Goal: Task Accomplishment & Management: Manage account settings

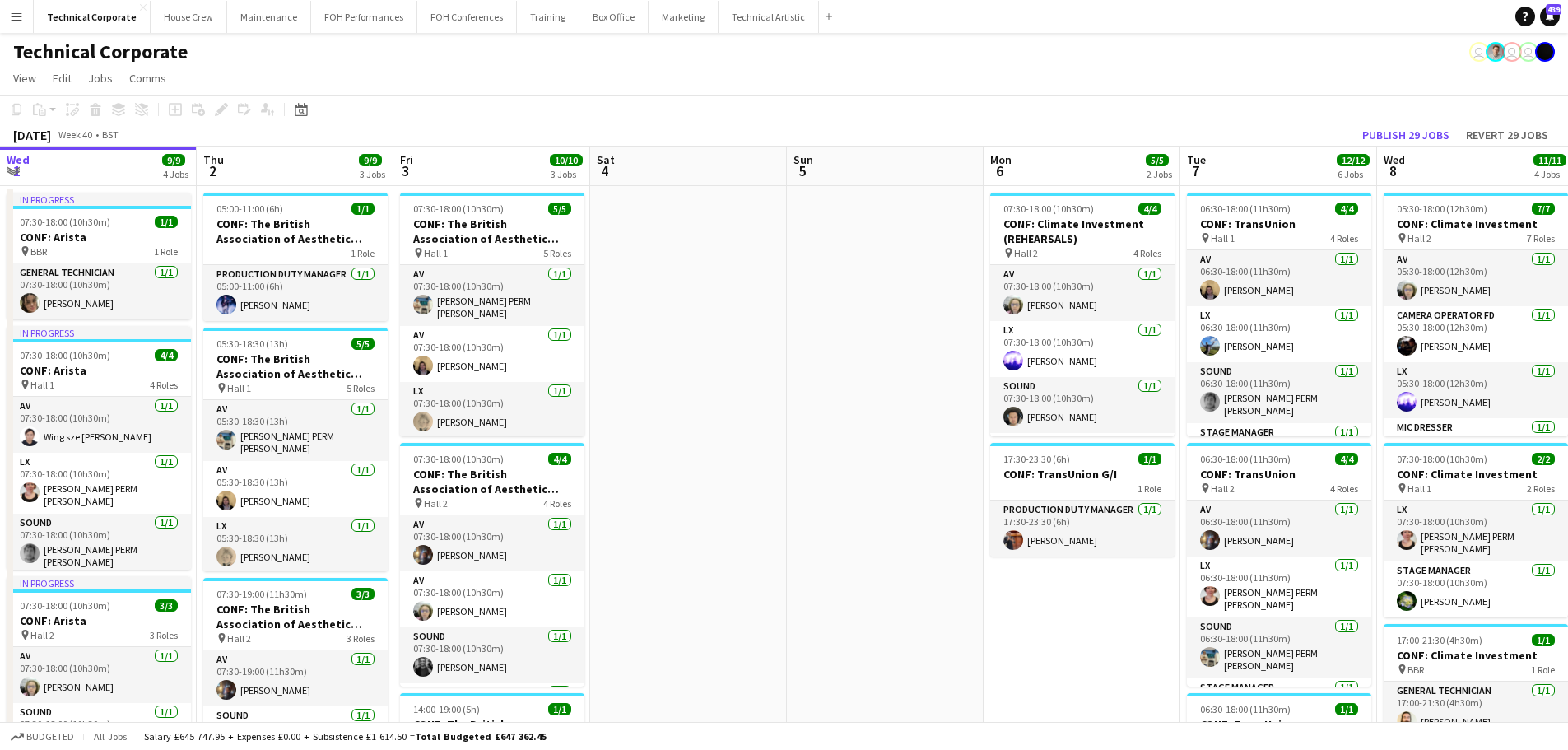
scroll to position [0, 478]
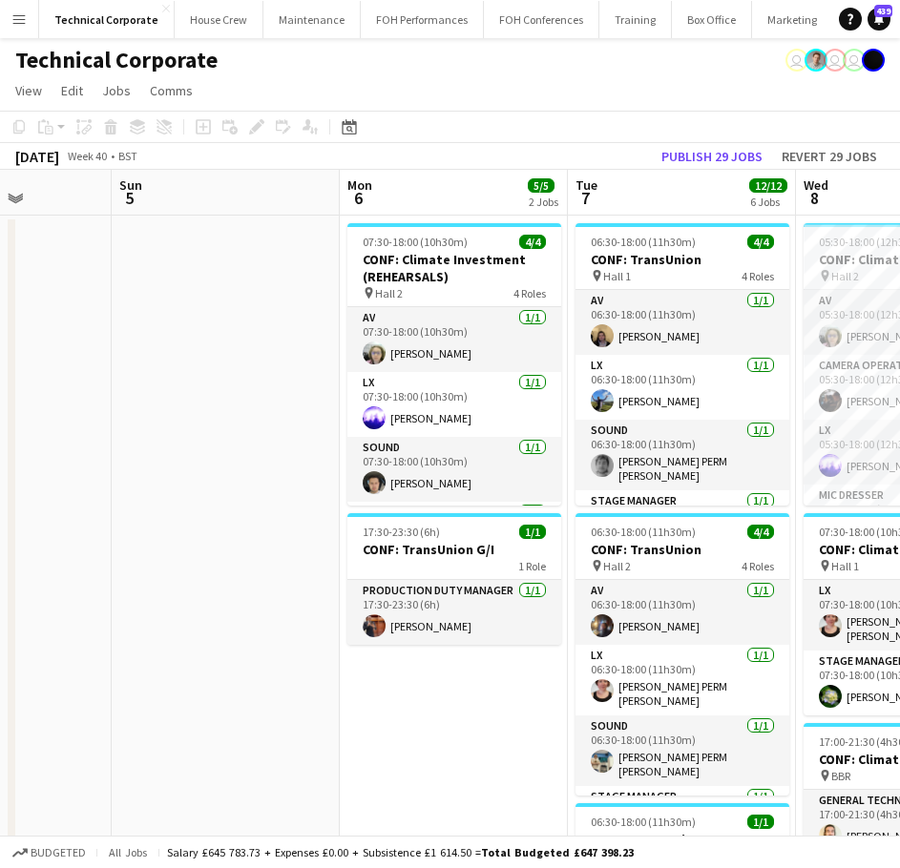
drag, startPoint x: 454, startPoint y: 408, endPoint x: 197, endPoint y: 462, distance: 263.1
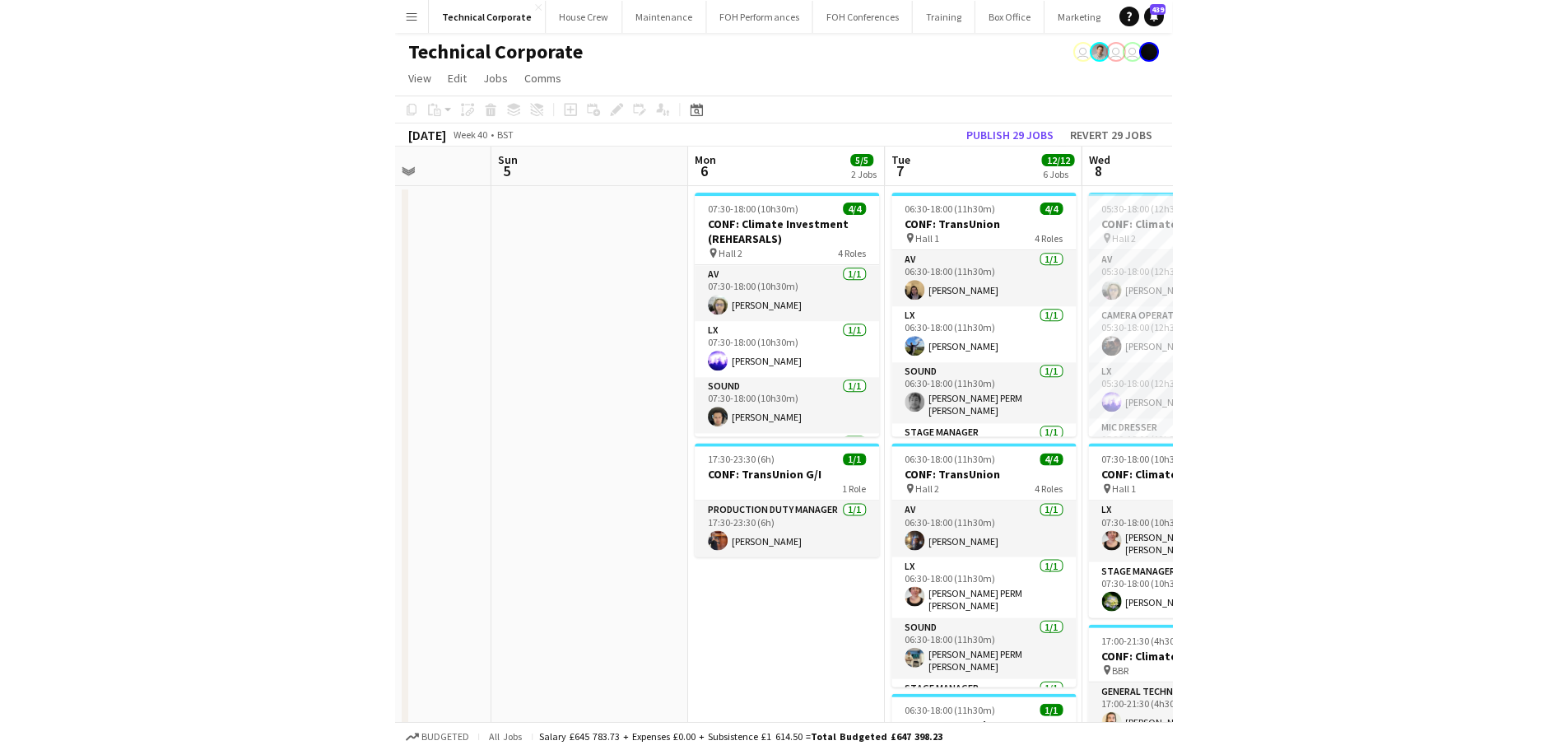
scroll to position [0, 504]
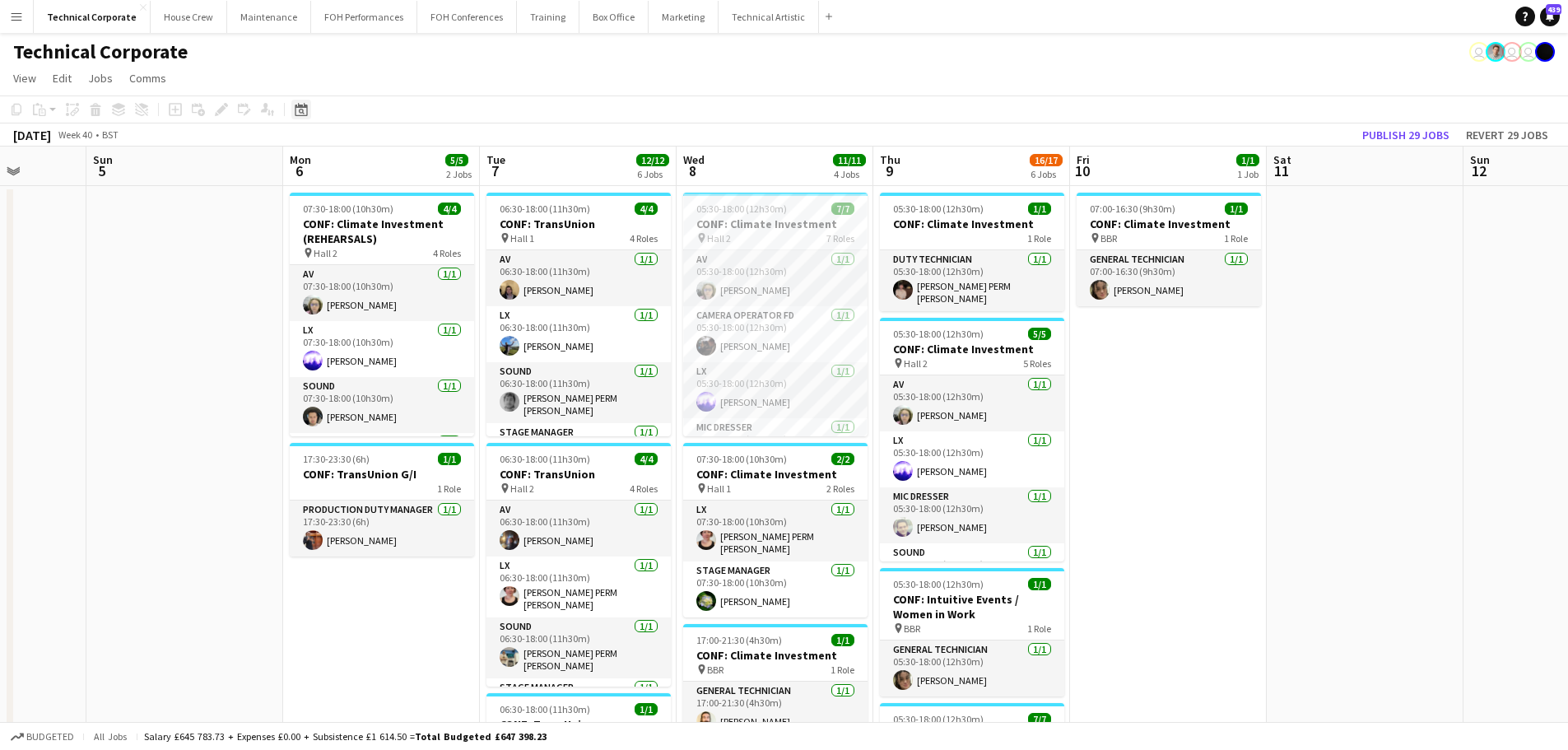
click at [305, 116] on icon at bounding box center [301, 109] width 12 height 13
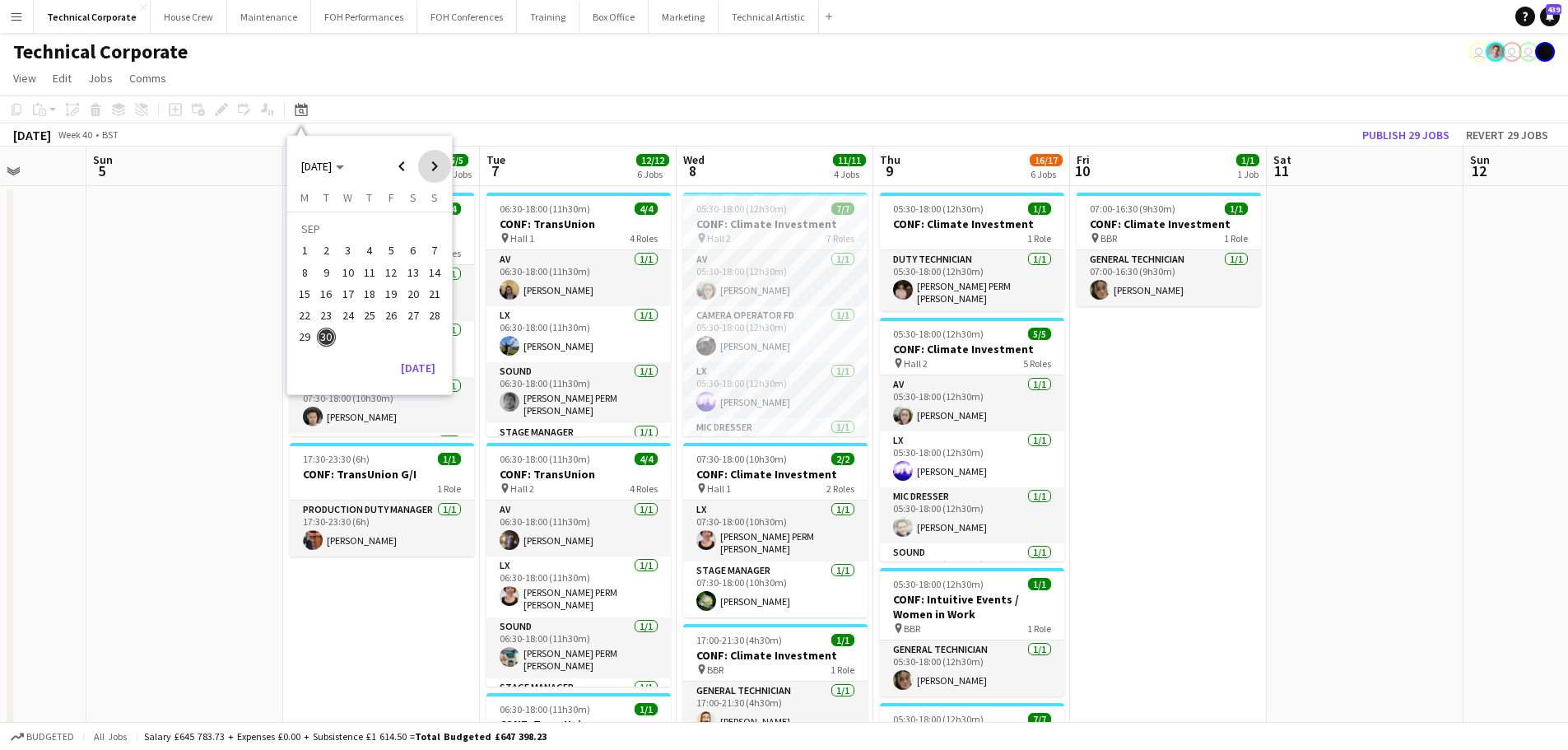
click at [433, 167] on span "Next month" at bounding box center [435, 167] width 33 height 33
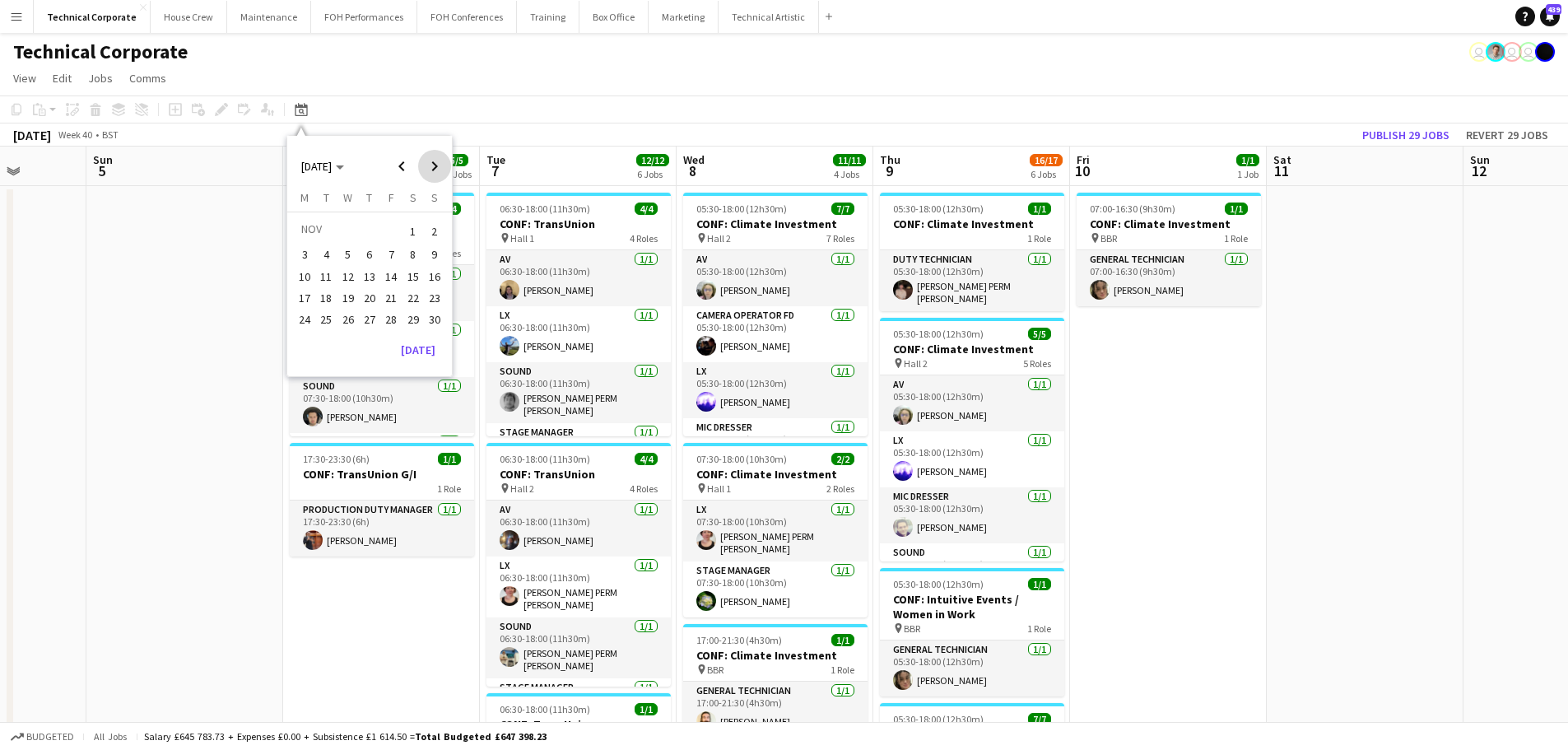
click at [430, 161] on span "Next month" at bounding box center [435, 167] width 33 height 33
click at [295, 257] on button "1" at bounding box center [304, 250] width 22 height 22
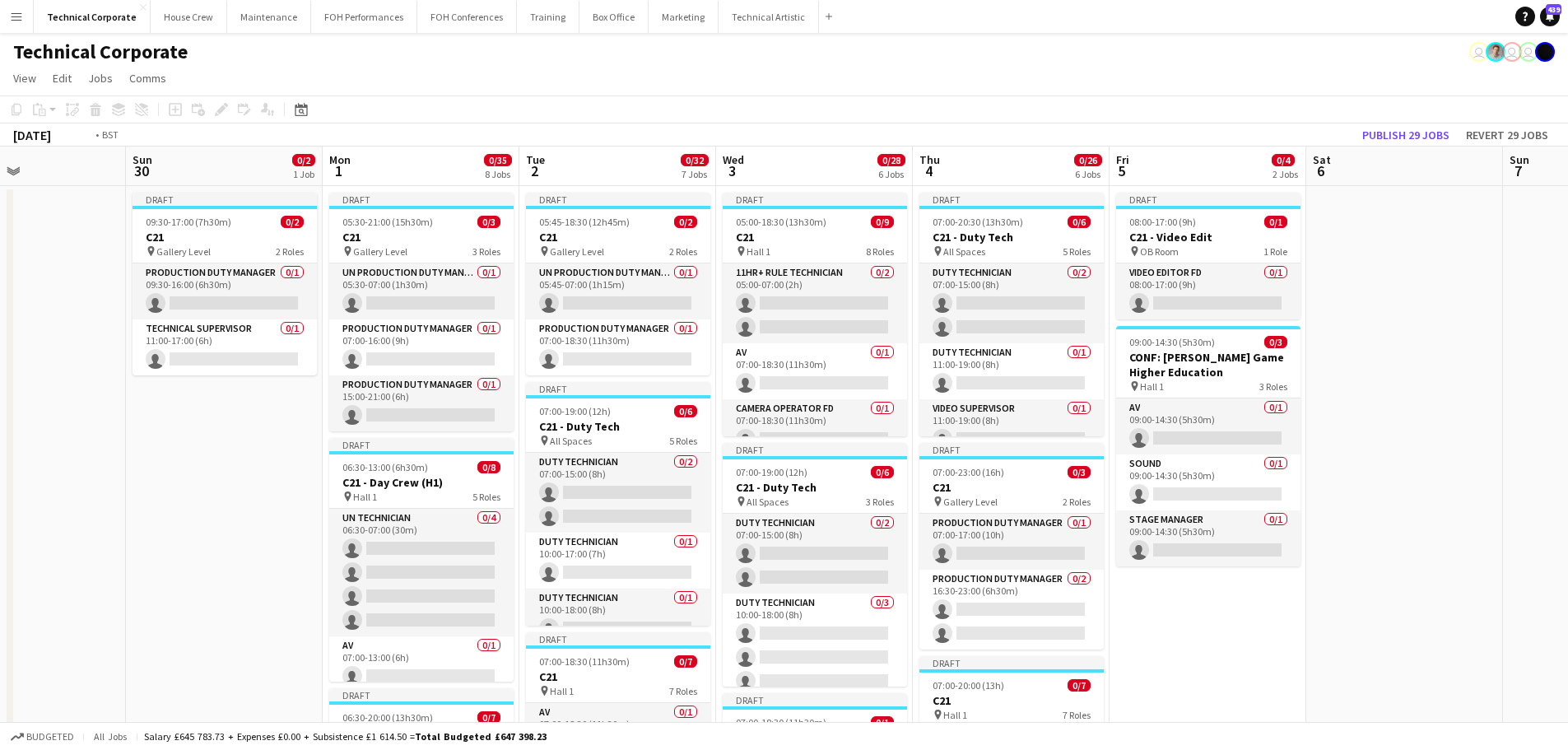
drag, startPoint x: 1095, startPoint y: 346, endPoint x: 538, endPoint y: 339, distance: 557.0
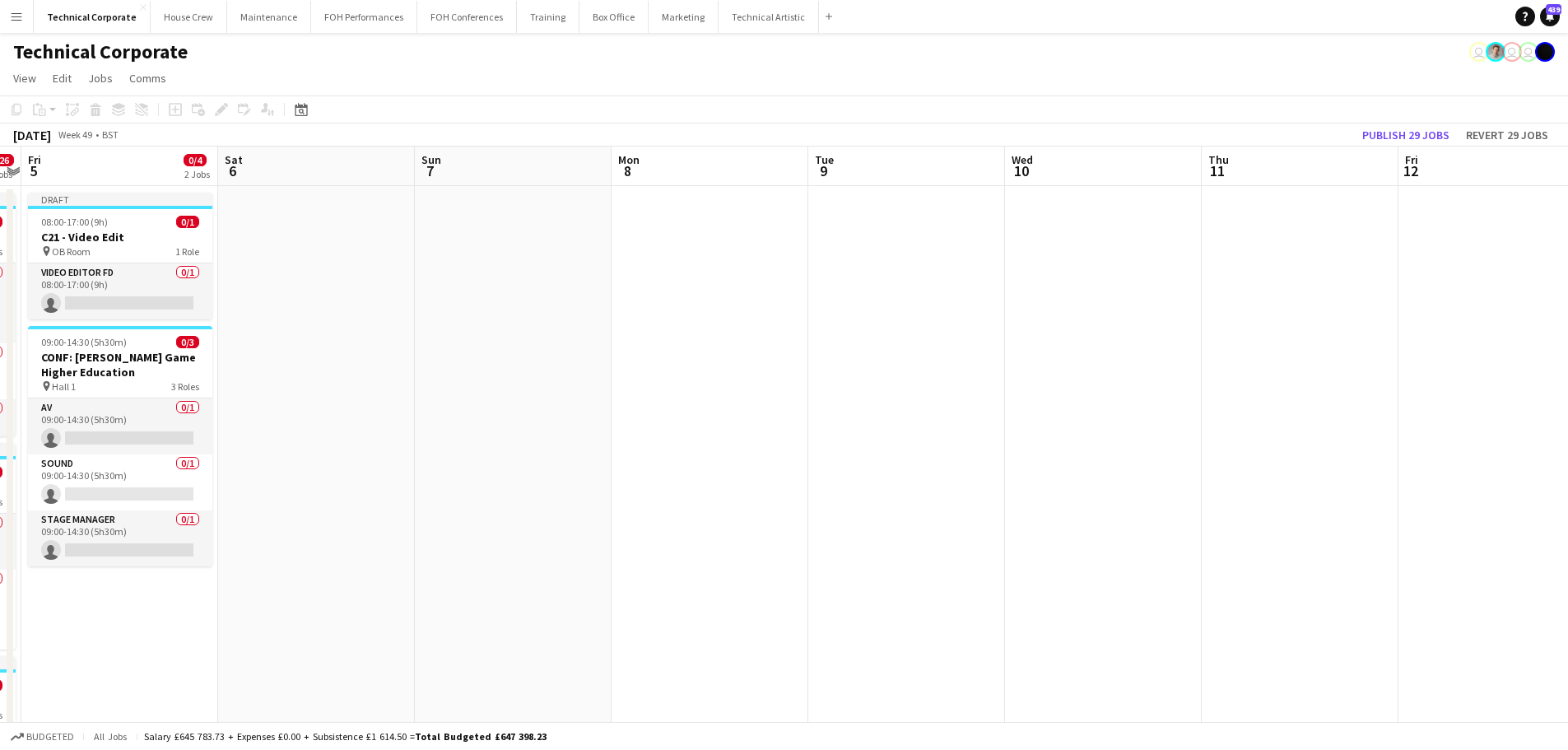
drag, startPoint x: 718, startPoint y: 352, endPoint x: 1360, endPoint y: 337, distance: 642.2
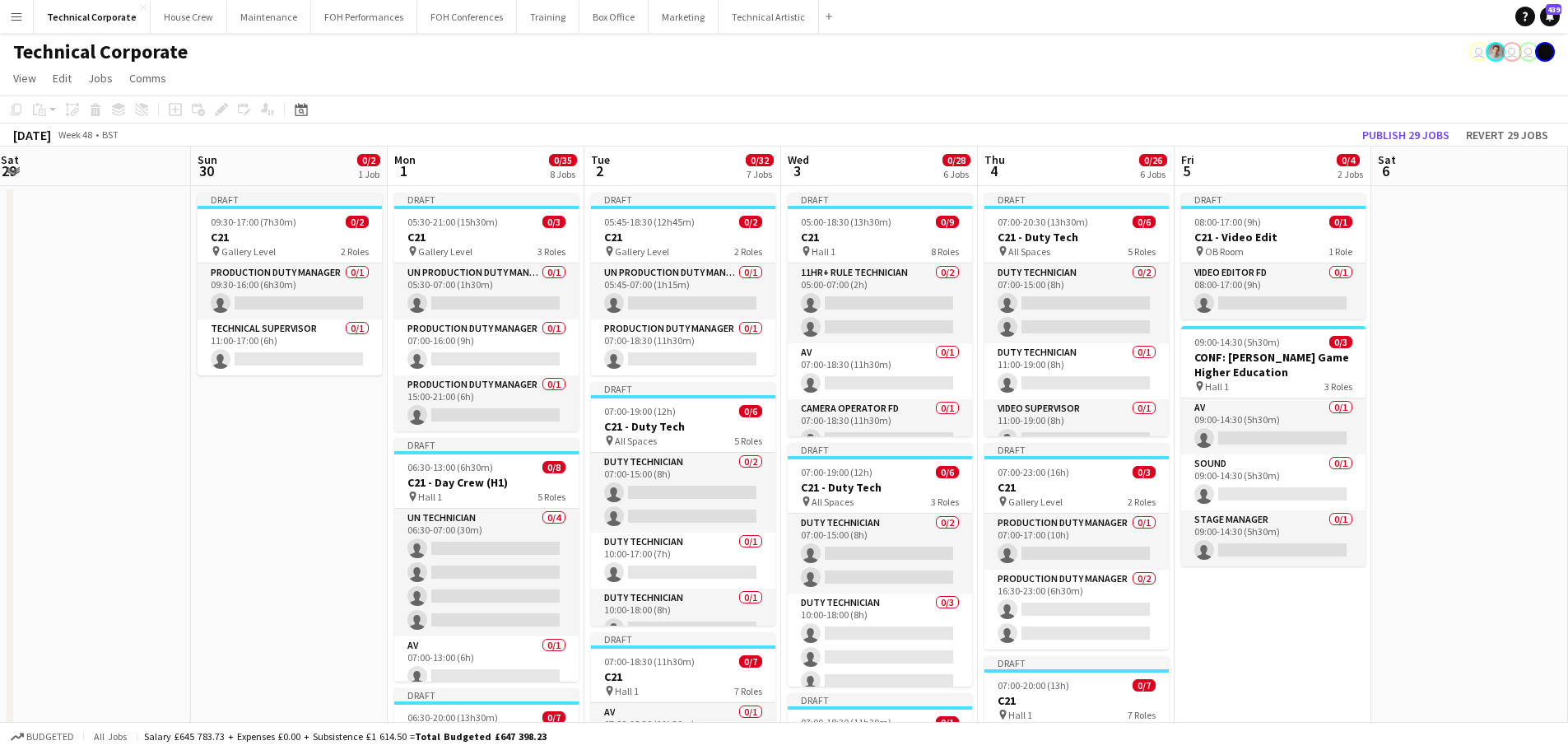
drag, startPoint x: 727, startPoint y: 366, endPoint x: 1476, endPoint y: 375, distance: 749.1
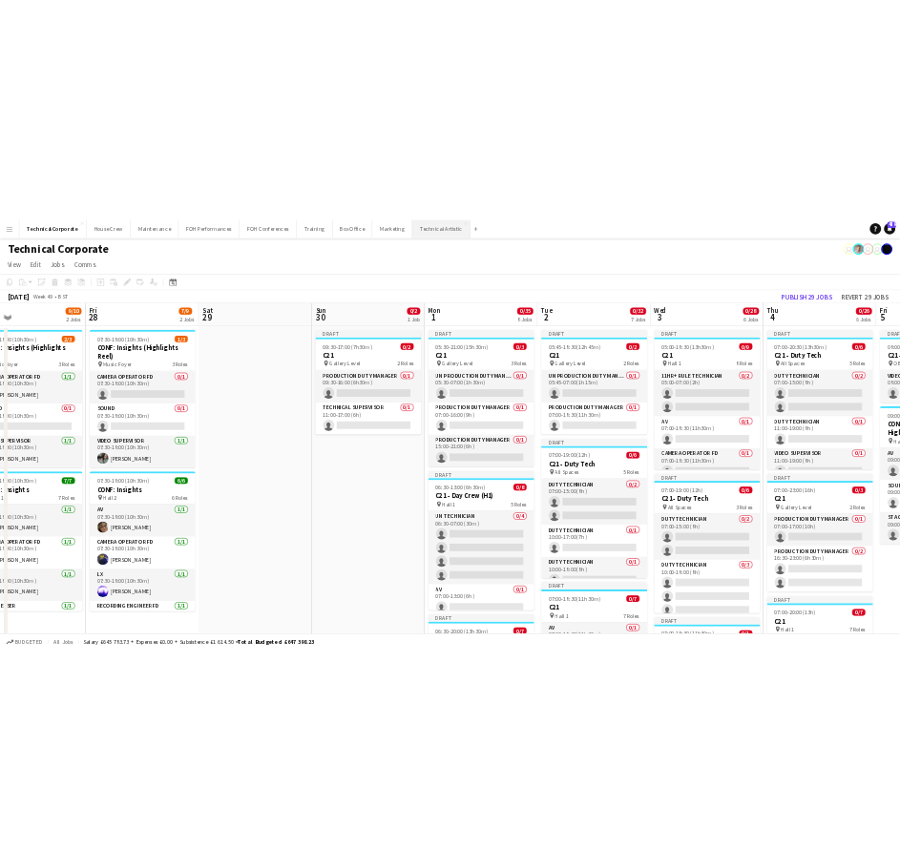
scroll to position [0, 605]
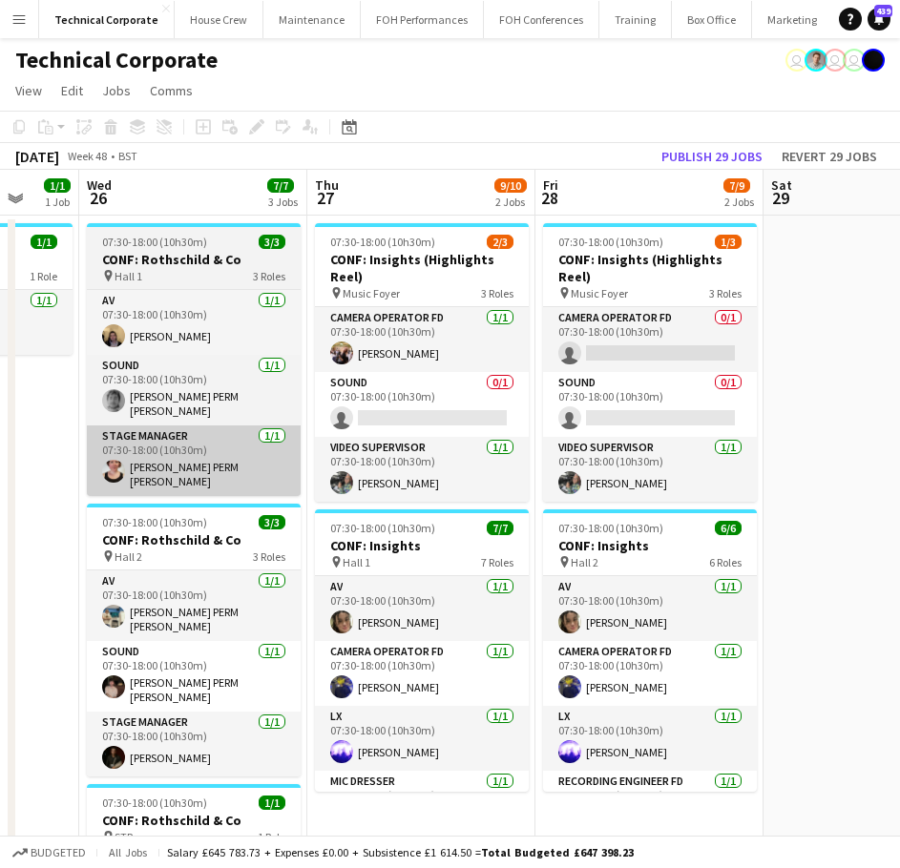
drag, startPoint x: 252, startPoint y: 481, endPoint x: 321, endPoint y: 445, distance: 77.7
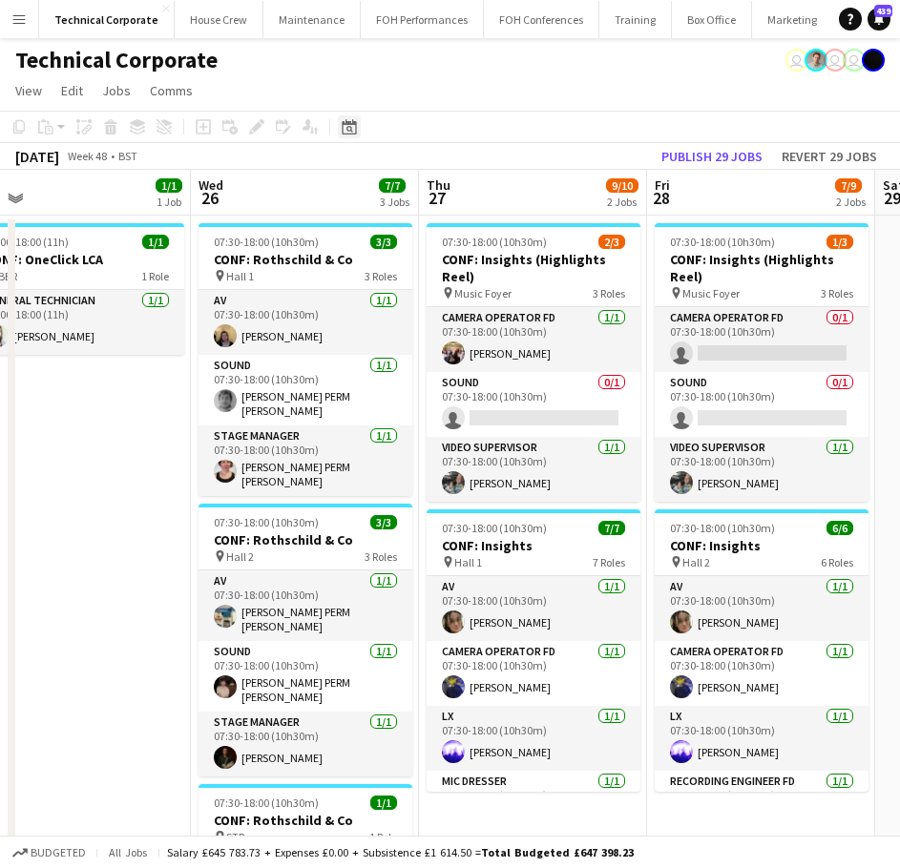
click at [351, 122] on icon at bounding box center [349, 126] width 14 height 15
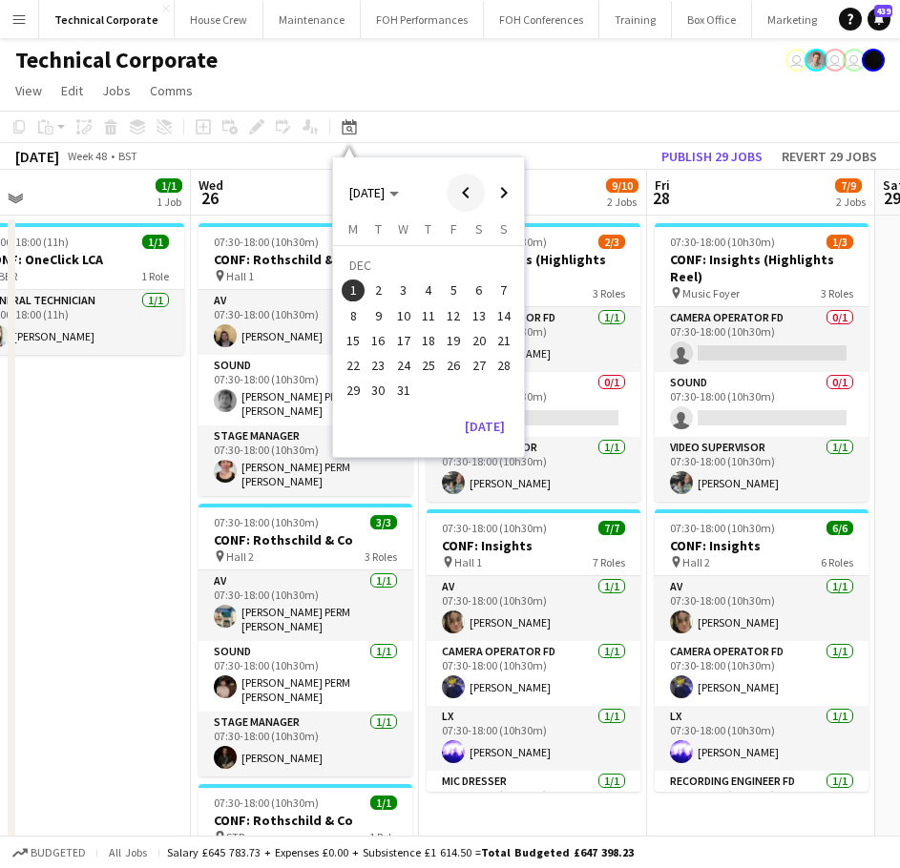
click at [476, 184] on span "Previous month" at bounding box center [466, 193] width 38 height 38
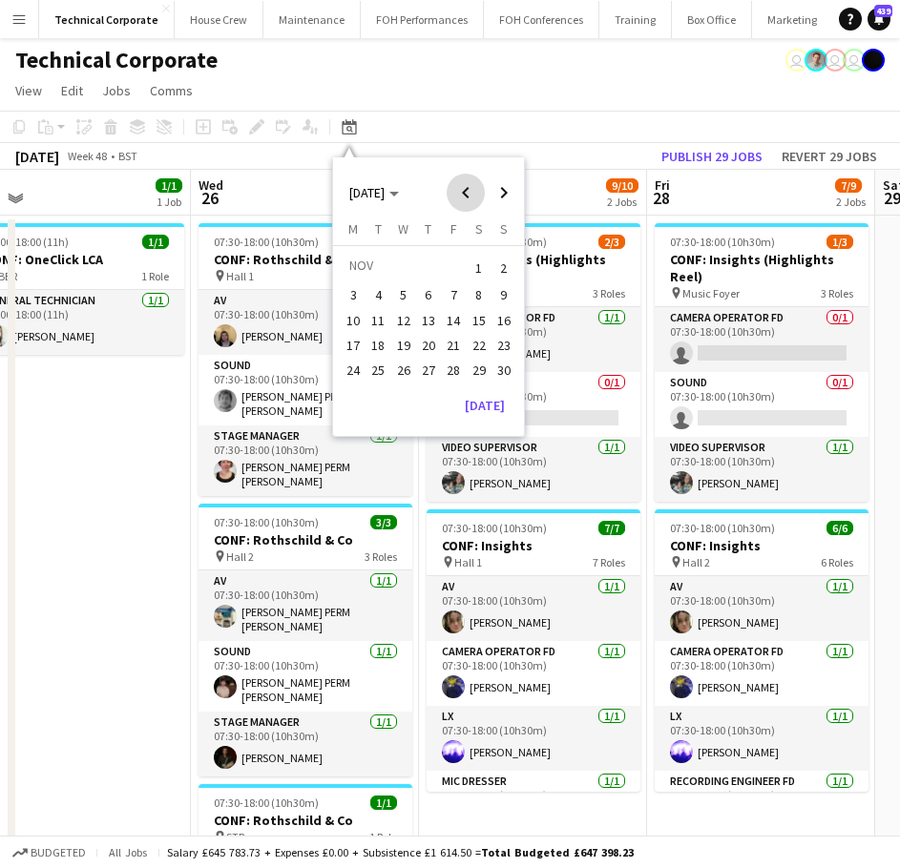
click at [476, 184] on span "Previous month" at bounding box center [466, 193] width 38 height 38
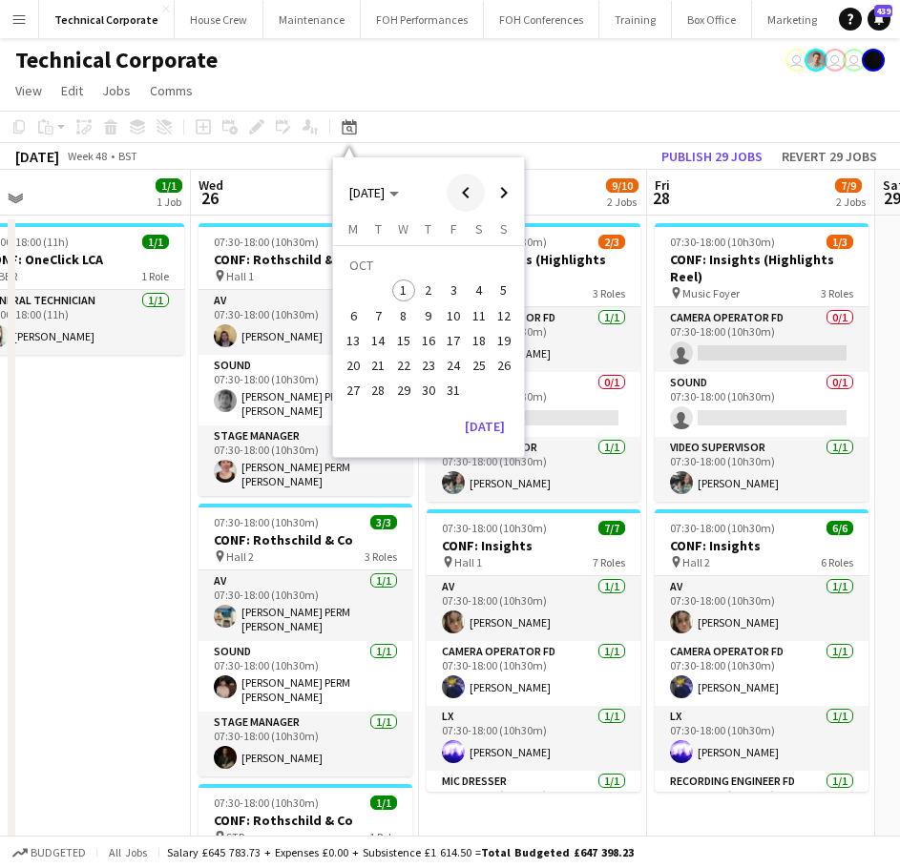
click at [469, 191] on span "Previous month" at bounding box center [466, 193] width 38 height 38
click at [404, 353] on tbody "SEP 1 2 3 4 5 6 7 8 9 10 11 12 13 14 15 16 17 18 19 20 21 22 23 24 25 26 27 28 …" at bounding box center [429, 328] width 176 height 151
click at [409, 345] on span "17" at bounding box center [403, 340] width 23 height 23
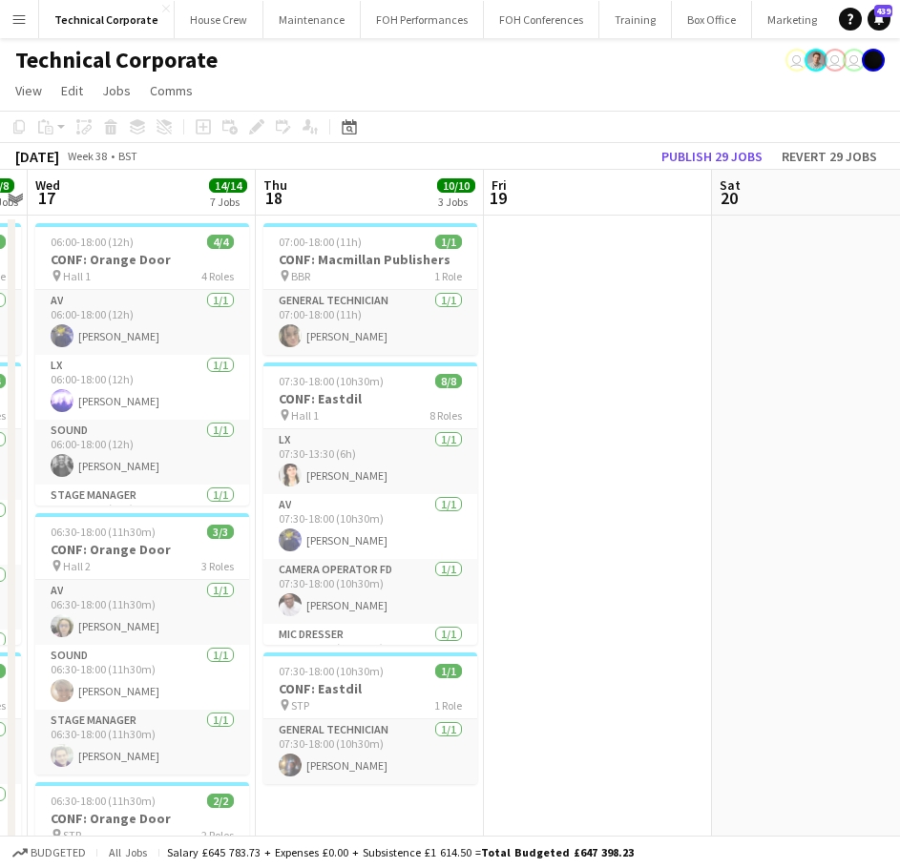
scroll to position [0, 557]
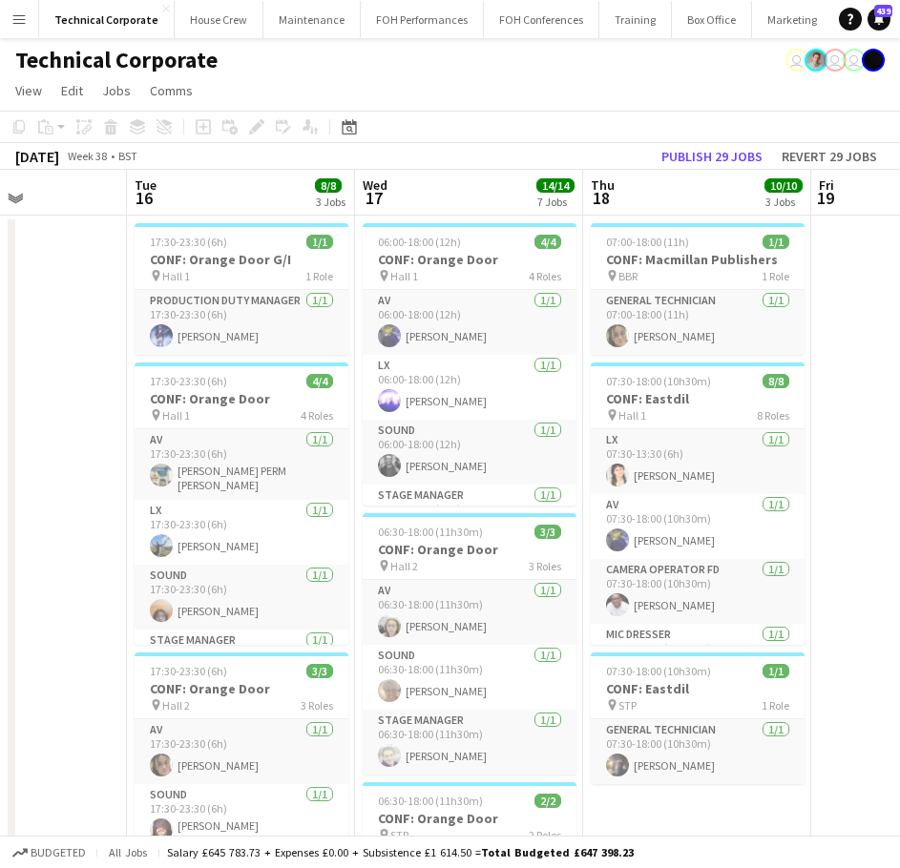
drag, startPoint x: 291, startPoint y: 416, endPoint x: 618, endPoint y: 439, distance: 328.1
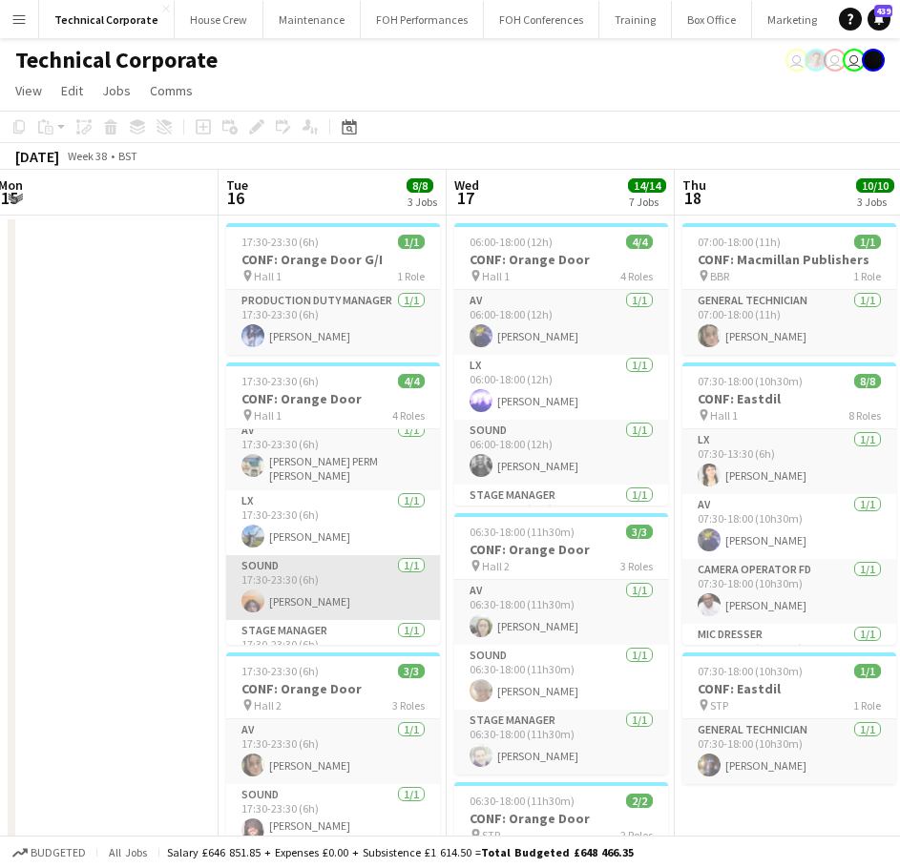
scroll to position [0, 0]
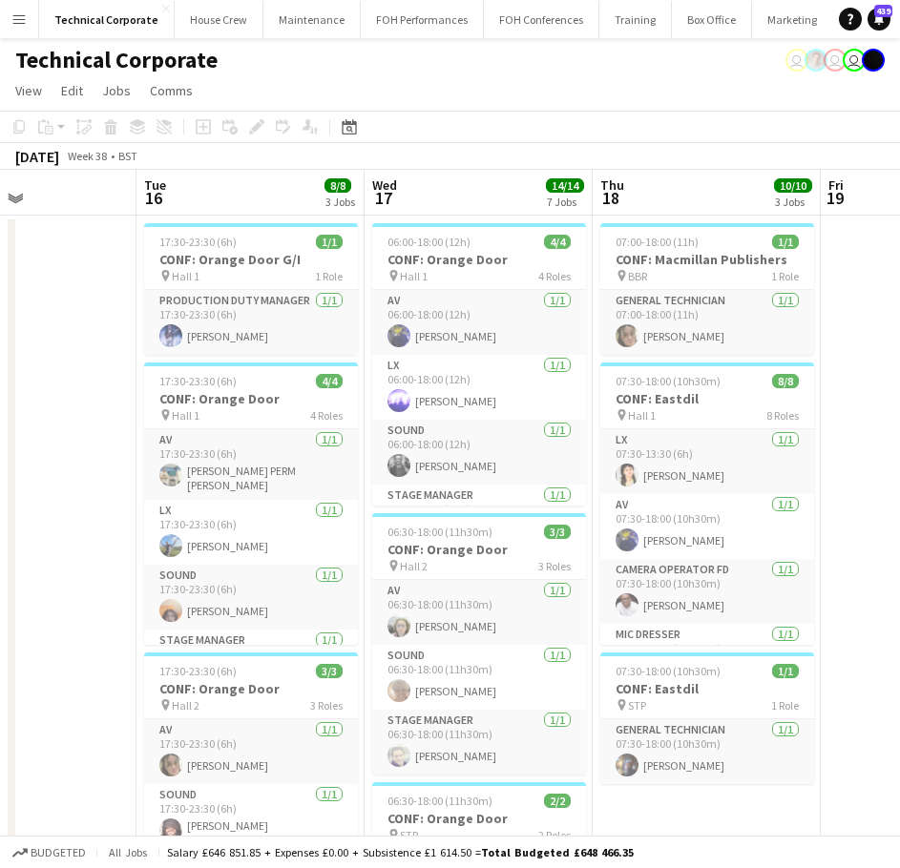
drag, startPoint x: 402, startPoint y: 543, endPoint x: 313, endPoint y: 554, distance: 89.5
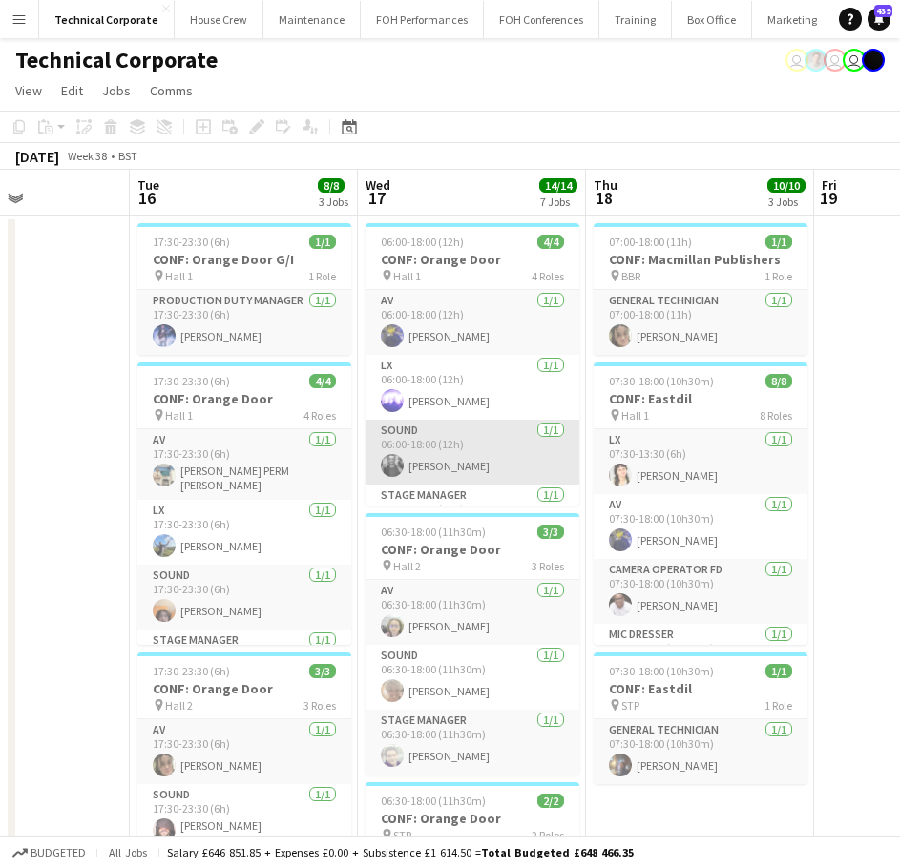
scroll to position [44, 0]
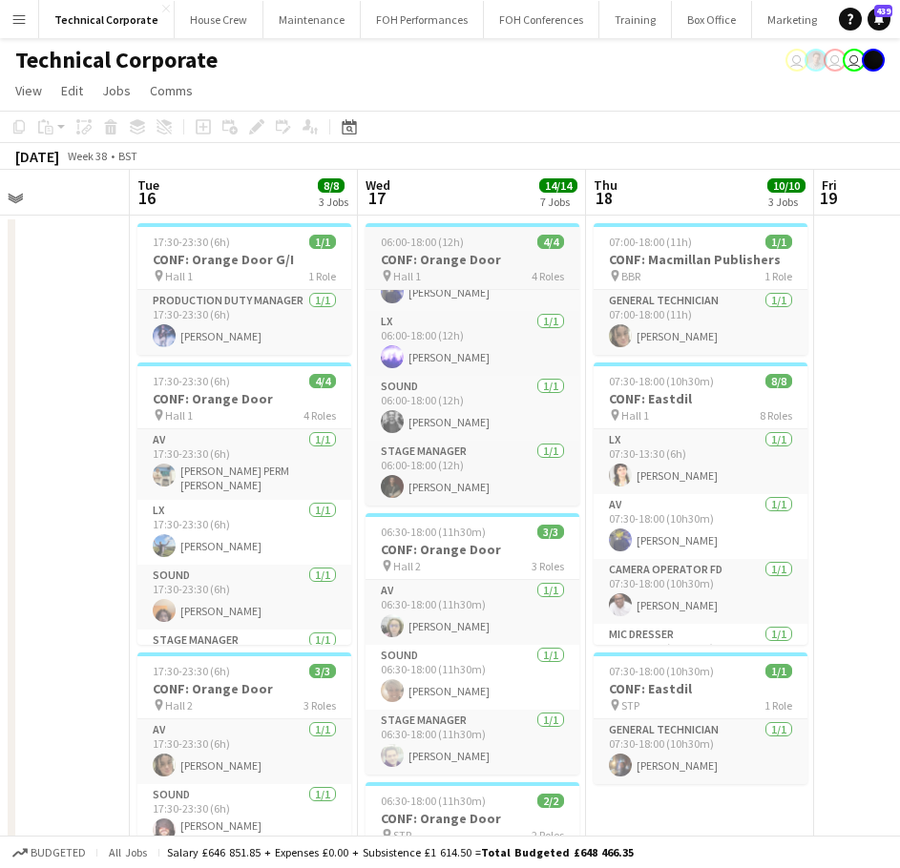
click at [454, 258] on h3 "CONF: Orange Door" at bounding box center [472, 259] width 214 height 17
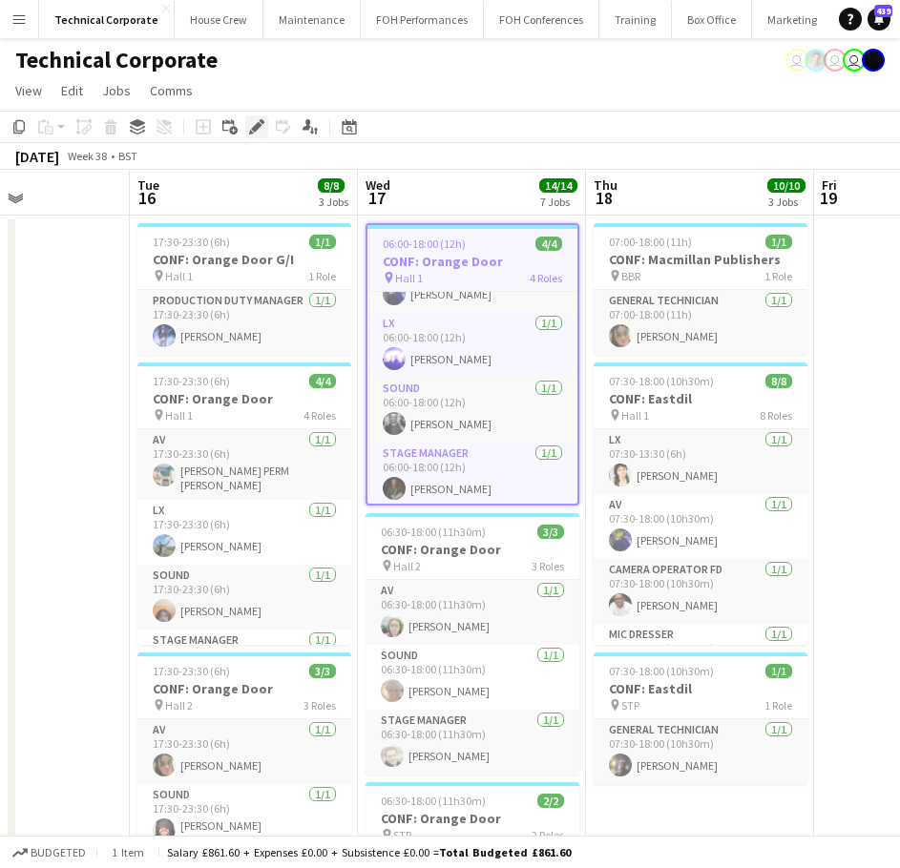
click at [252, 134] on icon at bounding box center [251, 132] width 5 height 5
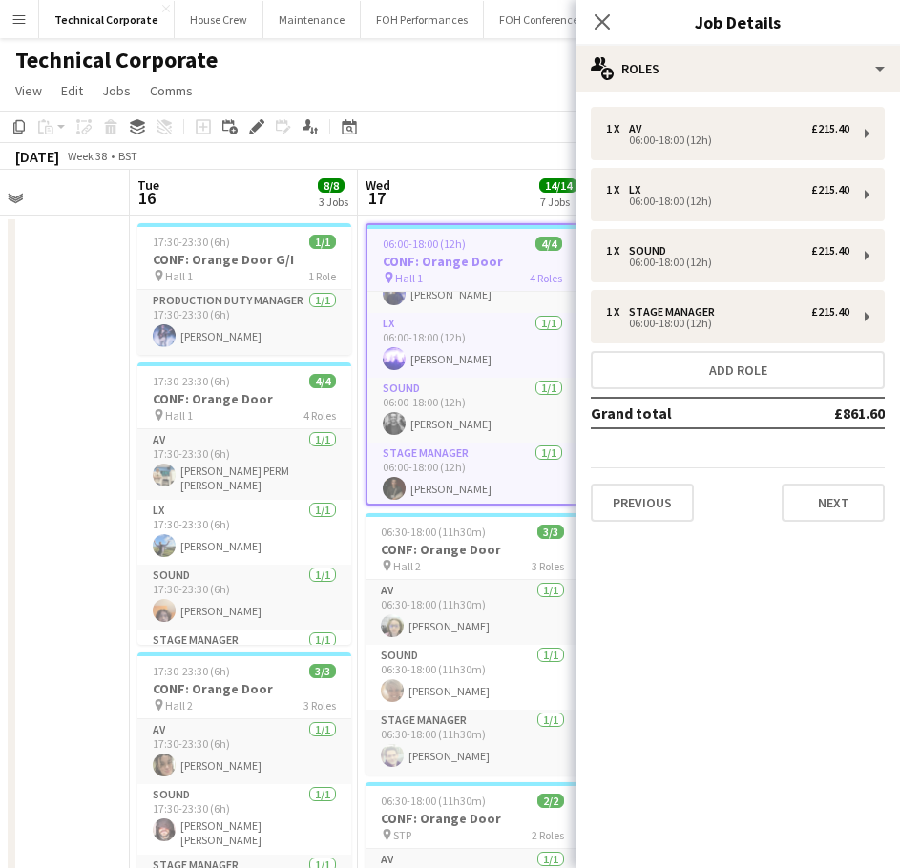
click at [464, 197] on app-board-header-date "Wed 17 14/14 7 Jobs" at bounding box center [472, 193] width 228 height 46
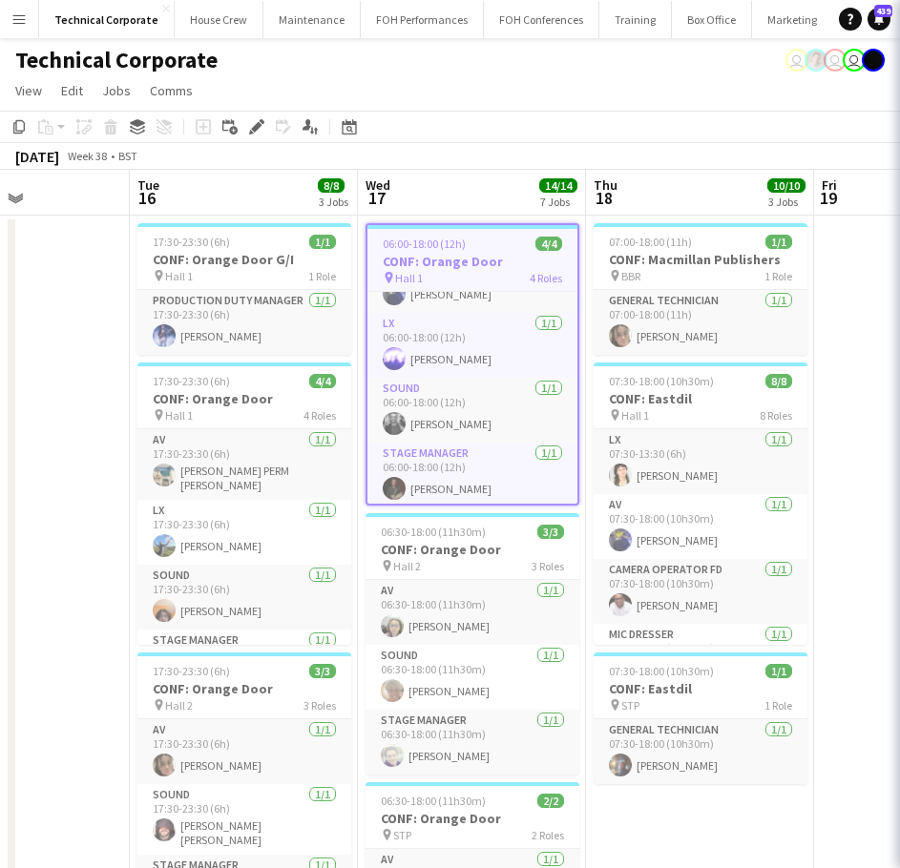
click at [464, 197] on app-board-header-date "Wed 17 14/14 7 Jobs" at bounding box center [472, 193] width 228 height 46
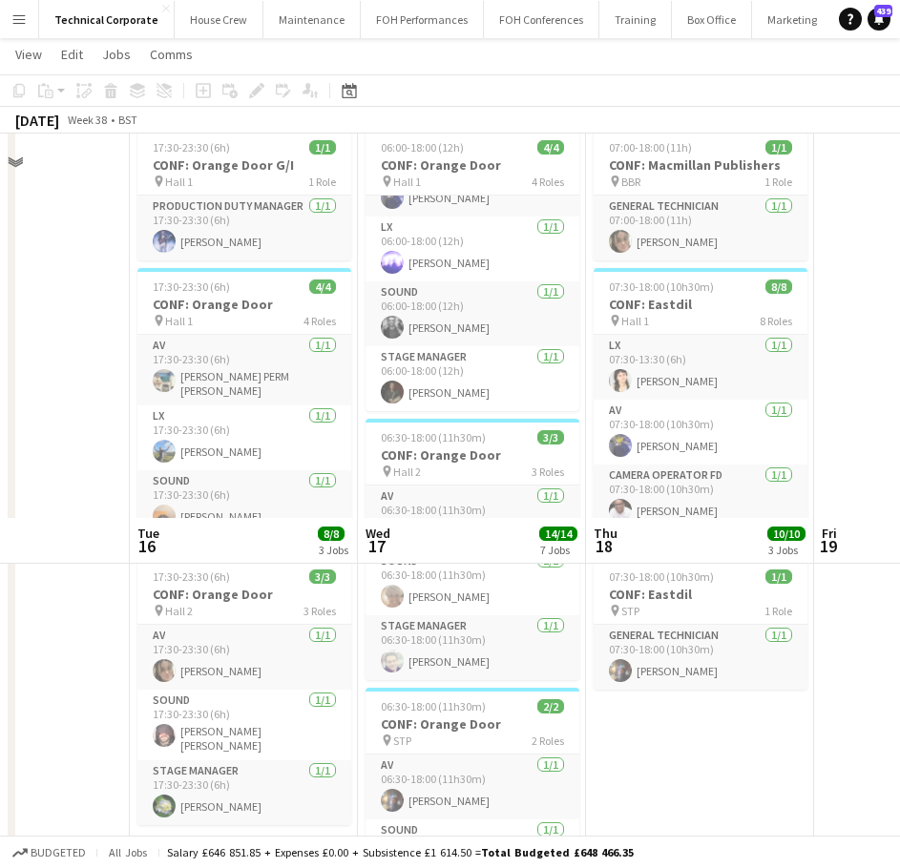
scroll to position [0, 0]
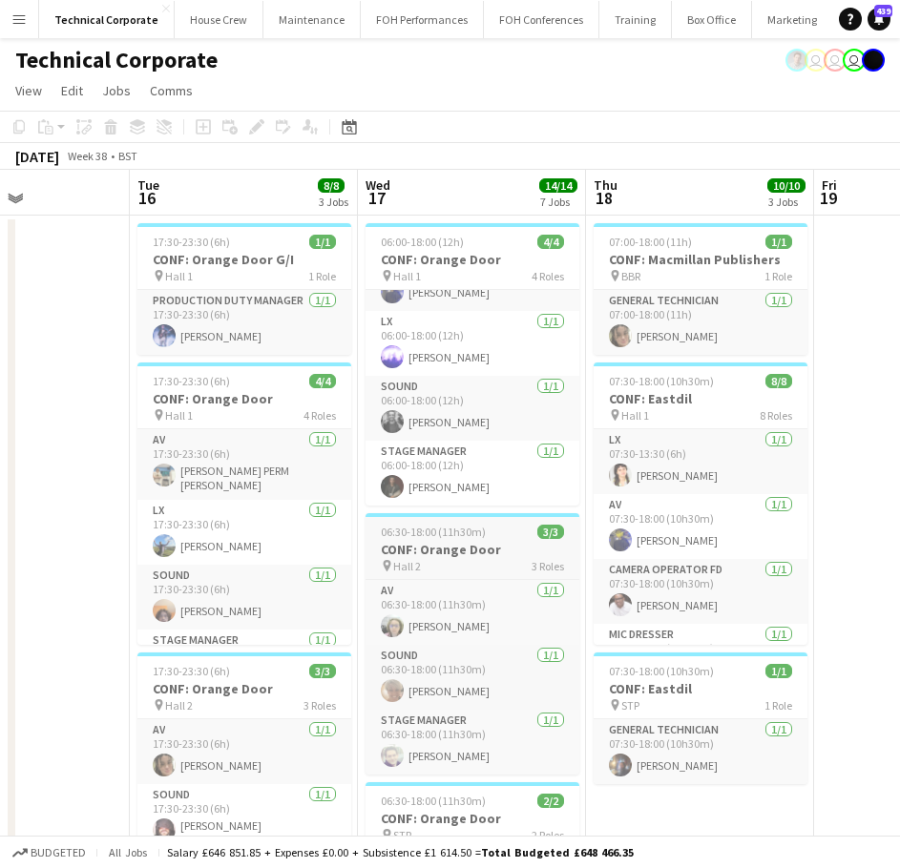
click at [476, 540] on app-job-card "06:30-18:00 (11h30m) 3/3 CONF: Orange Door pin Hall 2 3 Roles AV 1/1 06:30-18:0…" at bounding box center [472, 643] width 214 height 261
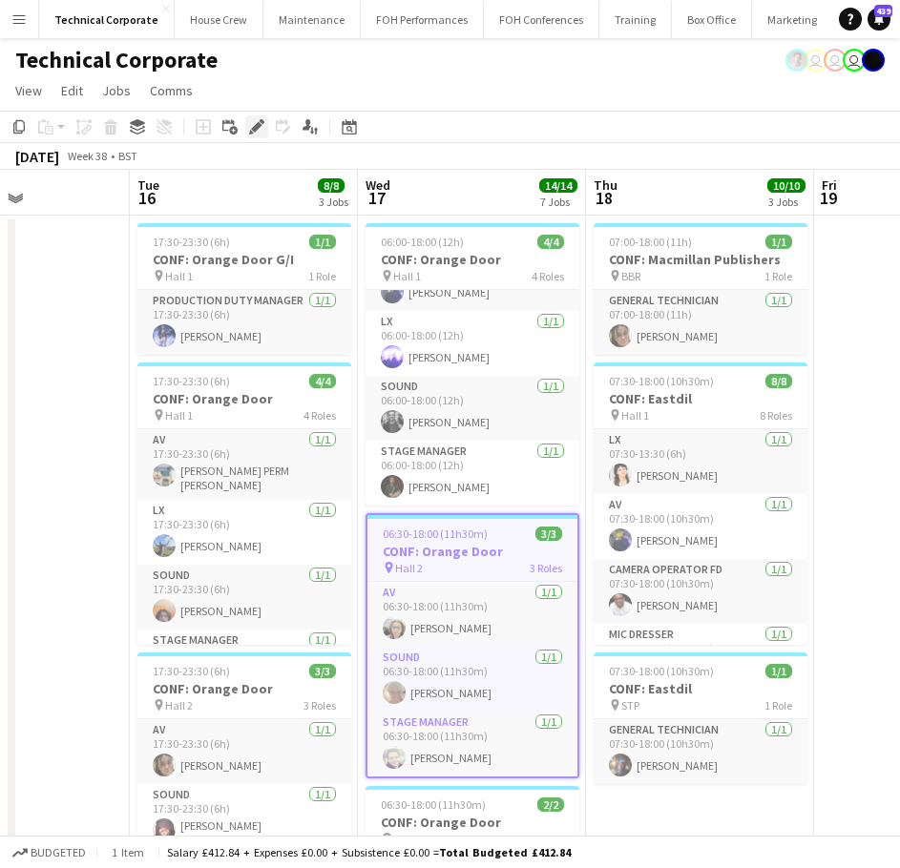
click at [257, 127] on icon at bounding box center [256, 127] width 10 height 10
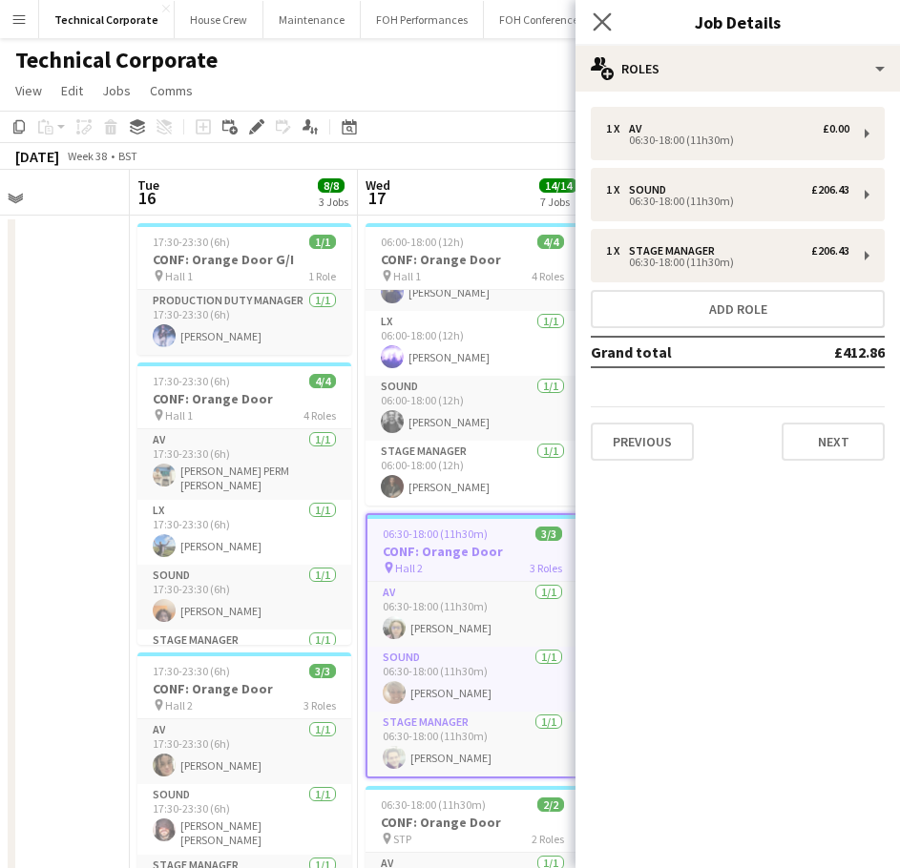
click at [602, 11] on app-icon "Close pop-in" at bounding box center [603, 23] width 28 height 28
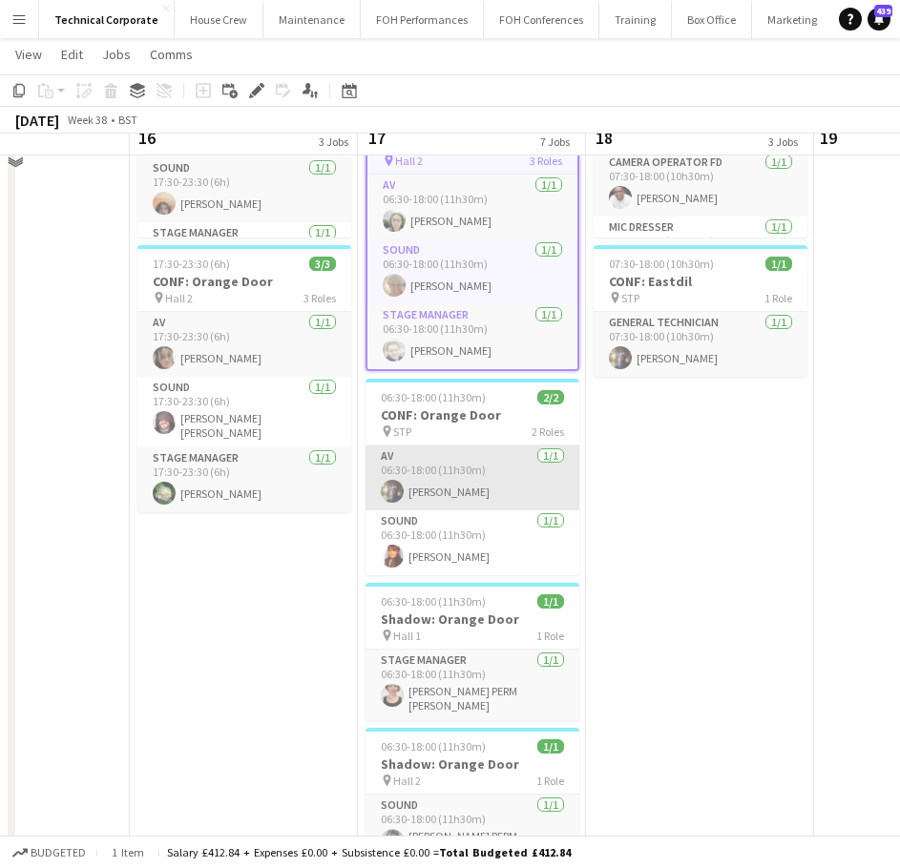
scroll to position [382, 0]
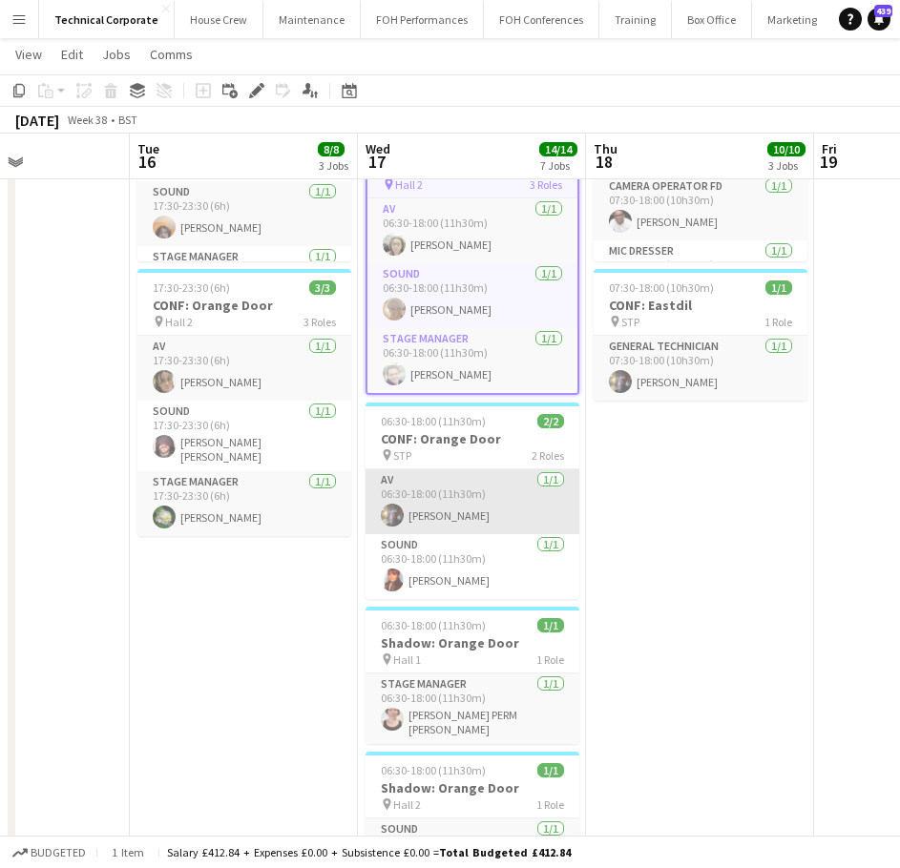
click at [505, 491] on app-card-role "AV 1/1 06:30-18:00 (11h30m) Riley Zaporozan" at bounding box center [472, 501] width 214 height 65
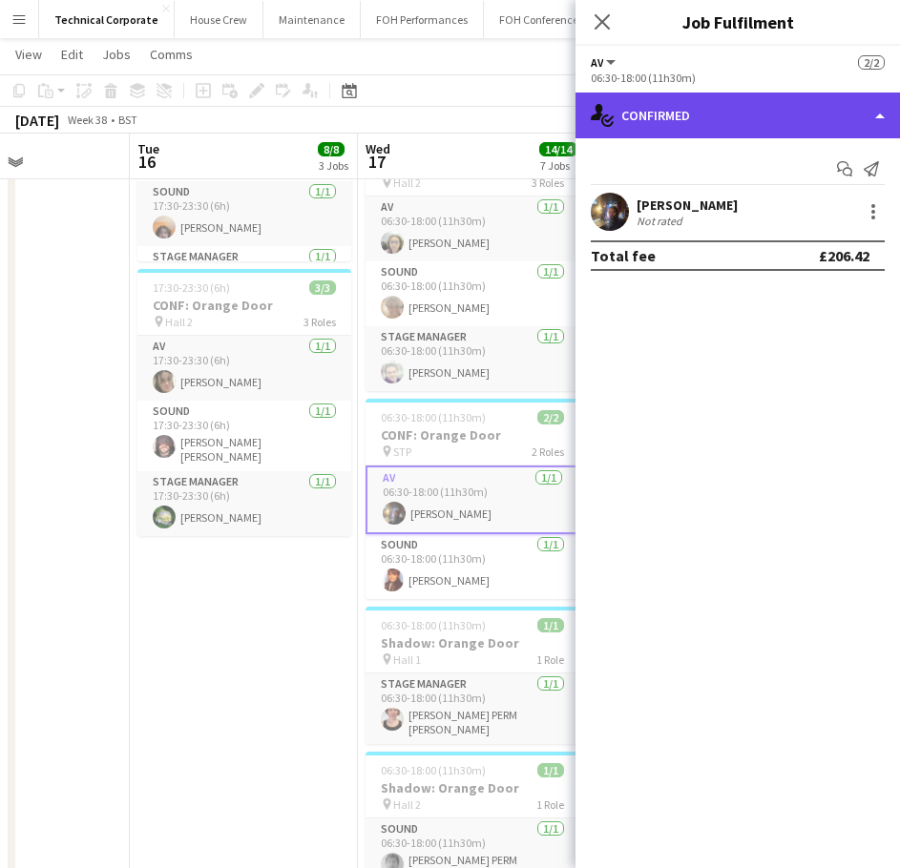
click at [767, 133] on div "single-neutral-actions-check-2 Confirmed" at bounding box center [737, 116] width 324 height 46
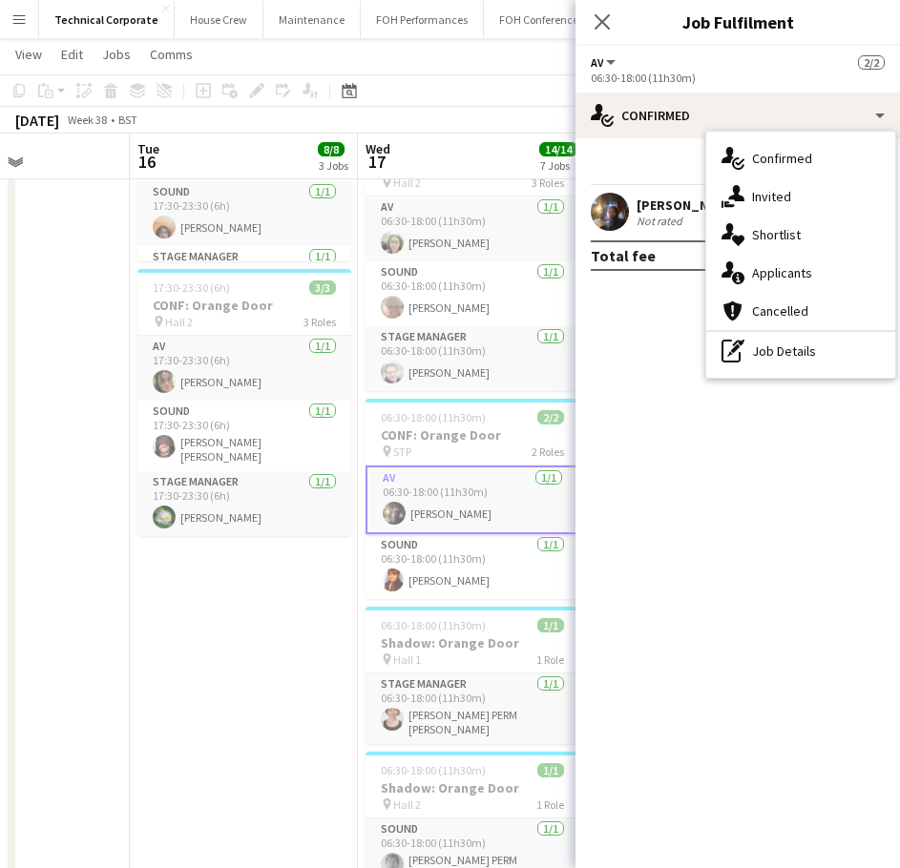
click at [827, 348] on div "pen-write Job Details" at bounding box center [800, 351] width 189 height 38
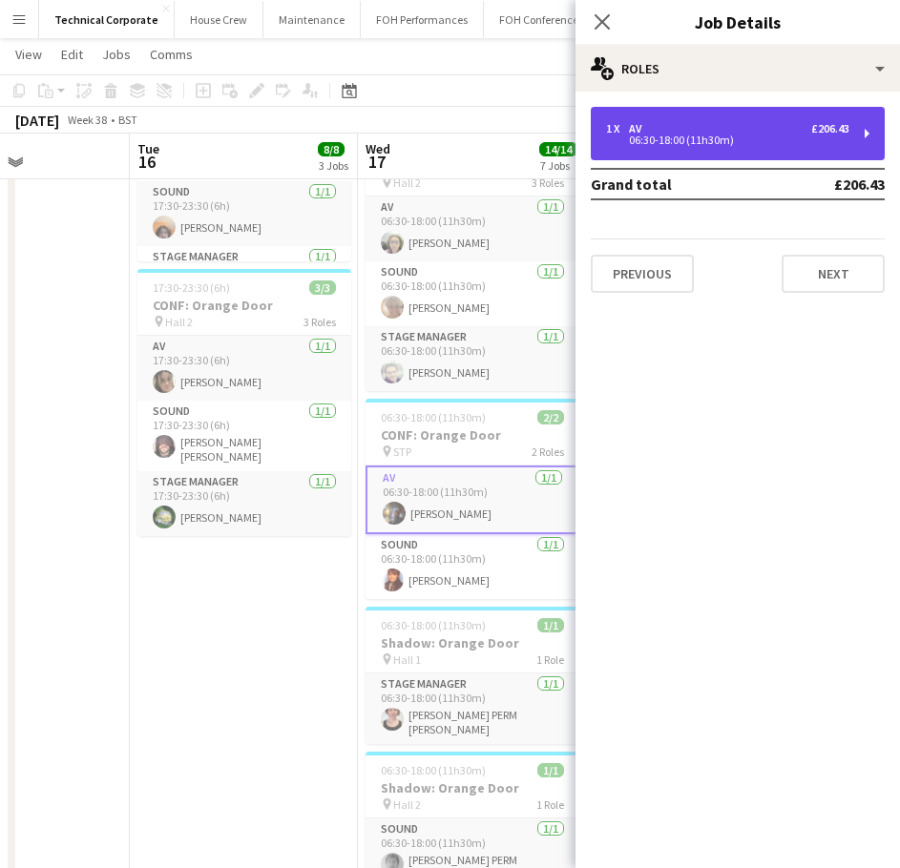
click at [732, 153] on div "1 x AV £206.43 06:30-18:00 (11h30m)" at bounding box center [738, 133] width 294 height 53
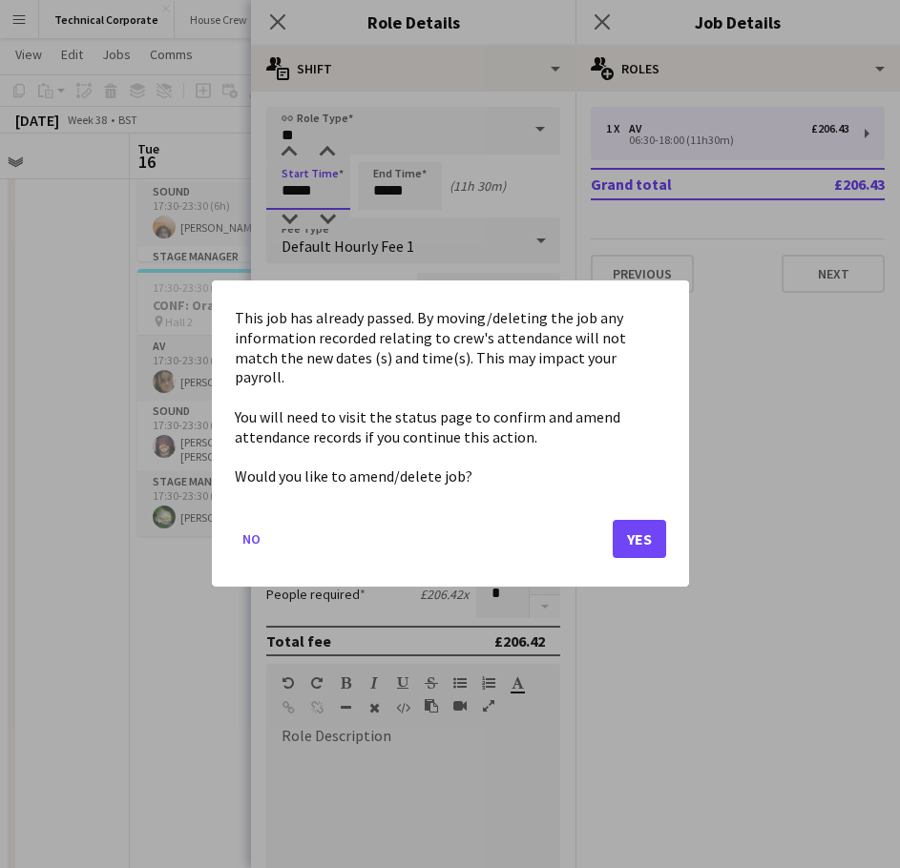
click at [314, 188] on body "Menu Boards Boards Boards All jobs Status Workforce Workforce My Workforce Recr…" at bounding box center [450, 792] width 900 height 2348
click at [620, 527] on button "Yes" at bounding box center [639, 540] width 53 height 38
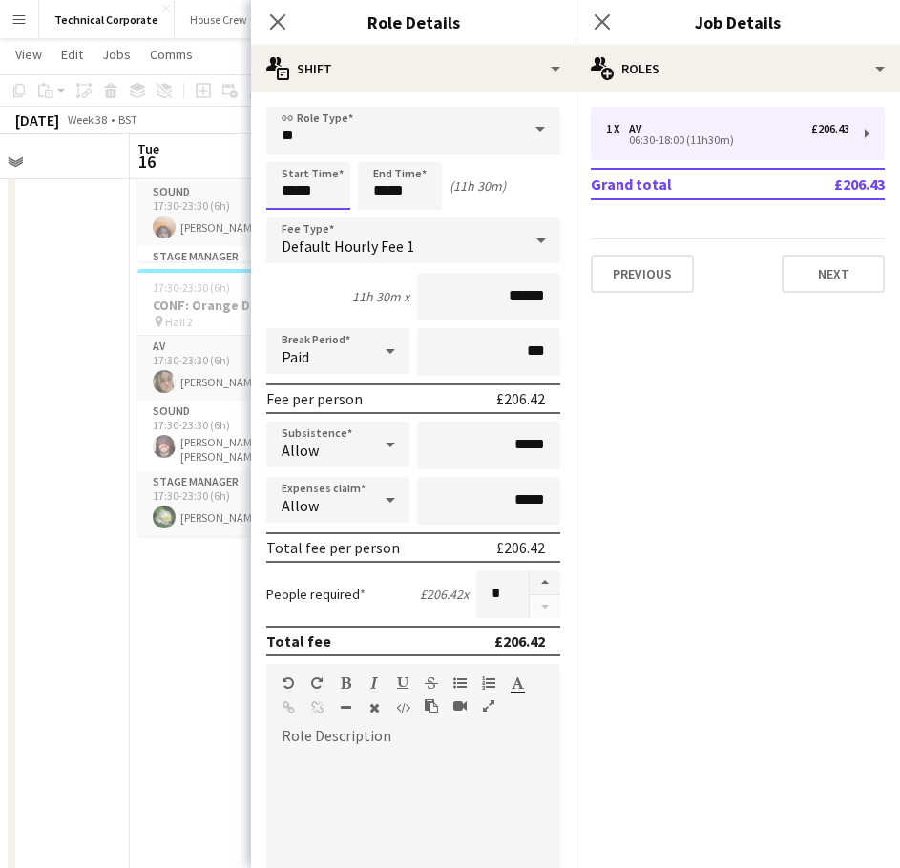
scroll to position [382, 0]
type input "*****"
click at [331, 151] on div at bounding box center [327, 152] width 38 height 19
click at [191, 619] on app-date-cell "17:30-23:30 (6h) 1/1 CONF: Orange Door G/I pin Hall 1 1 Role Production Duty Ma…" at bounding box center [244, 883] width 228 height 2102
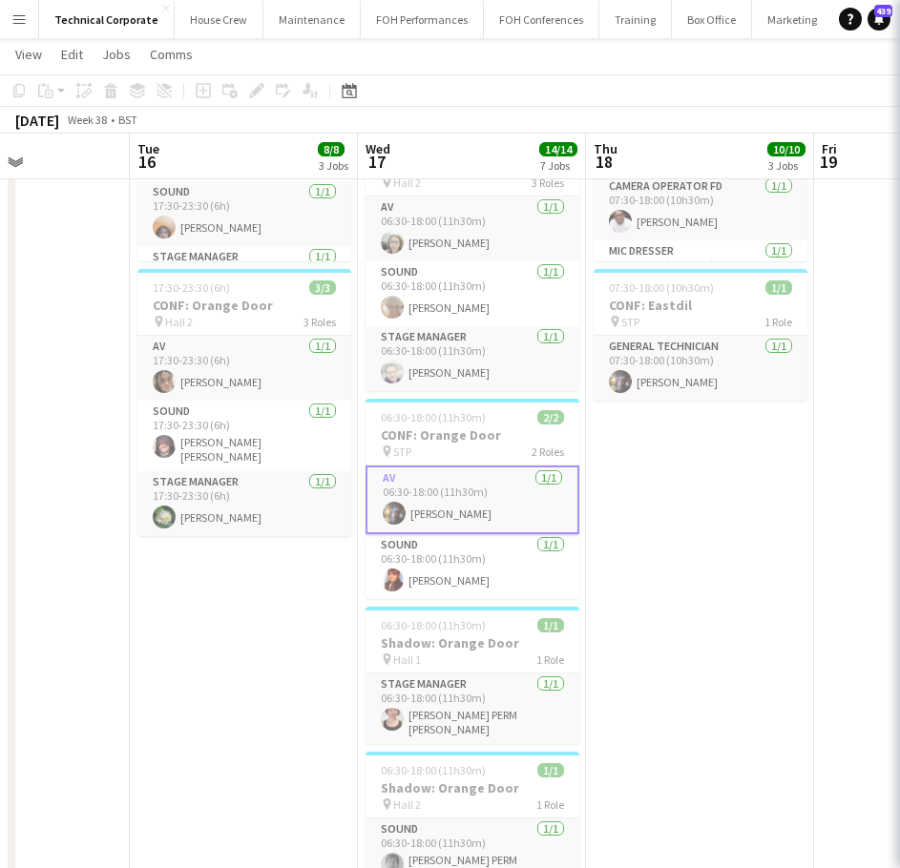
click at [191, 619] on app-date-cell "17:30-23:30 (6h) 1/1 CONF: Orange Door G/I pin Hall 1 1 Role Production Duty Ma…" at bounding box center [244, 883] width 228 height 2102
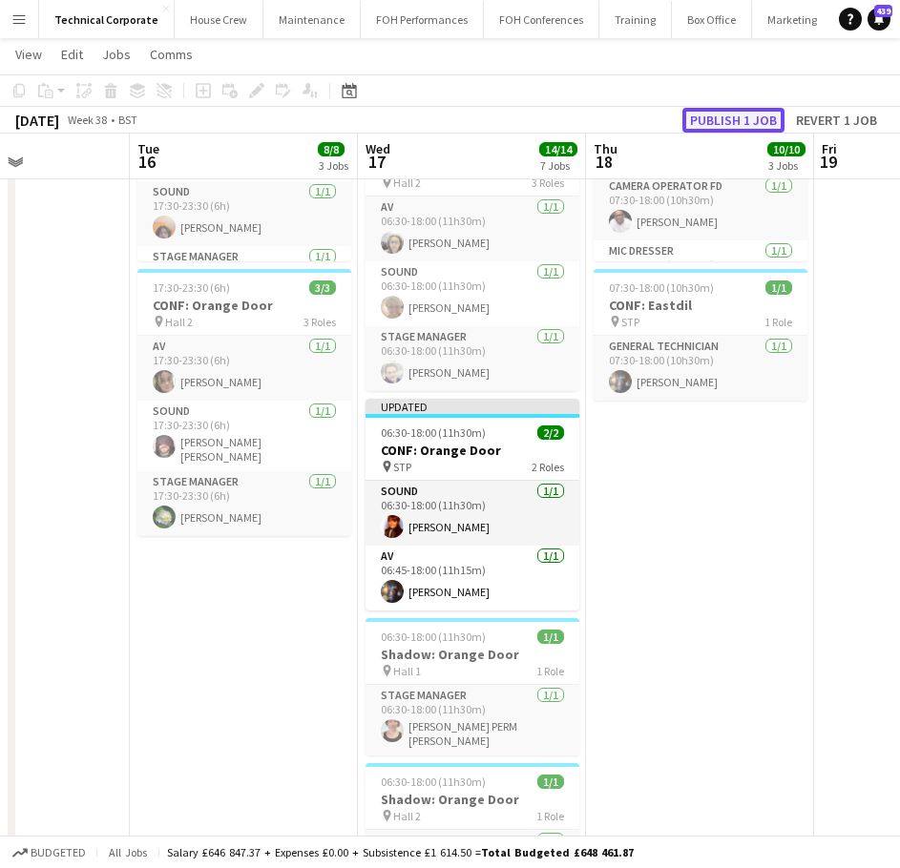
click at [734, 114] on button "Publish 1 job" at bounding box center [733, 120] width 102 height 25
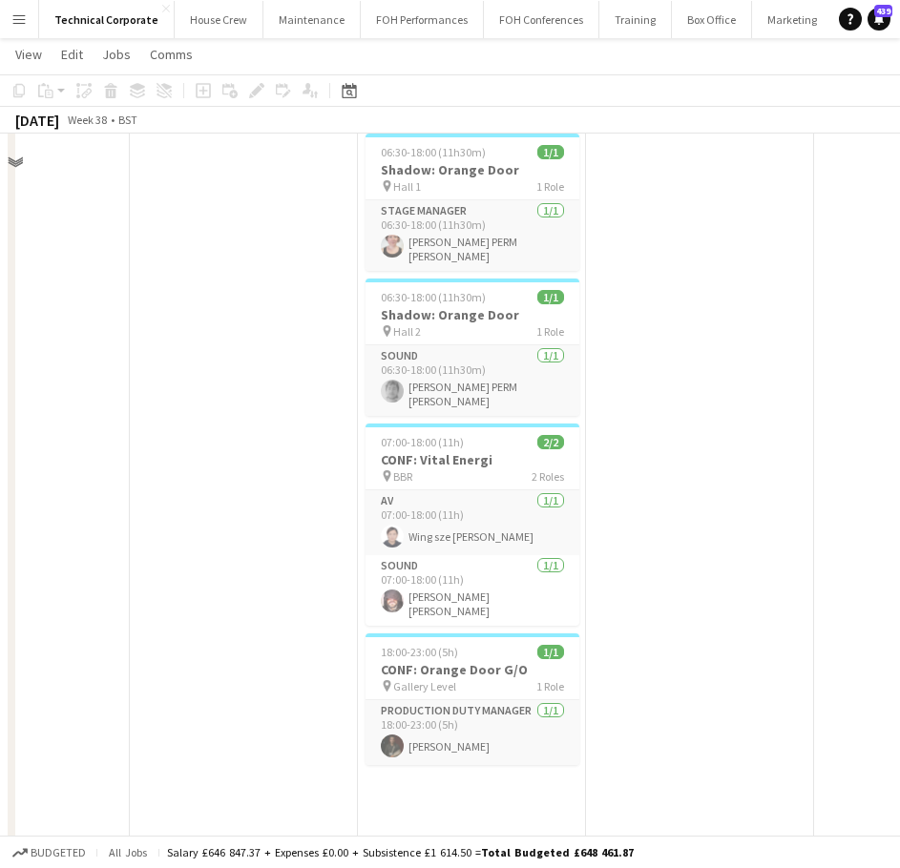
scroll to position [859, 0]
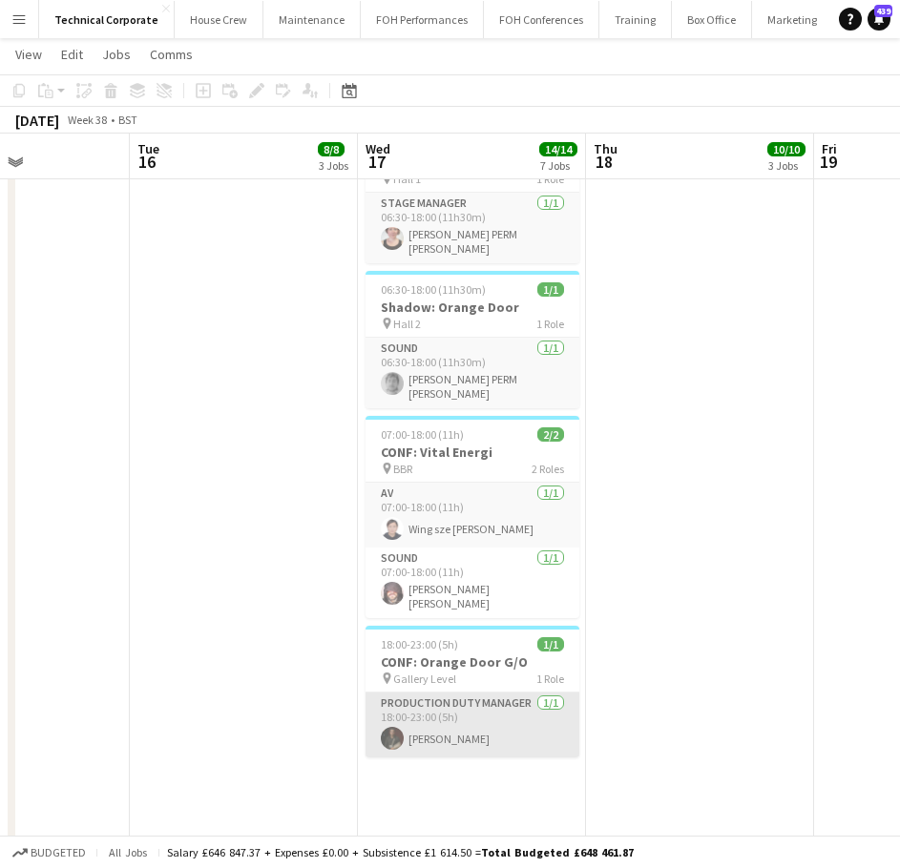
click at [557, 715] on app-card-role "Production Duty Manager 1/1 18:00-23:00 (5h) Joe Harbot" at bounding box center [472, 725] width 214 height 65
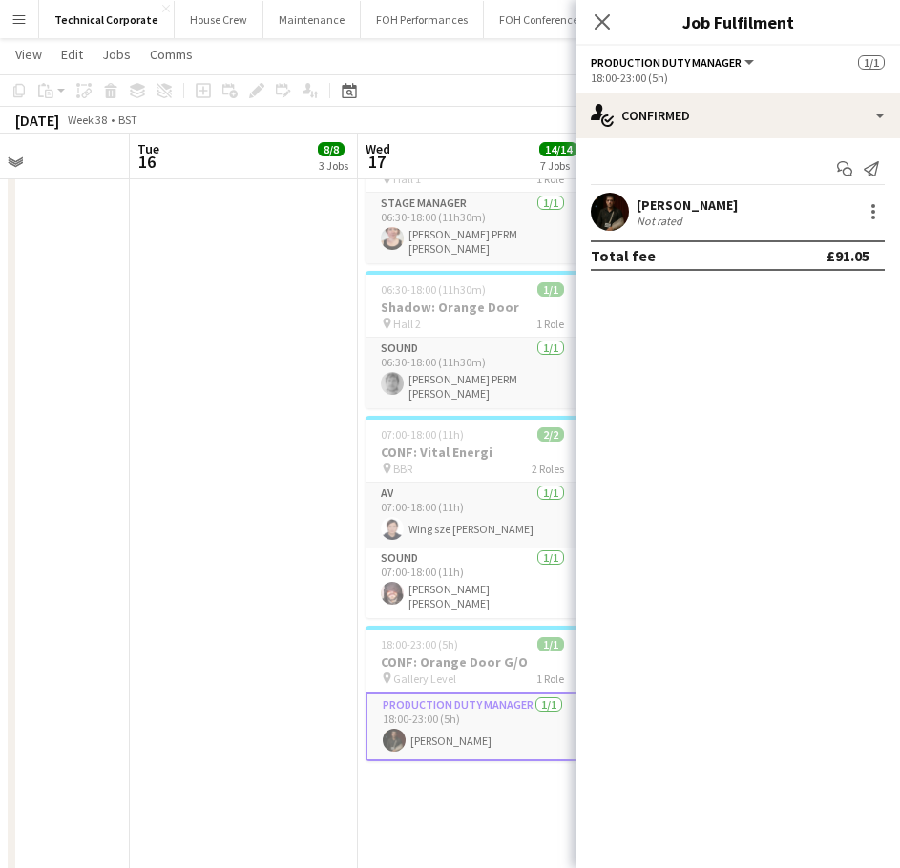
drag, startPoint x: 714, startPoint y: 142, endPoint x: 716, endPoint y: 161, distance: 19.2
click at [716, 142] on div "Start chat Send notification Joe Harbot Not rated Total fee £91.05" at bounding box center [737, 212] width 324 height 148
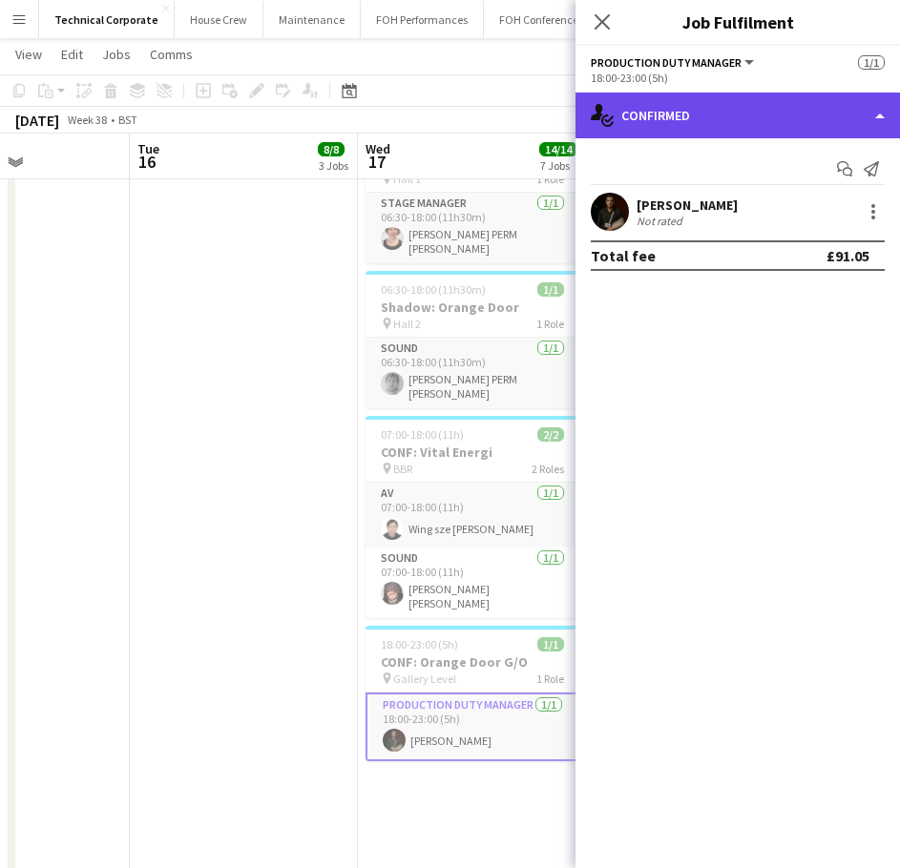
click at [738, 128] on div "single-neutral-actions-check-2 Confirmed" at bounding box center [737, 116] width 324 height 46
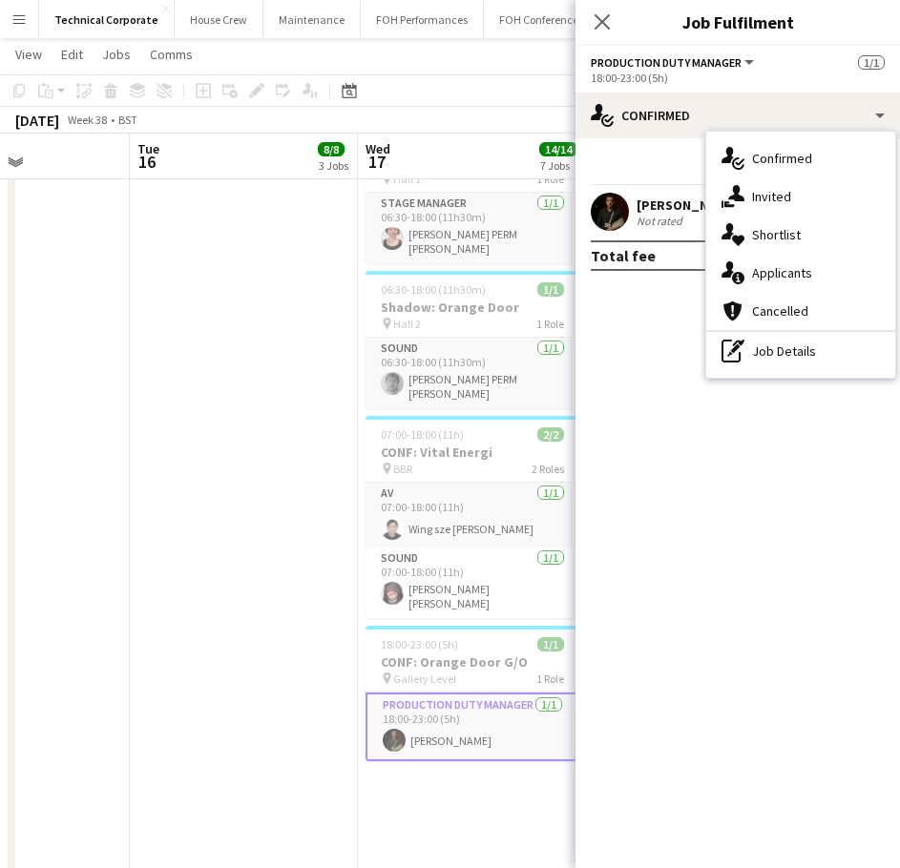
click at [806, 356] on div "pen-write Job Details" at bounding box center [800, 351] width 189 height 38
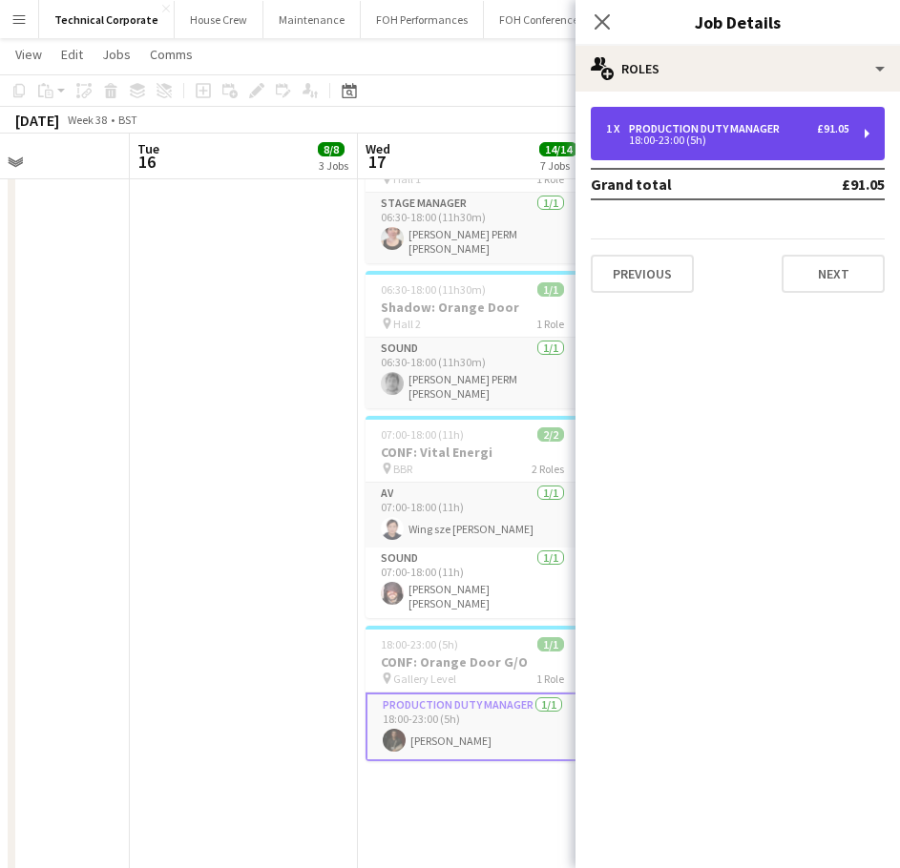
click at [740, 123] on div "Production Duty Manager" at bounding box center [708, 128] width 158 height 13
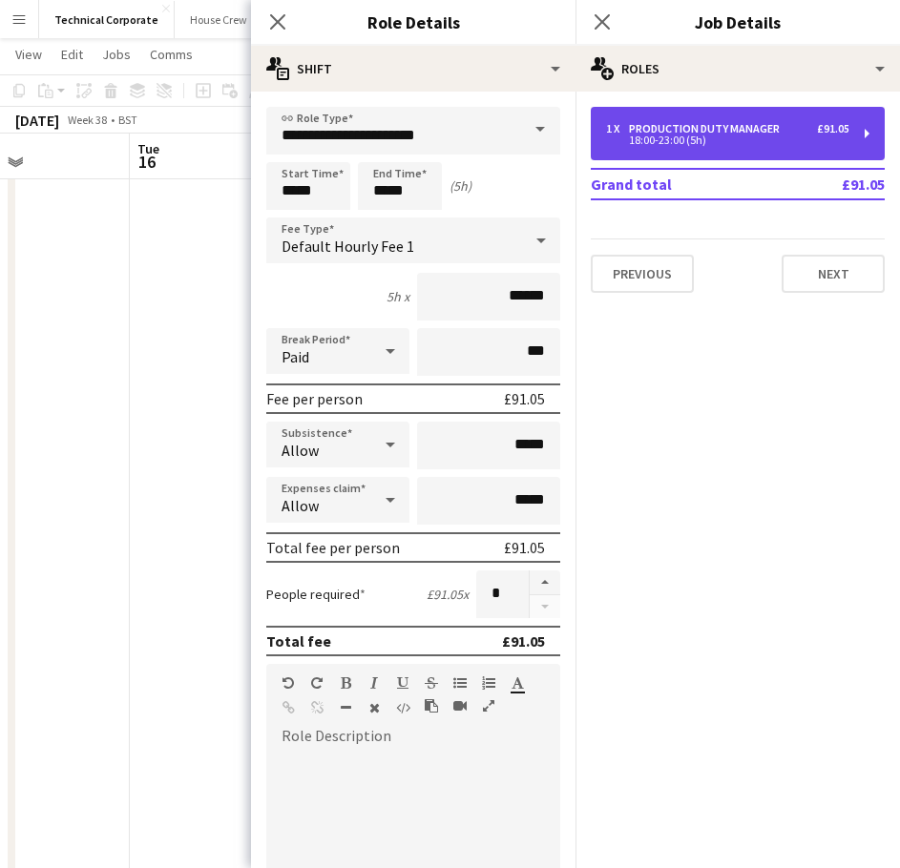
click at [741, 123] on div "Production Duty Manager" at bounding box center [708, 128] width 158 height 13
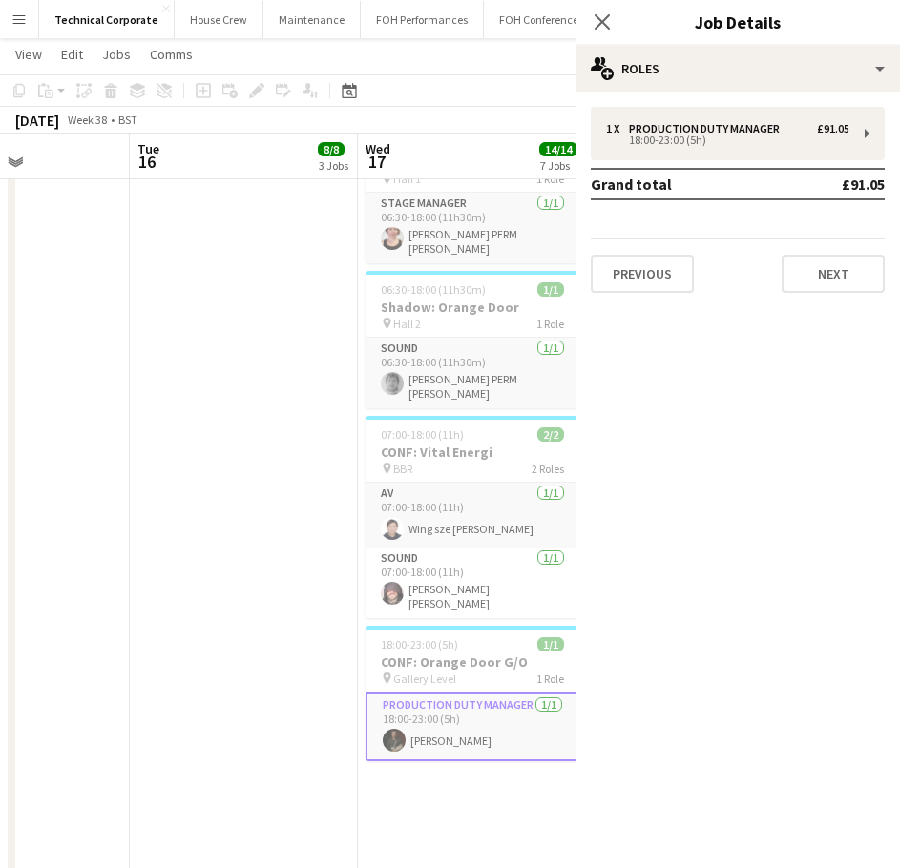
click at [240, 468] on app-date-cell "17:30-23:30 (6h) 1/1 CONF: Orange Door G/I pin Hall 1 1 Role Production Duty Ma…" at bounding box center [244, 406] width 228 height 2102
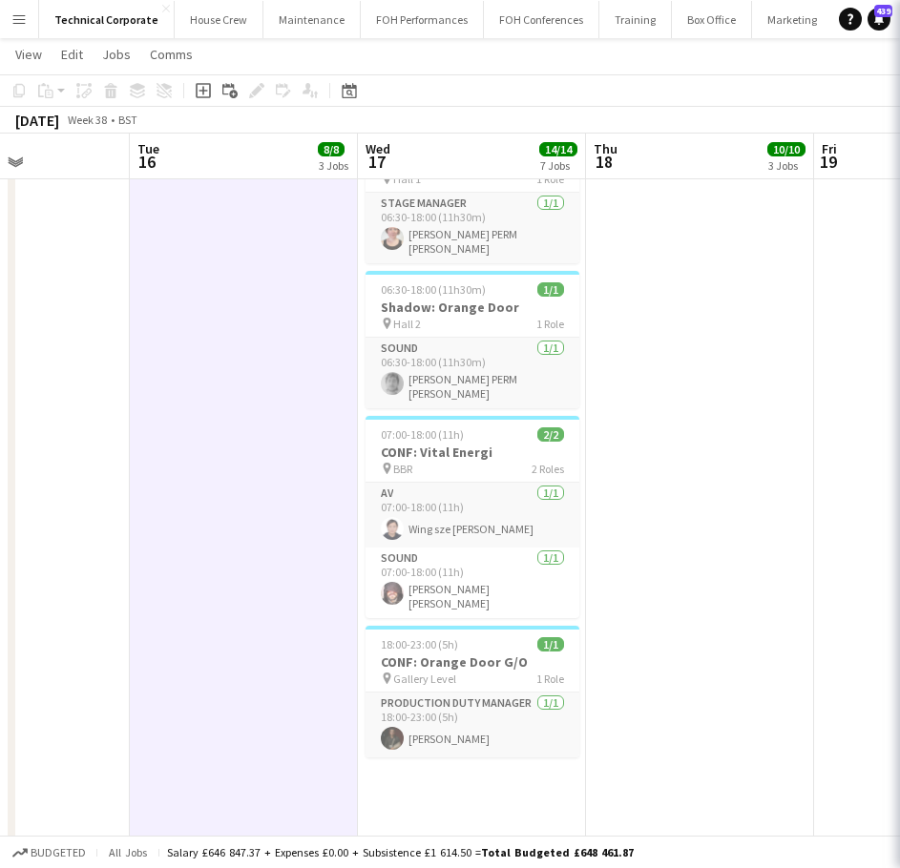
click at [240, 468] on app-date-cell "17:30-23:30 (6h) 1/1 CONF: Orange Door G/I pin Hall 1 1 Role Production Duty Ma…" at bounding box center [244, 406] width 228 height 2102
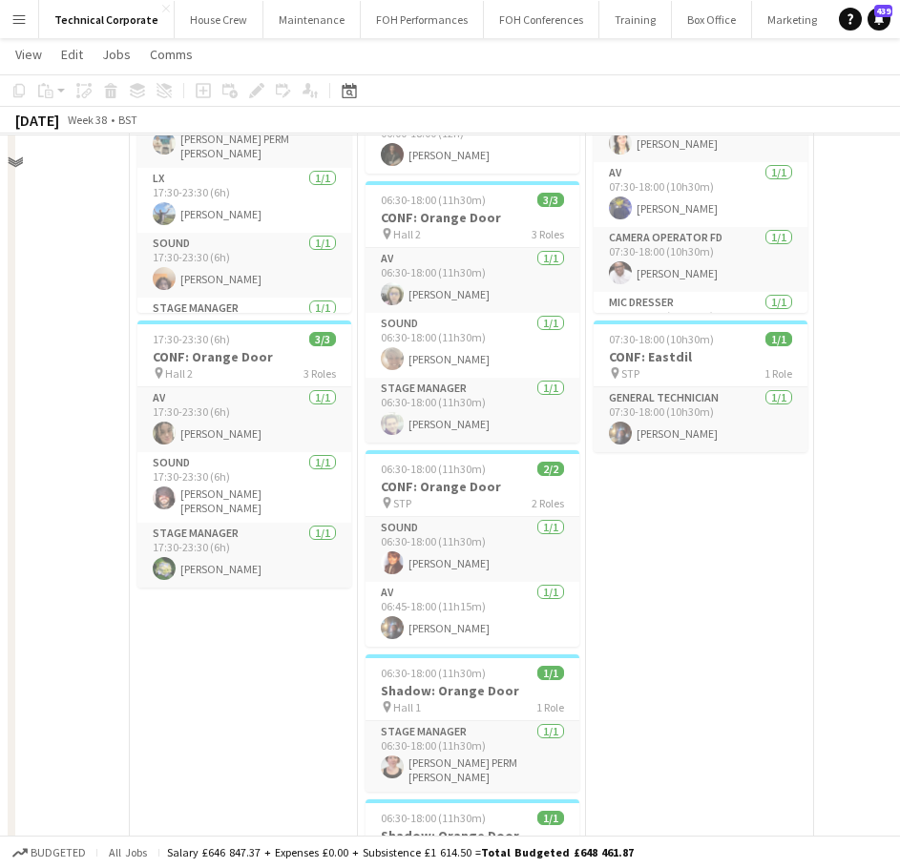
scroll to position [286, 0]
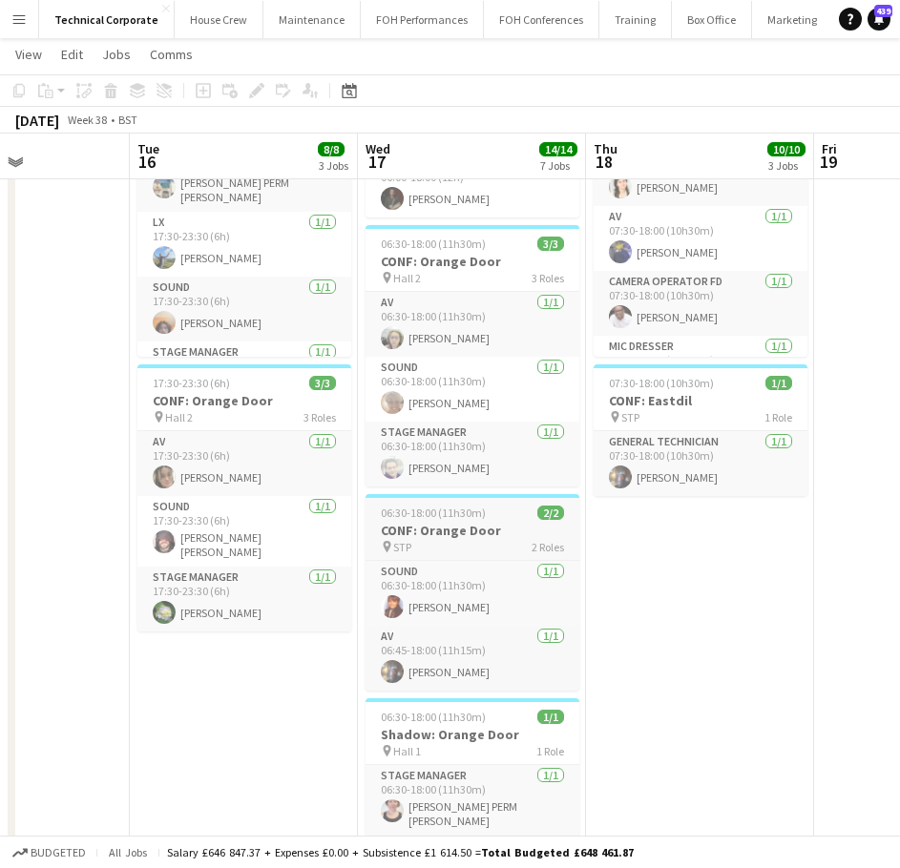
click at [447, 509] on span "06:30-18:00 (11h30m)" at bounding box center [433, 513] width 105 height 14
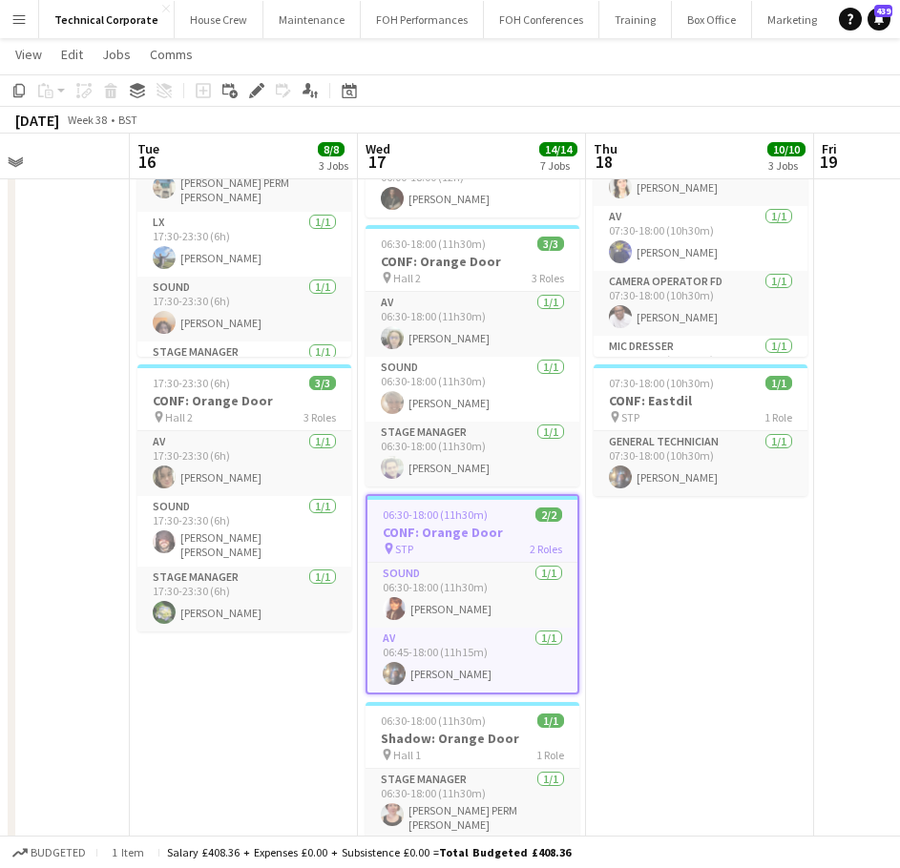
click at [260, 82] on div "Edit" at bounding box center [256, 90] width 23 height 23
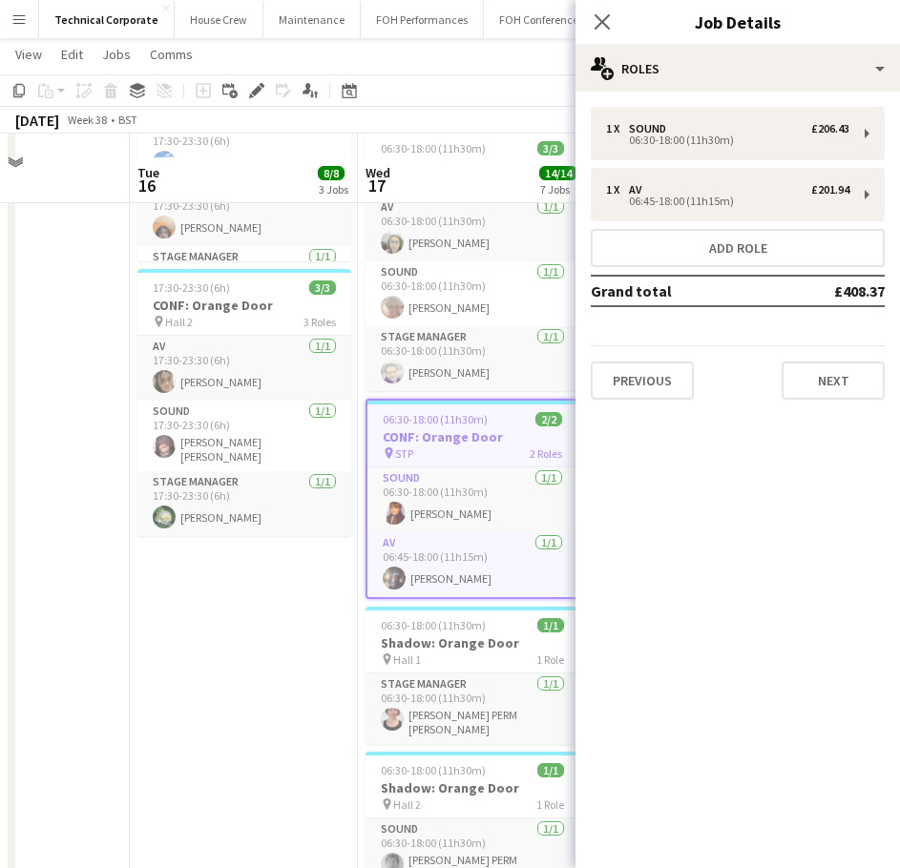
scroll to position [477, 0]
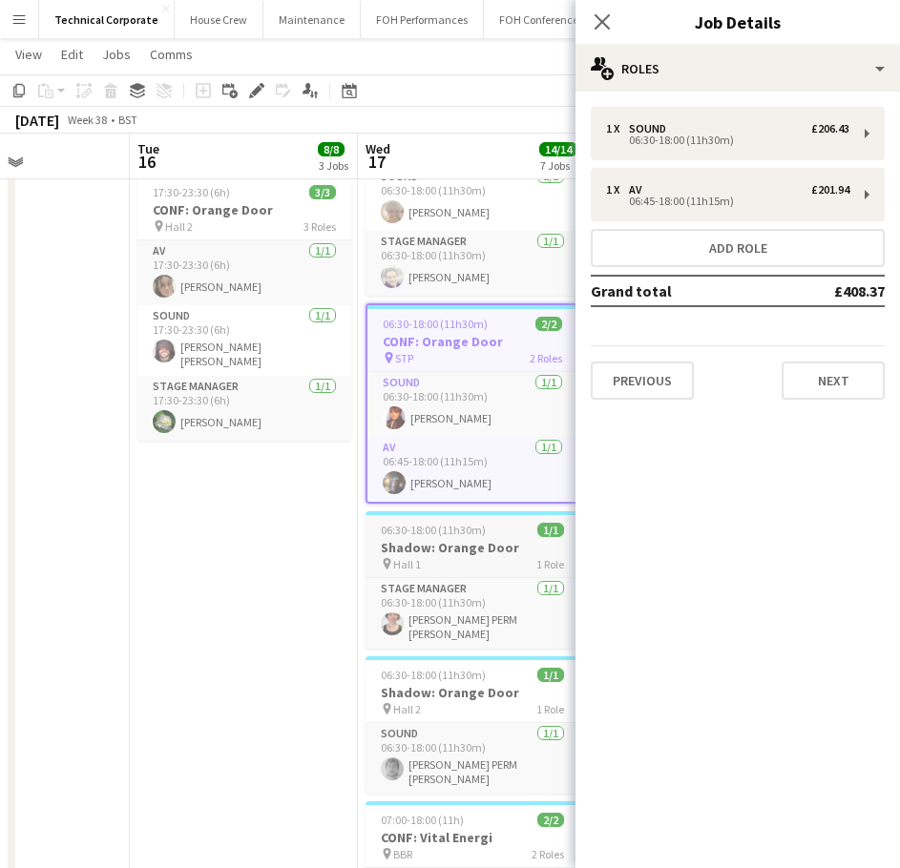
click at [383, 543] on h3 "Shadow: Orange Door" at bounding box center [472, 547] width 214 height 17
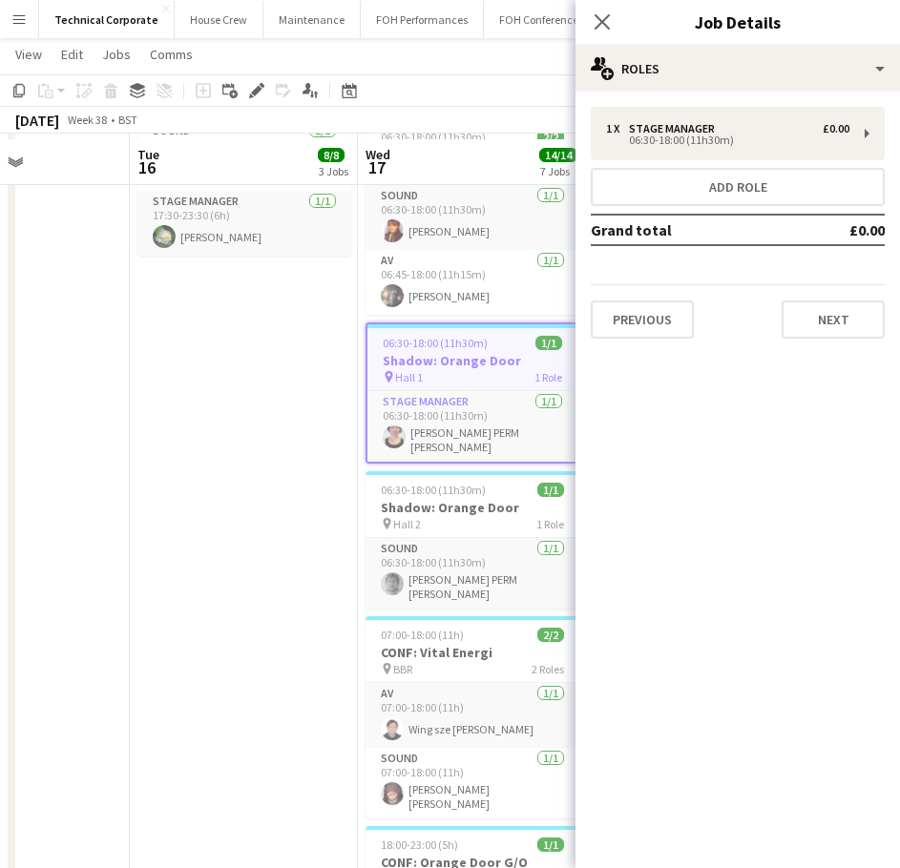
scroll to position [668, 0]
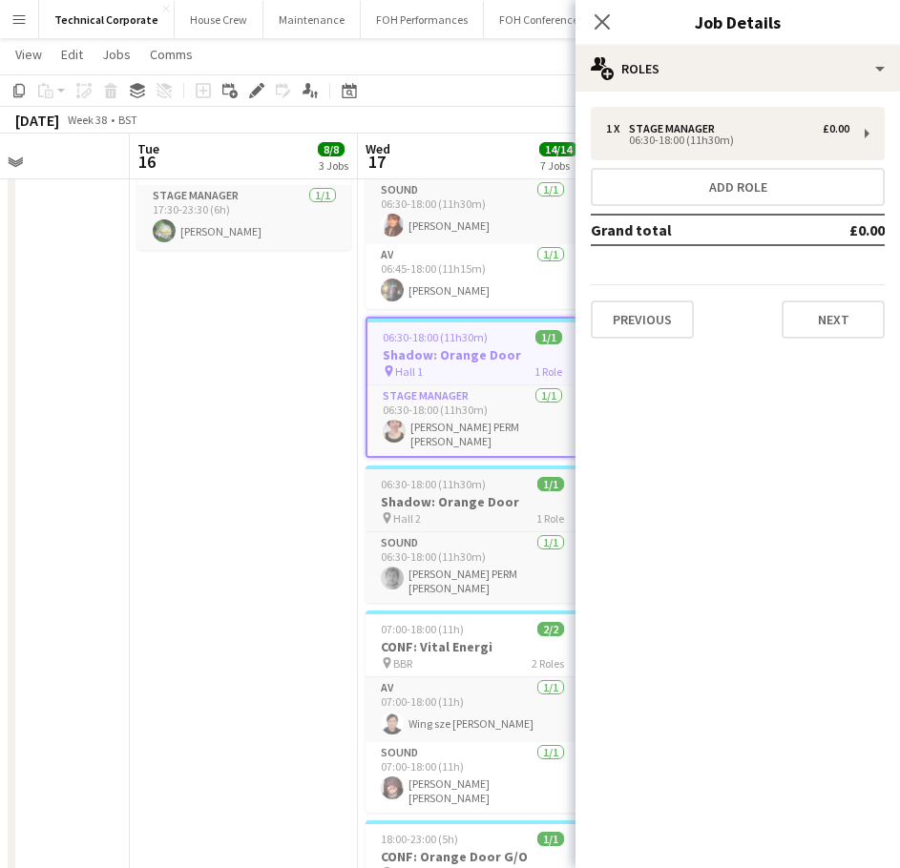
click at [436, 512] on div "pin Hall 2 1 Role" at bounding box center [472, 517] width 214 height 15
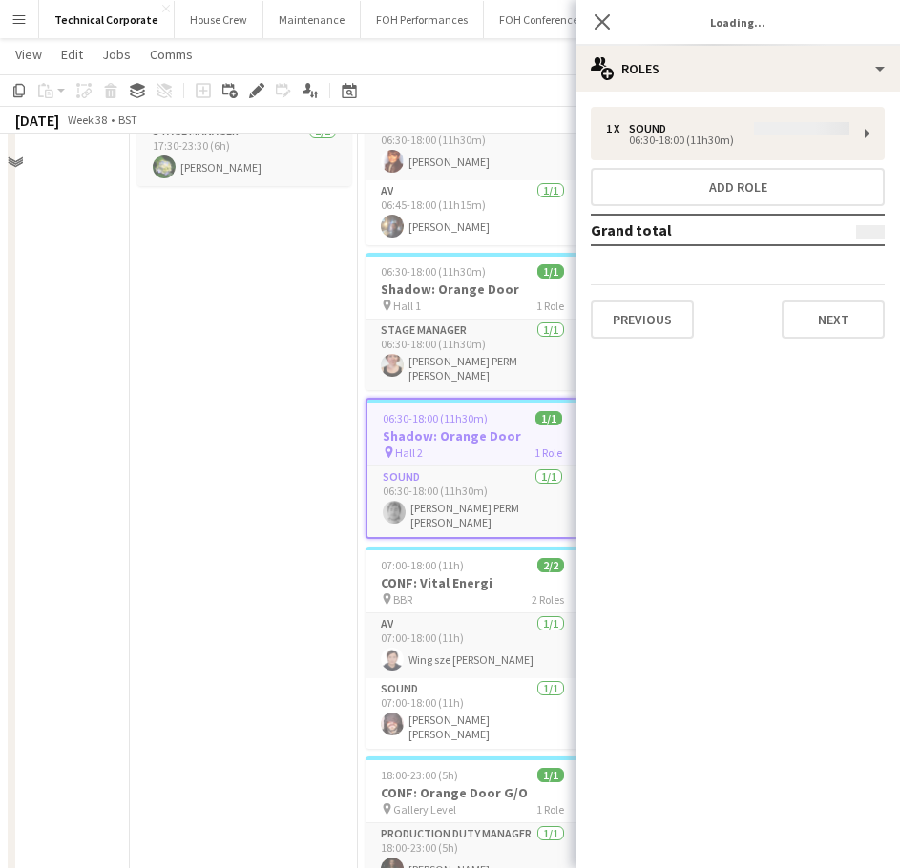
scroll to position [763, 0]
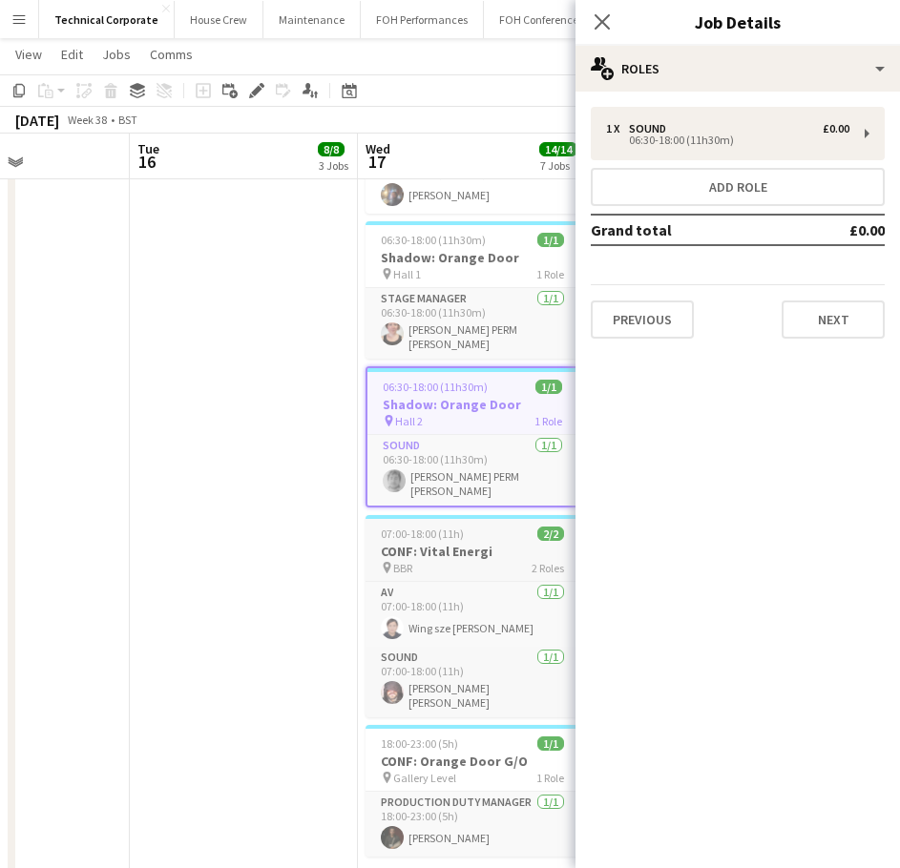
click at [457, 560] on div "pin BBR 2 Roles" at bounding box center [472, 567] width 214 height 15
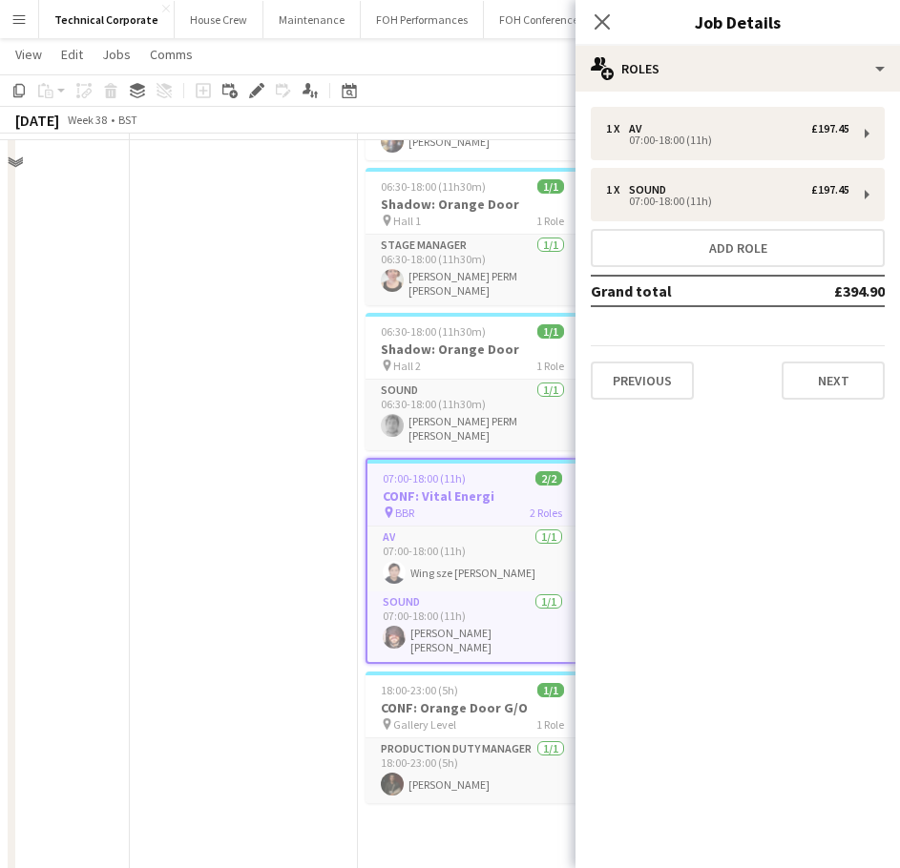
scroll to position [859, 0]
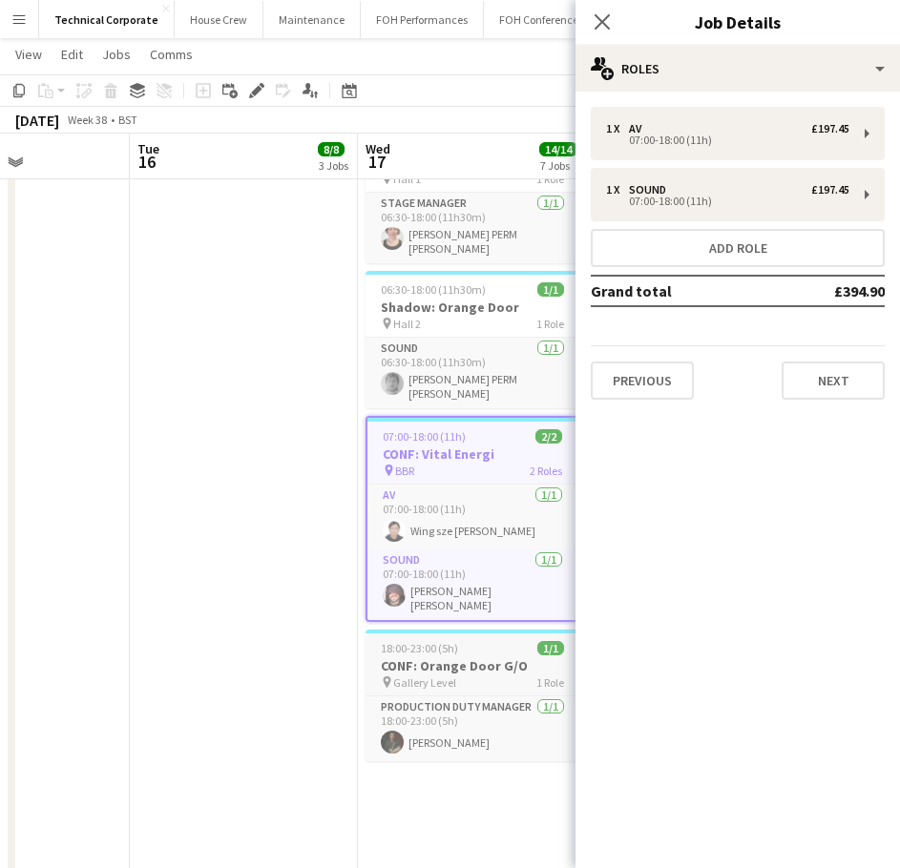
click at [433, 657] on h3 "CONF: Orange Door G/O" at bounding box center [472, 665] width 214 height 17
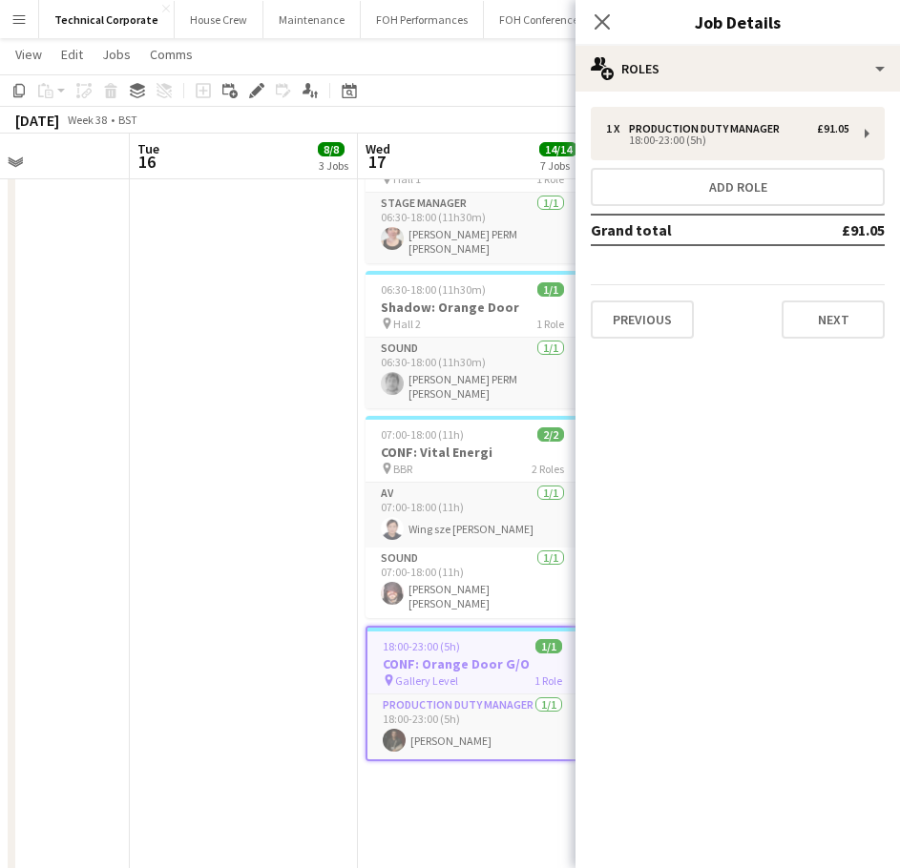
click at [277, 569] on app-date-cell "17:30-23:30 (6h) 1/1 CONF: Orange Door G/I pin Hall 1 1 Role Production Duty Ma…" at bounding box center [244, 406] width 228 height 2102
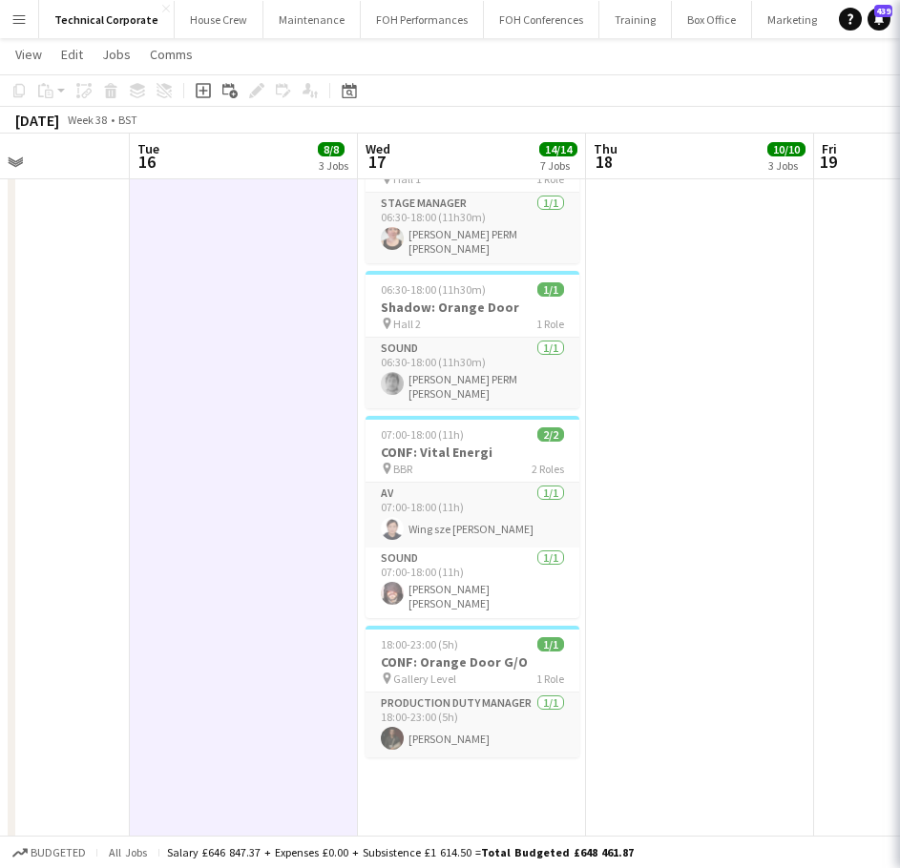
click at [277, 569] on app-date-cell "17:30-23:30 (6h) 1/1 CONF: Orange Door G/I pin Hall 1 1 Role Production Duty Ma…" at bounding box center [244, 406] width 228 height 2102
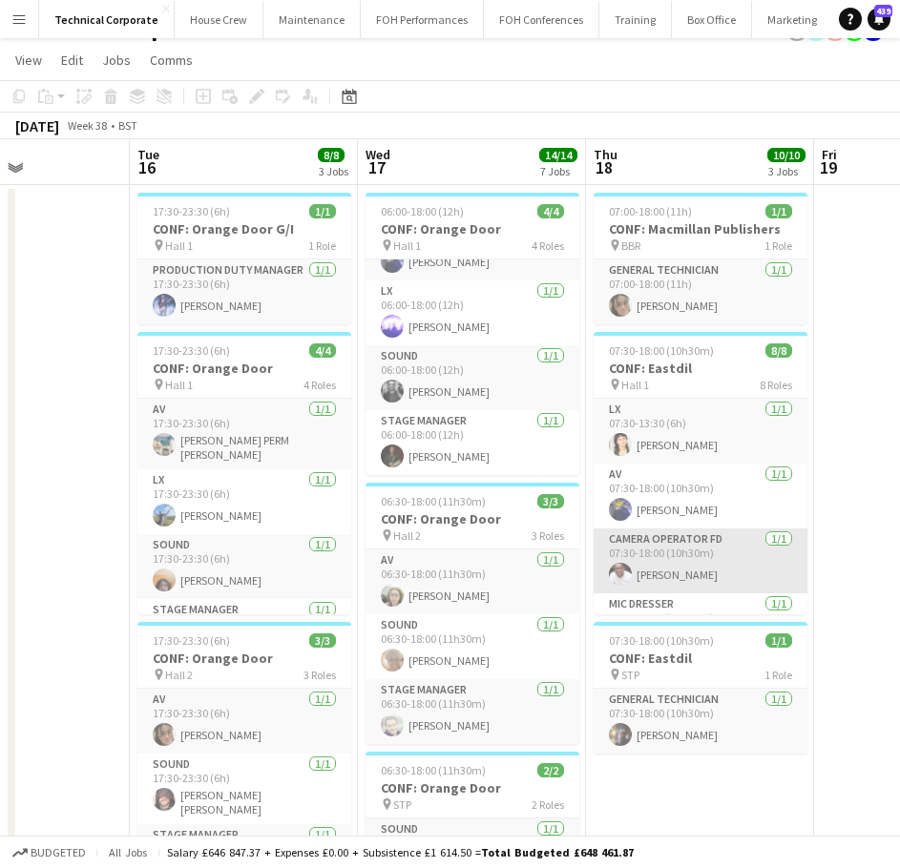
scroll to position [0, 0]
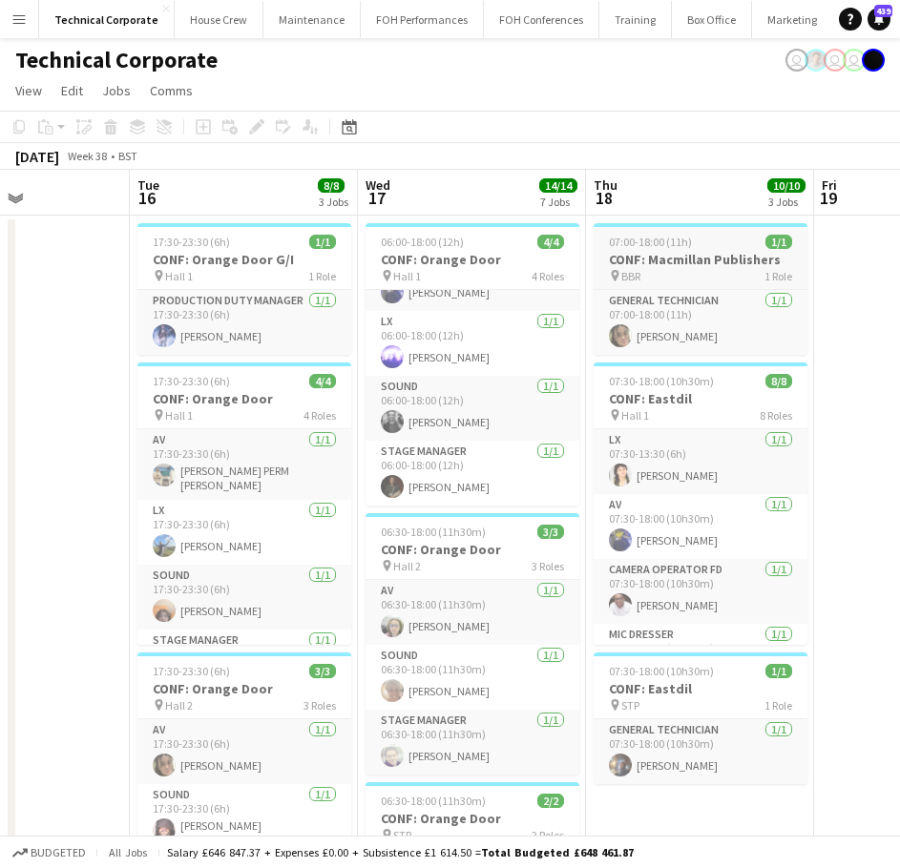
drag, startPoint x: 709, startPoint y: 270, endPoint x: 615, endPoint y: 253, distance: 95.1
click at [709, 281] on div "pin BBR 1 Role" at bounding box center [700, 275] width 214 height 15
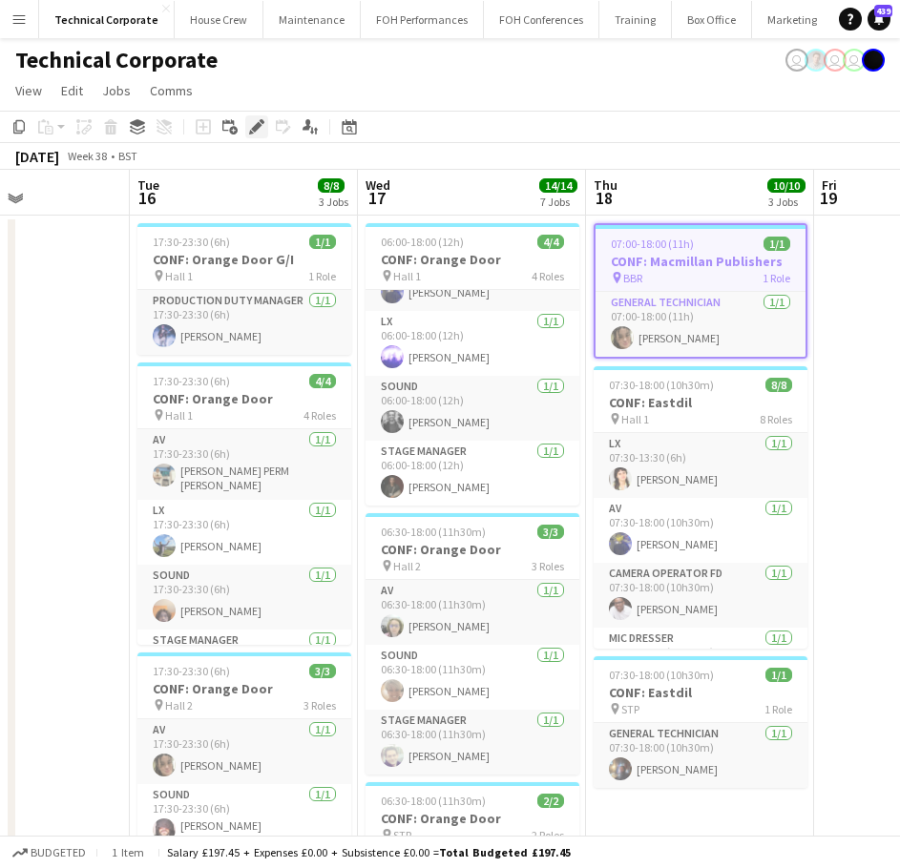
click at [260, 133] on icon "Edit" at bounding box center [256, 126] width 15 height 15
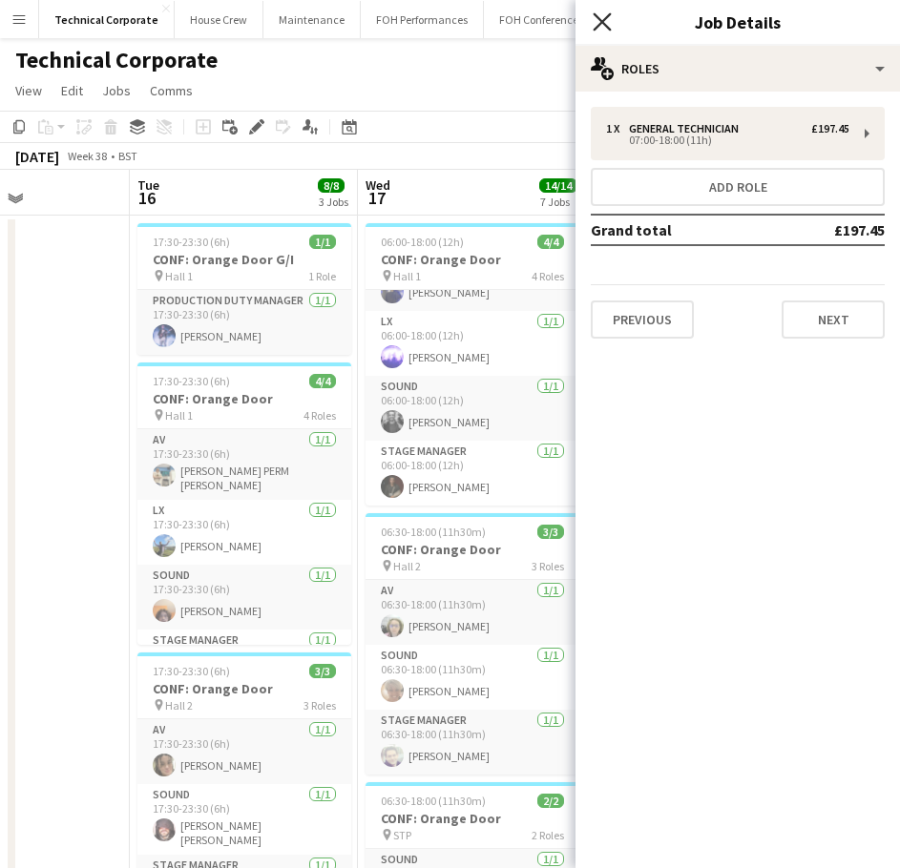
click at [610, 31] on icon at bounding box center [602, 21] width 18 height 18
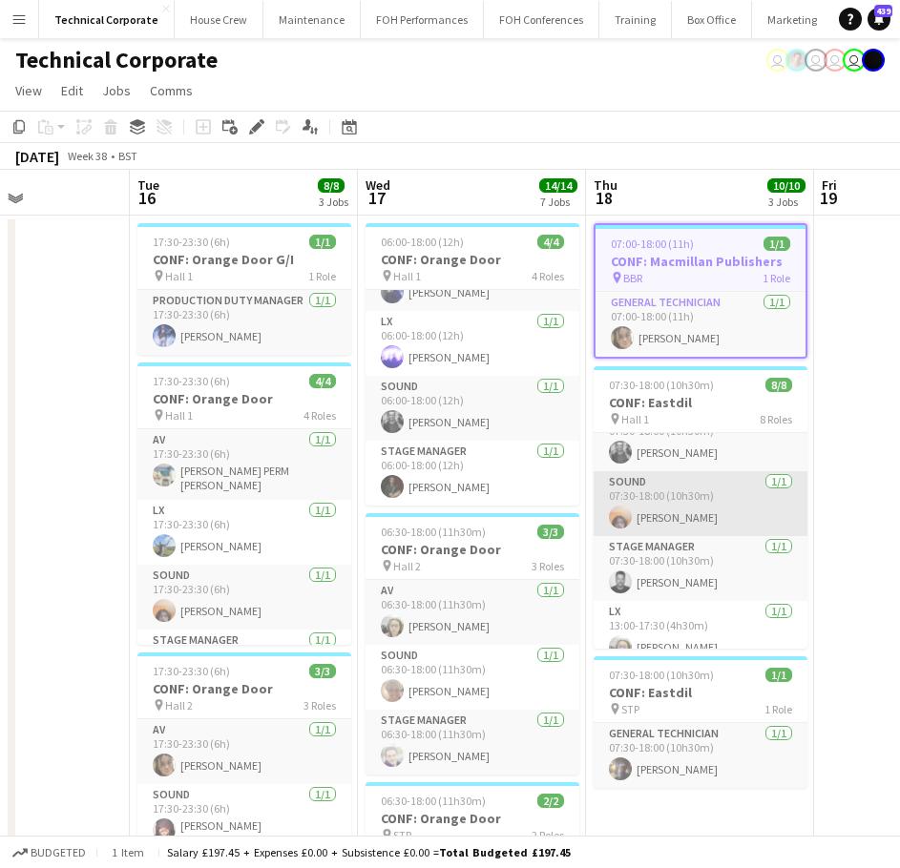
scroll to position [191, 0]
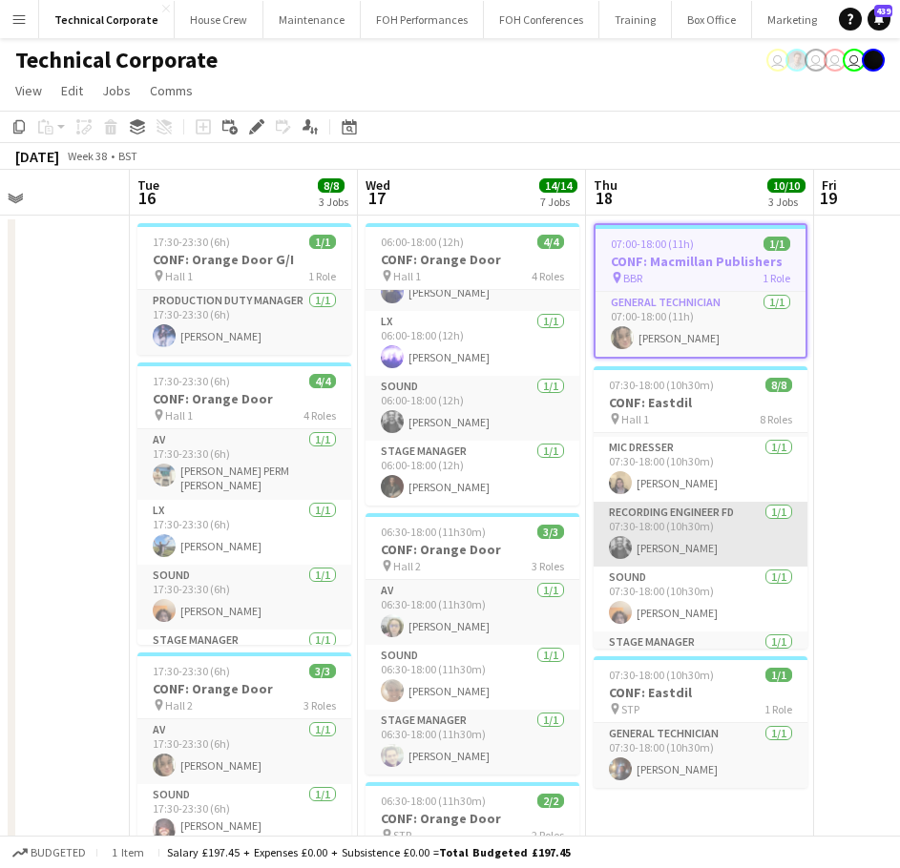
drag, startPoint x: 695, startPoint y: 545, endPoint x: 711, endPoint y: 547, distance: 16.3
click at [695, 545] on app-card-role "Recording Engineer FD 1/1 07:30-18:00 (10h30m) Alex Stavrou" at bounding box center [700, 534] width 214 height 65
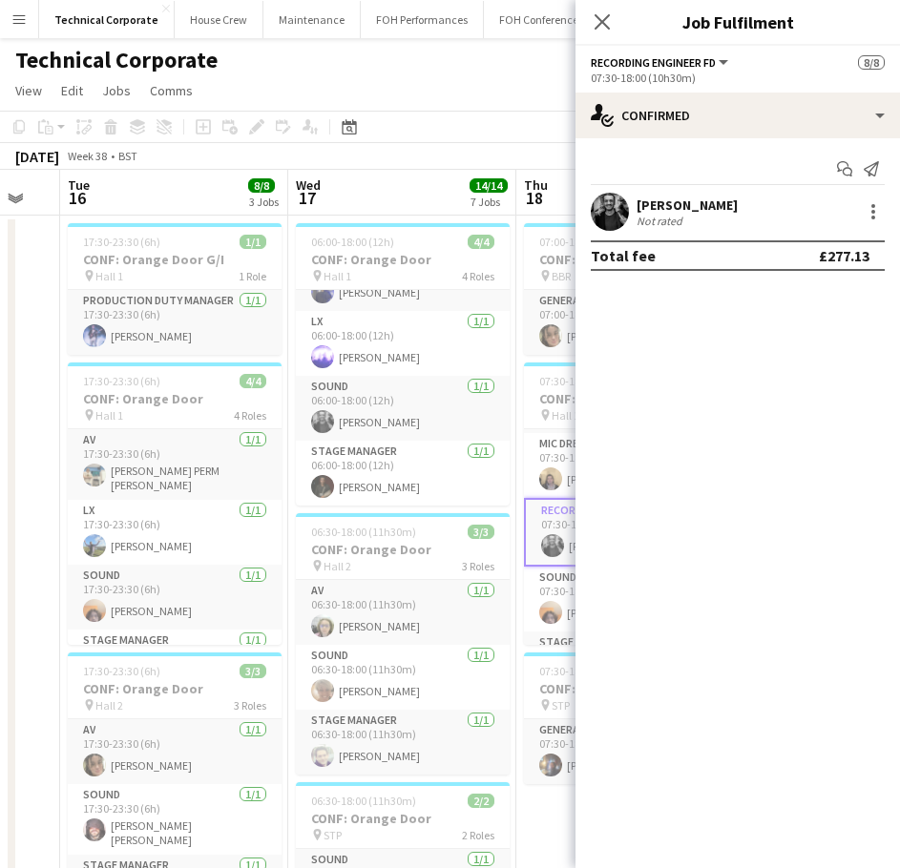
drag, startPoint x: 428, startPoint y: 280, endPoint x: 120, endPoint y: 310, distance: 309.7
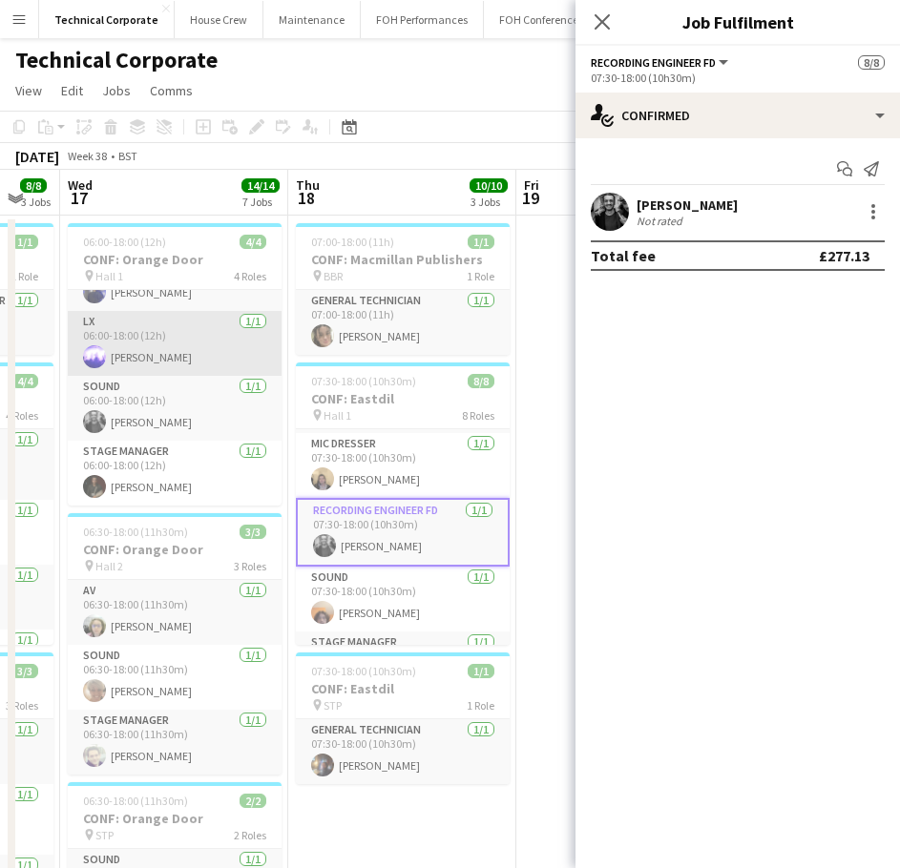
scroll to position [0, 637]
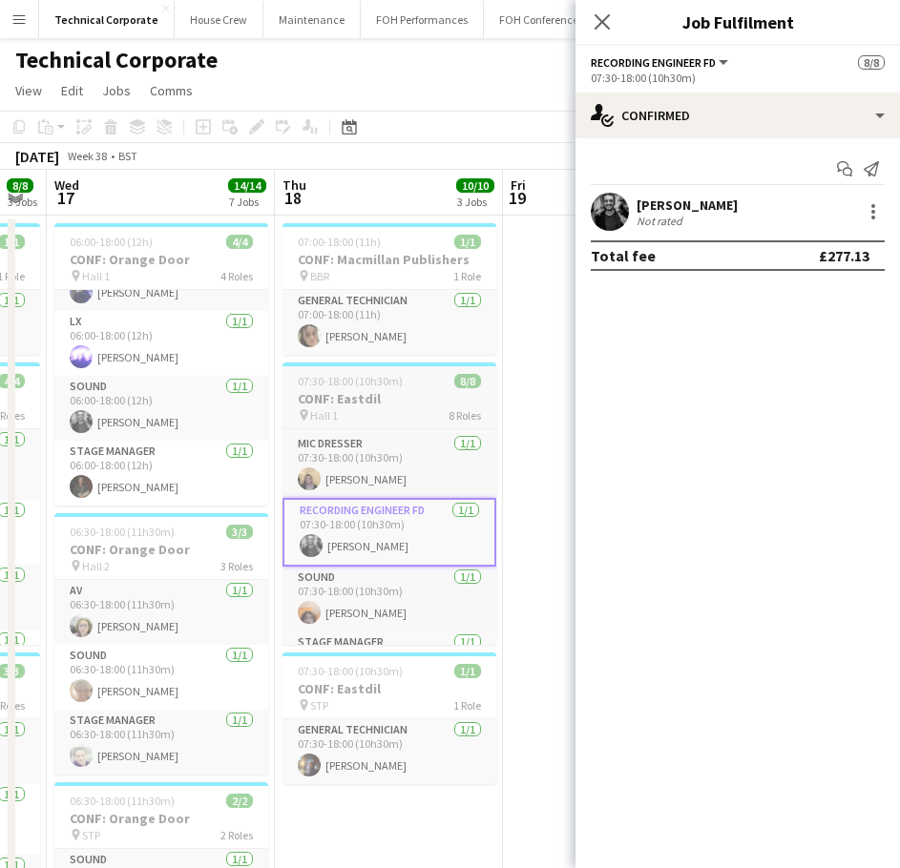
click at [343, 405] on h3 "CONF: Eastdil" at bounding box center [389, 398] width 214 height 17
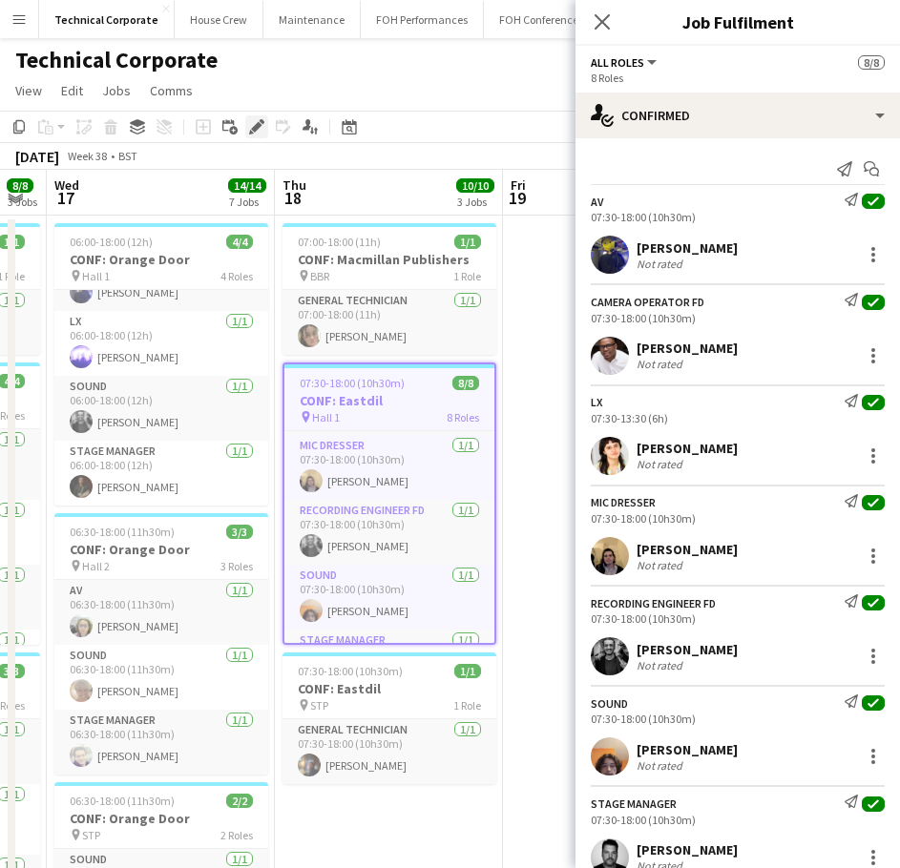
click at [258, 125] on icon at bounding box center [256, 127] width 10 height 10
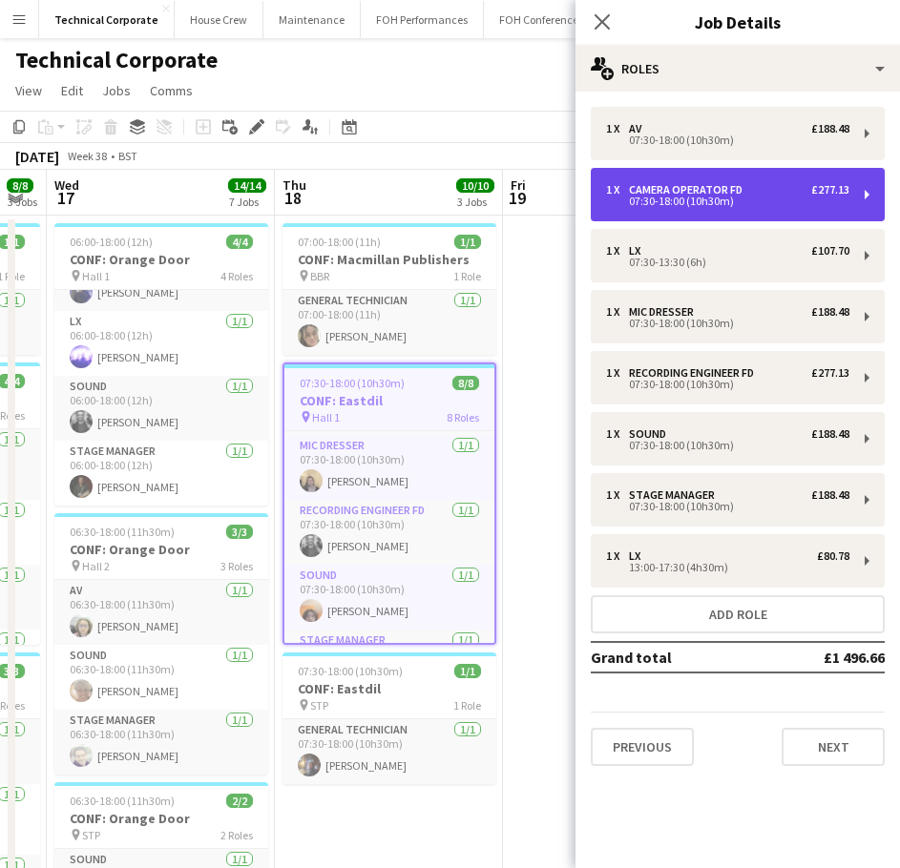
click at [795, 185] on div "1 x Camera Operator FD £277.13" at bounding box center [727, 189] width 243 height 13
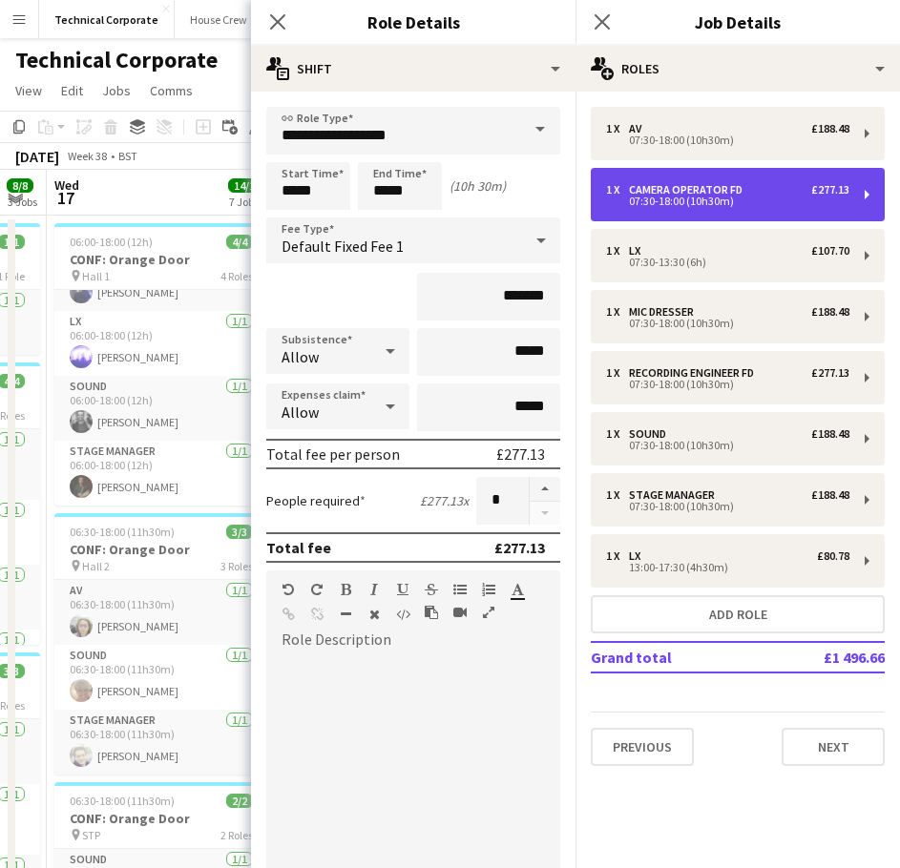
click at [795, 185] on div "1 x Camera Operator FD £277.13" at bounding box center [727, 189] width 243 height 13
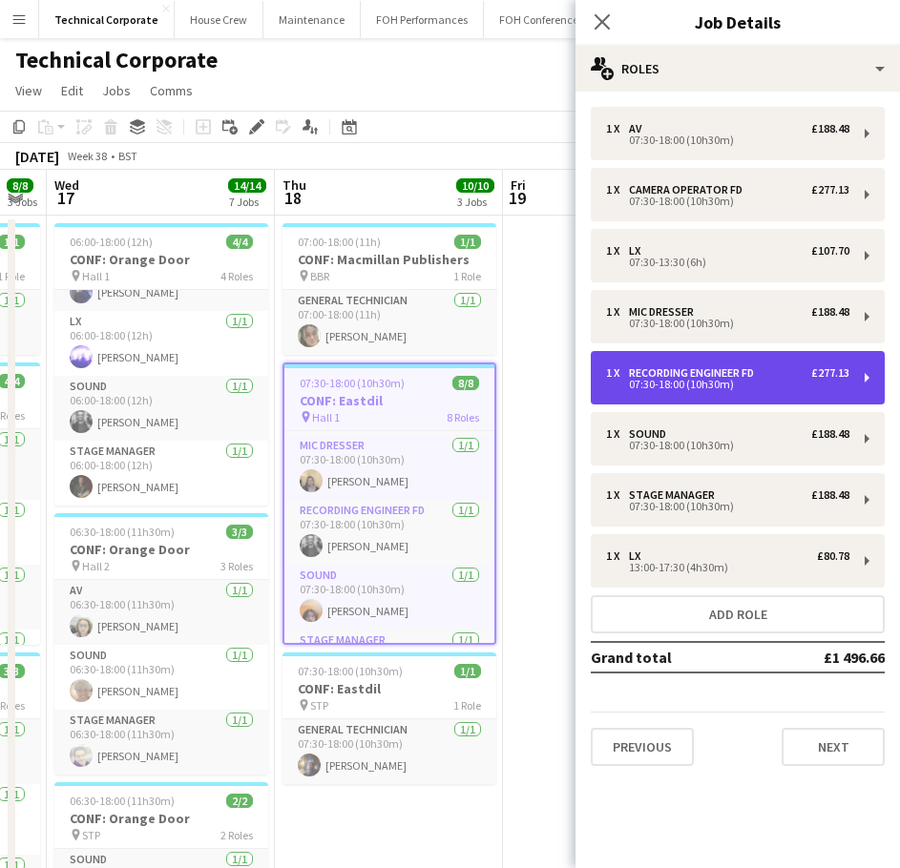
click at [758, 385] on div "07:30-18:00 (10h30m)" at bounding box center [727, 385] width 243 height 10
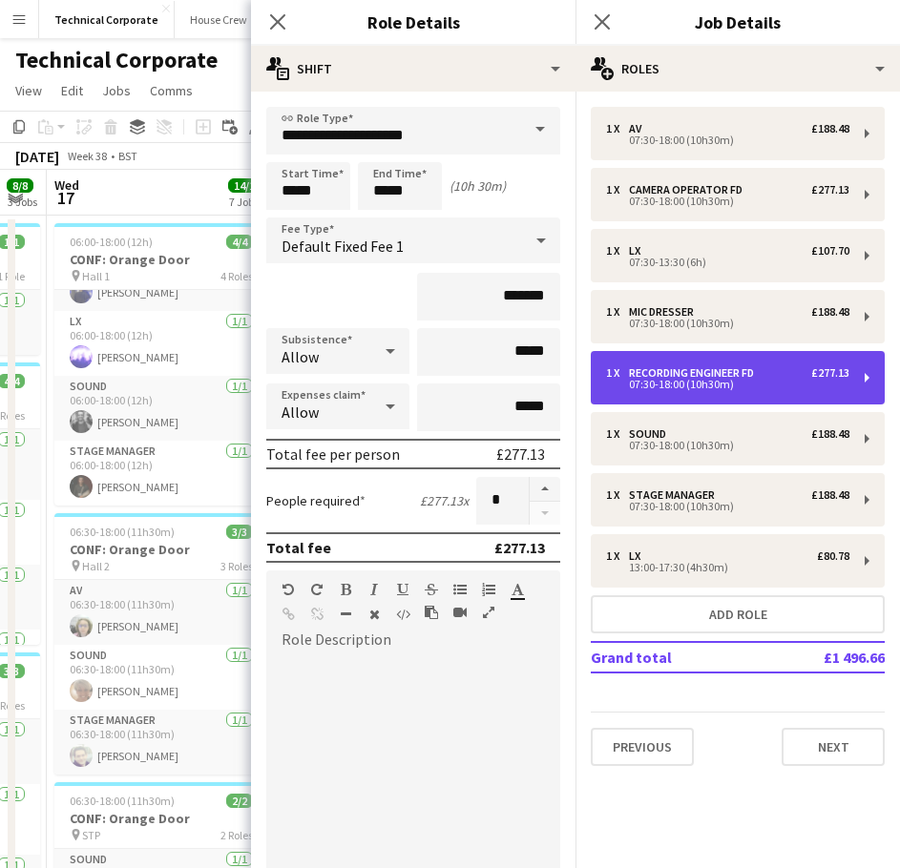
click at [756, 385] on div "07:30-18:00 (10h30m)" at bounding box center [727, 385] width 243 height 10
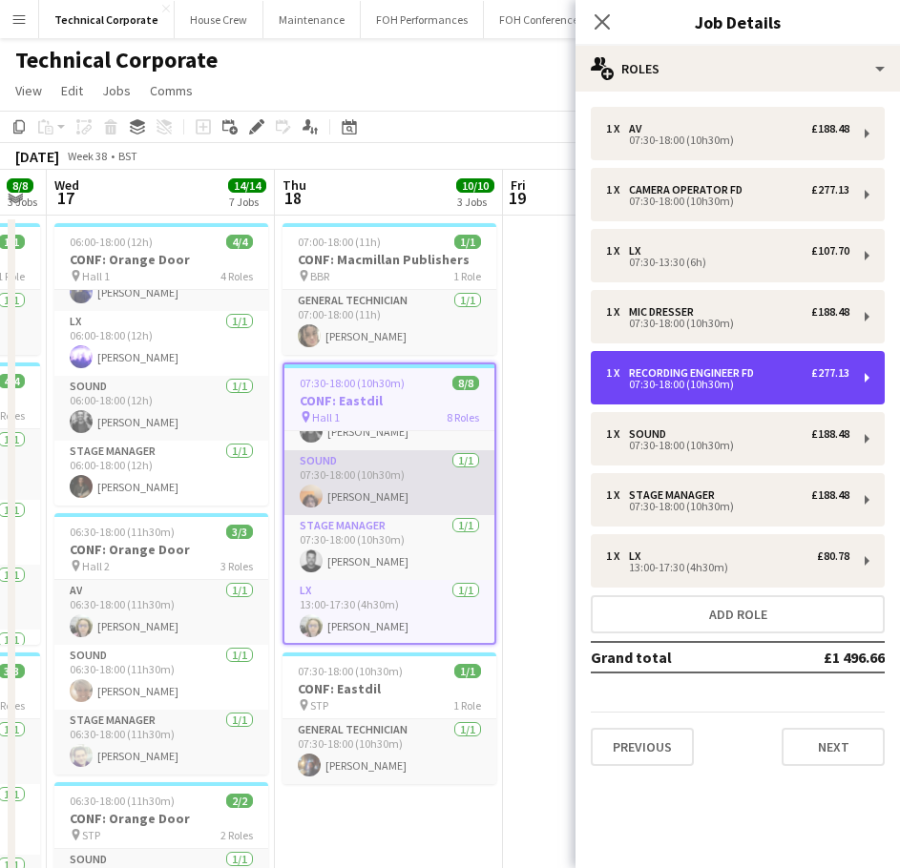
scroll to position [307, 0]
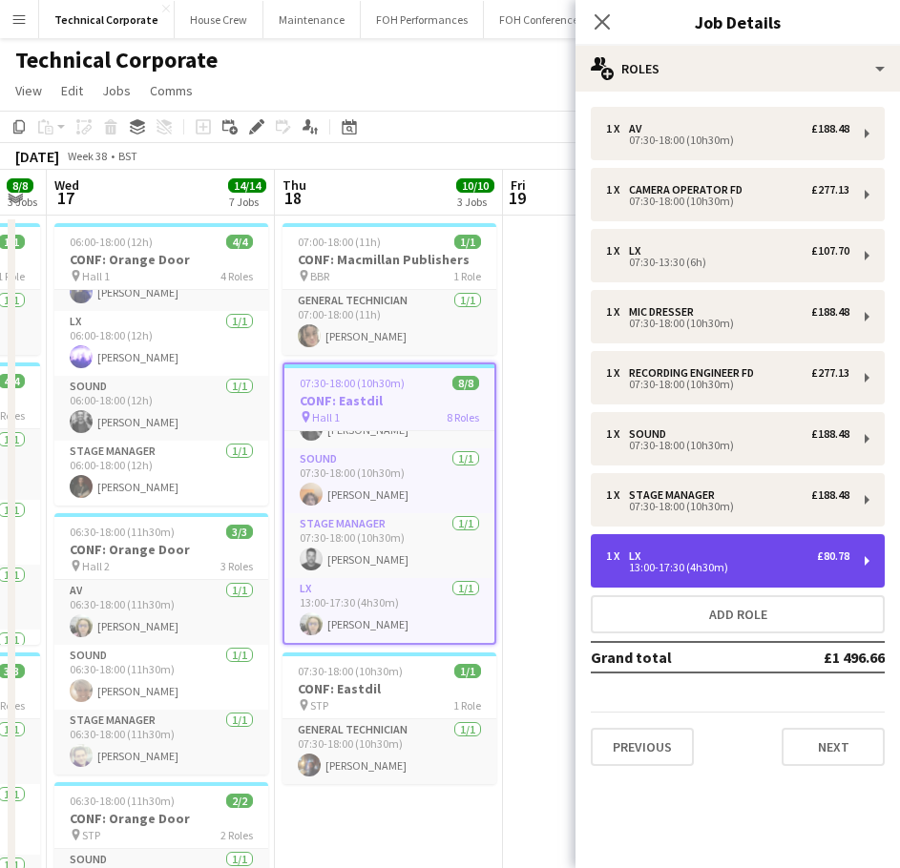
click at [679, 556] on div "1 x LX £80.78" at bounding box center [727, 556] width 243 height 13
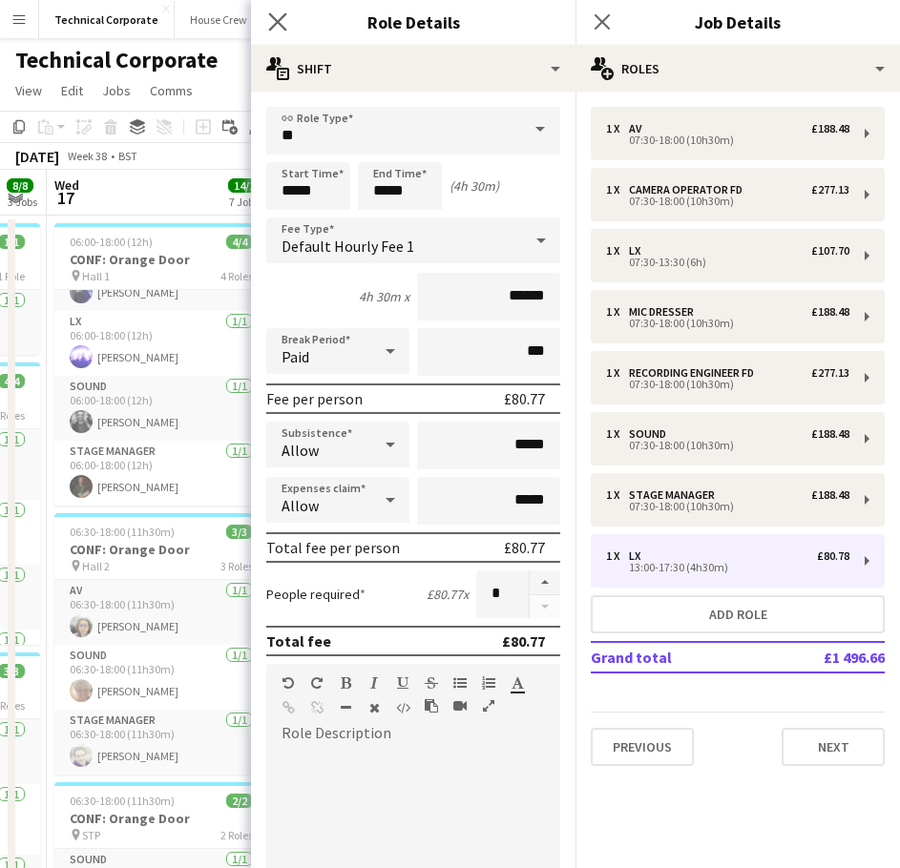
click at [287, 19] on app-icon "Close pop-in" at bounding box center [278, 23] width 28 height 28
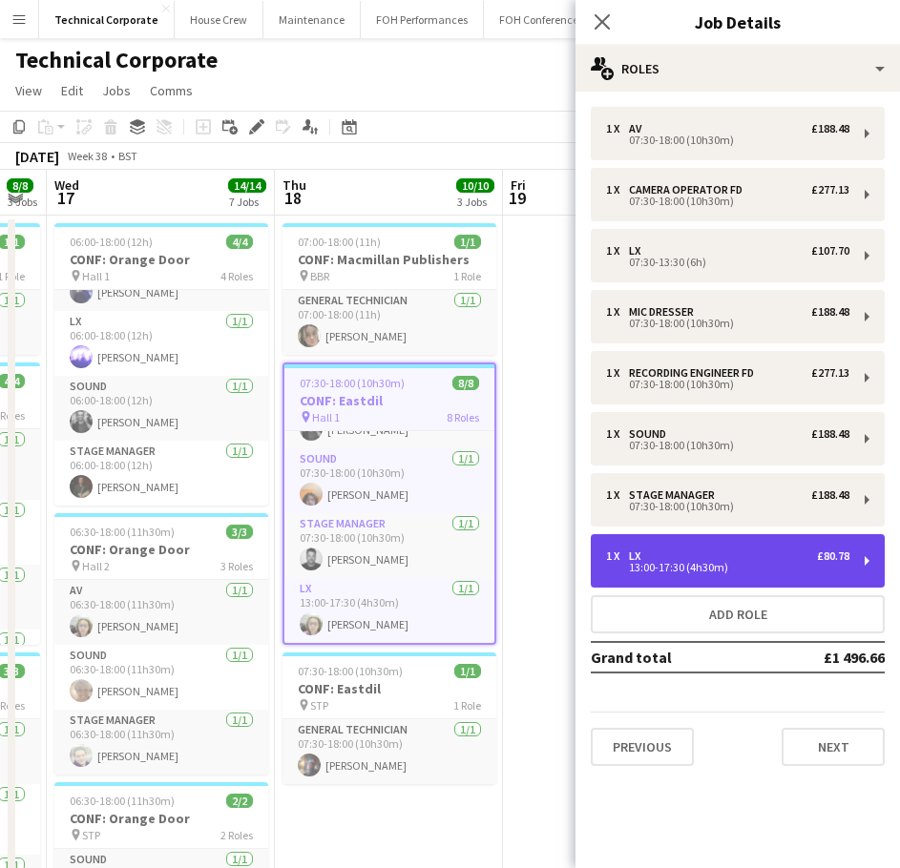
click at [674, 551] on div "1 x LX £80.78" at bounding box center [727, 556] width 243 height 13
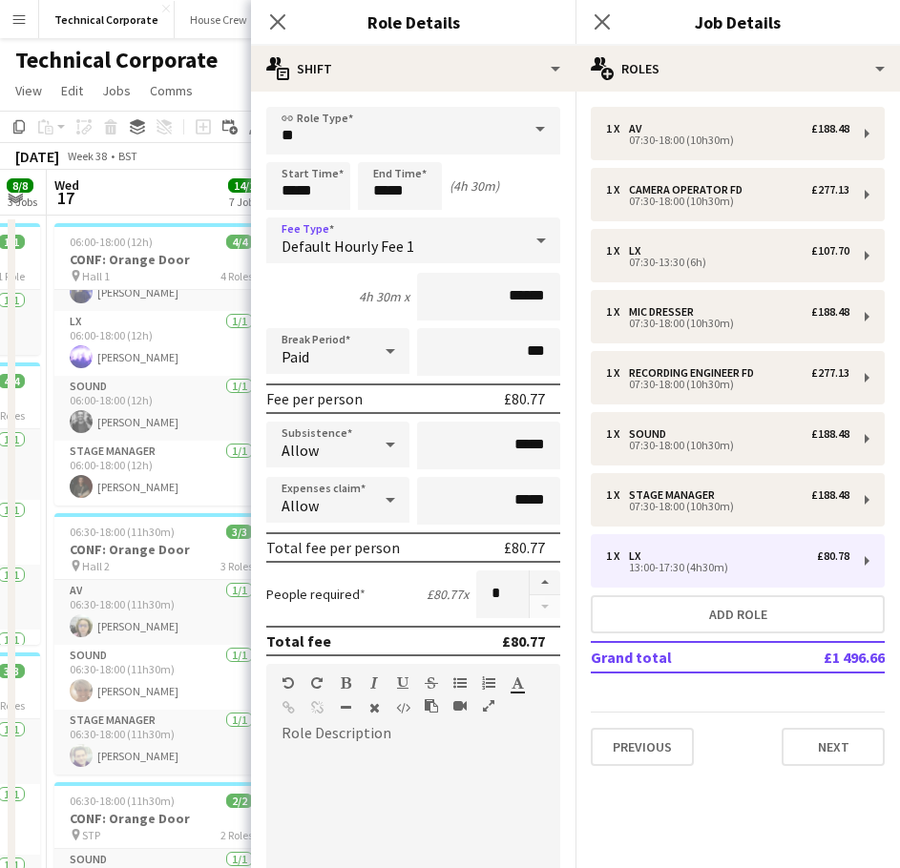
click at [348, 245] on span "Default Hourly Fee 1" at bounding box center [347, 246] width 133 height 19
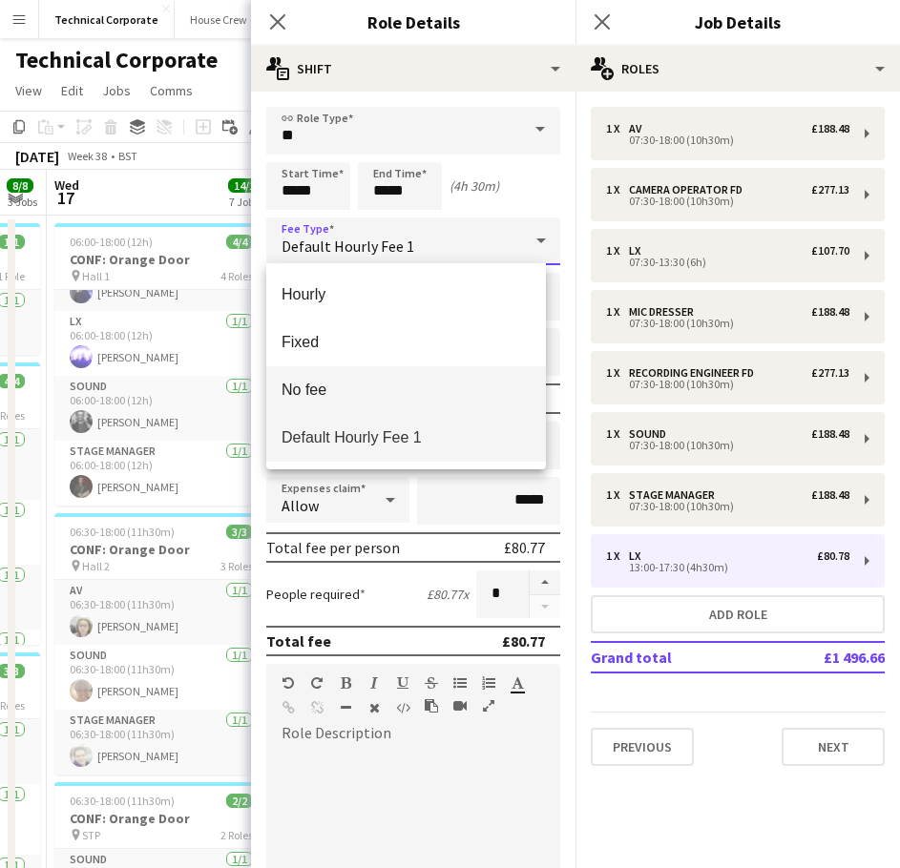
click at [387, 387] on span "No fee" at bounding box center [405, 390] width 249 height 18
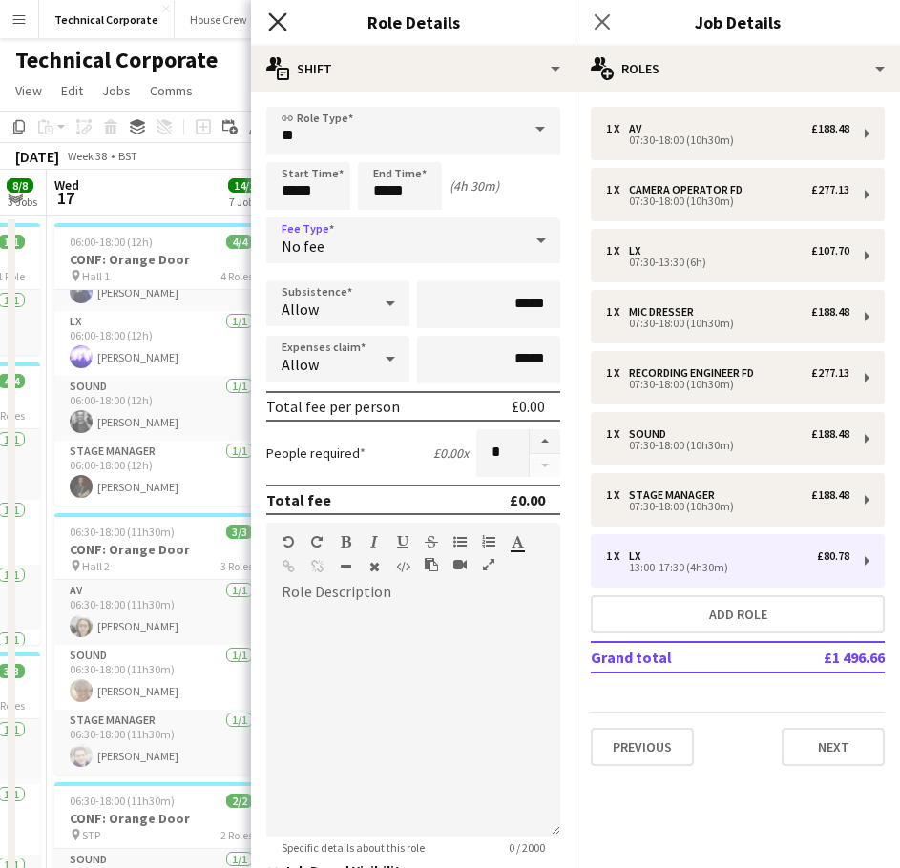
click at [275, 21] on icon "Close pop-in" at bounding box center [277, 21] width 18 height 18
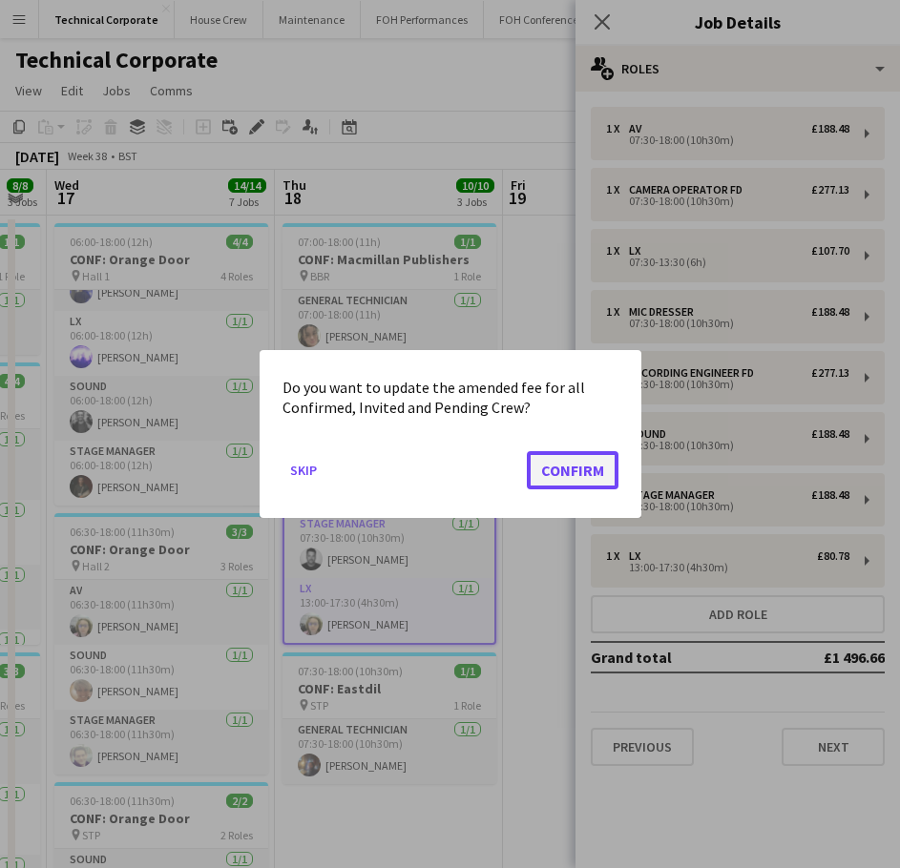
click at [578, 482] on button "Confirm" at bounding box center [573, 470] width 92 height 38
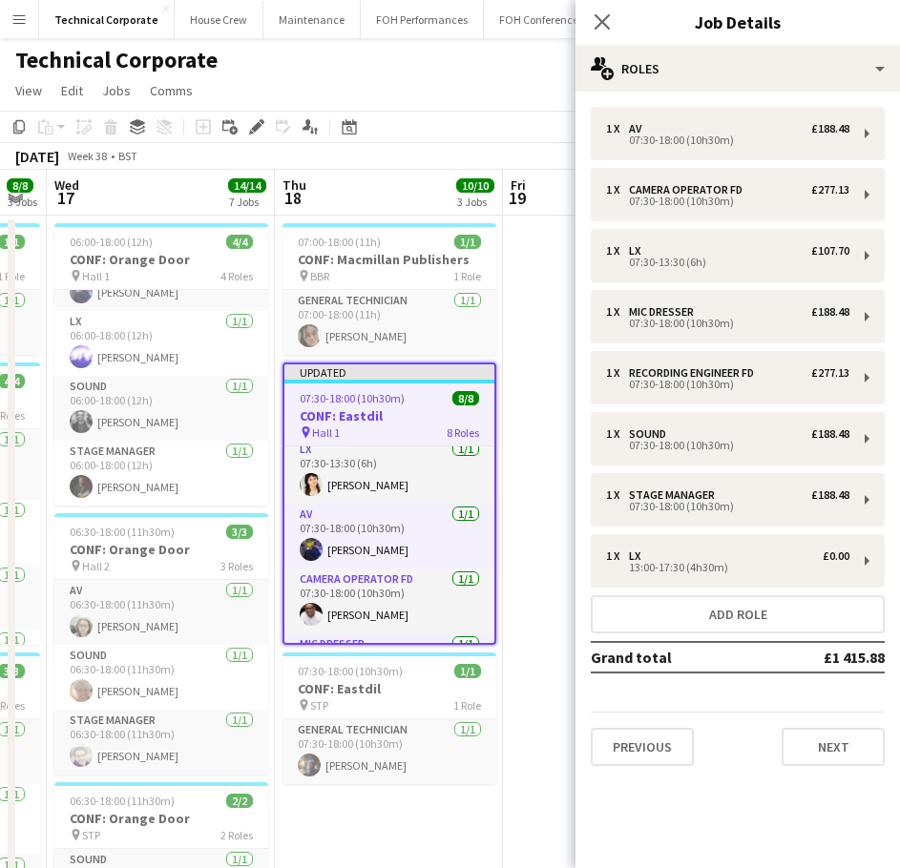
scroll to position [0, 0]
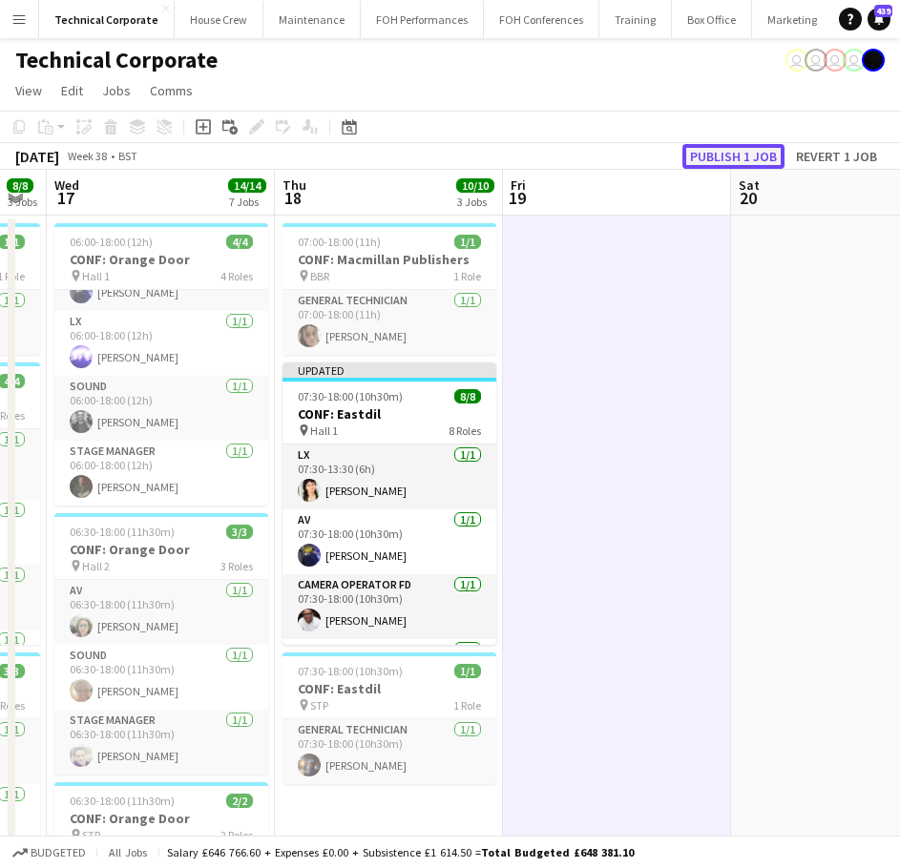
click at [729, 161] on button "Publish 1 job" at bounding box center [733, 156] width 102 height 25
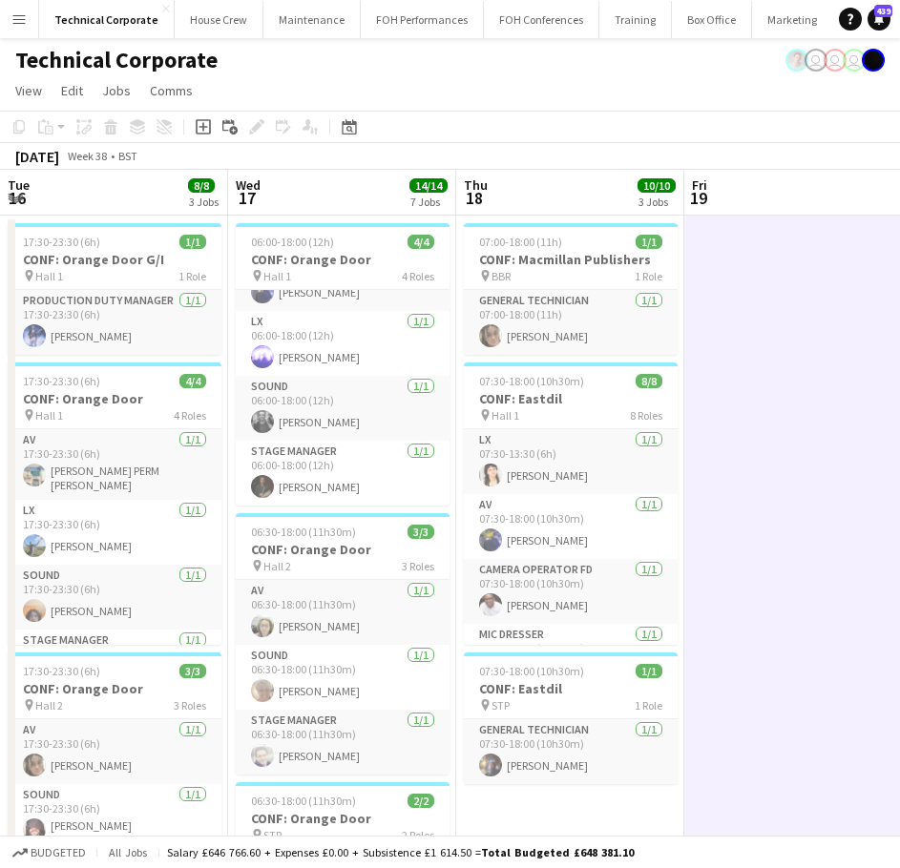
drag, startPoint x: 432, startPoint y: 512, endPoint x: 608, endPoint y: 501, distance: 175.9
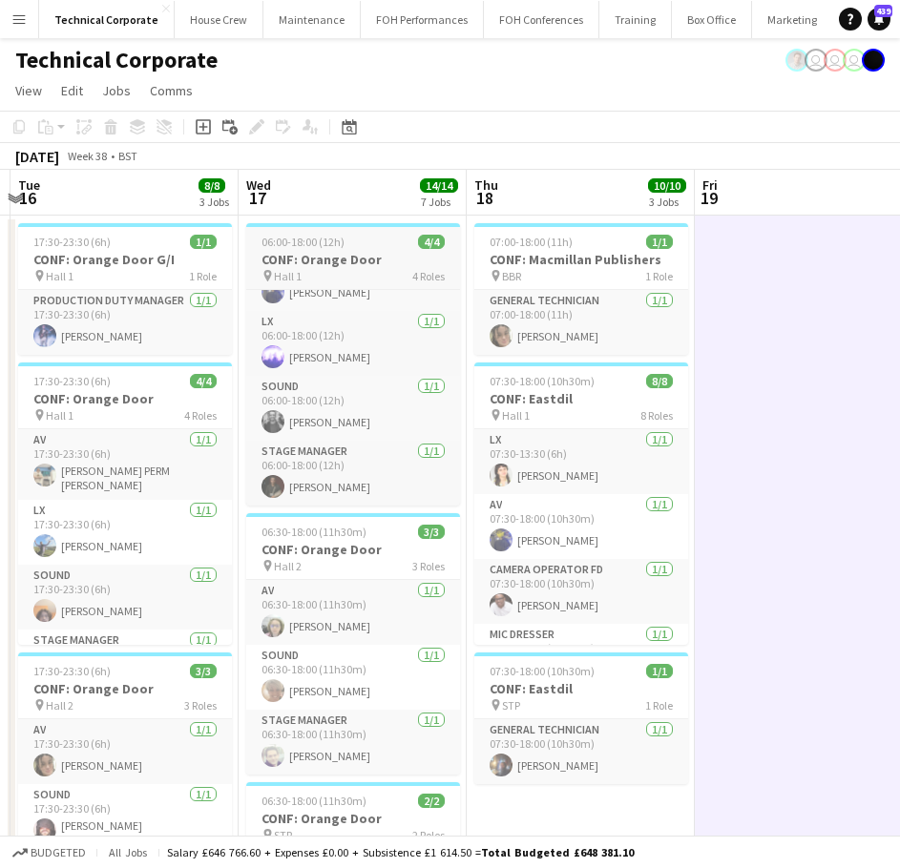
drag, startPoint x: 581, startPoint y: 758, endPoint x: 449, endPoint y: 482, distance: 305.6
click at [581, 758] on app-card-role "General Technician 1/1 07:30-18:00 (10h30m) Riley Zaporozan" at bounding box center [581, 751] width 214 height 65
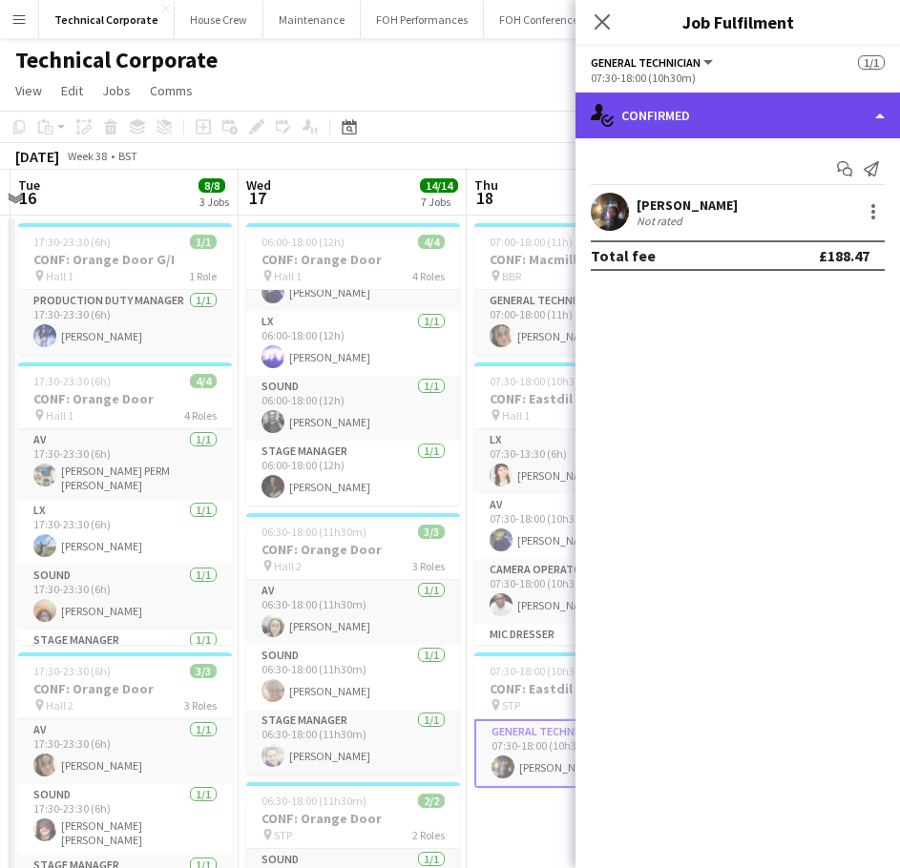
click at [738, 114] on div "single-neutral-actions-check-2 Confirmed" at bounding box center [737, 116] width 324 height 46
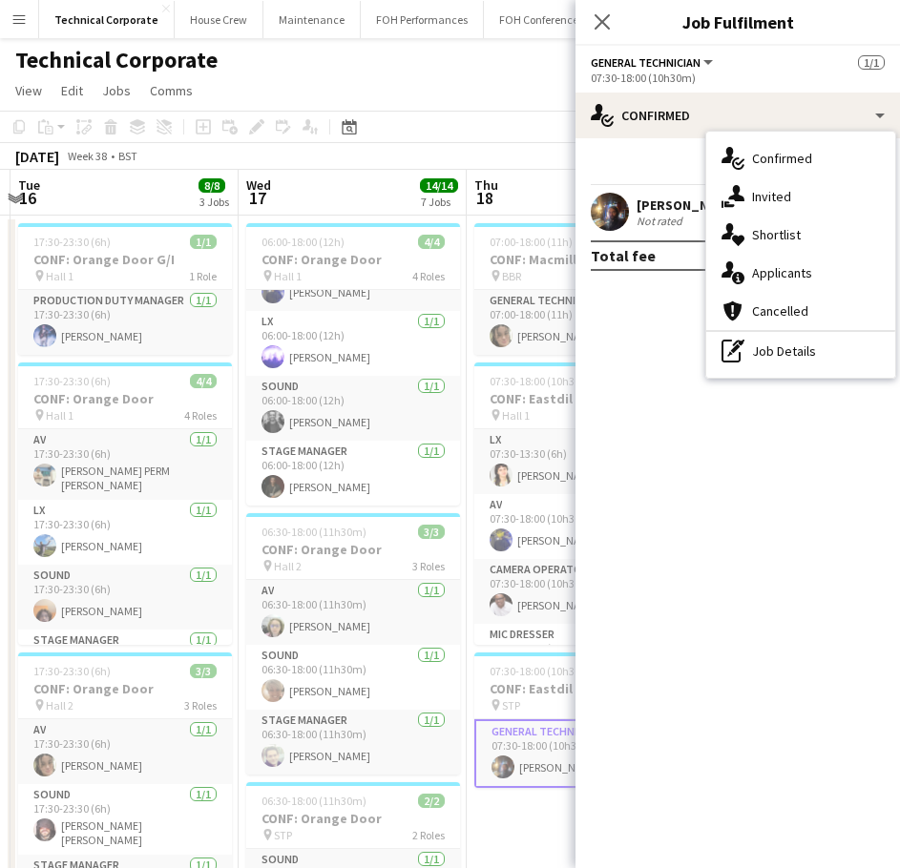
click at [823, 354] on div "pen-write Job Details" at bounding box center [800, 351] width 189 height 38
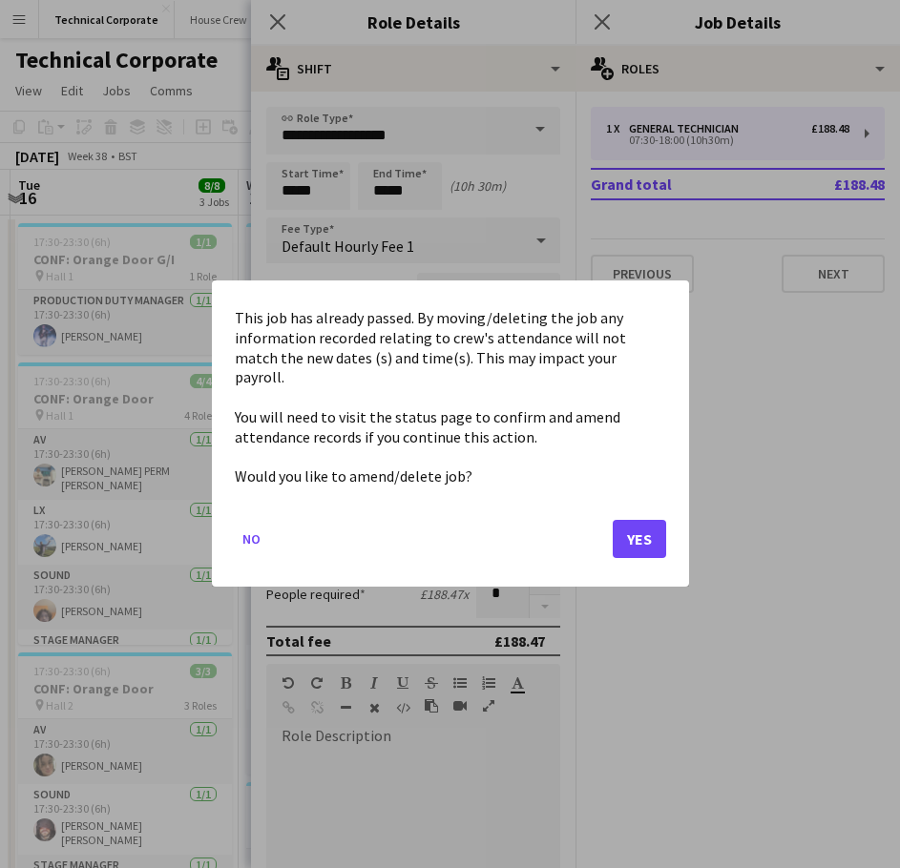
drag, startPoint x: 333, startPoint y: 143, endPoint x: 451, endPoint y: 310, distance: 204.6
click at [333, 144] on div at bounding box center [450, 434] width 900 height 868
click at [637, 521] on button "Yes" at bounding box center [639, 540] width 53 height 38
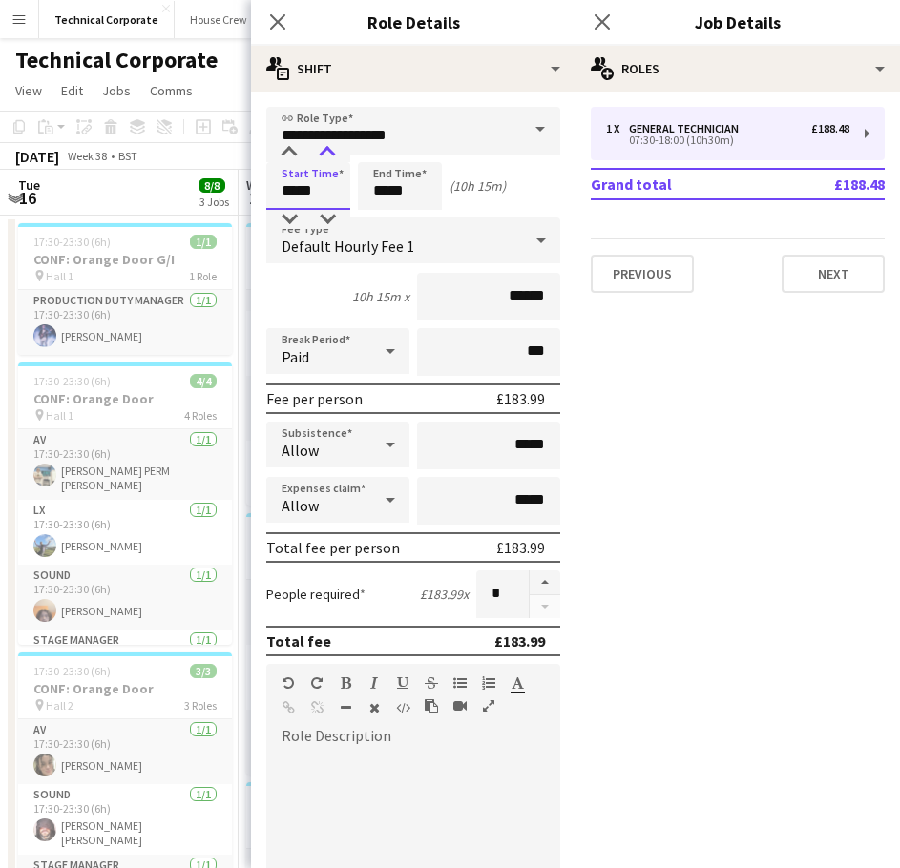
type input "*****"
click at [319, 143] on div at bounding box center [327, 152] width 38 height 19
click at [265, 20] on div "Close pop-in" at bounding box center [277, 22] width 53 height 44
click at [274, 20] on icon "Close pop-in" at bounding box center [277, 21] width 18 height 18
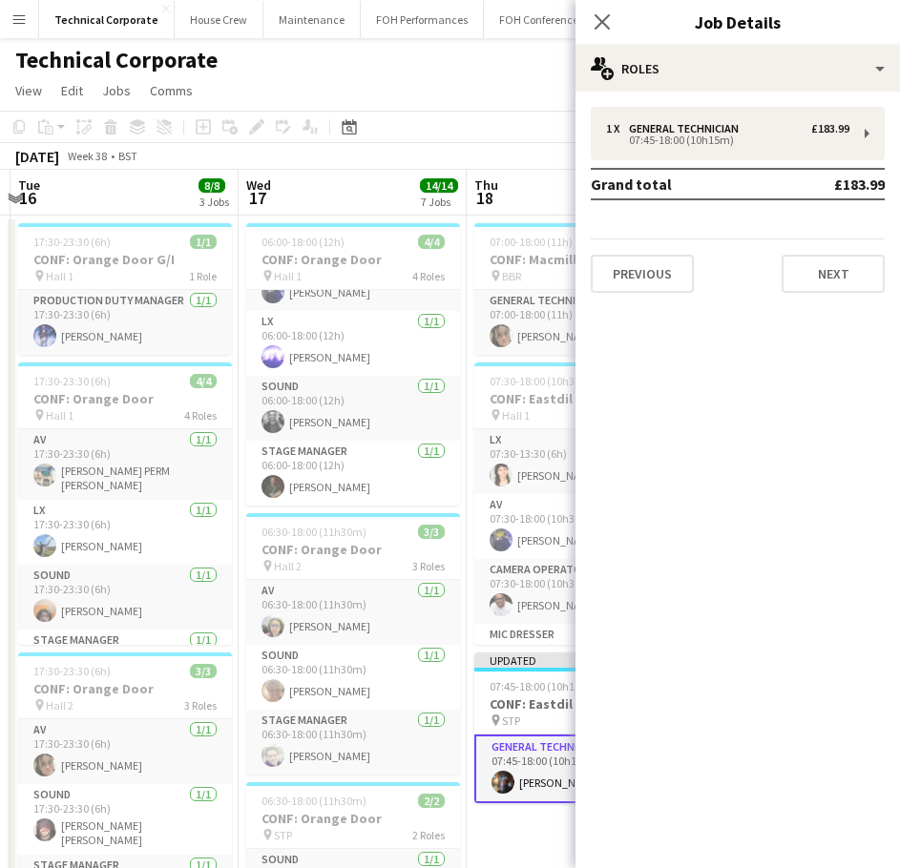
drag, startPoint x: 593, startPoint y: 24, endPoint x: 555, endPoint y: 105, distance: 89.2
click at [593, 24] on app-icon "Close pop-in" at bounding box center [602, 21] width 23 height 23
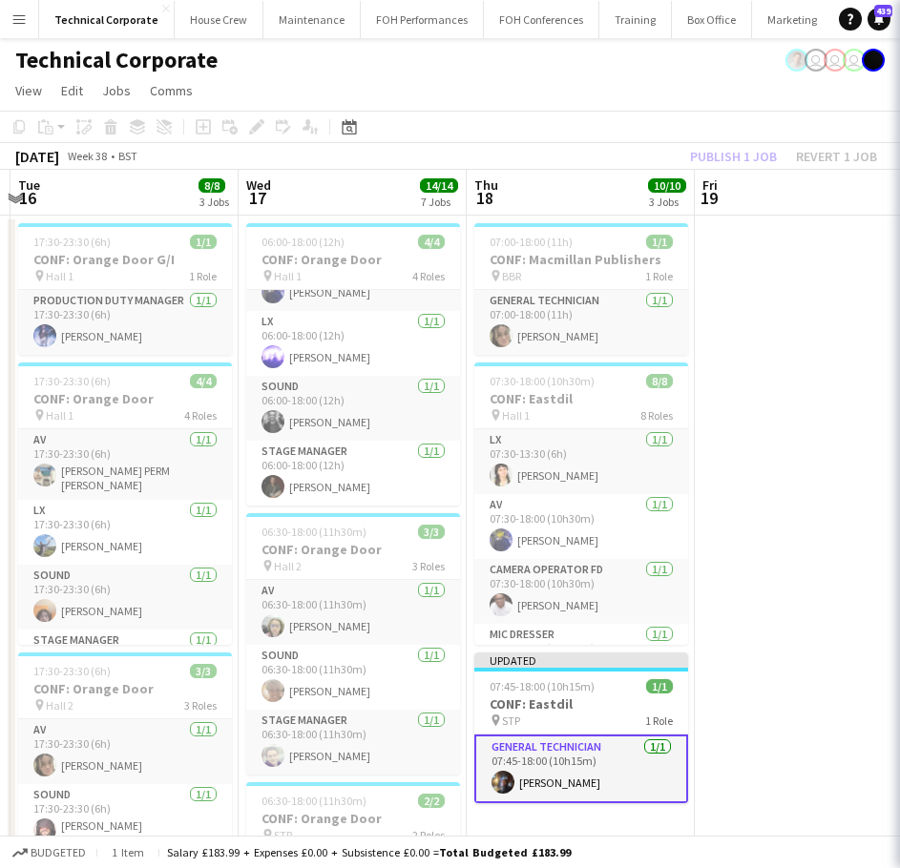
drag, startPoint x: 550, startPoint y: 146, endPoint x: 721, endPoint y: 153, distance: 171.9
click at [551, 147] on div "September 2025 Week 38 • BST Publish 1 job Revert 1 job" at bounding box center [450, 156] width 900 height 27
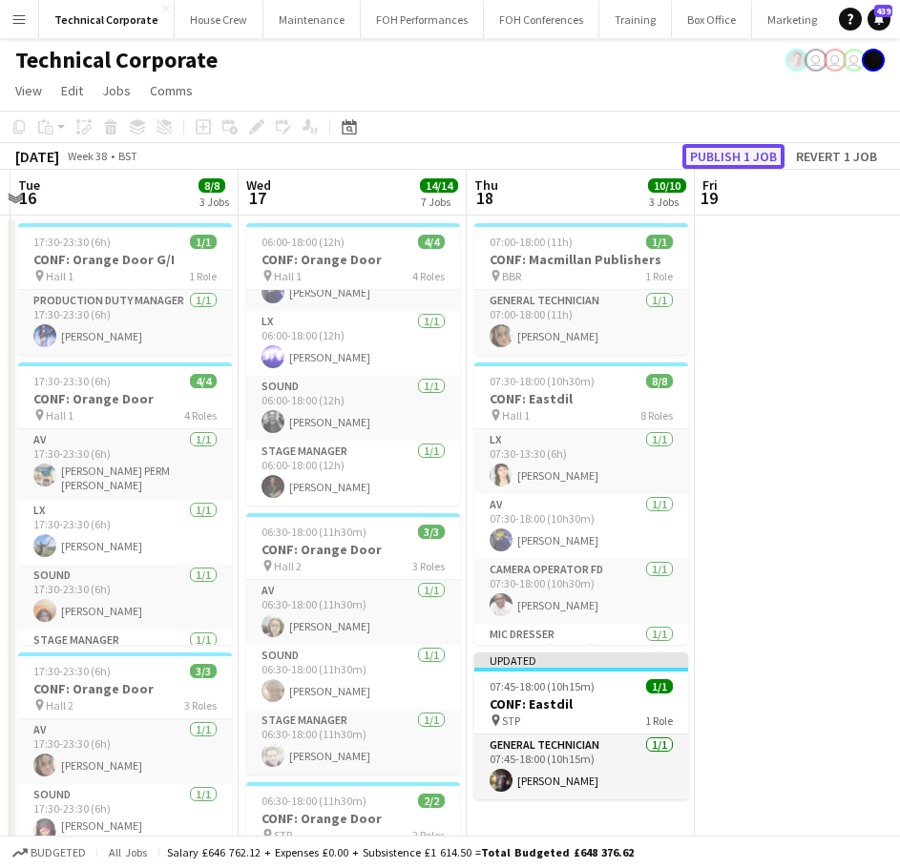
click at [746, 150] on button "Publish 1 job" at bounding box center [733, 156] width 102 height 25
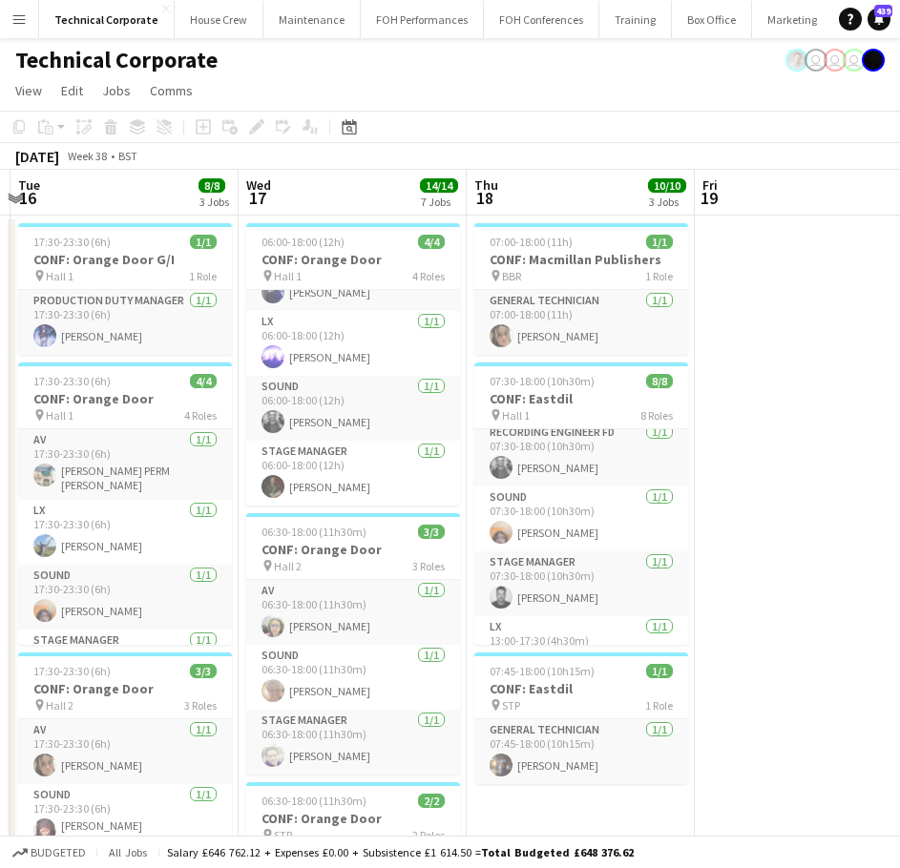
scroll to position [286, 0]
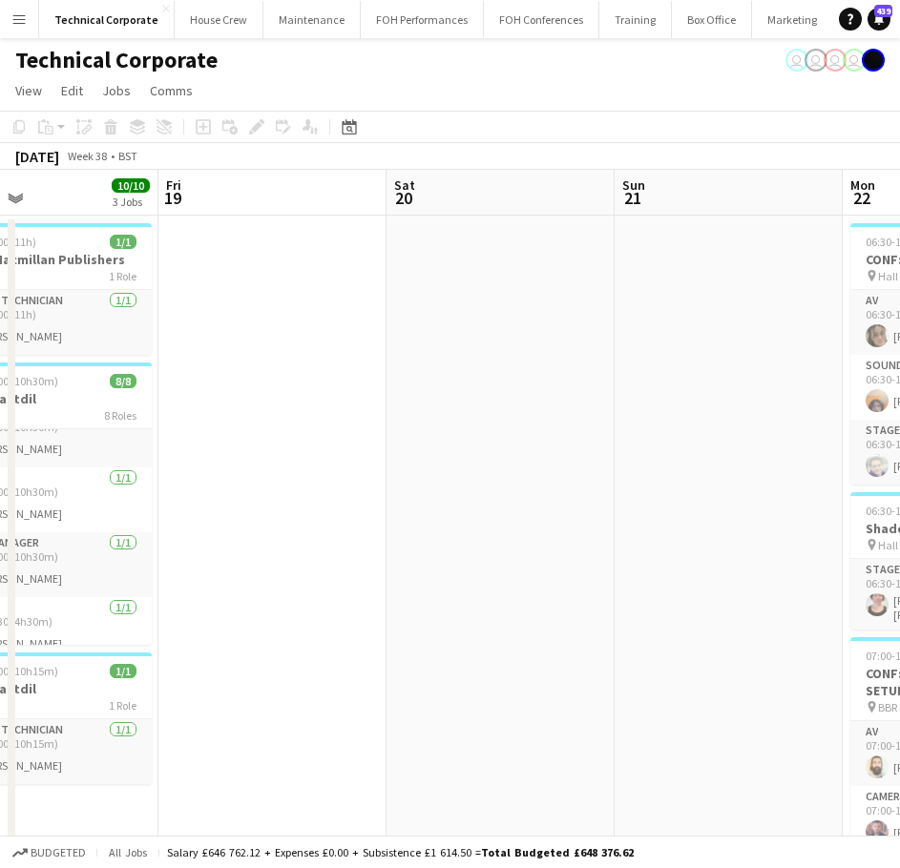
drag, startPoint x: 753, startPoint y: 425, endPoint x: 763, endPoint y: 446, distance: 23.5
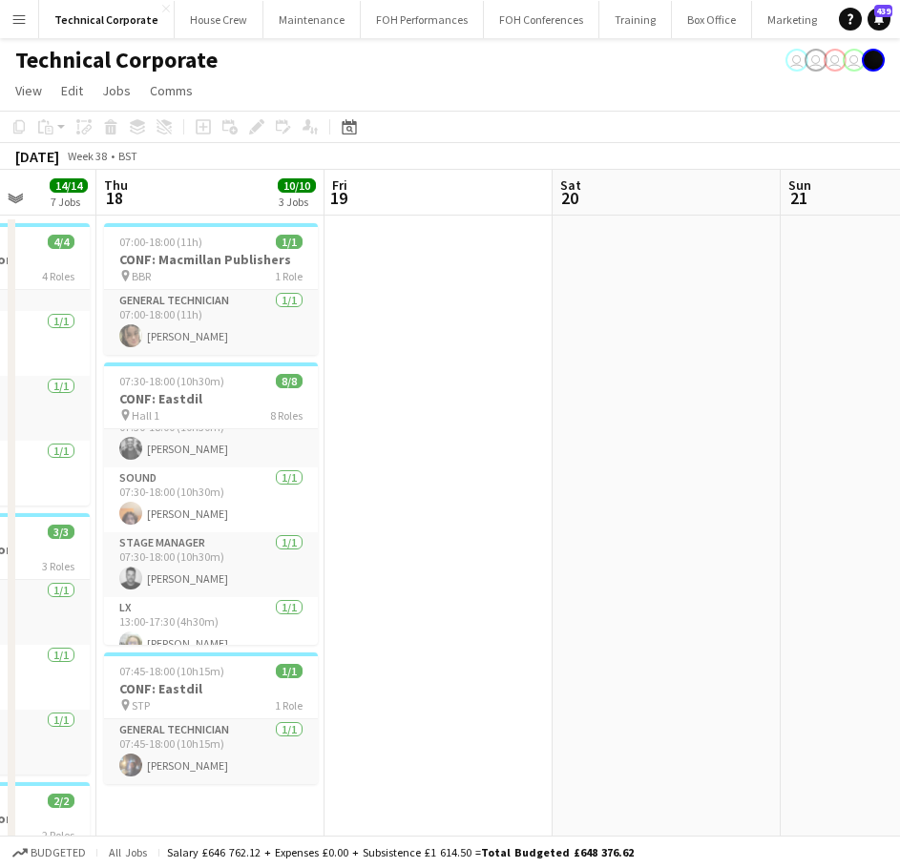
drag, startPoint x: 776, startPoint y: 445, endPoint x: 903, endPoint y: 480, distance: 131.7
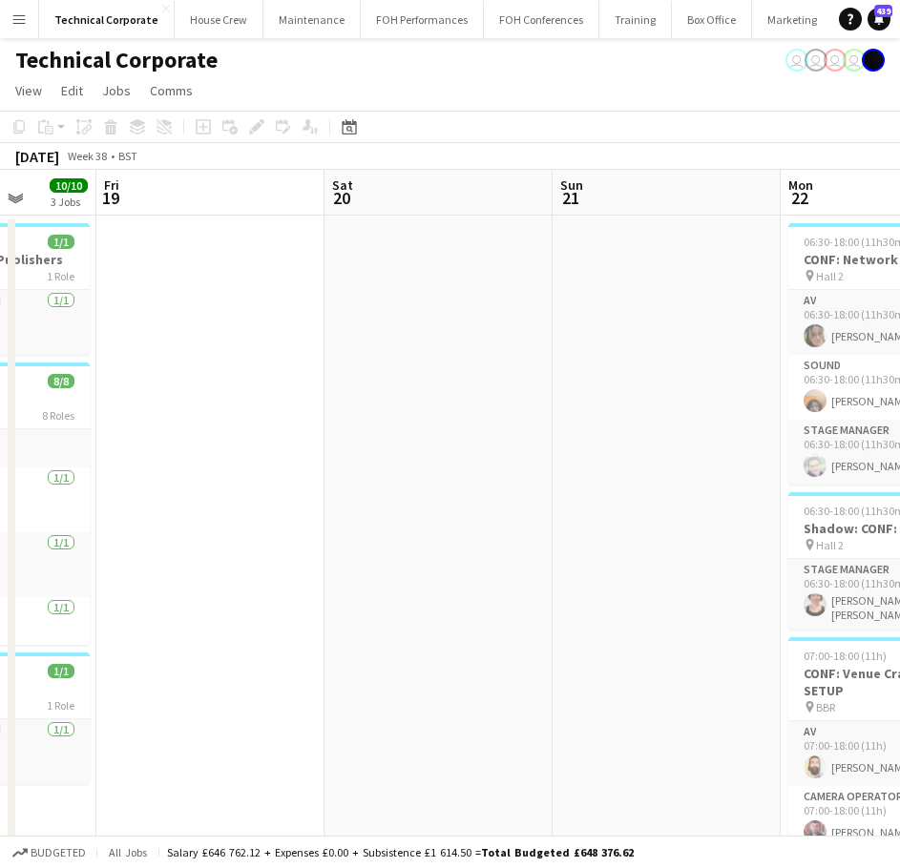
scroll to position [0, 596]
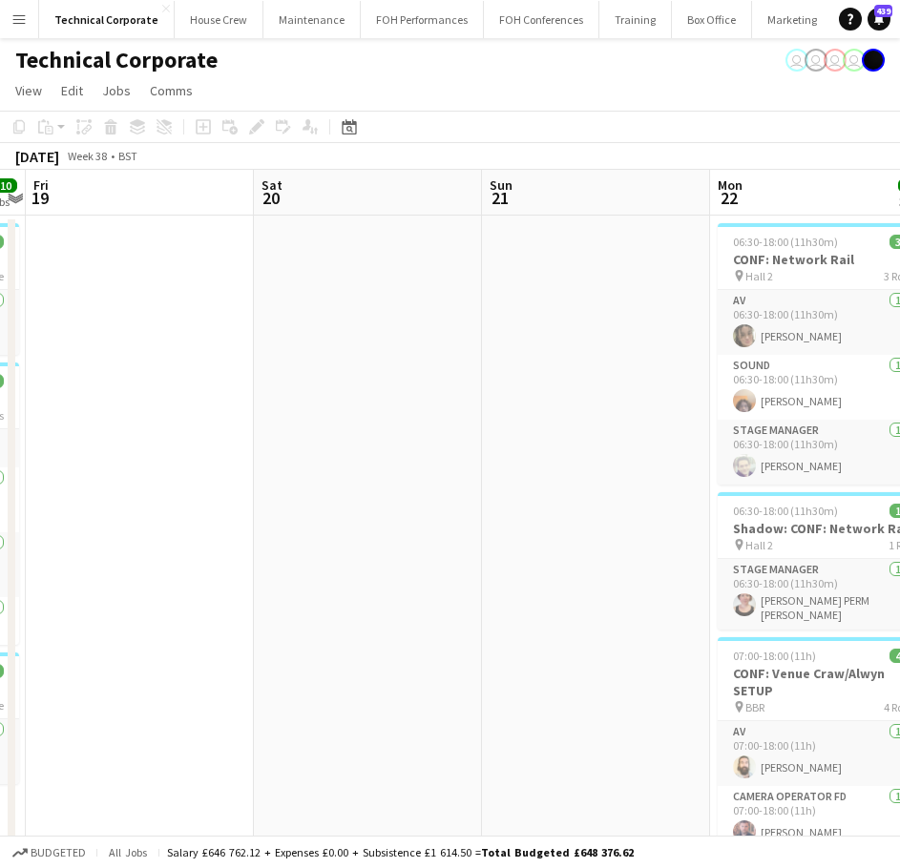
drag, startPoint x: 759, startPoint y: 585, endPoint x: 469, endPoint y: 598, distance: 290.4
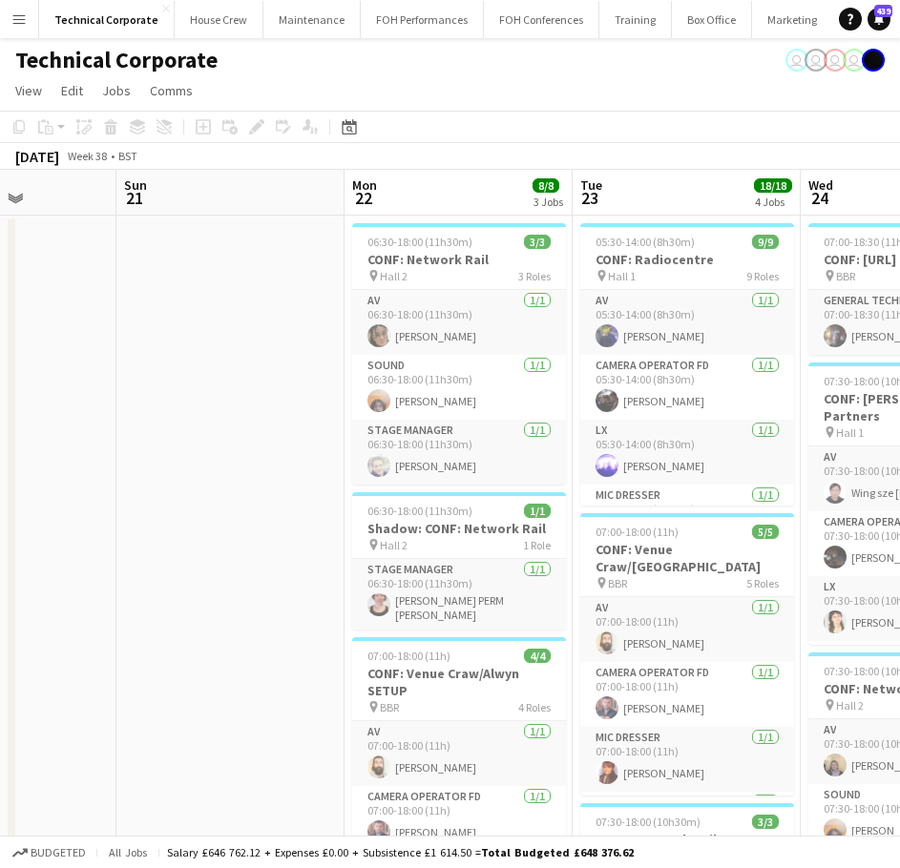
scroll to position [0, 569]
drag, startPoint x: 512, startPoint y: 569, endPoint x: 426, endPoint y: 577, distance: 87.2
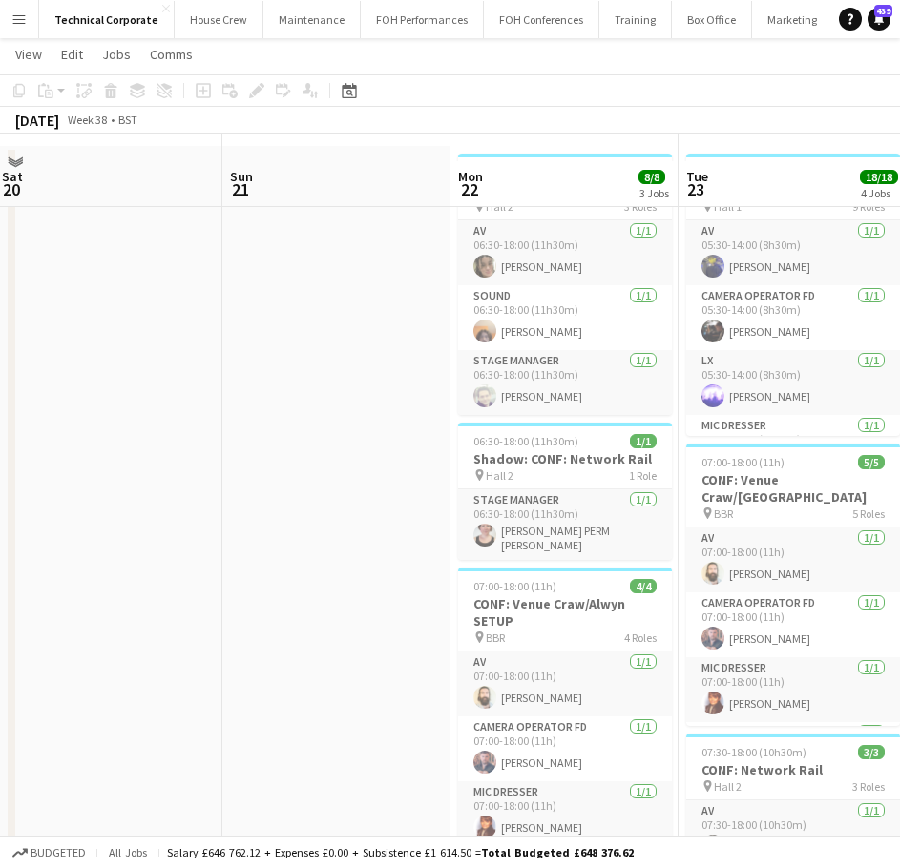
scroll to position [95, 0]
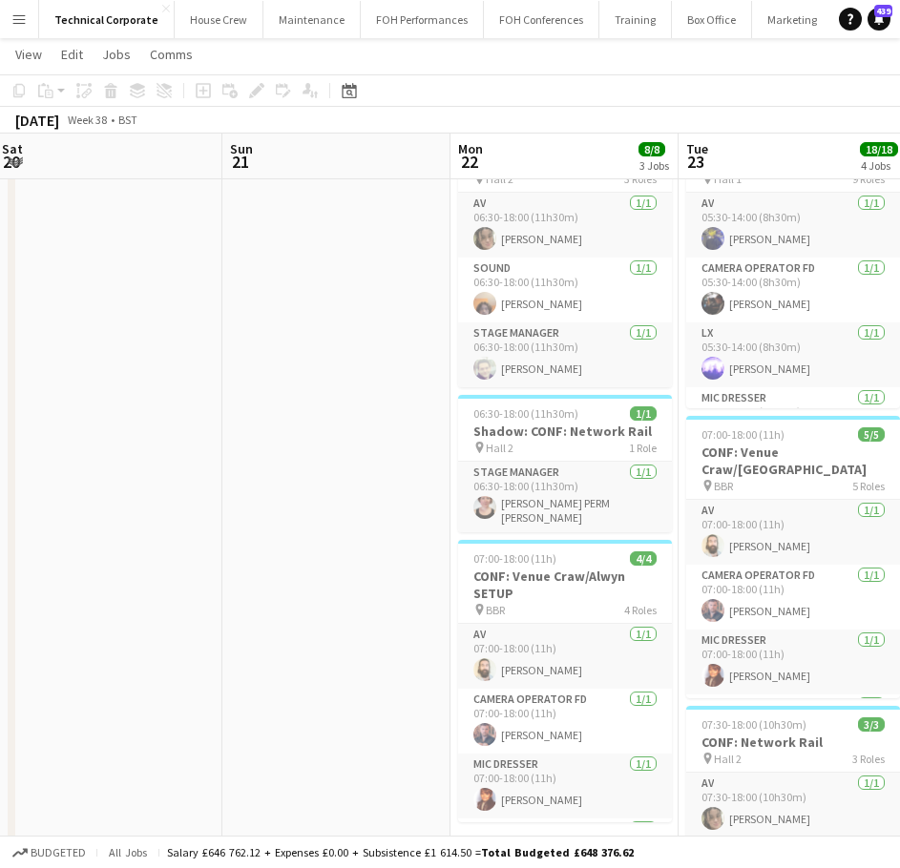
click at [525, 431] on h3 "Shadow: CONF: Network Rail" at bounding box center [565, 431] width 214 height 17
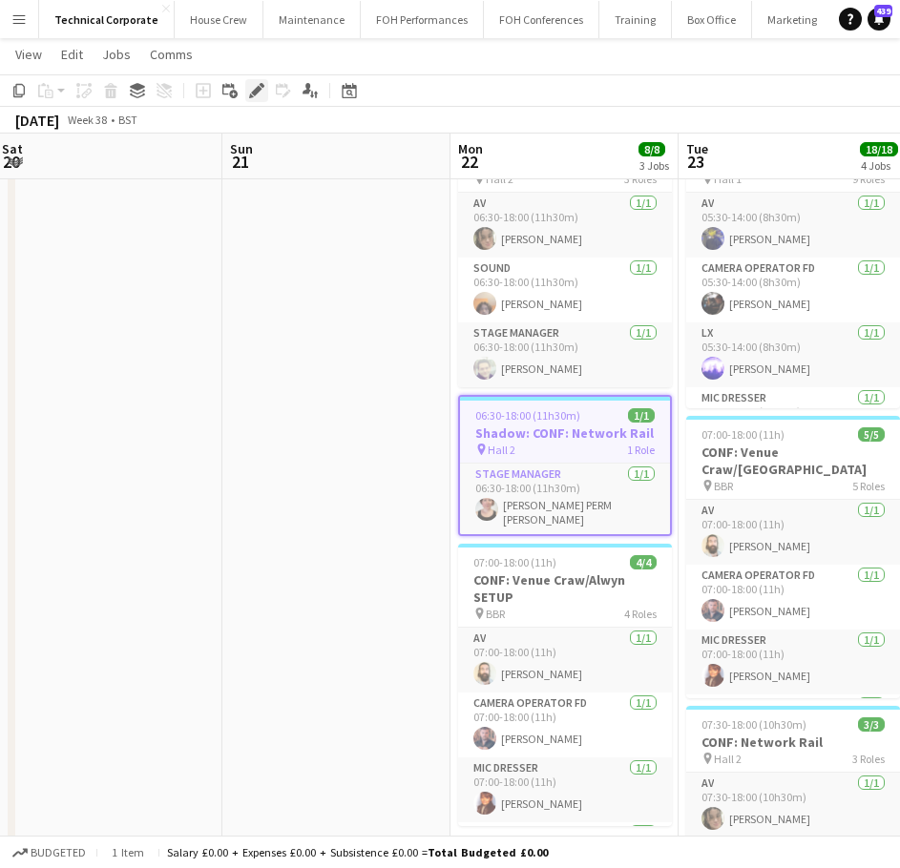
click at [250, 93] on icon "Edit" at bounding box center [256, 90] width 15 height 15
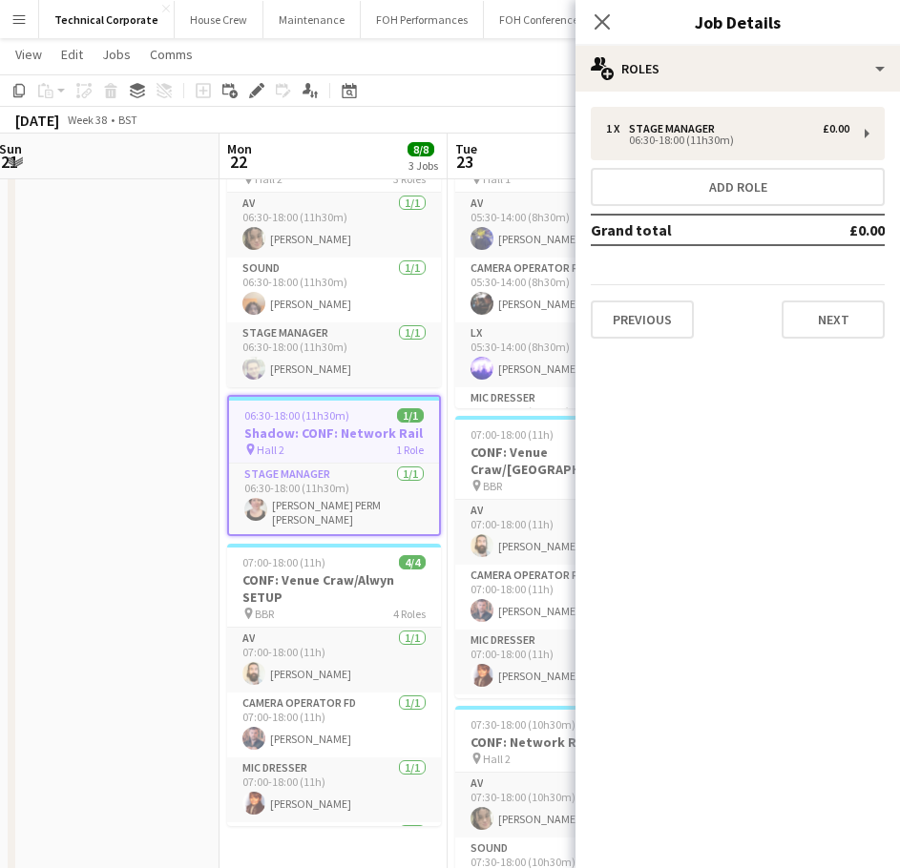
drag, startPoint x: 461, startPoint y: 450, endPoint x: 212, endPoint y: 486, distance: 251.5
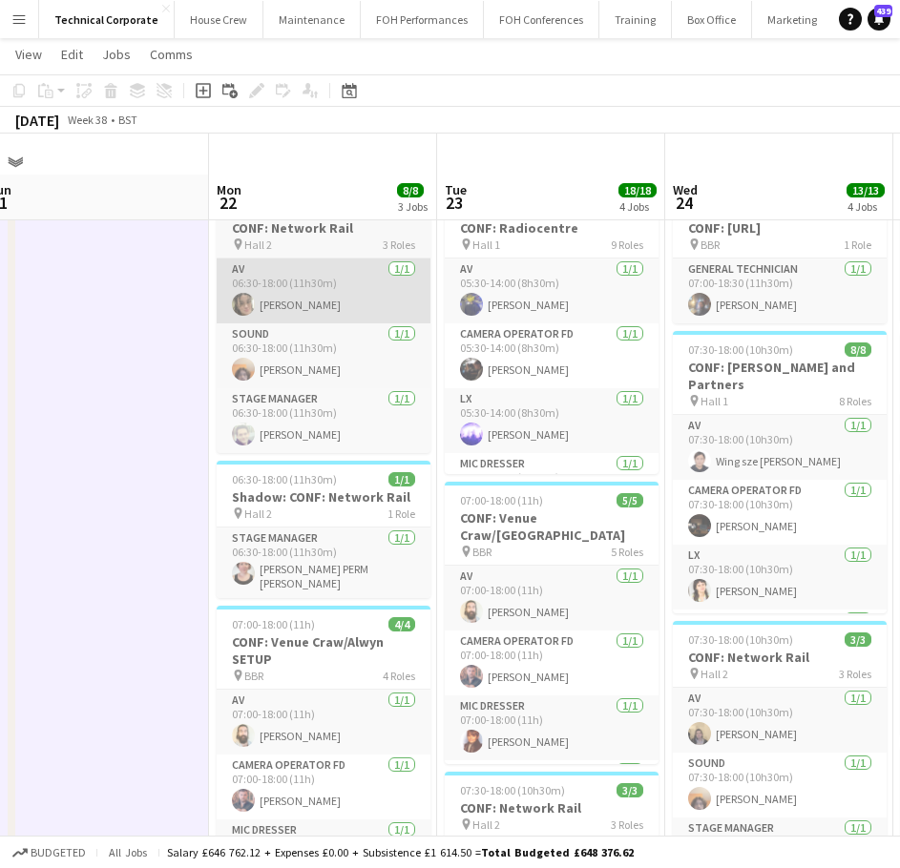
scroll to position [0, 0]
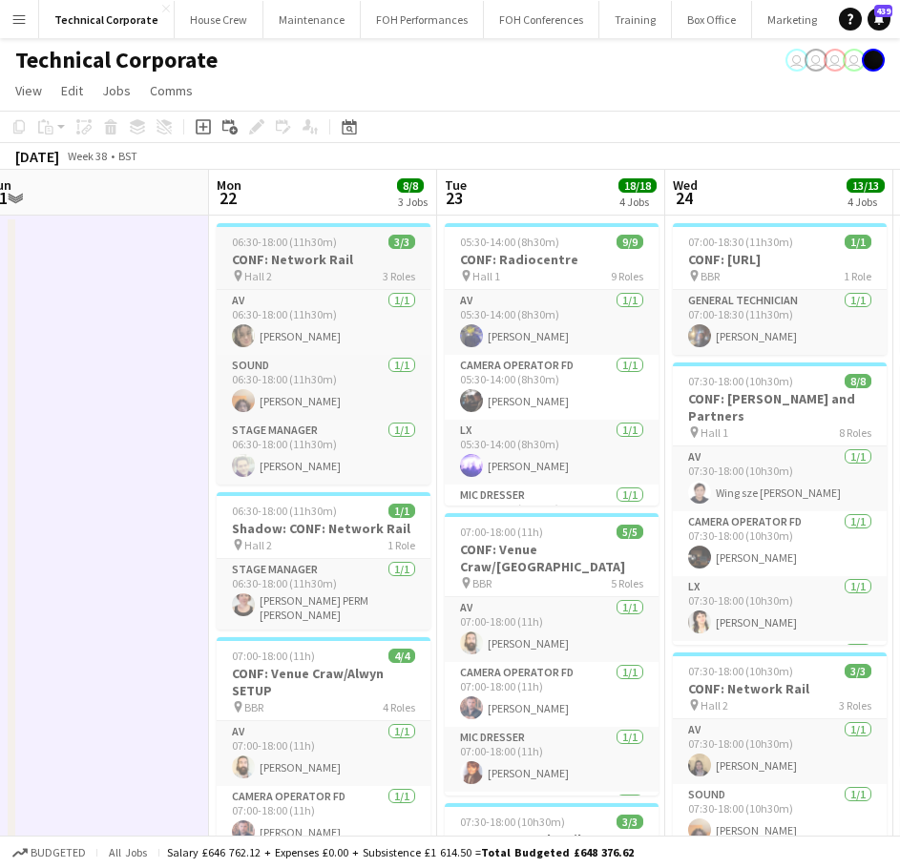
click at [261, 266] on h3 "CONF: Network Rail" at bounding box center [324, 259] width 214 height 17
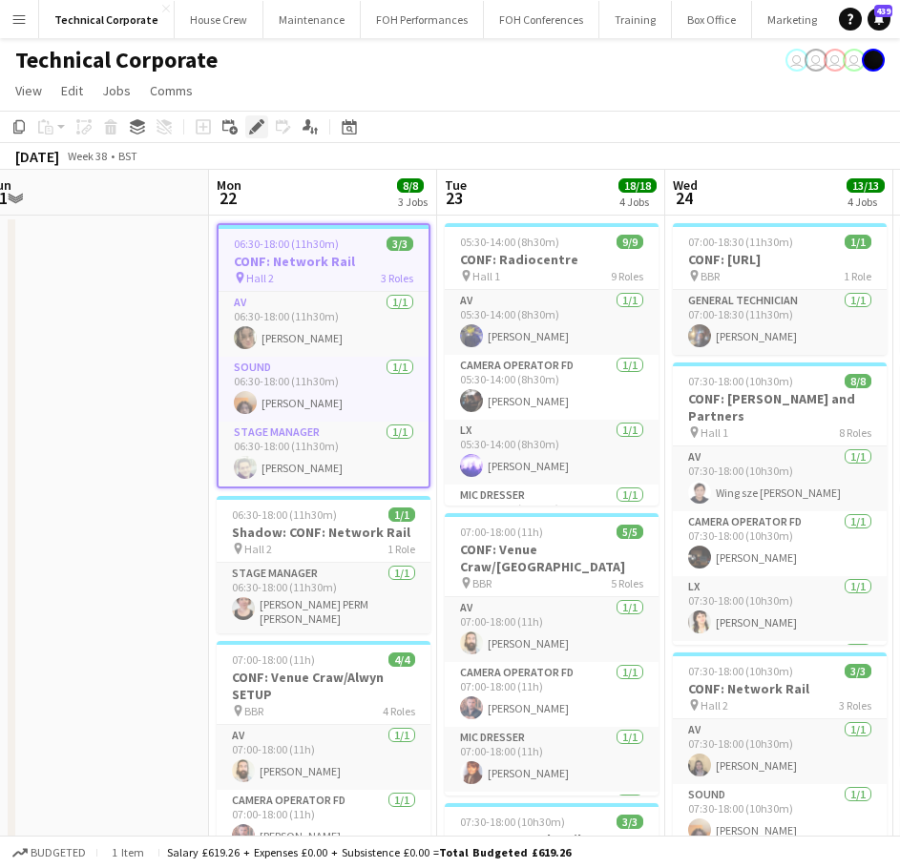
click at [253, 129] on icon at bounding box center [256, 127] width 10 height 10
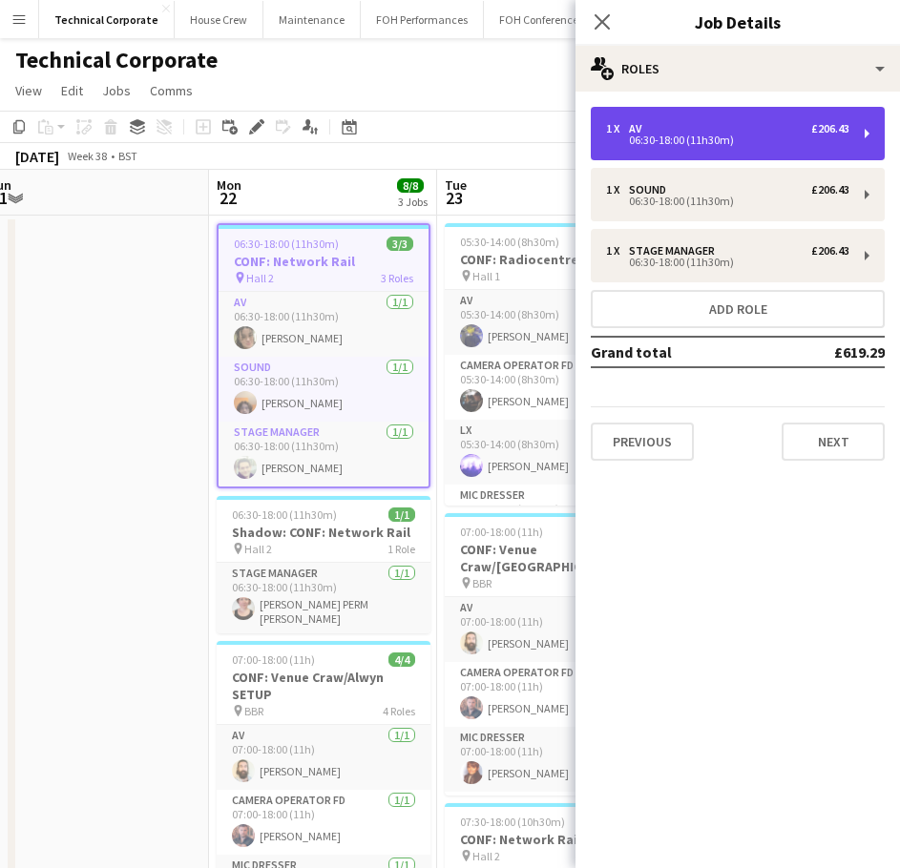
click at [758, 148] on div "1 x AV £206.43 06:30-18:00 (11h30m)" at bounding box center [738, 133] width 294 height 53
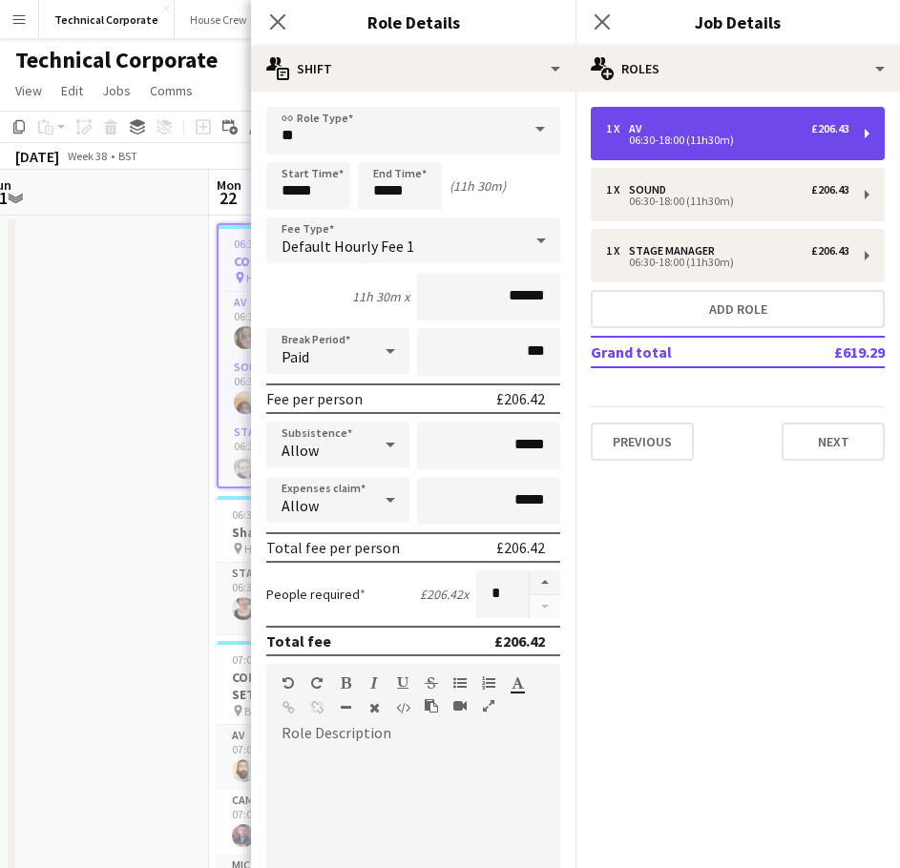
click at [758, 148] on div "1 x AV £206.43 06:30-18:00 (11h30m)" at bounding box center [738, 133] width 294 height 53
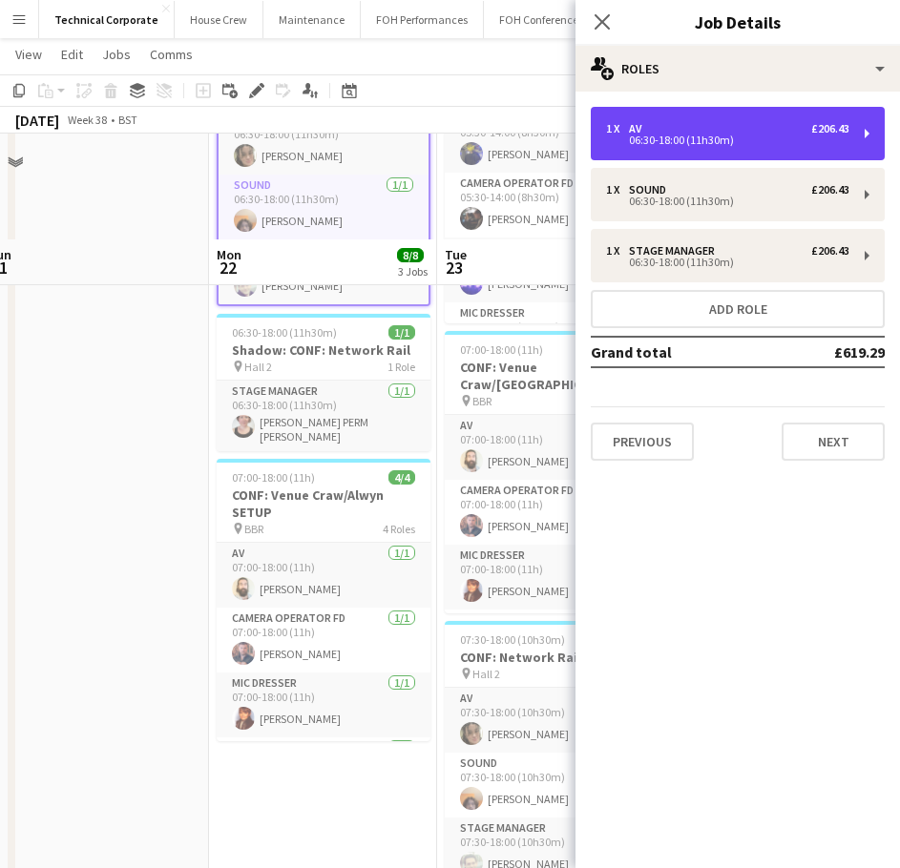
scroll to position [286, 0]
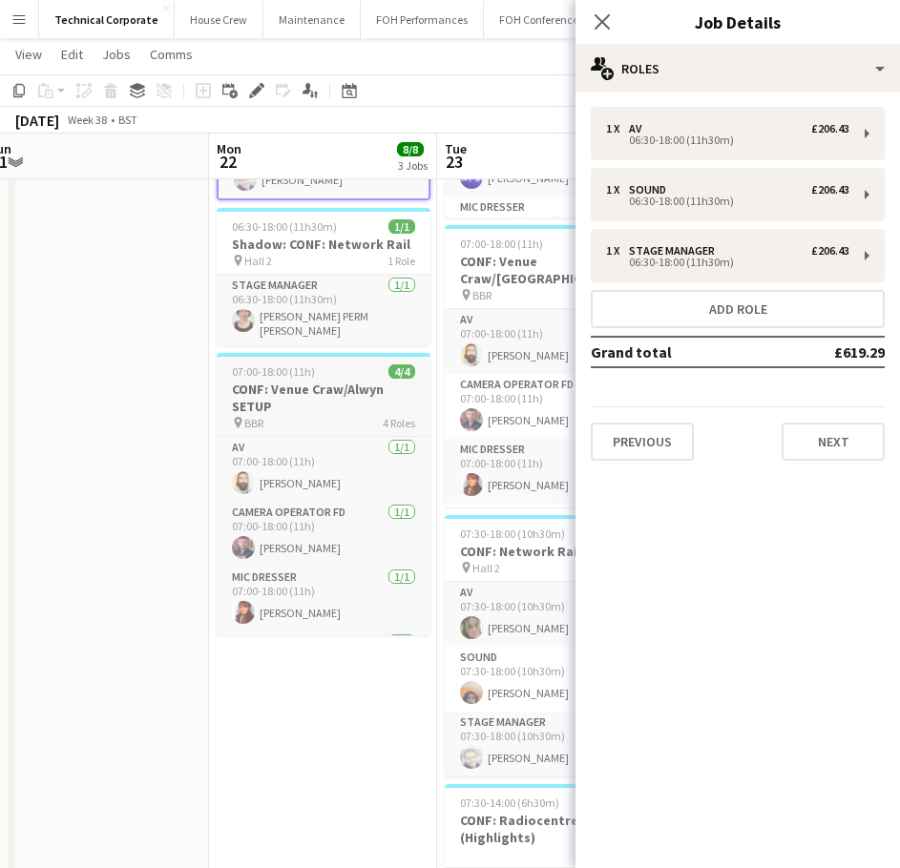
click at [323, 364] on div "07:00-18:00 (11h) 4/4" at bounding box center [324, 371] width 214 height 14
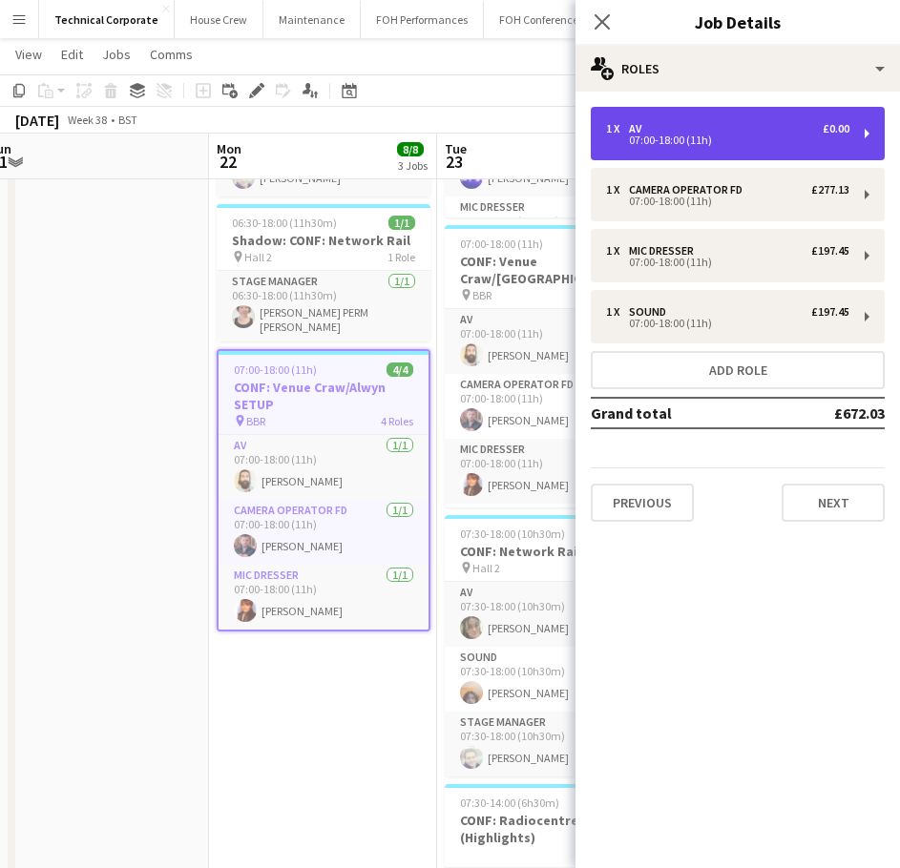
click at [747, 146] on div "1 x AV £0.00 07:00-18:00 (11h)" at bounding box center [738, 133] width 294 height 53
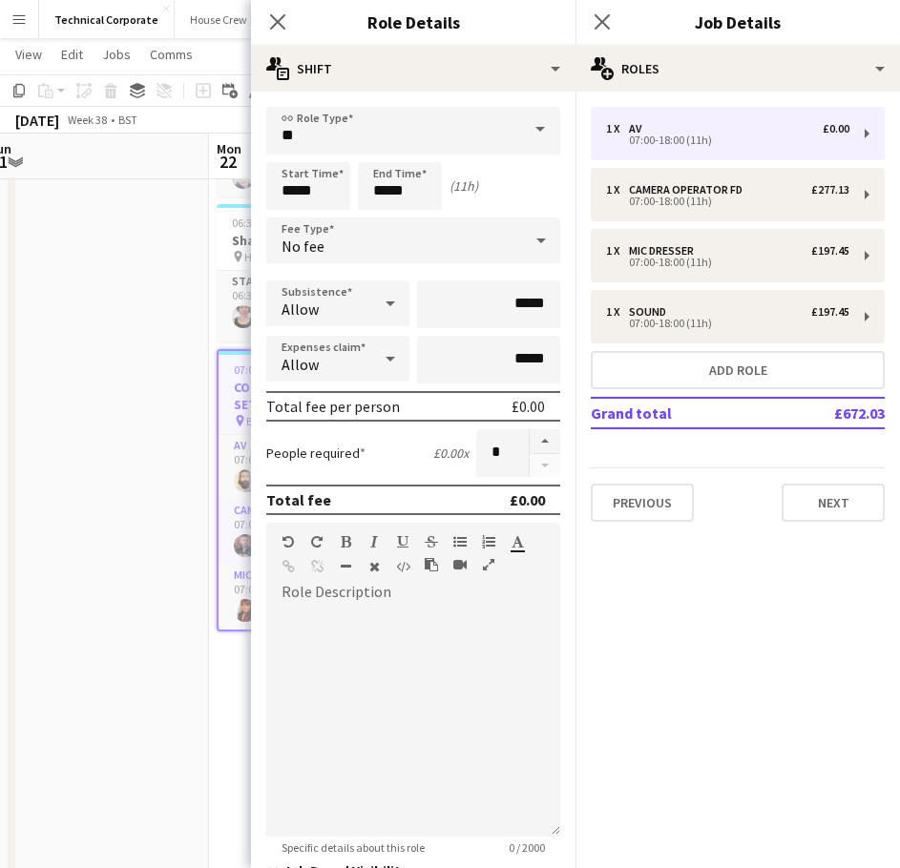
click at [391, 266] on form "link Role Type ** Start Time ***** End Time ***** (11h) Fee Type No fee Subsist…" at bounding box center [413, 580] width 324 height 946
click at [391, 242] on div "No fee" at bounding box center [394, 241] width 256 height 46
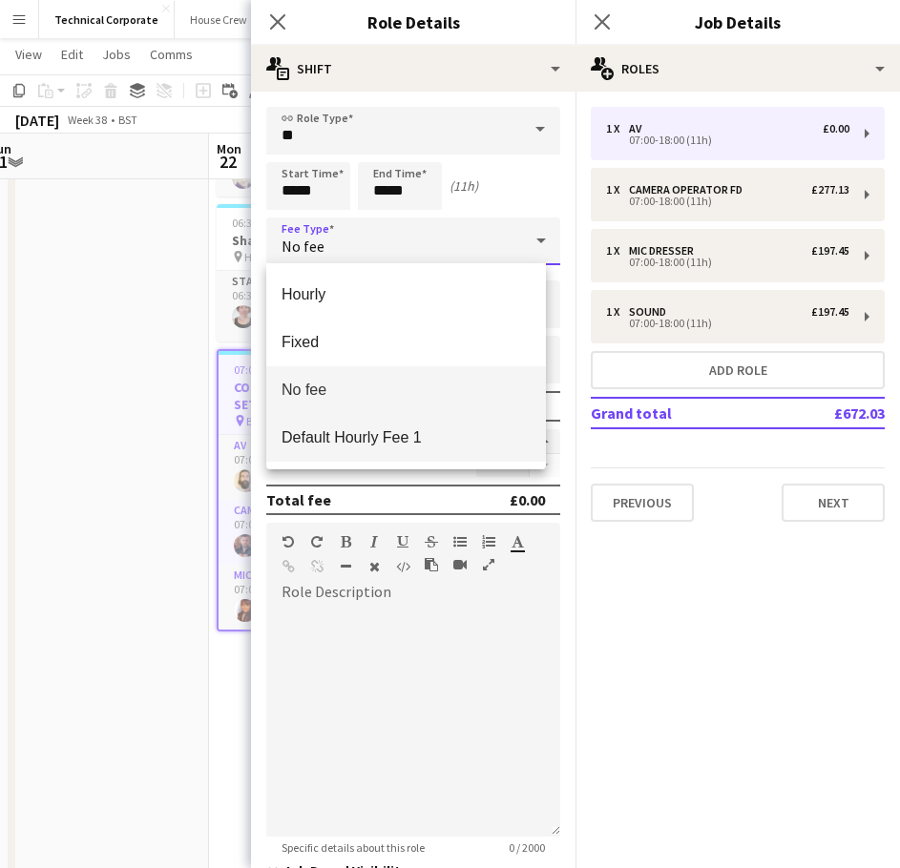
click at [428, 433] on span "Default Hourly Fee 1" at bounding box center [405, 437] width 249 height 18
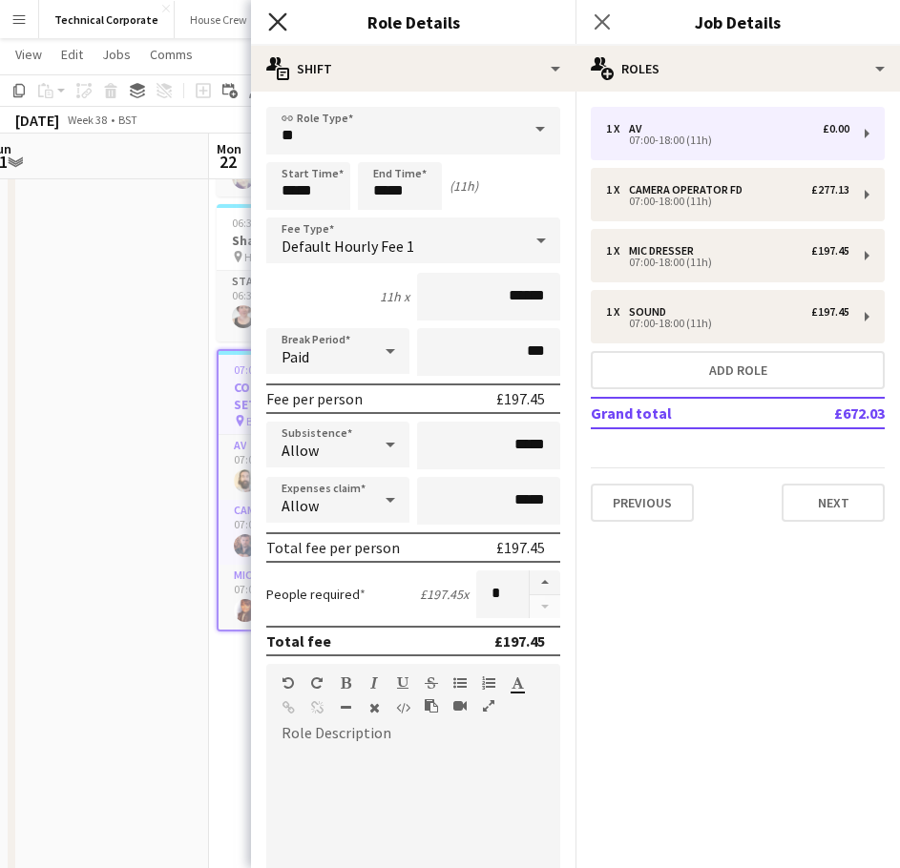
click at [275, 17] on icon "Close pop-in" at bounding box center [277, 21] width 18 height 18
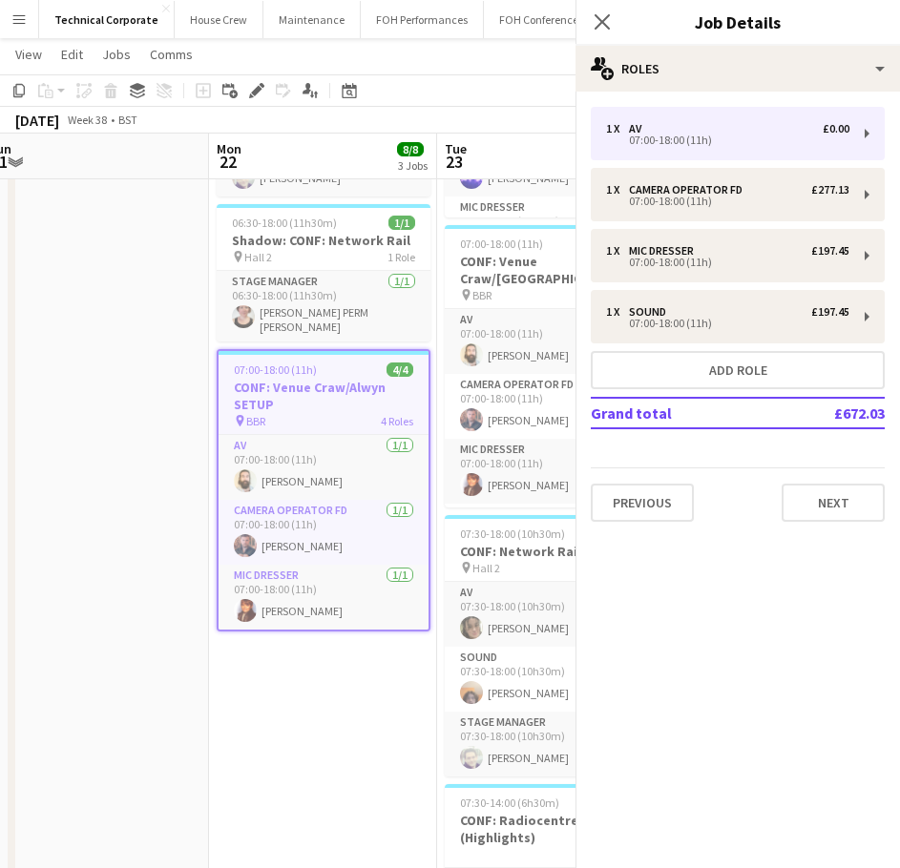
scroll to position [0, 0]
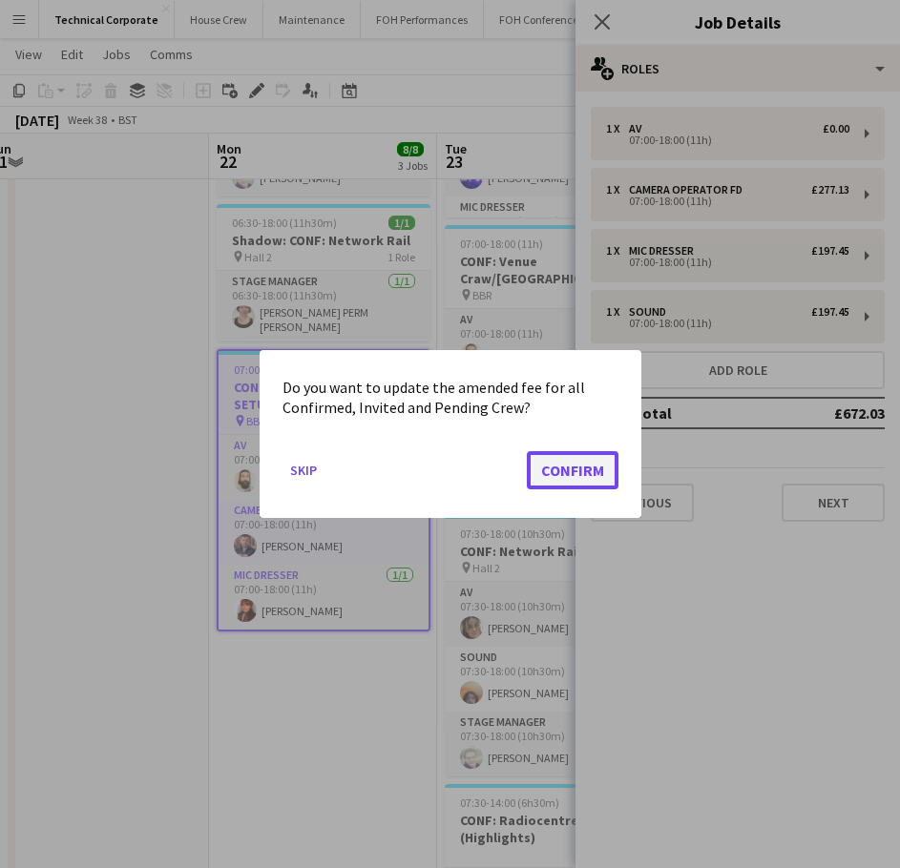
click at [602, 457] on button "Confirm" at bounding box center [573, 470] width 92 height 38
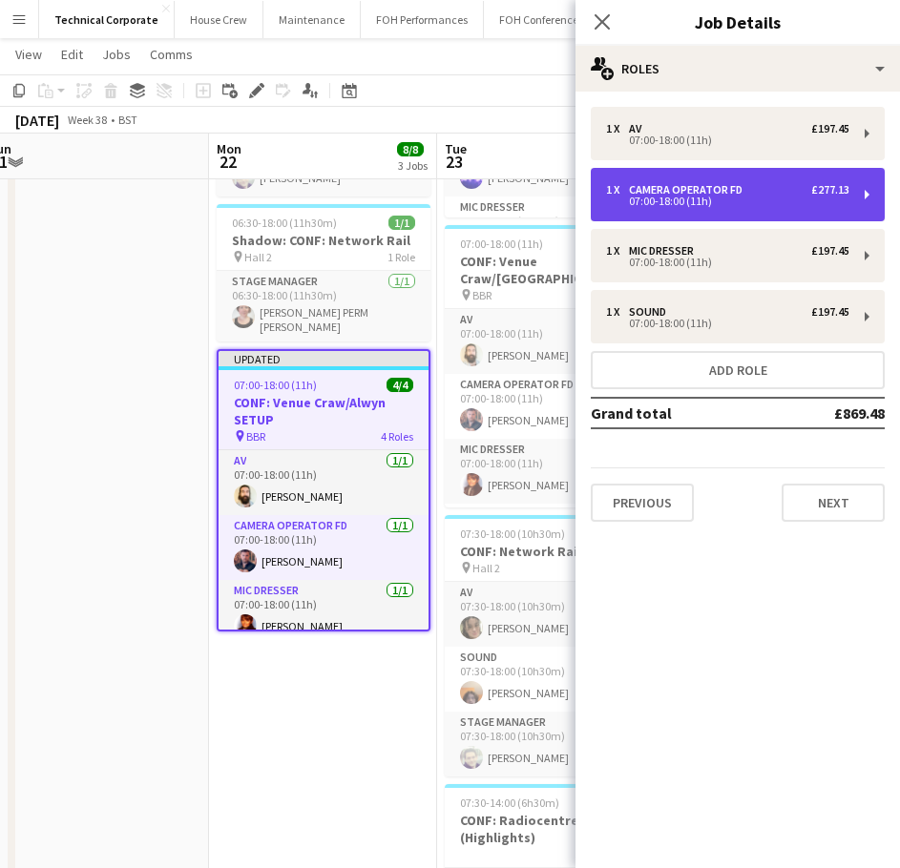
click at [770, 216] on div "1 x Camera Operator FD £277.13 07:00-18:00 (11h)" at bounding box center [738, 194] width 294 height 53
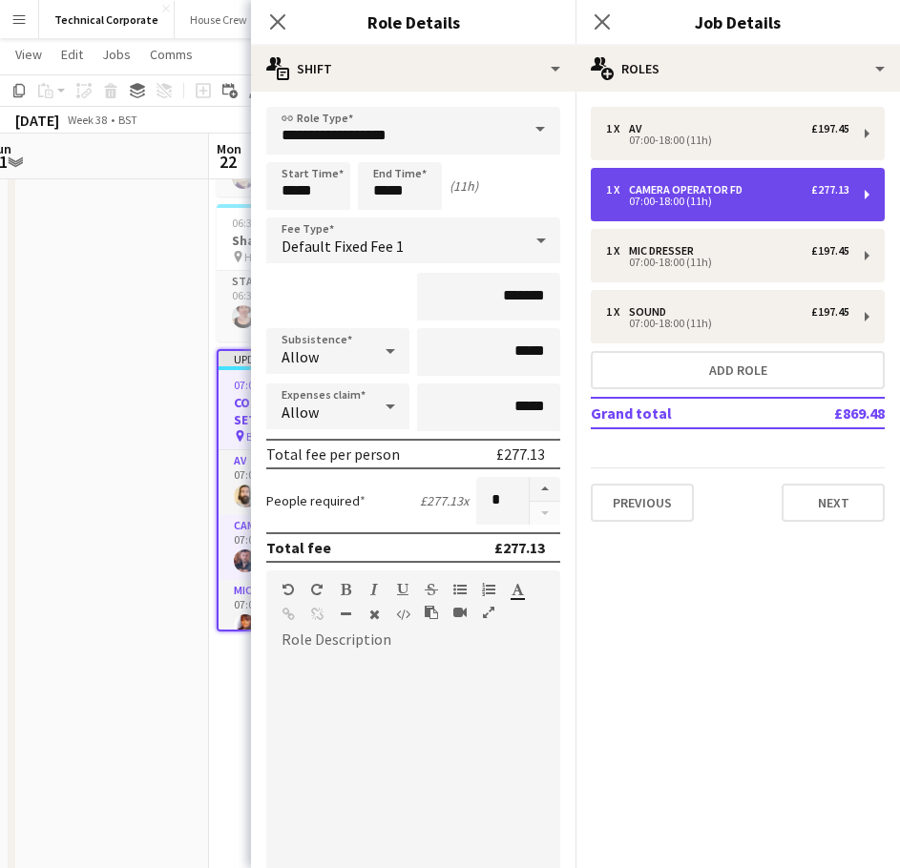
click at [768, 217] on div "1 x Camera Operator FD £277.13 07:00-18:00 (11h)" at bounding box center [738, 194] width 294 height 53
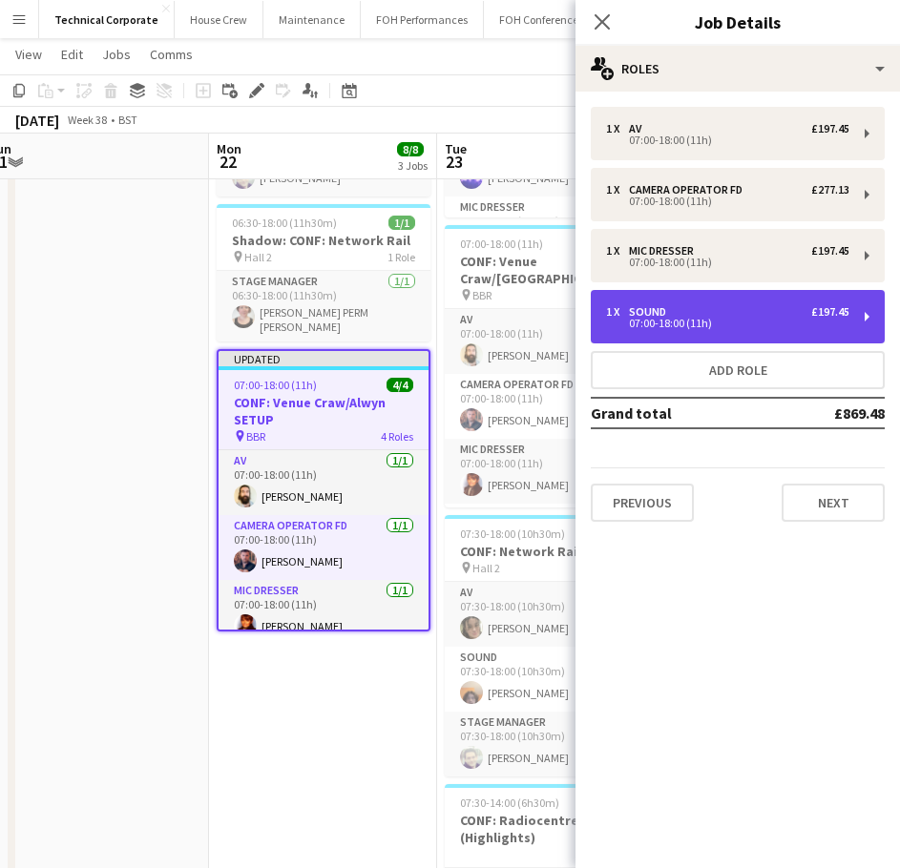
click at [817, 320] on div "07:00-18:00 (11h)" at bounding box center [727, 324] width 243 height 10
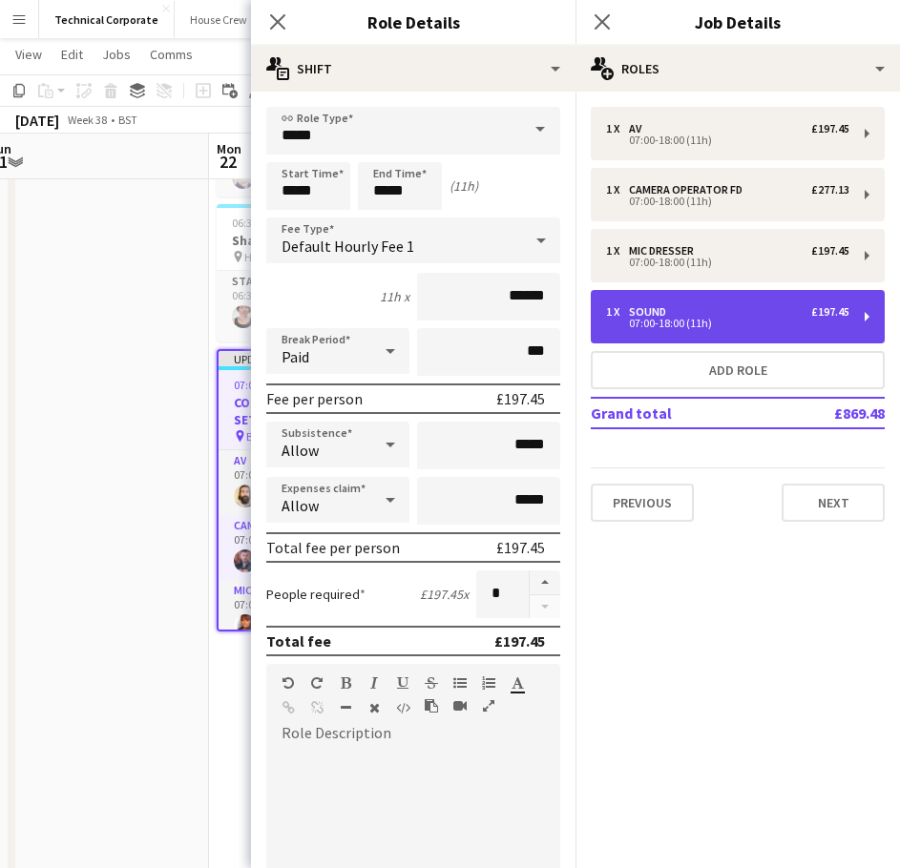
click at [817, 319] on div "07:00-18:00 (11h)" at bounding box center [727, 324] width 243 height 10
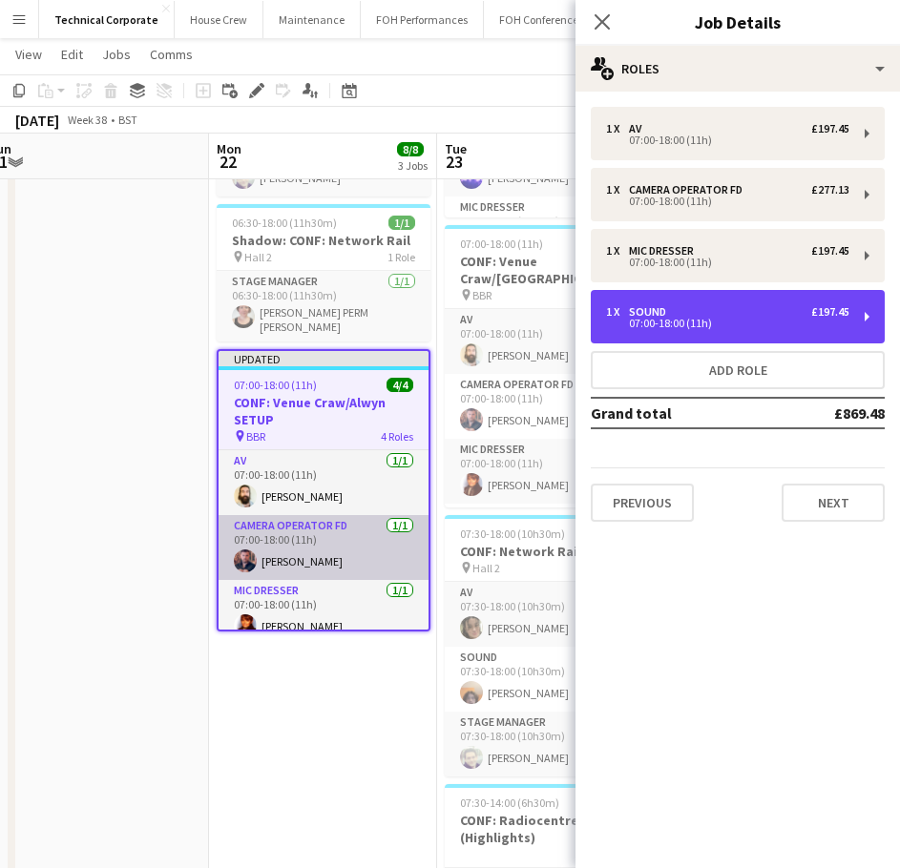
scroll to position [80, 0]
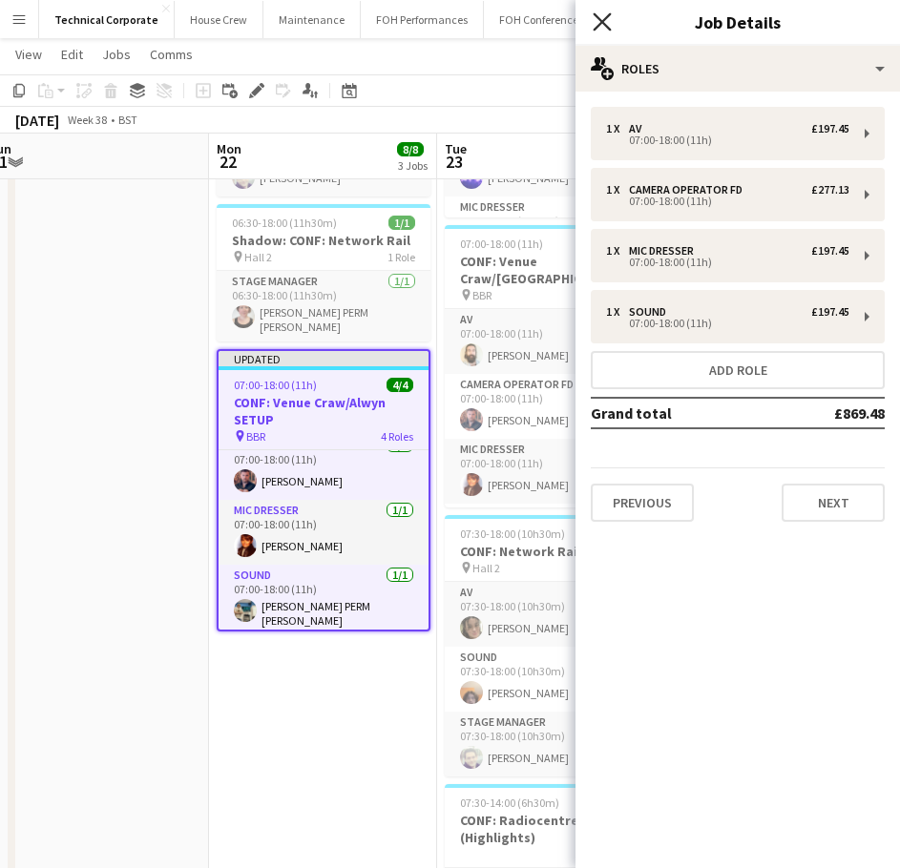
click at [608, 17] on icon at bounding box center [602, 21] width 18 height 18
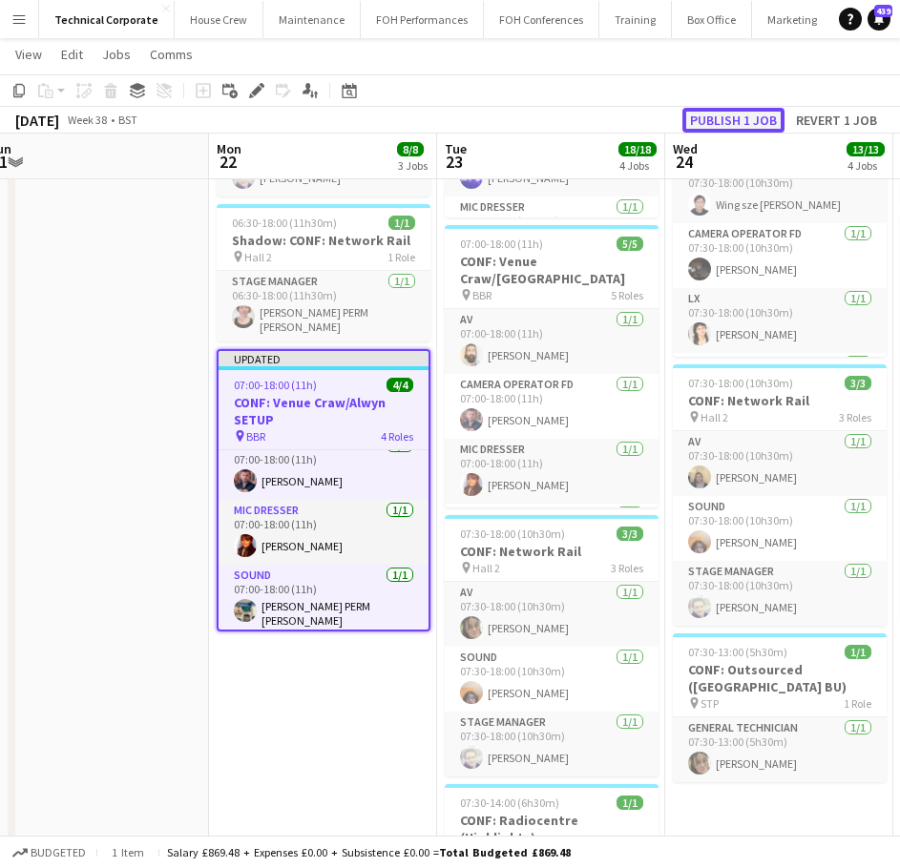
click at [732, 127] on button "Publish 1 job" at bounding box center [733, 120] width 102 height 25
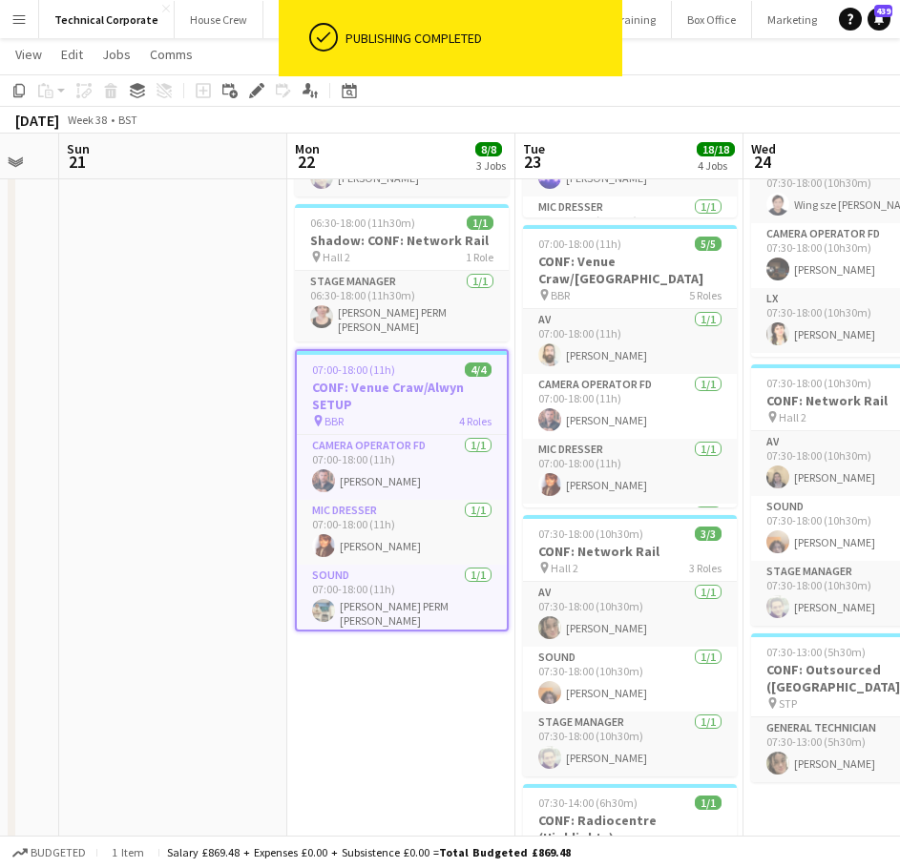
scroll to position [0, 574]
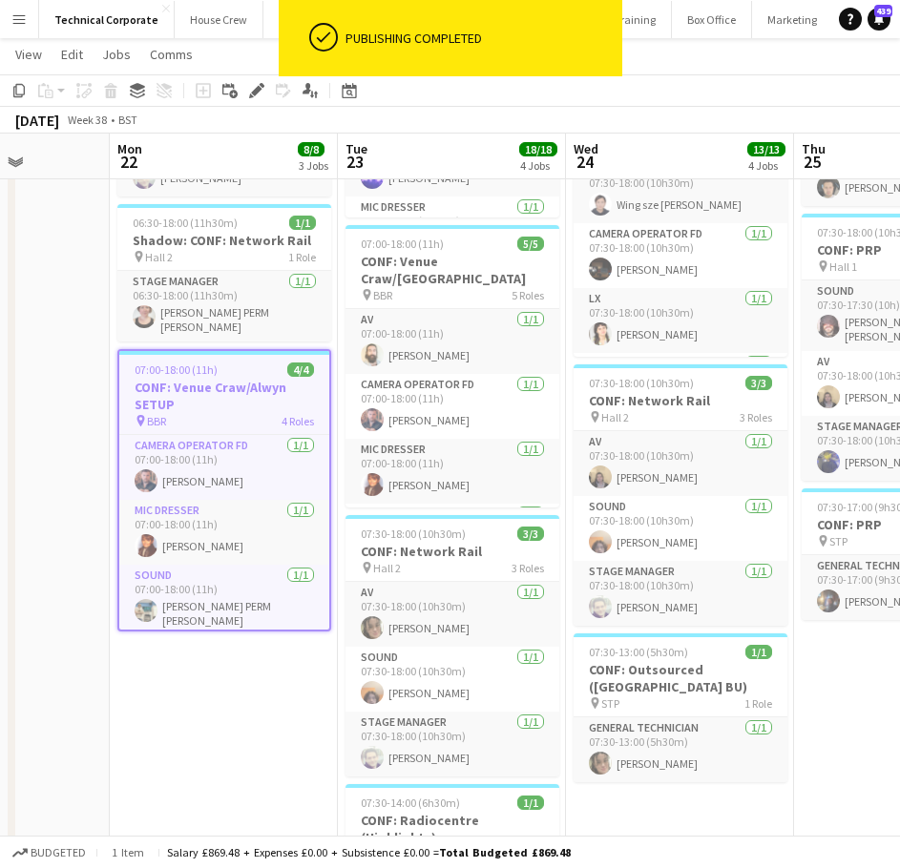
drag, startPoint x: 723, startPoint y: 474, endPoint x: 855, endPoint y: 525, distance: 141.0
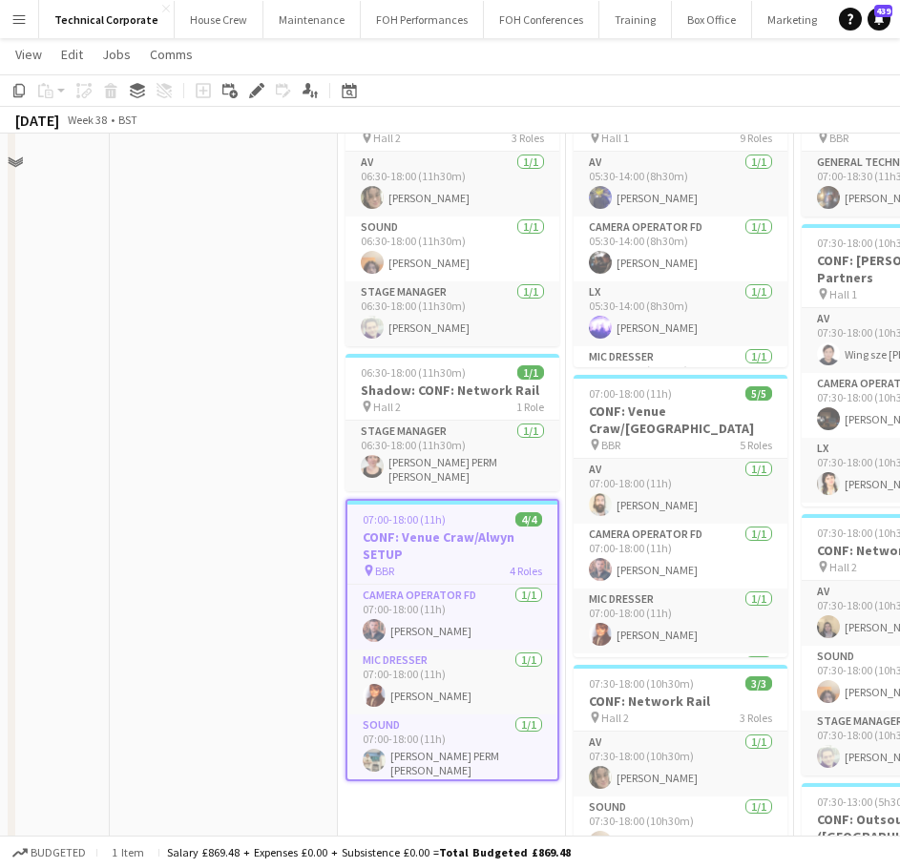
scroll to position [0, 0]
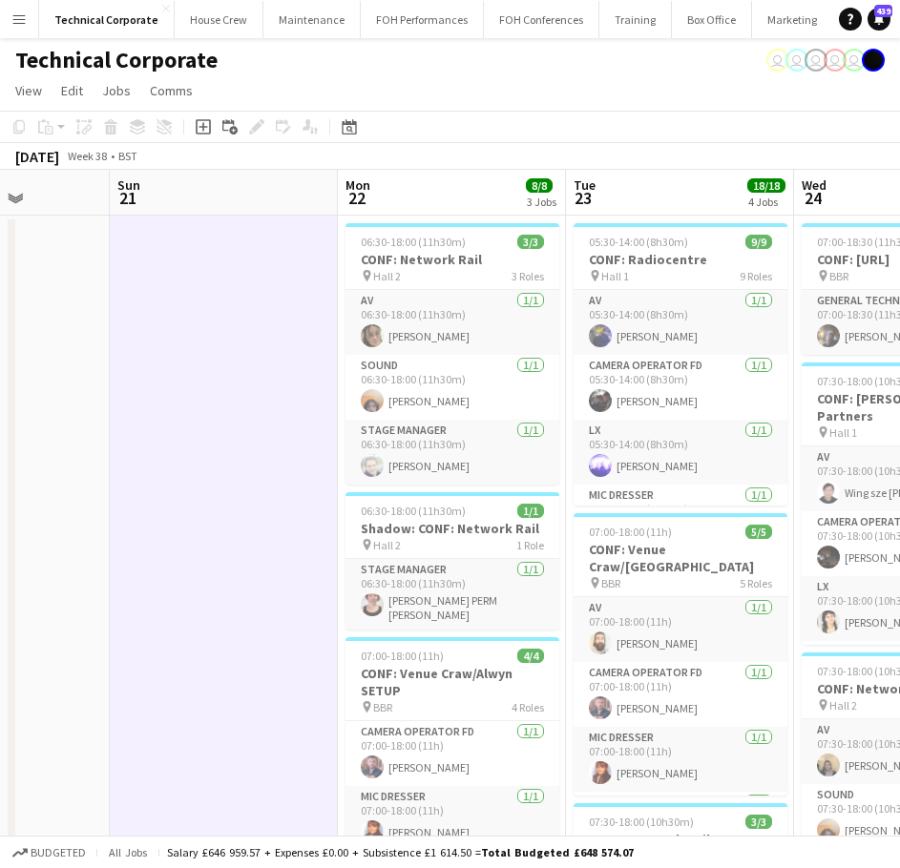
scroll to position [61, 0]
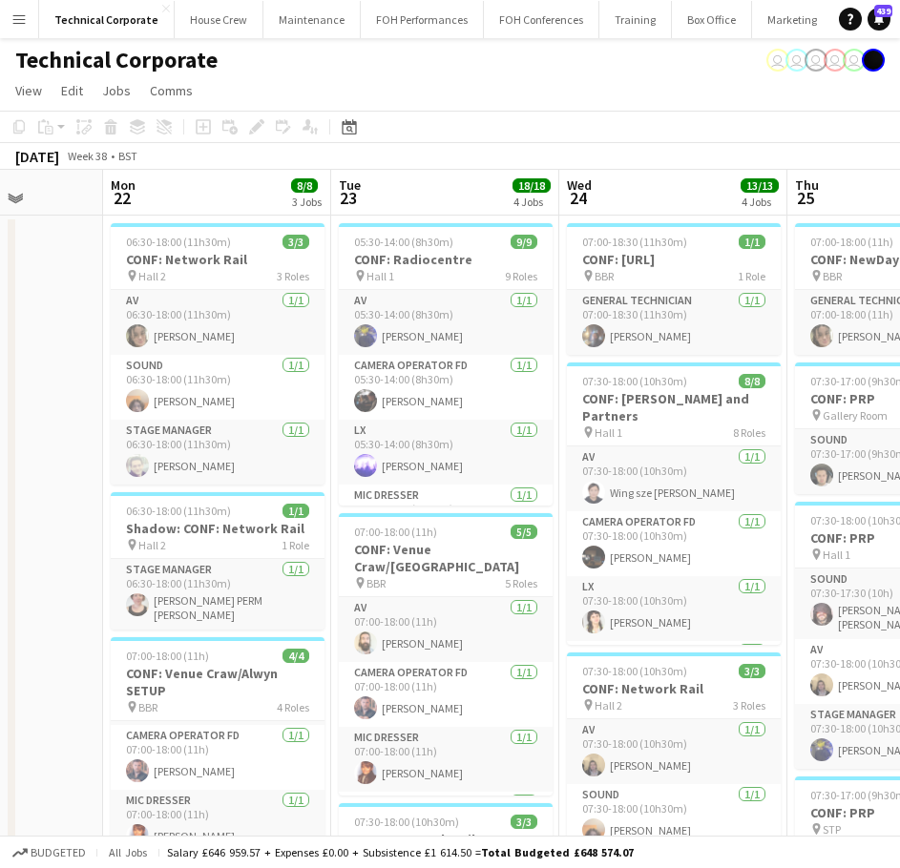
scroll to position [0, 655]
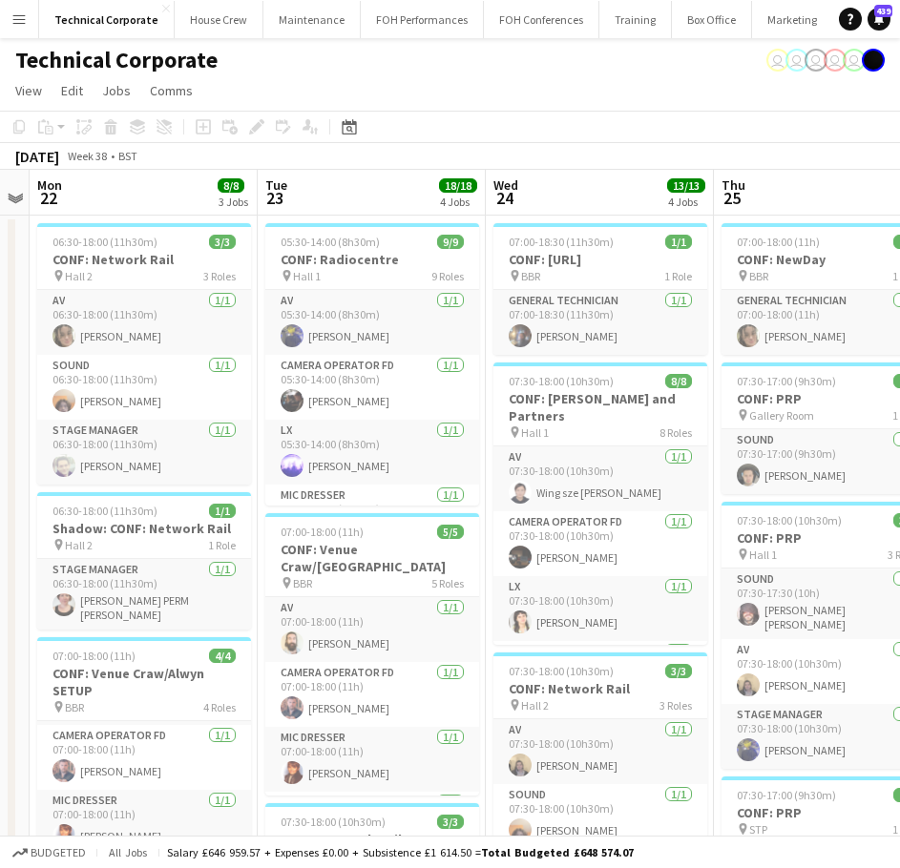
drag, startPoint x: 489, startPoint y: 335, endPoint x: 283, endPoint y: 343, distance: 206.2
click at [334, 264] on h3 "CONF: Radiocentre" at bounding box center [372, 259] width 214 height 17
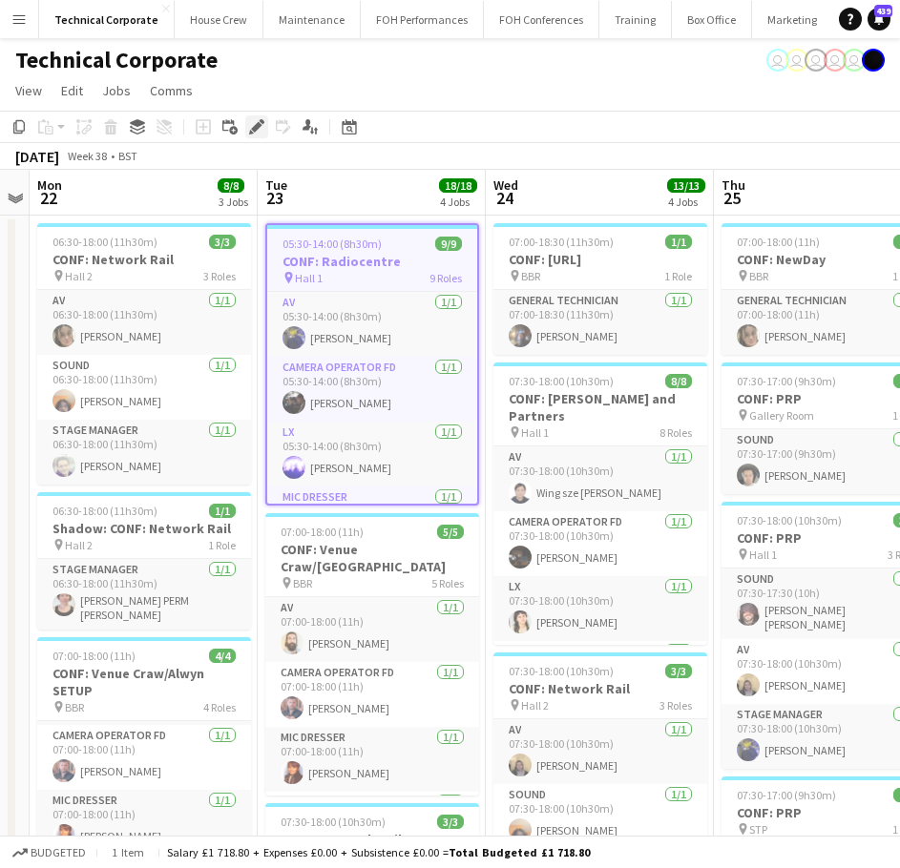
click at [260, 134] on icon "Edit" at bounding box center [256, 126] width 15 height 15
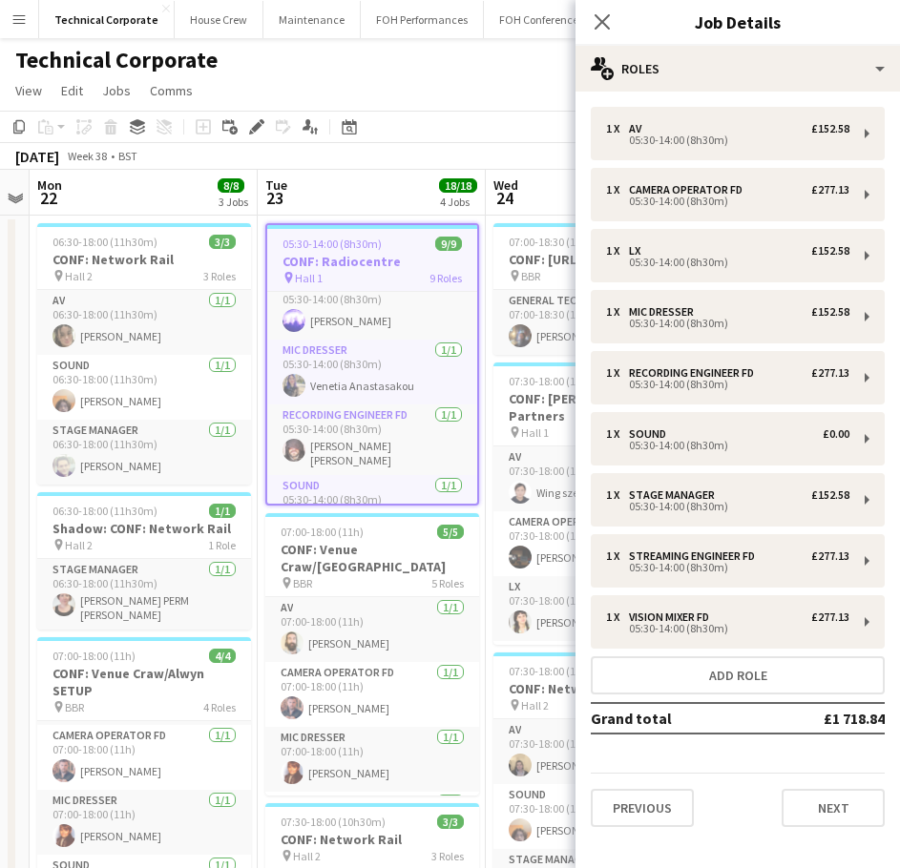
scroll to position [0, 0]
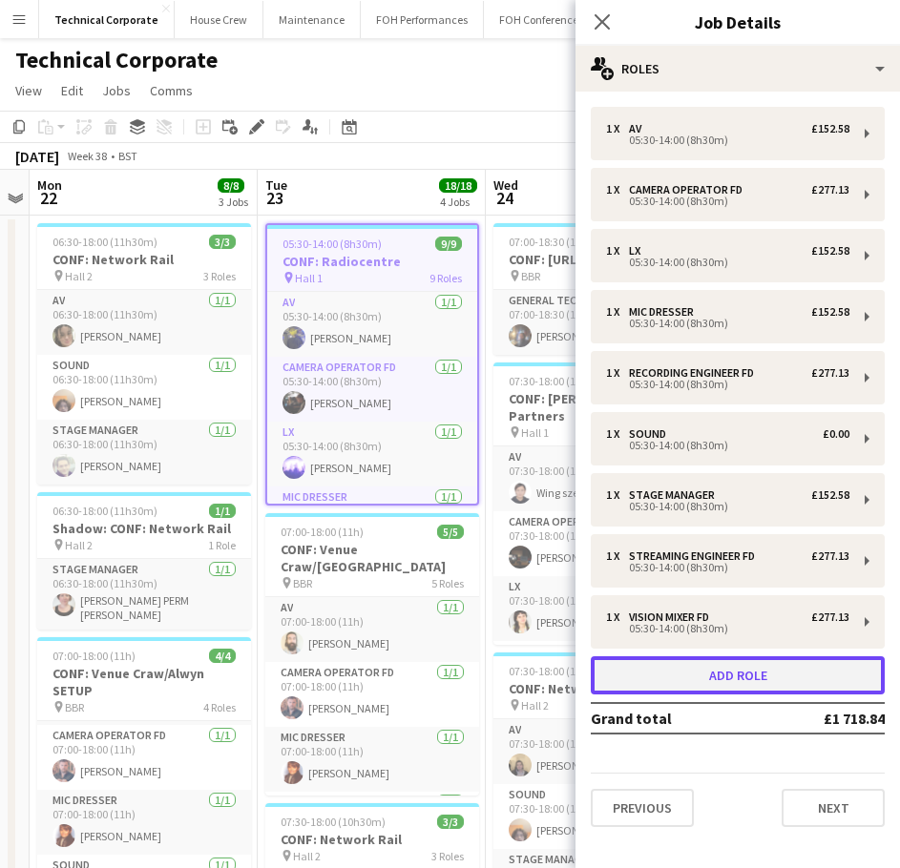
click at [697, 685] on button "Add role" at bounding box center [738, 675] width 294 height 38
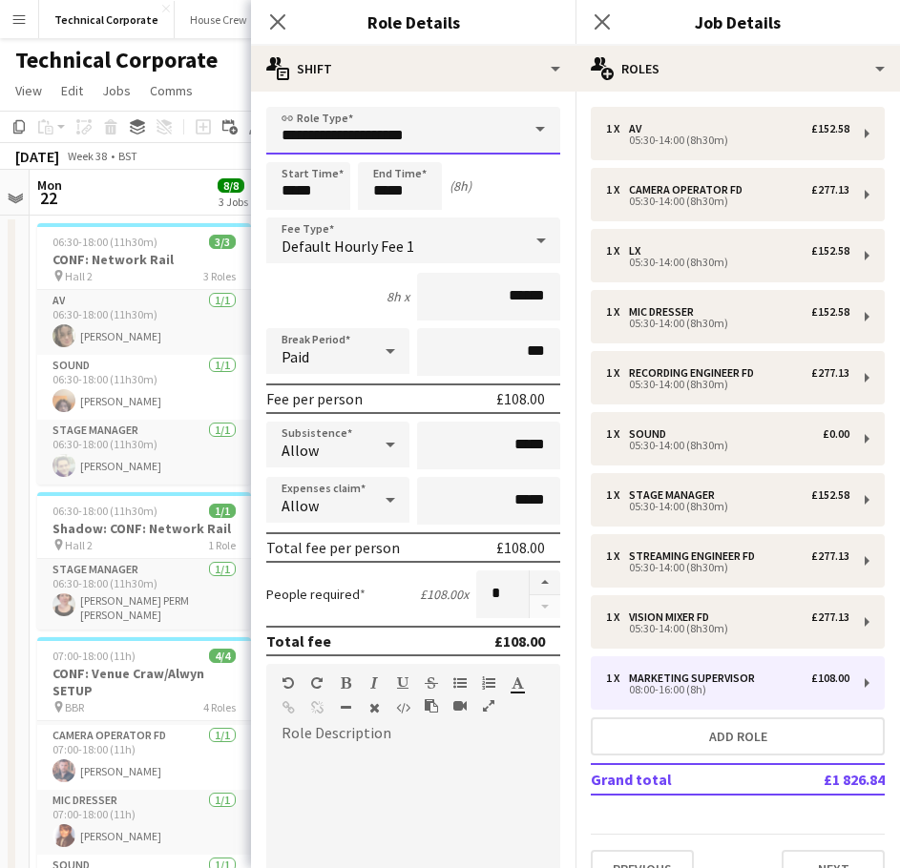
drag, startPoint x: 472, startPoint y: 132, endPoint x: 83, endPoint y: 146, distance: 389.5
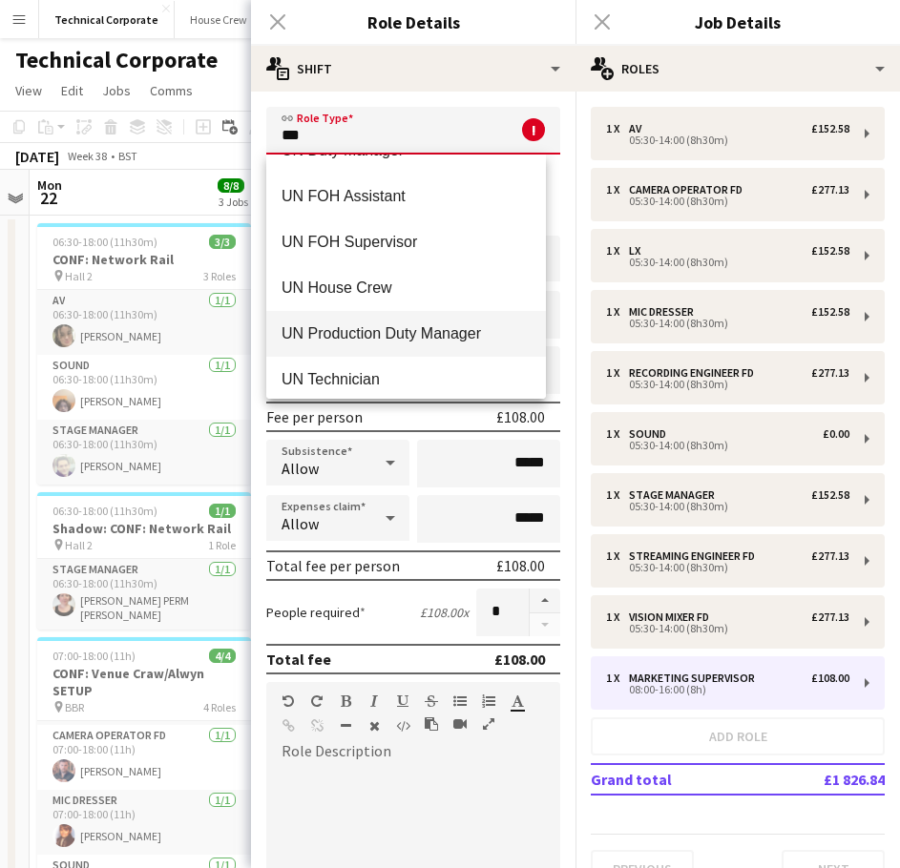
scroll to position [229, 0]
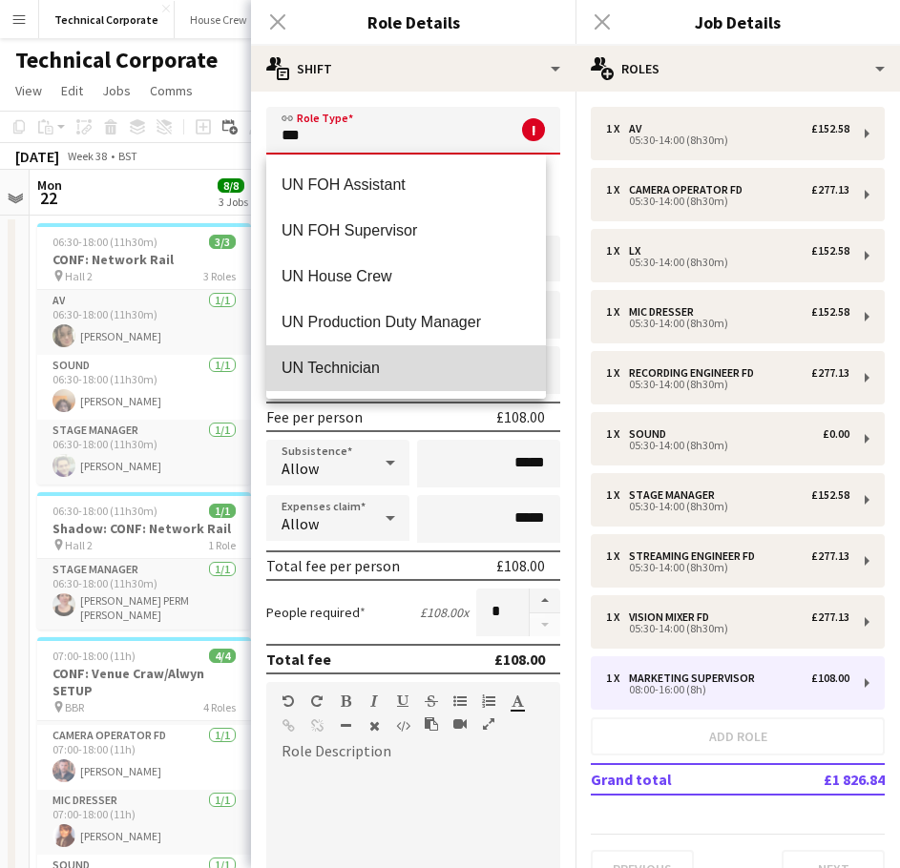
click at [410, 361] on span "UN Technician" at bounding box center [405, 368] width 249 height 18
type input "**********"
type input "******"
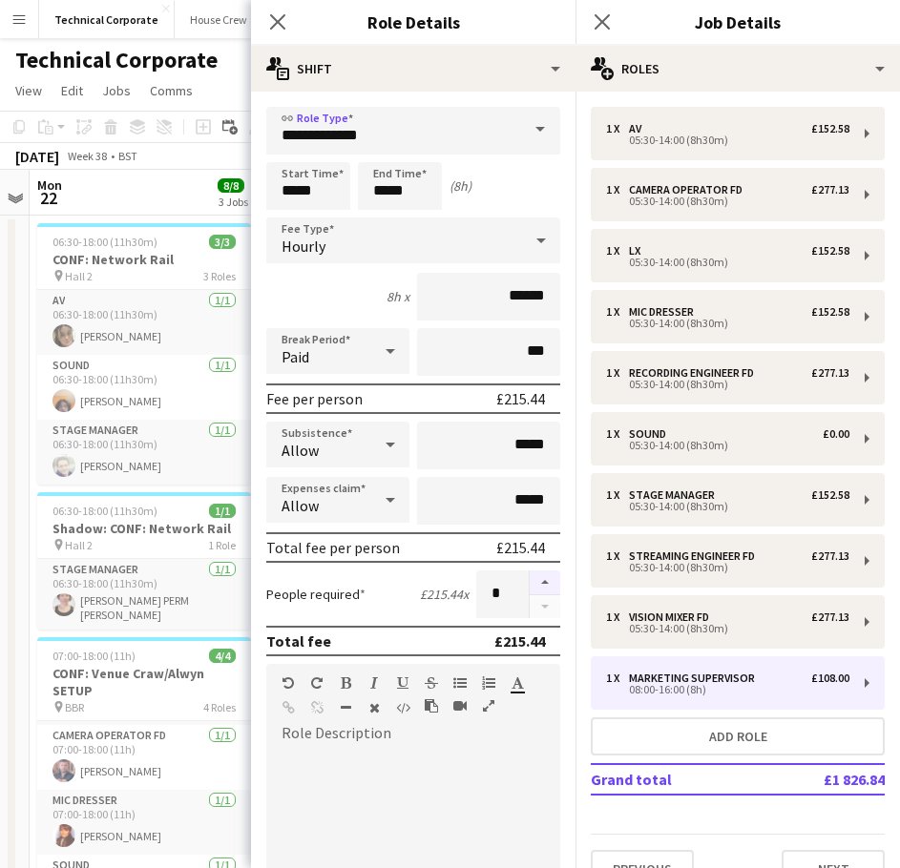
click at [539, 572] on button "button" at bounding box center [545, 583] width 31 height 25
type input "*"
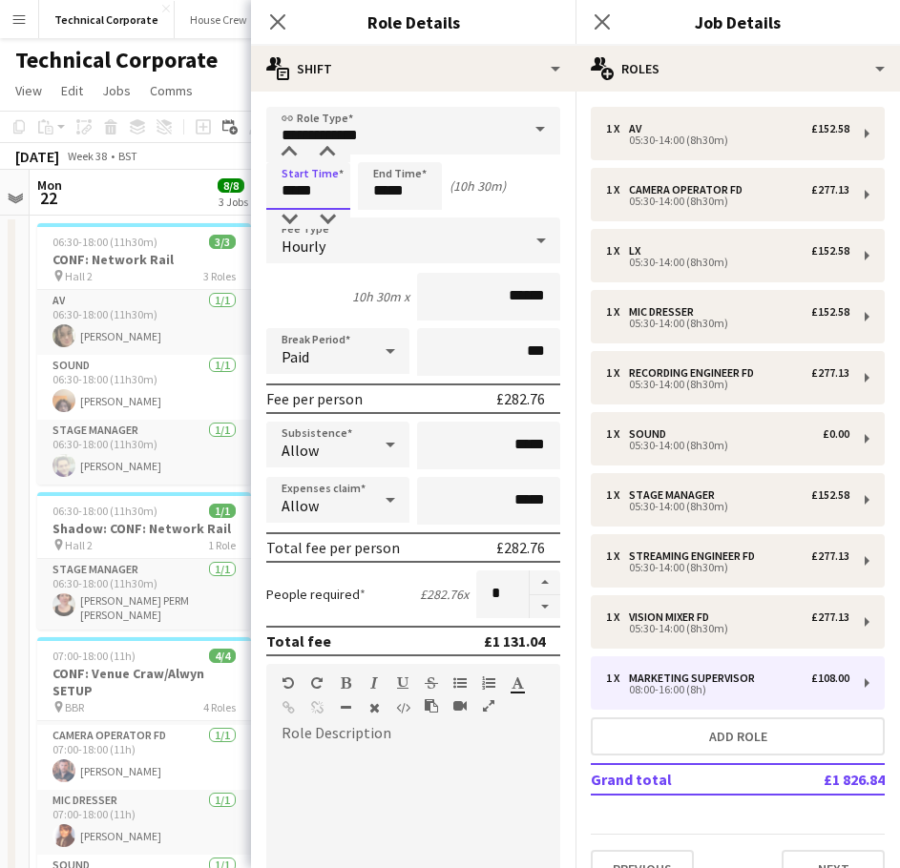
type input "*****"
drag, startPoint x: 274, startPoint y: 27, endPoint x: 273, endPoint y: 39, distance: 12.4
click at [274, 30] on icon "Close pop-in" at bounding box center [277, 21] width 15 height 15
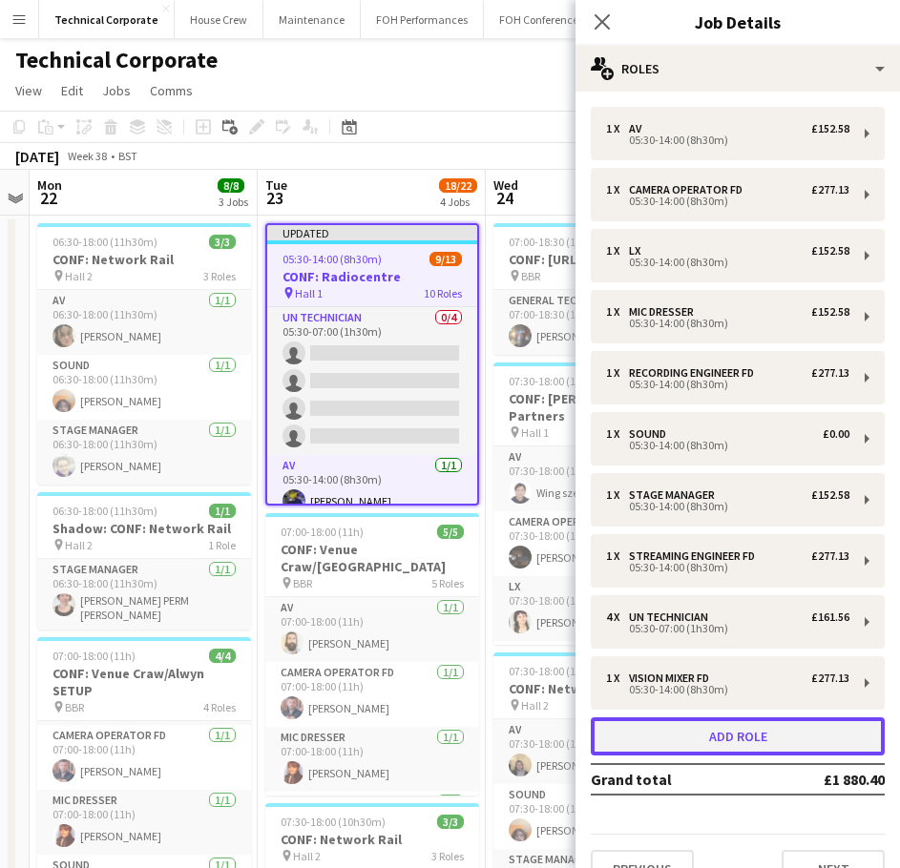
click at [747, 738] on button "Add role" at bounding box center [738, 736] width 294 height 38
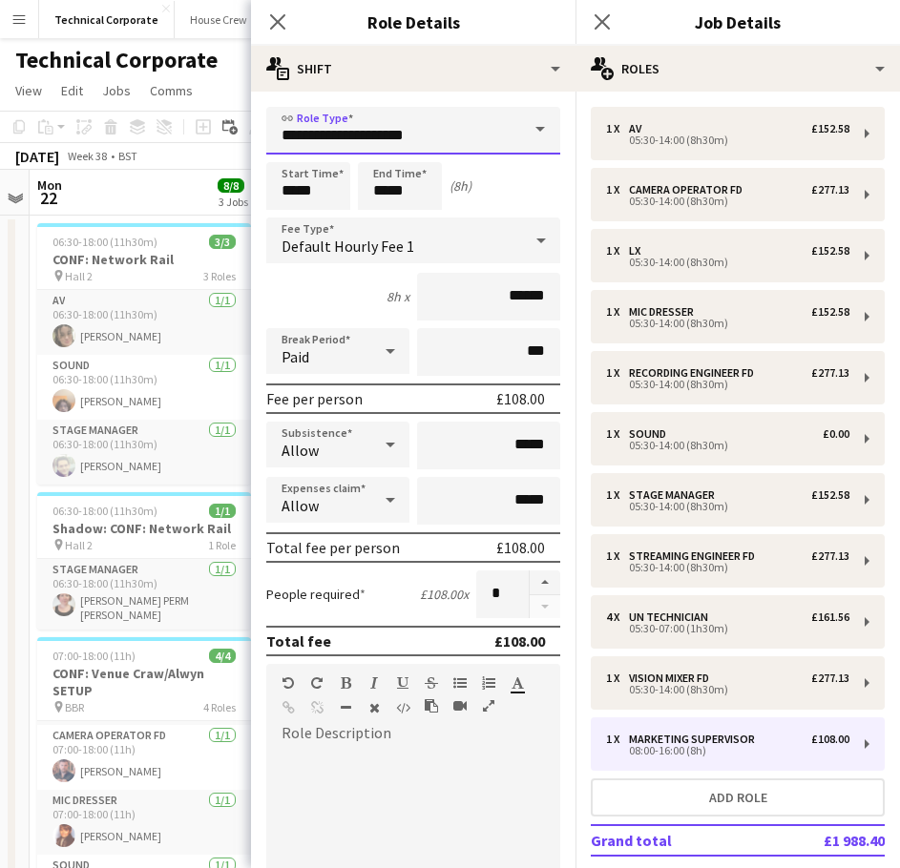
drag, startPoint x: 442, startPoint y: 141, endPoint x: 177, endPoint y: 135, distance: 264.4
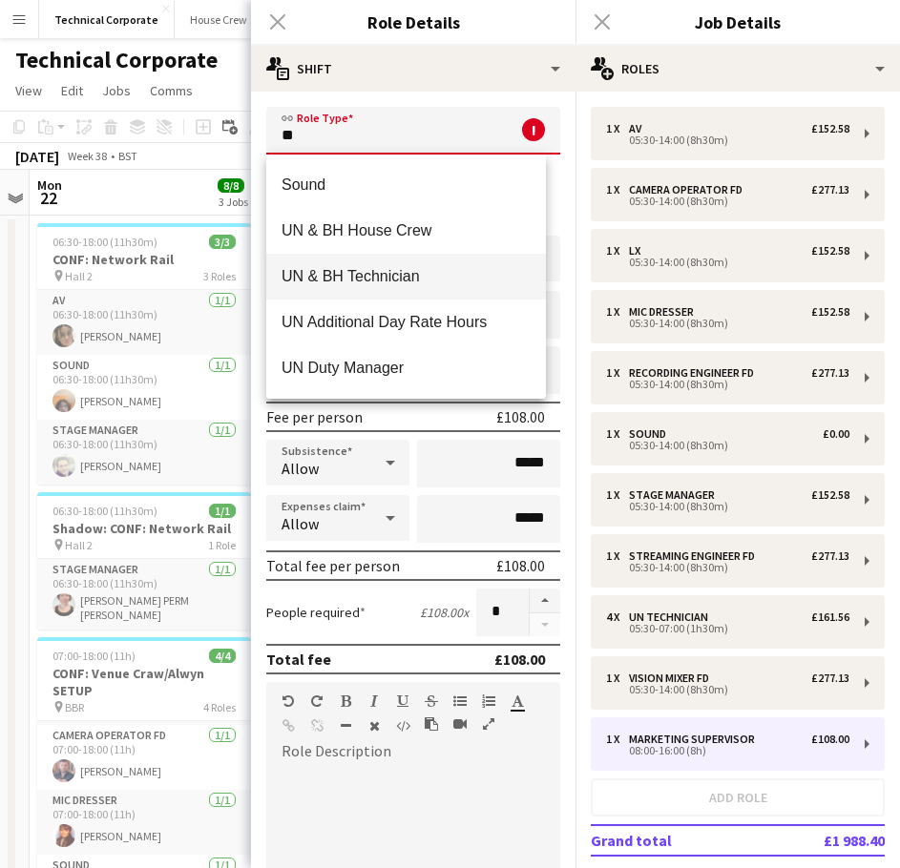
scroll to position [95, 0]
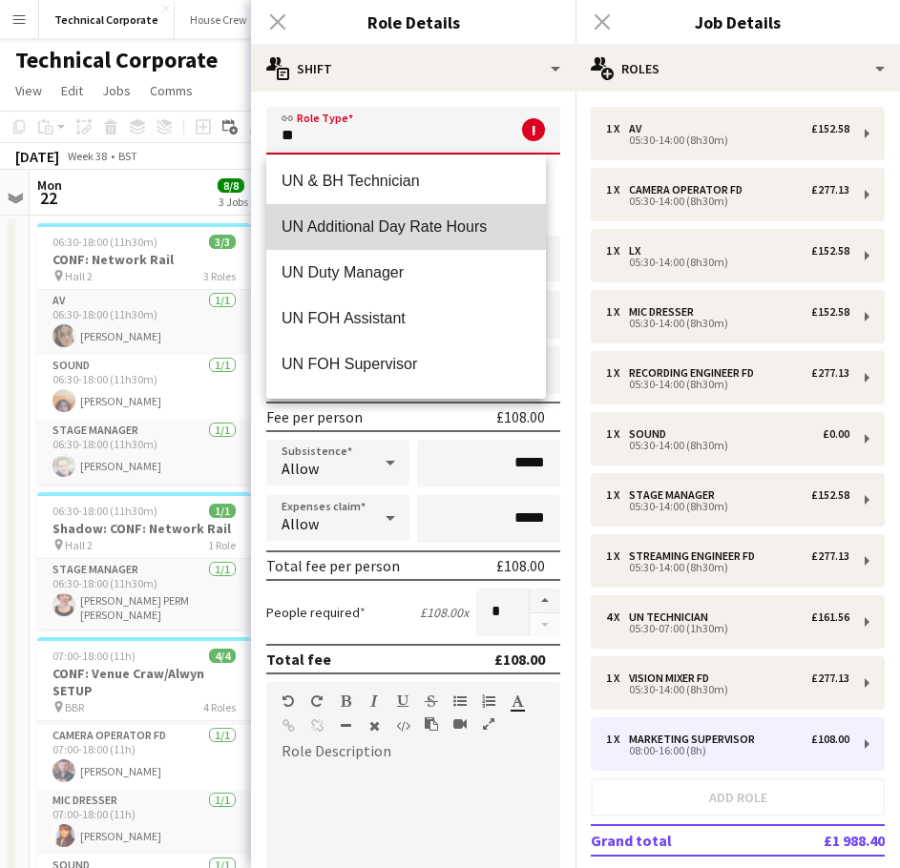
click at [435, 234] on span "UN Additional Day Rate Hours" at bounding box center [405, 227] width 249 height 18
type input "**********"
type input "******"
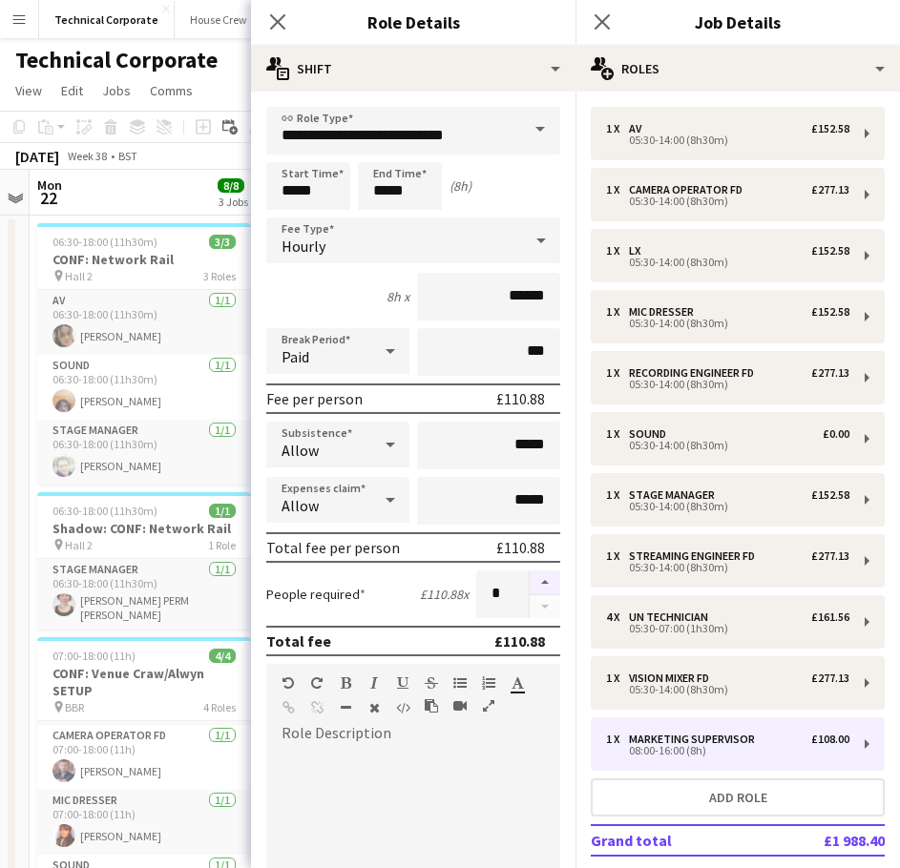
click at [530, 575] on button "button" at bounding box center [545, 583] width 31 height 25
type input "*"
drag, startPoint x: 313, startPoint y: 189, endPoint x: 133, endPoint y: 198, distance: 180.5
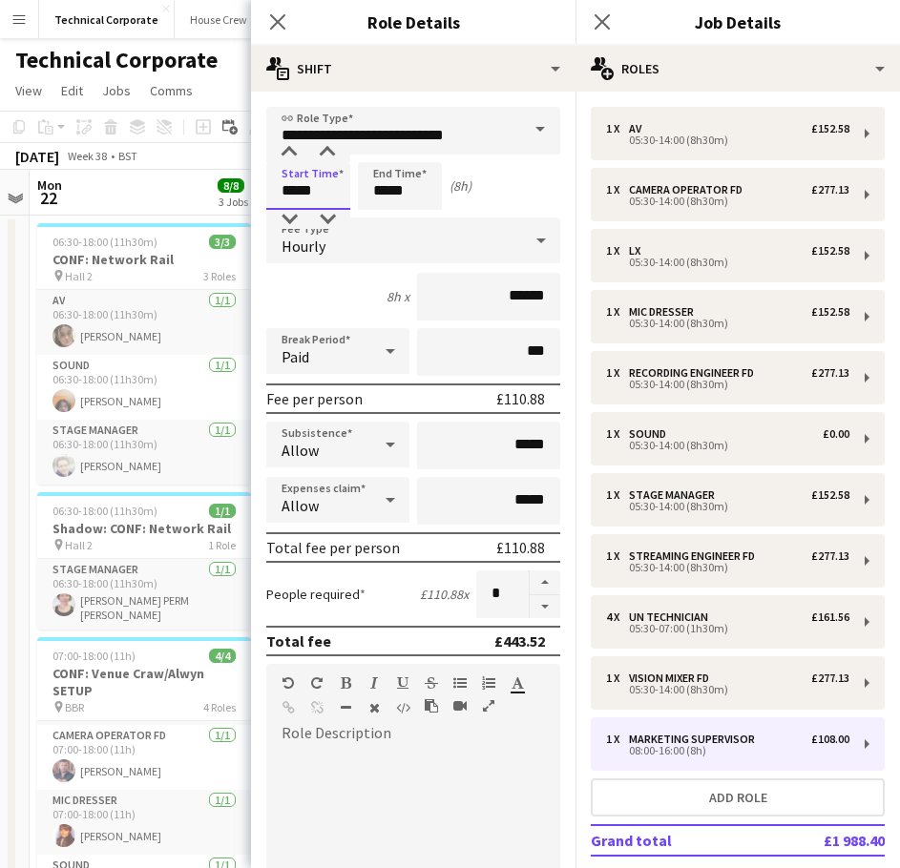
type input "*****"
click at [261, 17] on div "Close pop-in" at bounding box center [277, 22] width 53 height 44
click at [291, 27] on div "Close pop-in" at bounding box center [277, 22] width 53 height 44
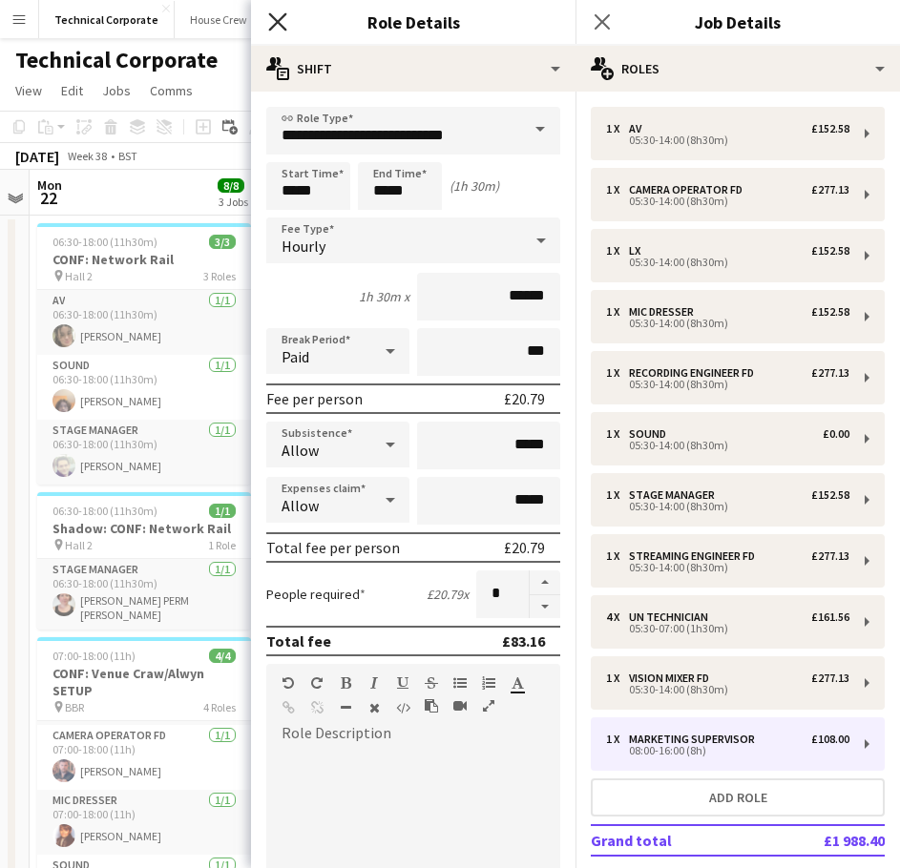
click at [281, 24] on icon "Close pop-in" at bounding box center [277, 21] width 18 height 18
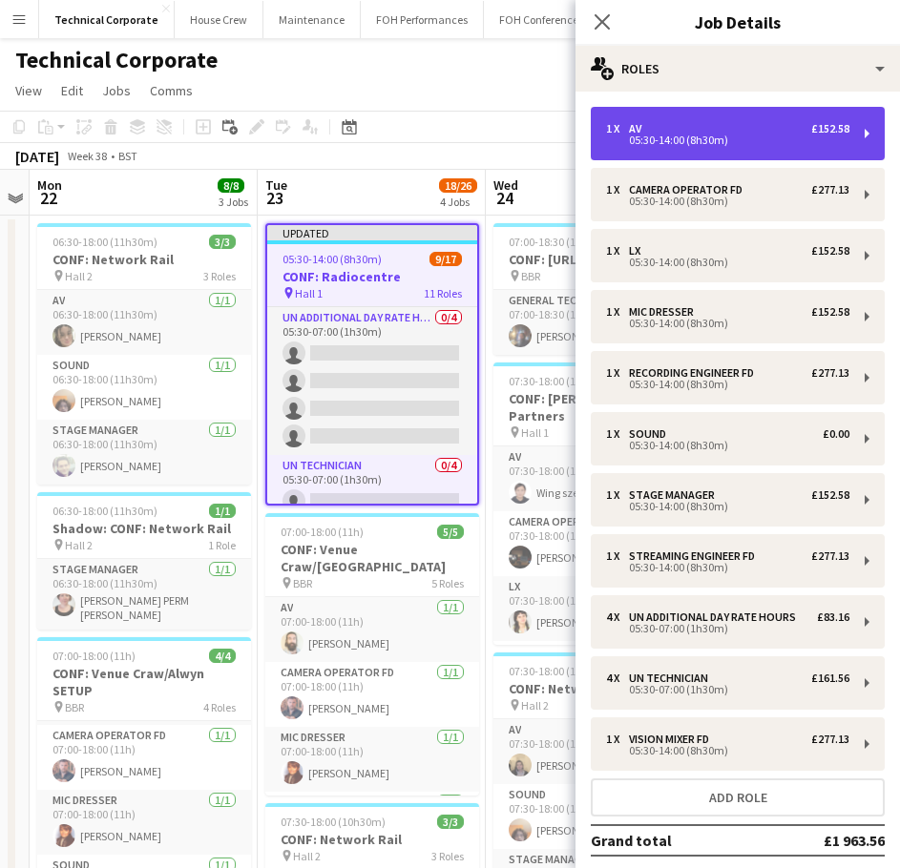
click at [694, 149] on div "1 x AV £152.58 05:30-14:00 (8h30m)" at bounding box center [738, 133] width 294 height 53
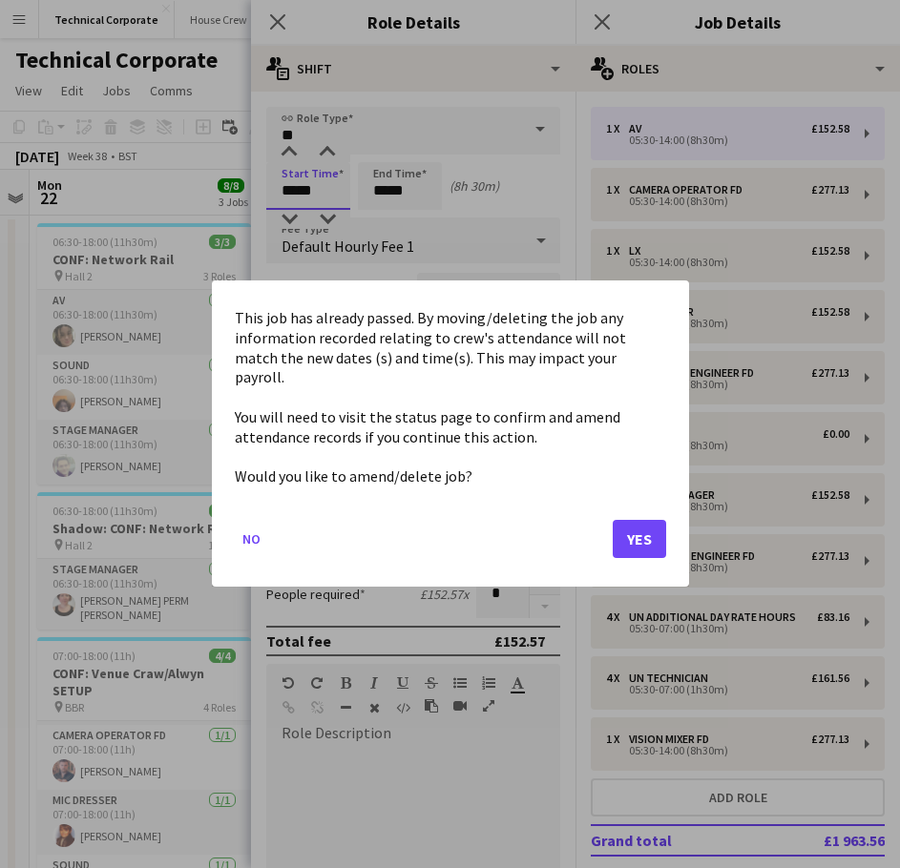
drag, startPoint x: 322, startPoint y: 192, endPoint x: 195, endPoint y: 191, distance: 126.9
drag, startPoint x: 663, startPoint y: 538, endPoint x: 570, endPoint y: 450, distance: 128.3
click at [661, 538] on button "Yes" at bounding box center [639, 540] width 53 height 38
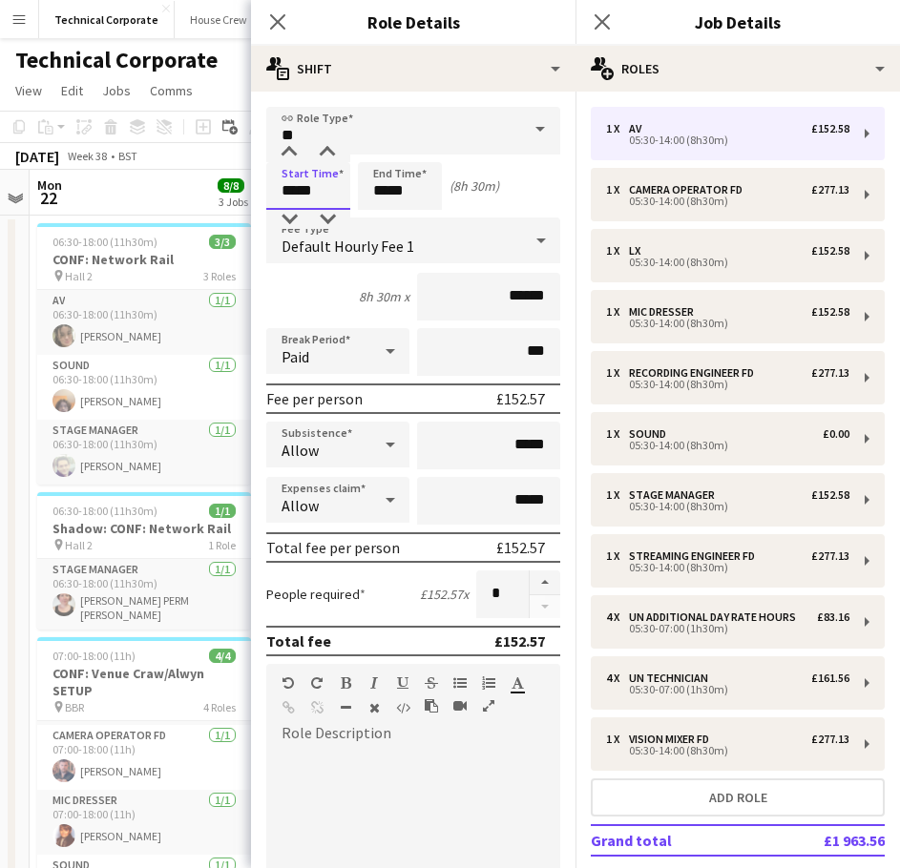
drag, startPoint x: 248, startPoint y: 181, endPoint x: 157, endPoint y: 177, distance: 90.7
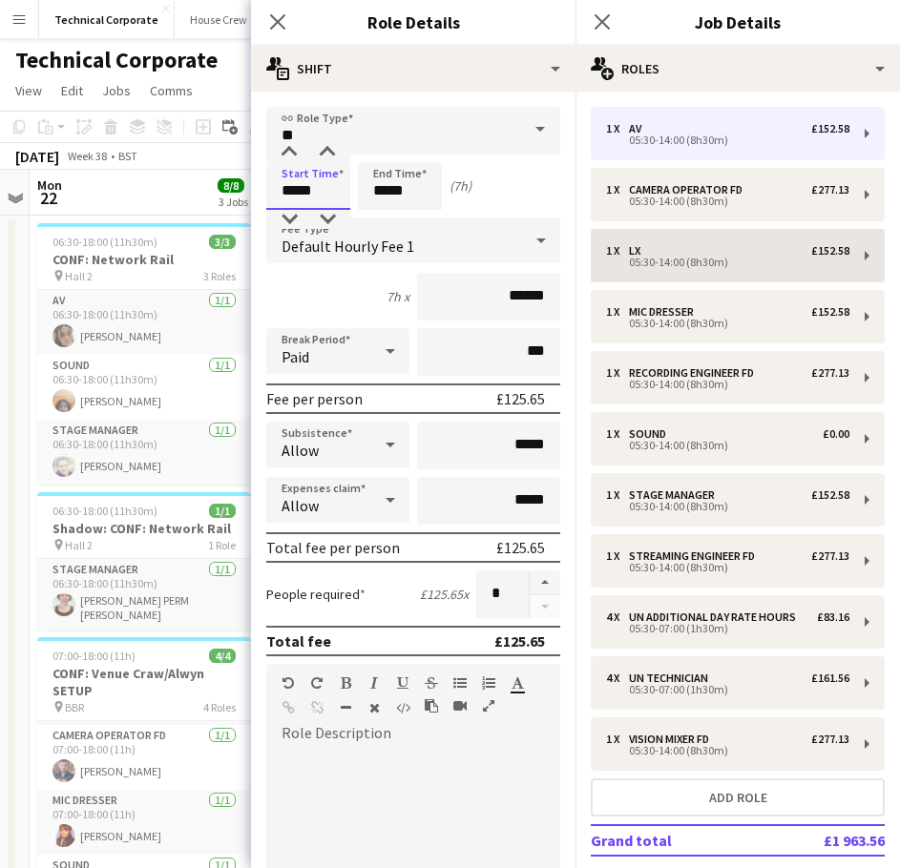
type input "*****"
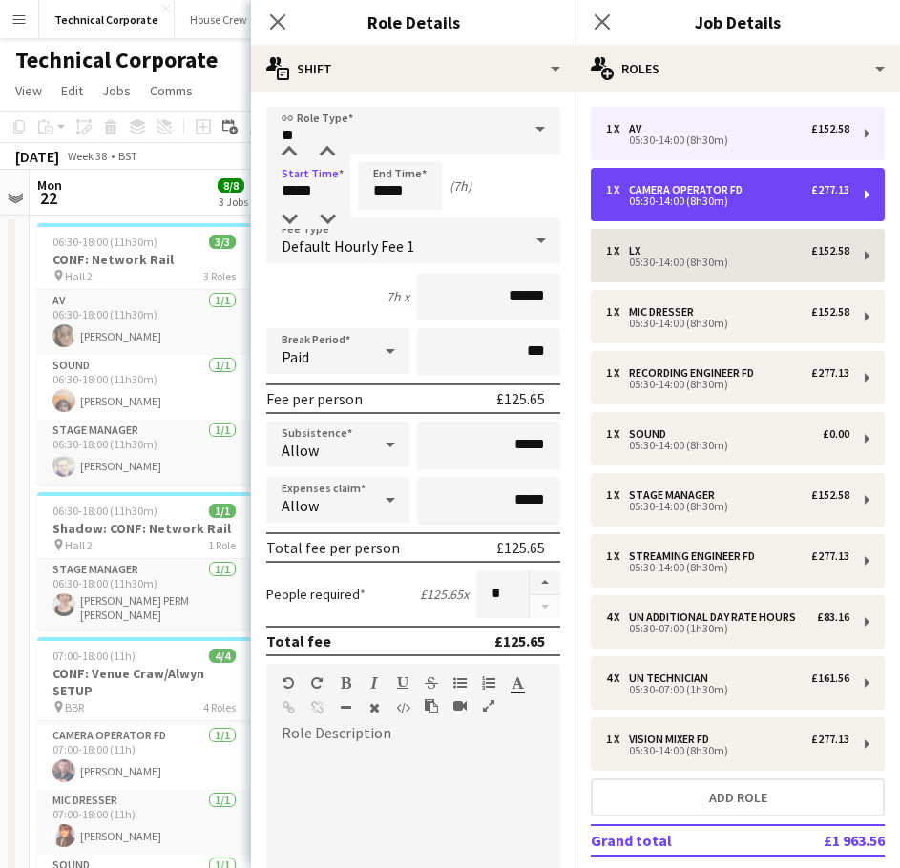
click at [646, 185] on div "Camera Operator FD" at bounding box center [689, 189] width 121 height 13
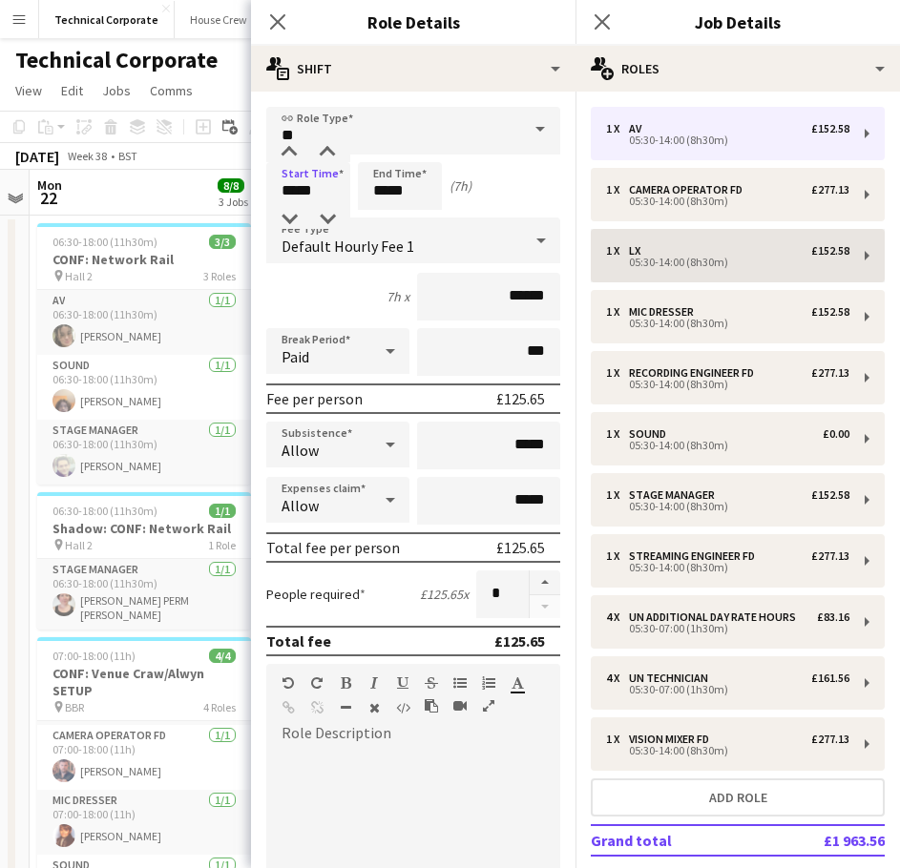
type input "**********"
type input "*****"
type input "*******"
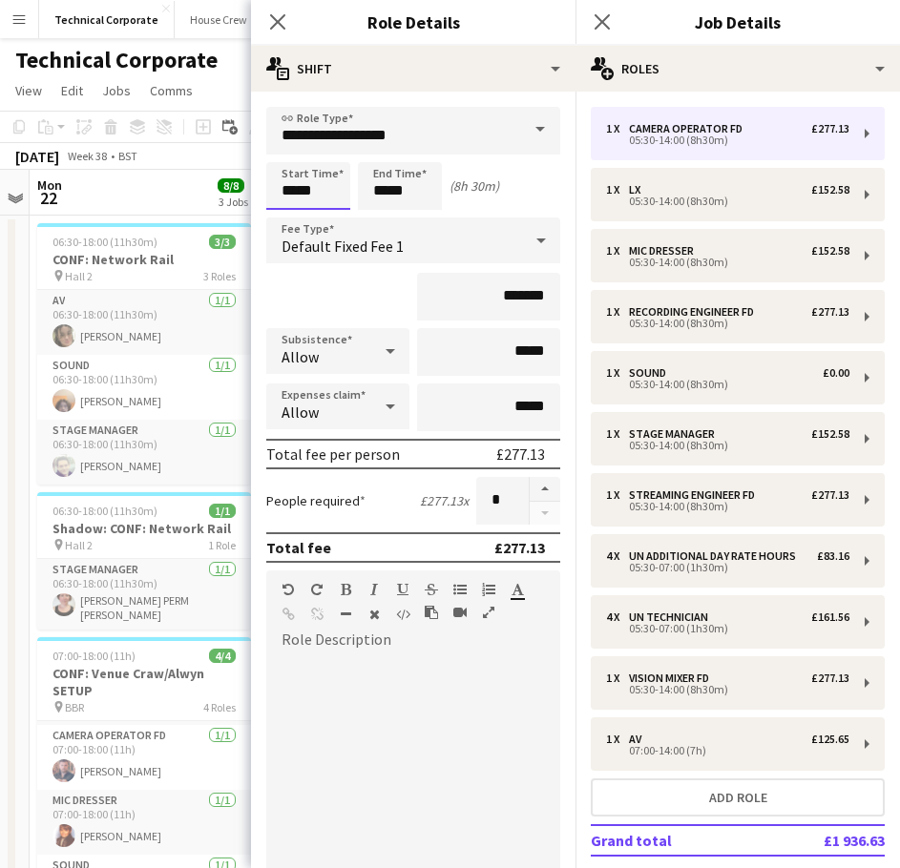
drag, startPoint x: 241, startPoint y: 191, endPoint x: 160, endPoint y: 185, distance: 81.3
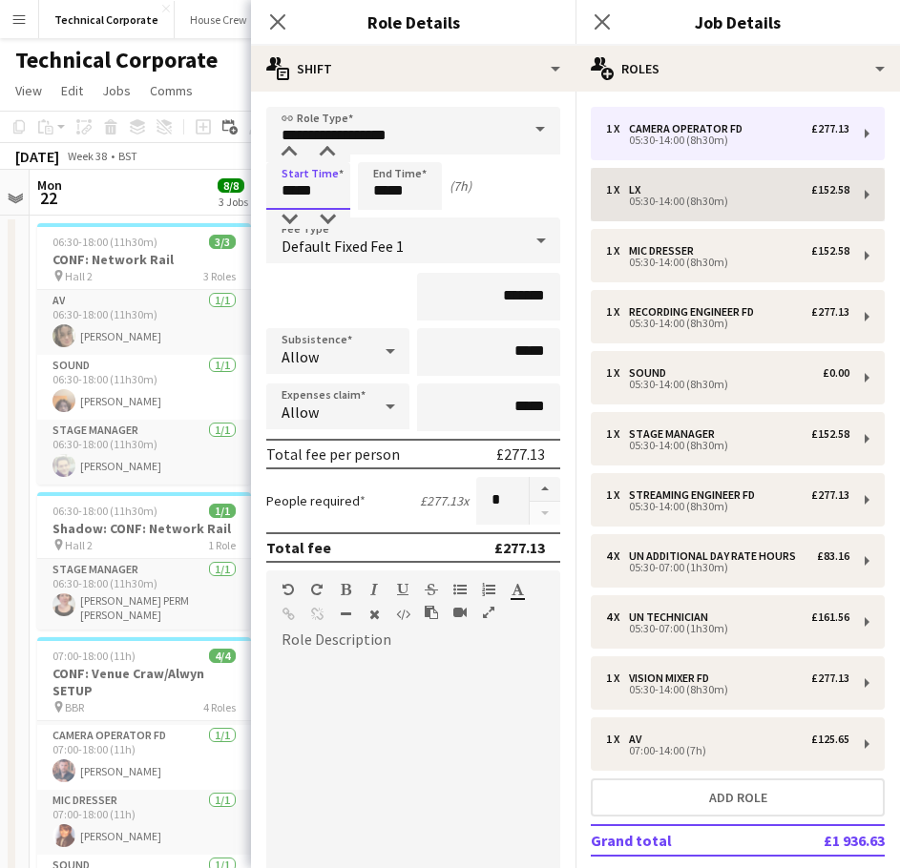
type input "*****"
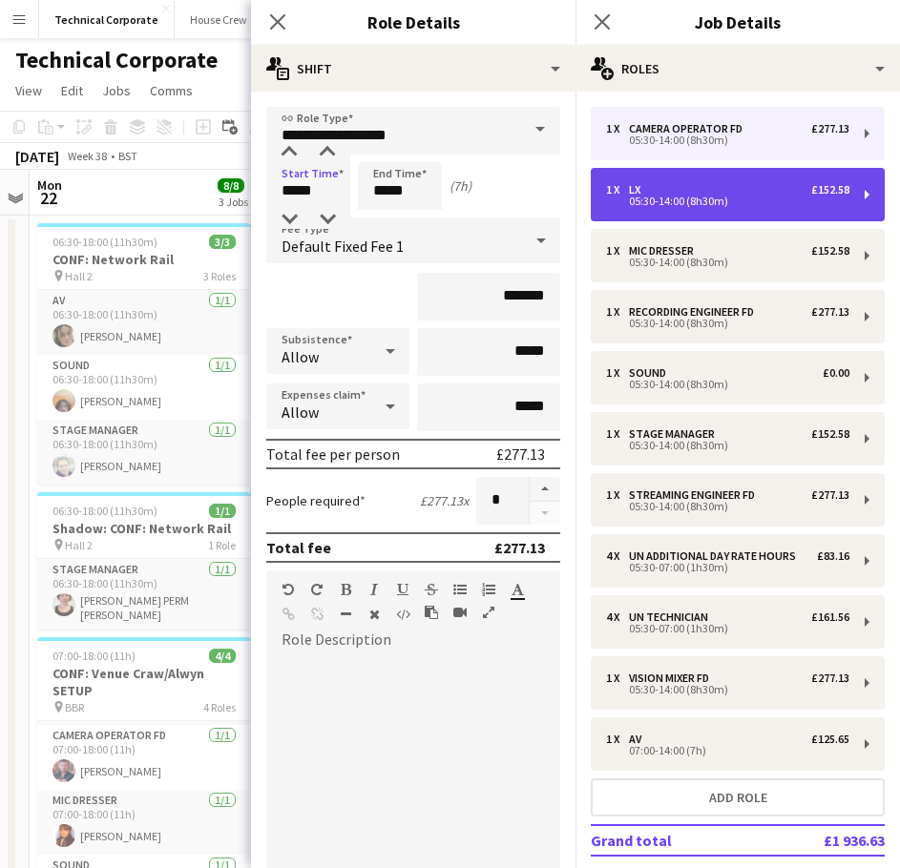
click at [648, 188] on div "LX" at bounding box center [638, 189] width 19 height 13
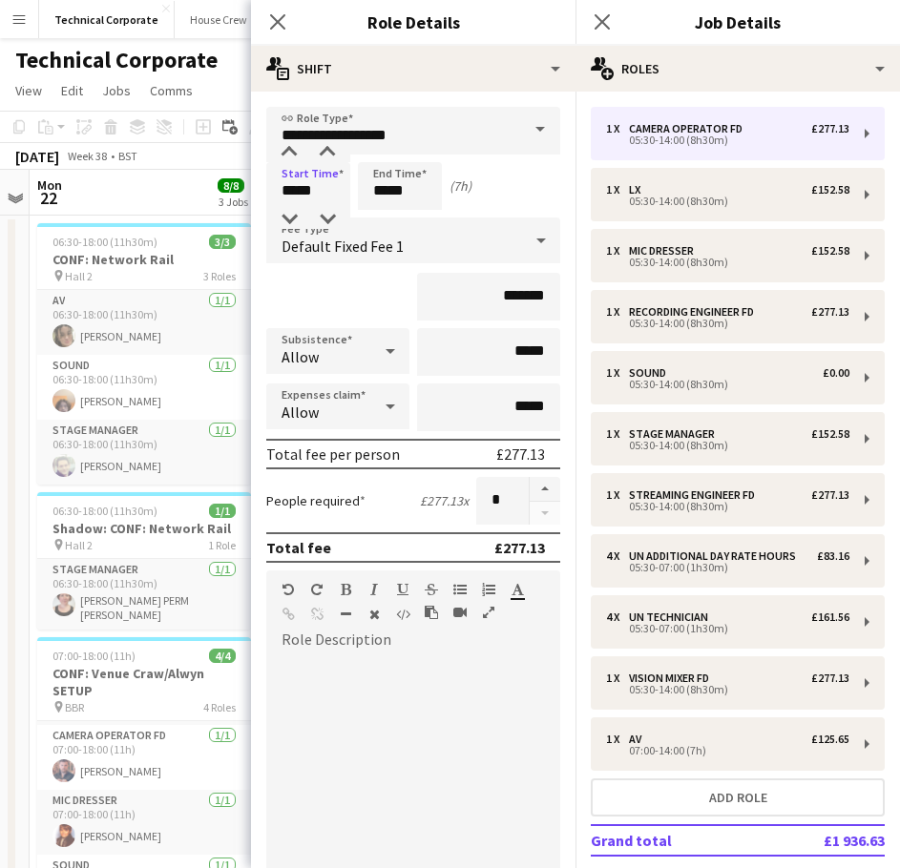
type input "**"
type input "*****"
type input "******"
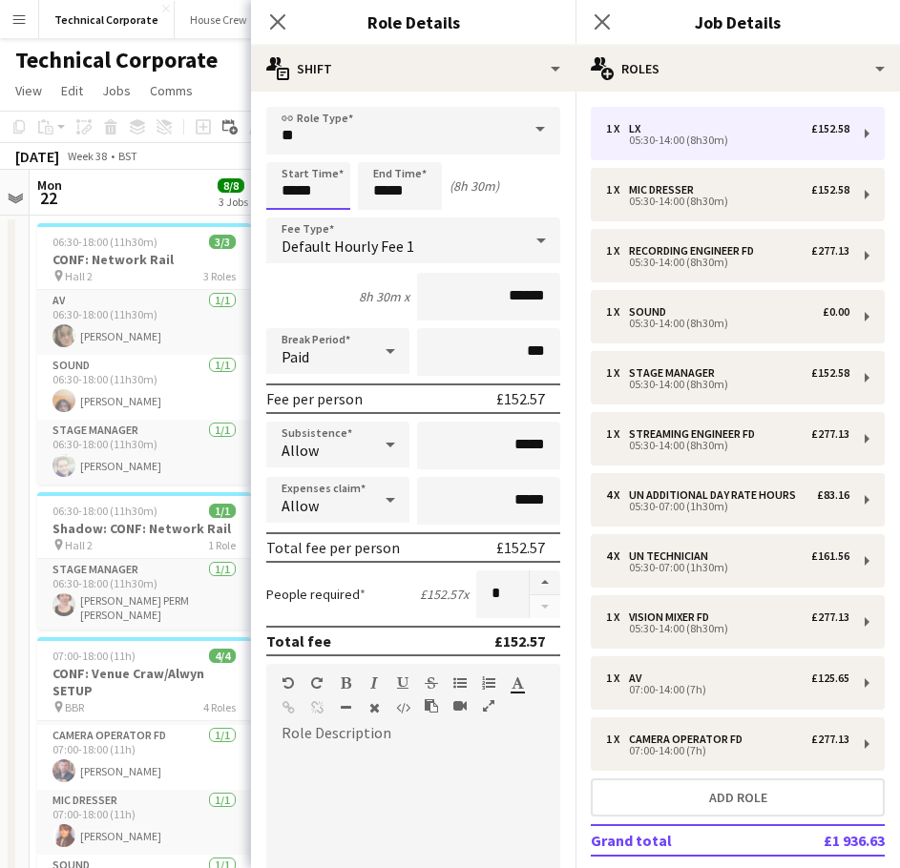
drag, startPoint x: 238, startPoint y: 183, endPoint x: 170, endPoint y: 178, distance: 67.9
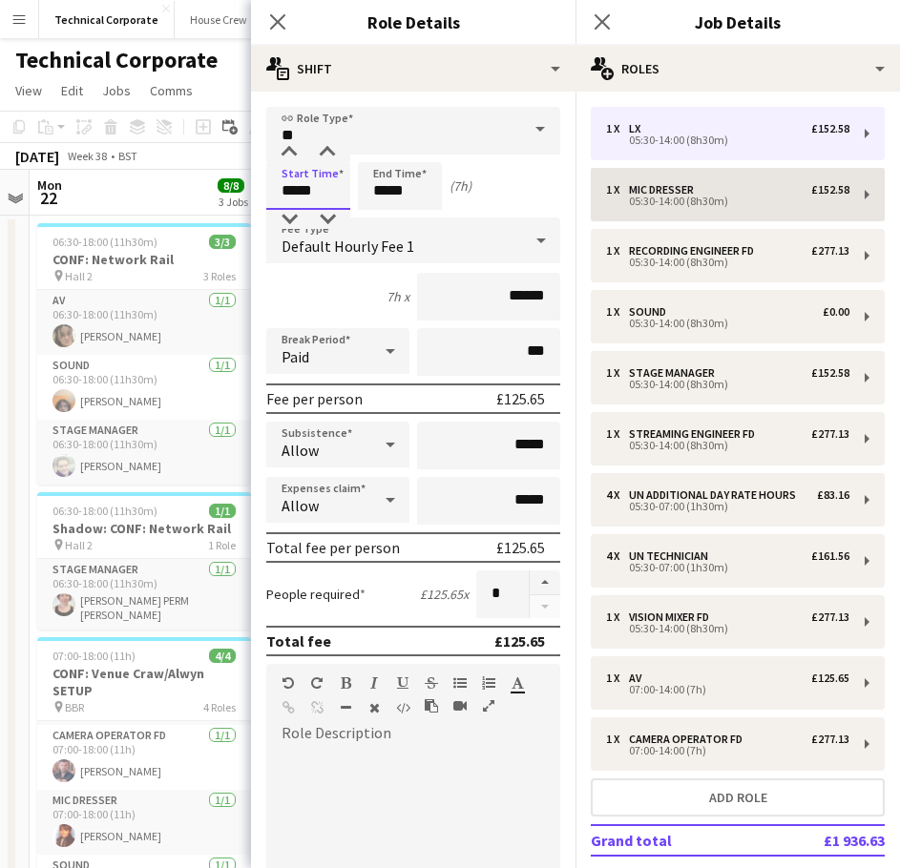
type input "*****"
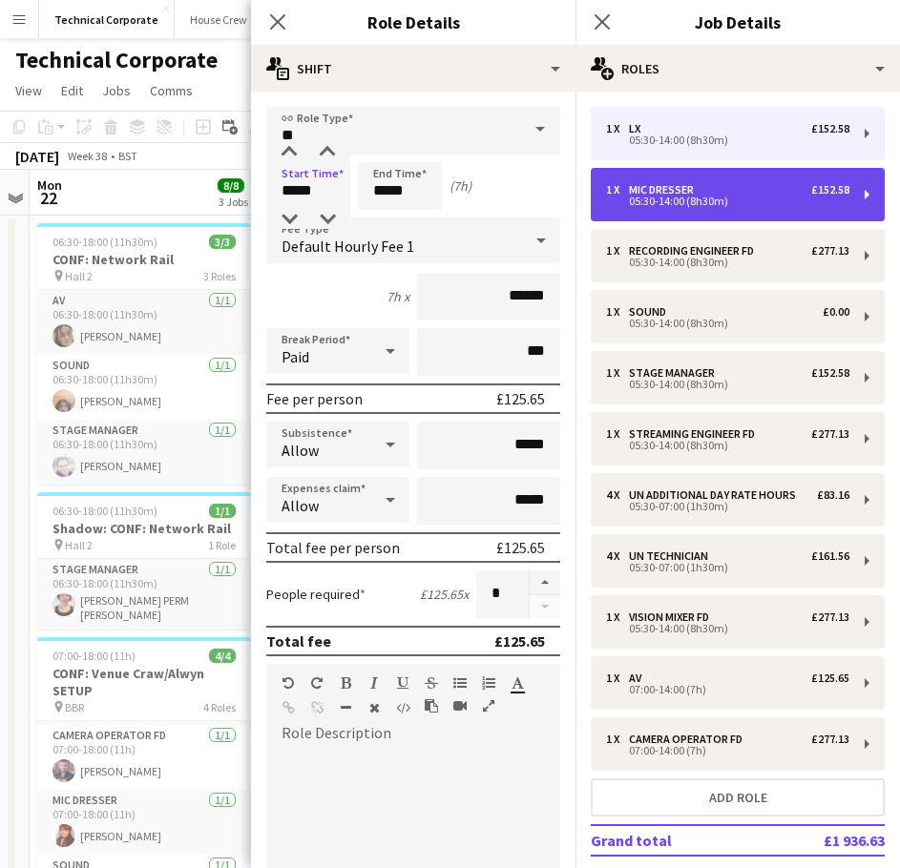
click at [694, 190] on div "Mic Dresser" at bounding box center [665, 189] width 73 height 13
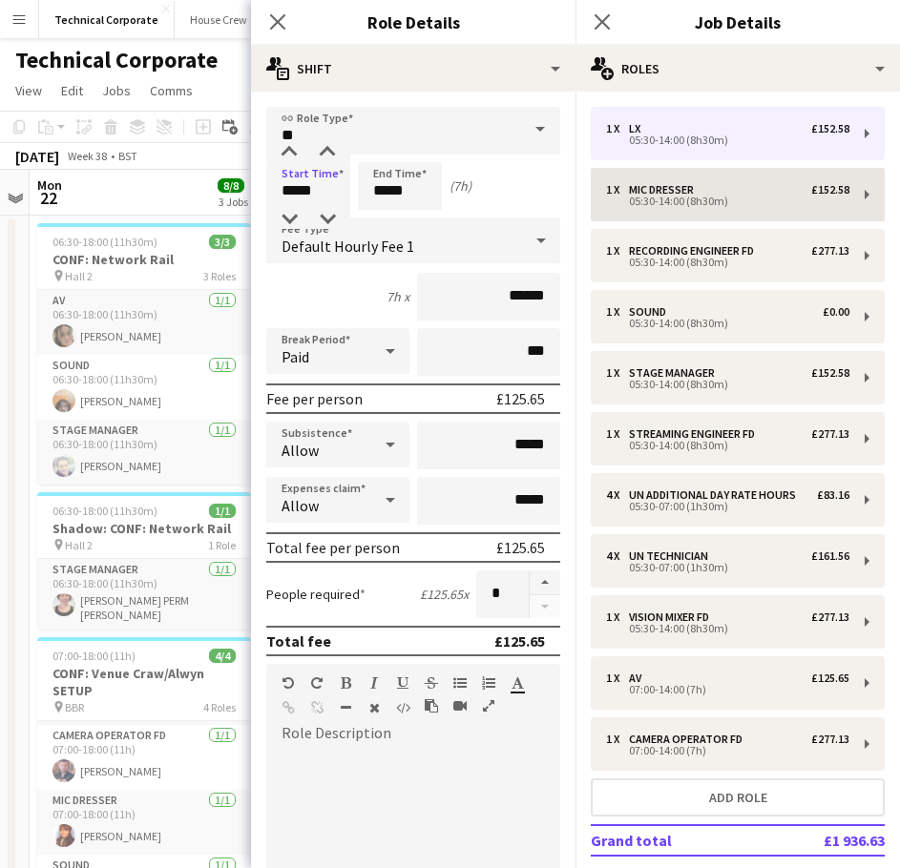
type input "**********"
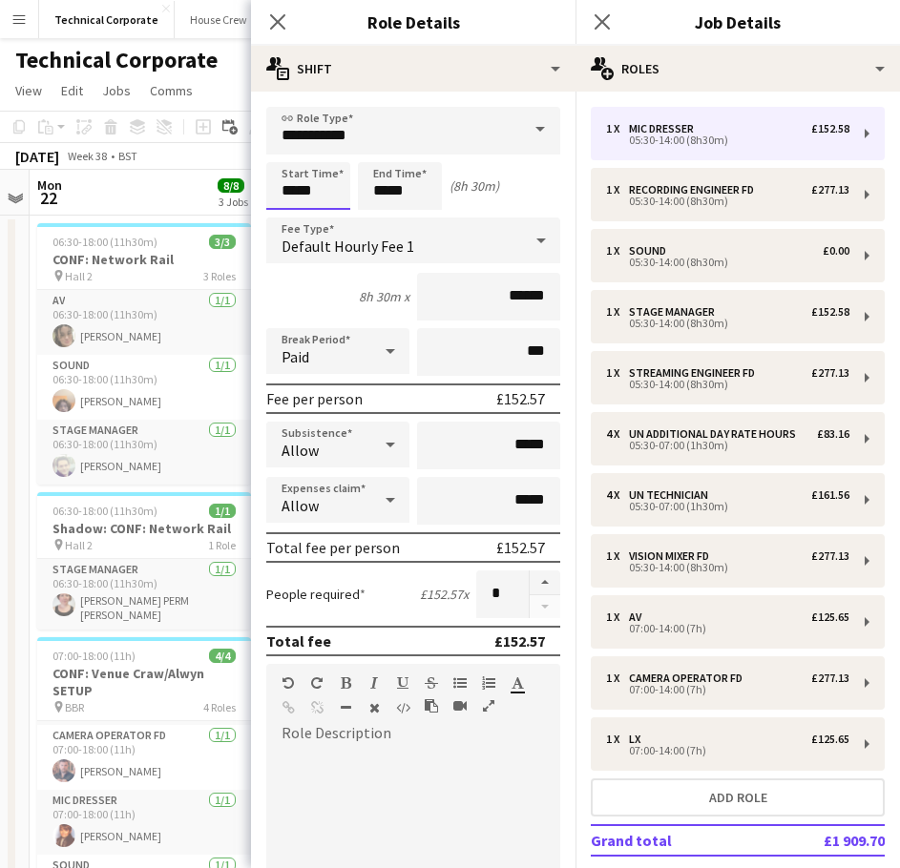
drag, startPoint x: 281, startPoint y: 191, endPoint x: 217, endPoint y: 191, distance: 64.9
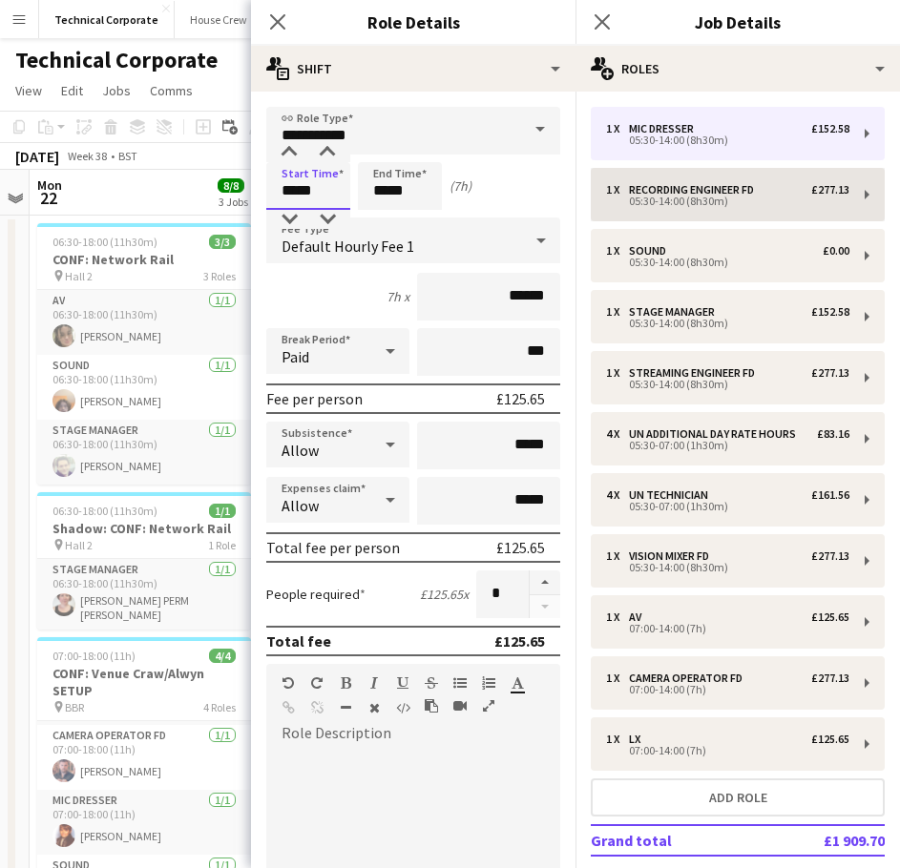
type input "*****"
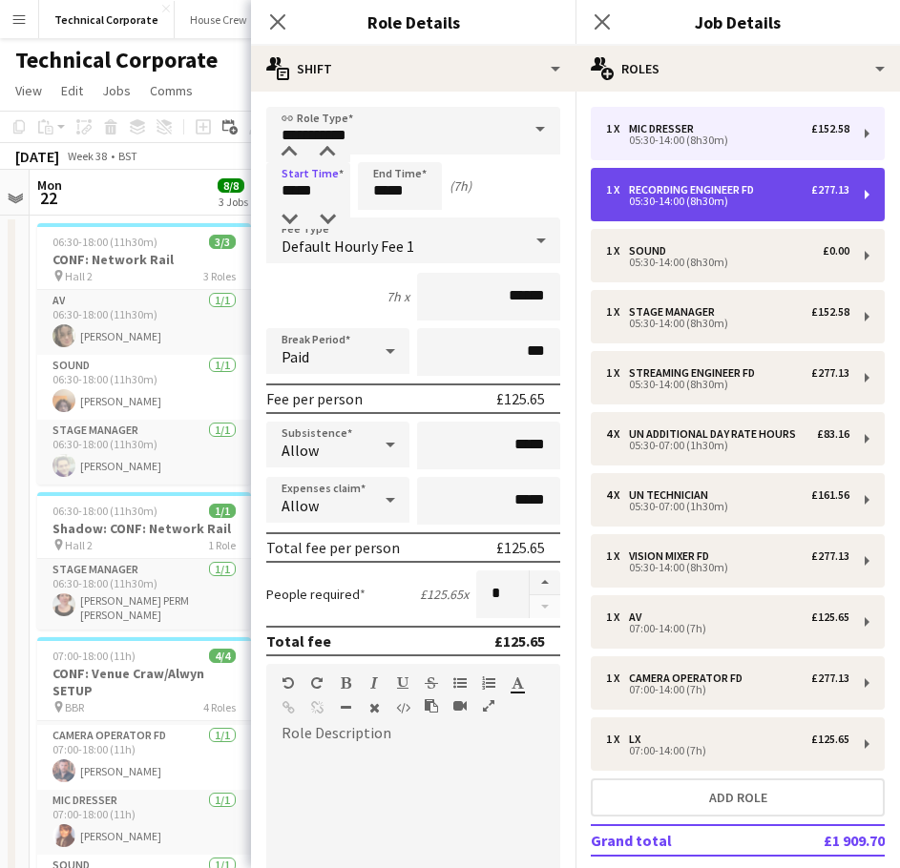
click at [683, 183] on div "Recording Engineer FD" at bounding box center [695, 189] width 133 height 13
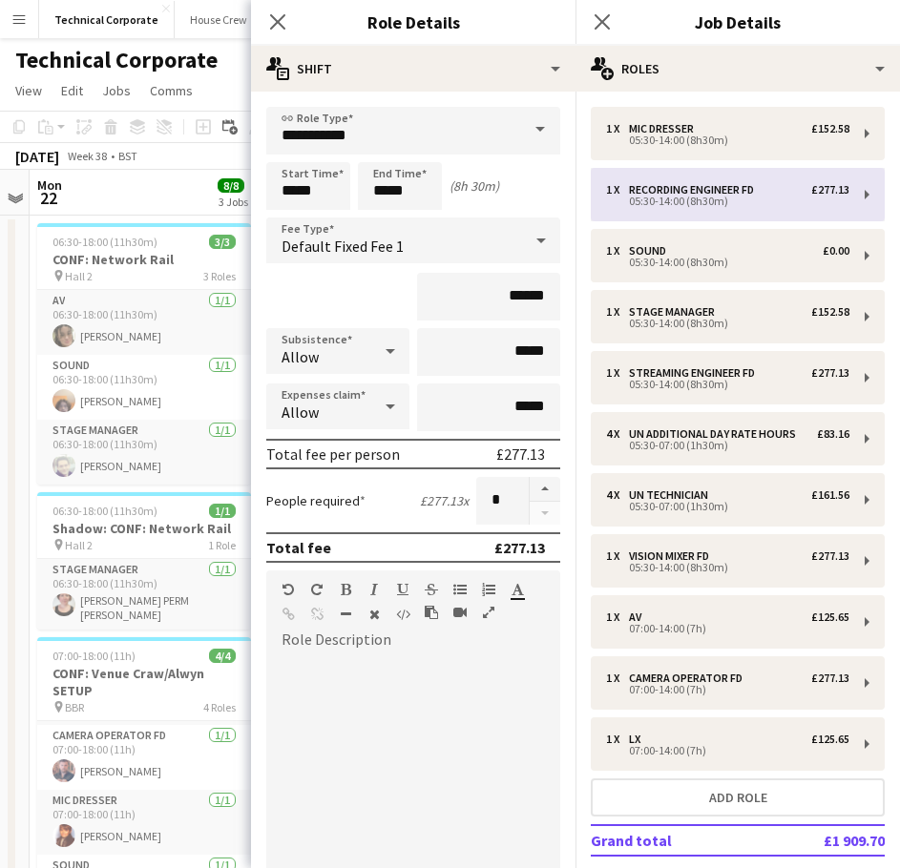
type input "**********"
type input "*****"
type input "*******"
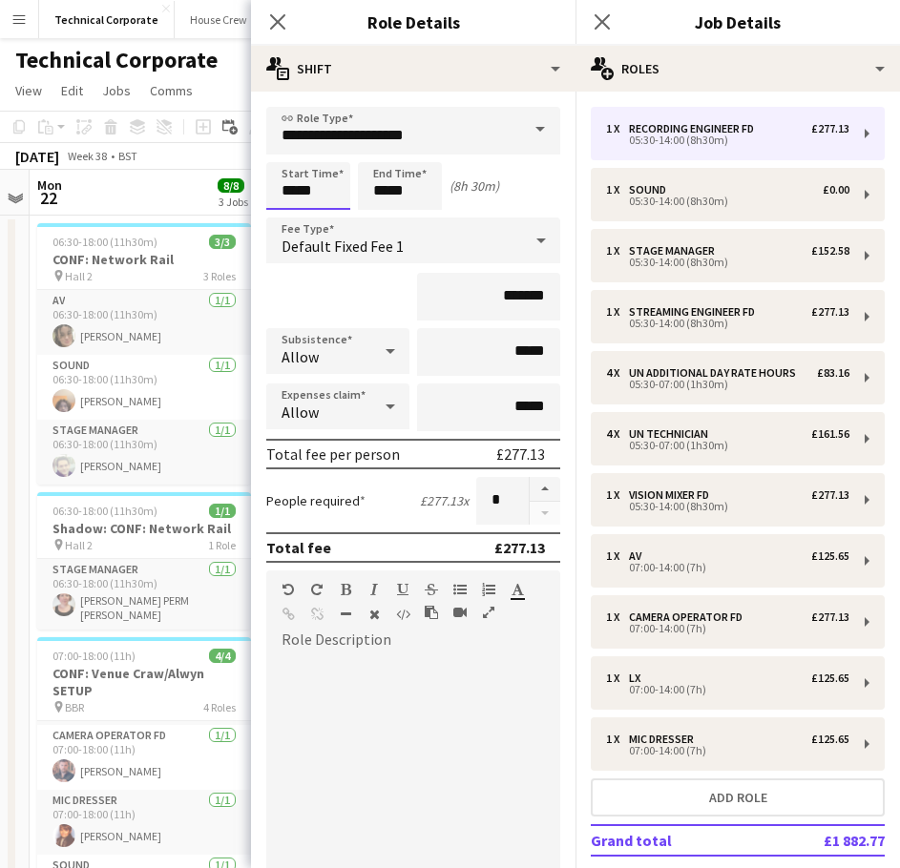
drag, startPoint x: 341, startPoint y: 203, endPoint x: 145, endPoint y: 199, distance: 195.6
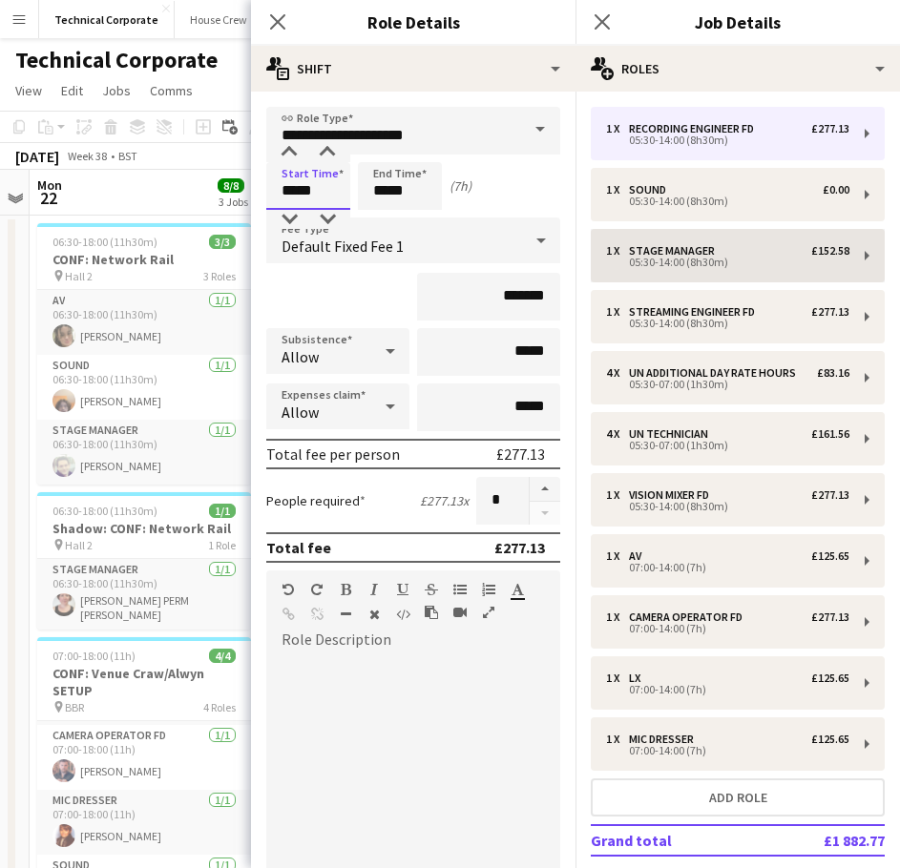
type input "*****"
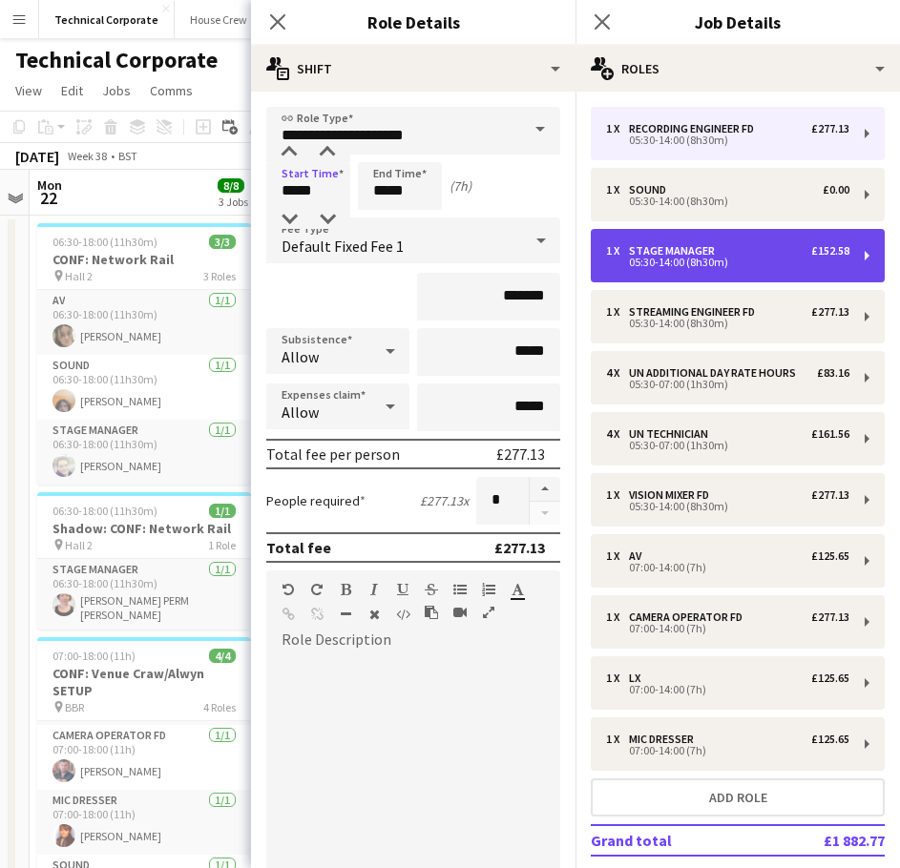
click at [698, 260] on div "05:30-14:00 (8h30m)" at bounding box center [727, 263] width 243 height 10
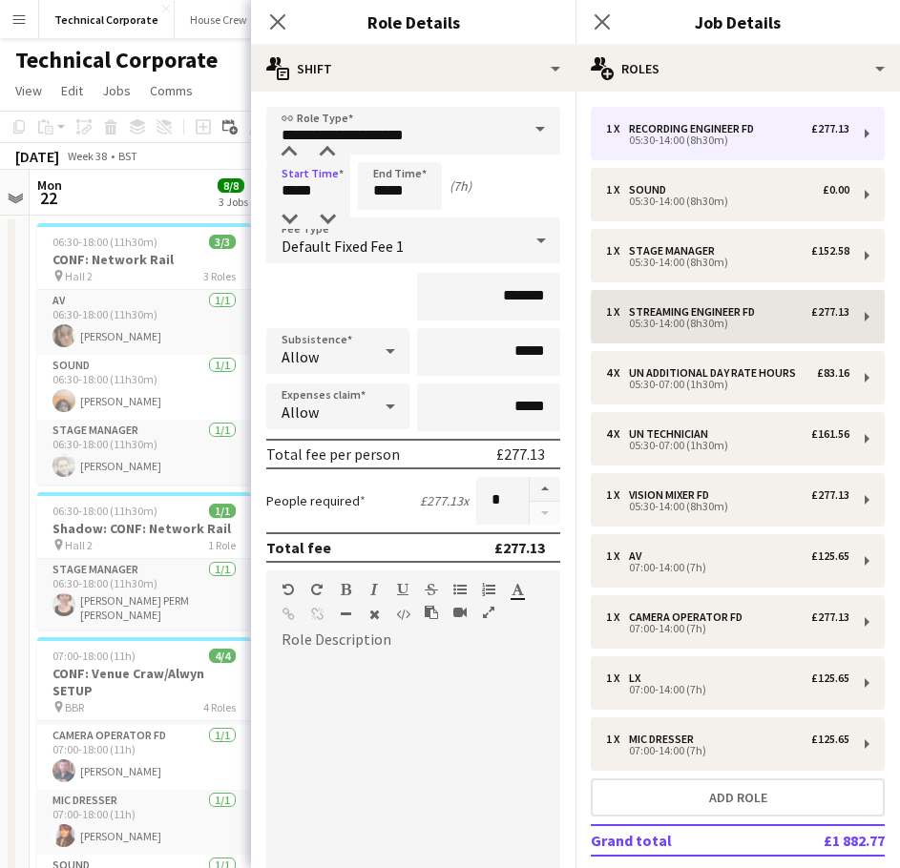
type input "**********"
type input "*****"
type input "******"
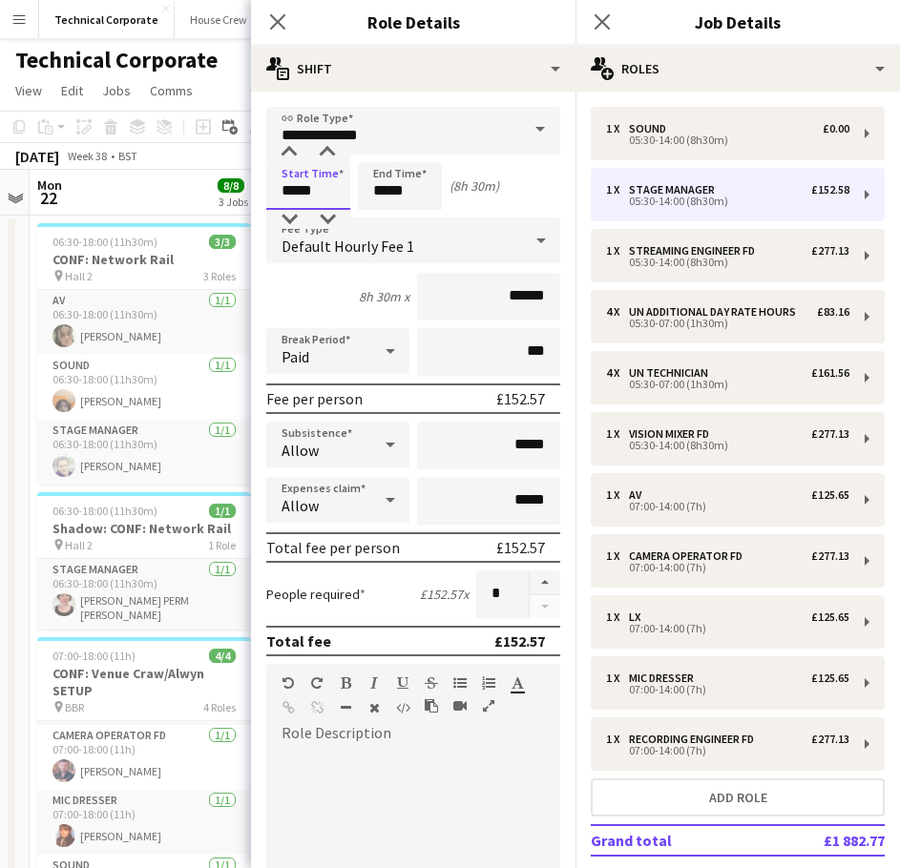
drag, startPoint x: 320, startPoint y: 182, endPoint x: 181, endPoint y: 174, distance: 138.6
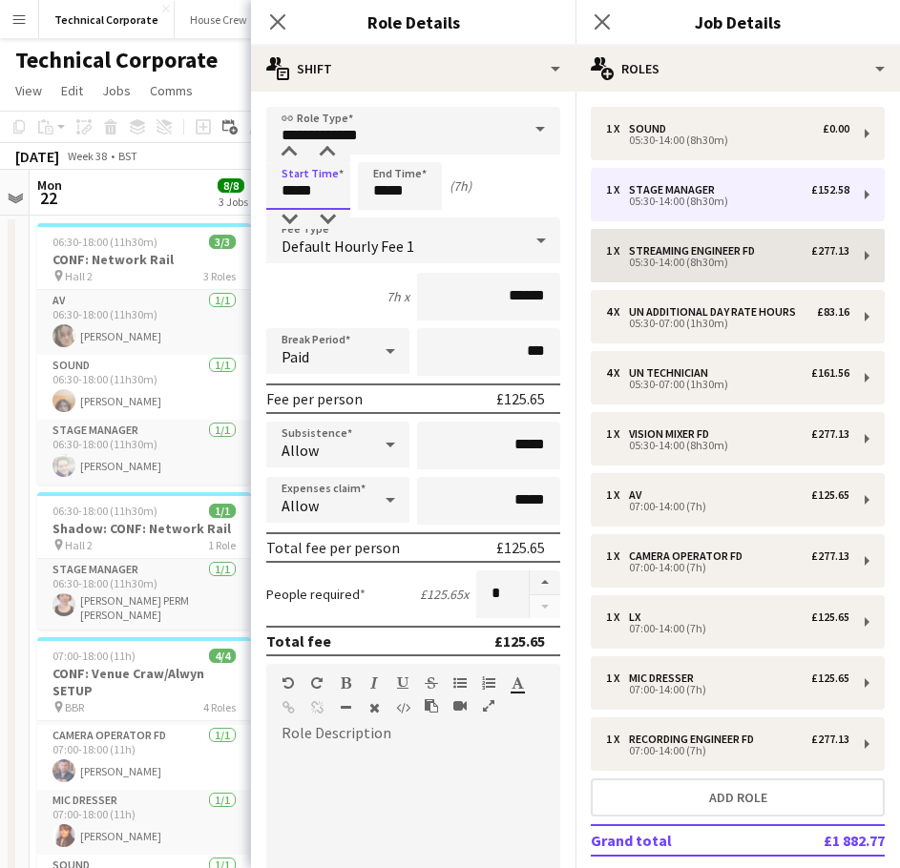
type input "*****"
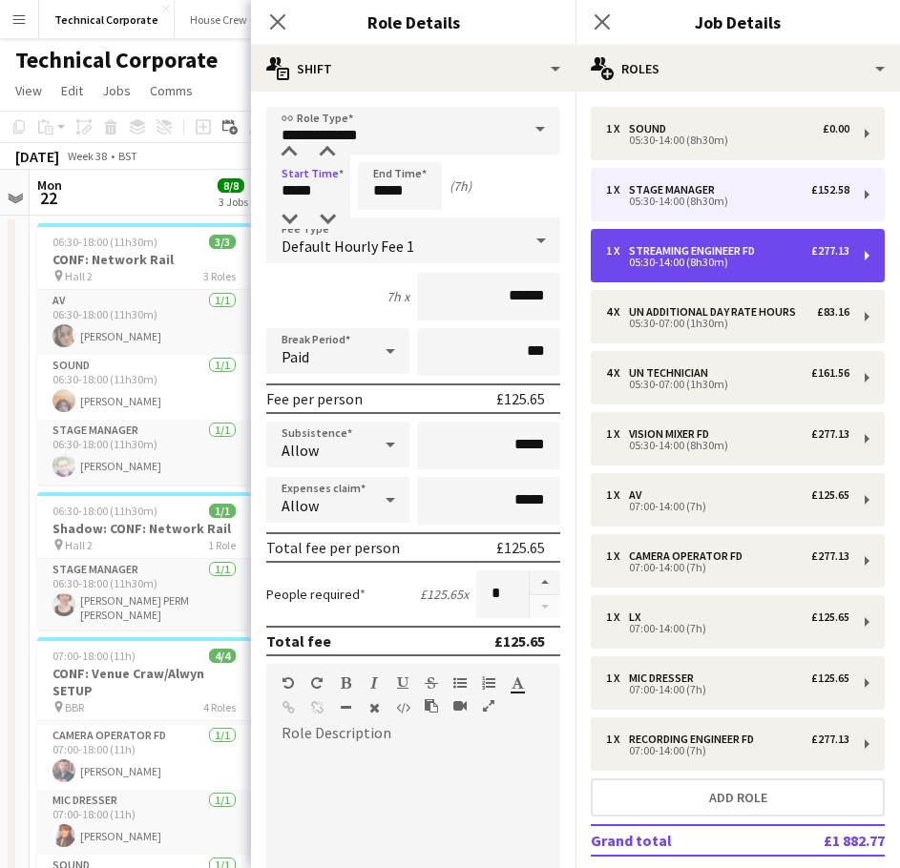
click at [650, 239] on div "1 x Streaming Engineer FD £277.13 05:30-14:00 (8h30m)" at bounding box center [738, 255] width 294 height 53
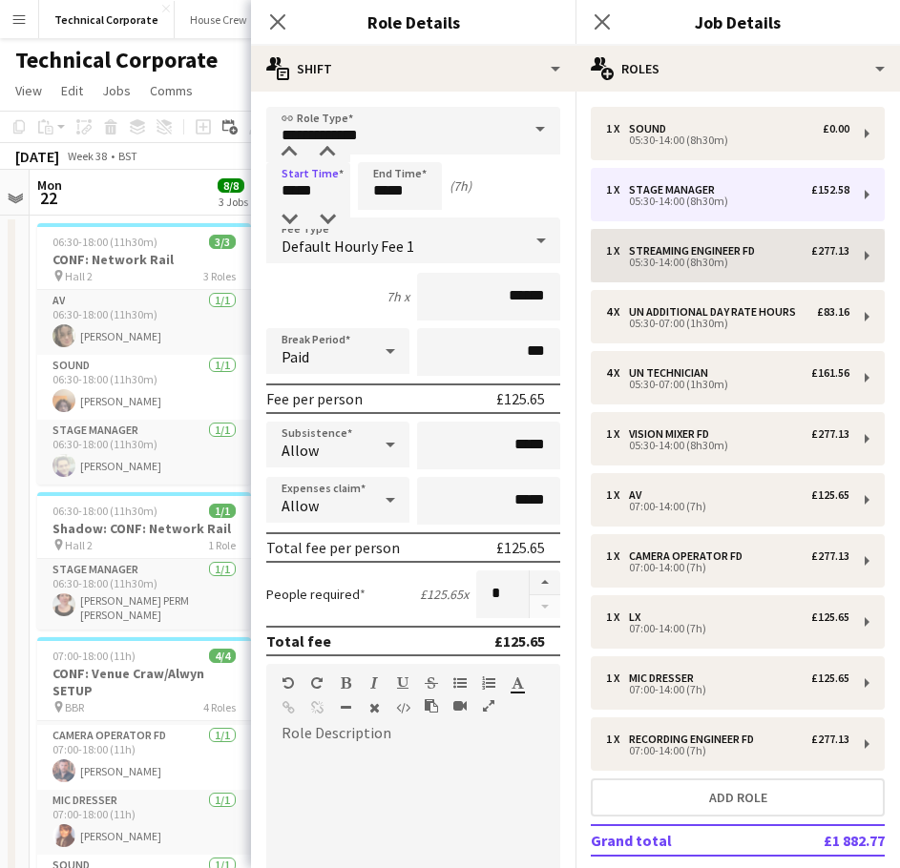
type input "**********"
type input "*****"
type input "*******"
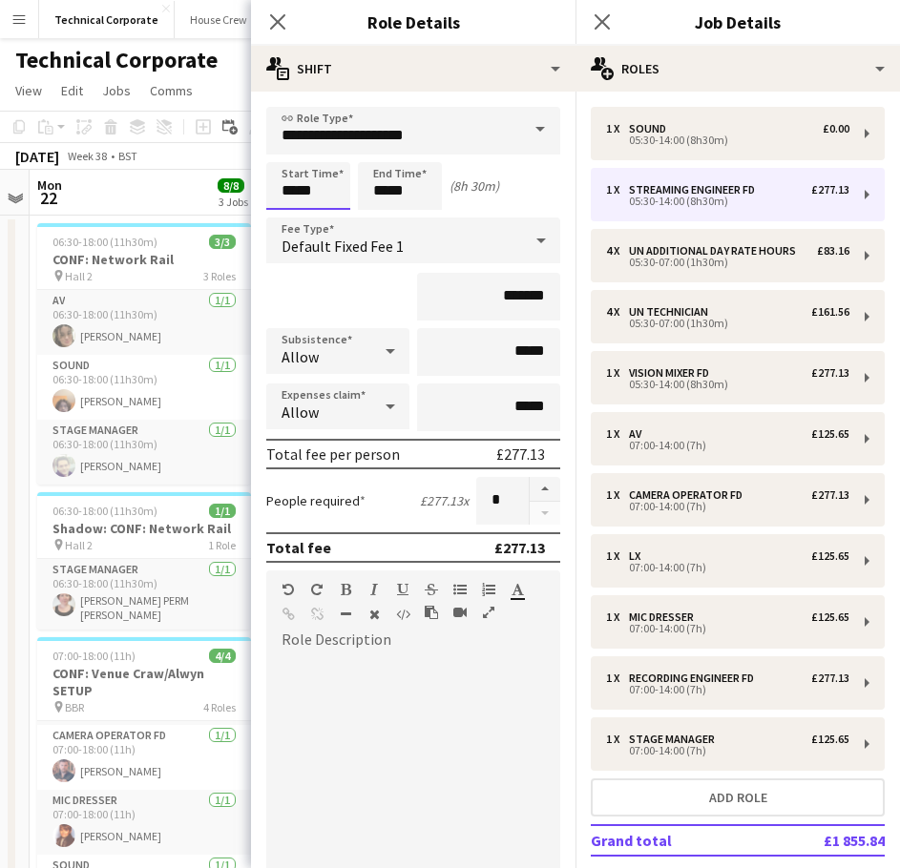
drag, startPoint x: 317, startPoint y: 190, endPoint x: 198, endPoint y: 183, distance: 118.5
type input "*****"
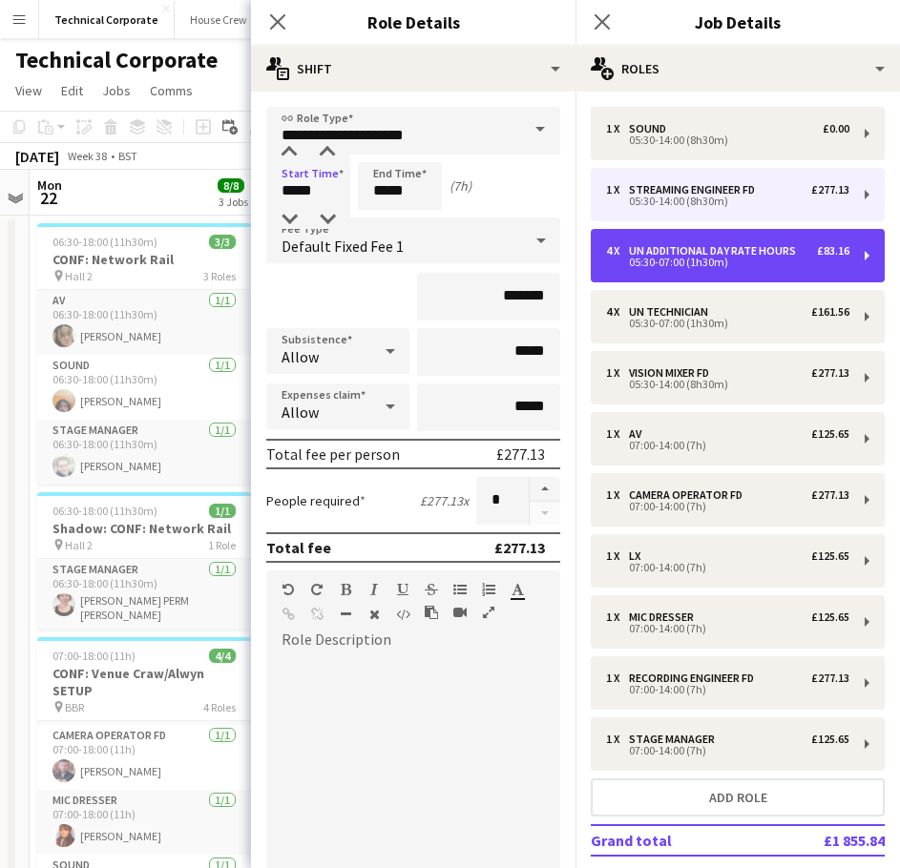
click at [658, 278] on div "4 x UN Additional Day Rate Hours £83.16 05:30-07:00 (1h30m)" at bounding box center [738, 255] width 294 height 53
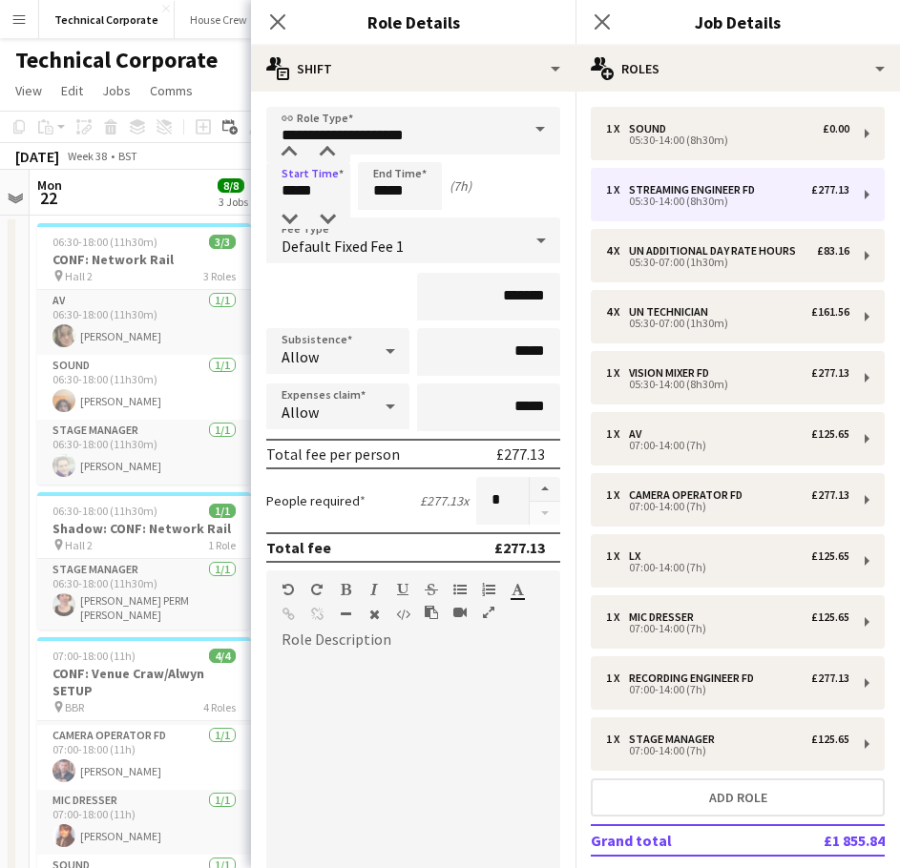
type input "**********"
type input "*****"
type input "******"
type input "*"
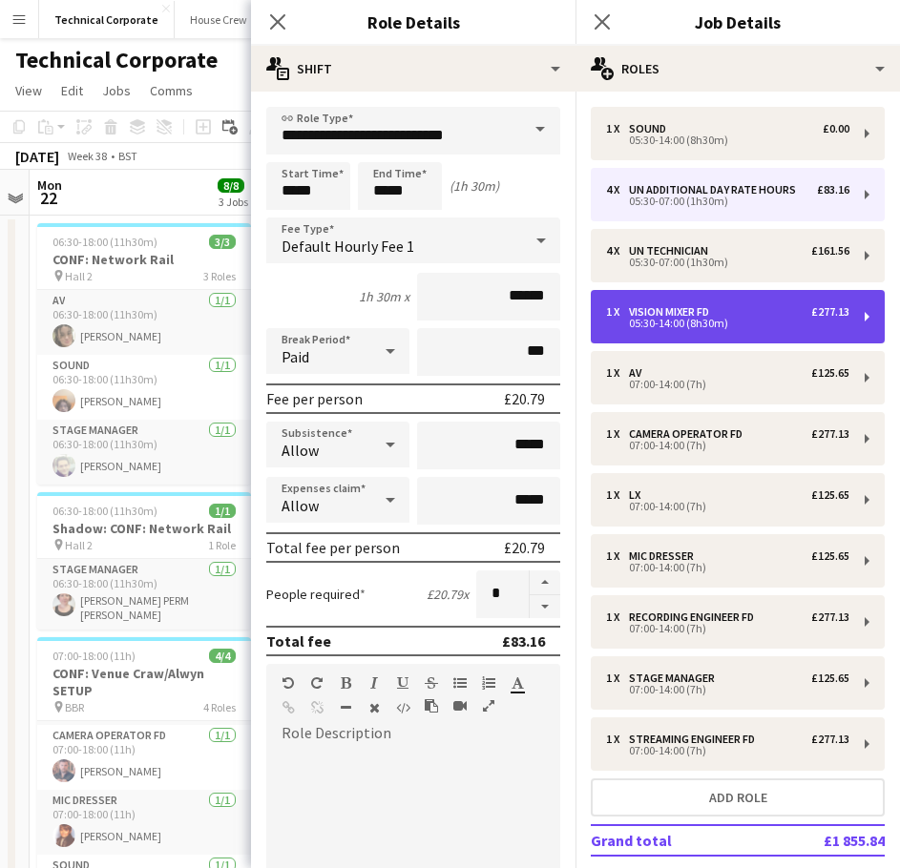
click at [725, 311] on div "1 x Vision Mixer FD £277.13" at bounding box center [727, 311] width 243 height 13
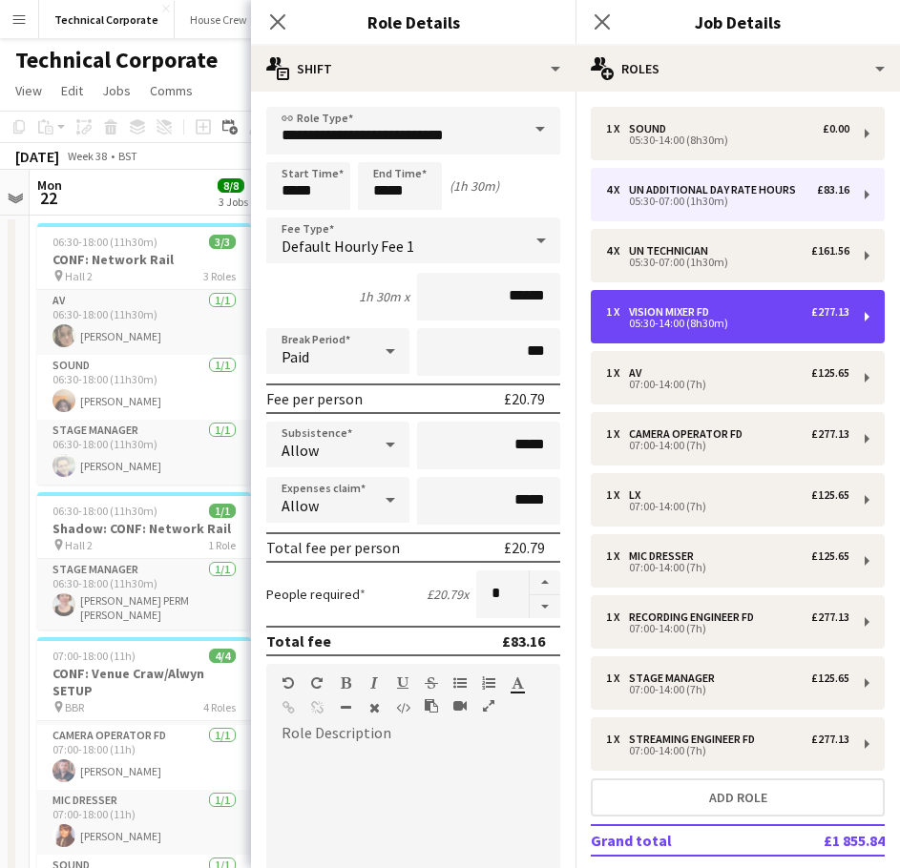
type input "**********"
type input "*****"
type input "*******"
type input "*"
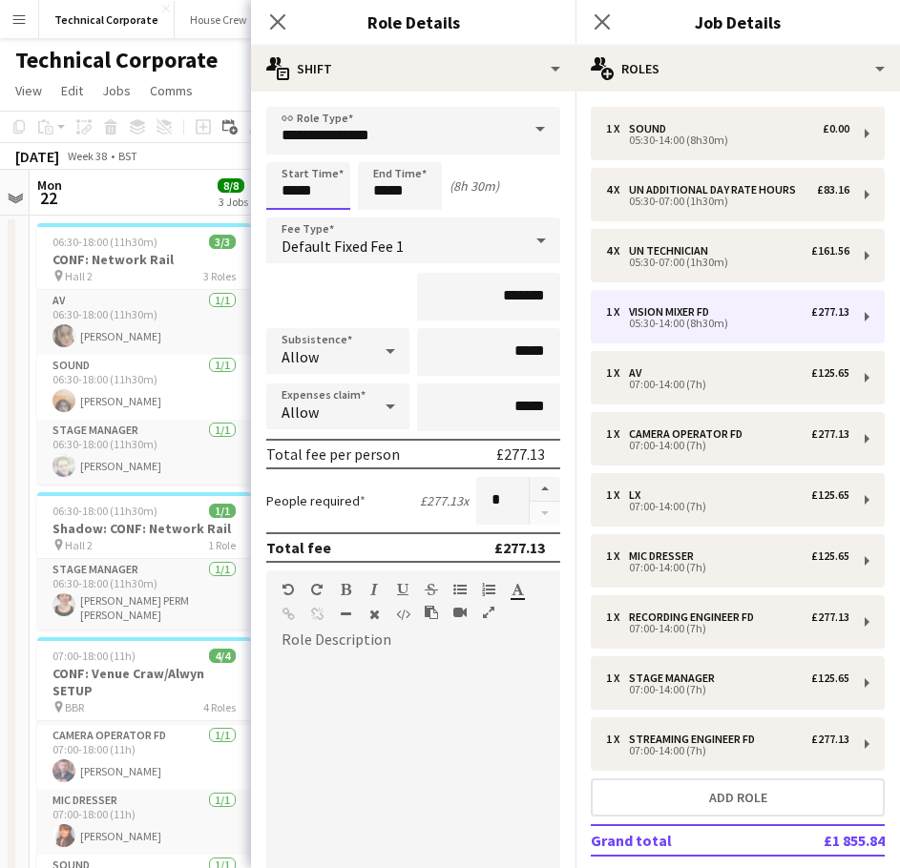
drag, startPoint x: 293, startPoint y: 189, endPoint x: 211, endPoint y: 191, distance: 82.1
type input "*****"
click at [271, 12] on icon "Close pop-in" at bounding box center [277, 21] width 18 height 18
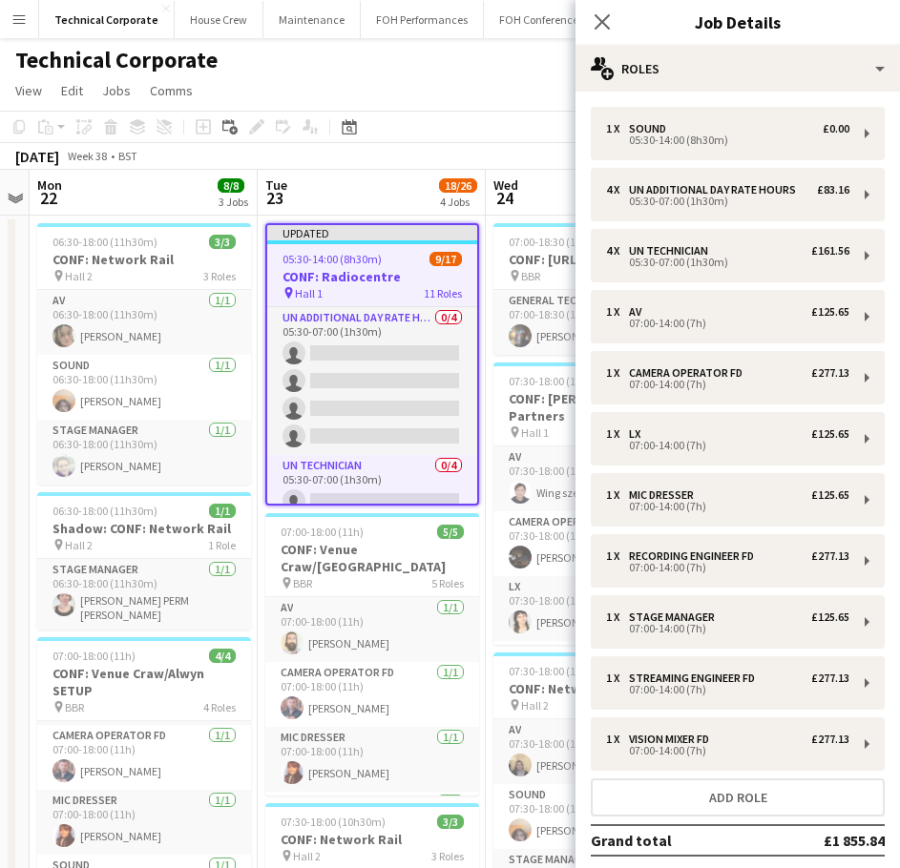
click at [418, 191] on app-board-header-date "Tue 23 18/26 4 Jobs" at bounding box center [372, 193] width 228 height 46
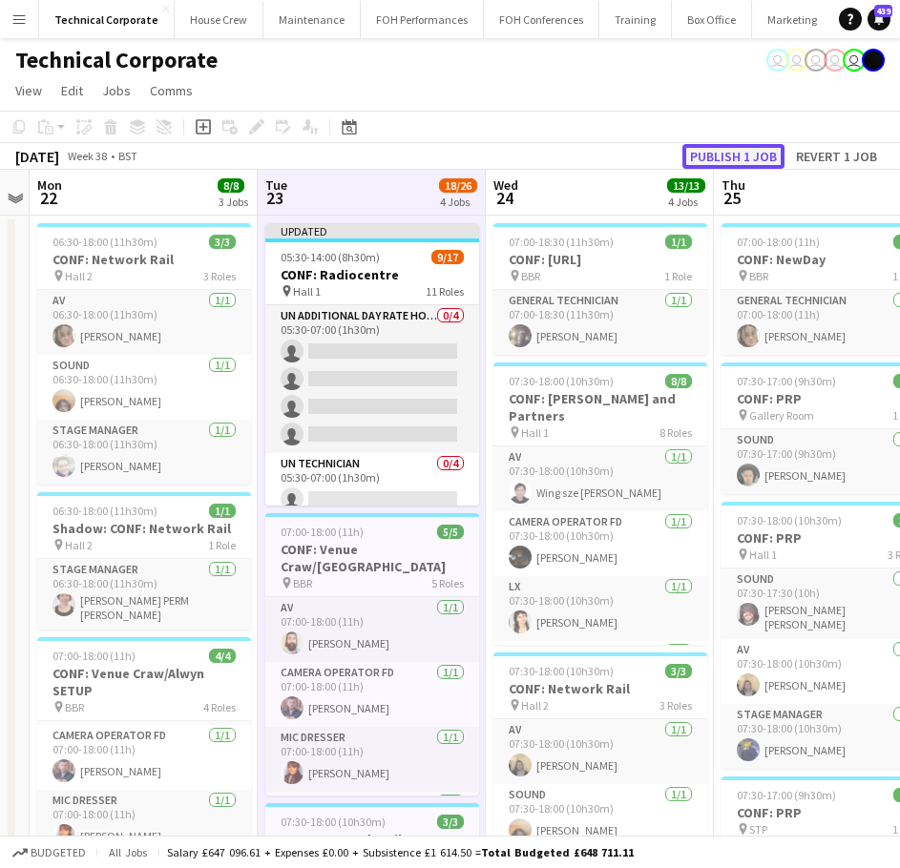
click at [742, 152] on button "Publish 1 job" at bounding box center [733, 156] width 102 height 25
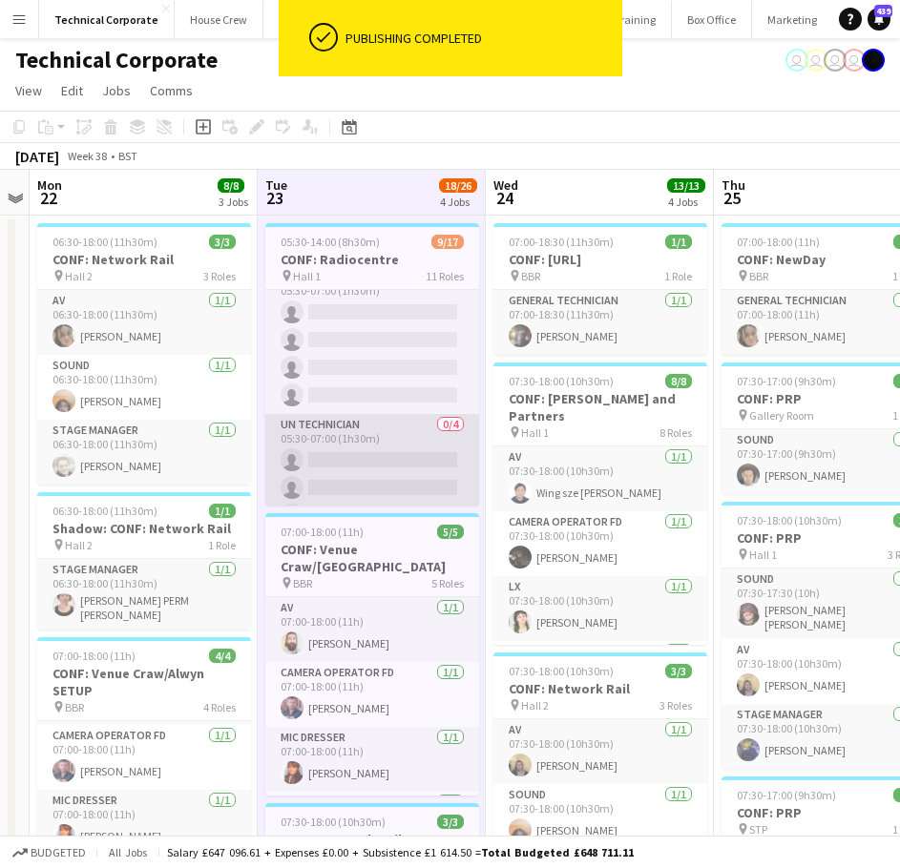
scroll to position [0, 0]
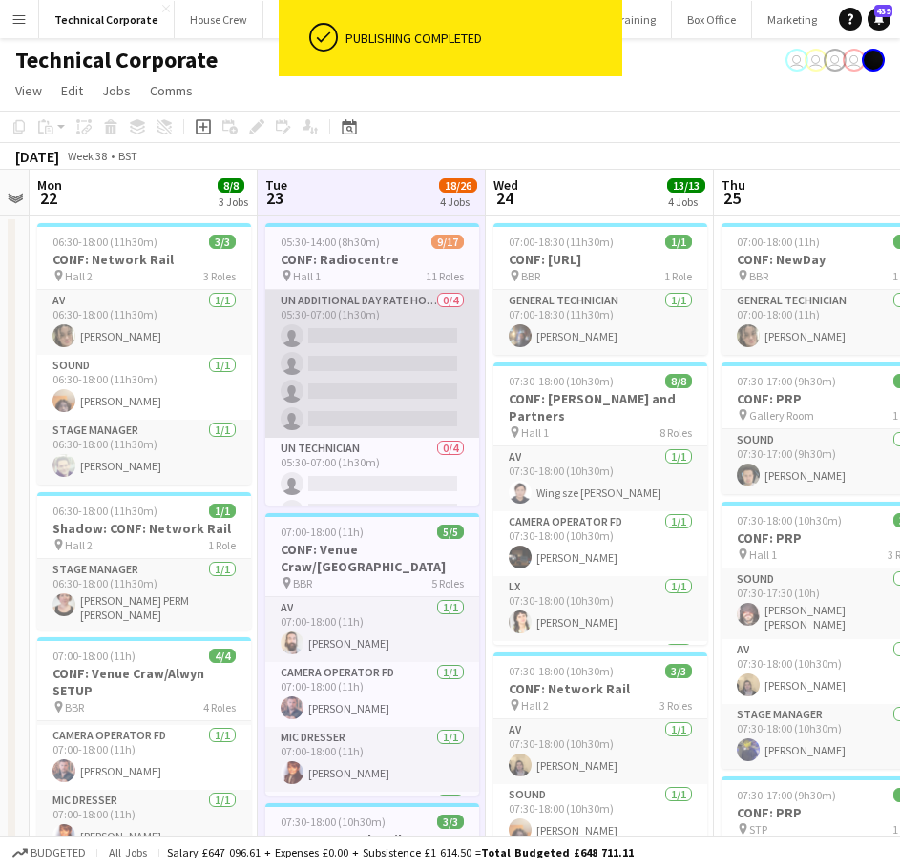
click at [377, 372] on app-card-role "UN Additional Day Rate Hours 0/4 05:30-07:00 (1h30m) single-neutral-actions sin…" at bounding box center [372, 364] width 214 height 148
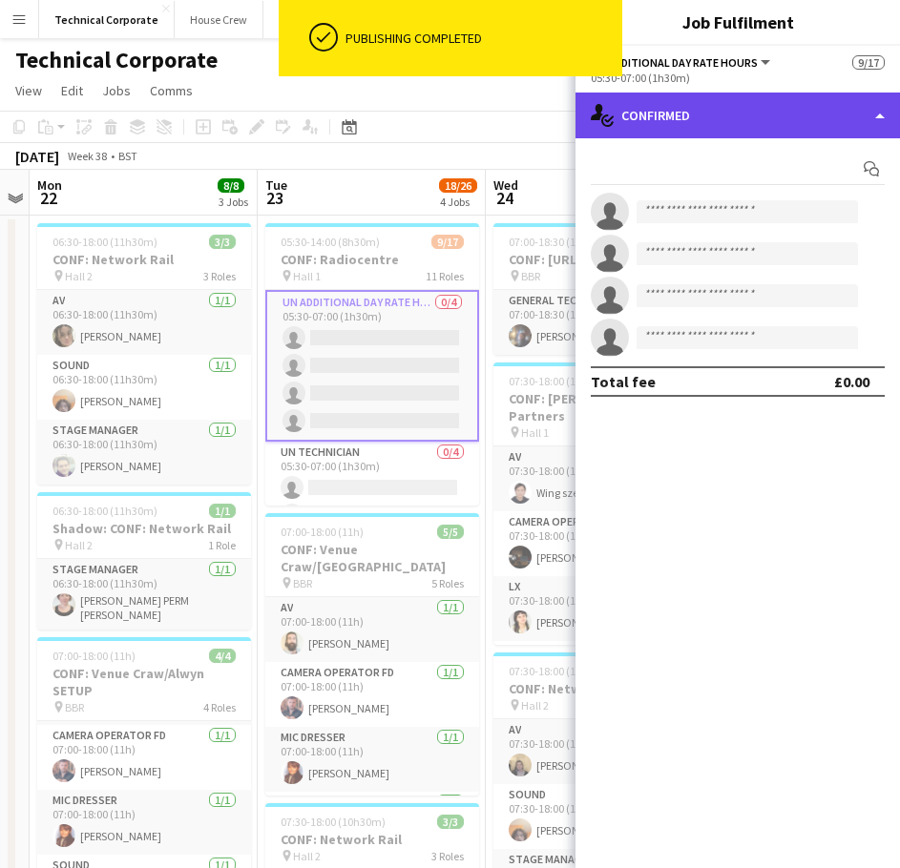
click at [697, 105] on div "single-neutral-actions-check-2 Confirmed" at bounding box center [737, 116] width 324 height 46
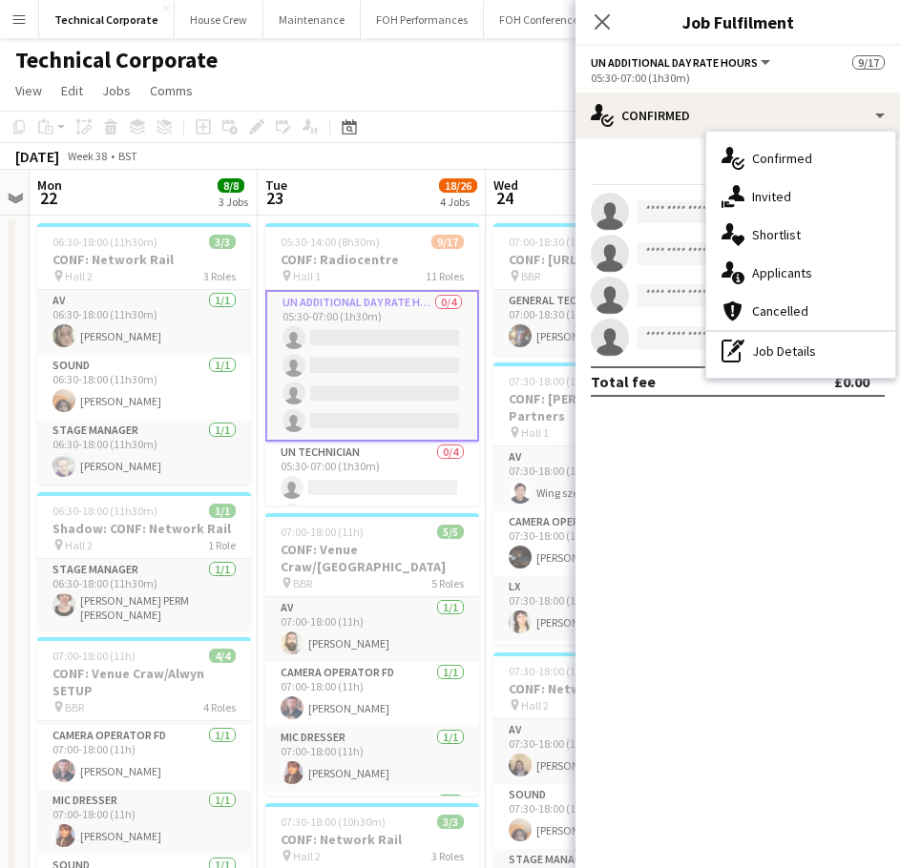
drag, startPoint x: 692, startPoint y: 196, endPoint x: 676, endPoint y: 201, distance: 16.3
click at [691, 196] on app-invite-slot "single-neutral-actions" at bounding box center [737, 212] width 324 height 38
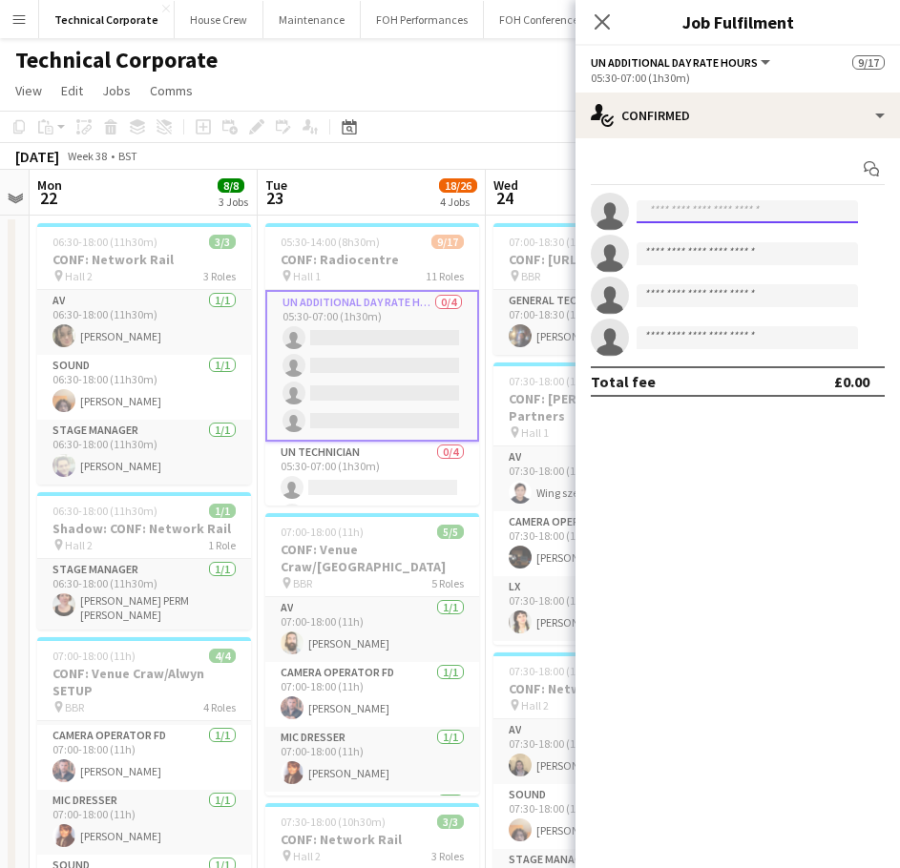
click at [675, 210] on input at bounding box center [746, 211] width 221 height 23
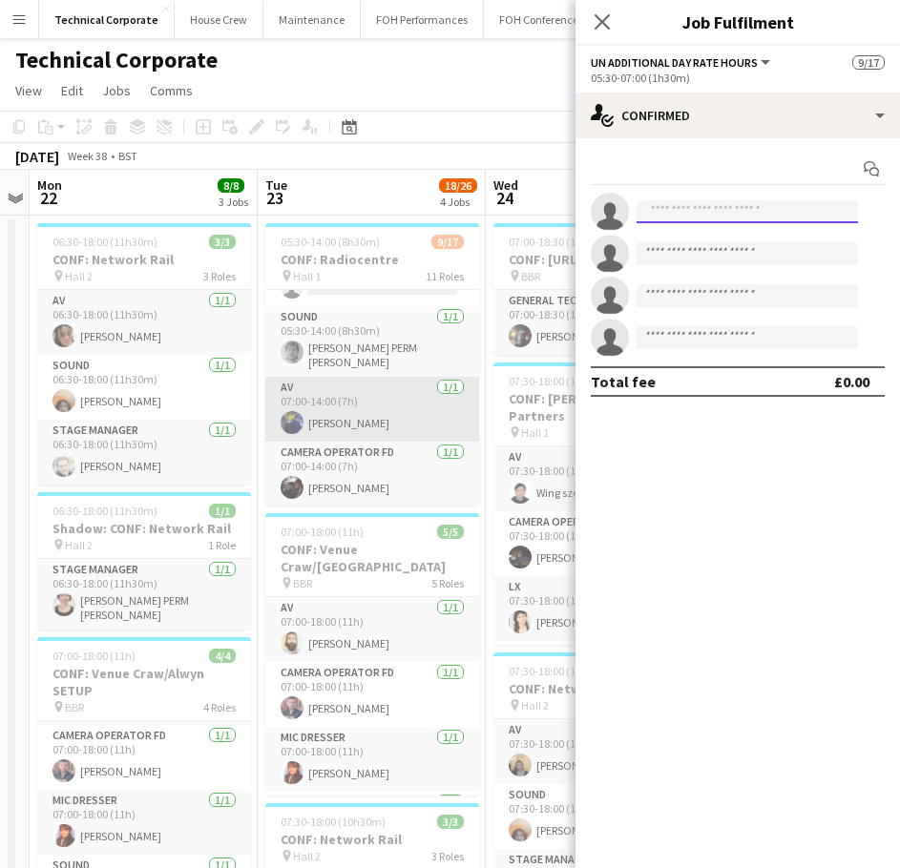
scroll to position [286, 0]
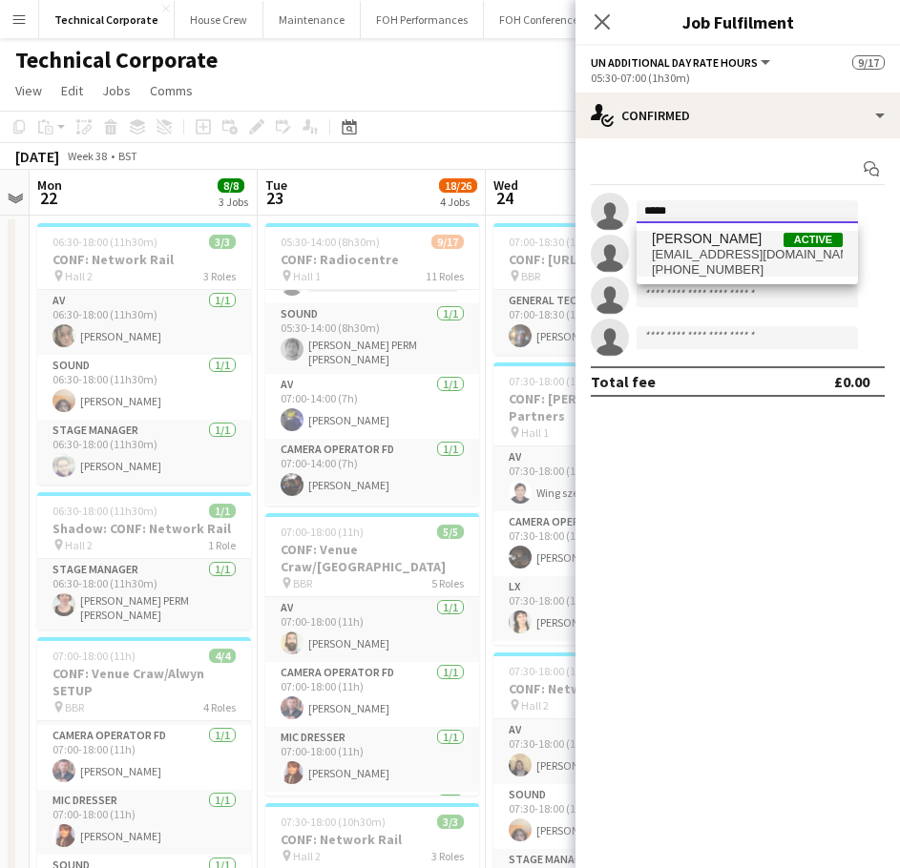
type input "*****"
click at [719, 274] on span "+447548996087" at bounding box center [747, 269] width 191 height 15
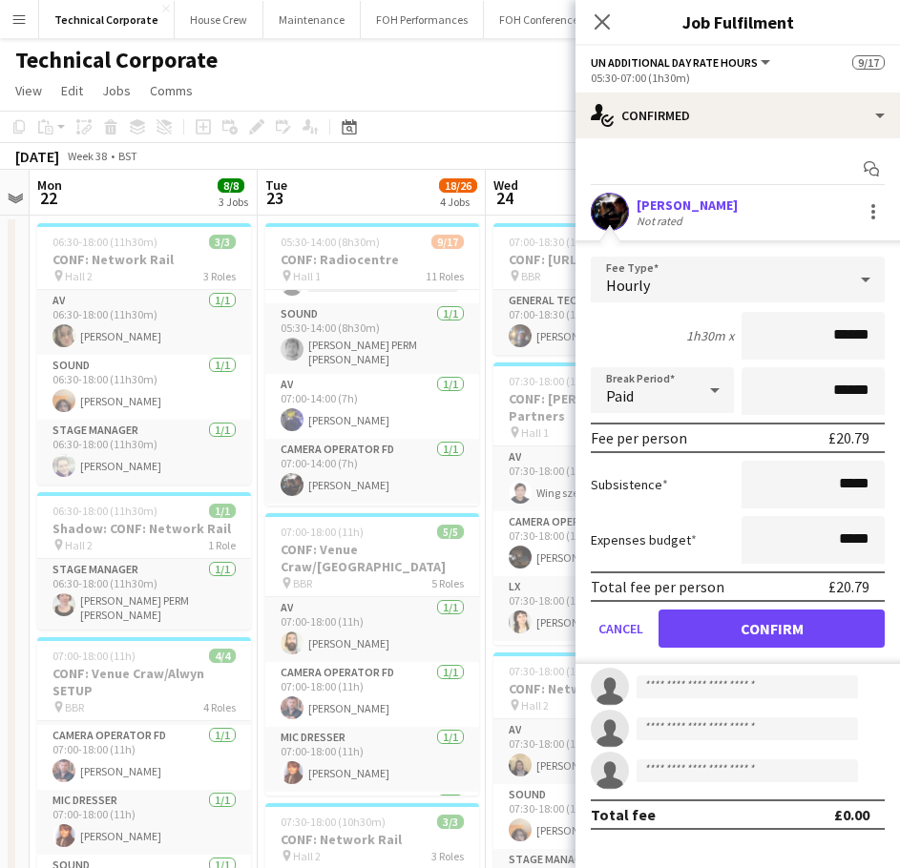
click at [823, 608] on form "Fee Type Hourly 1h30m x ****** Break Period Paid ****** Fee per person £20.79 S…" at bounding box center [737, 460] width 324 height 407
drag, startPoint x: 821, startPoint y: 611, endPoint x: 745, endPoint y: 492, distance: 140.8
click at [820, 613] on button "Confirm" at bounding box center [771, 629] width 226 height 38
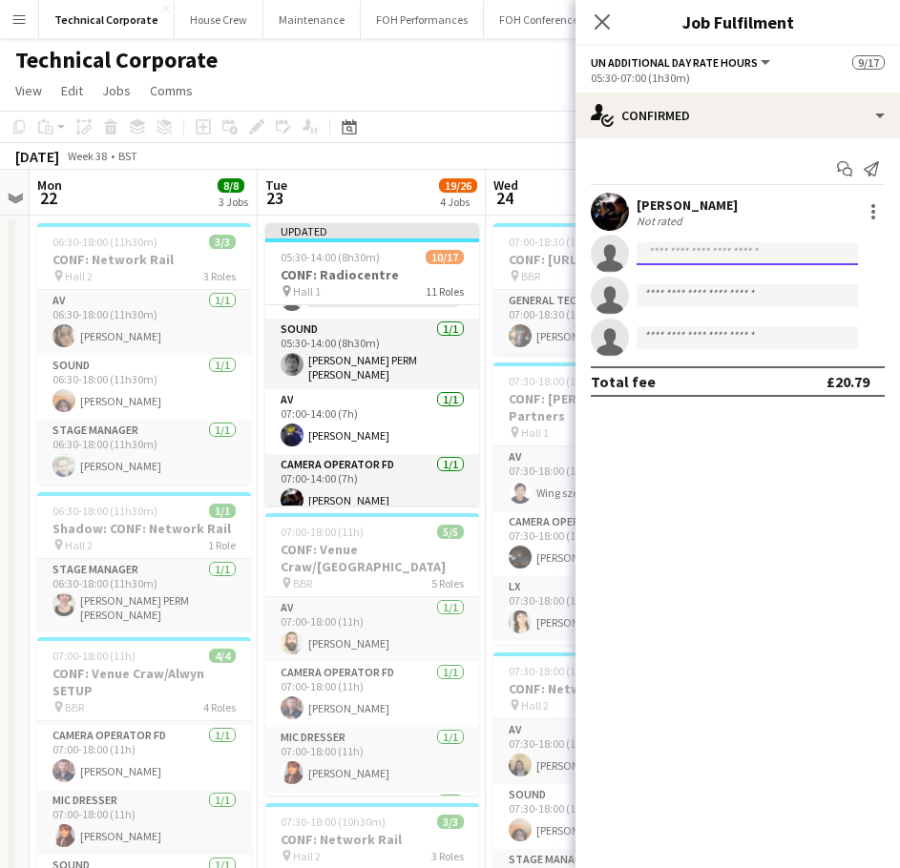
click at [719, 253] on input at bounding box center [746, 253] width 221 height 23
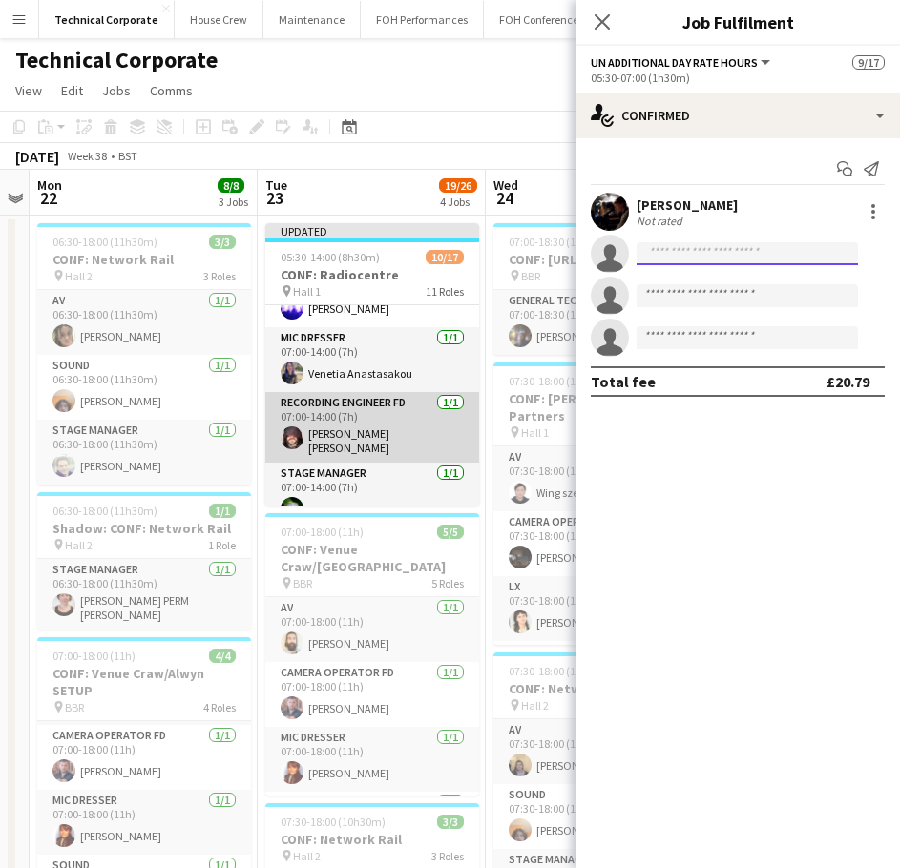
scroll to position [572, 0]
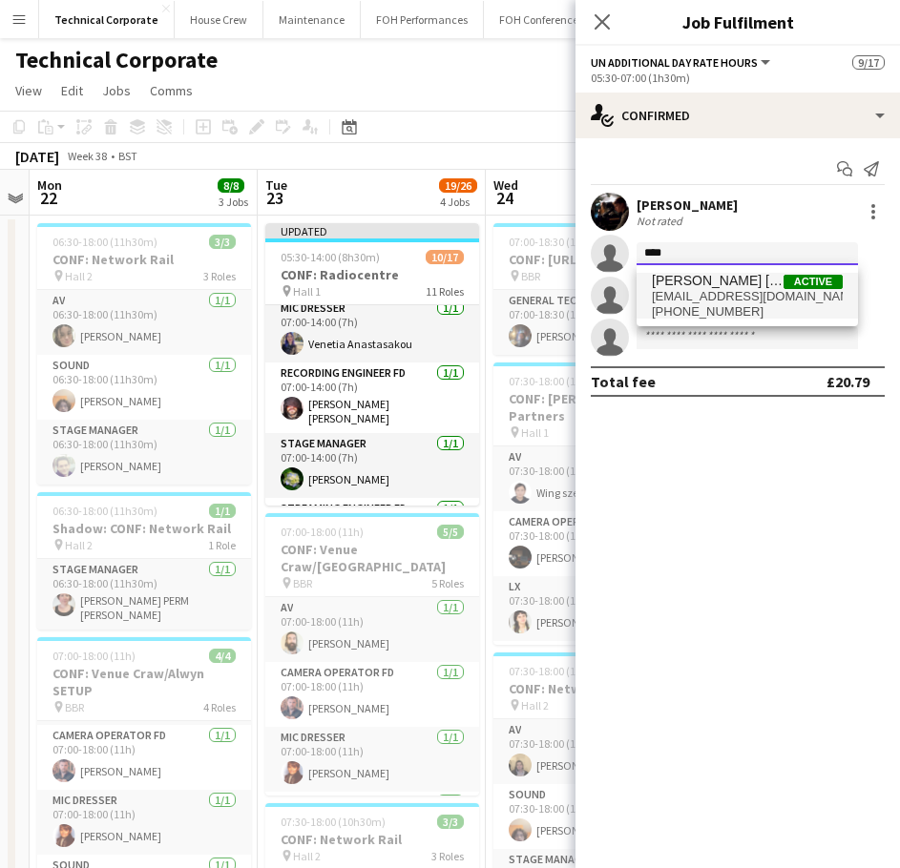
type input "****"
click at [696, 293] on span "lucarosa@email.com" at bounding box center [747, 296] width 191 height 15
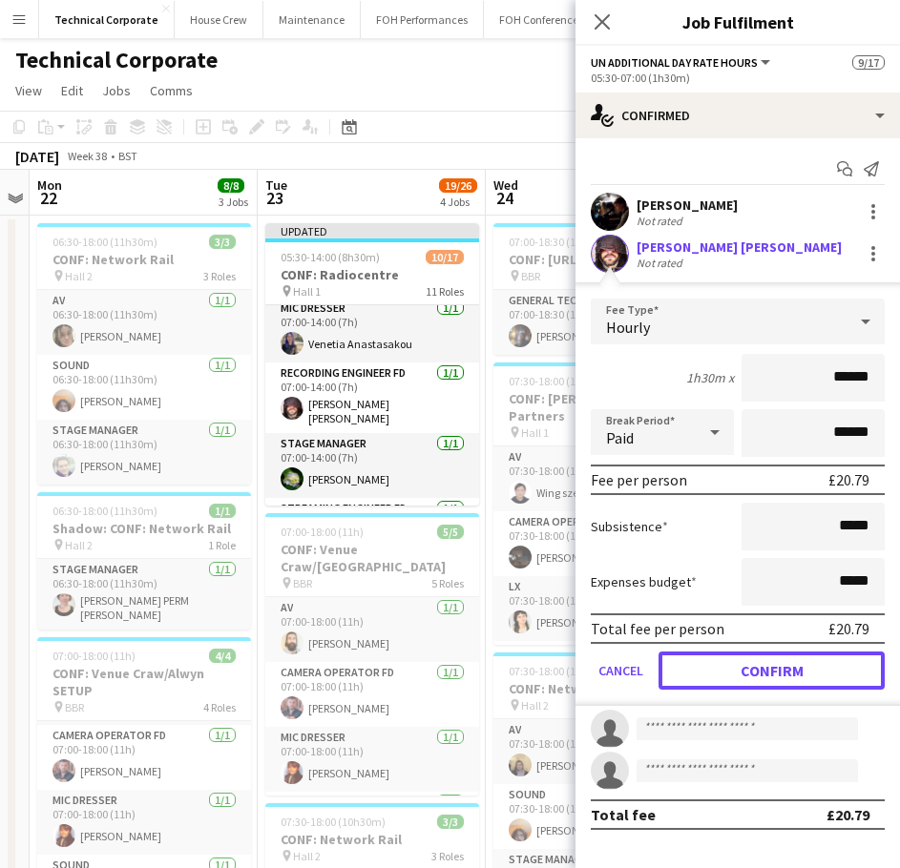
drag, startPoint x: 798, startPoint y: 660, endPoint x: 779, endPoint y: 658, distance: 19.2
click at [796, 661] on button "Confirm" at bounding box center [771, 671] width 226 height 38
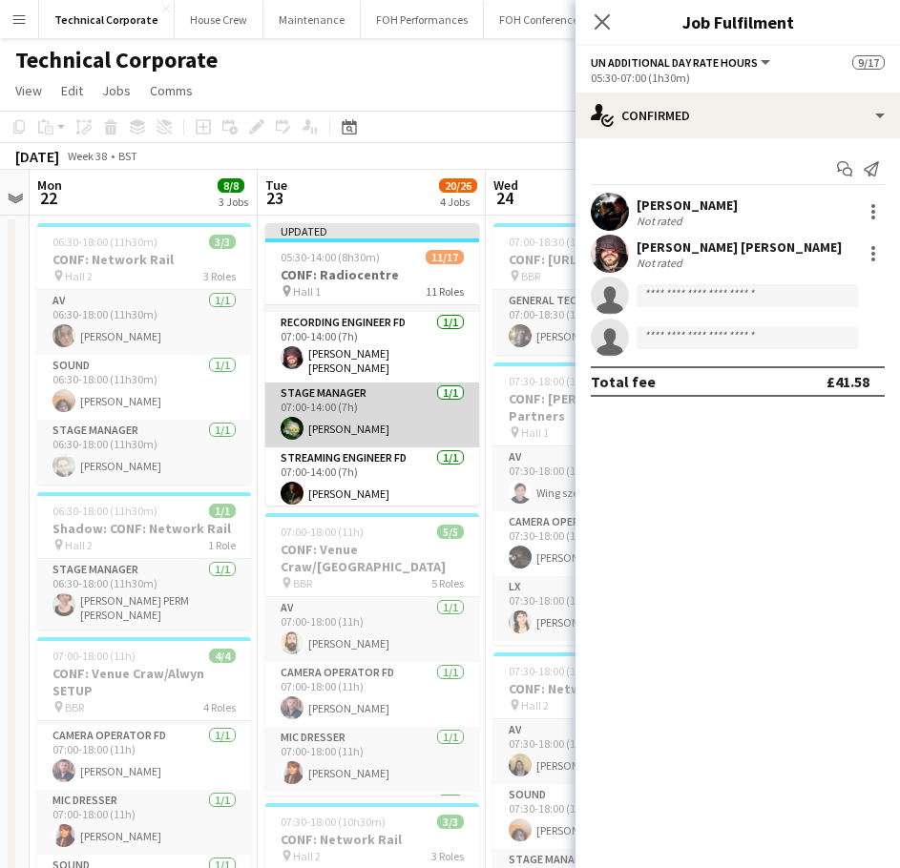
scroll to position [668, 0]
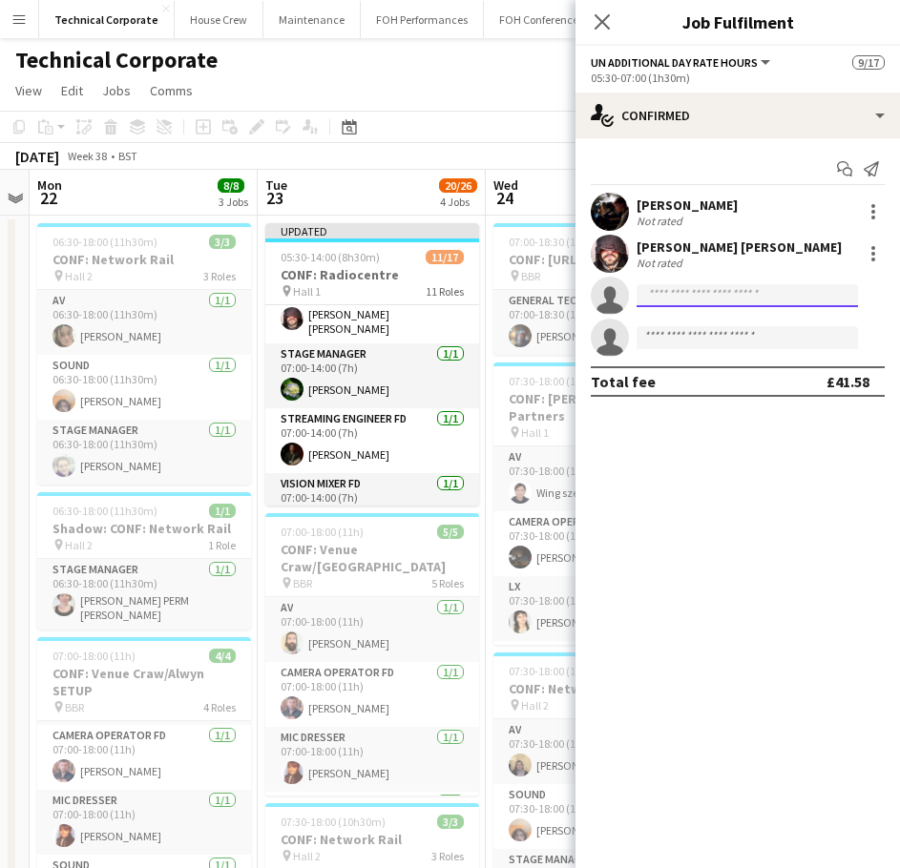
click at [707, 298] on input at bounding box center [746, 295] width 221 height 23
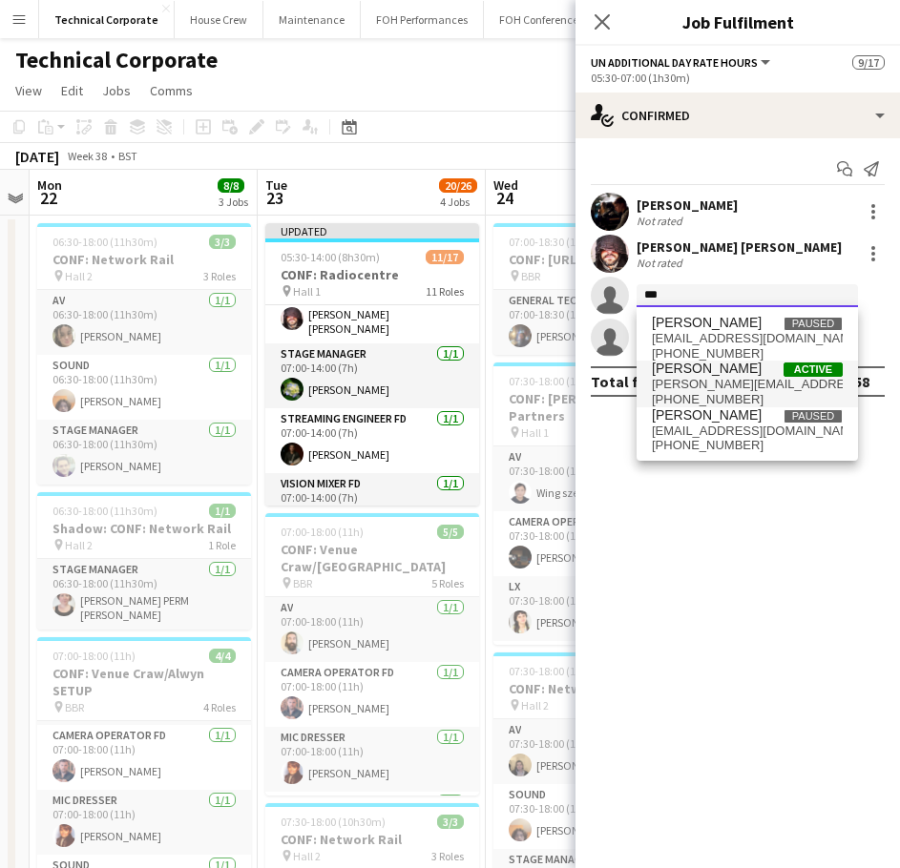
type input "***"
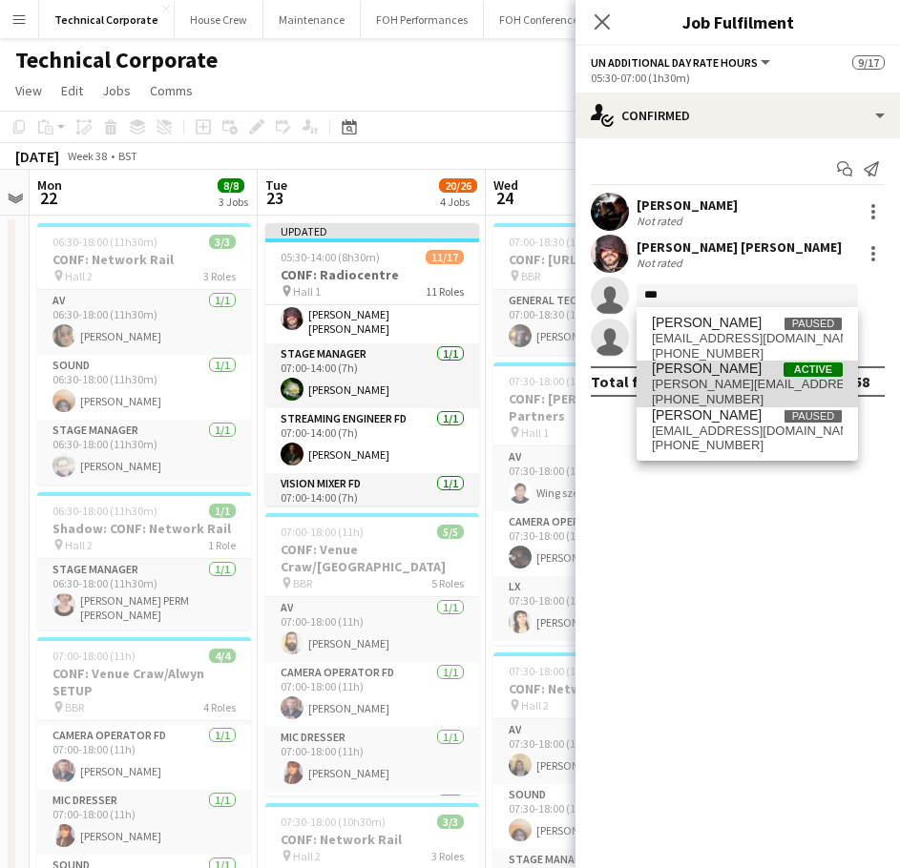
click at [726, 367] on span "Joe Harbot Active" at bounding box center [747, 369] width 191 height 16
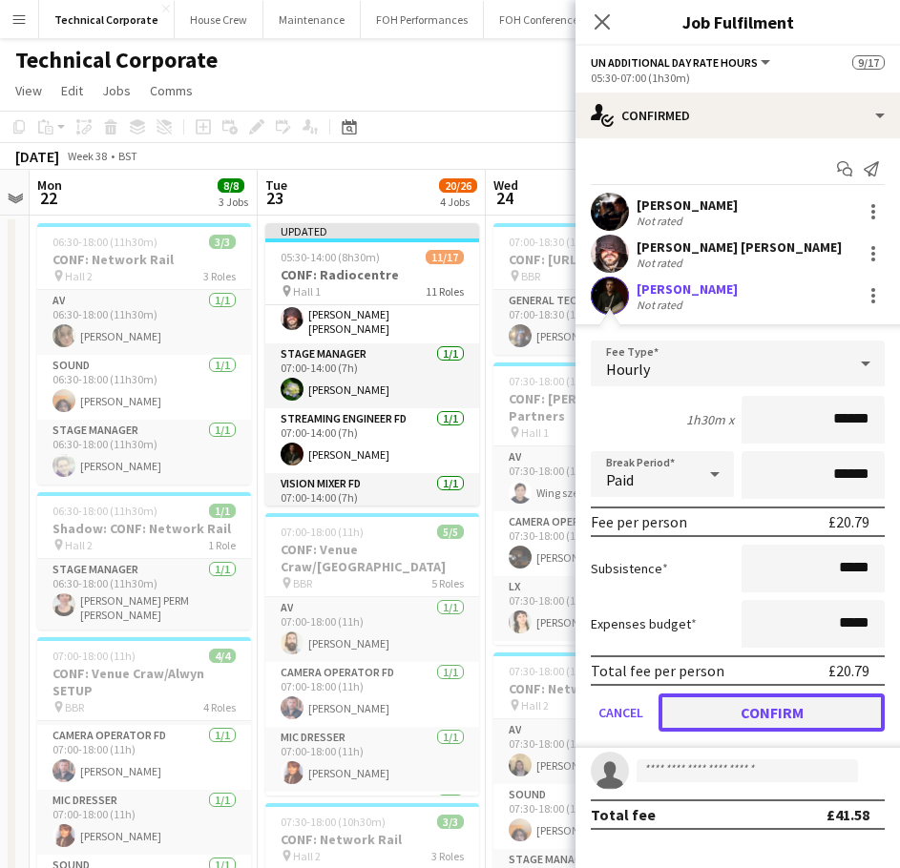
click at [748, 726] on button "Confirm" at bounding box center [771, 713] width 226 height 38
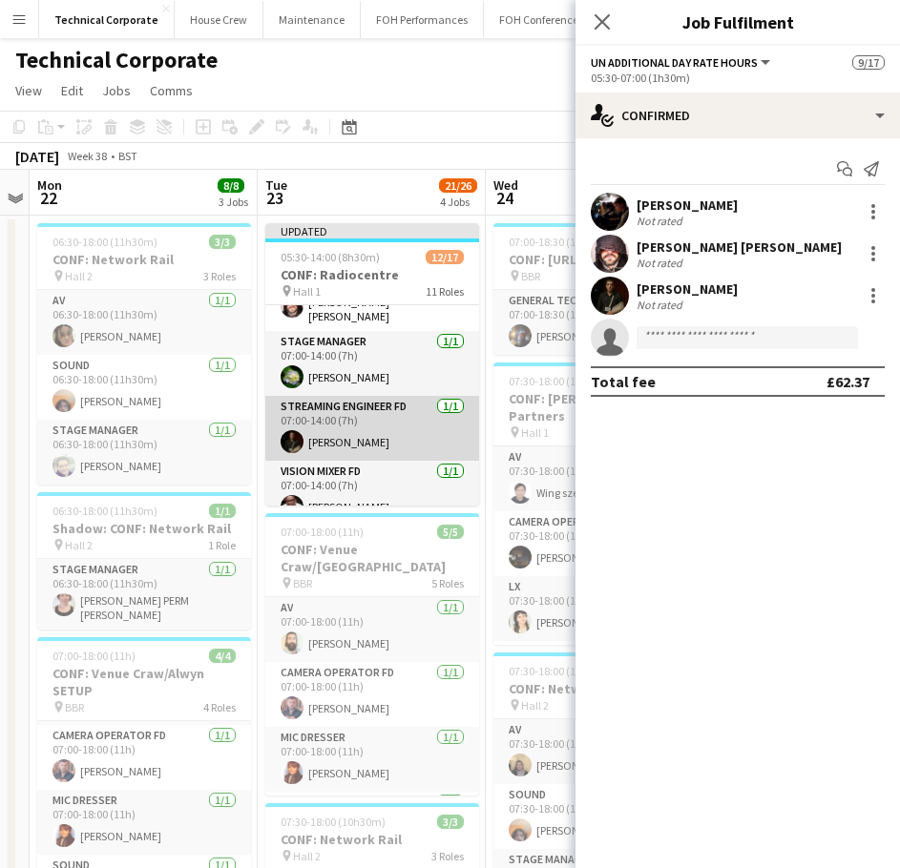
scroll to position [683, 0]
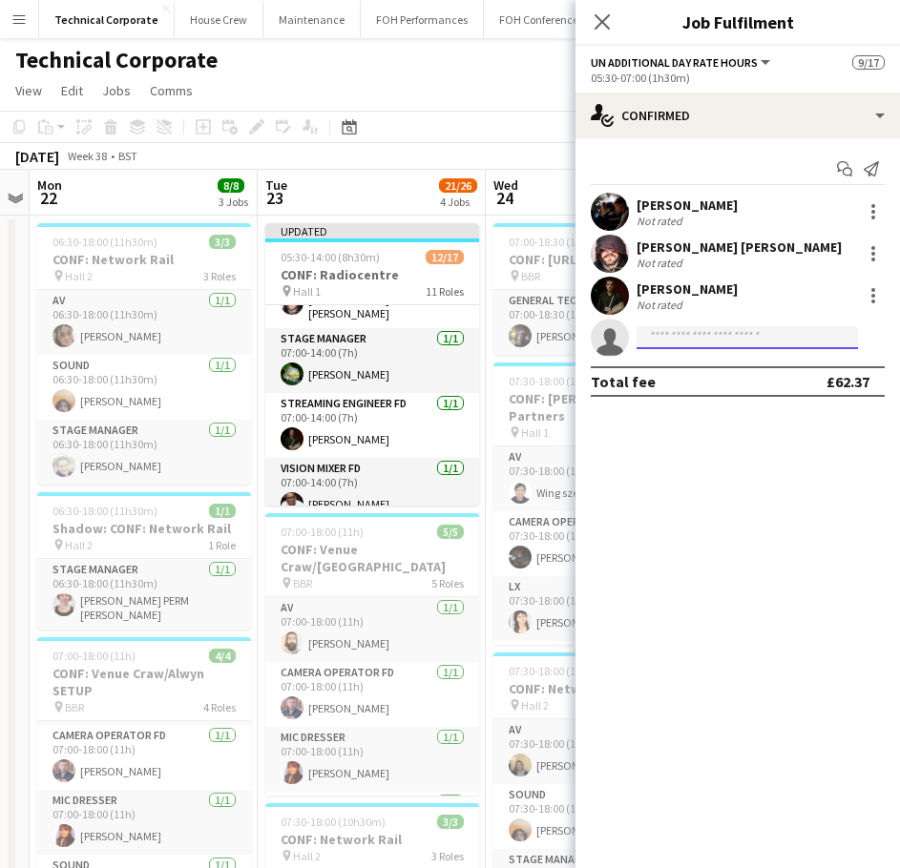
click at [670, 340] on input at bounding box center [746, 337] width 221 height 23
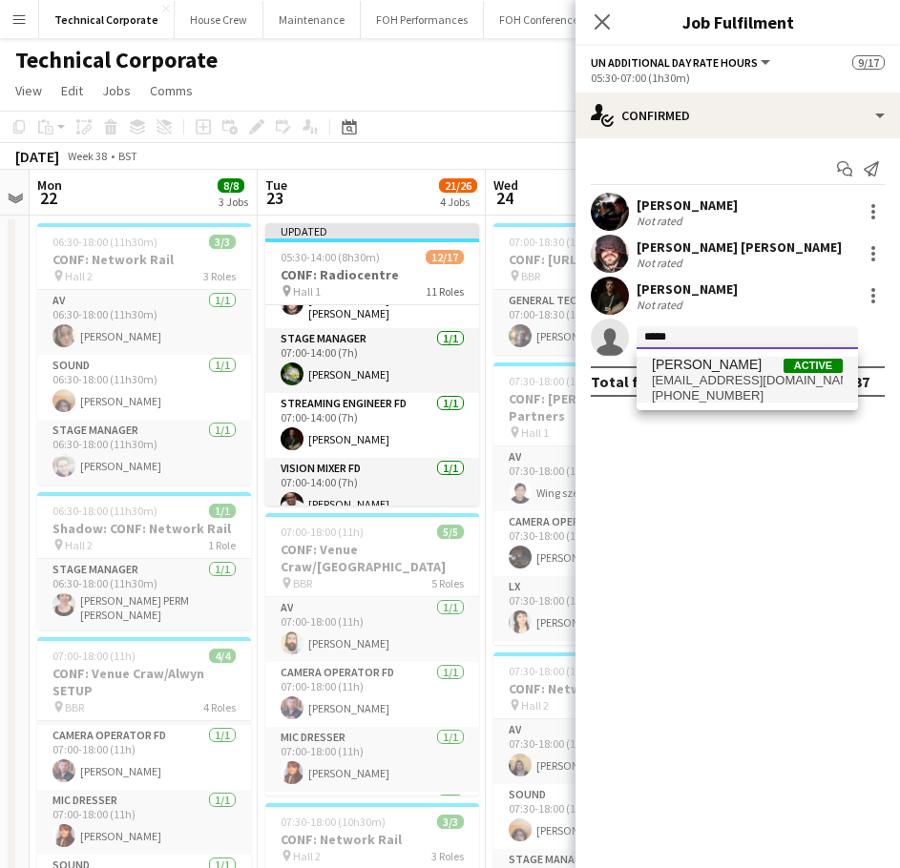
type input "*****"
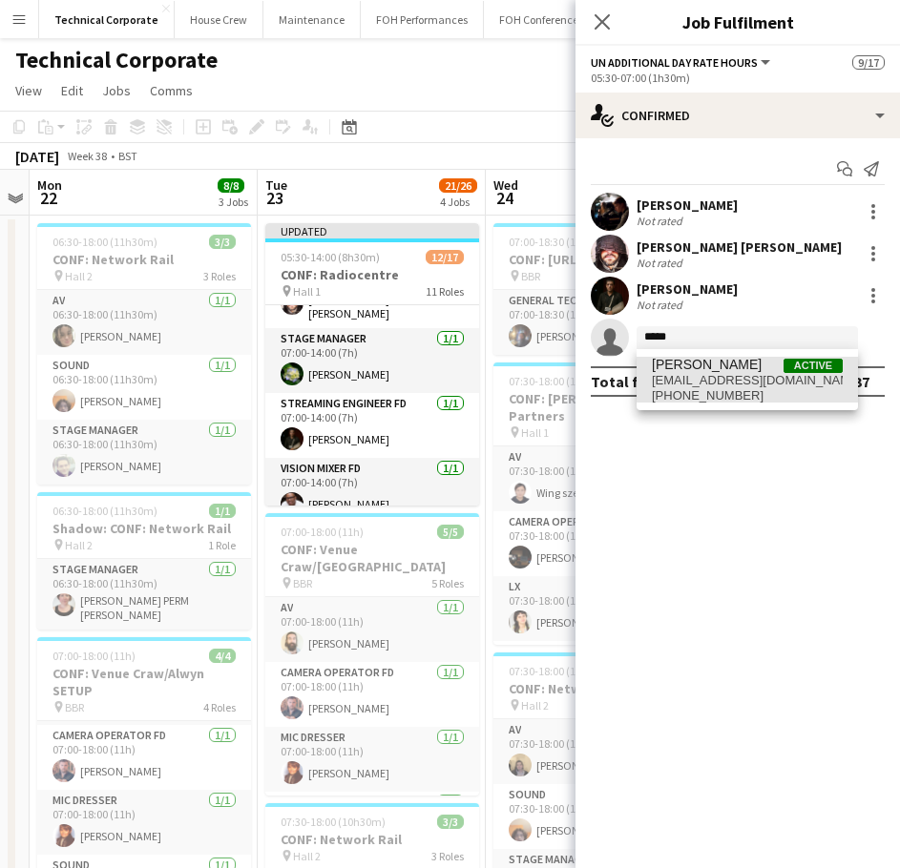
click at [736, 380] on span "info@mosesmoloi.com" at bounding box center [747, 380] width 191 height 15
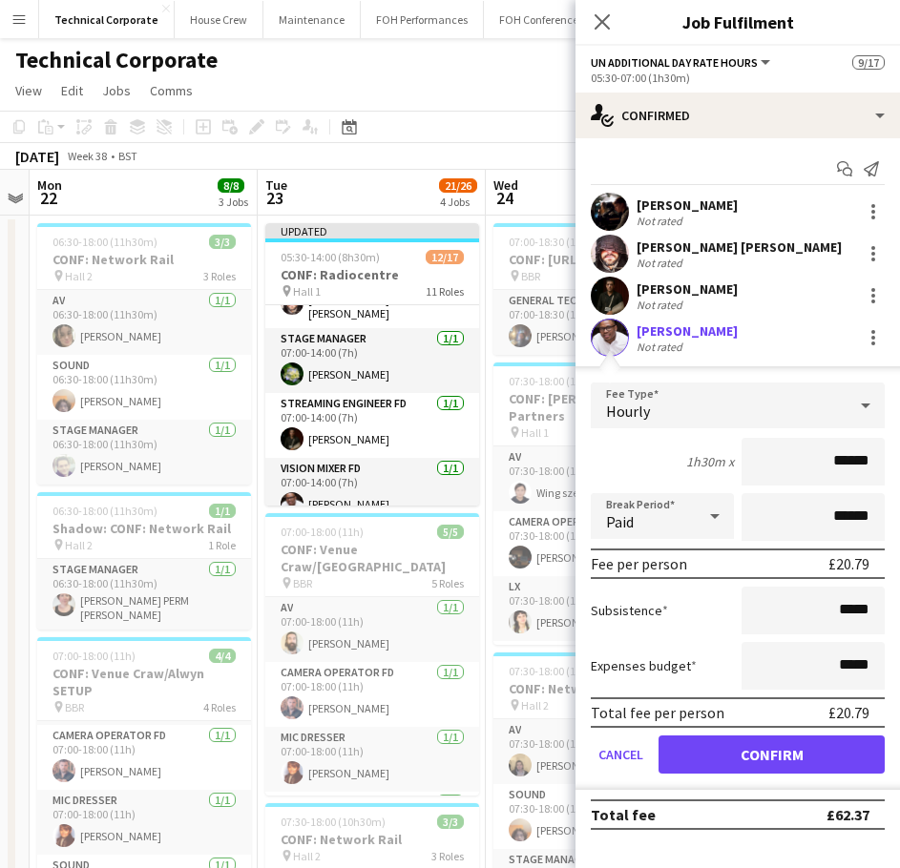
click at [783, 780] on form "Fee Type Hourly 1h30m x ****** Break Period Paid ****** Fee per person £20.79 S…" at bounding box center [737, 586] width 324 height 407
click at [782, 773] on button "Confirm" at bounding box center [771, 755] width 226 height 38
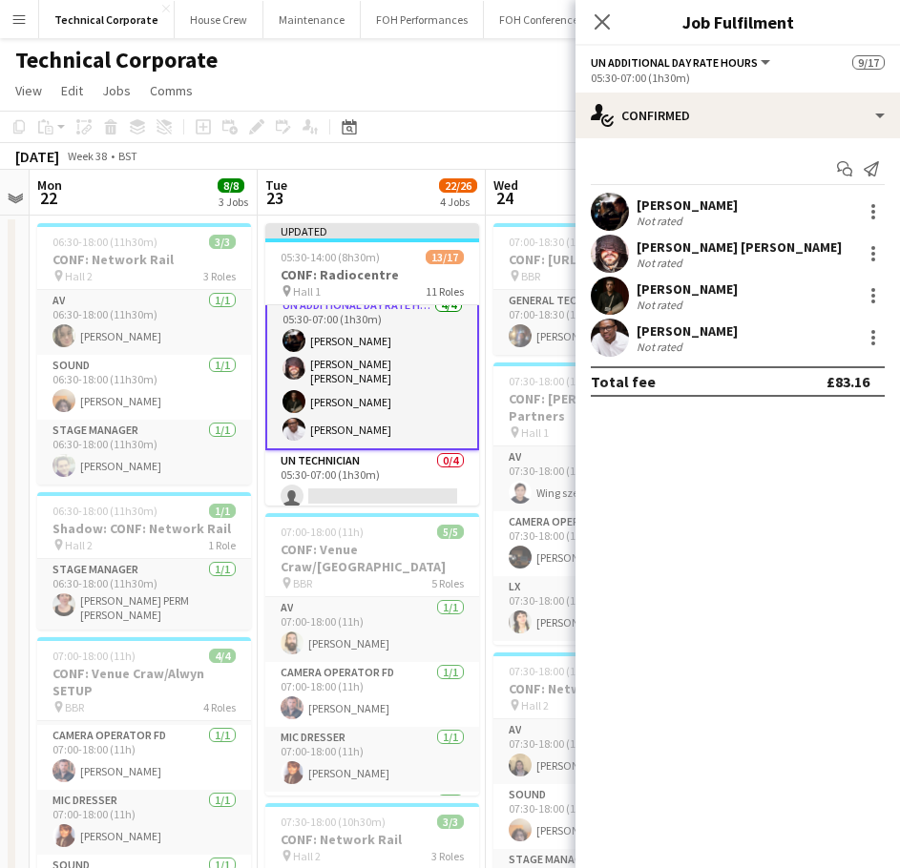
scroll to position [0, 0]
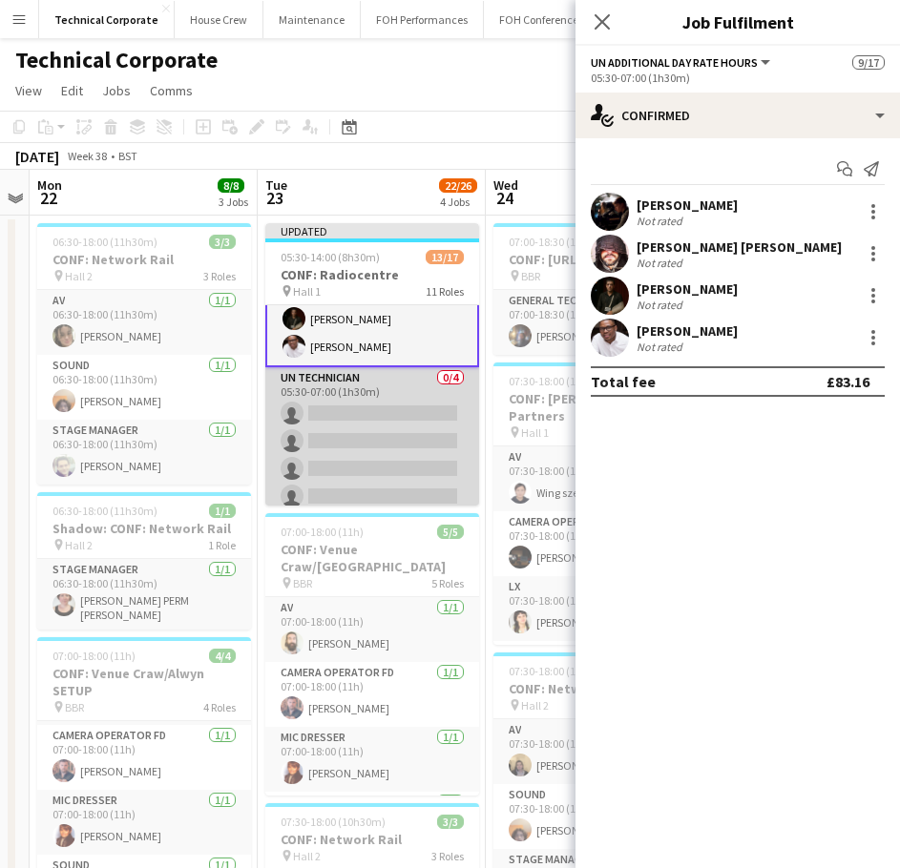
click at [375, 403] on app-card-role "UN Technician 0/4 05:30-07:00 (1h30m) single-neutral-actions single-neutral-act…" at bounding box center [372, 441] width 214 height 148
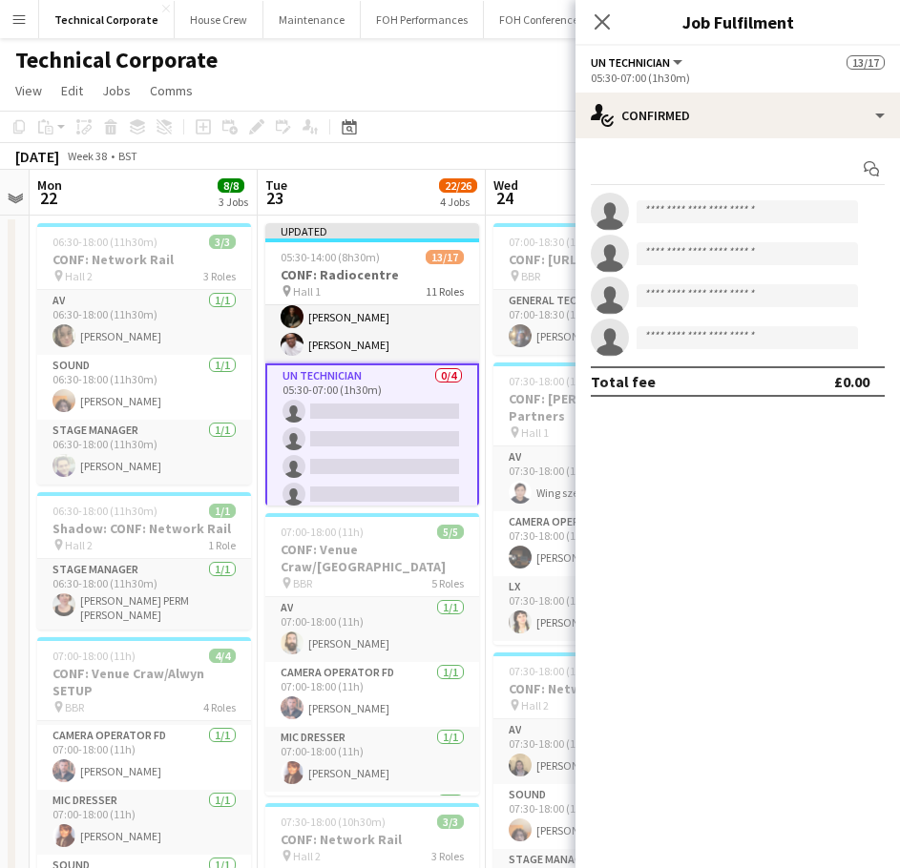
scroll to position [94, 0]
click at [762, 209] on input at bounding box center [746, 211] width 221 height 23
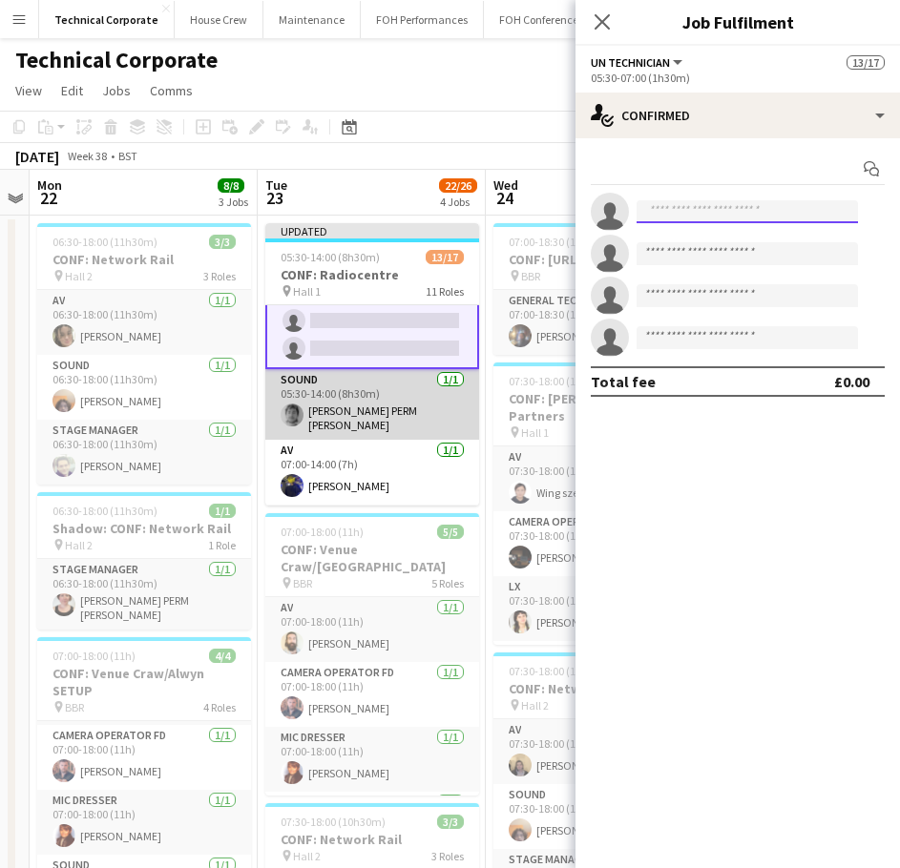
scroll to position [284, 0]
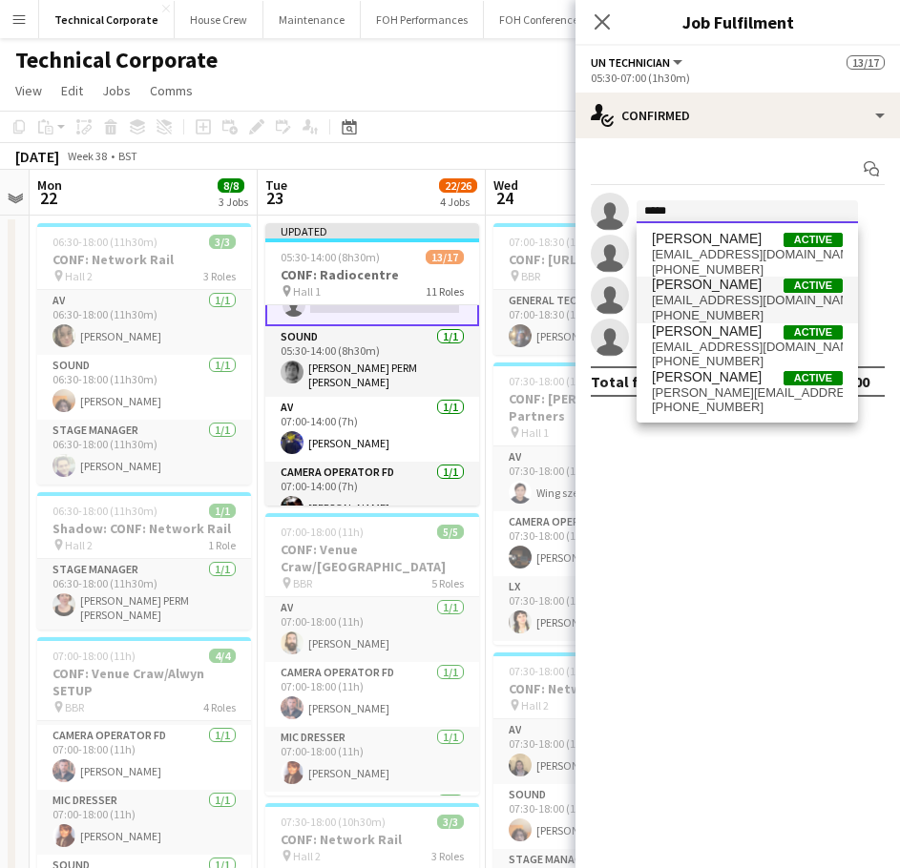
type input "*****"
click at [728, 281] on span "Christopher Miller" at bounding box center [707, 285] width 110 height 16
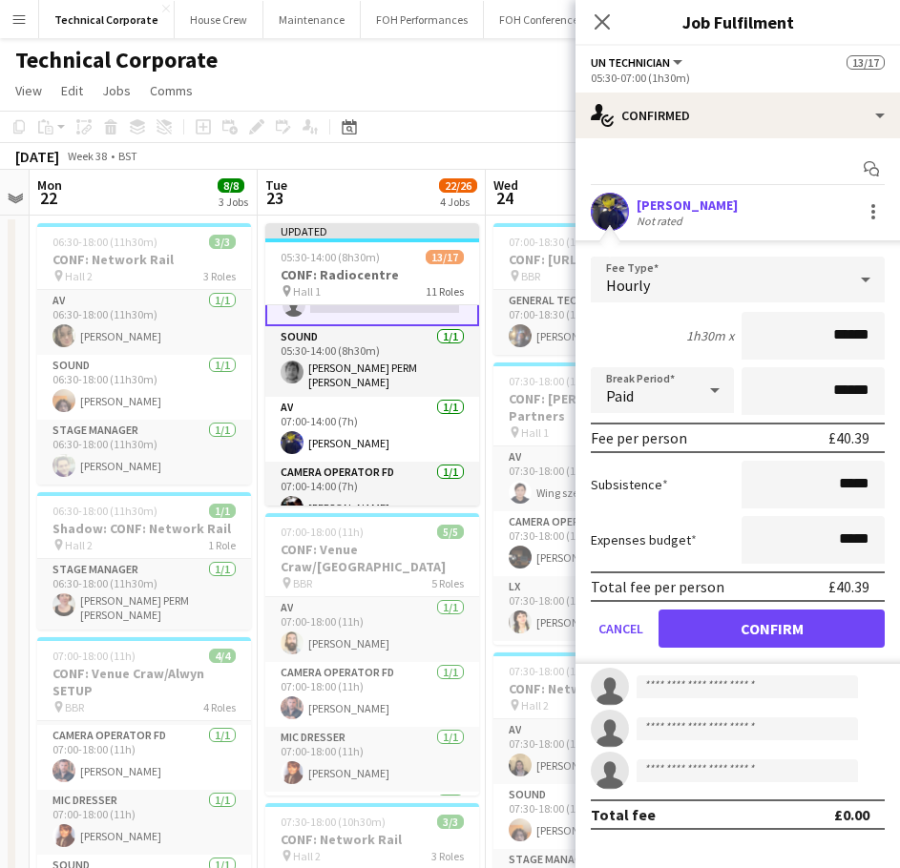
click at [774, 609] on form "Fee Type Hourly 1h30m x ****** Break Period Paid ****** Fee per person £40.39 S…" at bounding box center [737, 460] width 324 height 407
click at [725, 625] on button "Confirm" at bounding box center [771, 629] width 226 height 38
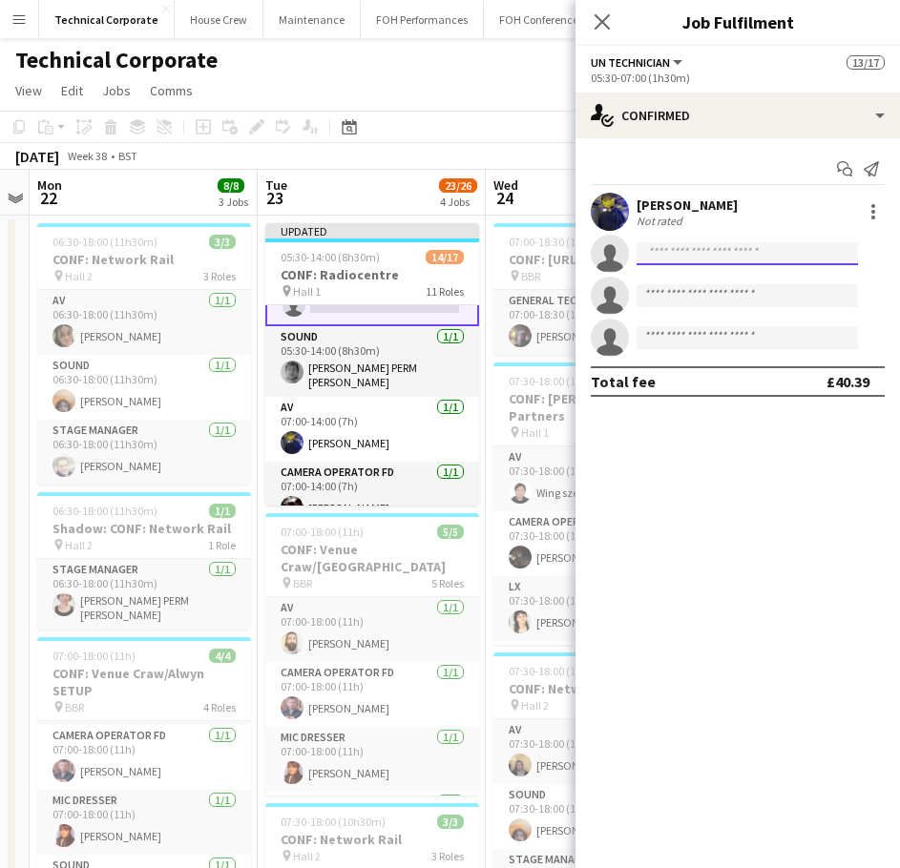
click at [744, 259] on input at bounding box center [746, 253] width 221 height 23
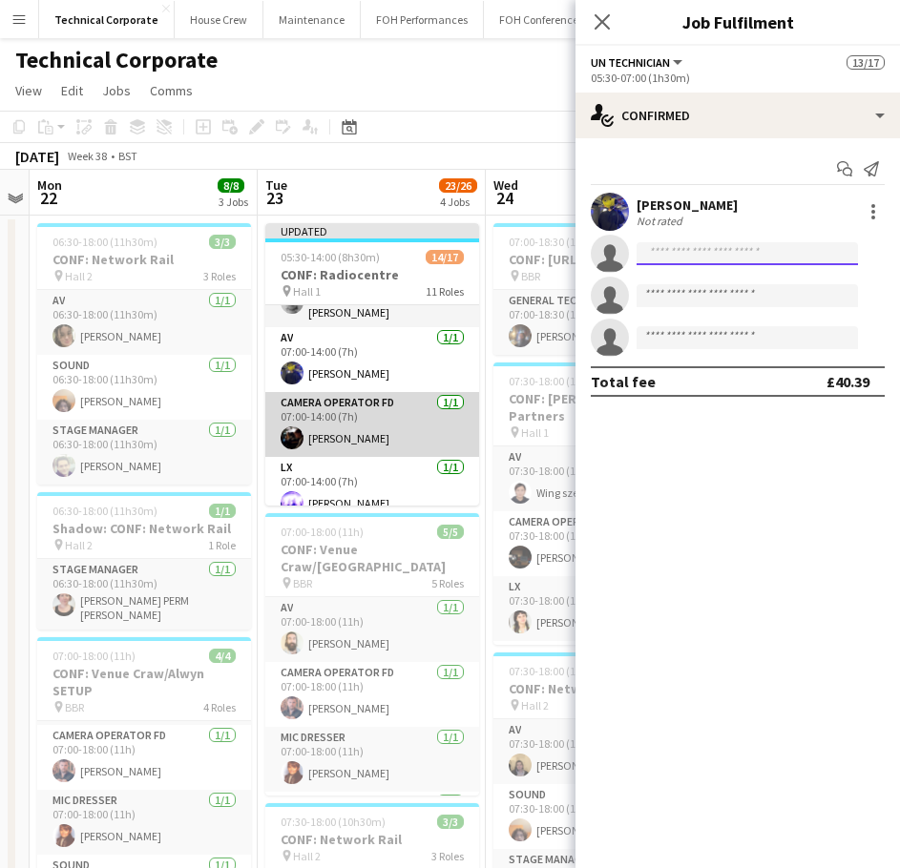
scroll to position [380, 0]
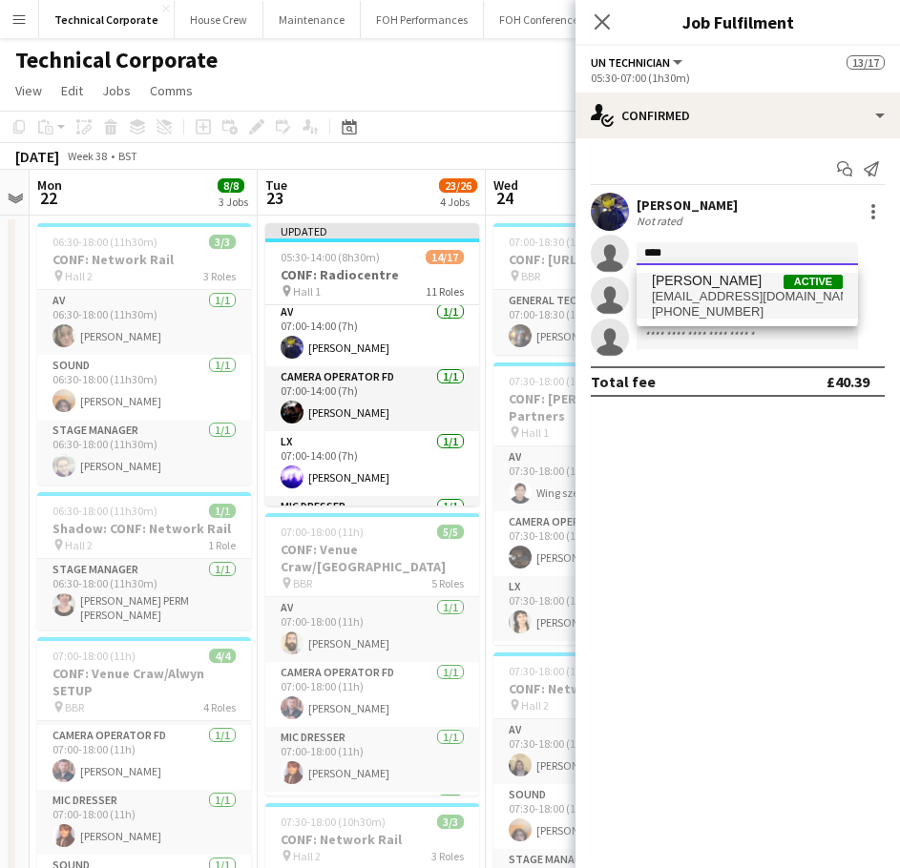
type input "****"
click at [718, 297] on span "tryjacques@gmail.com" at bounding box center [747, 296] width 191 height 15
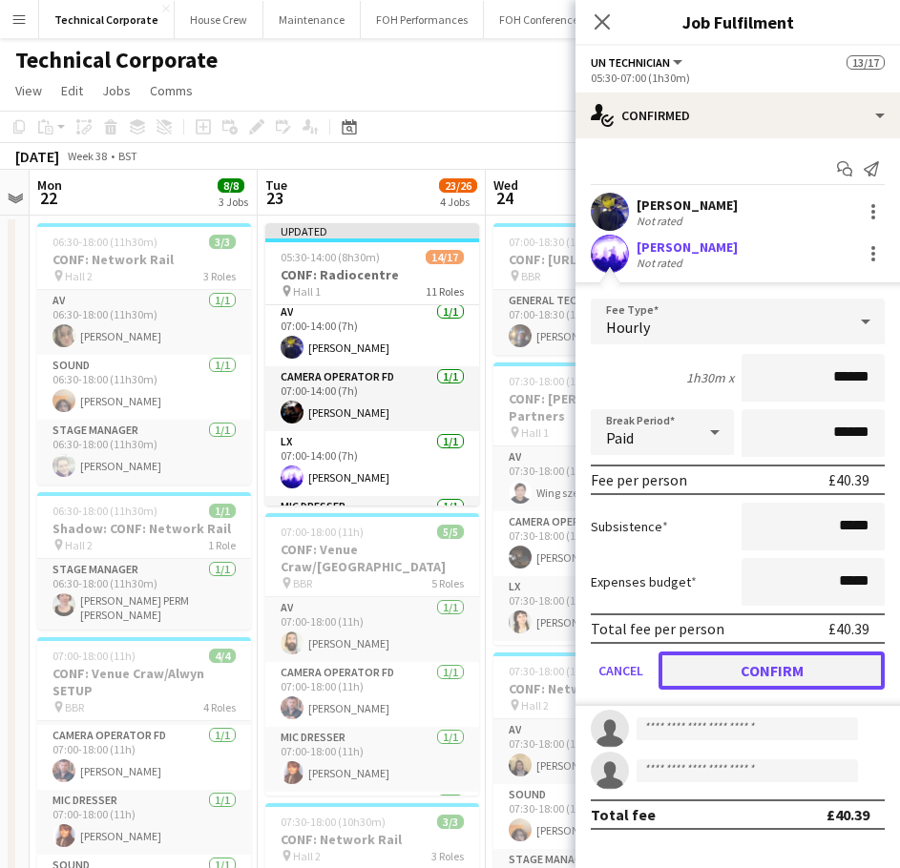
click at [811, 681] on button "Confirm" at bounding box center [771, 671] width 226 height 38
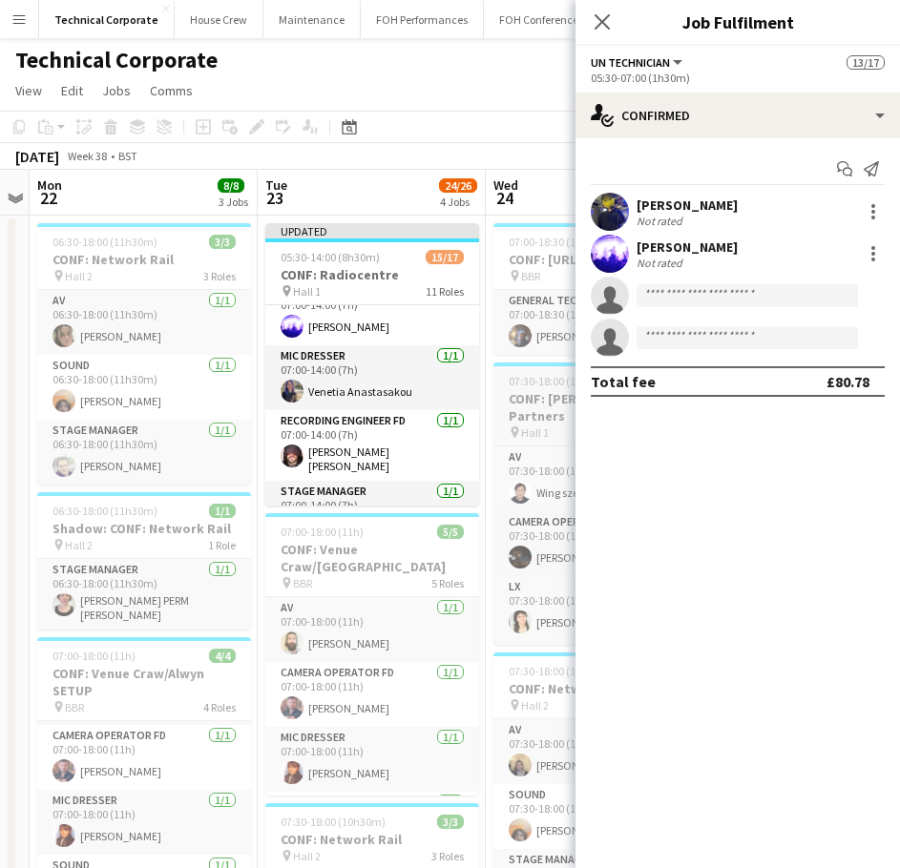
scroll to position [475, 0]
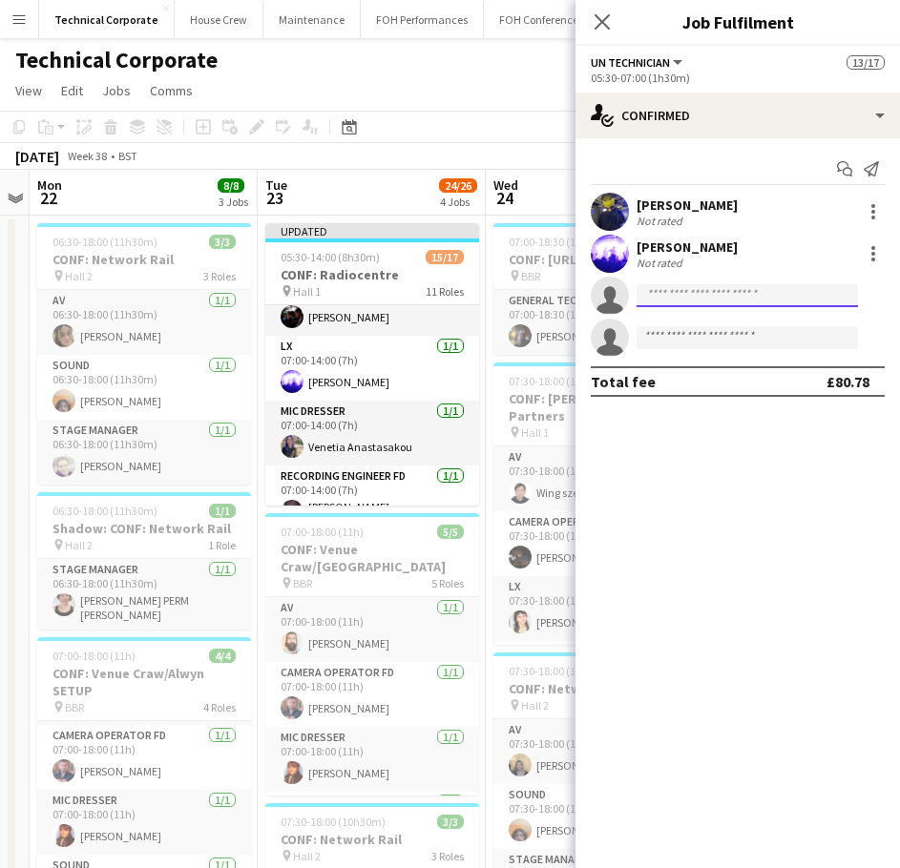
click at [697, 301] on input at bounding box center [746, 295] width 221 height 23
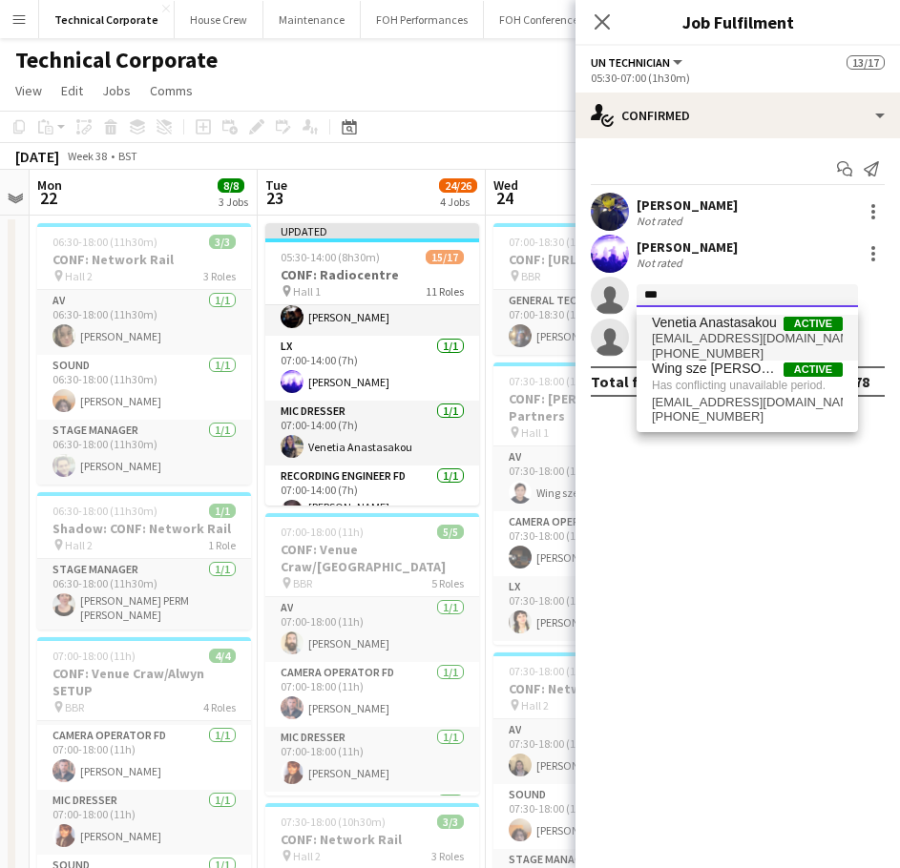
type input "***"
click at [711, 325] on span "Venetia Anastasakou" at bounding box center [714, 323] width 125 height 16
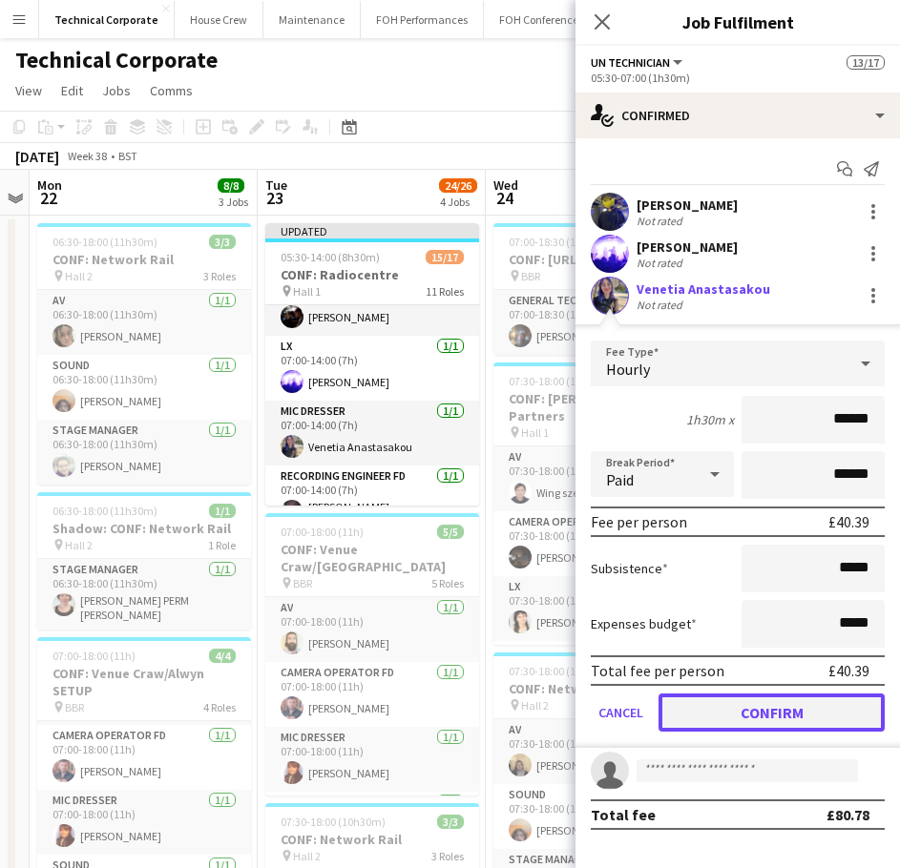
click at [805, 720] on button "Confirm" at bounding box center [771, 713] width 226 height 38
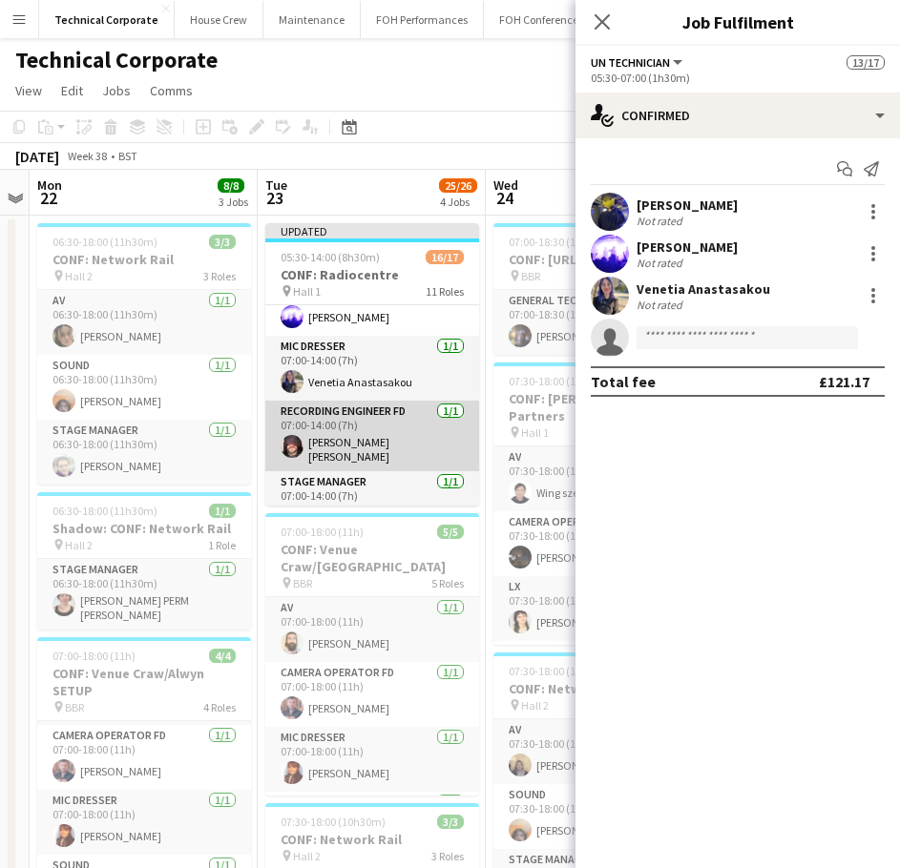
scroll to position [571, 0]
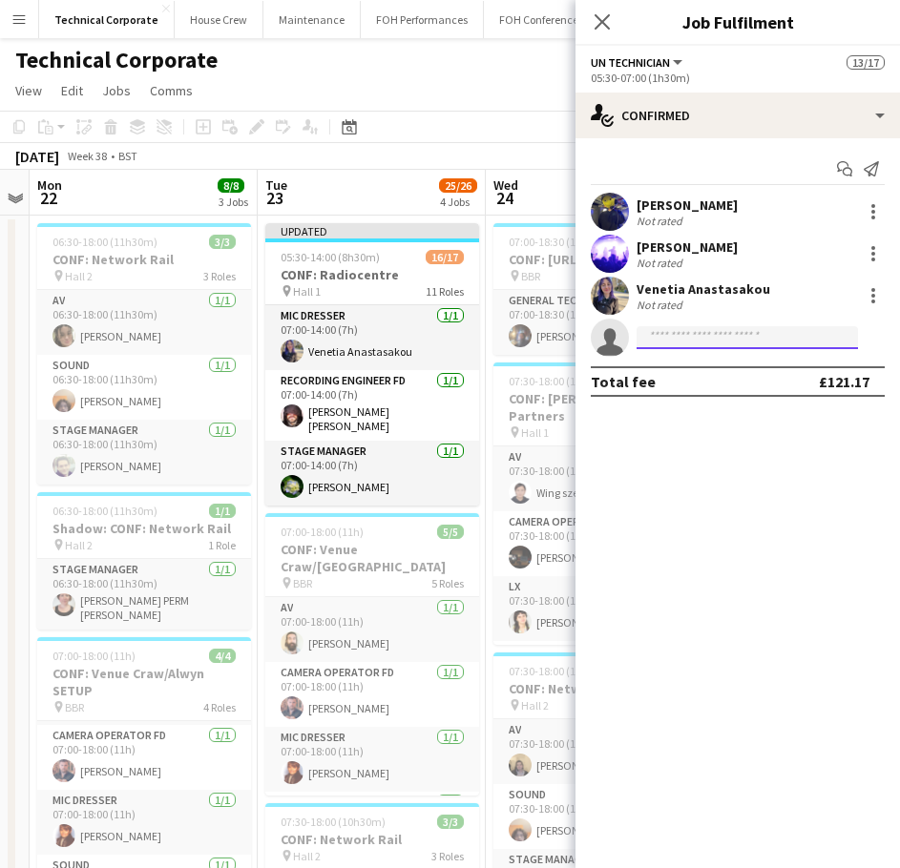
click at [693, 326] on input at bounding box center [746, 337] width 221 height 23
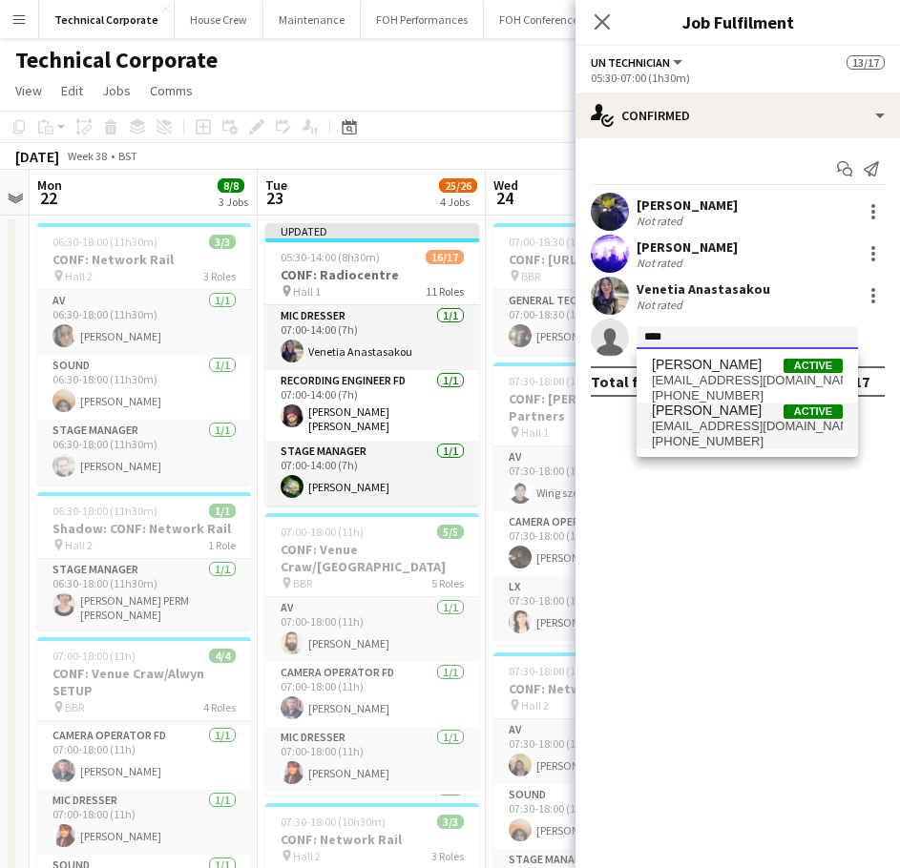
type input "****"
click at [730, 423] on span "rshwer@gmail.com" at bounding box center [747, 426] width 191 height 15
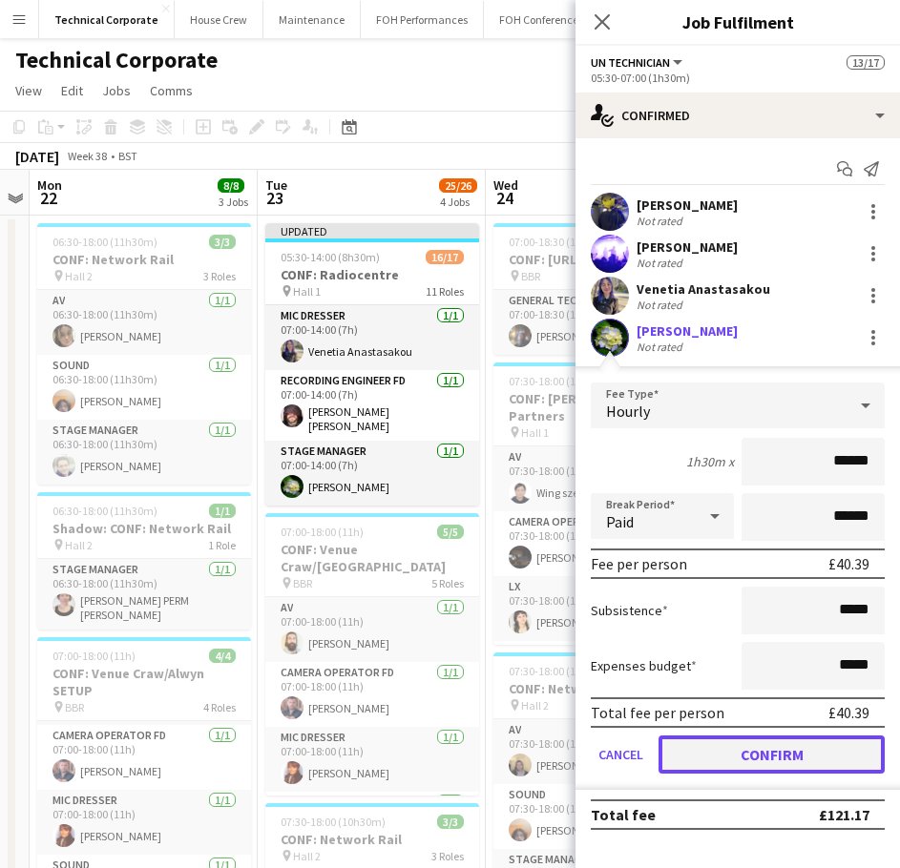
drag, startPoint x: 774, startPoint y: 754, endPoint x: 588, endPoint y: 659, distance: 208.7
click at [773, 754] on button "Confirm" at bounding box center [771, 755] width 226 height 38
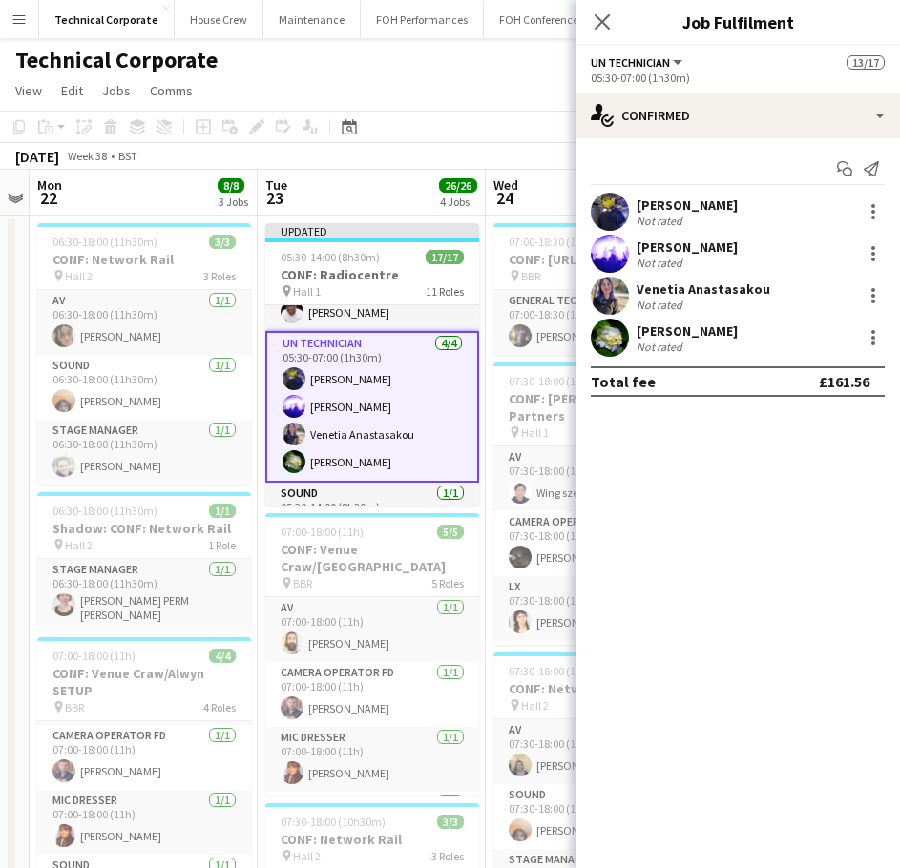
scroll to position [0, 0]
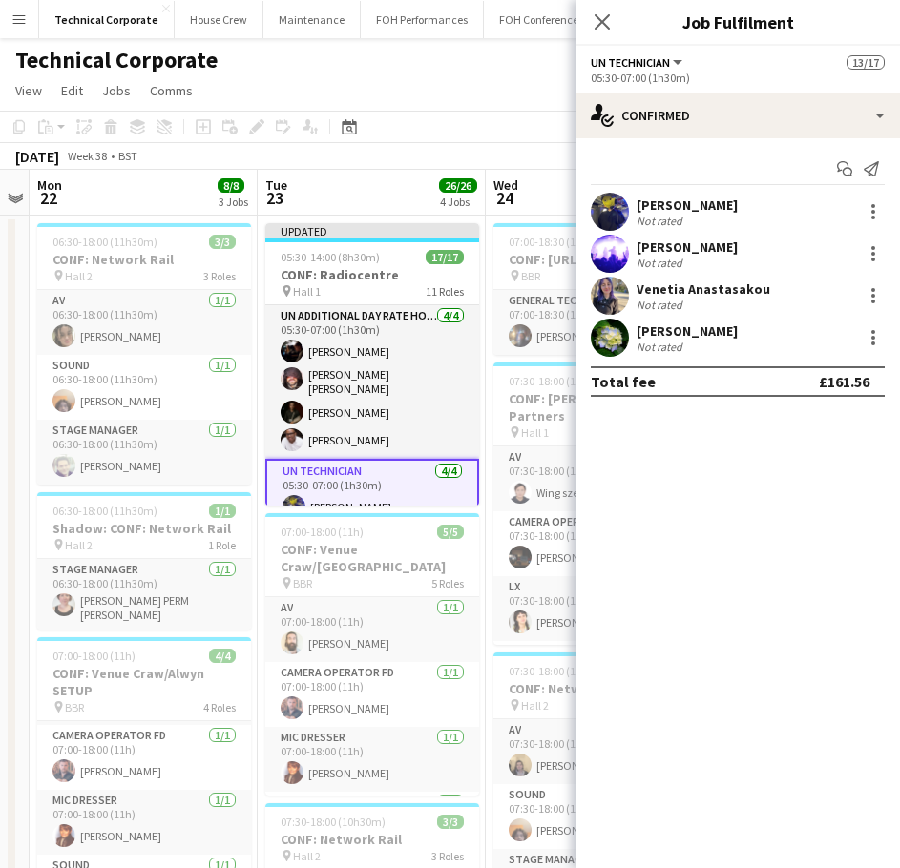
click at [395, 185] on app-board-header-date "Tue 23 26/26 4 Jobs" at bounding box center [372, 193] width 228 height 46
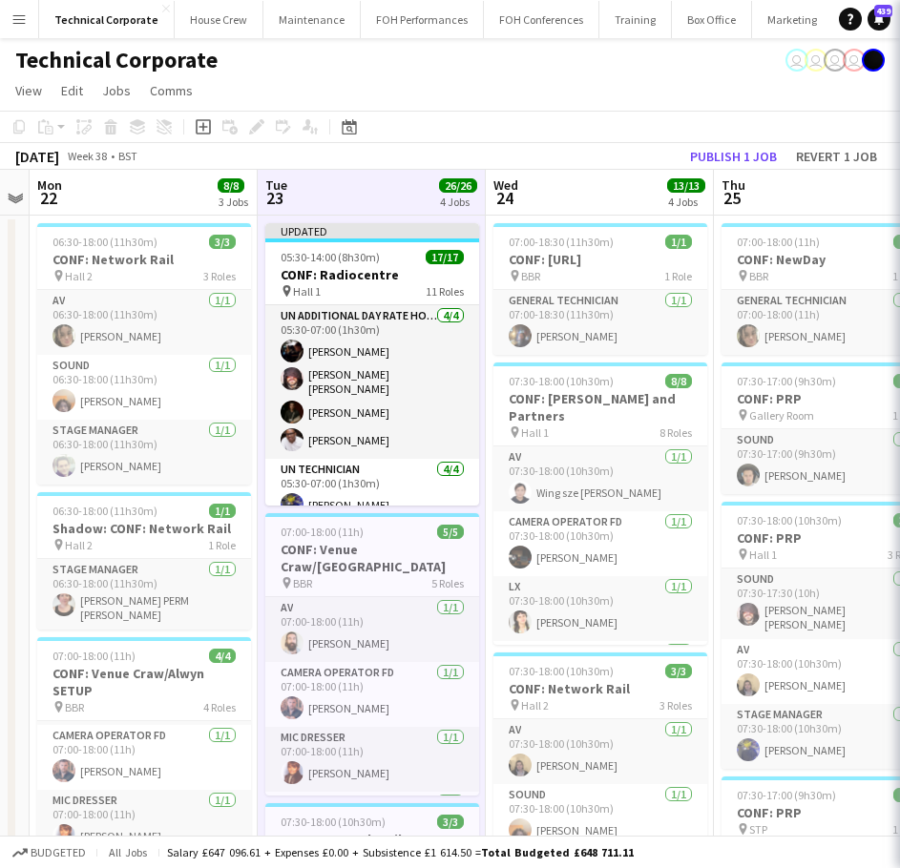
click at [396, 184] on app-board-header-date "Tue 23 26/26 4 Jobs" at bounding box center [372, 193] width 228 height 46
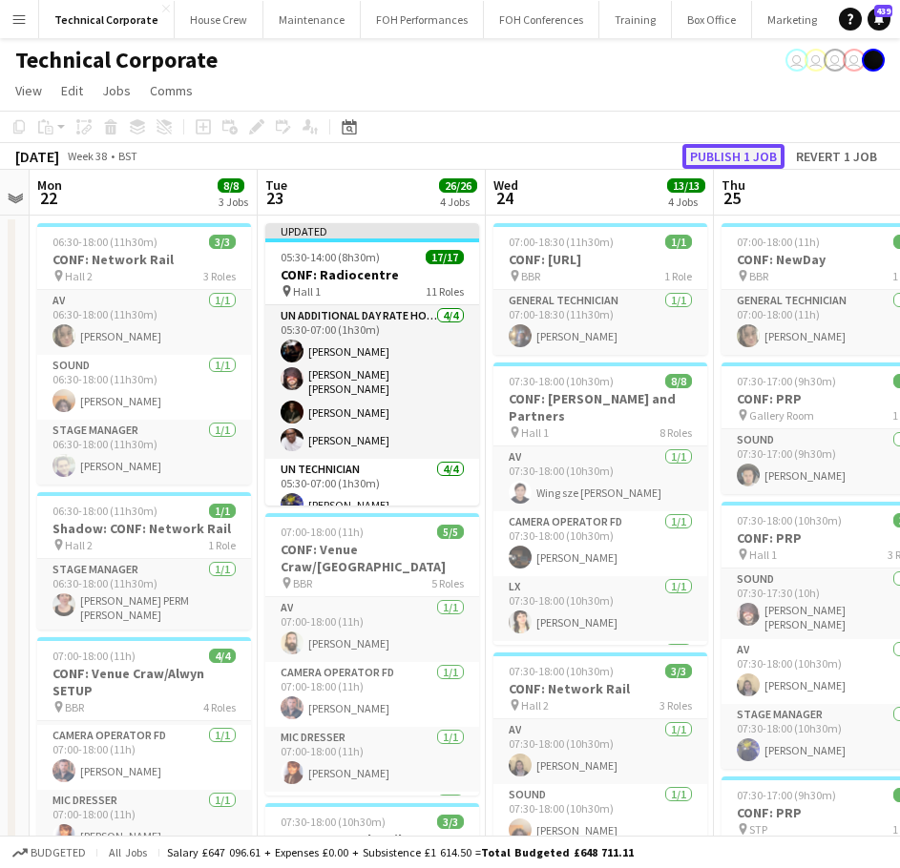
click at [711, 161] on button "Publish 1 job" at bounding box center [733, 156] width 102 height 25
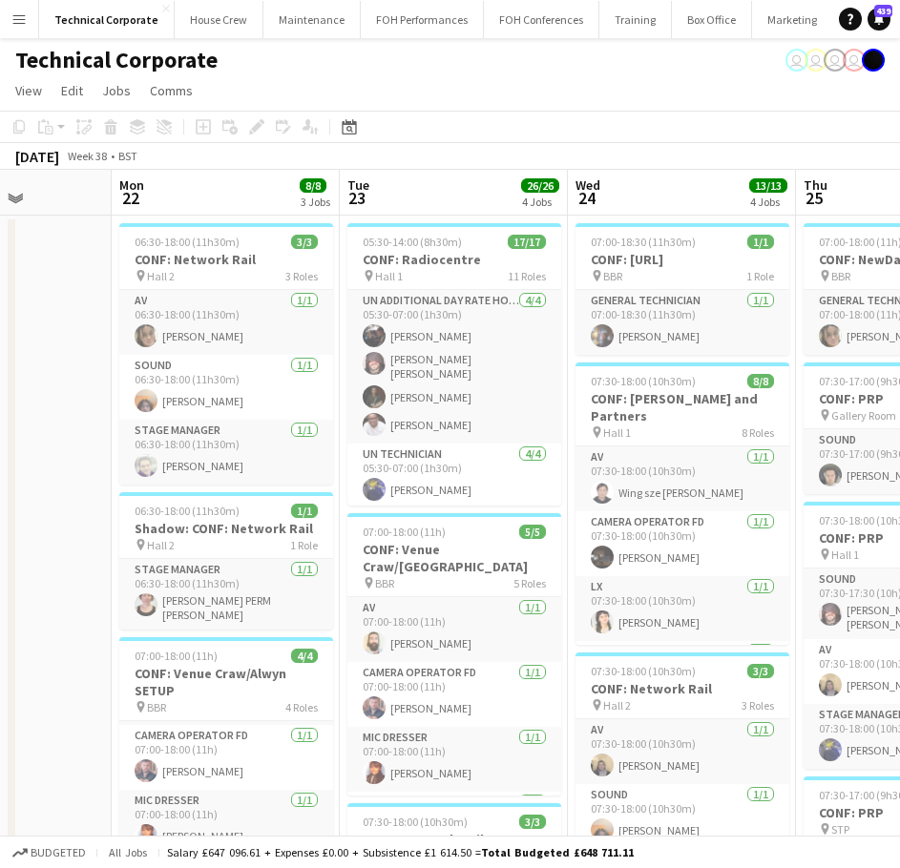
drag, startPoint x: 551, startPoint y: 216, endPoint x: 634, endPoint y: 219, distance: 83.1
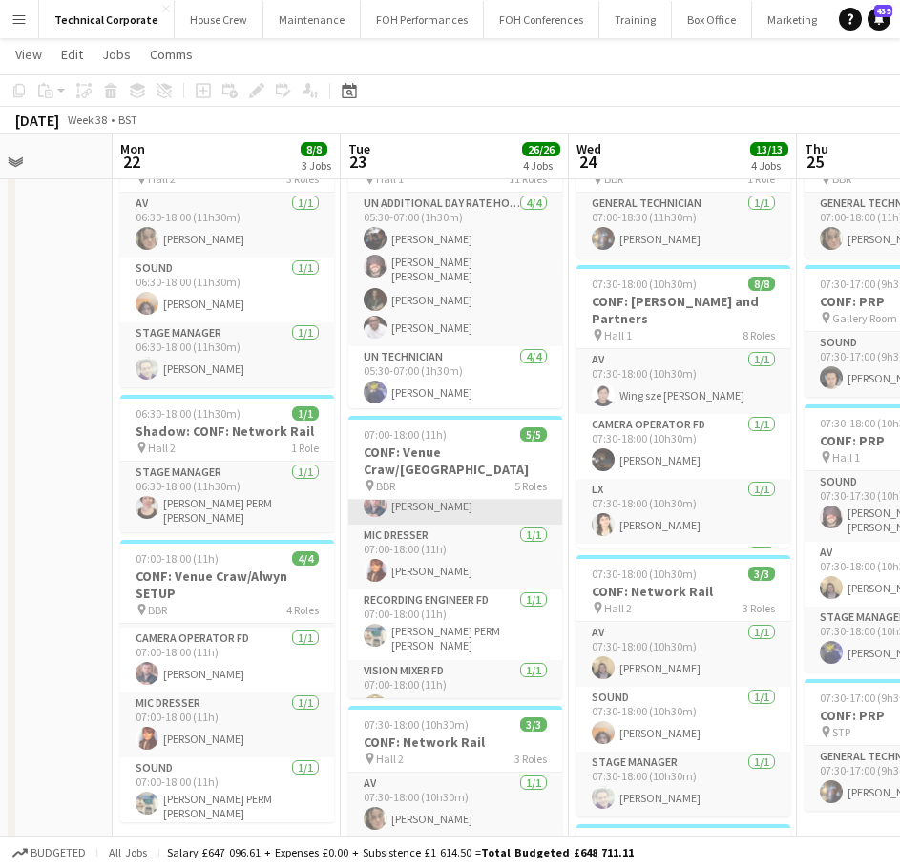
scroll to position [109, 0]
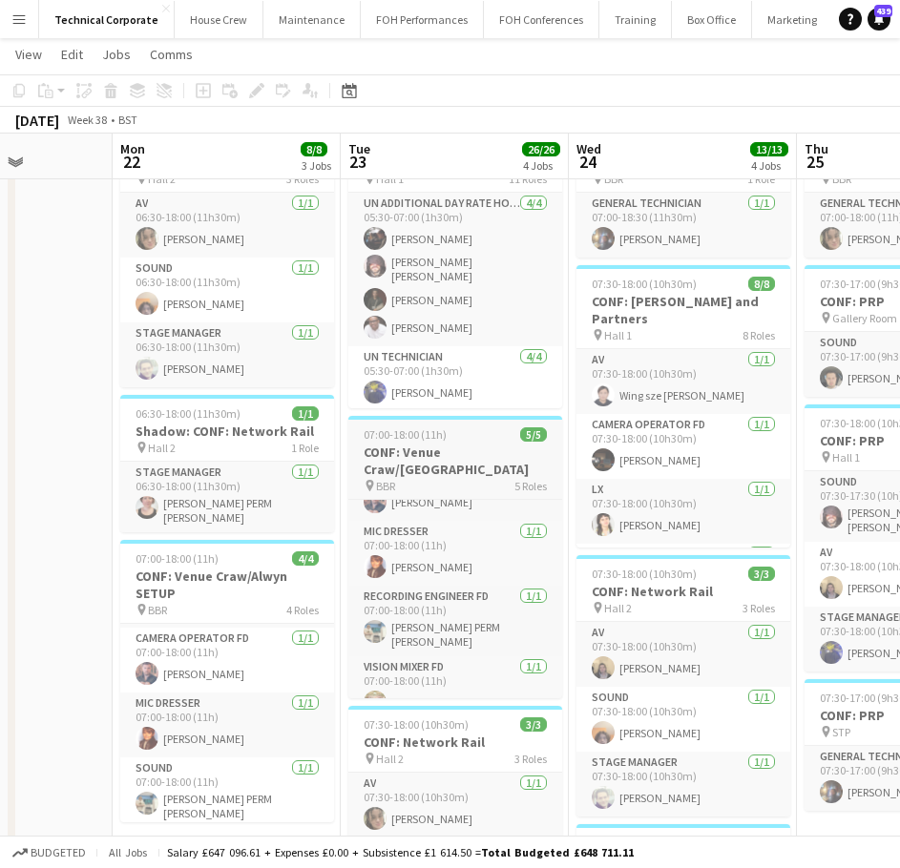
click at [451, 454] on h3 "CONF: Venue Craw/Alwyn" at bounding box center [455, 461] width 214 height 34
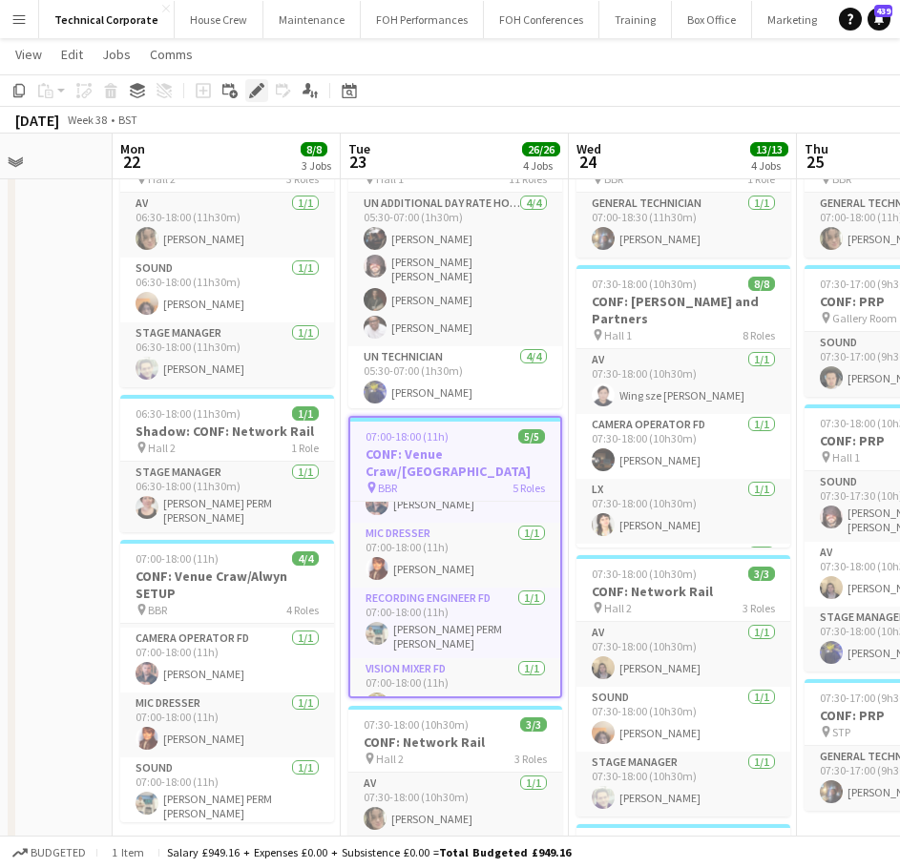
click at [259, 89] on icon at bounding box center [256, 91] width 10 height 10
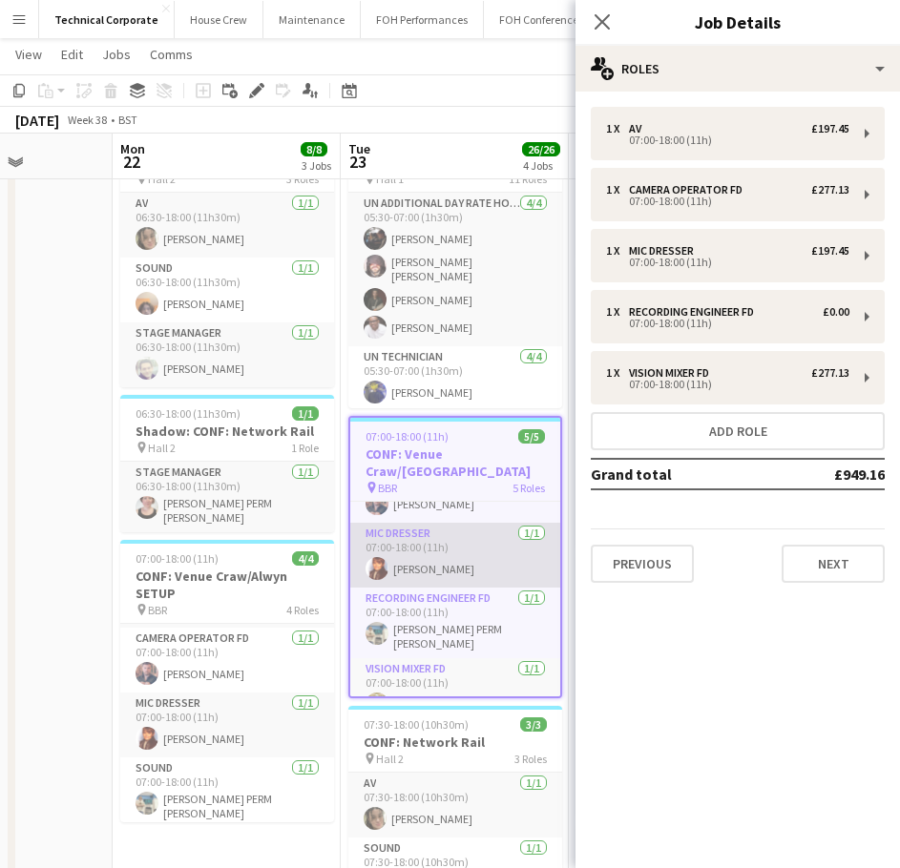
scroll to position [113, 0]
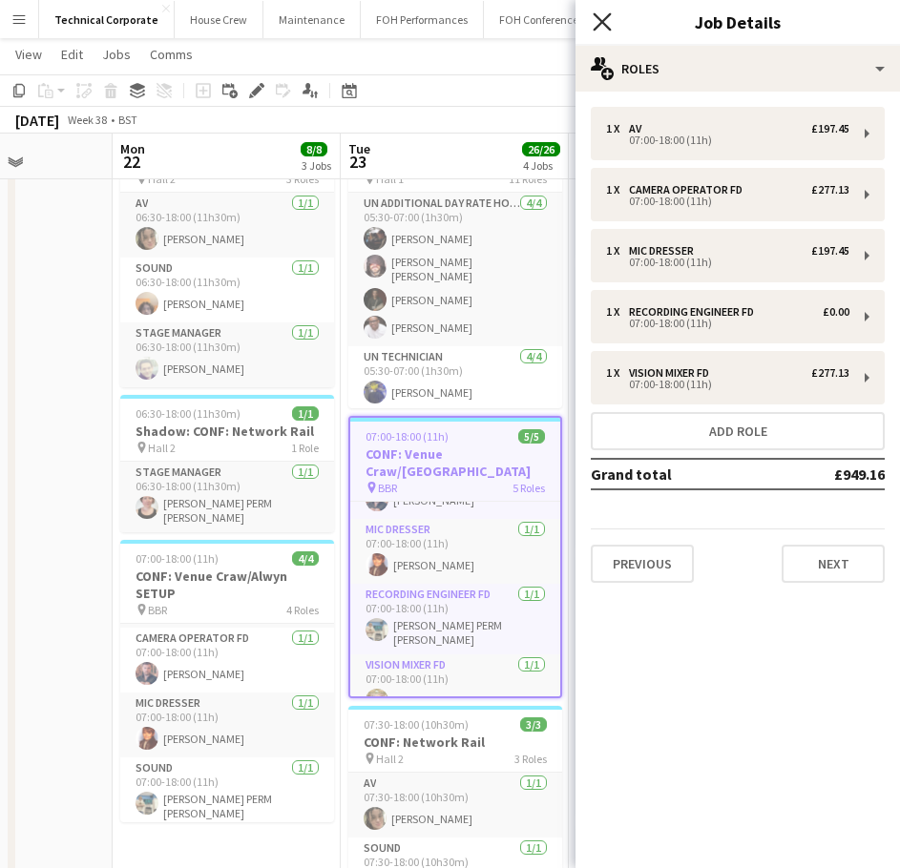
click at [606, 21] on icon "Close pop-in" at bounding box center [602, 21] width 18 height 18
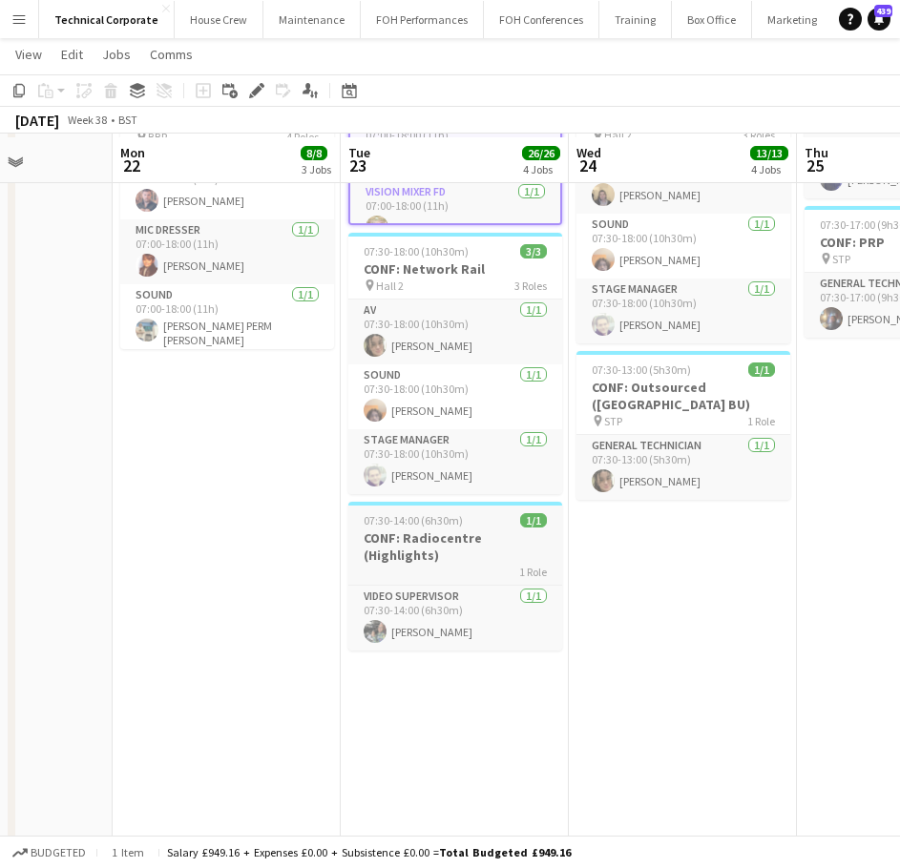
scroll to position [572, 0]
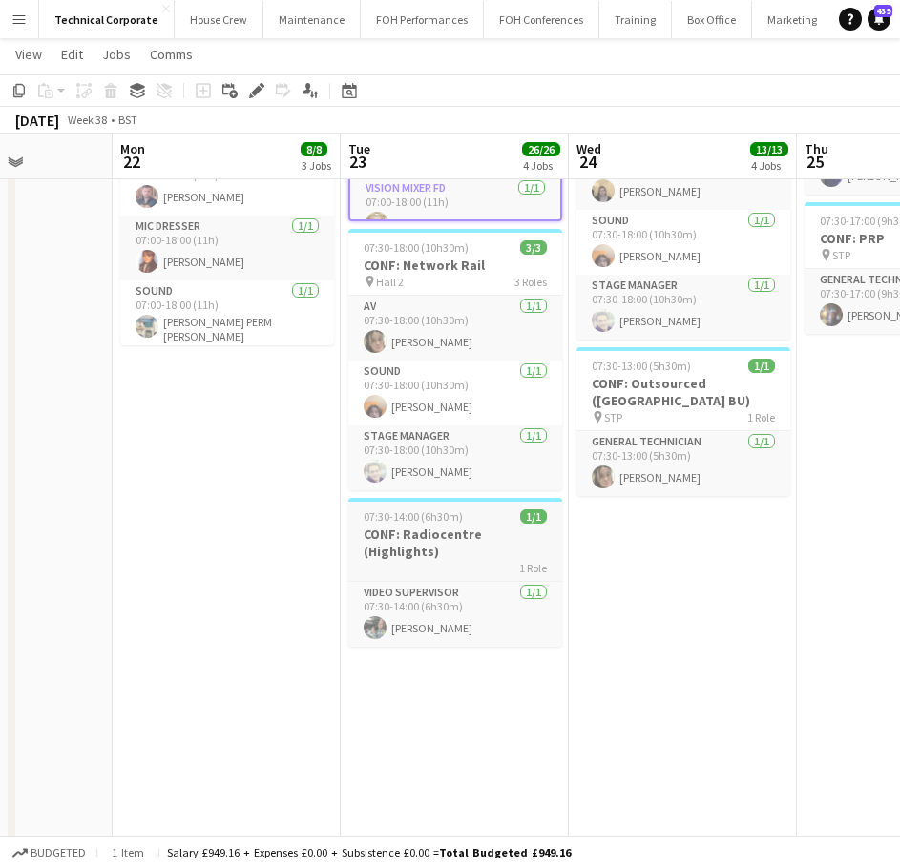
drag, startPoint x: 441, startPoint y: 526, endPoint x: 427, endPoint y: 534, distance: 15.9
click at [439, 526] on h3 "CONF: Radiocentre (Highlights)" at bounding box center [455, 543] width 214 height 34
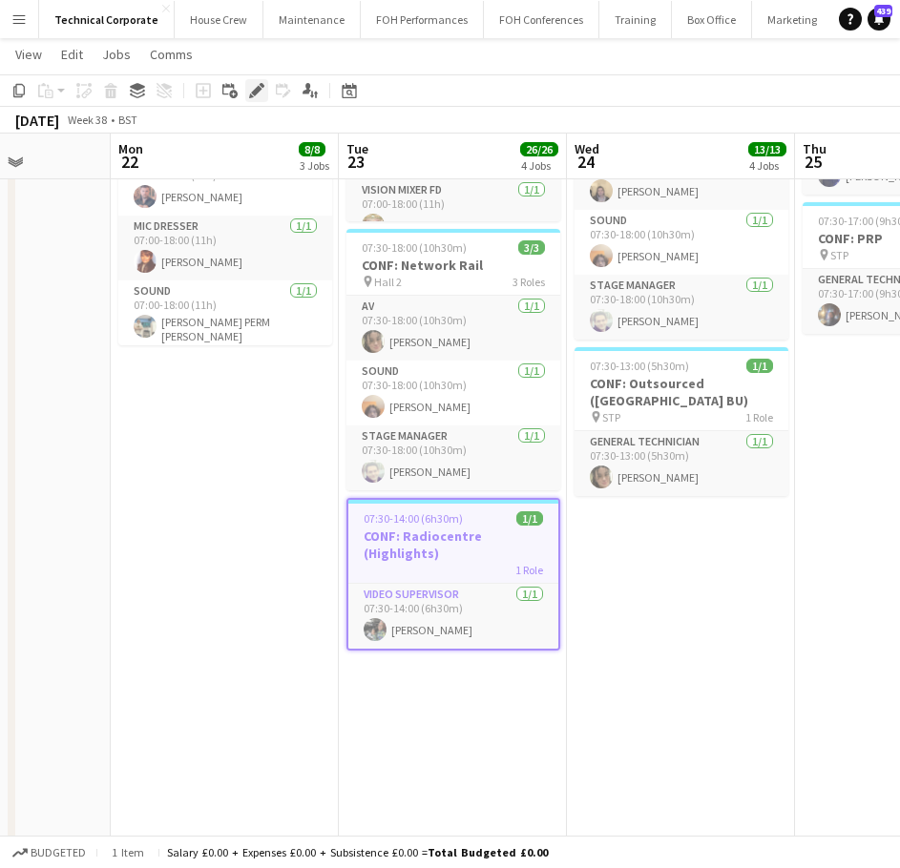
click at [253, 100] on div "Edit" at bounding box center [256, 90] width 23 height 23
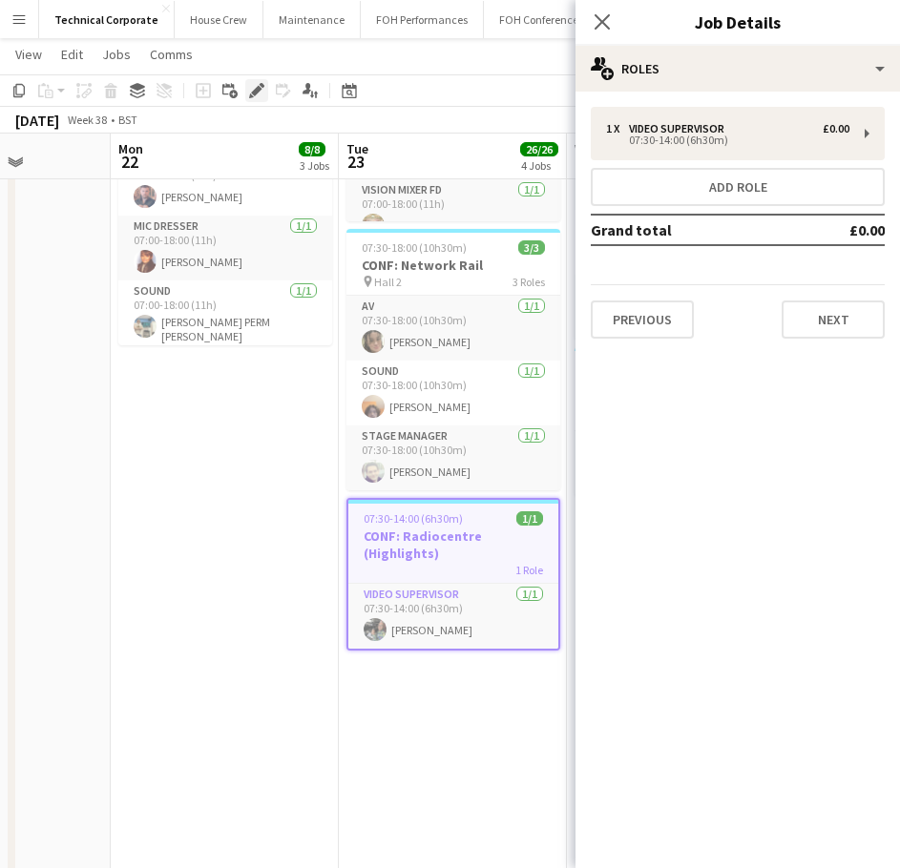
click at [253, 100] on div "Edit" at bounding box center [256, 90] width 23 height 23
click at [411, 265] on h3 "CONF: Network Rail" at bounding box center [453, 265] width 214 height 17
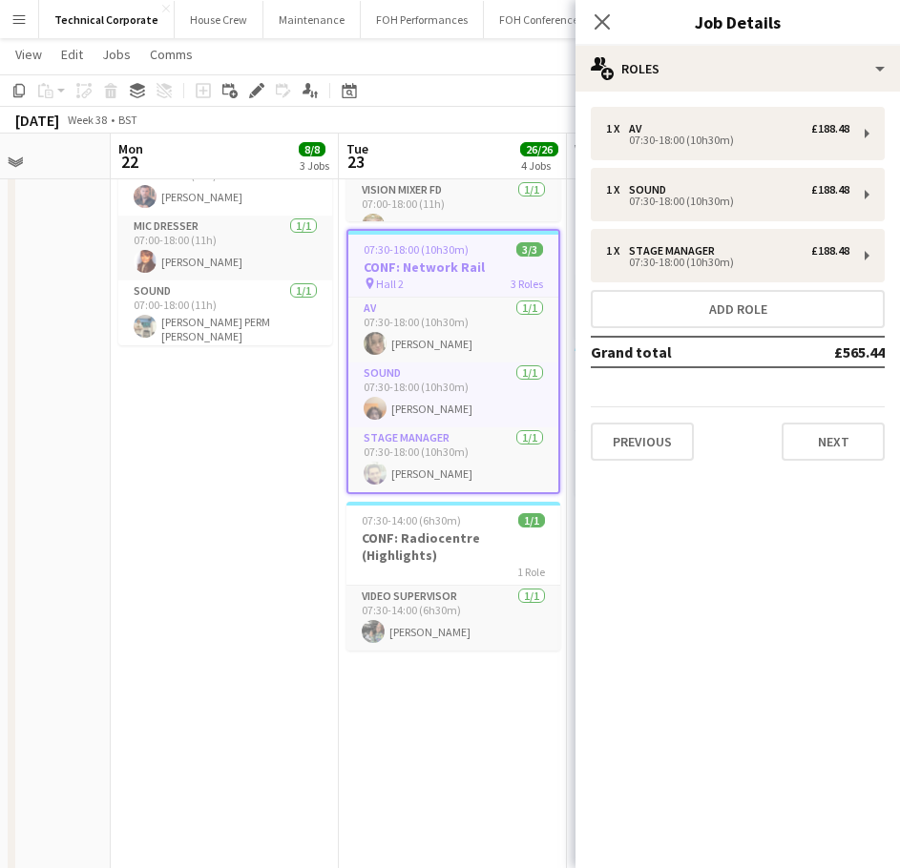
click at [212, 514] on app-date-cell "06:30-18:00 (11h30m) 3/3 CONF: Network Rail pin Hall 2 3 Roles AV 1/1 06:30-18:…" at bounding box center [225, 692] width 228 height 2102
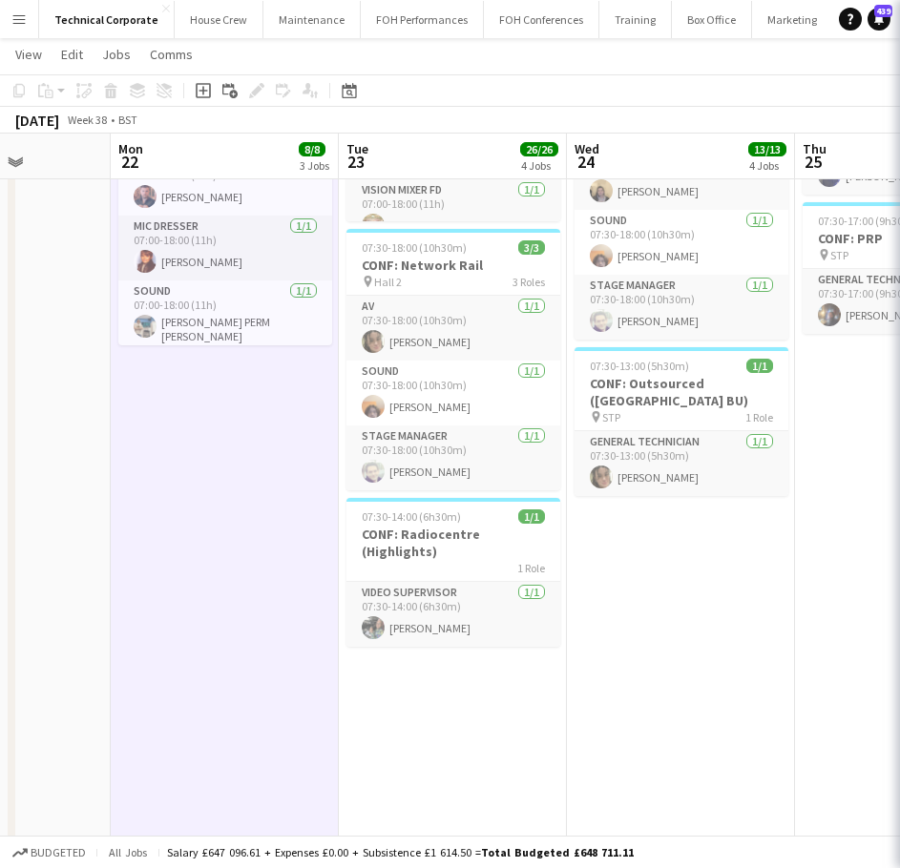
click at [212, 514] on app-date-cell "06:30-18:00 (11h30m) 3/3 CONF: Network Rail pin Hall 2 3 Roles AV 1/1 06:30-18:…" at bounding box center [225, 692] width 228 height 2102
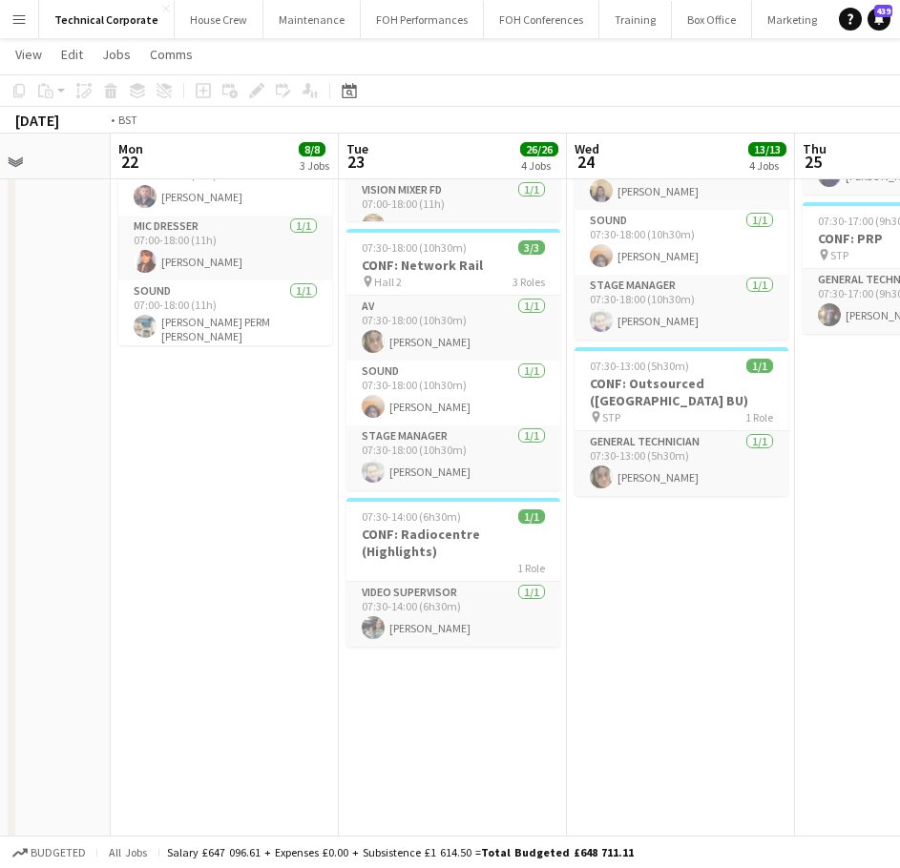
scroll to position [0, 578]
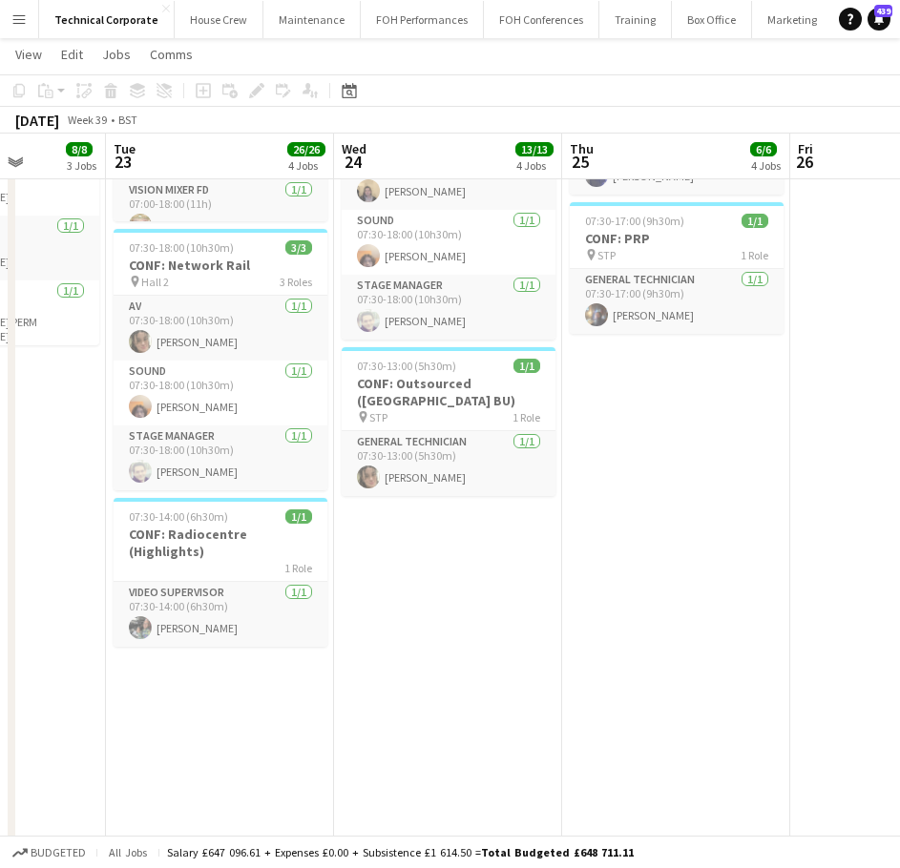
drag, startPoint x: 803, startPoint y: 572, endPoint x: 571, endPoint y: 578, distance: 232.9
click at [571, 578] on app-calendar-viewport "Sat 20 Sun 21 Mon 22 8/8 3 Jobs Tue 23 26/26 4 Jobs Wed 24 13/13 4 Jobs Thu 25 …" at bounding box center [450, 622] width 900 height 2241
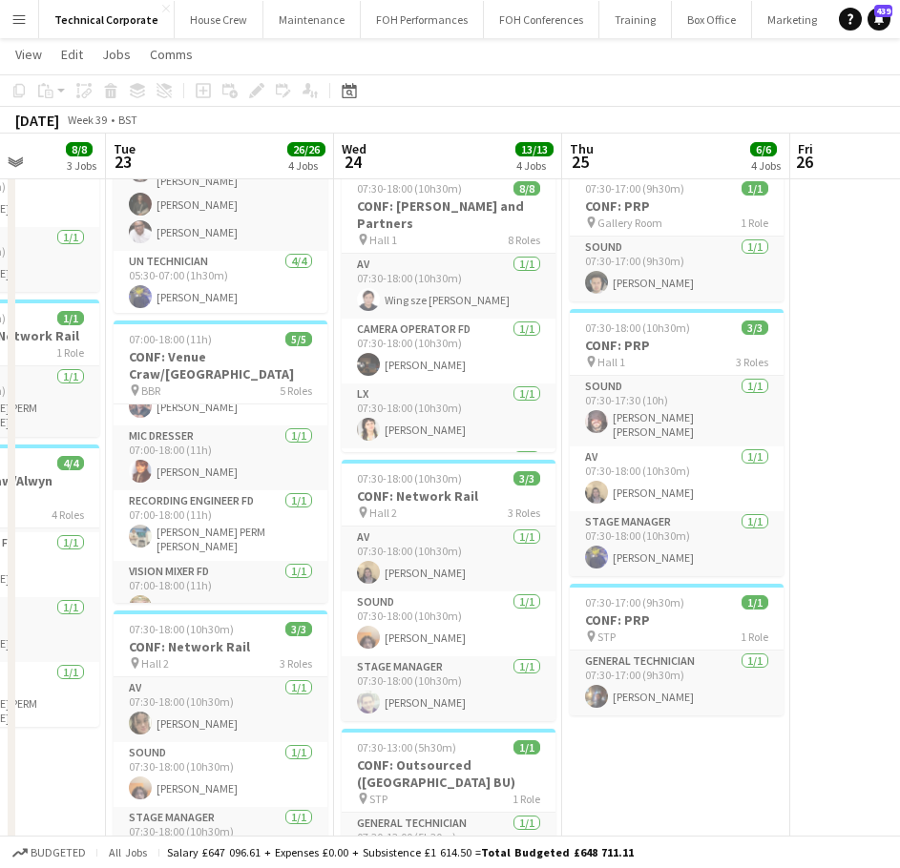
scroll to position [0, 545]
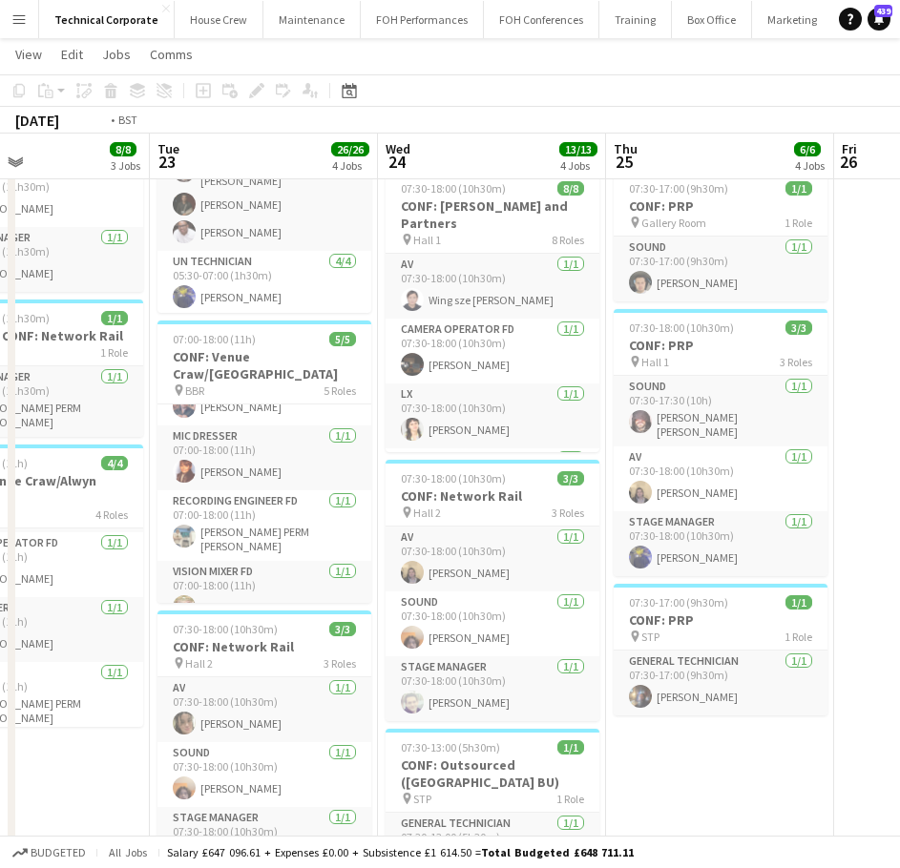
drag, startPoint x: 621, startPoint y: 593, endPoint x: 876, endPoint y: 646, distance: 260.3
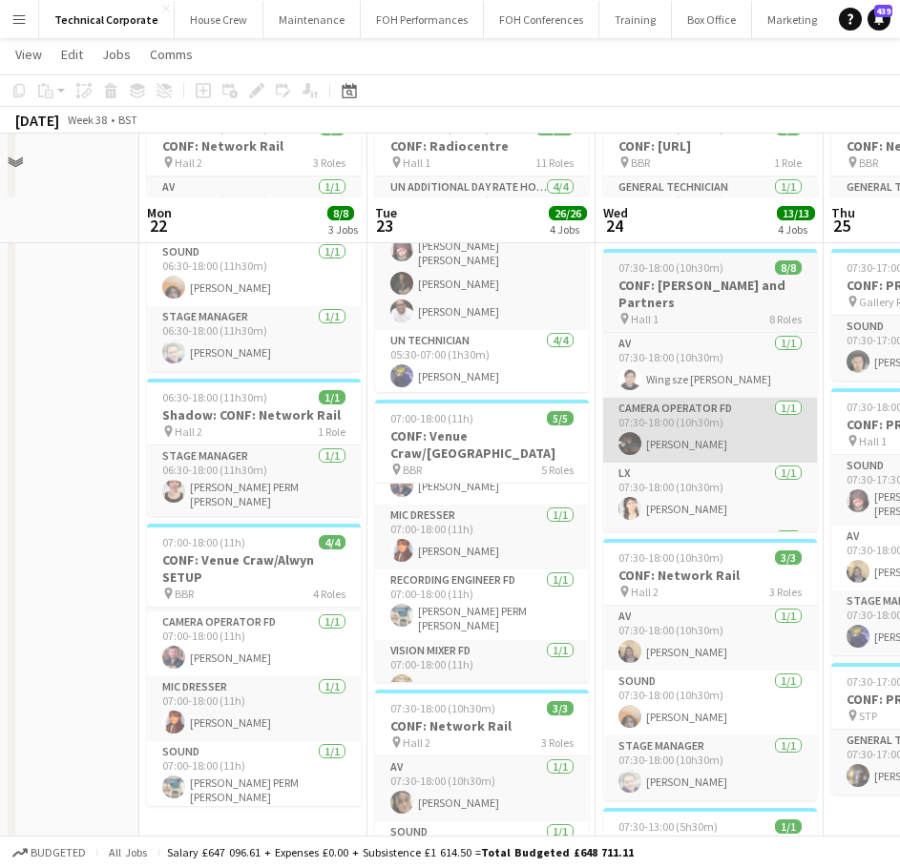
scroll to position [0, 0]
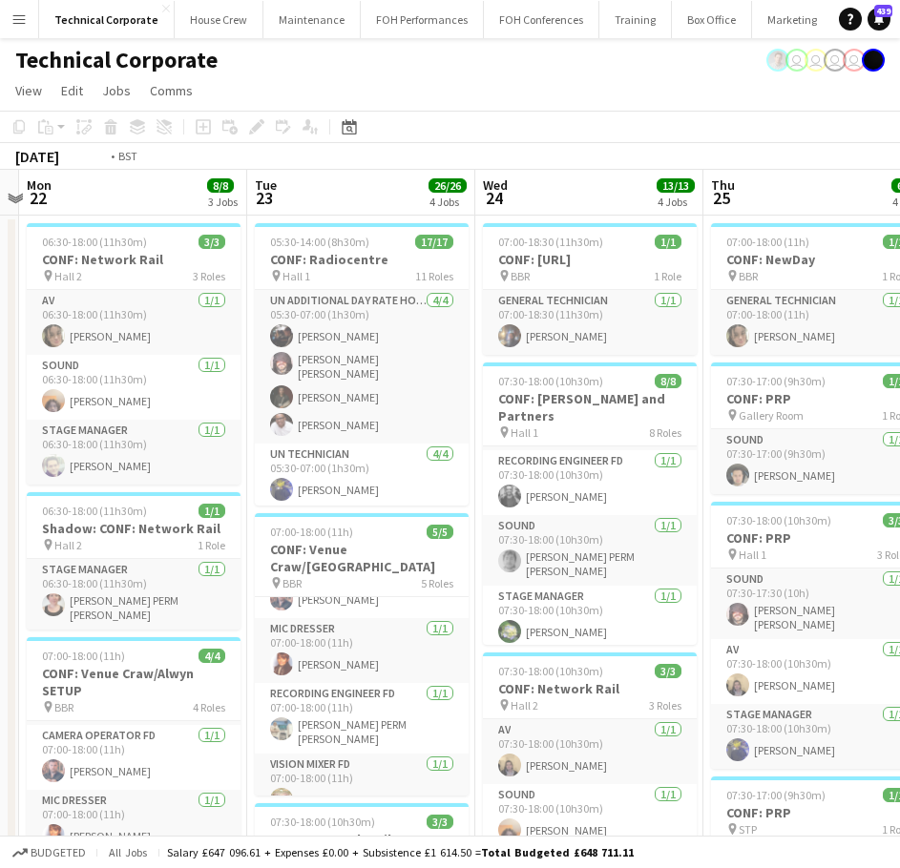
scroll to position [0, 643]
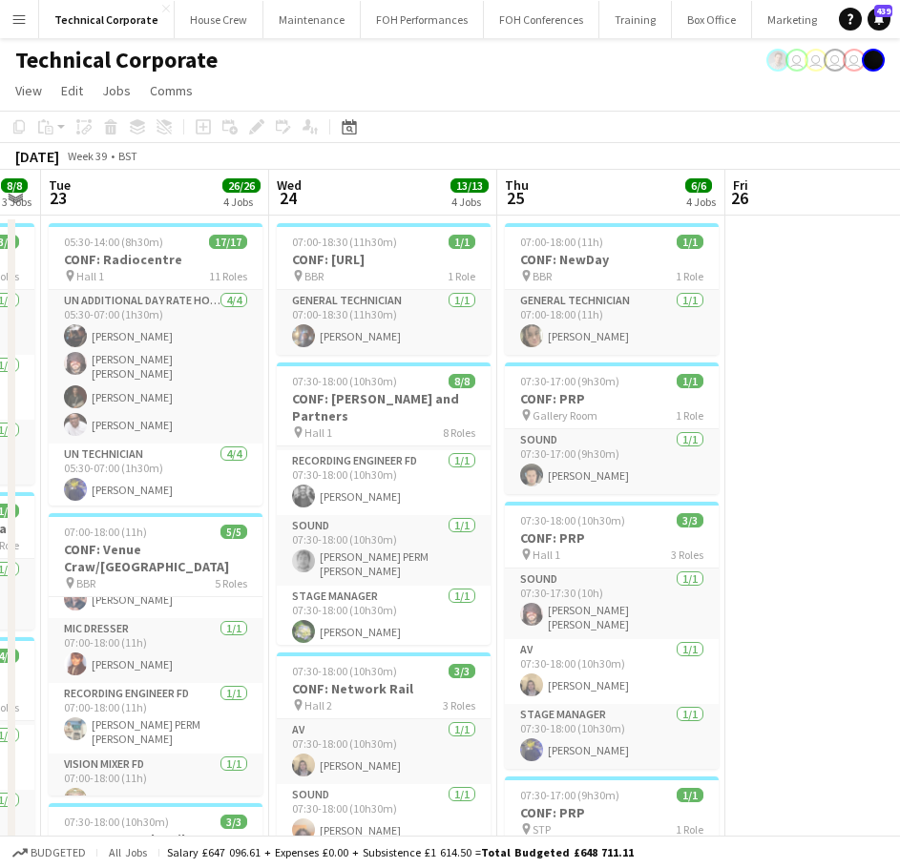
drag, startPoint x: 634, startPoint y: 487, endPoint x: 427, endPoint y: 511, distance: 207.6
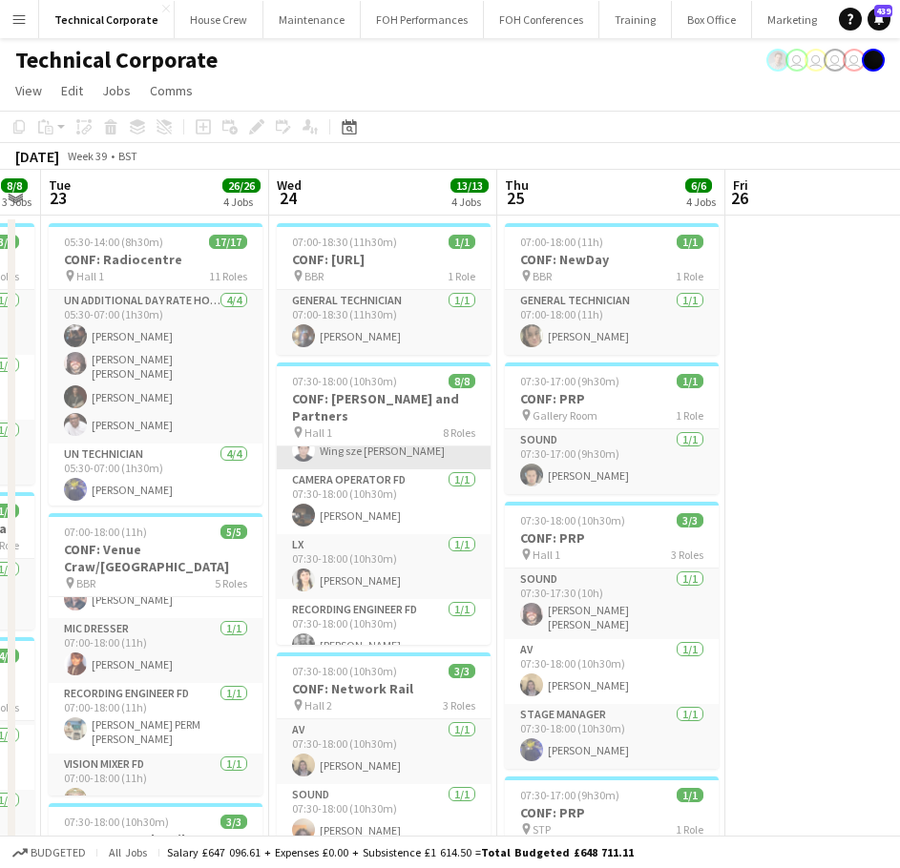
scroll to position [0, 0]
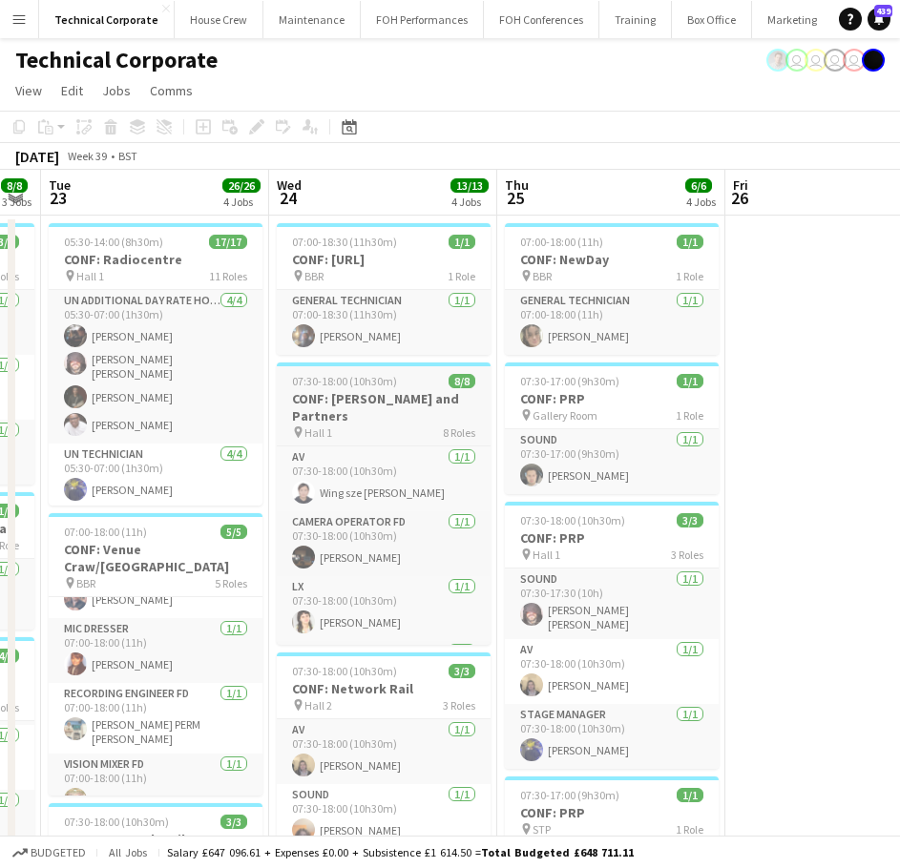
click at [366, 398] on h3 "CONF: Foster and Partners" at bounding box center [384, 407] width 214 height 34
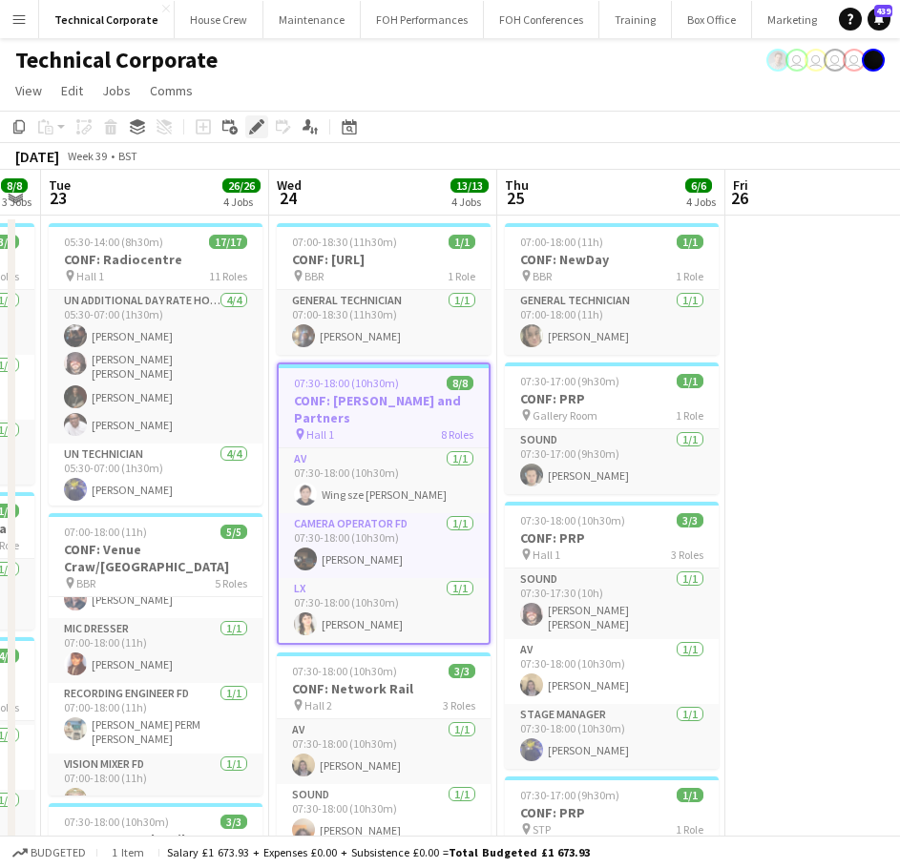
click at [259, 128] on icon at bounding box center [256, 127] width 10 height 10
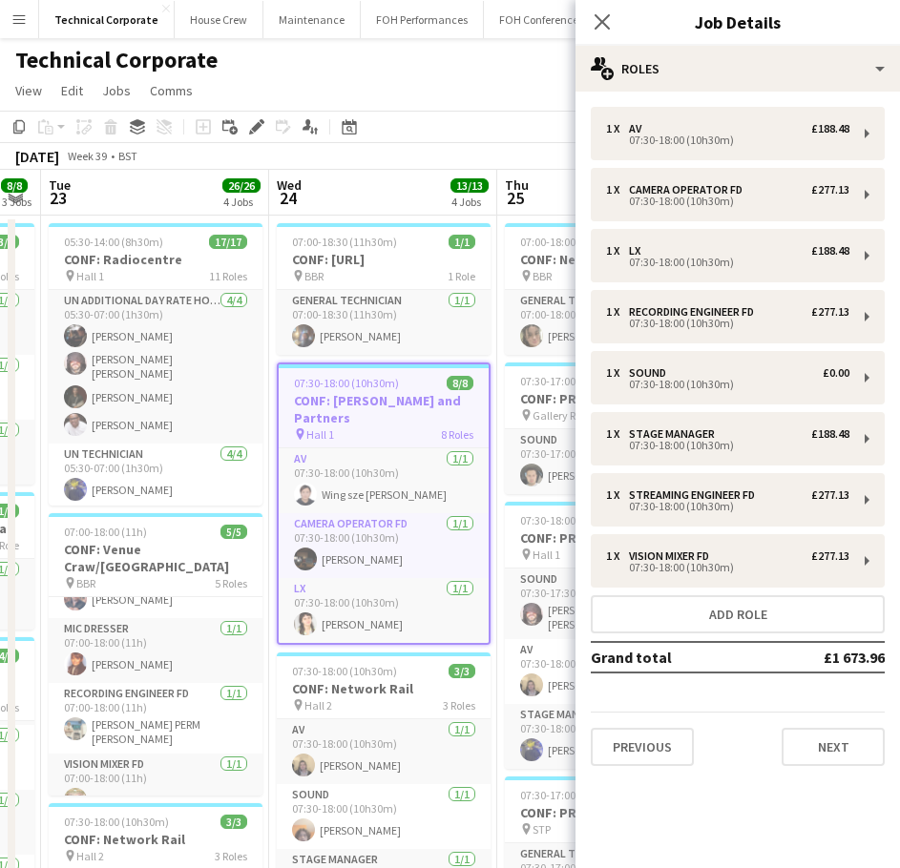
click at [698, 634] on div "1 x AV £188.48 07:30-18:00 (10h30m) 1 x Camera Operator FD £277.13 07:30-18:00 …" at bounding box center [737, 436] width 324 height 659
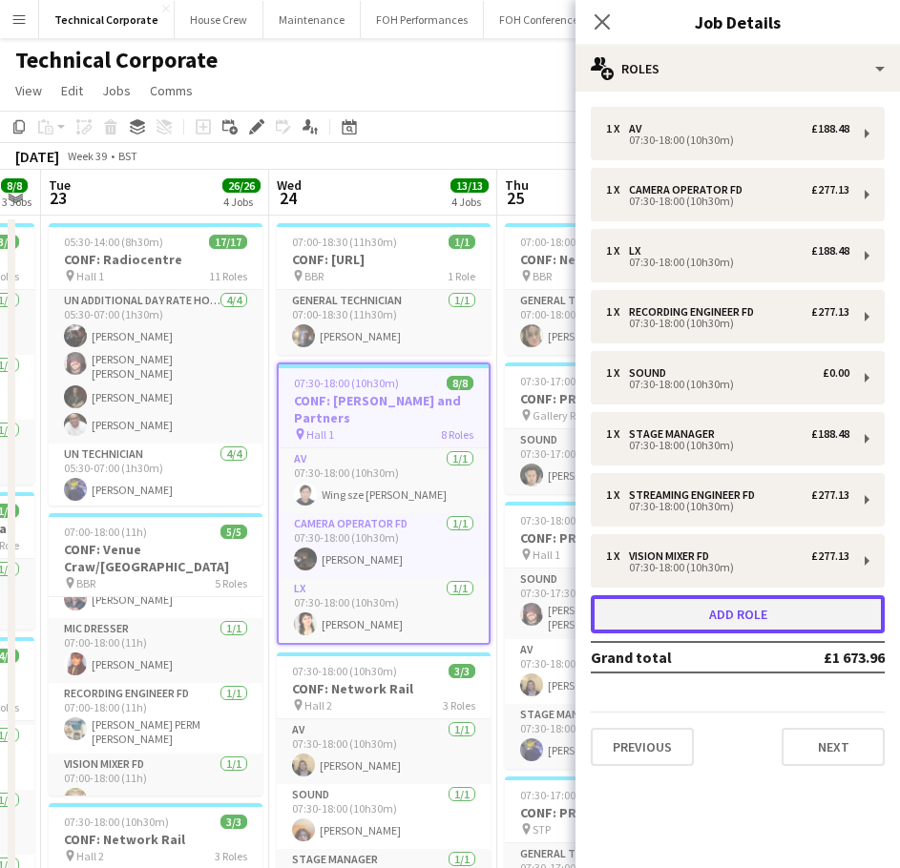
click at [694, 607] on button "Add role" at bounding box center [738, 614] width 294 height 38
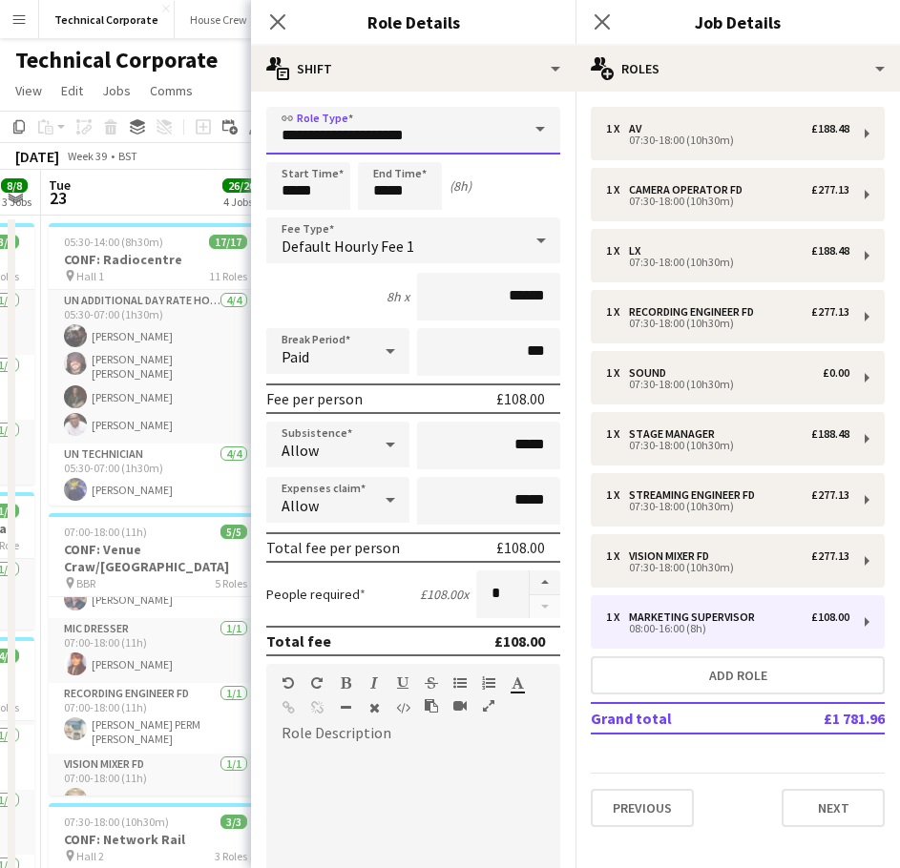
drag, startPoint x: 288, startPoint y: 134, endPoint x: 215, endPoint y: 128, distance: 73.7
click at [285, 24] on icon "Close pop-in" at bounding box center [277, 21] width 18 height 18
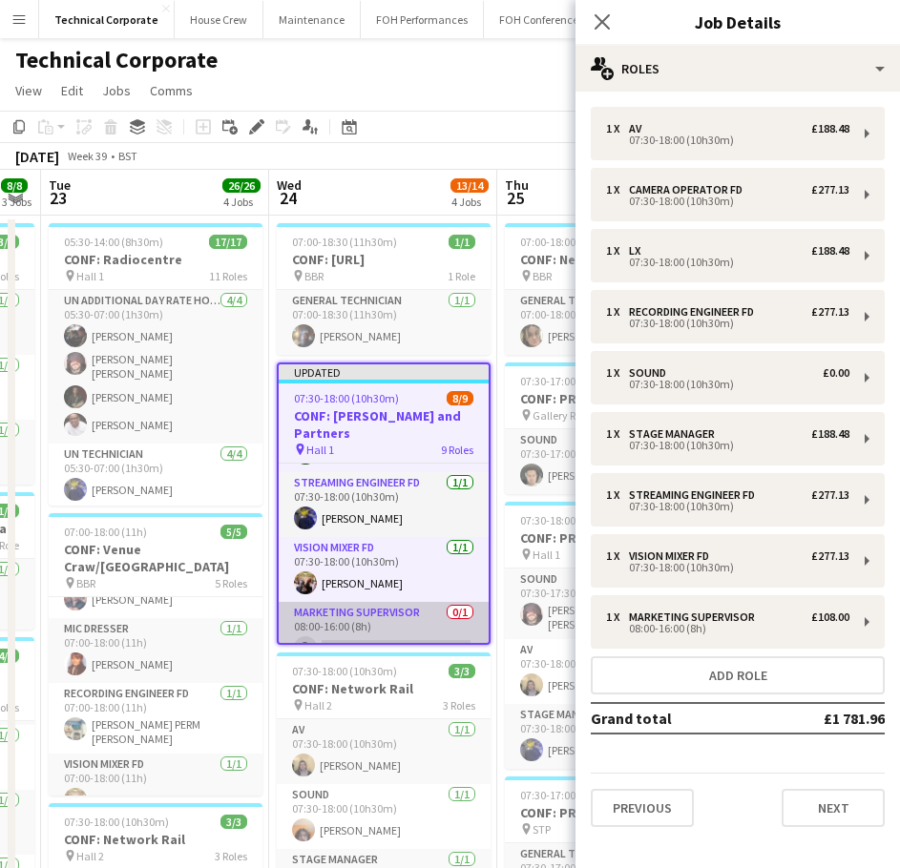
scroll to position [387, 0]
click at [372, 620] on app-card-role "Marketing Supervisor 0/1 08:00-16:00 (8h) single-neutral-actions" at bounding box center [384, 633] width 210 height 65
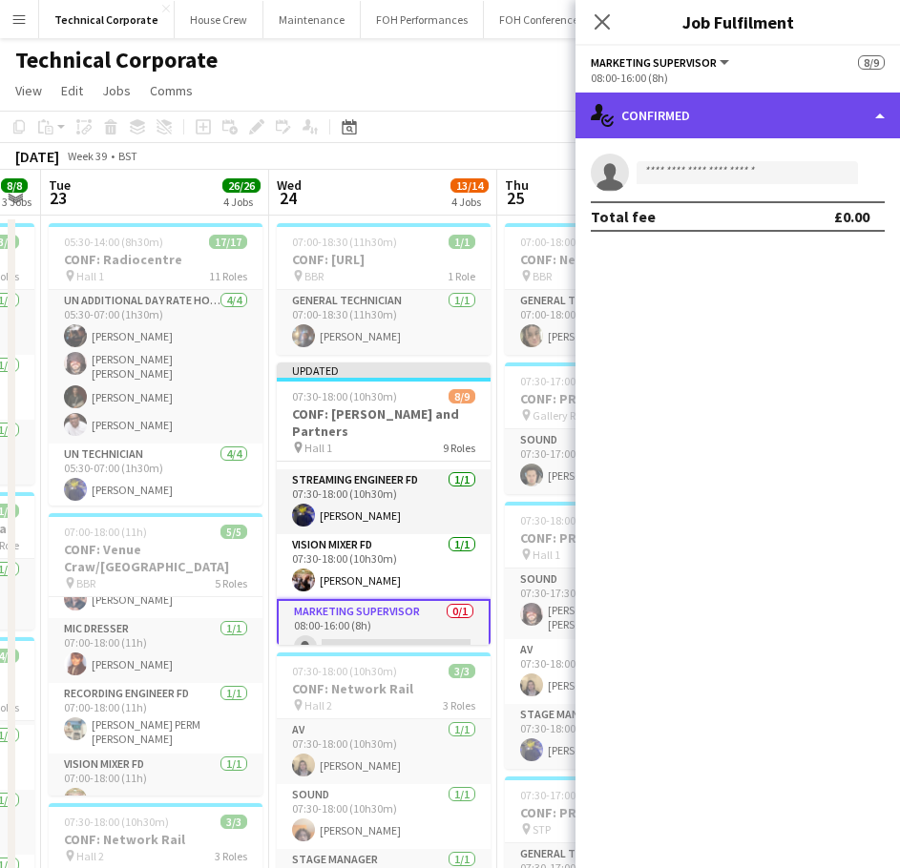
click at [742, 114] on div "single-neutral-actions-check-2 Confirmed" at bounding box center [737, 116] width 324 height 46
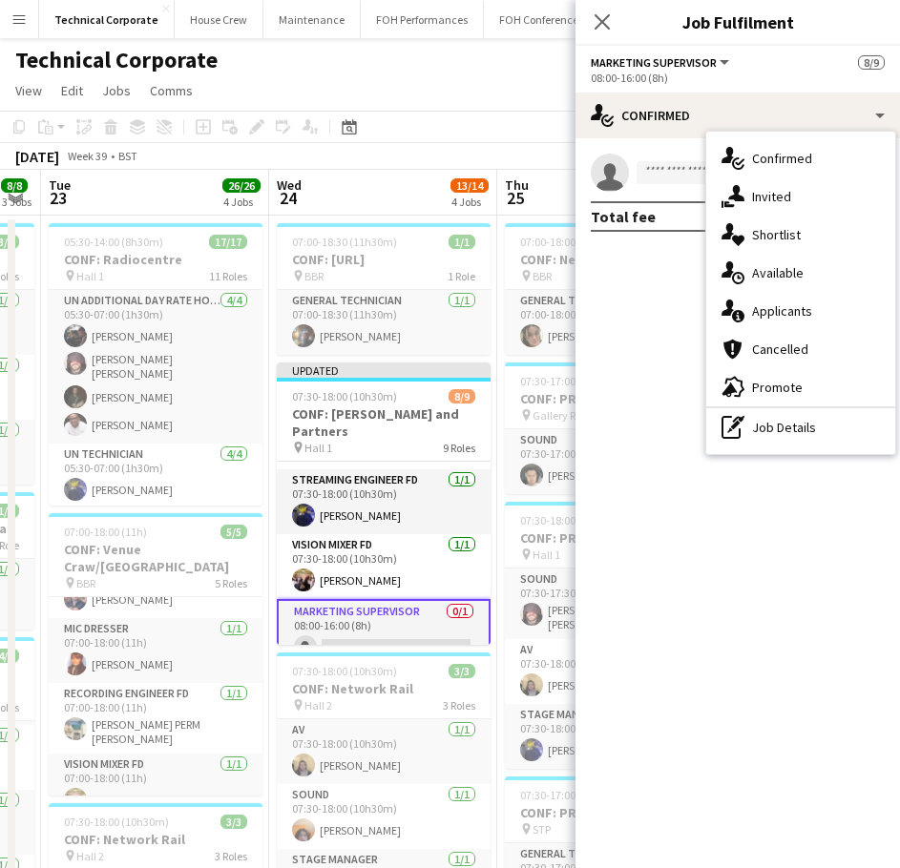
click at [789, 408] on div "pen-write Job Details" at bounding box center [800, 427] width 189 height 38
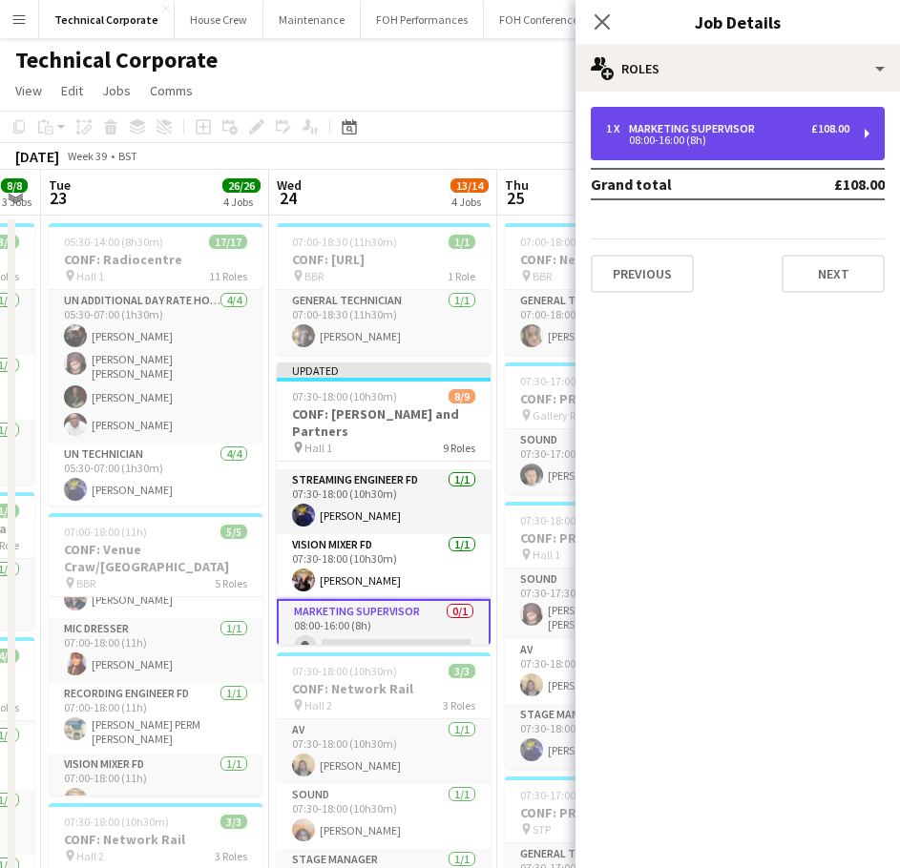
drag, startPoint x: 772, startPoint y: 139, endPoint x: 743, endPoint y: 147, distance: 29.6
click at [772, 144] on div "08:00-16:00 (8h)" at bounding box center [727, 140] width 243 height 10
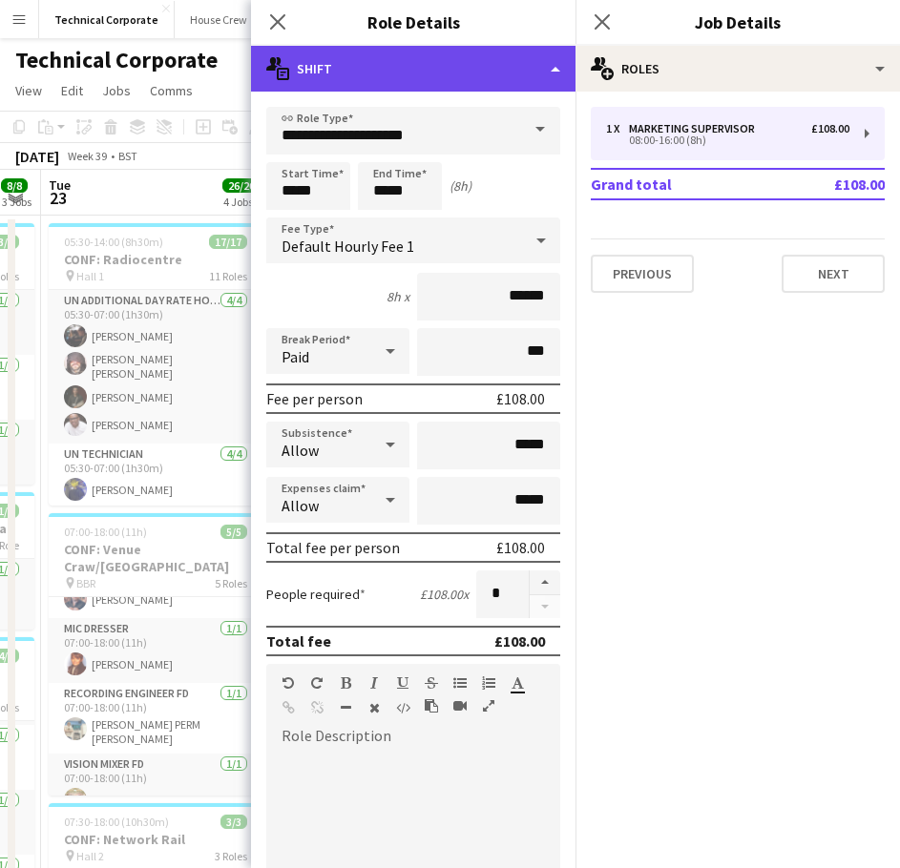
click at [480, 54] on div "multiple-actions-text Shift" at bounding box center [413, 69] width 324 height 46
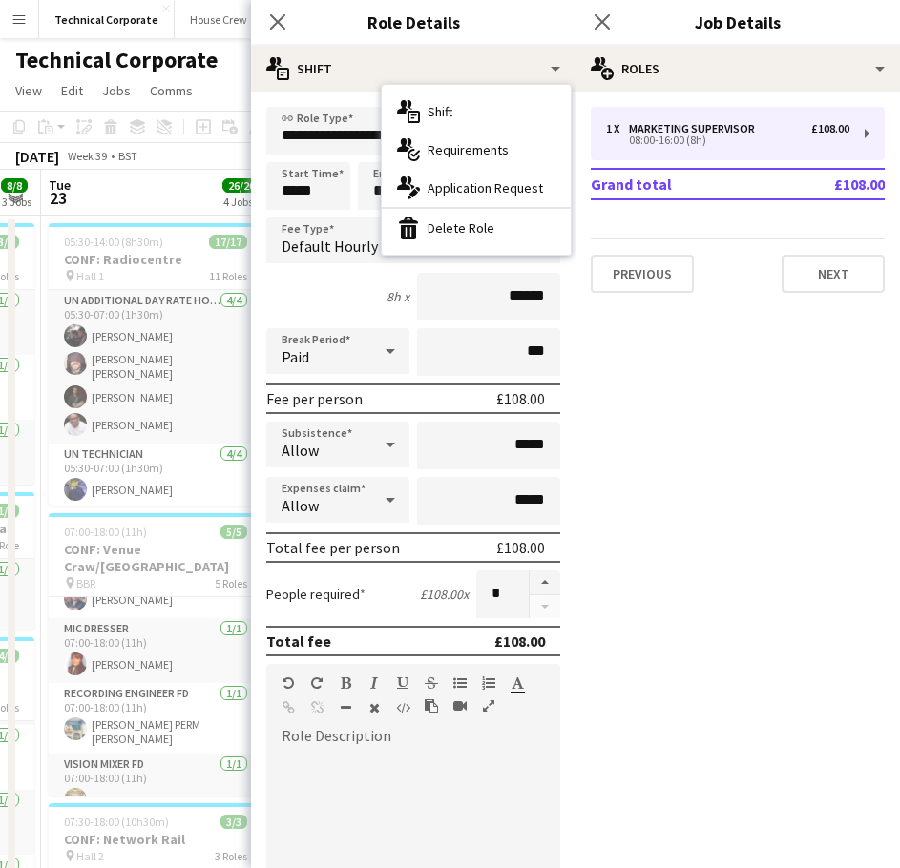
click at [451, 236] on div "bin-2 Delete Role" at bounding box center [476, 228] width 189 height 38
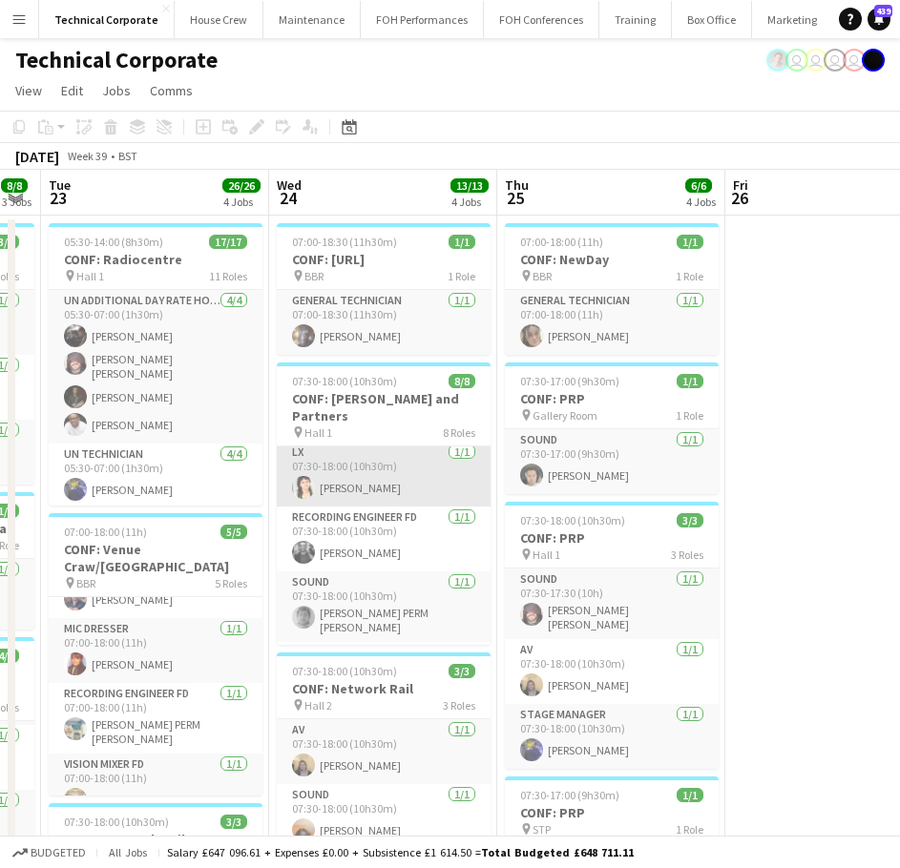
scroll to position [0, 0]
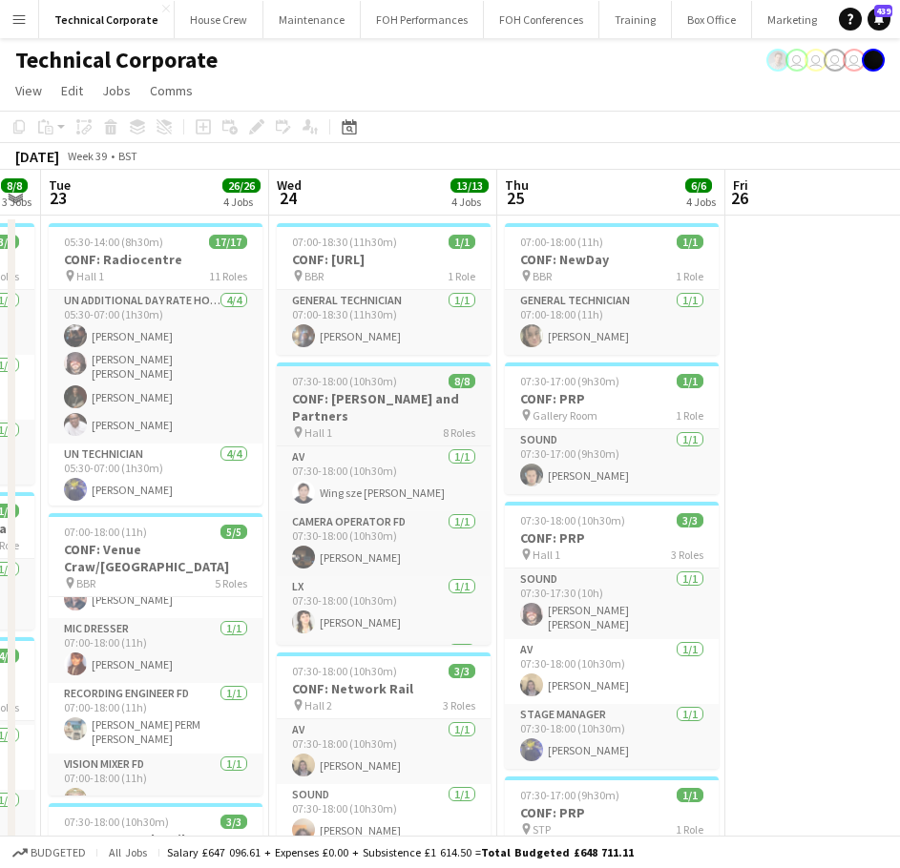
click at [360, 393] on h3 "CONF: Foster and Partners" at bounding box center [384, 407] width 214 height 34
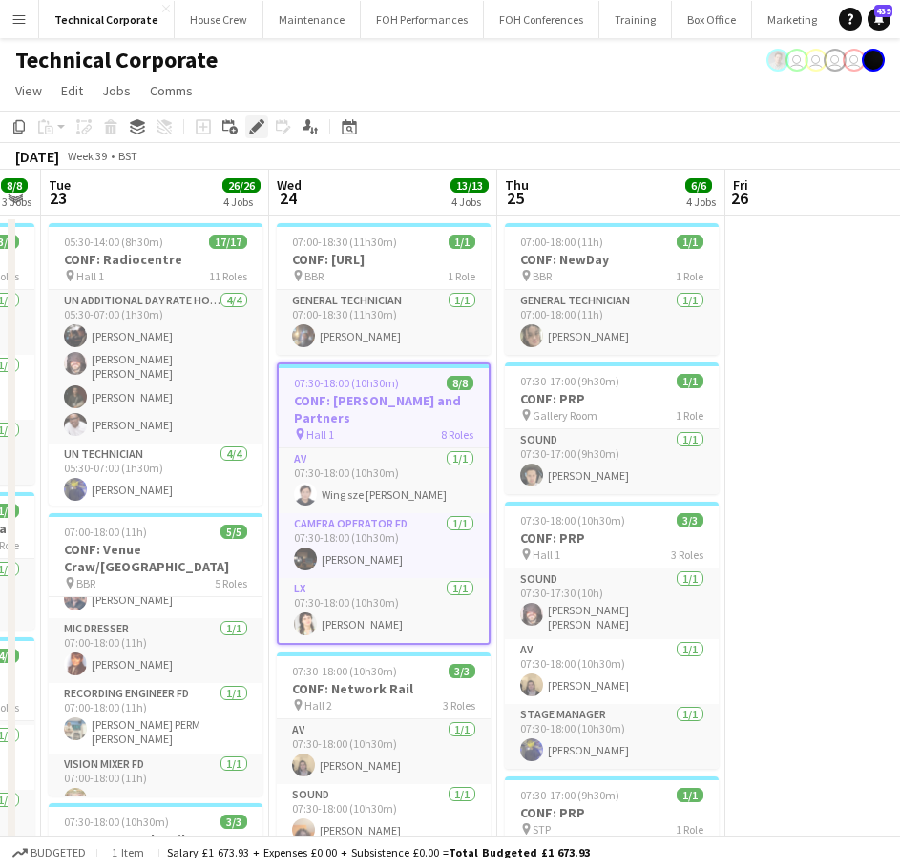
click at [265, 131] on div "Edit" at bounding box center [256, 126] width 23 height 23
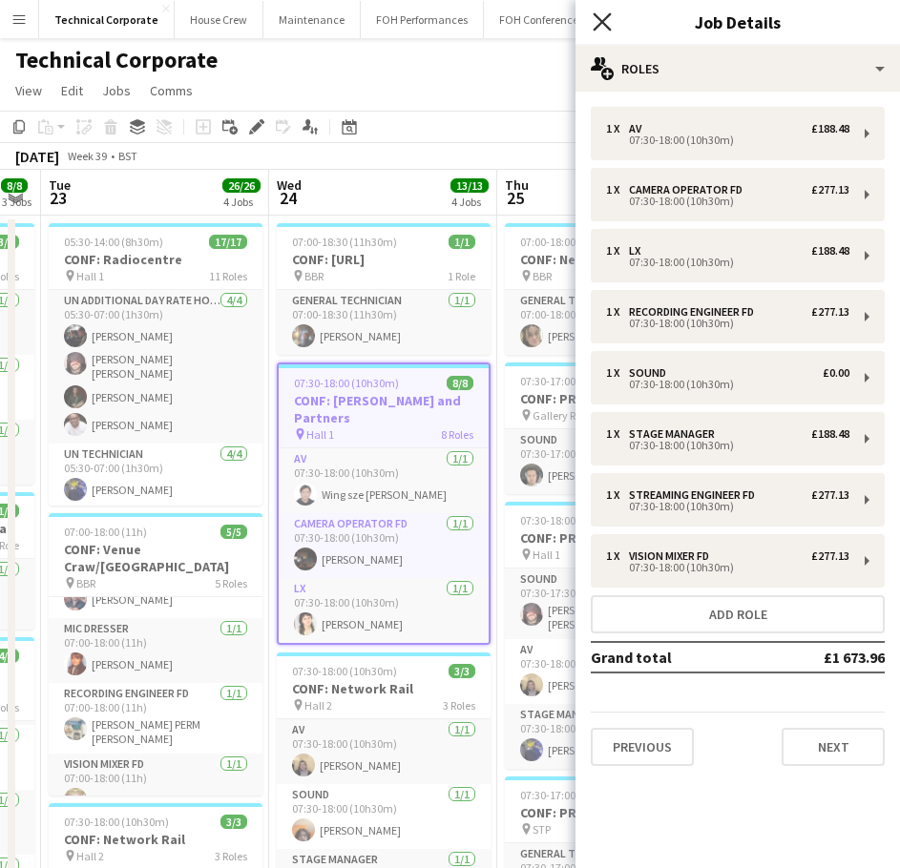
click at [595, 24] on icon "Close pop-in" at bounding box center [602, 21] width 18 height 18
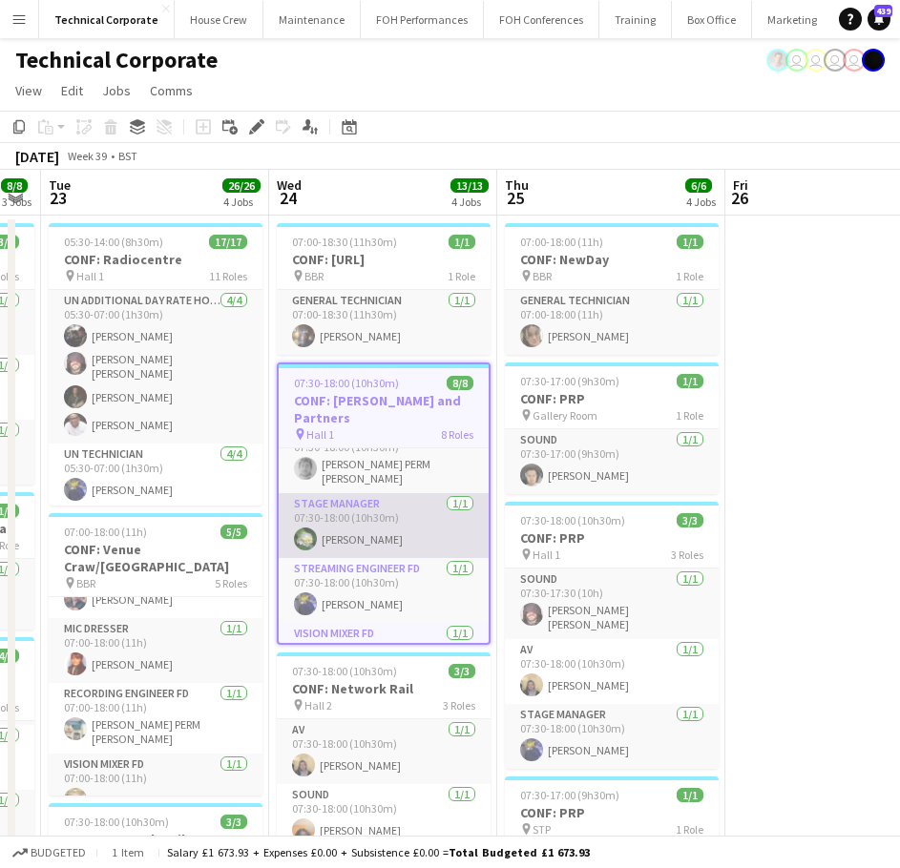
scroll to position [286, 0]
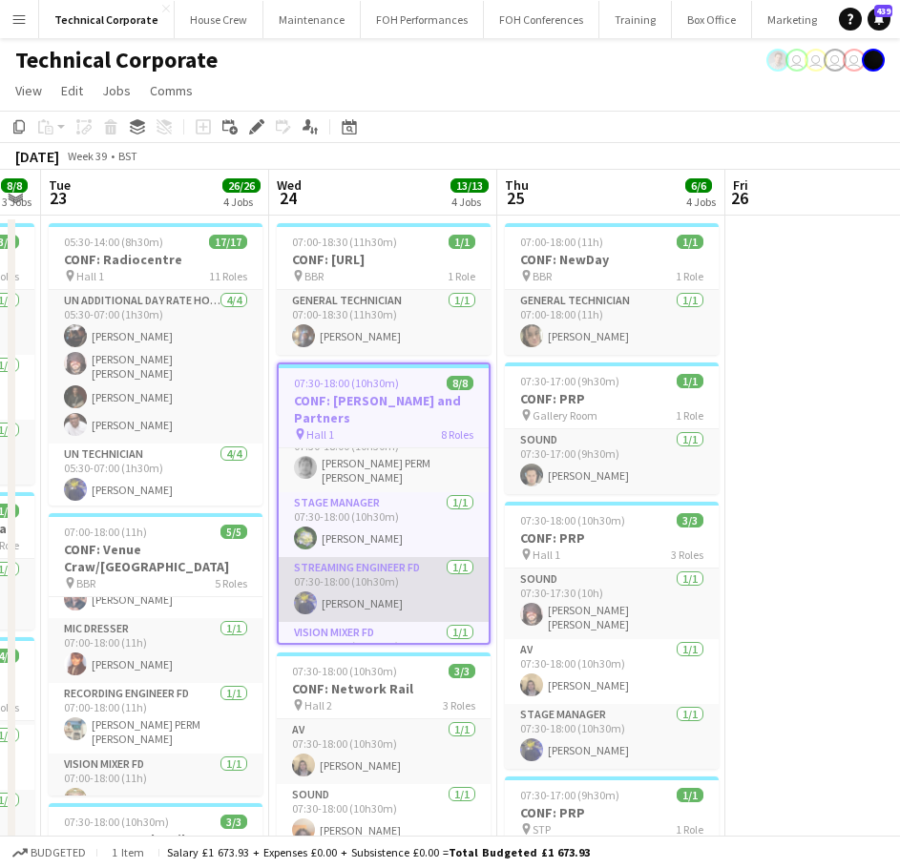
click at [412, 557] on app-card-role "Streaming Engineer FD 1/1 07:30-18:00 (10h30m) Christopher Miller" at bounding box center [384, 589] width 210 height 65
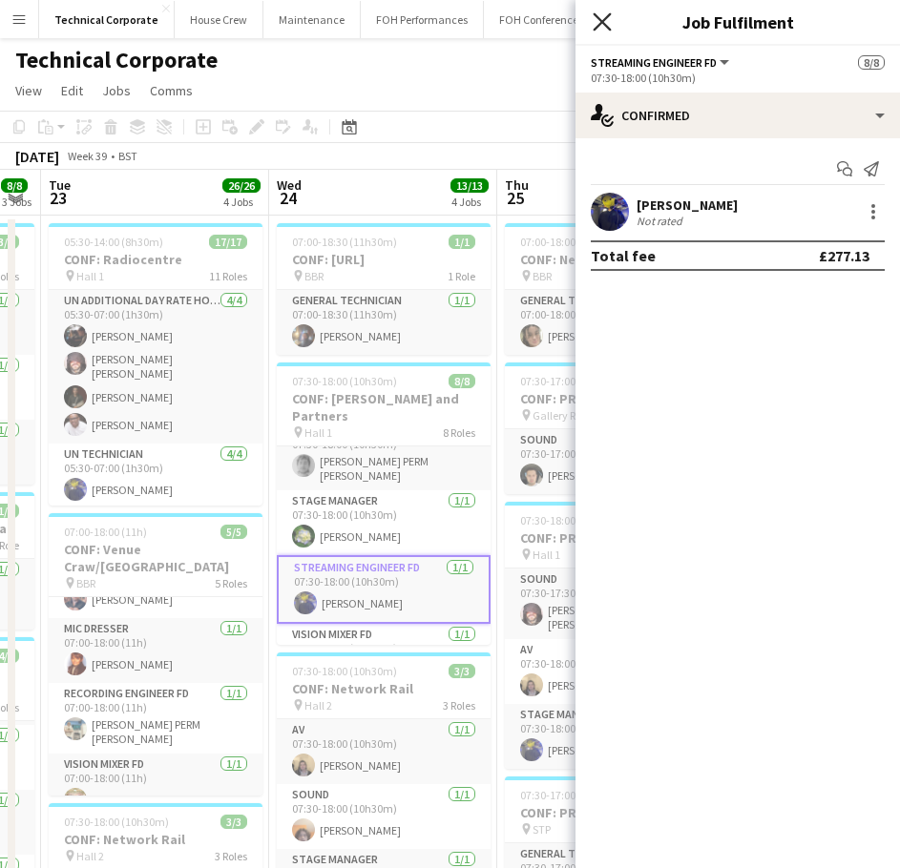
click at [604, 27] on icon "Close pop-in" at bounding box center [602, 21] width 18 height 18
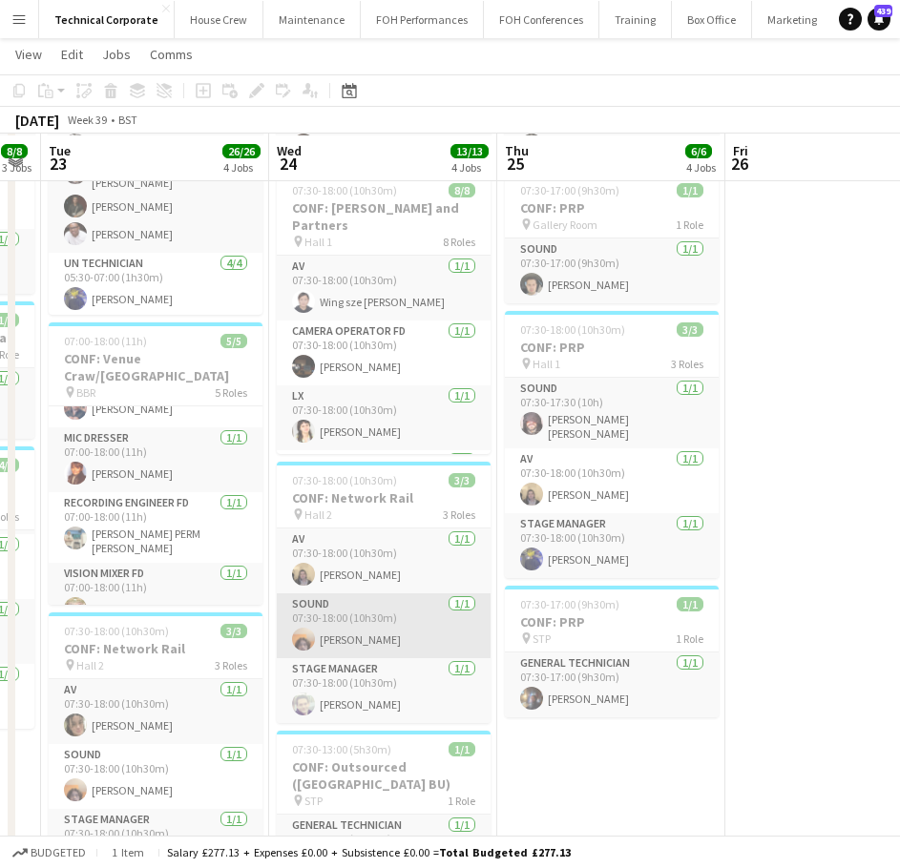
scroll to position [191, 0]
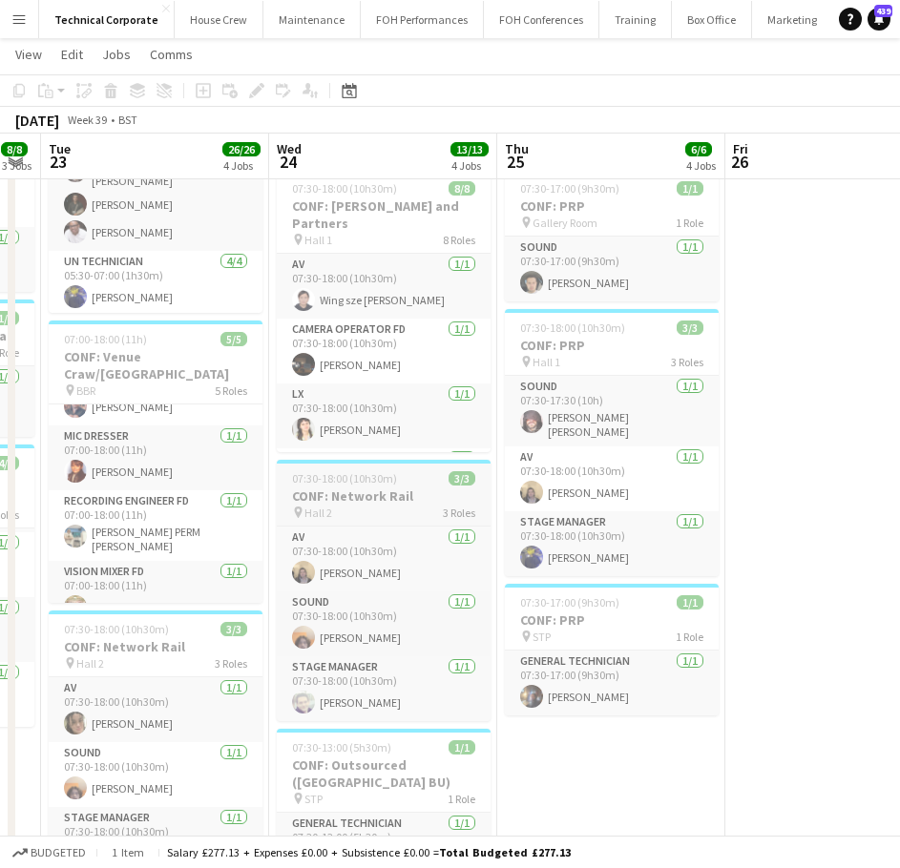
click at [404, 510] on div "pin Hall 2 3 Roles" at bounding box center [384, 512] width 214 height 15
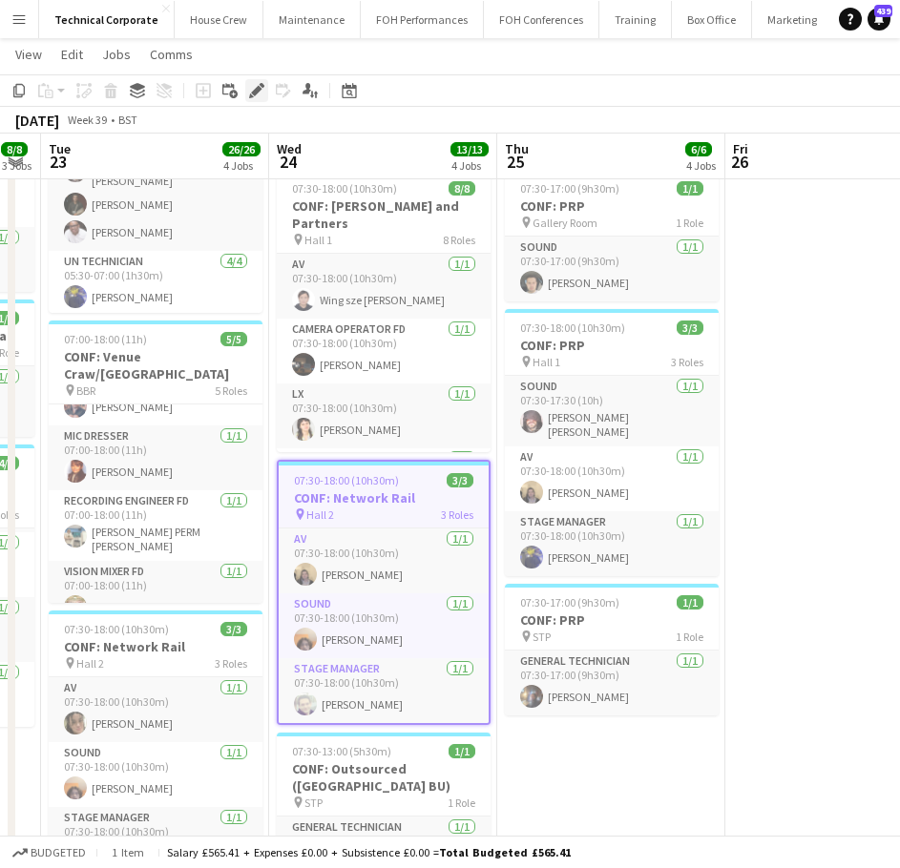
click at [252, 92] on icon "Edit" at bounding box center [256, 90] width 15 height 15
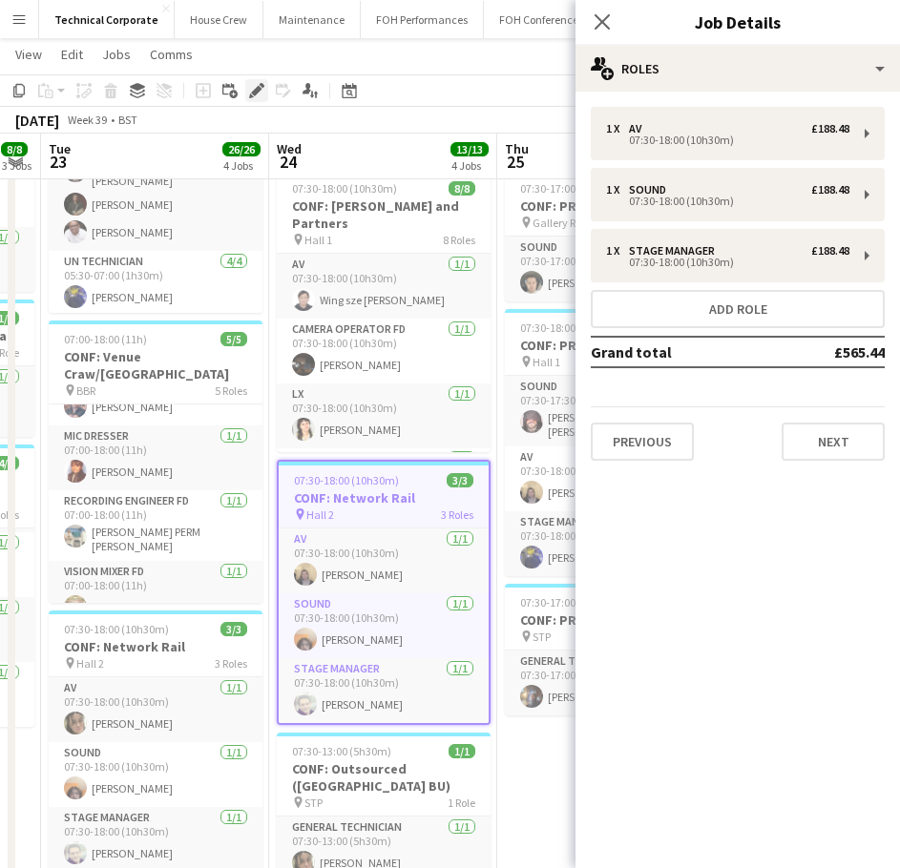
click at [252, 92] on icon "Edit" at bounding box center [256, 90] width 15 height 15
click at [409, 773] on h3 "CONF: Outsourced (TX BU)" at bounding box center [384, 777] width 214 height 34
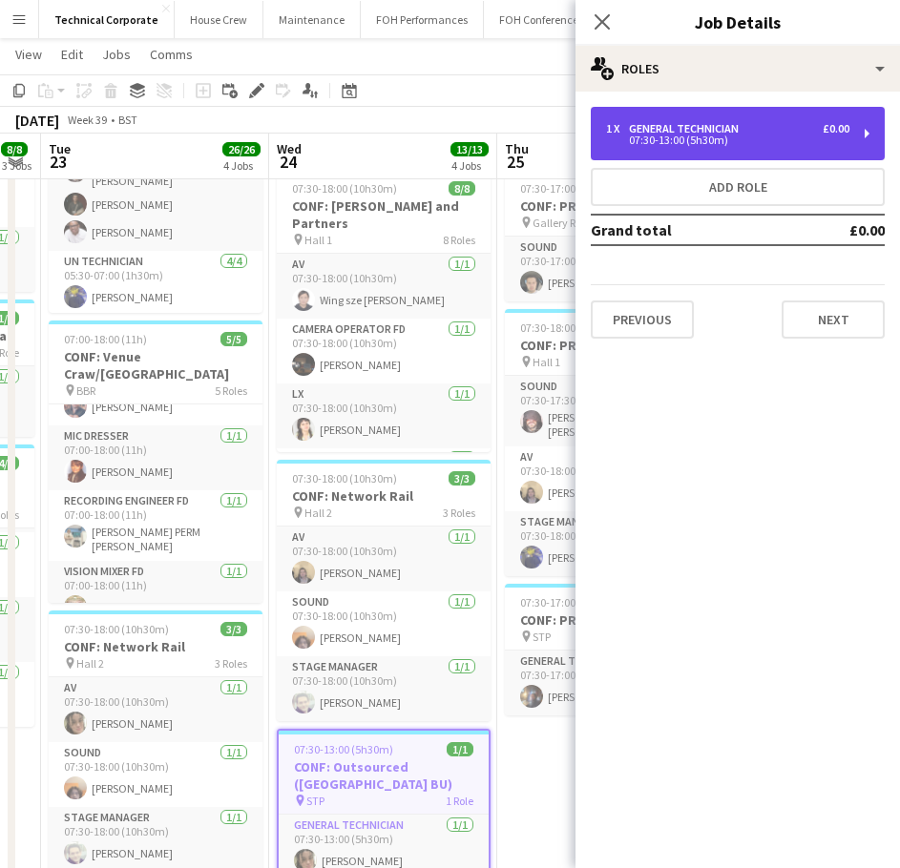
click at [708, 154] on div "1 x General Technician £0.00 07:30-13:00 (5h30m)" at bounding box center [738, 133] width 294 height 53
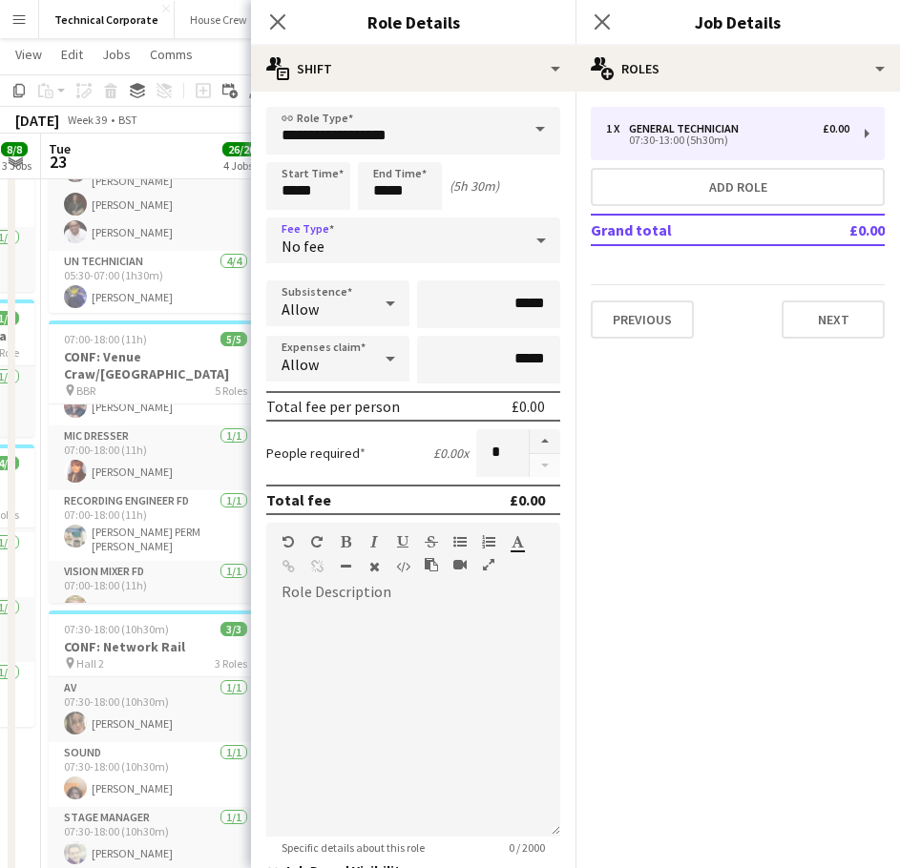
click at [386, 238] on div "No fee" at bounding box center [394, 241] width 256 height 46
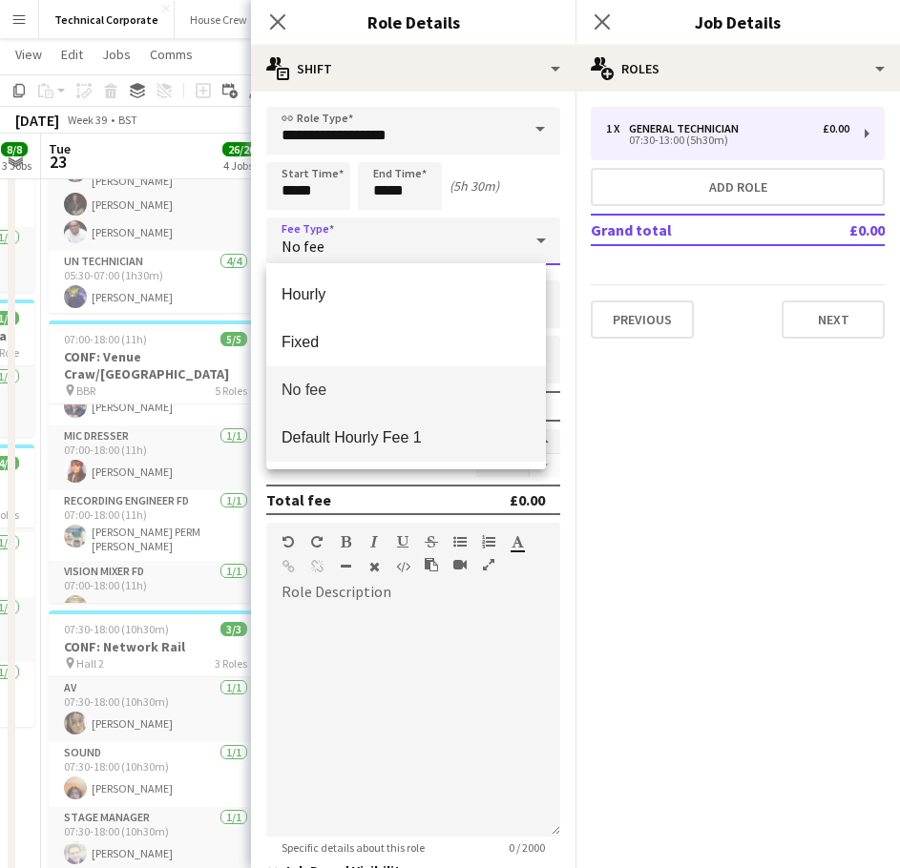
click at [391, 453] on mat-option "Default Hourly Fee 1" at bounding box center [406, 438] width 280 height 48
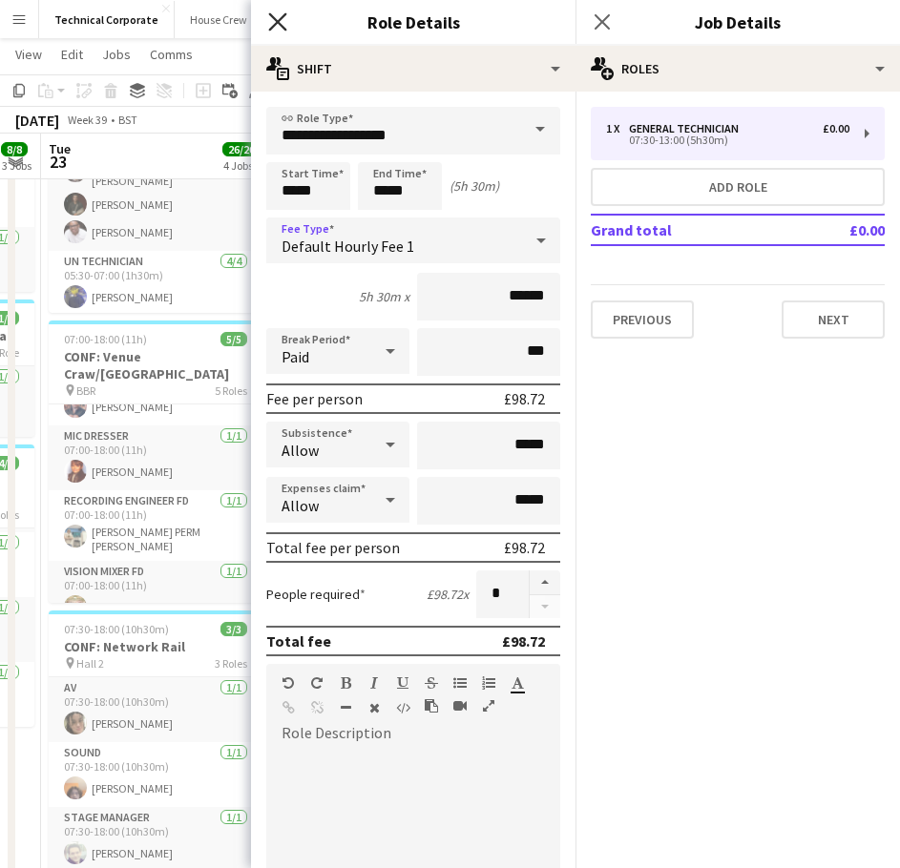
click at [282, 15] on icon "Close pop-in" at bounding box center [277, 21] width 18 height 18
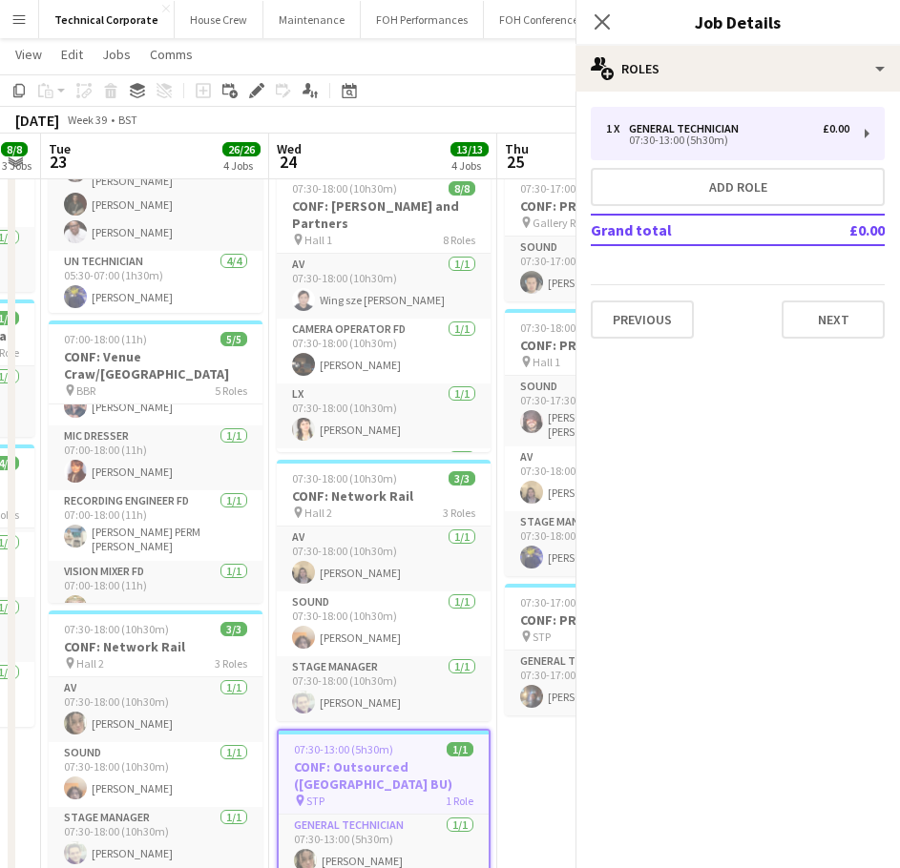
scroll to position [0, 0]
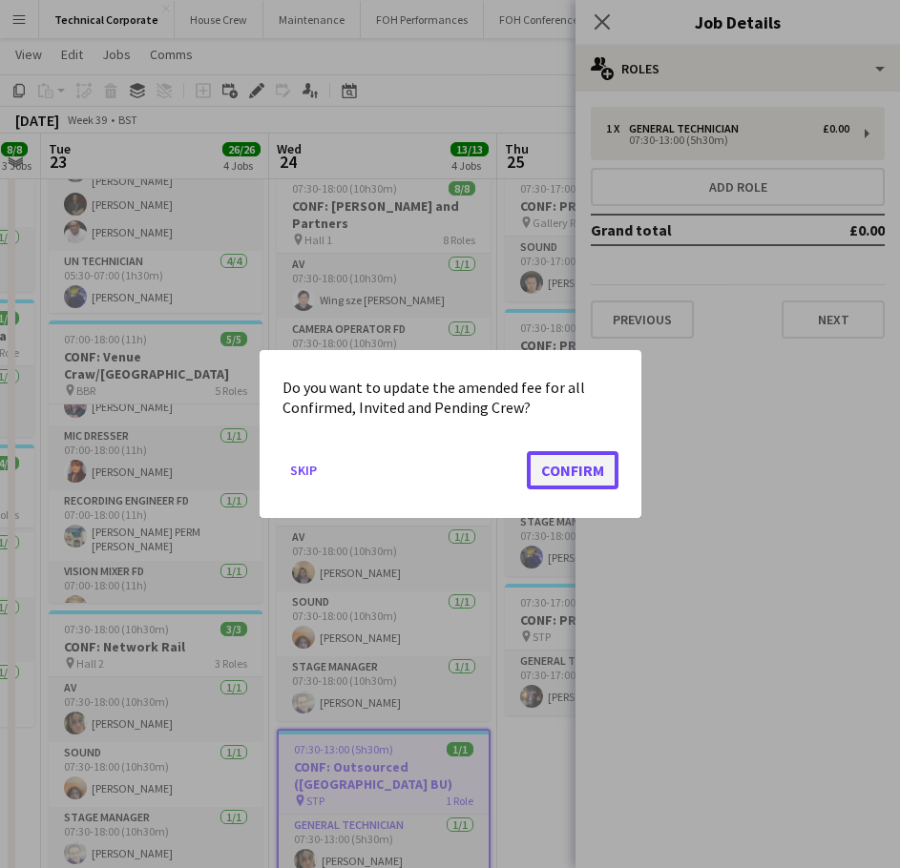
click at [590, 477] on button "Confirm" at bounding box center [573, 470] width 92 height 38
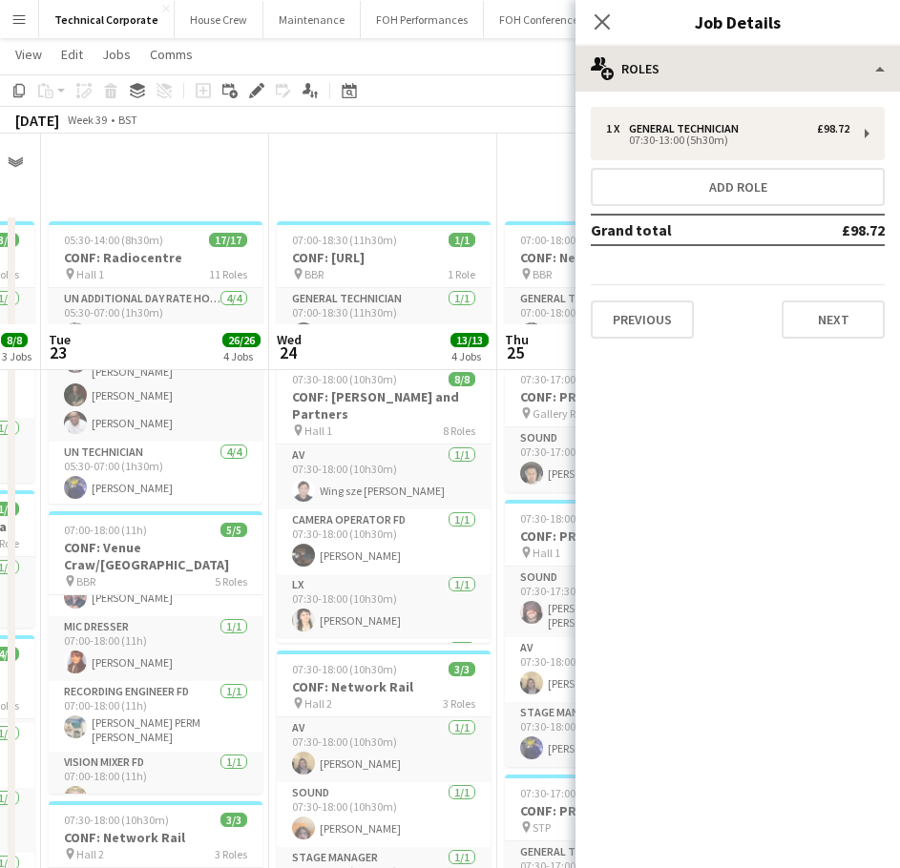
scroll to position [191, 0]
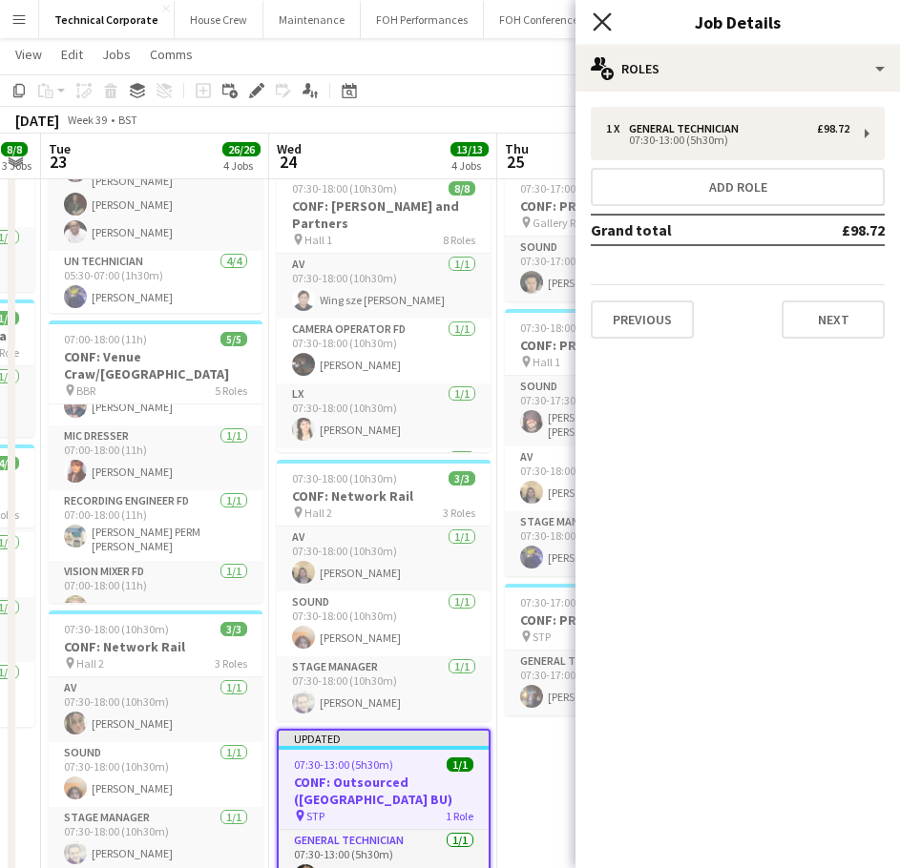
click at [595, 22] on icon "Close pop-in" at bounding box center [602, 21] width 18 height 18
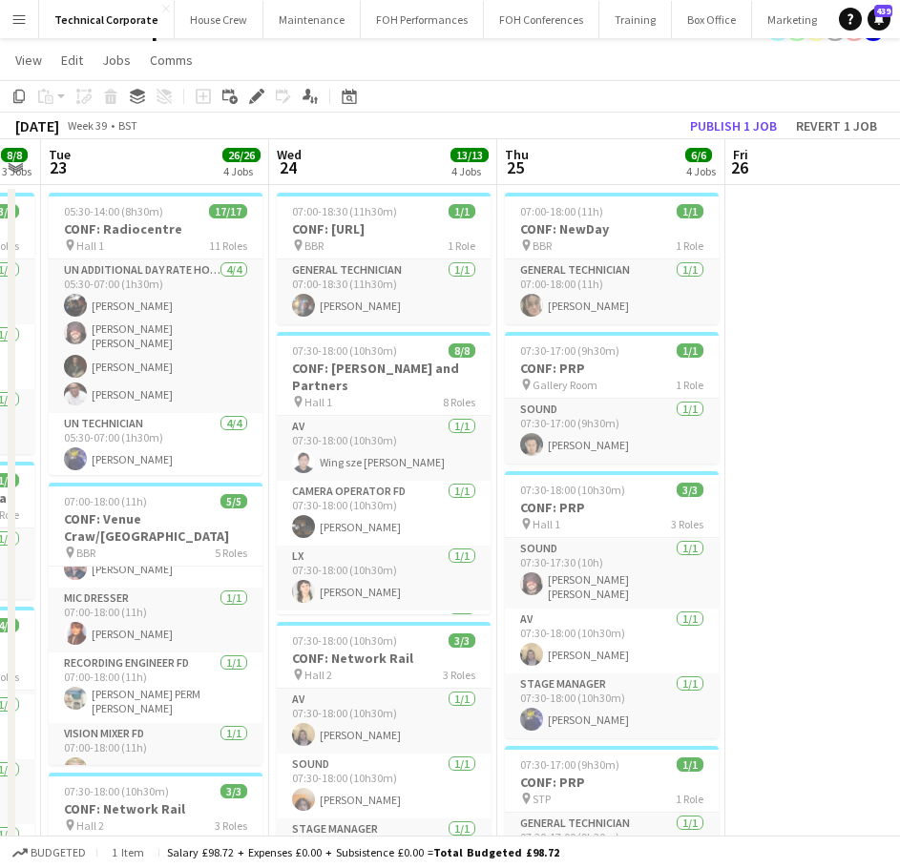
scroll to position [0, 0]
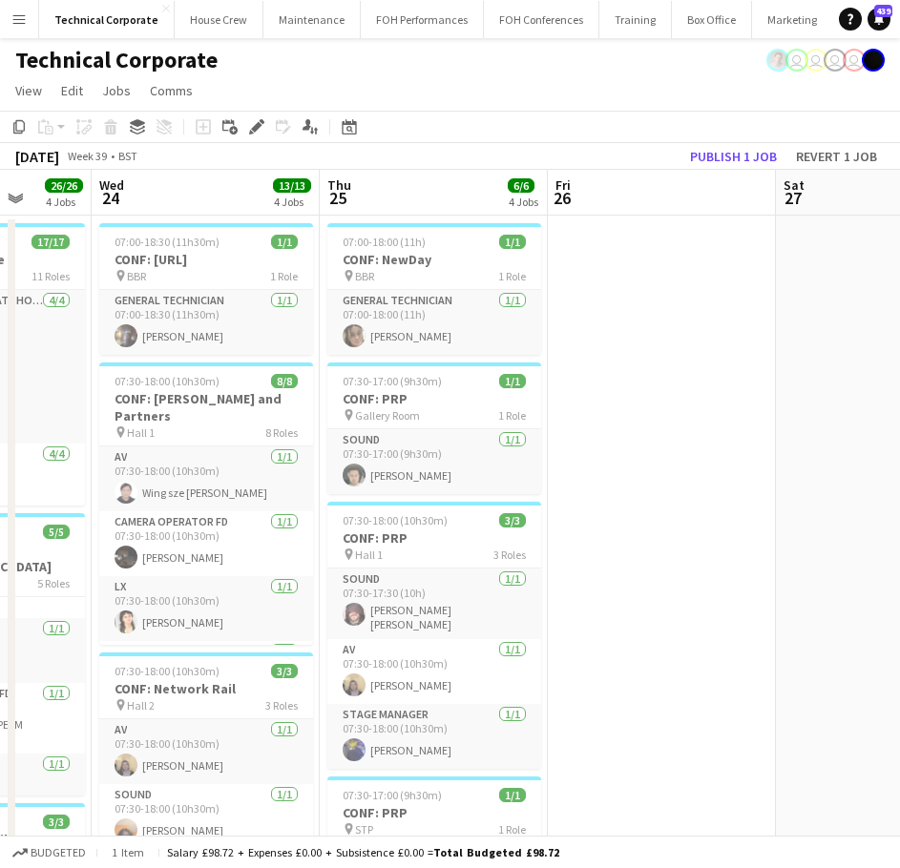
drag, startPoint x: 716, startPoint y: 545, endPoint x: 538, endPoint y: 554, distance: 177.7
click at [485, 279] on div "pin BBR 1 Role" at bounding box center [434, 275] width 214 height 15
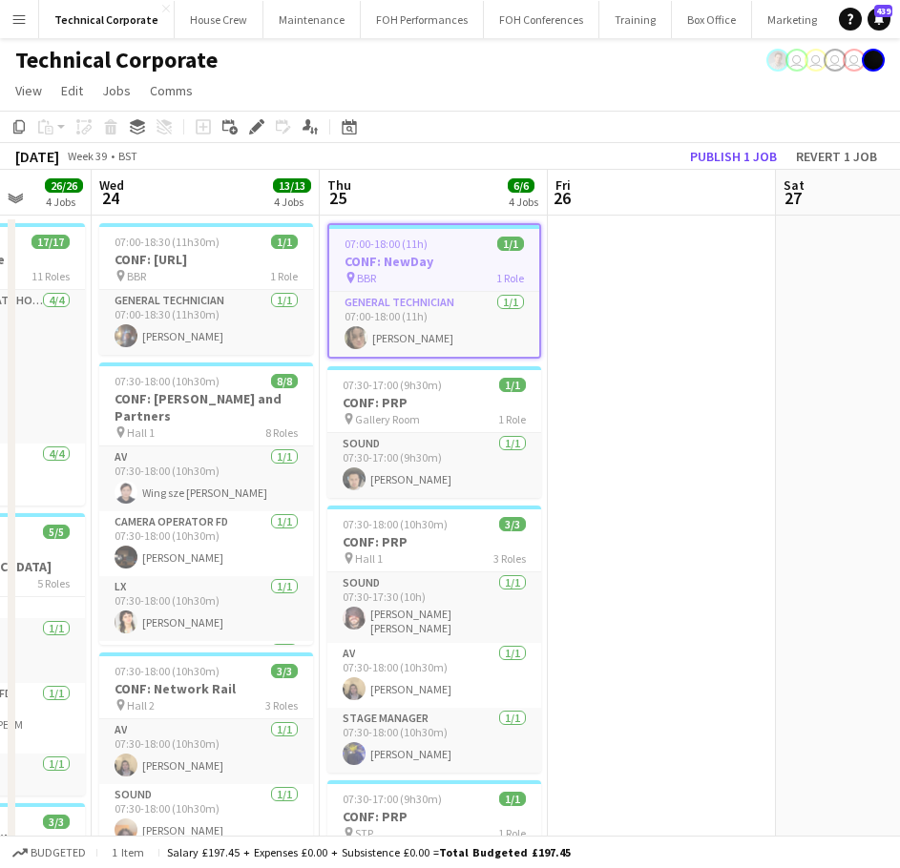
scroll to position [0, 594]
click at [250, 135] on icon at bounding box center [251, 132] width 5 height 5
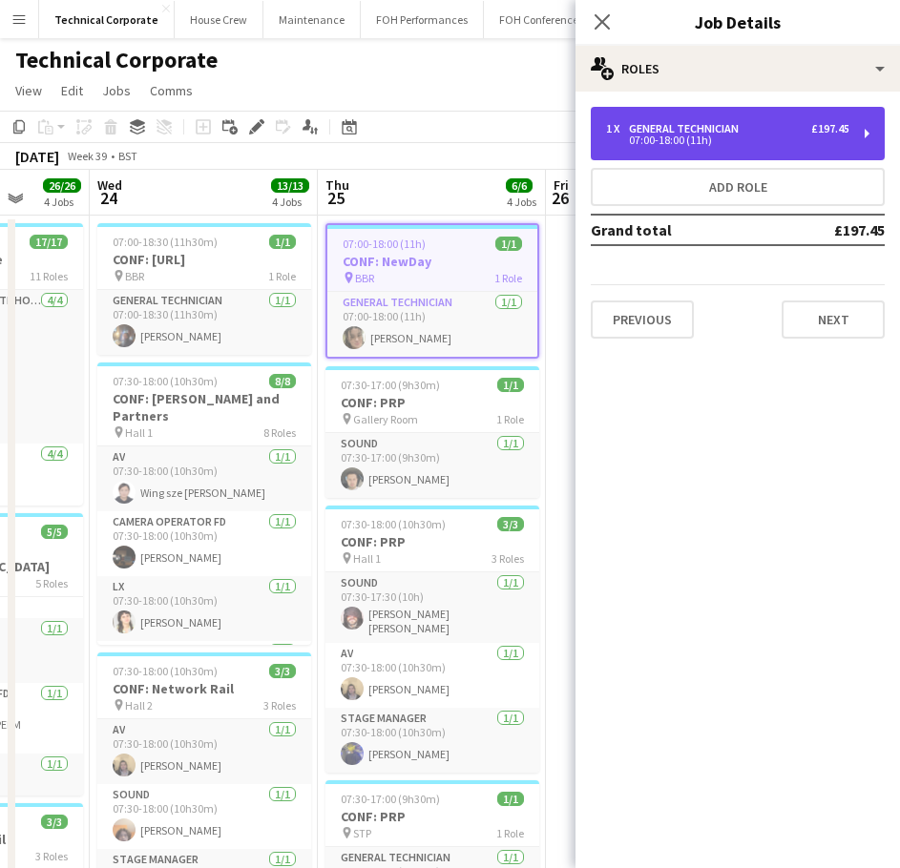
click at [674, 121] on div "1 x General Technician £197.45 07:00-18:00 (11h)" at bounding box center [738, 133] width 294 height 53
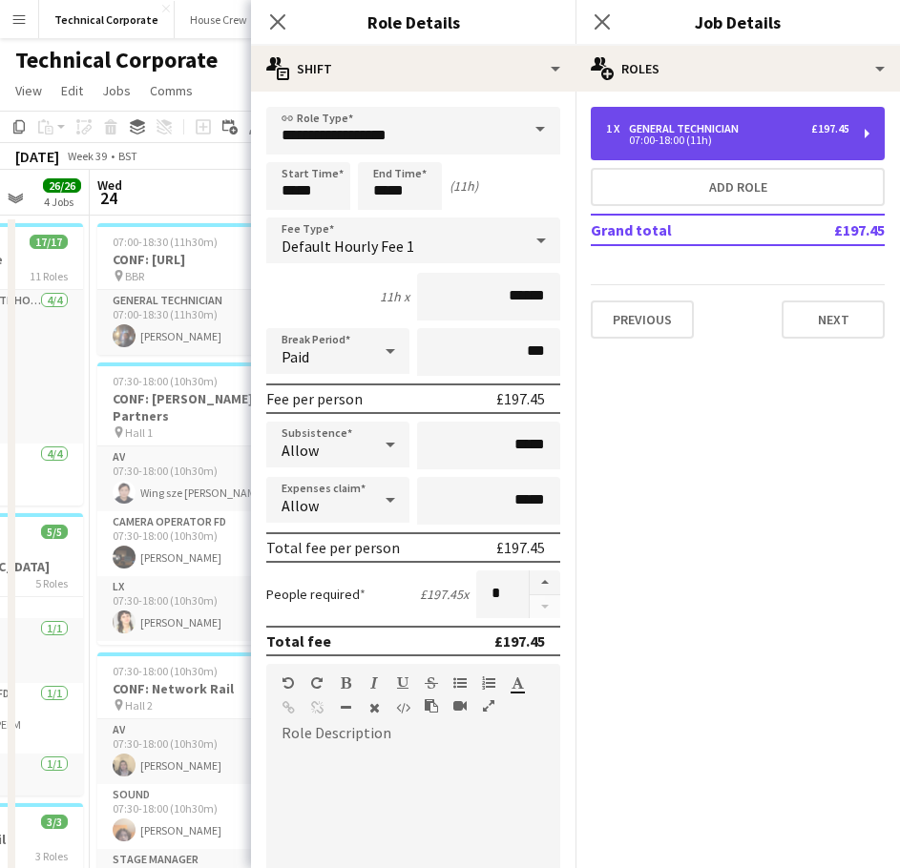
click at [674, 121] on div "1 x General Technician £197.45 07:00-18:00 (11h)" at bounding box center [738, 133] width 294 height 53
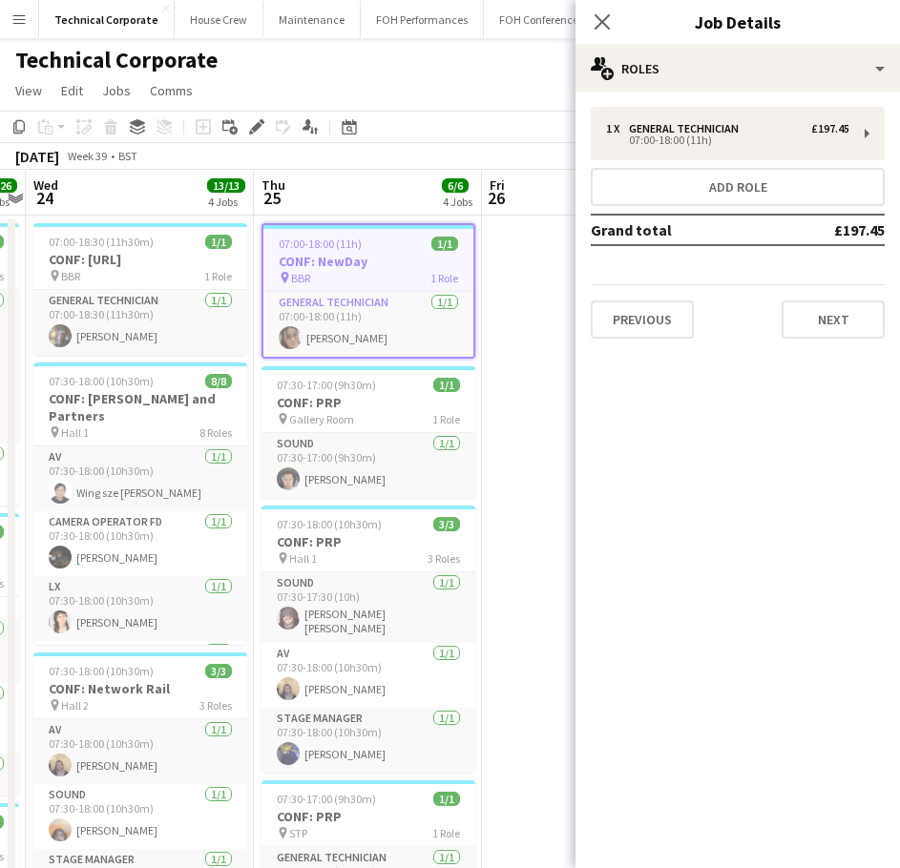
scroll to position [0, 662]
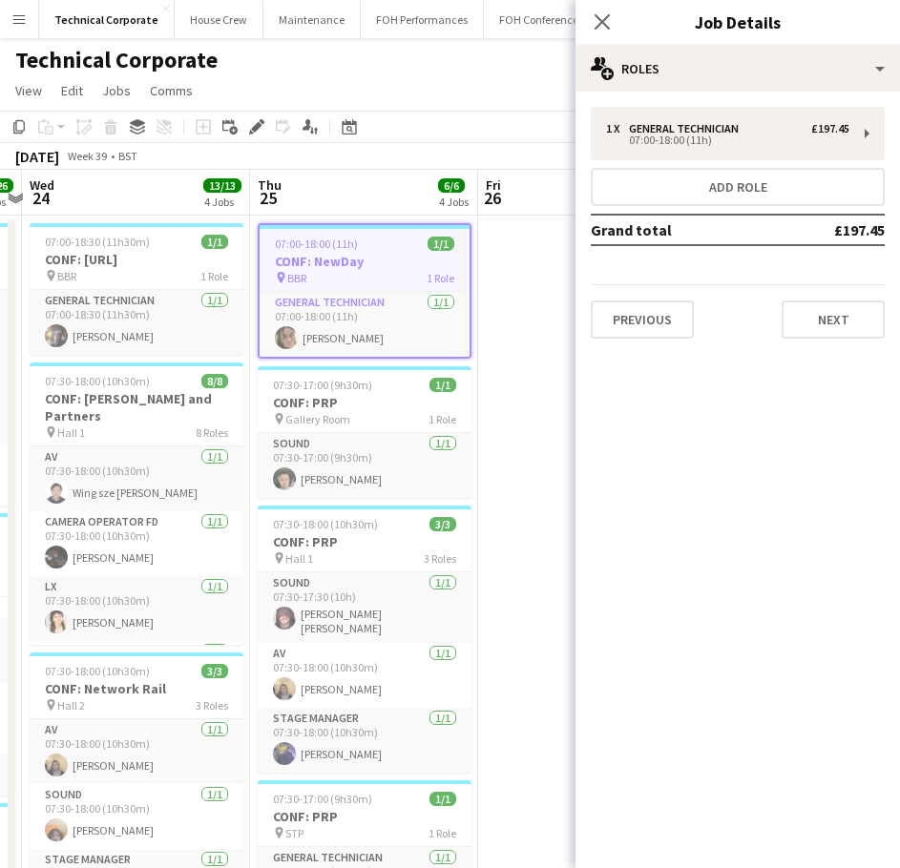
drag, startPoint x: 548, startPoint y: 432, endPoint x: 480, endPoint y: 446, distance: 69.0
click at [380, 412] on div "pin Gallery Room 1 Role" at bounding box center [365, 418] width 214 height 15
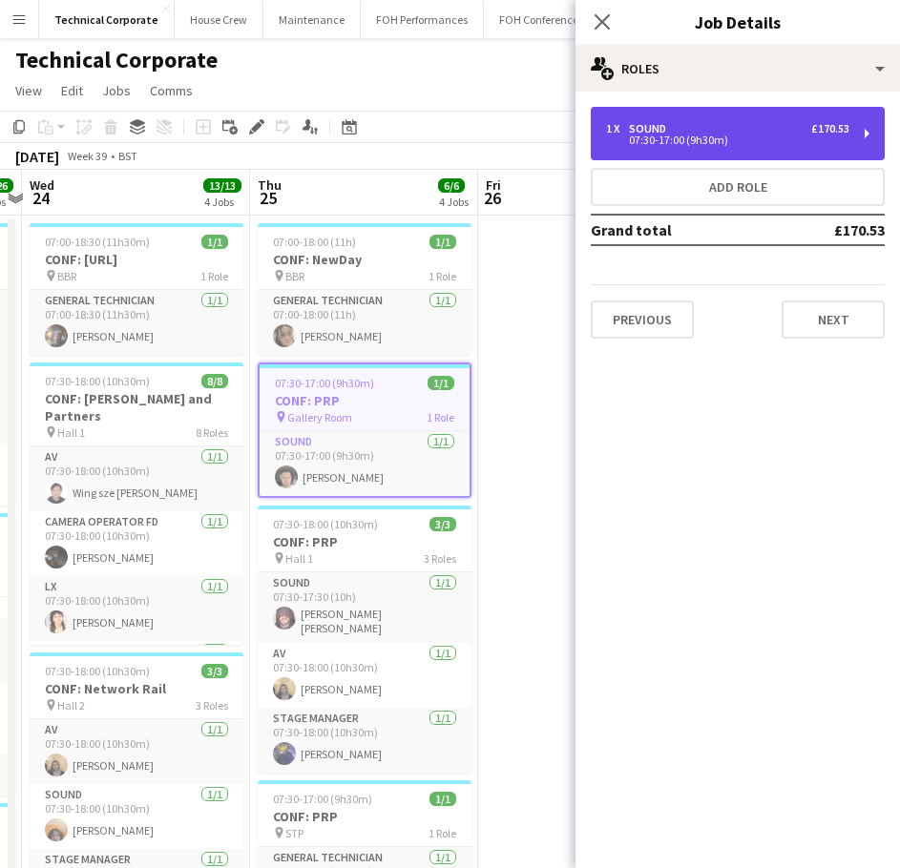
click at [666, 124] on div "Sound" at bounding box center [651, 128] width 45 height 13
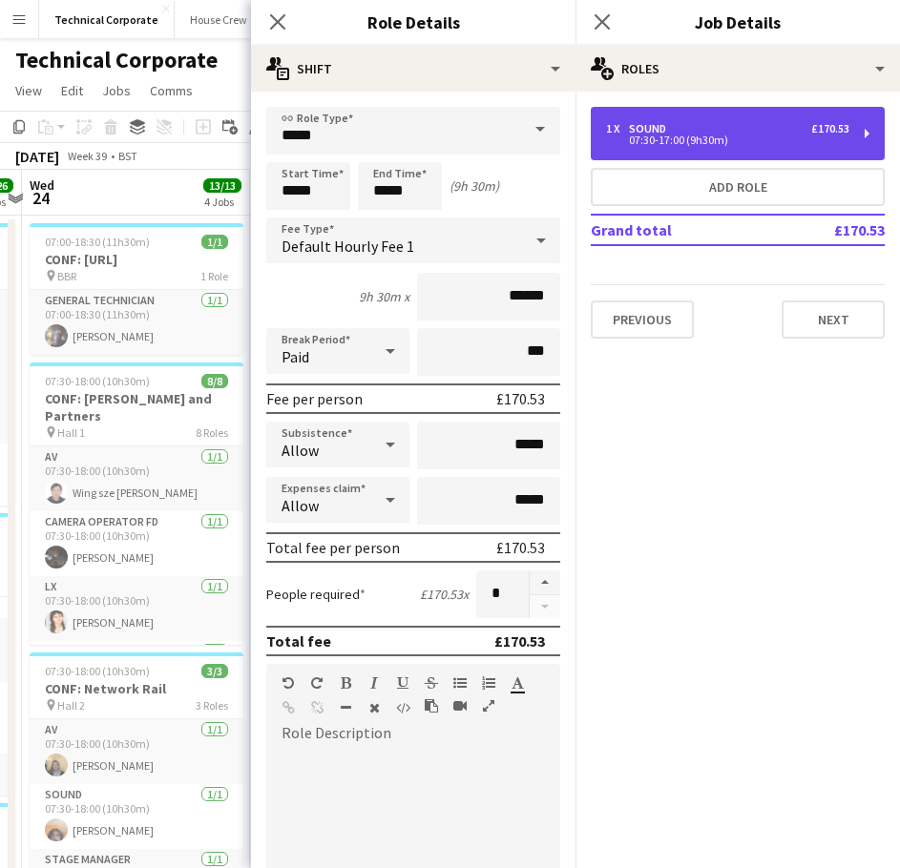
drag, startPoint x: 666, startPoint y: 124, endPoint x: 651, endPoint y: 168, distance: 46.5
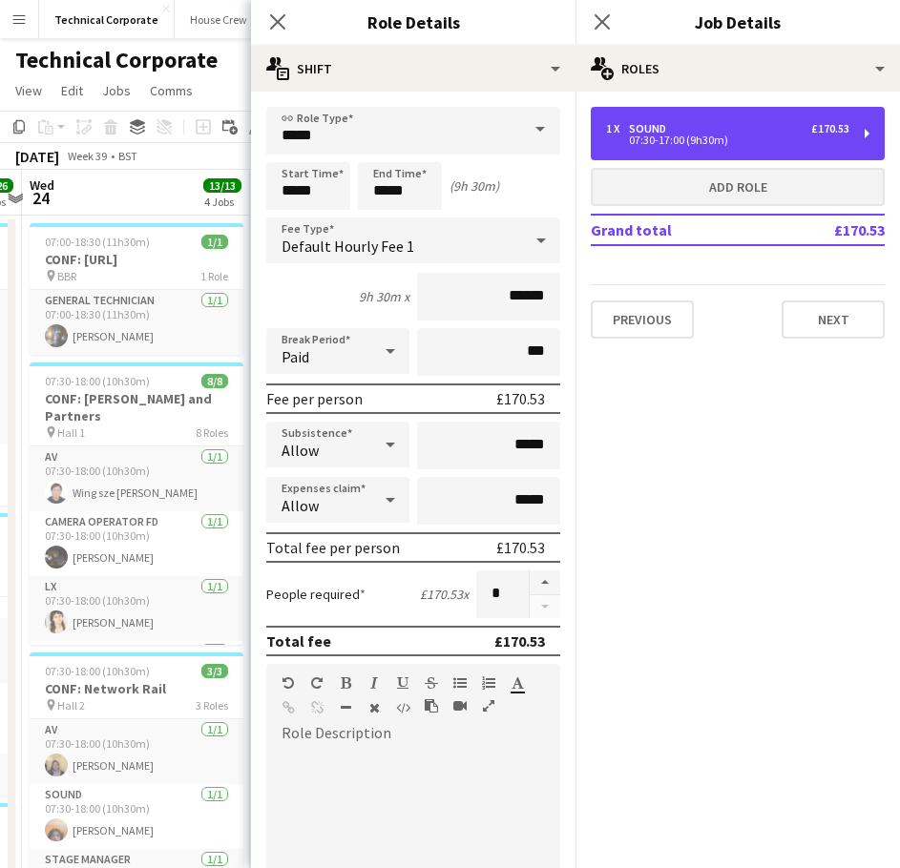
click at [666, 126] on div "Sound" at bounding box center [651, 128] width 45 height 13
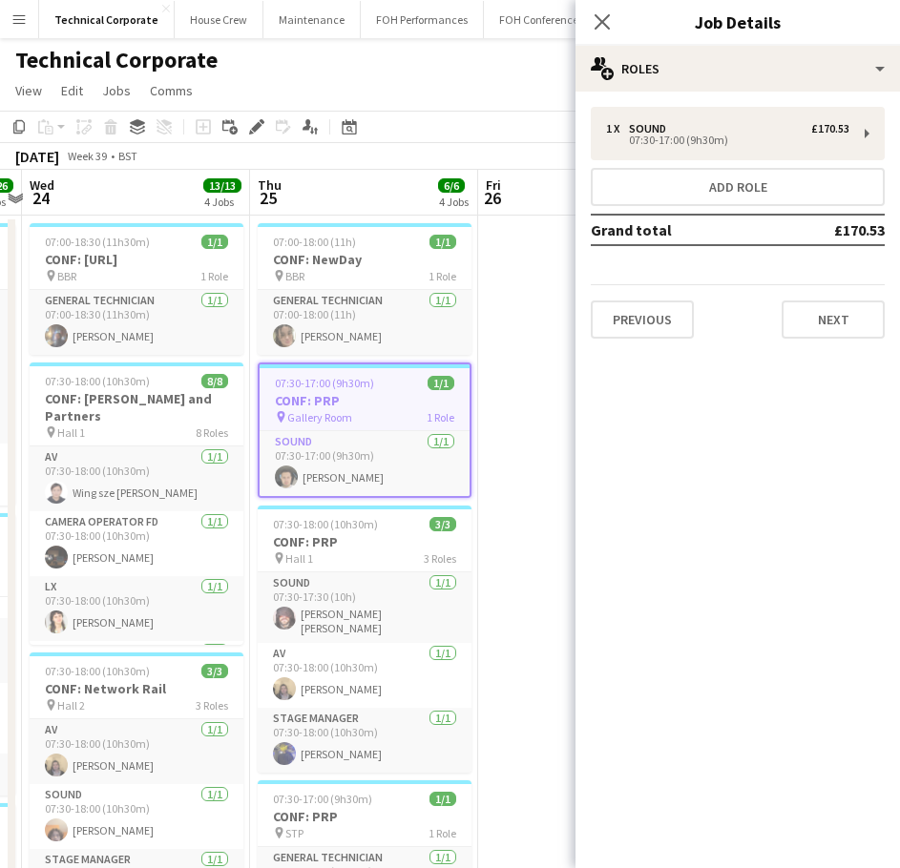
click at [374, 541] on h3 "CONF: PRP" at bounding box center [365, 541] width 214 height 17
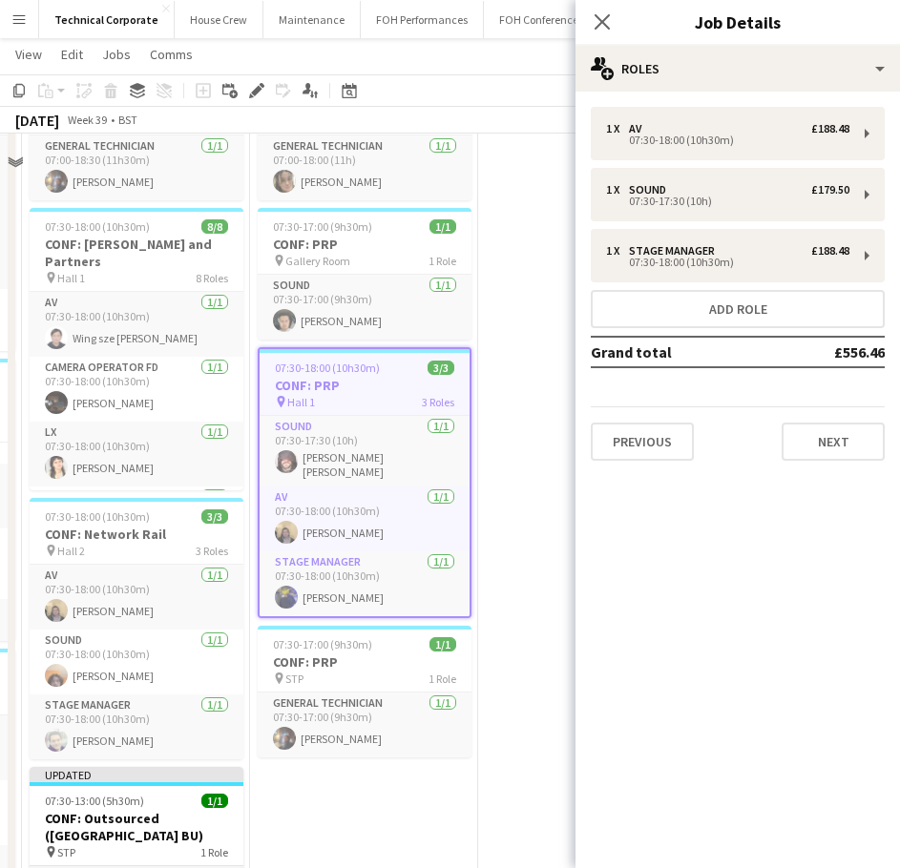
scroll to position [191, 0]
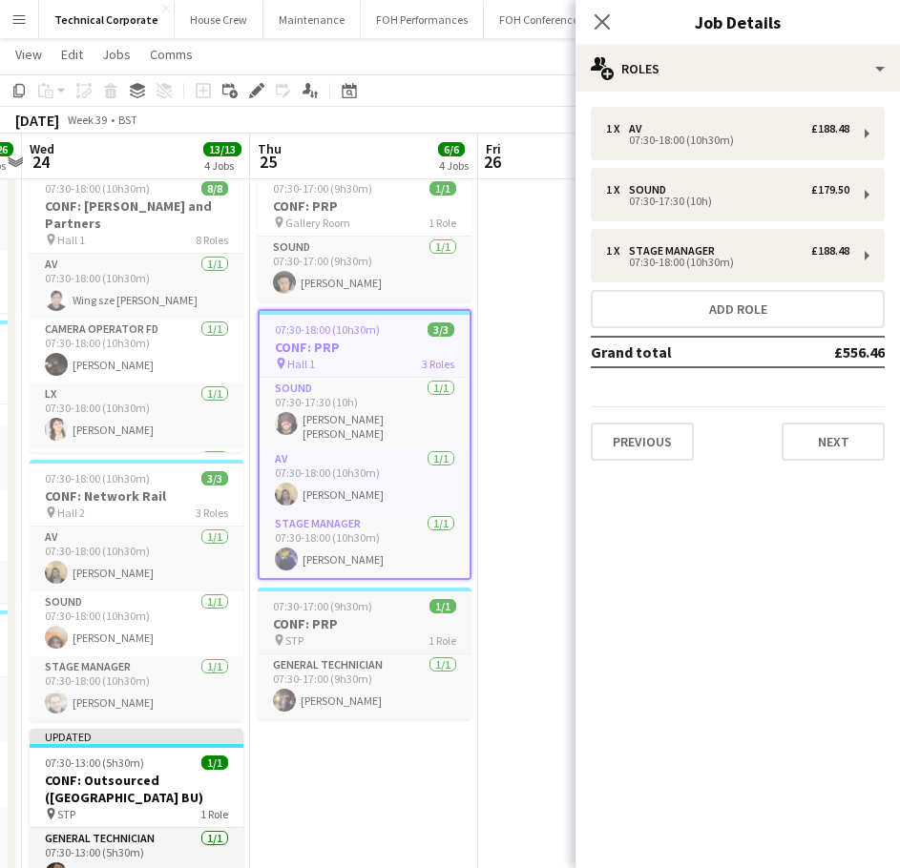
click at [395, 609] on app-job-card "07:30-17:00 (9h30m) 1/1 CONF: PRP pin STP 1 Role General Technician 1/1 07:30-1…" at bounding box center [365, 654] width 214 height 132
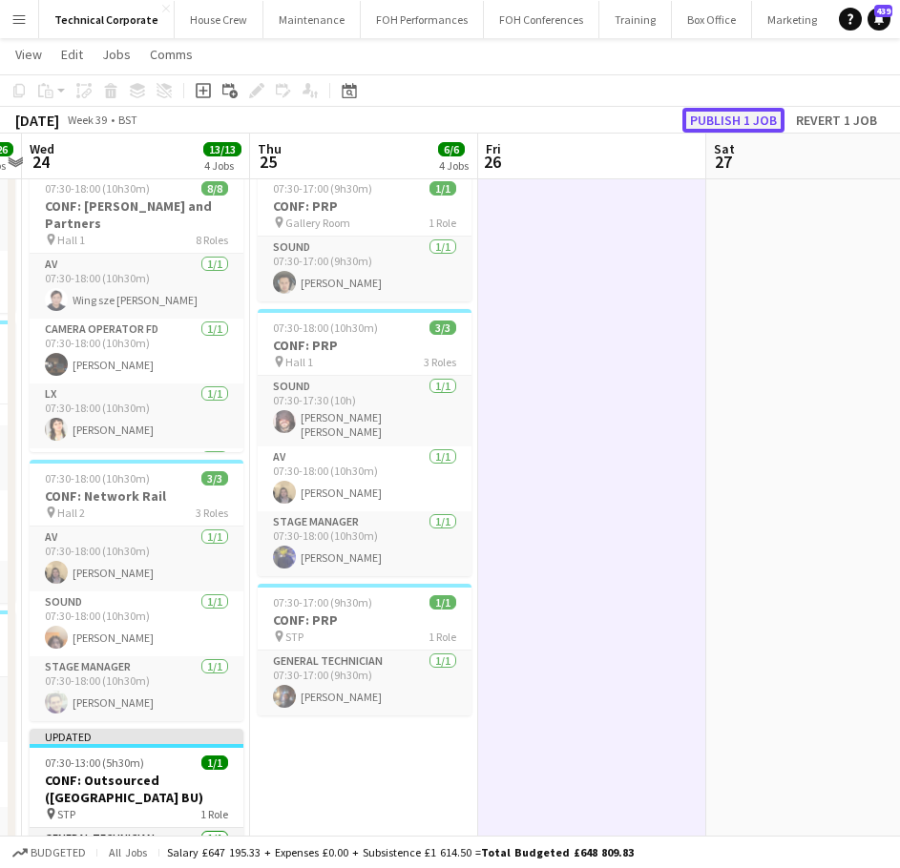
click at [705, 122] on button "Publish 1 job" at bounding box center [733, 120] width 102 height 25
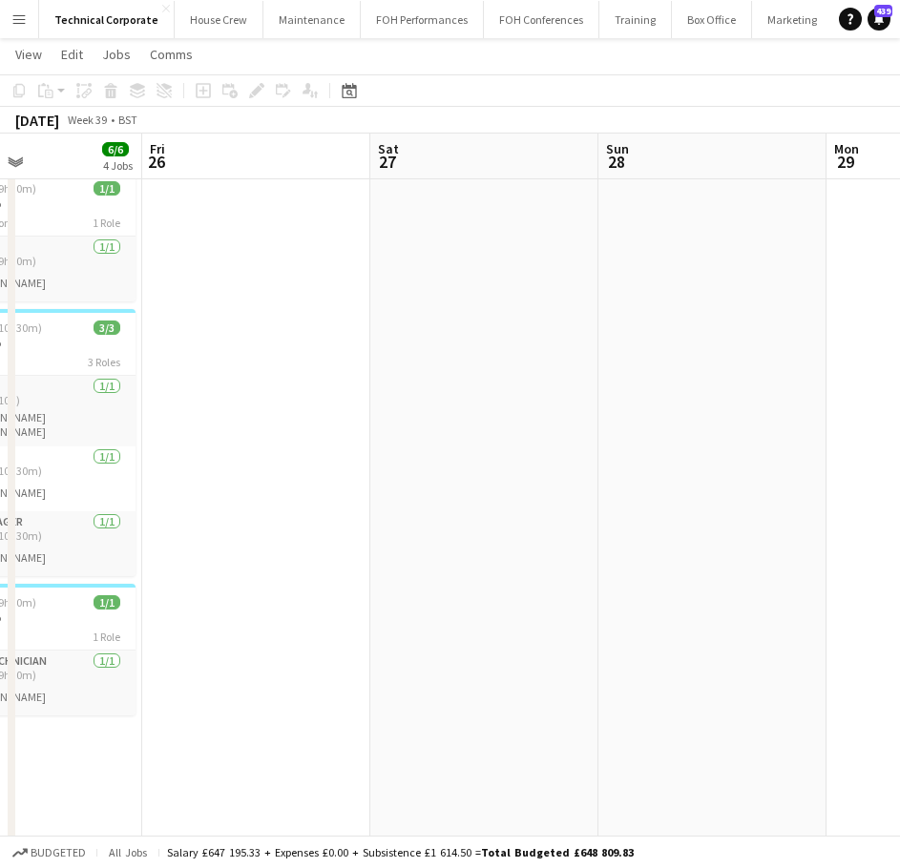
drag, startPoint x: 667, startPoint y: 509, endPoint x: 382, endPoint y: 561, distance: 290.1
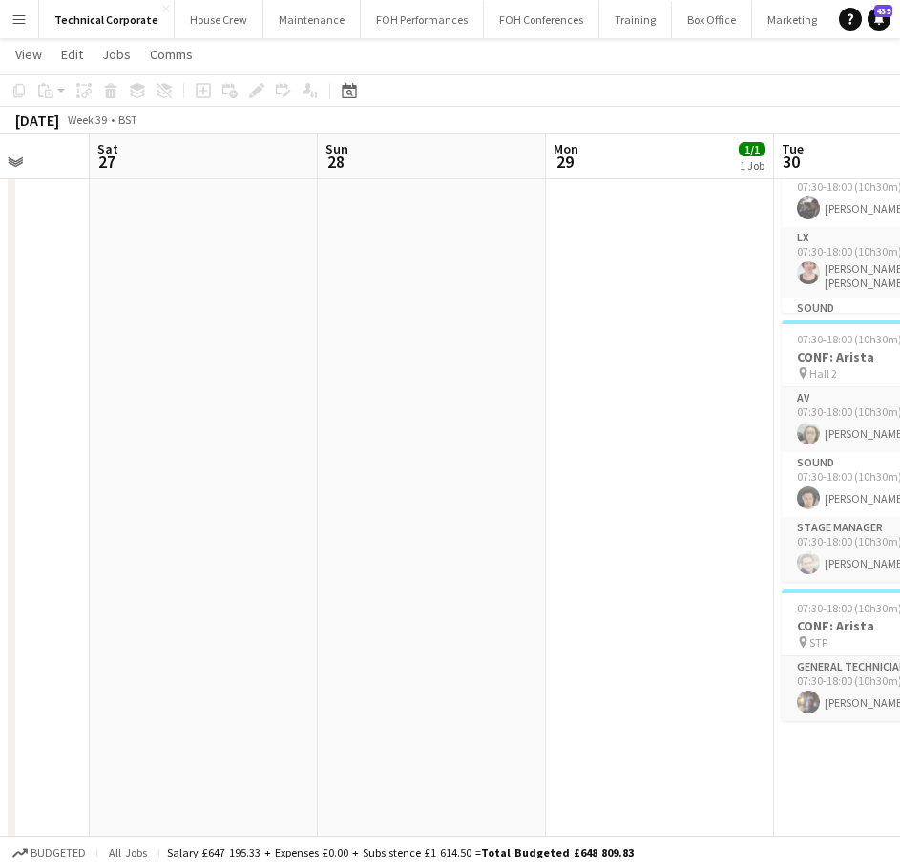
scroll to position [0, 609]
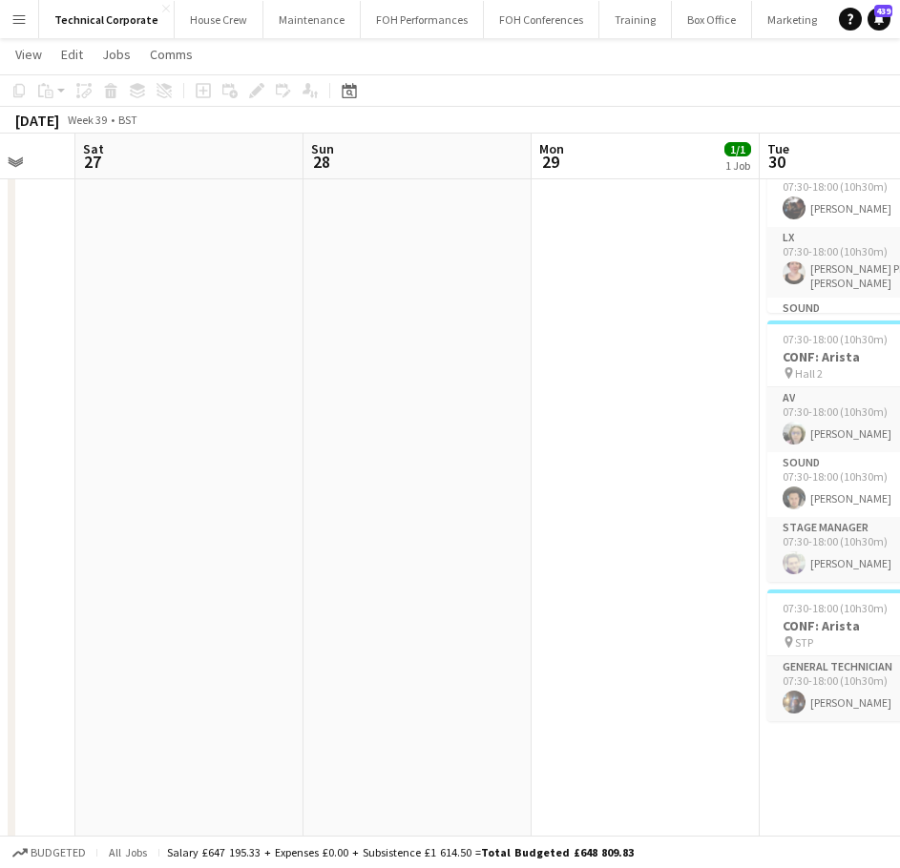
drag, startPoint x: 701, startPoint y: 529, endPoint x: 406, endPoint y: 572, distance: 298.1
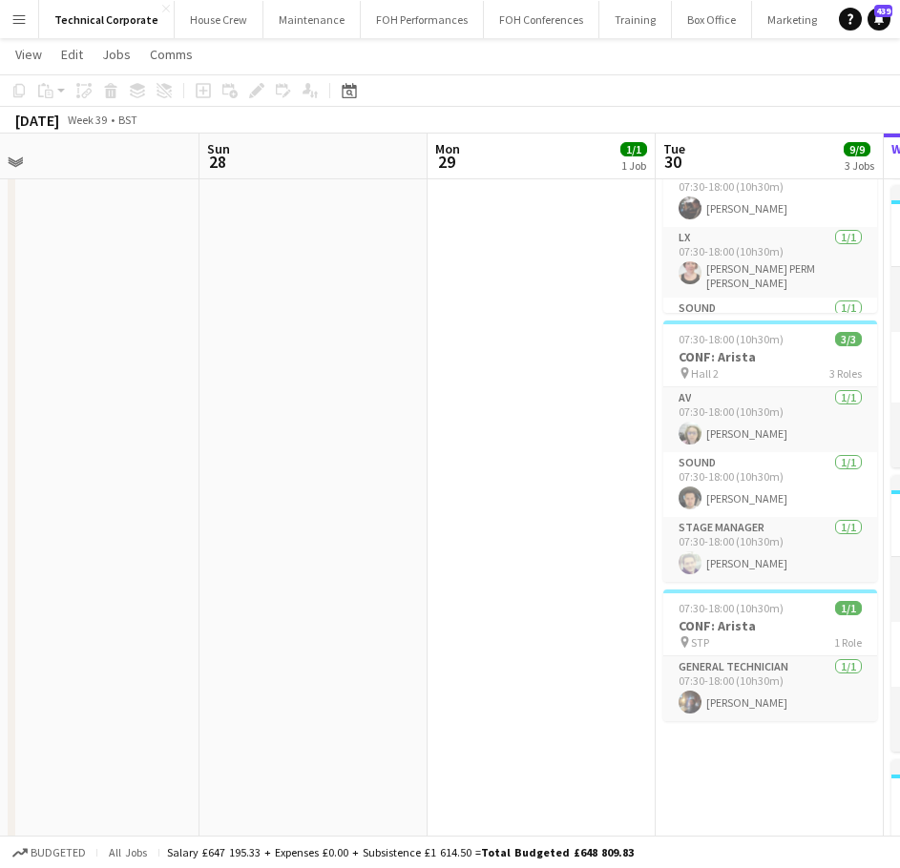
scroll to position [0, 554]
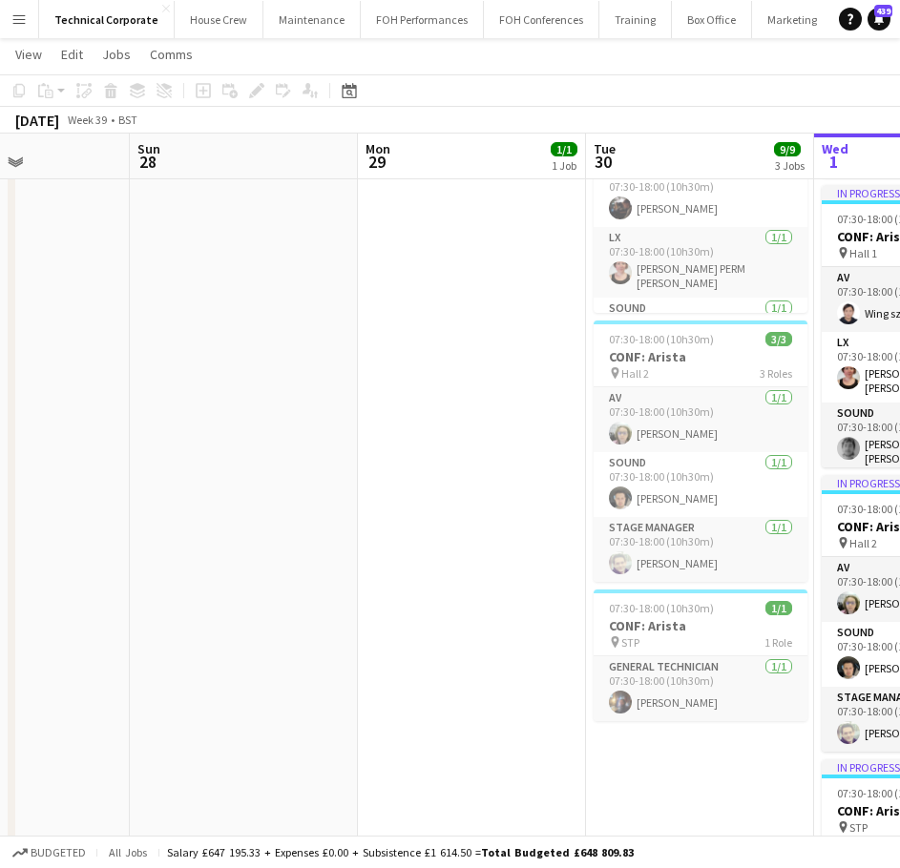
drag, startPoint x: 674, startPoint y: 632, endPoint x: 772, endPoint y: 639, distance: 98.6
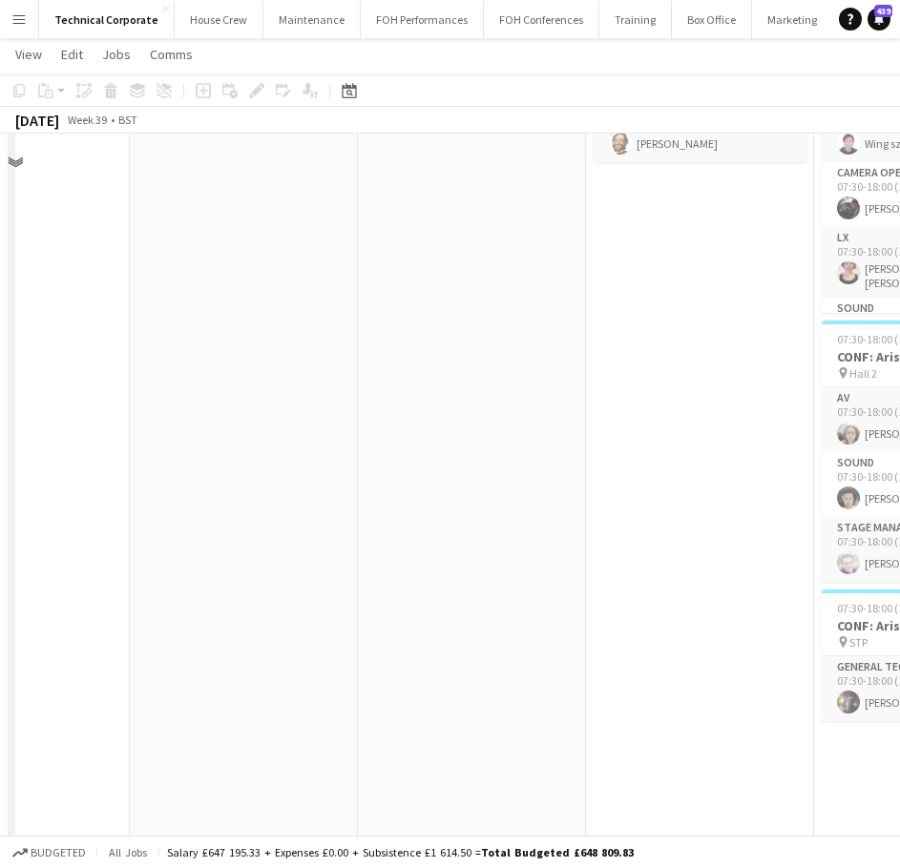
scroll to position [0, 0]
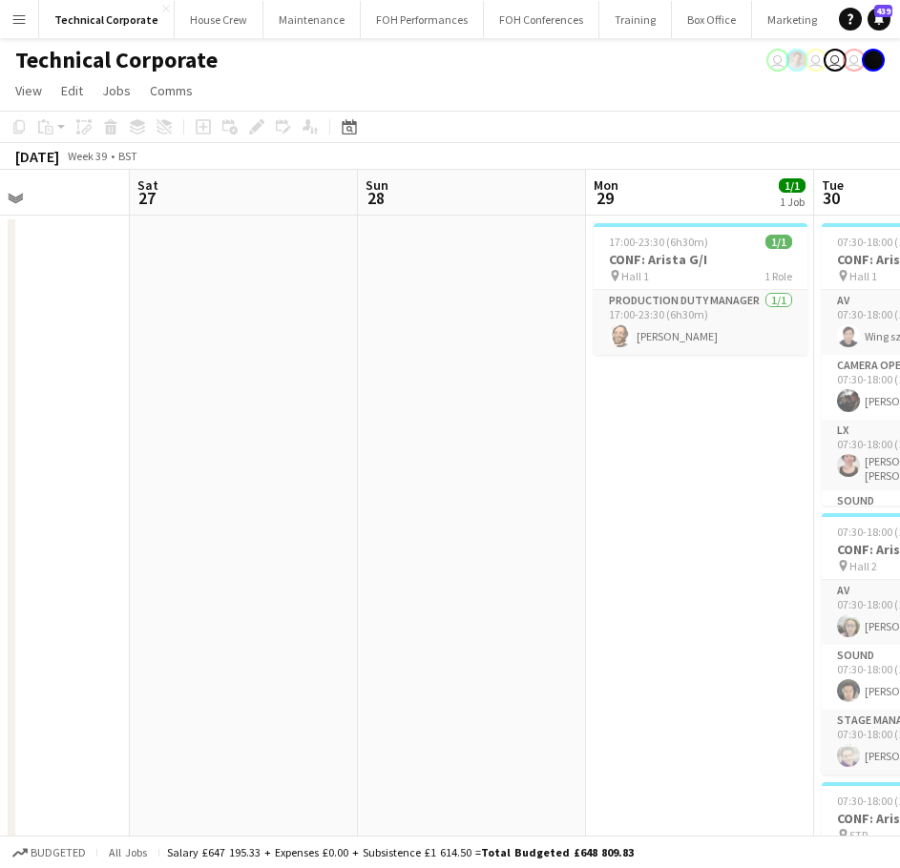
click at [622, 272] on span "Hall 1" at bounding box center [635, 276] width 28 height 14
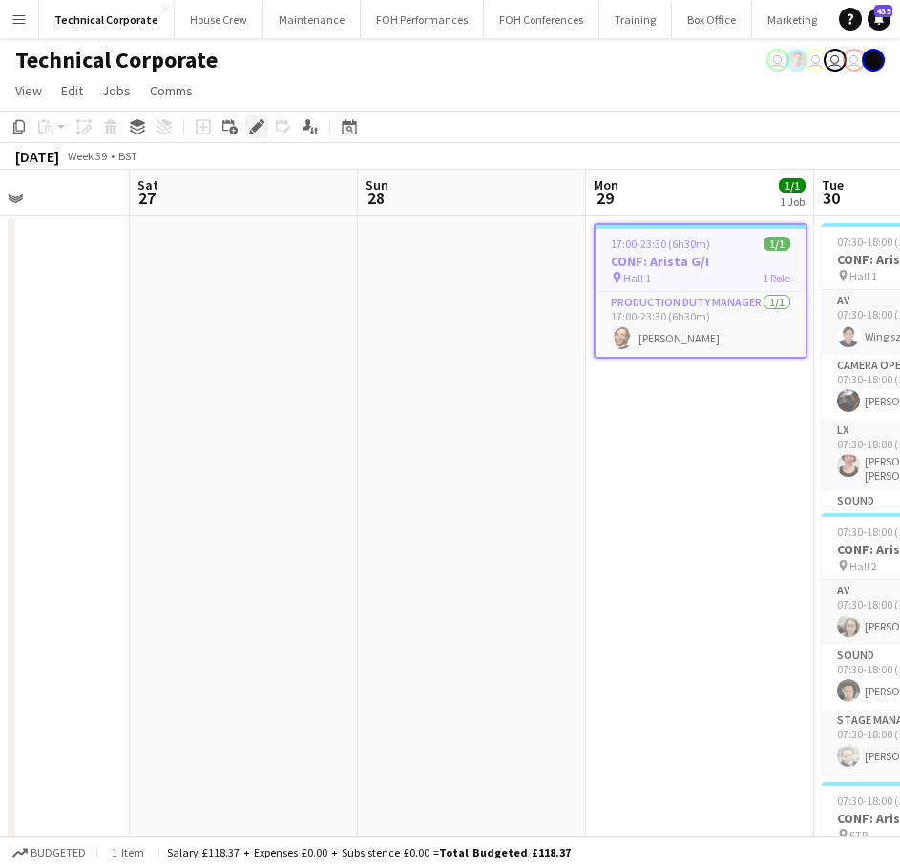
click at [264, 120] on div "Edit" at bounding box center [256, 126] width 23 height 23
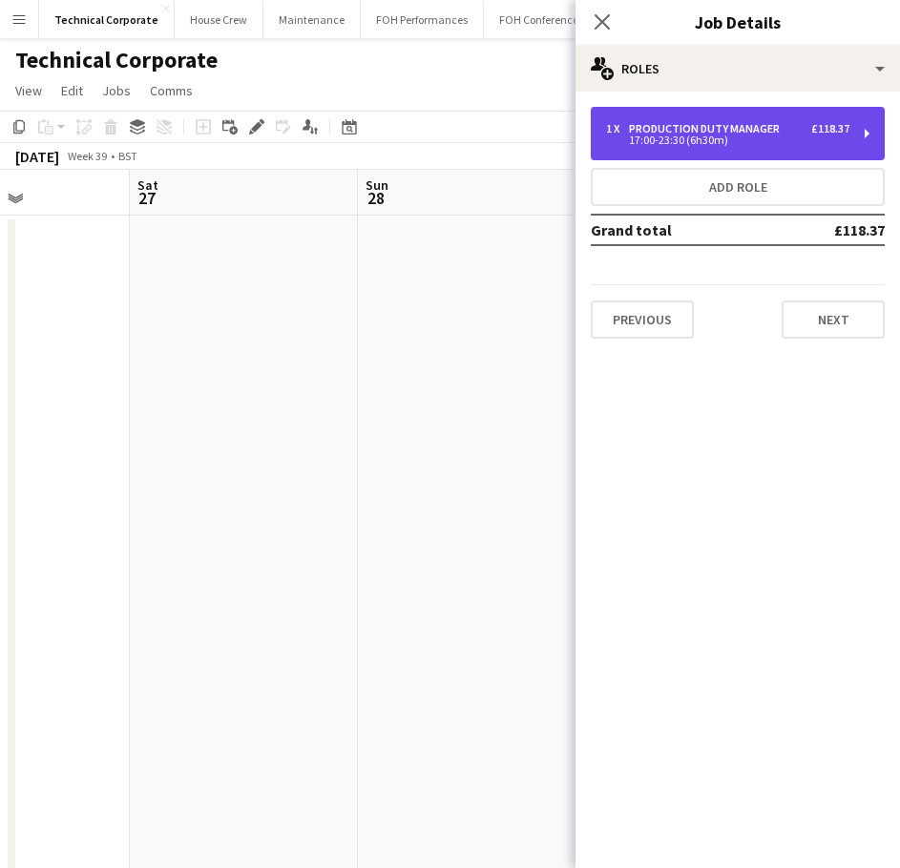
click at [714, 143] on div "17:00-23:30 (6h30m)" at bounding box center [727, 140] width 243 height 10
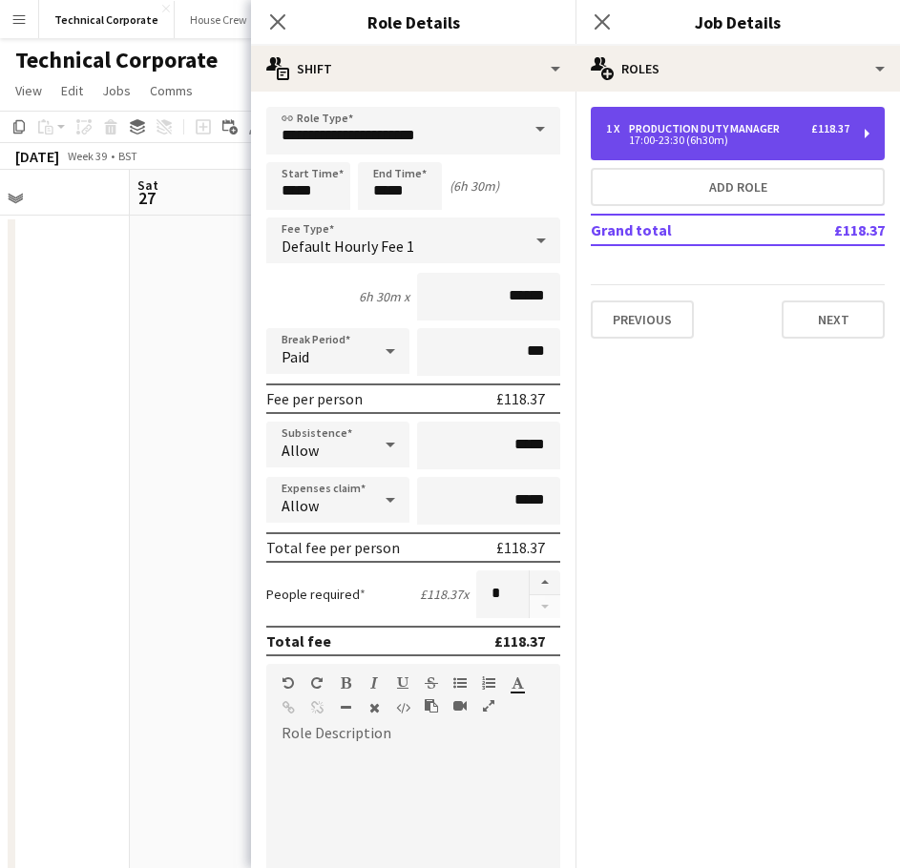
click at [695, 136] on div "17:00-23:30 (6h30m)" at bounding box center [727, 140] width 243 height 10
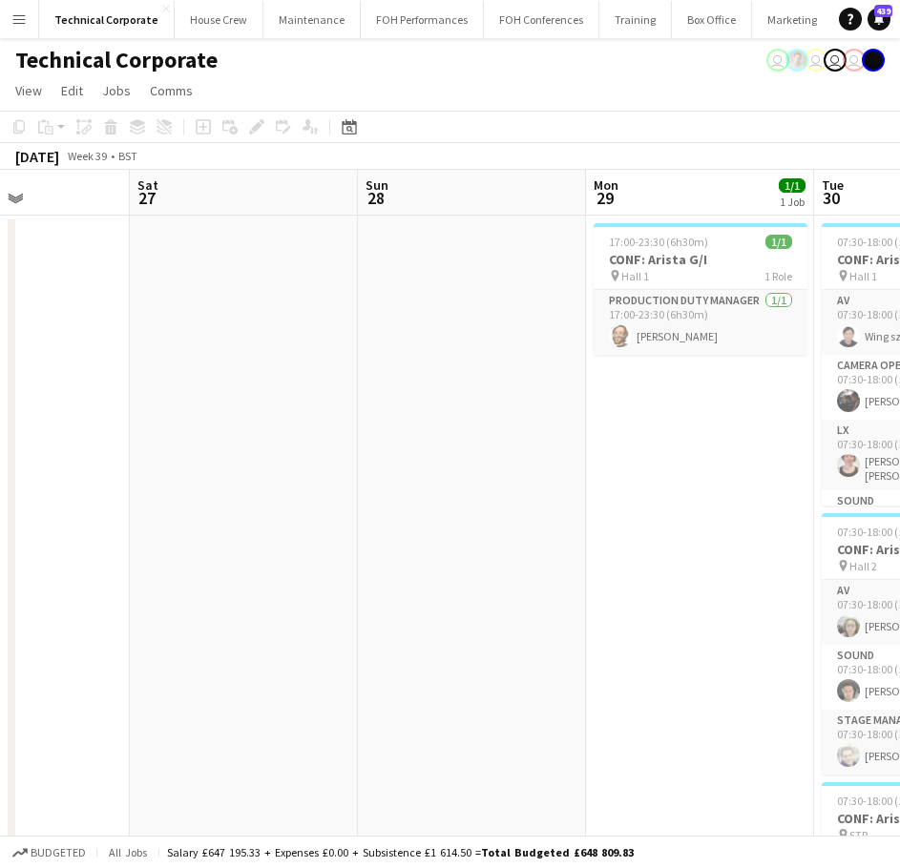
drag, startPoint x: 559, startPoint y: 445, endPoint x: 576, endPoint y: 445, distance: 17.2
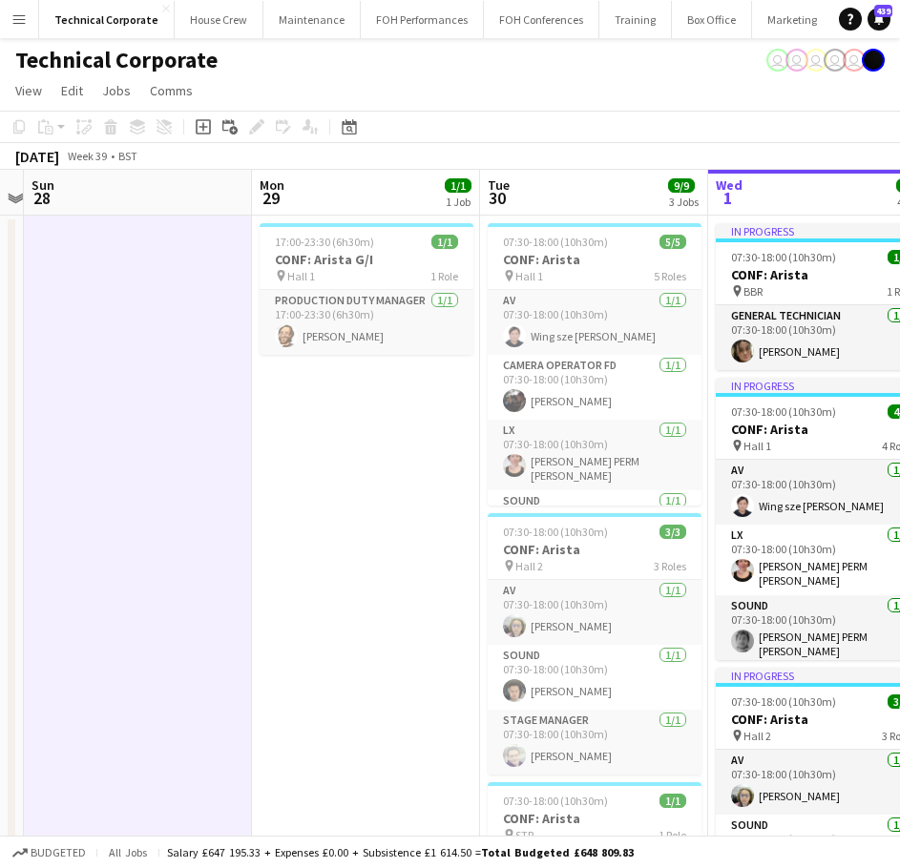
scroll to position [0, 671]
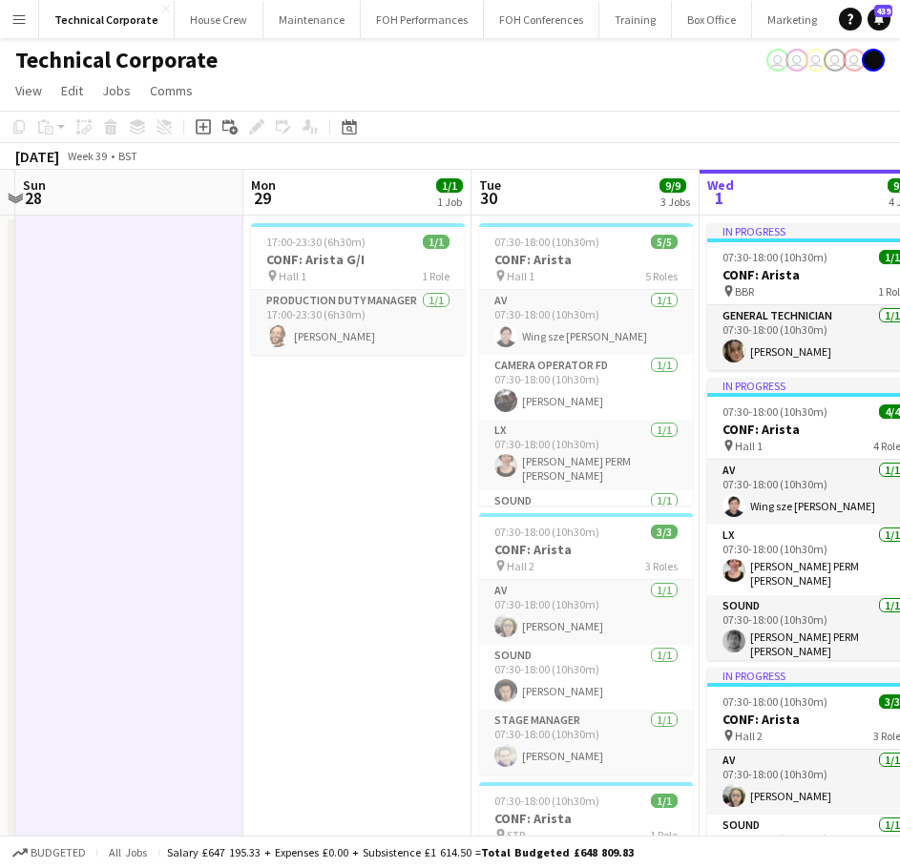
drag, startPoint x: 739, startPoint y: 554, endPoint x: 403, endPoint y: 586, distance: 338.3
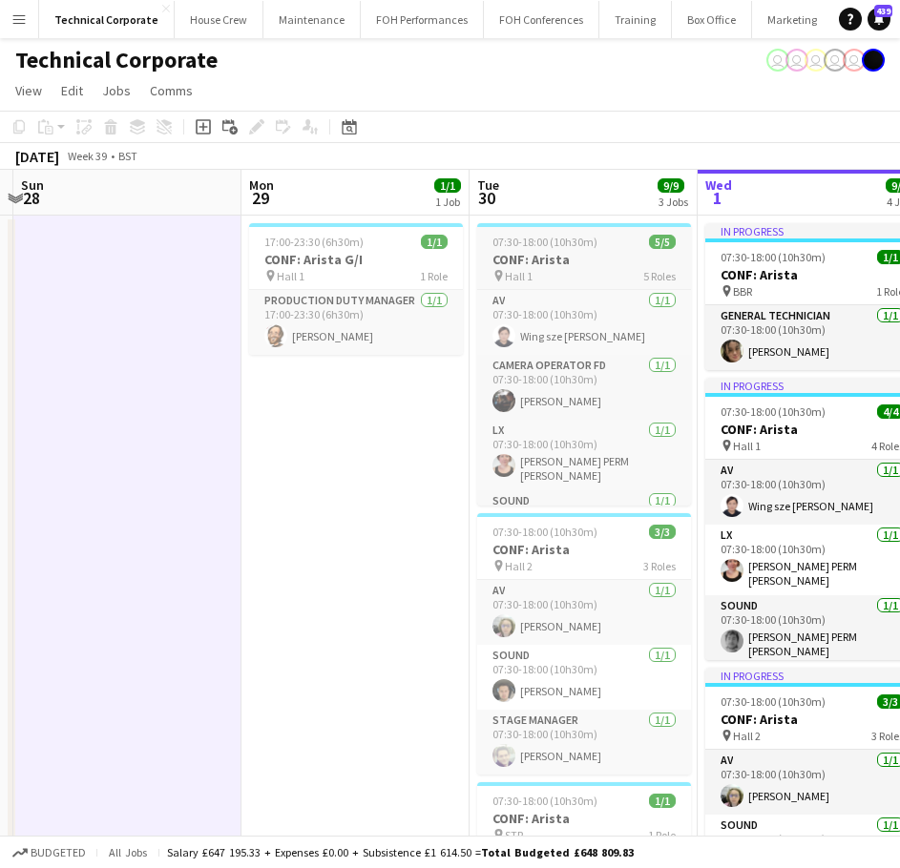
click at [551, 267] on h3 "CONF: Arista" at bounding box center [584, 259] width 214 height 17
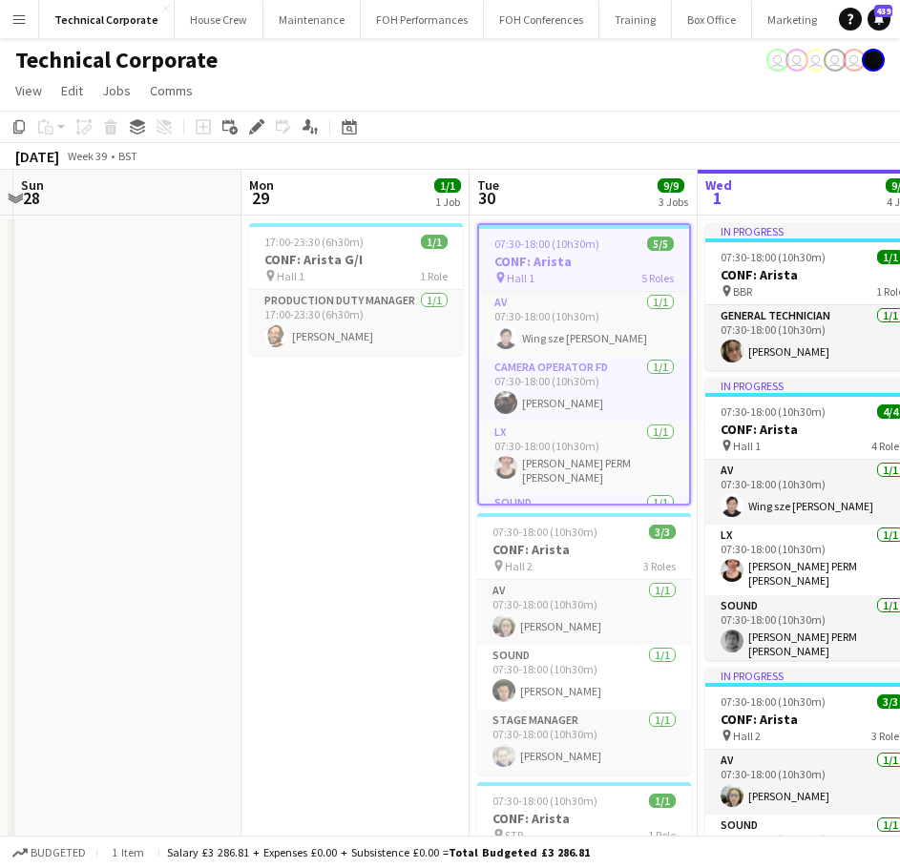
scroll to position [0, 672]
click at [260, 131] on icon "Edit" at bounding box center [256, 126] width 15 height 15
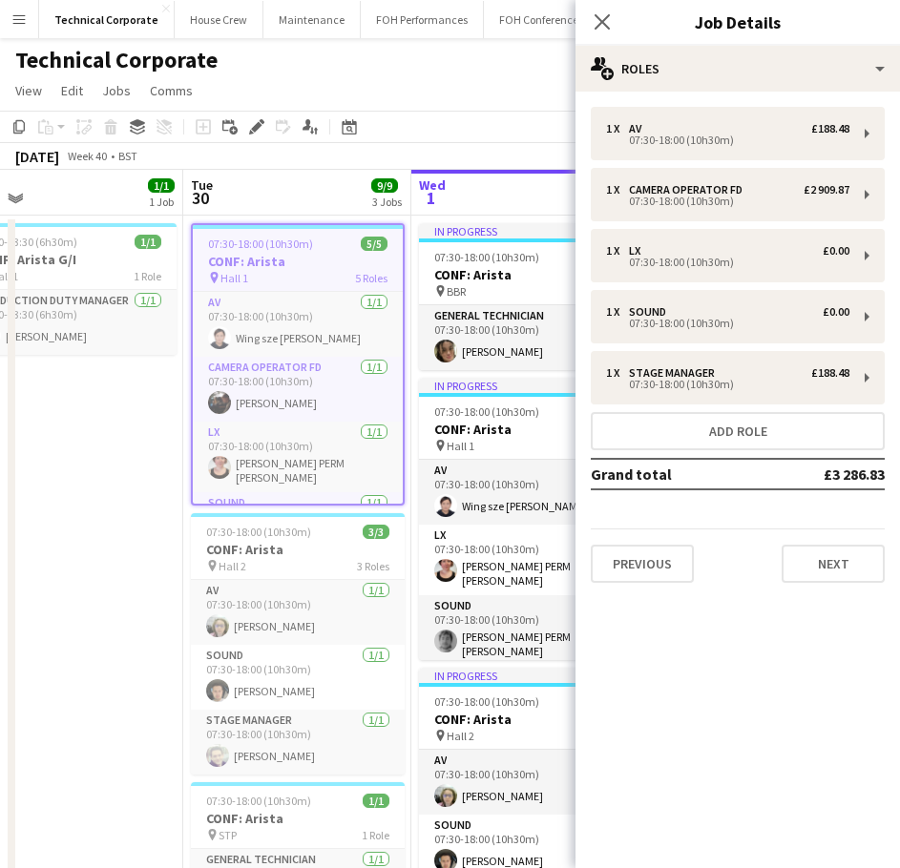
drag, startPoint x: 428, startPoint y: 345, endPoint x: 281, endPoint y: 362, distance: 147.8
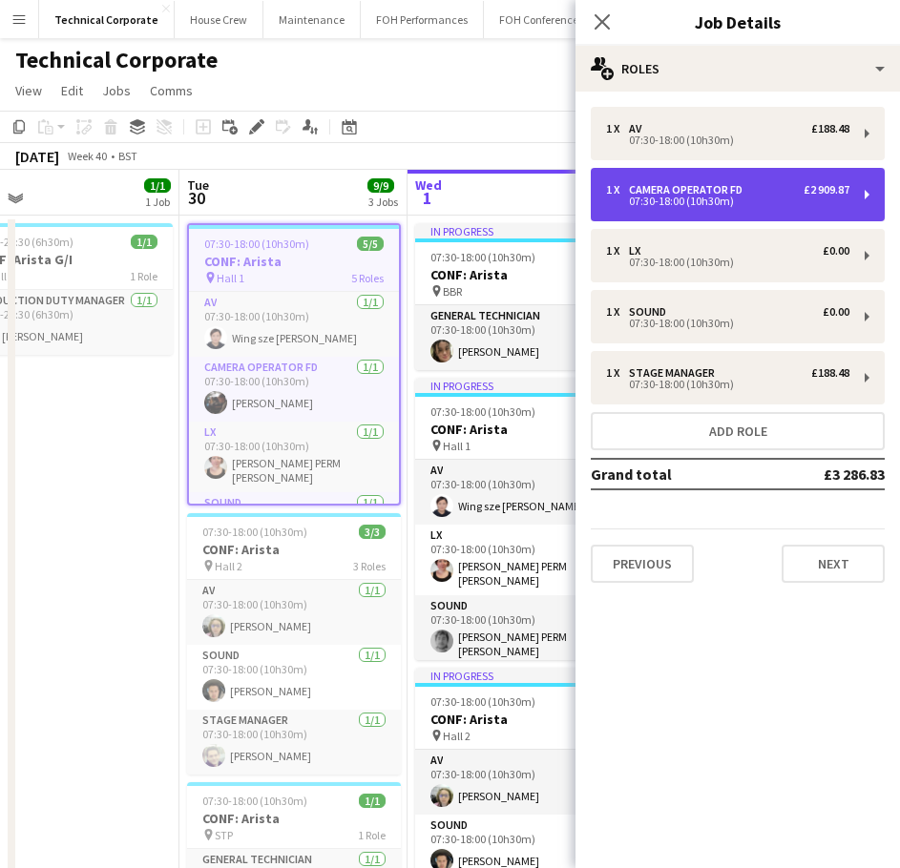
click at [721, 191] on div "Camera Operator FD" at bounding box center [689, 189] width 121 height 13
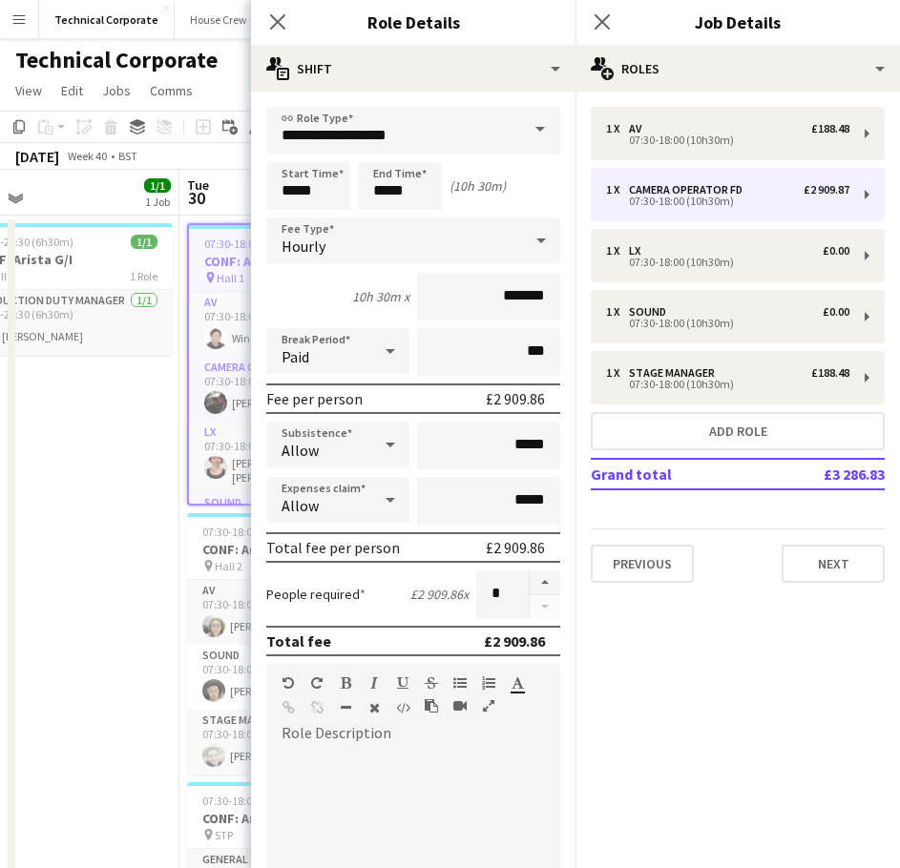
click at [402, 239] on div "Hourly" at bounding box center [394, 241] width 256 height 46
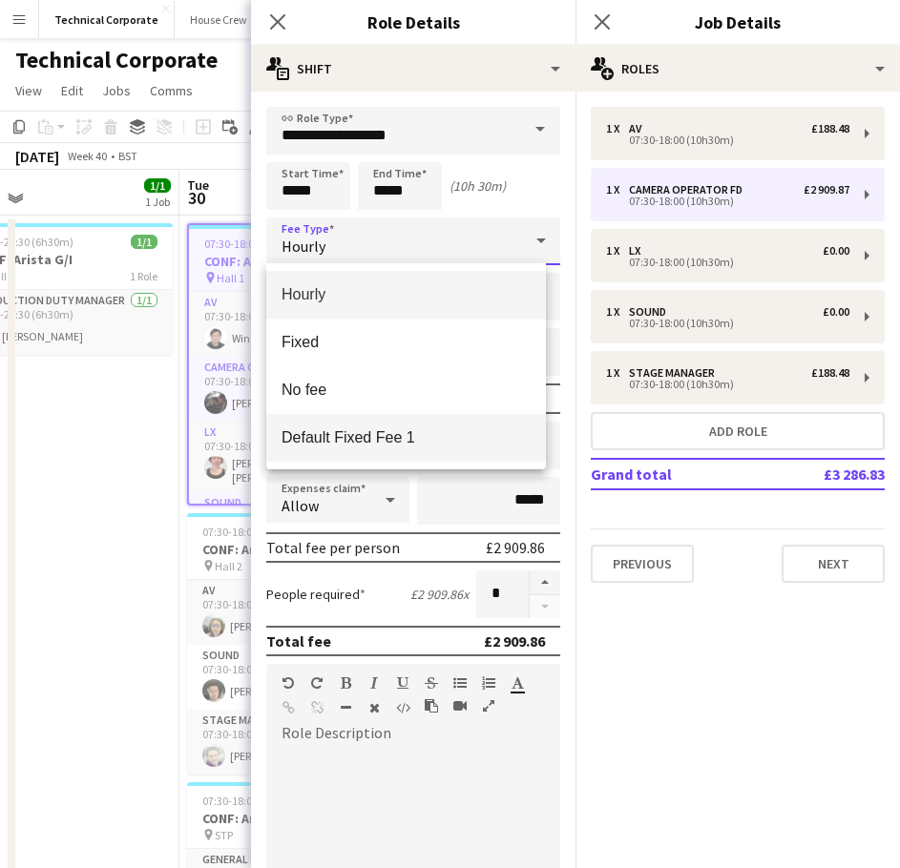
click at [401, 428] on span "Default Fixed Fee 1" at bounding box center [405, 437] width 249 height 18
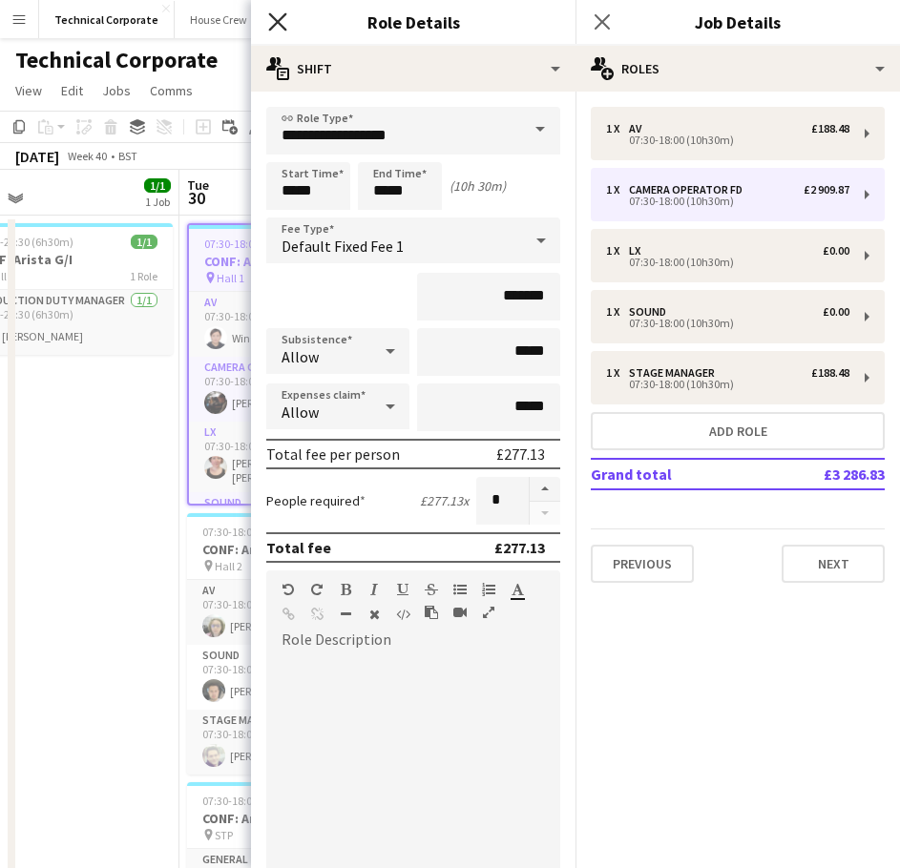
click at [271, 13] on icon "Close pop-in" at bounding box center [277, 21] width 18 height 18
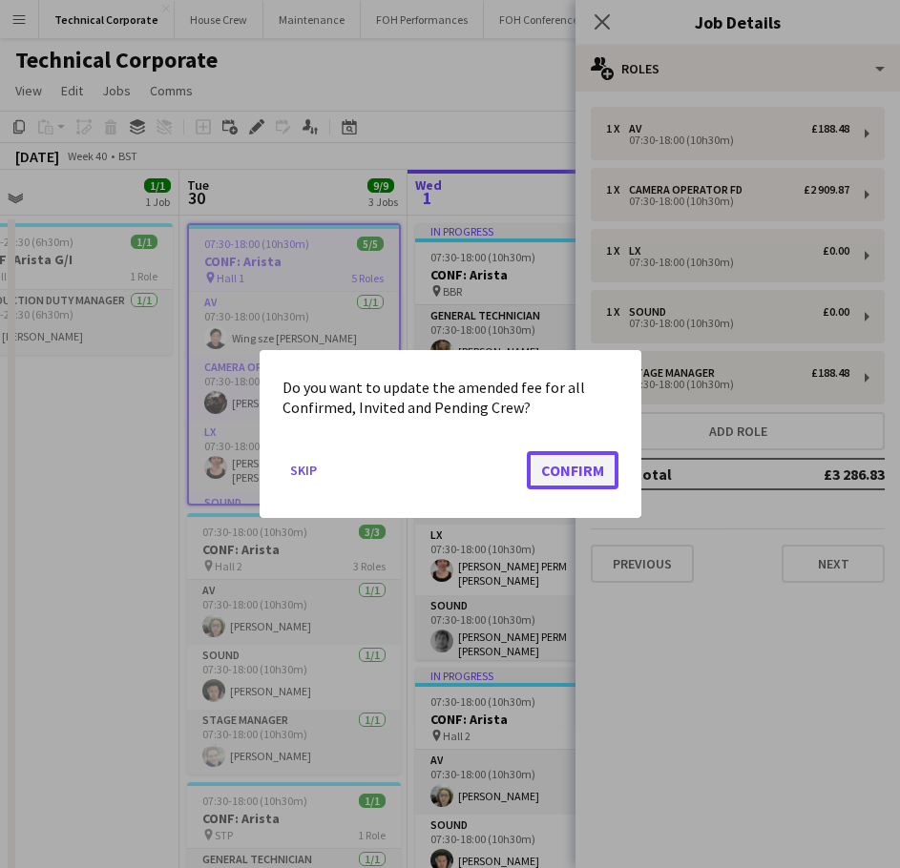
click at [570, 481] on button "Confirm" at bounding box center [573, 470] width 92 height 38
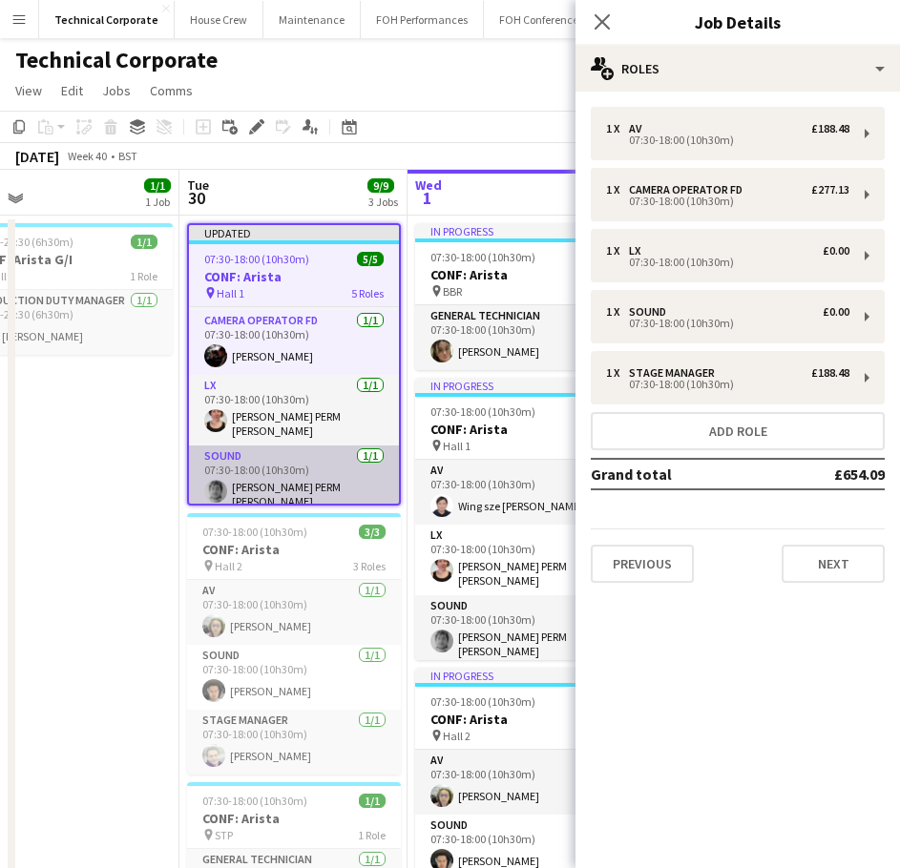
scroll to position [0, 0]
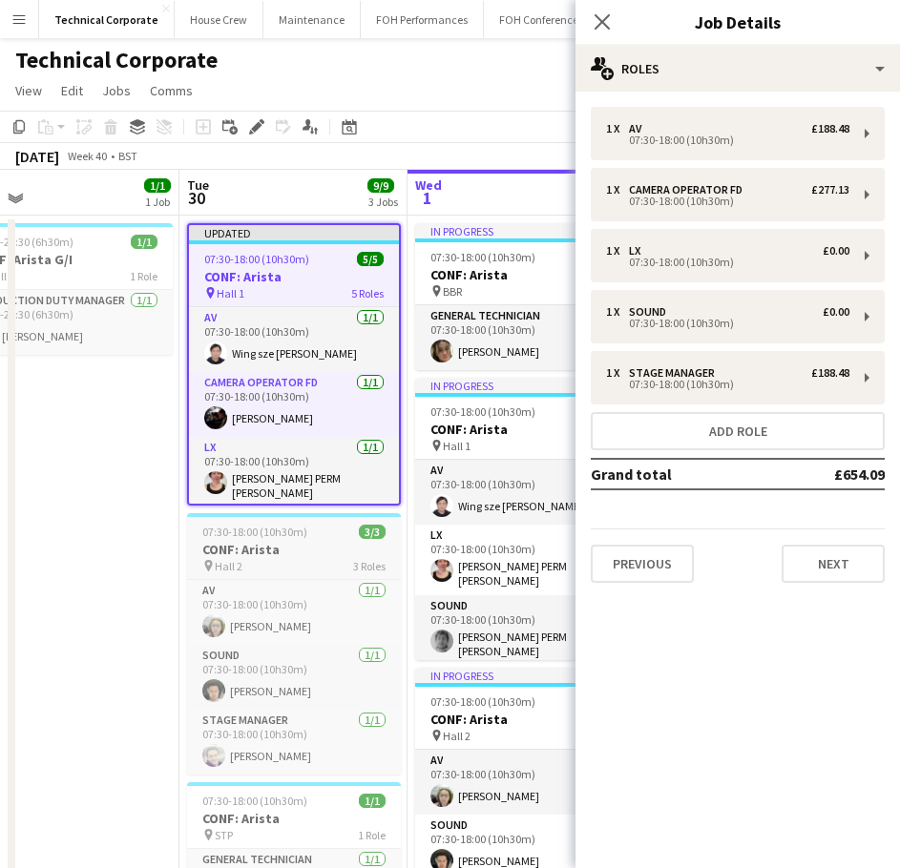
click at [210, 556] on h3 "CONF: Arista" at bounding box center [294, 549] width 214 height 17
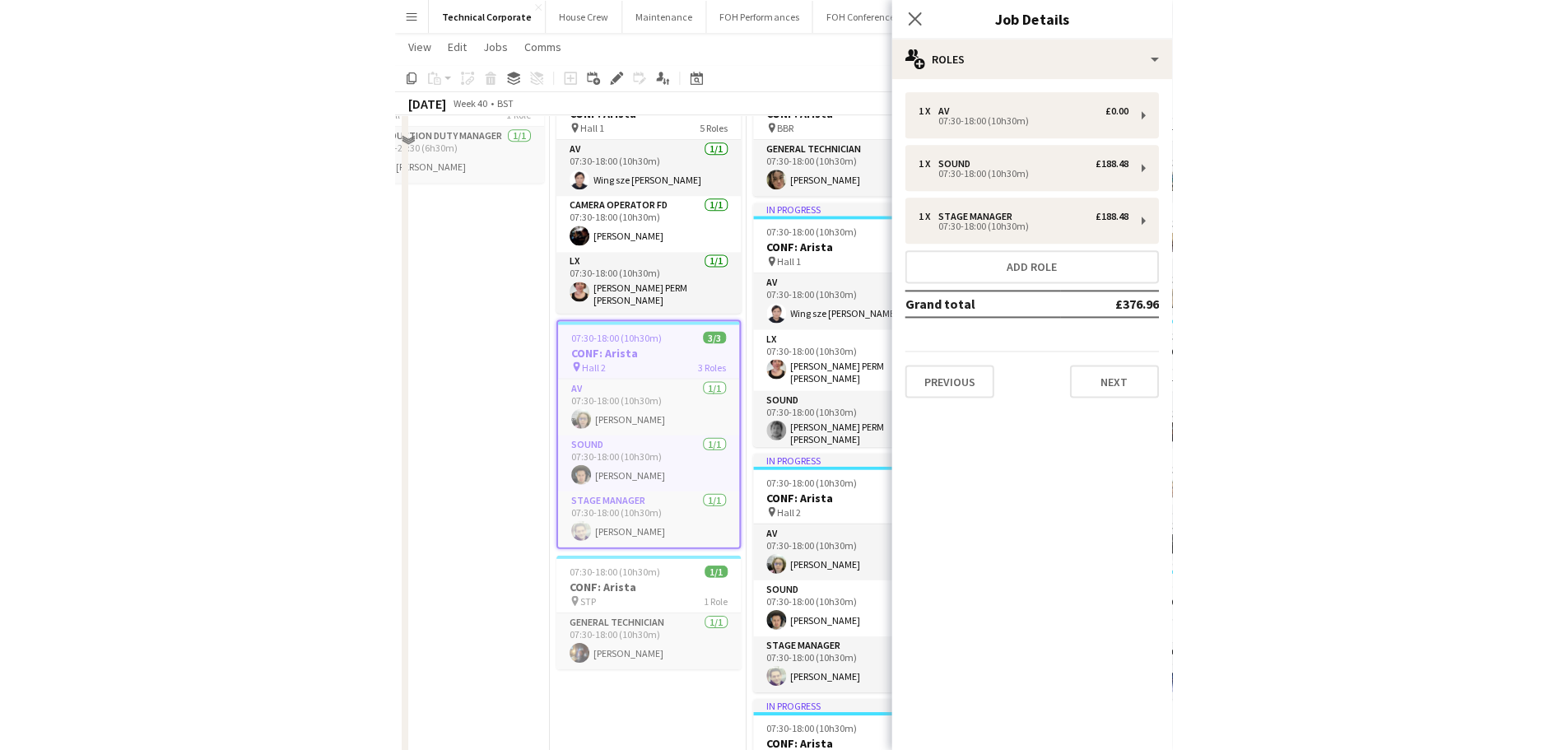
scroll to position [165, 0]
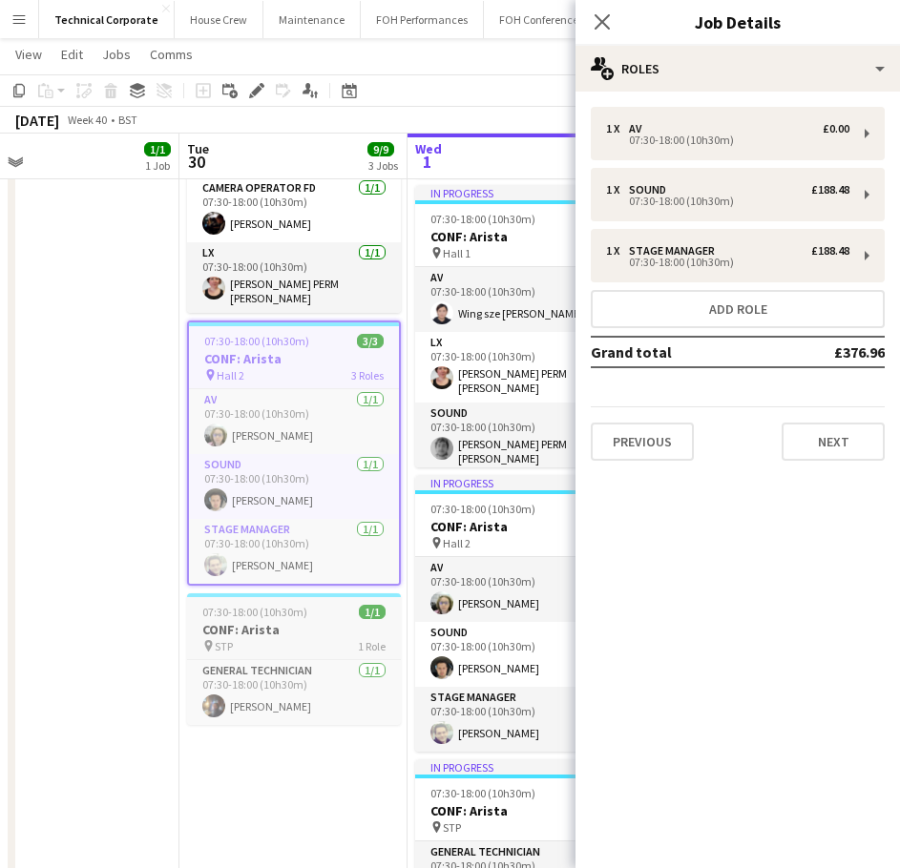
click at [299, 622] on h3 "CONF: Arista" at bounding box center [294, 629] width 214 height 17
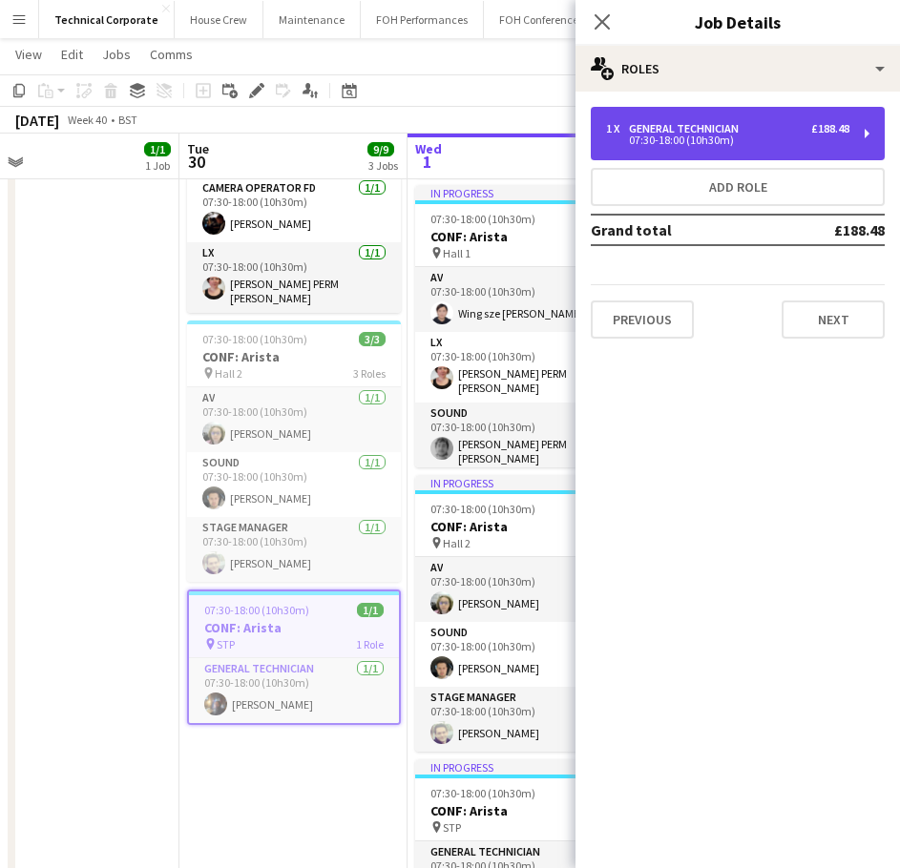
click at [760, 144] on div "07:30-18:00 (10h30m)" at bounding box center [727, 140] width 243 height 10
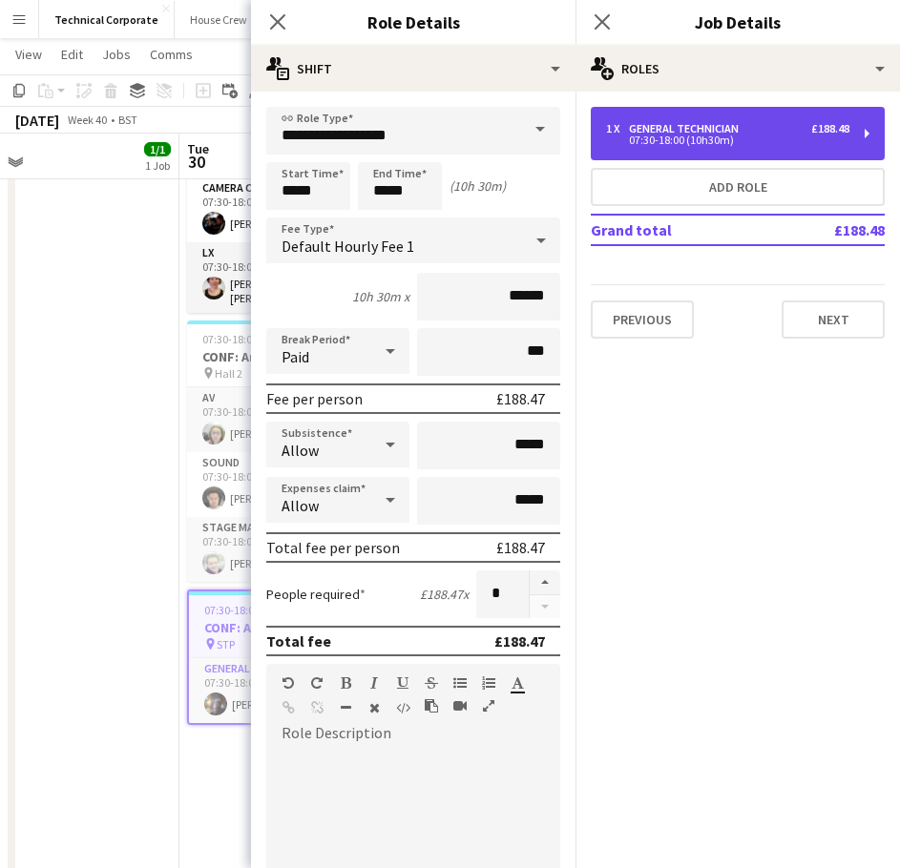
click at [760, 144] on div "07:30-18:00 (10h30m)" at bounding box center [727, 140] width 243 height 10
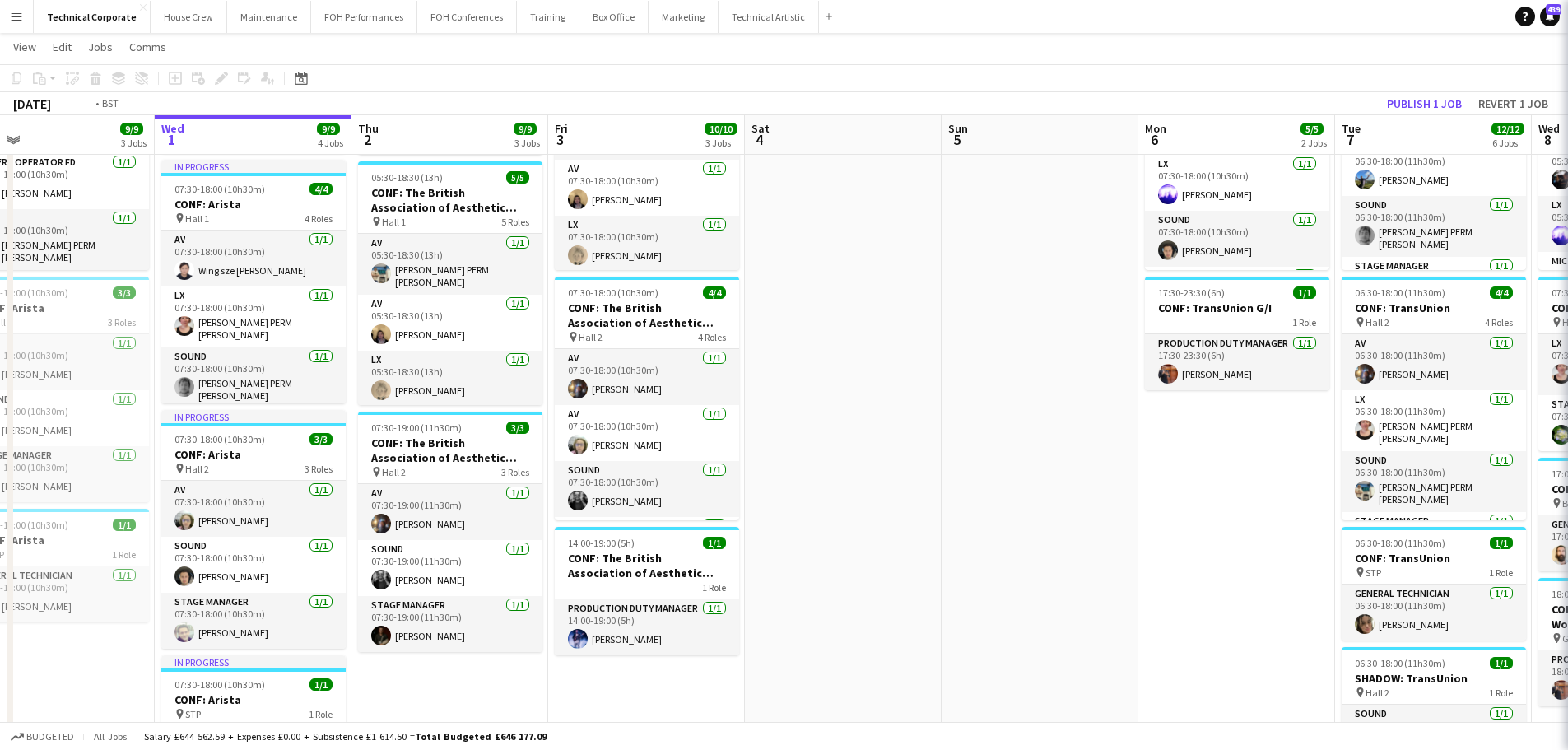
scroll to position [0, 476]
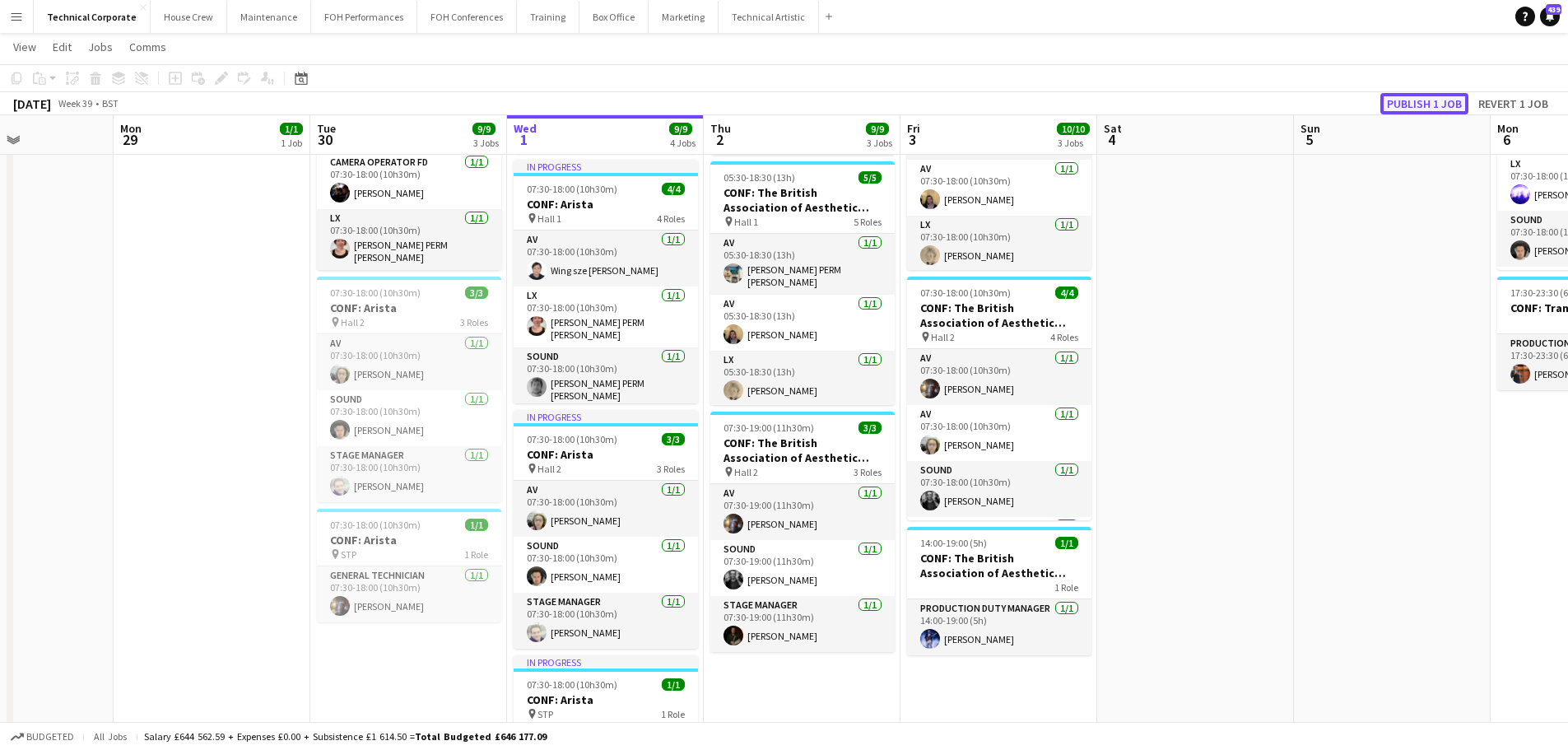
click at [1428, 100] on button "Publish 1 job" at bounding box center [1424, 104] width 88 height 22
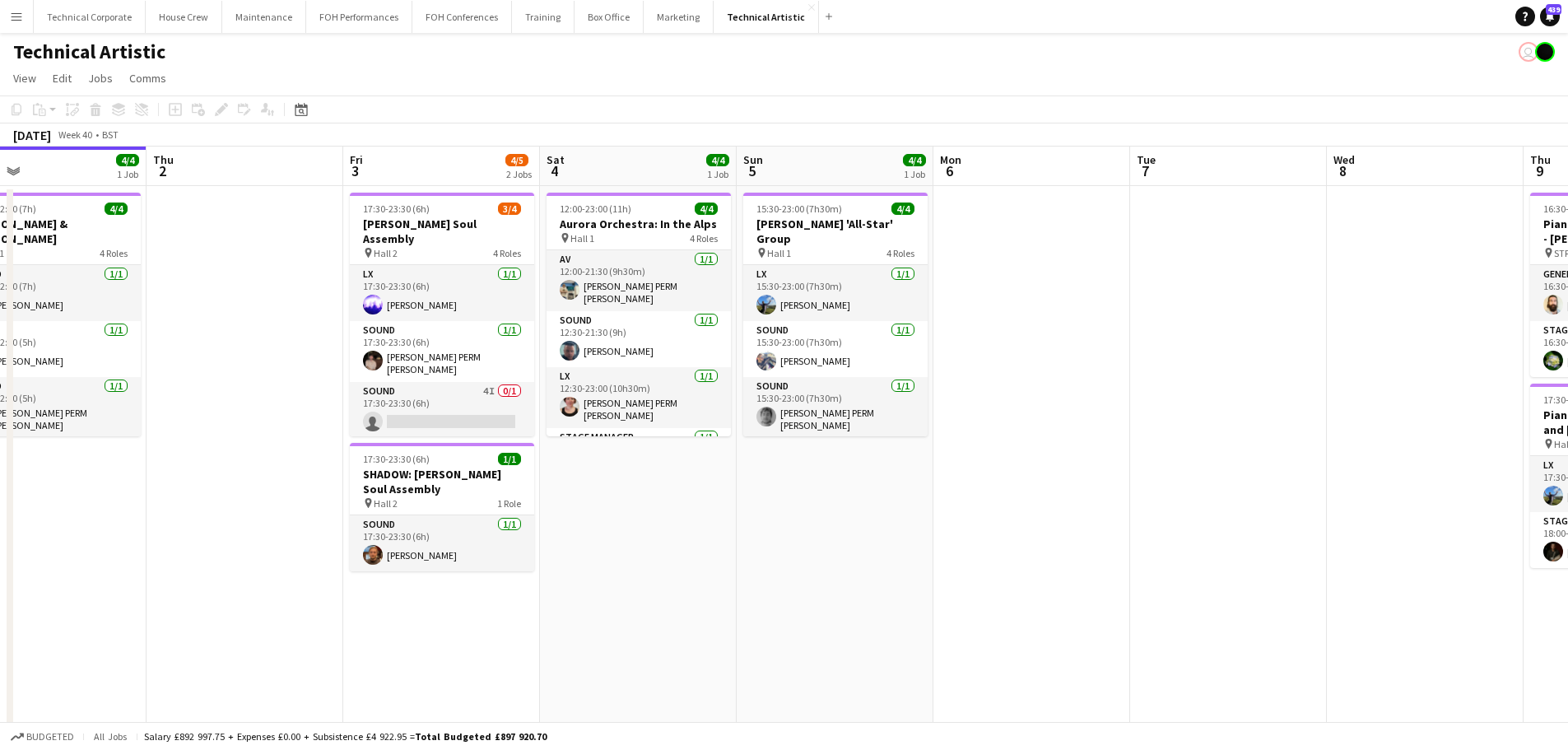
scroll to position [0, 429]
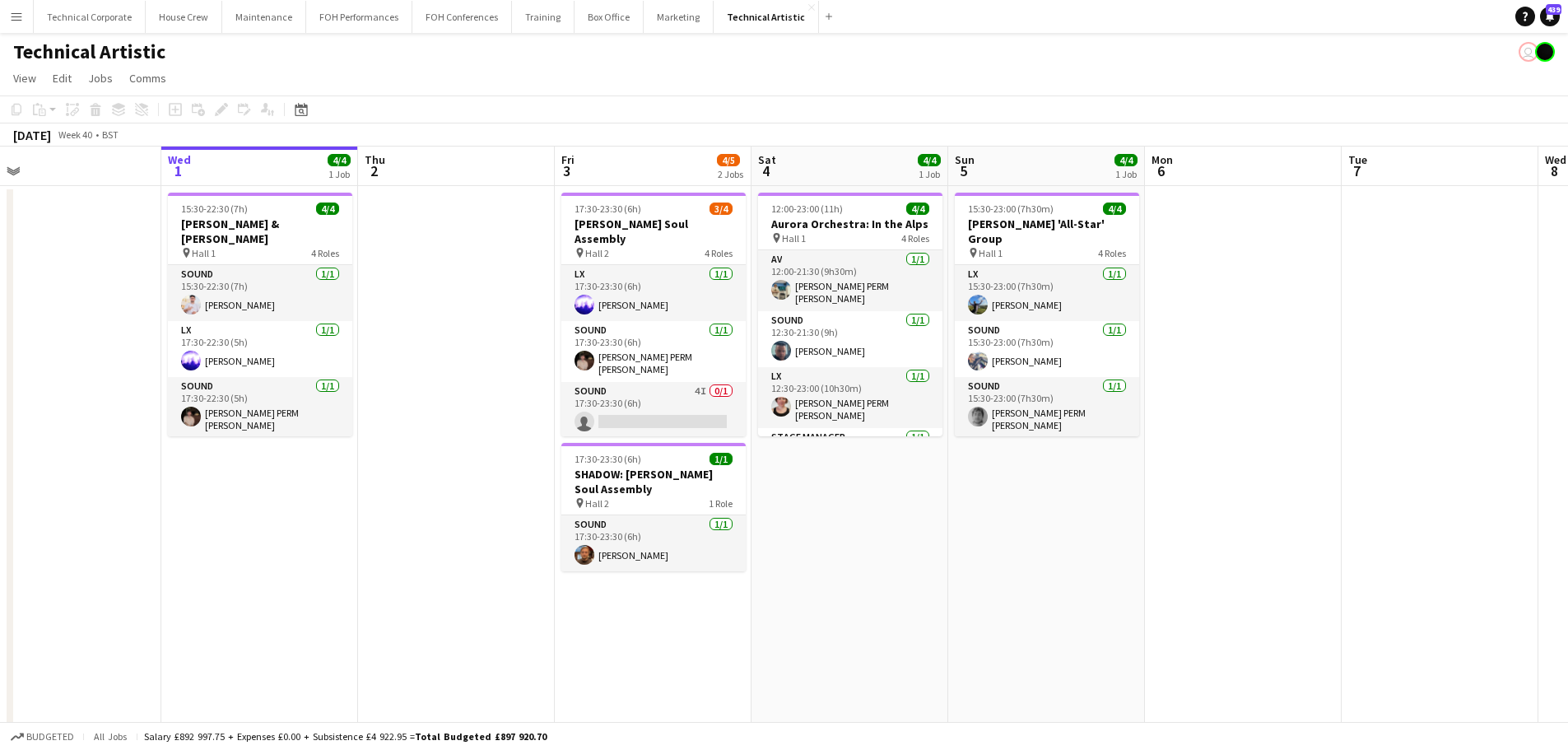
drag, startPoint x: 816, startPoint y: 398, endPoint x: 1284, endPoint y: 415, distance: 468.3
click at [1284, 415] on app-calendar-viewport "Sun 28 11/11 2 Jobs Mon 29 Tue 30 Wed 1 4/4 1 Job Thu 2 Fri 3 4/5 2 Jobs Sat 4 …" at bounding box center [784, 527] width 1568 height 762
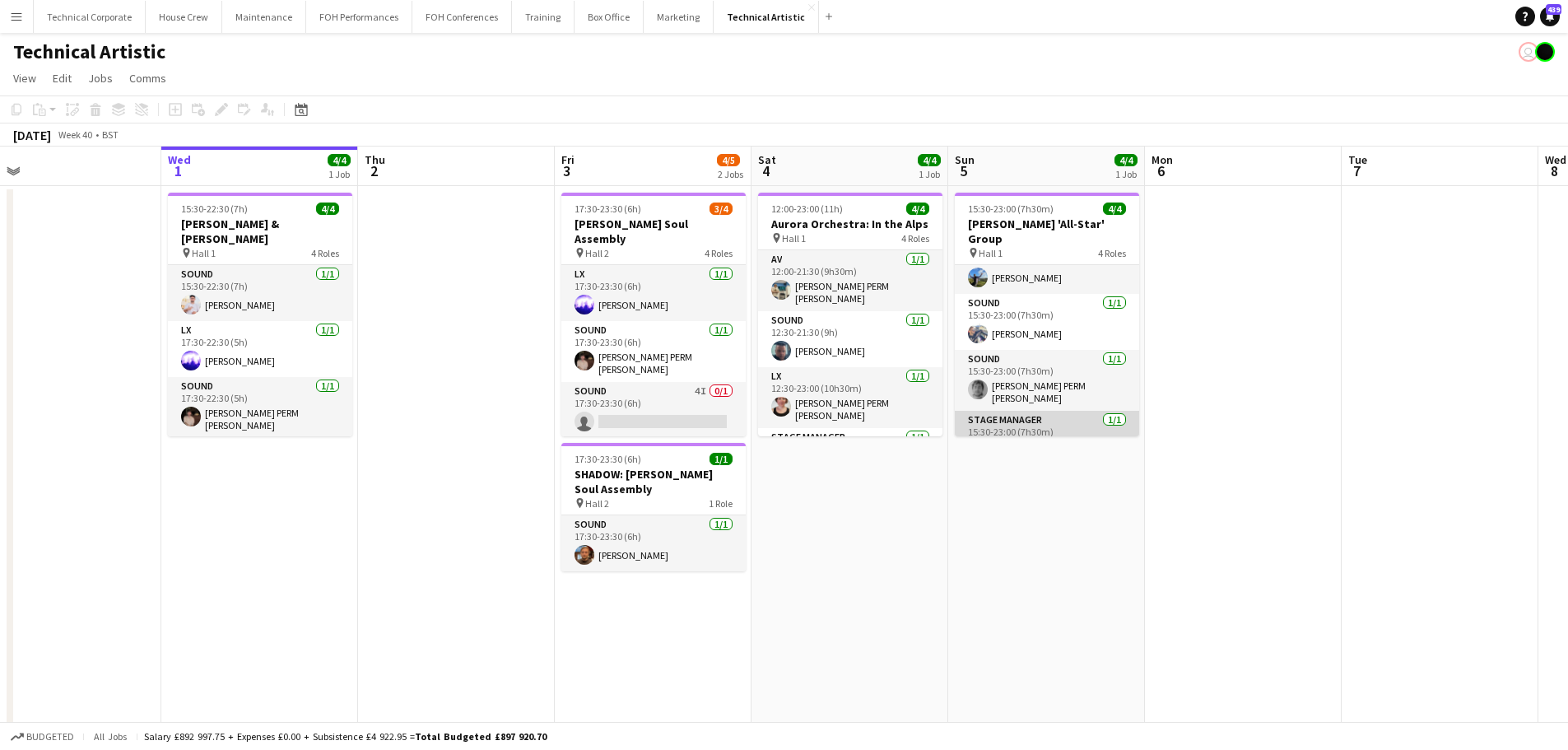
scroll to position [38, 0]
click at [1059, 413] on app-card-role "Stage Manager 1/1 15:30-23:00 (7h30m) Ruth Shwer" at bounding box center [1047, 428] width 185 height 56
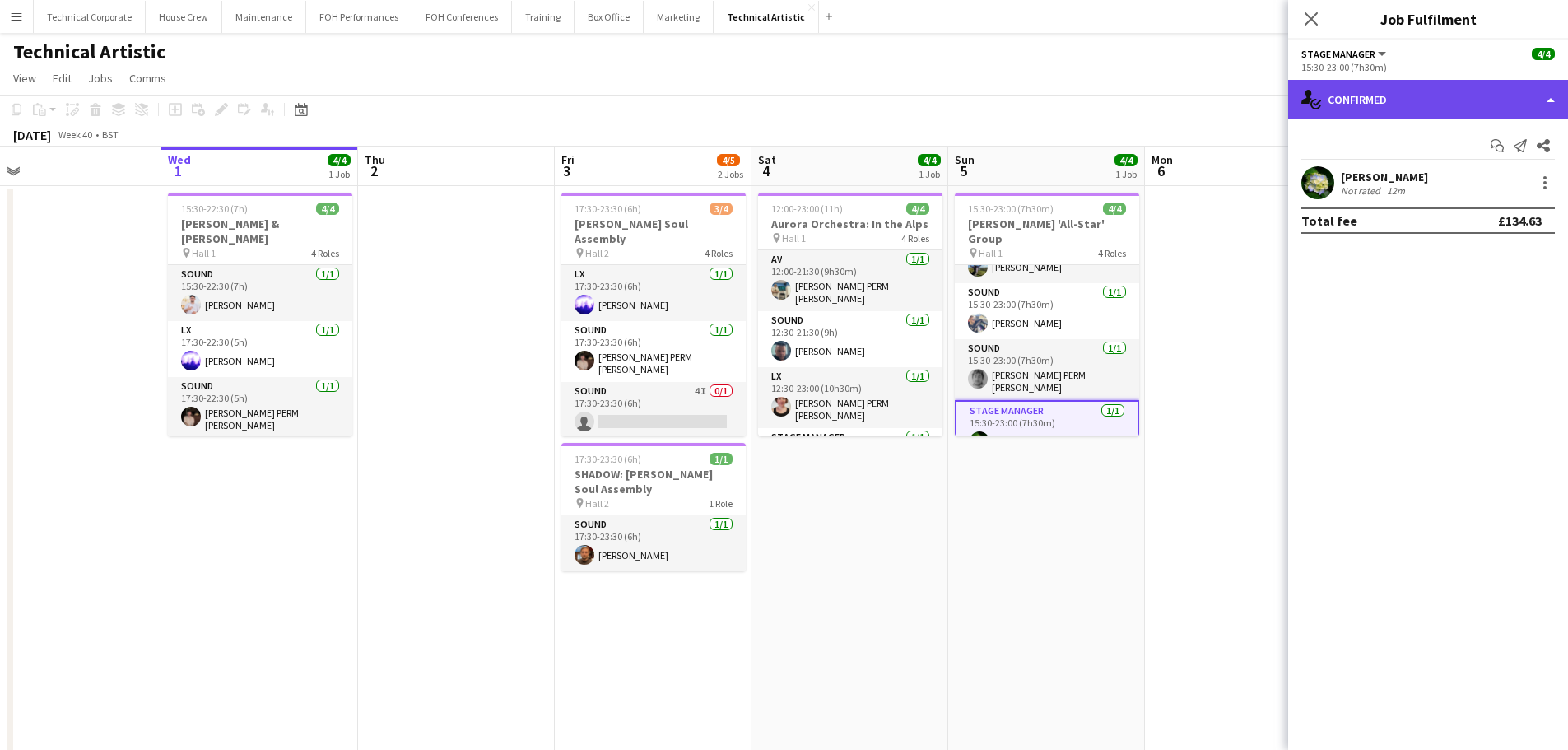
click at [1389, 110] on div "single-neutral-actions-check-2 Confirmed" at bounding box center [1427, 100] width 279 height 40
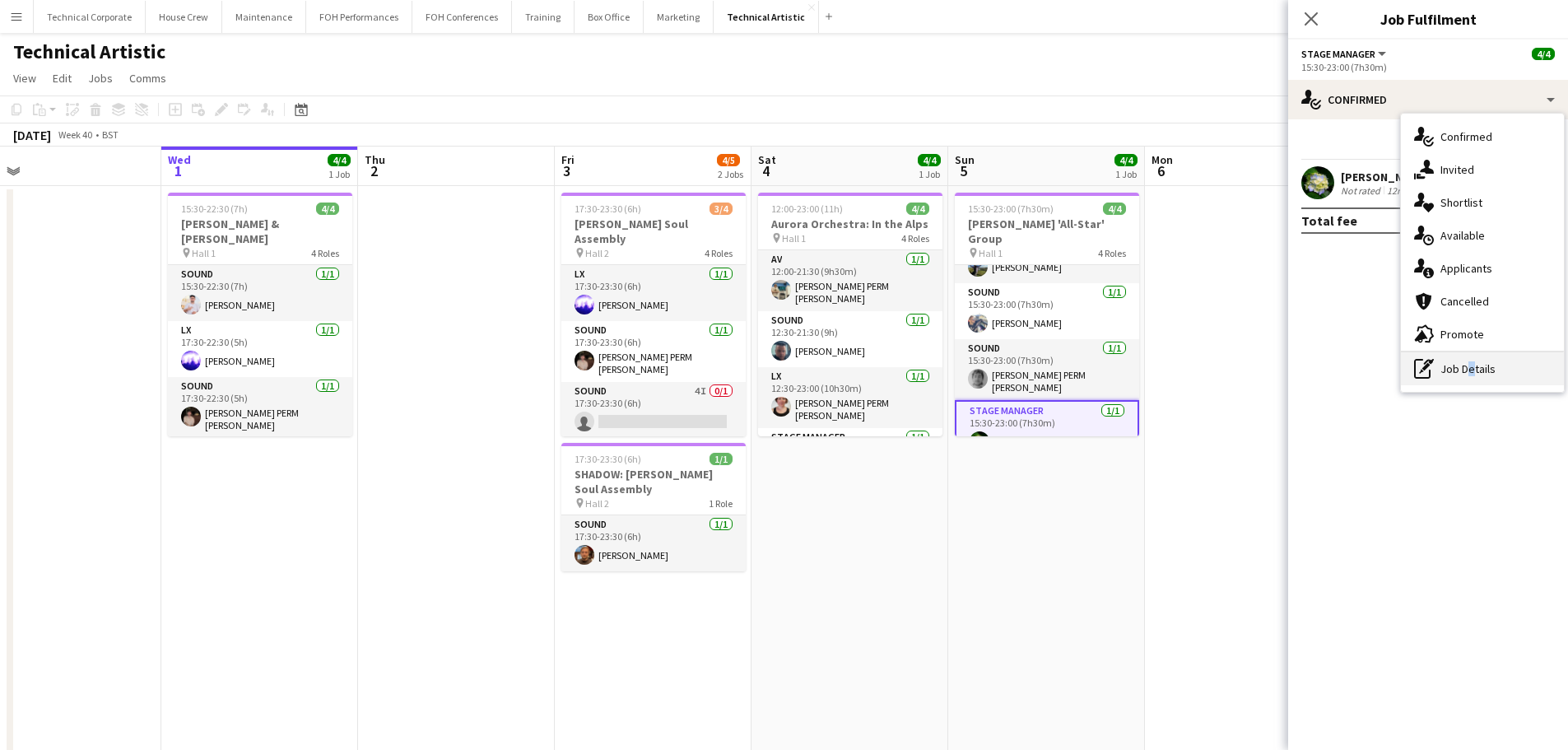
click at [1464, 375] on div "pen-write Job Details" at bounding box center [1482, 369] width 163 height 33
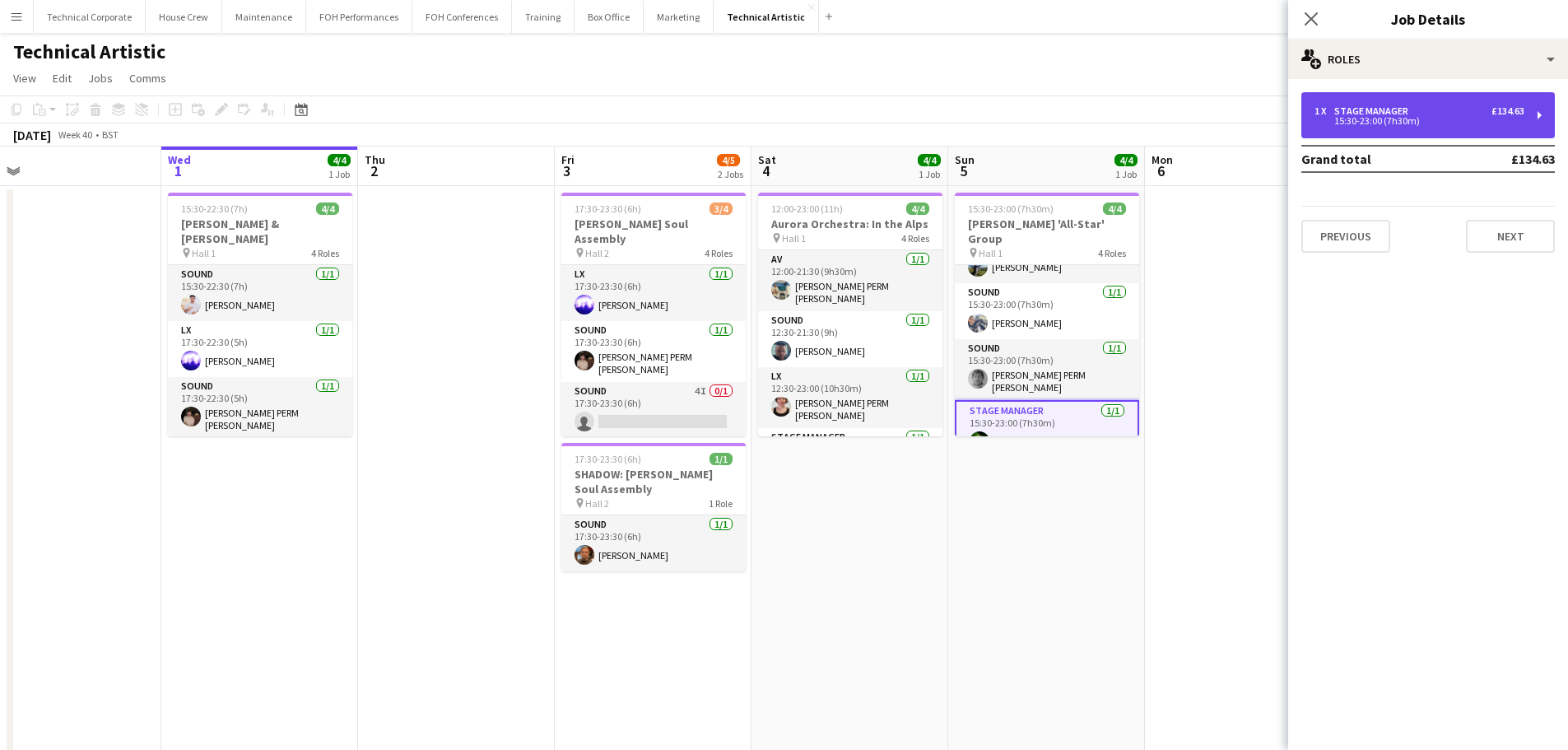
click at [1351, 104] on div "1 x Stage Manager £134.63 15:30-23:00 (7h30m)" at bounding box center [1427, 115] width 254 height 46
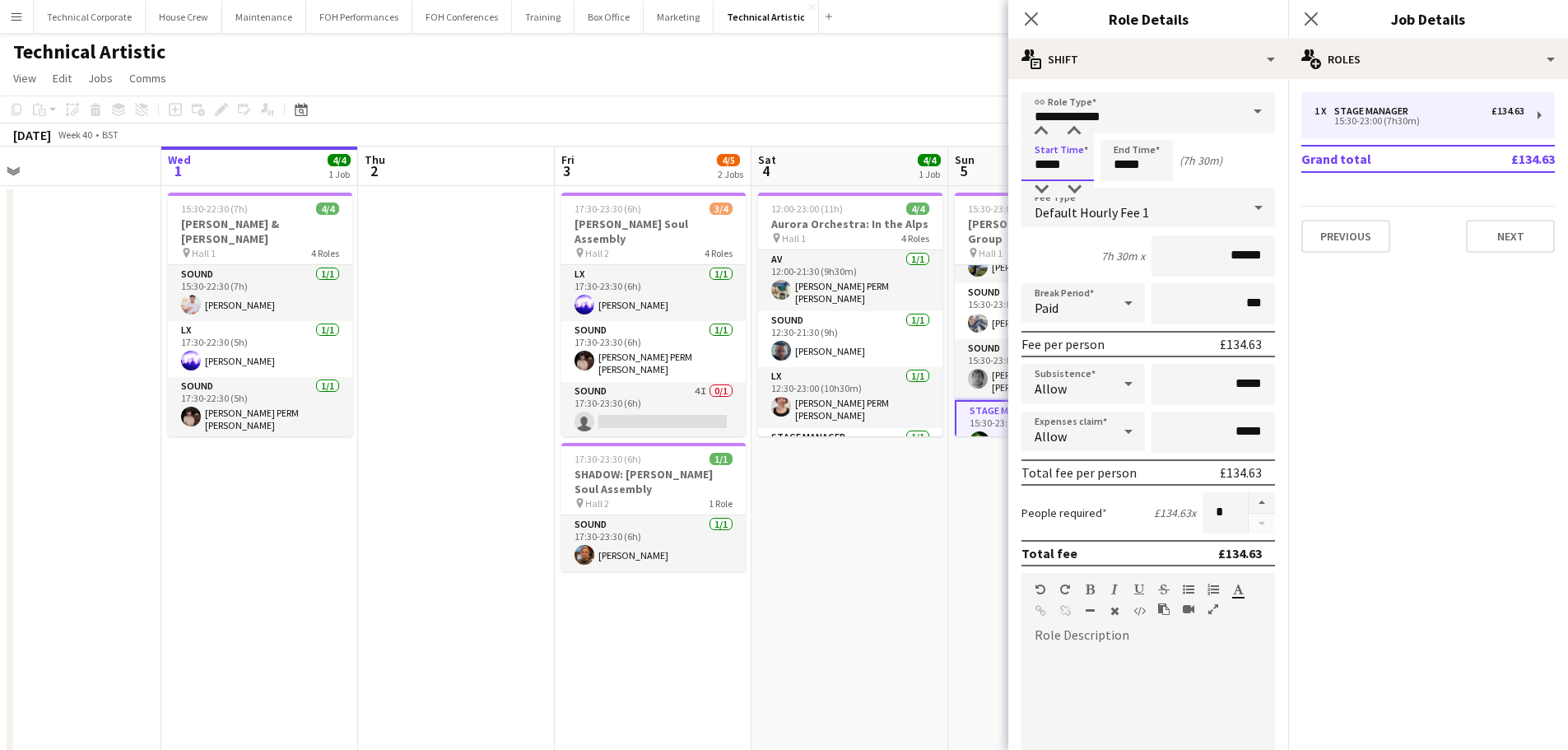
click at [1048, 161] on input "*****" at bounding box center [1057, 161] width 72 height 41
type input "*****"
click at [1048, 186] on div at bounding box center [1041, 189] width 33 height 16
click at [963, 482] on app-date-cell "15:30-23:00 (7h30m) 4/4 Frank Gambale 'All-Star' Group pin Hall 1 4 Roles LX 1/…" at bounding box center [1046, 547] width 197 height 722
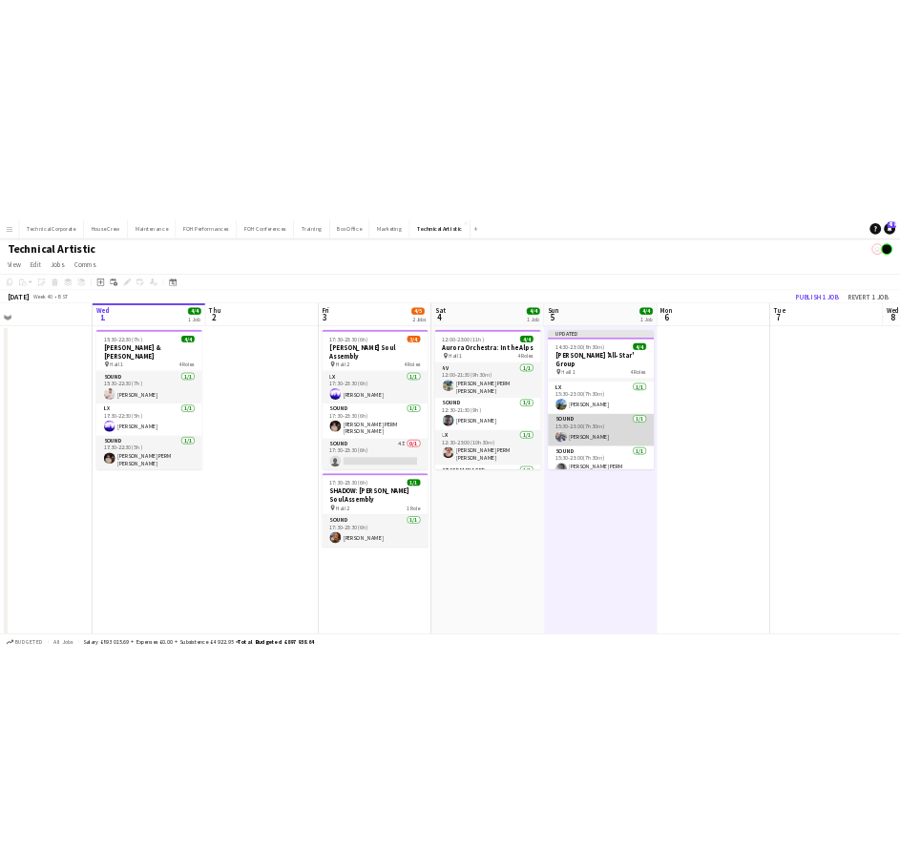
scroll to position [0, 0]
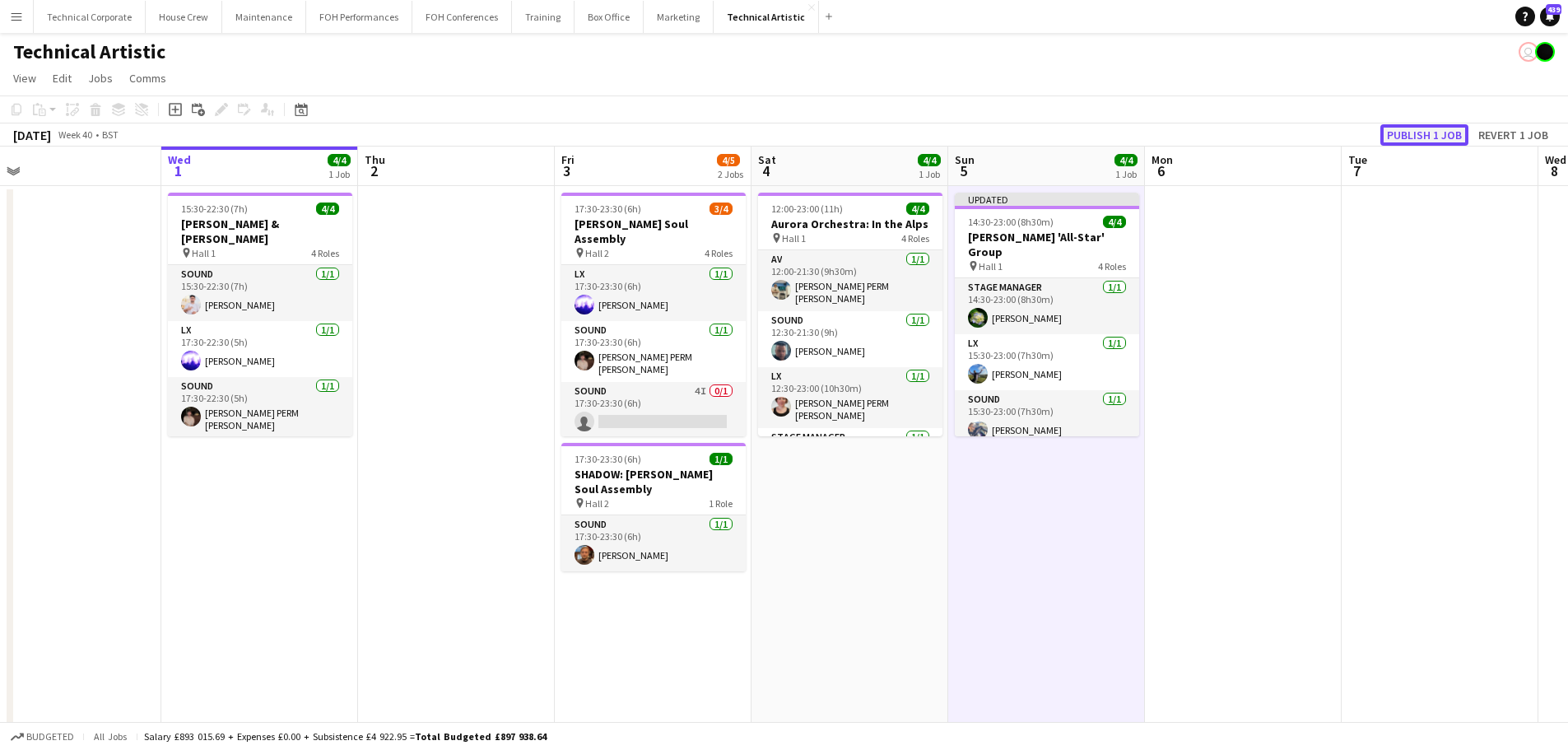
click at [1402, 129] on button "Publish 1 job" at bounding box center [1424, 135] width 88 height 22
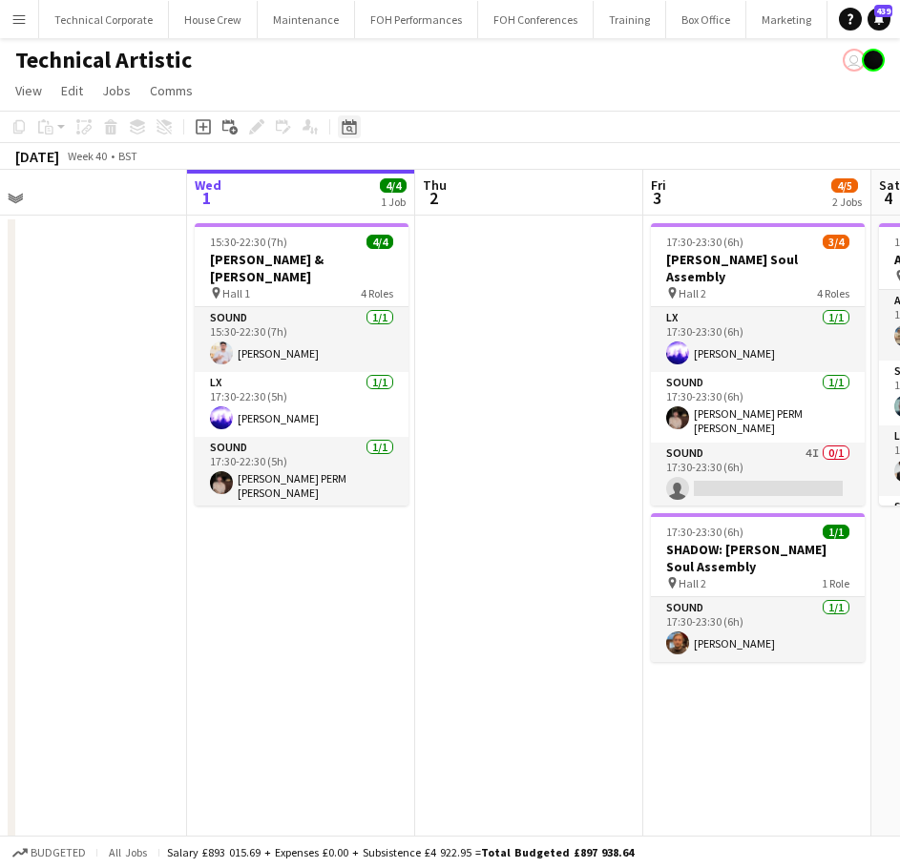
click at [349, 129] on icon "Date picker" at bounding box center [349, 126] width 15 height 15
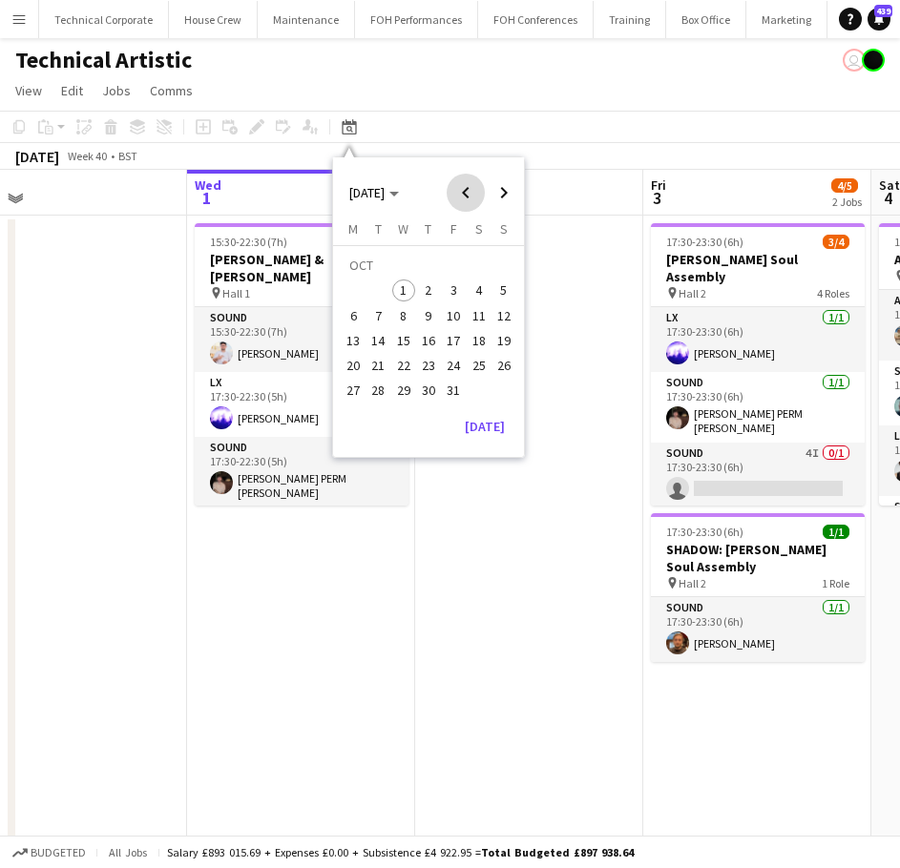
click at [481, 189] on span "Previous month" at bounding box center [466, 193] width 38 height 38
click at [401, 340] on span "17" at bounding box center [403, 340] width 23 height 23
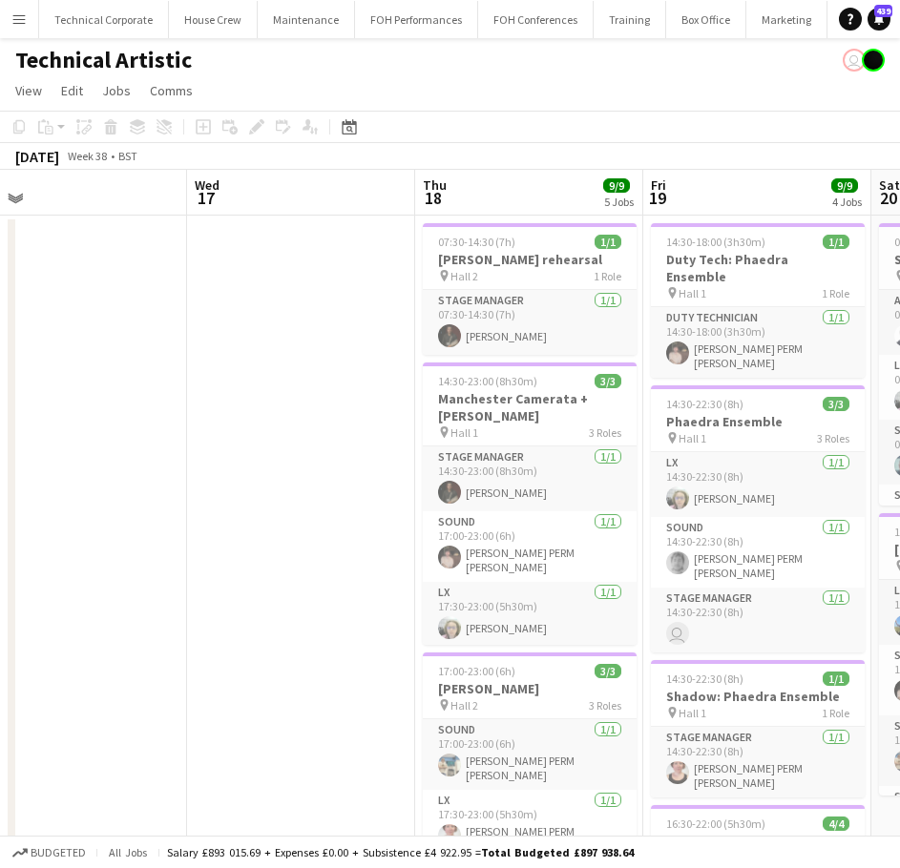
scroll to position [0, 656]
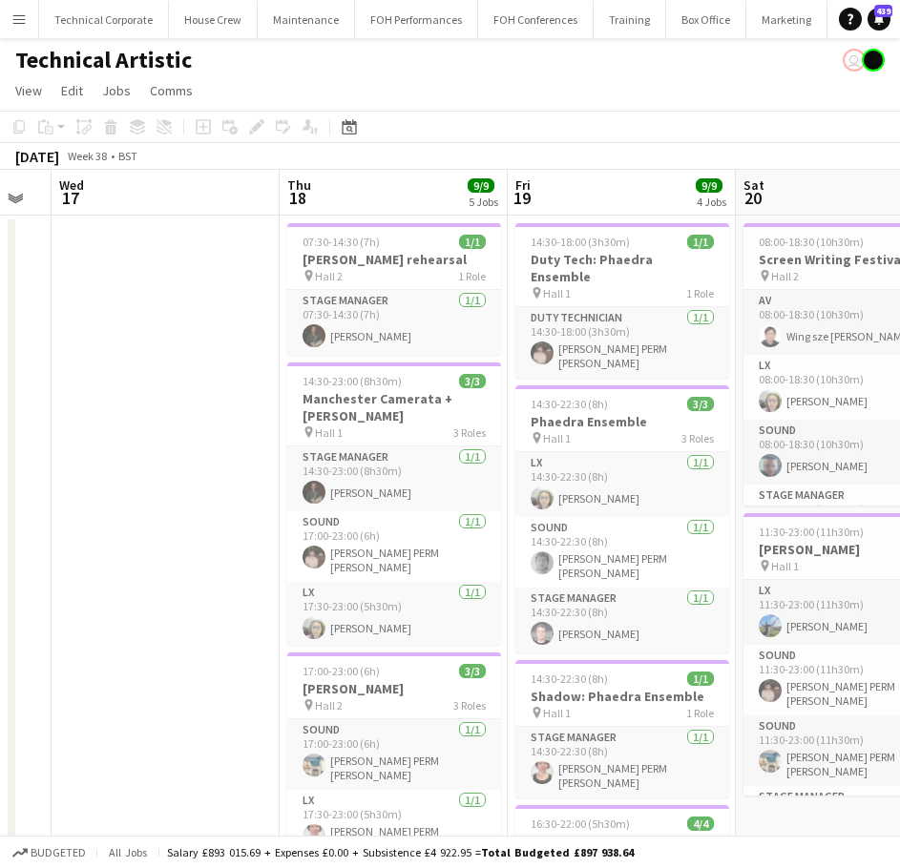
click at [258, 491] on app-calendar-viewport "Sun 14 12/12 3 Jobs Mon 15 5/5 2 Jobs Tue 16 Wed 17 Thu 18 9/9 5 Jobs Fri 19 9/…" at bounding box center [450, 711] width 900 height 1082
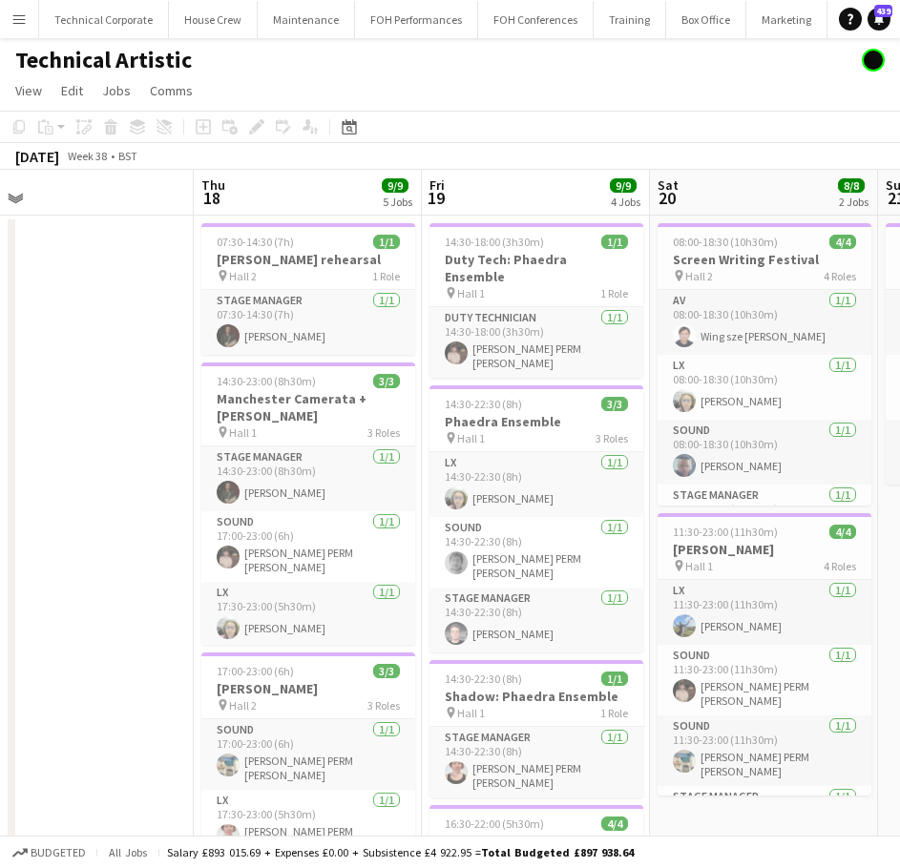
scroll to position [0, 759]
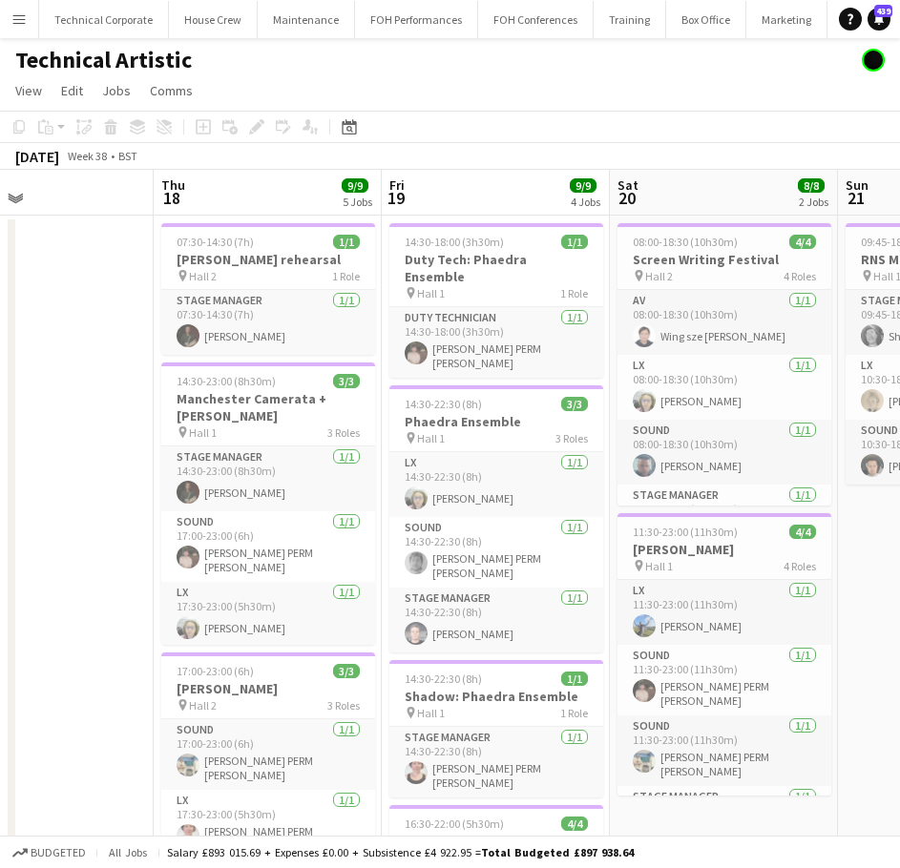
drag, startPoint x: 251, startPoint y: 488, endPoint x: 168, endPoint y: 495, distance: 83.4
click at [168, 495] on app-calendar-viewport "Sun 14 12/12 3 Jobs Mon 15 5/5 2 Jobs Tue 16 Wed 17 Thu 18 9/9 5 Jobs Fri 19 9/…" at bounding box center [450, 711] width 900 height 1082
click at [219, 396] on h3 "Manchester Camerata + Daniel Pioro" at bounding box center [268, 407] width 214 height 34
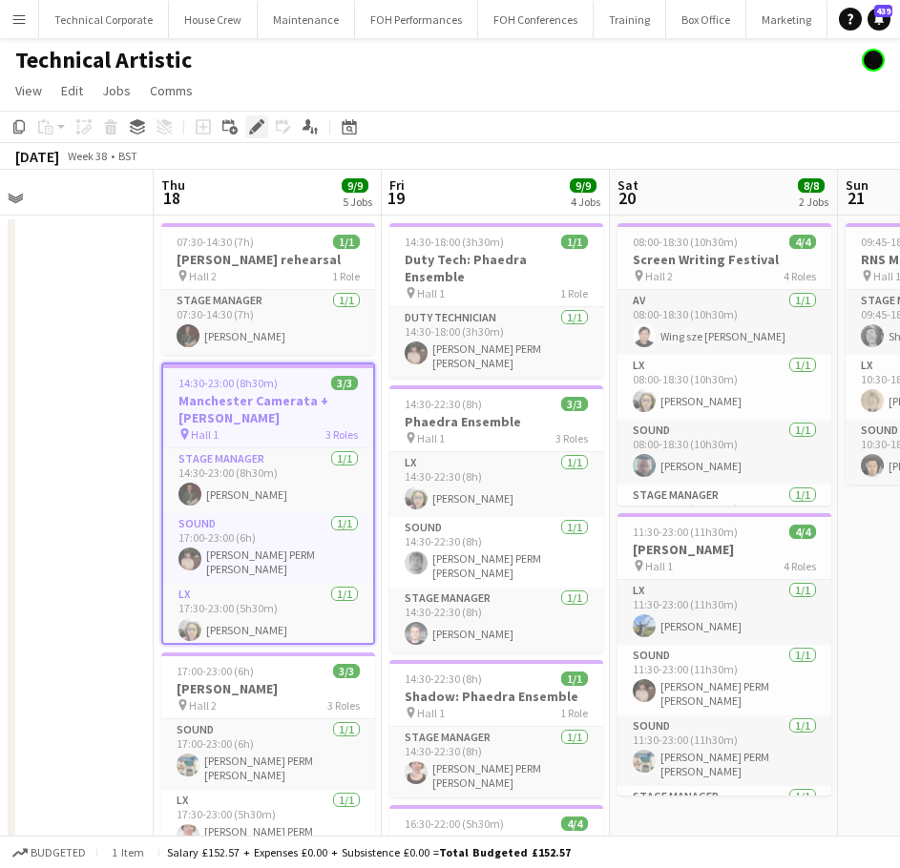
click at [251, 131] on icon at bounding box center [251, 132] width 5 height 5
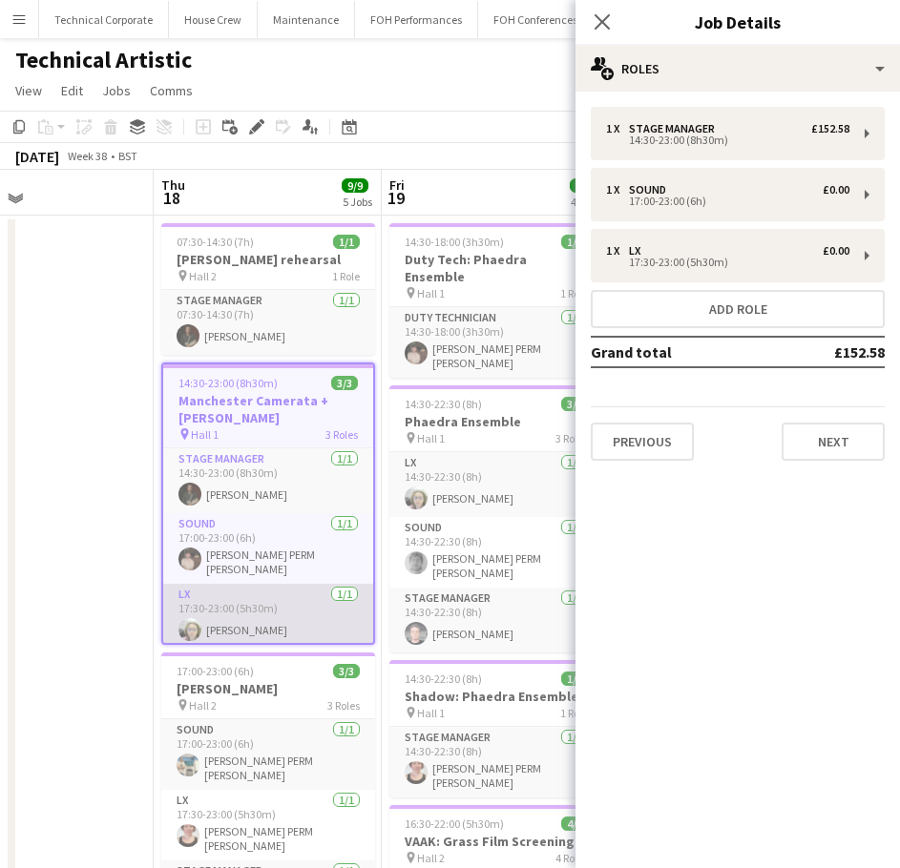
scroll to position [95, 0]
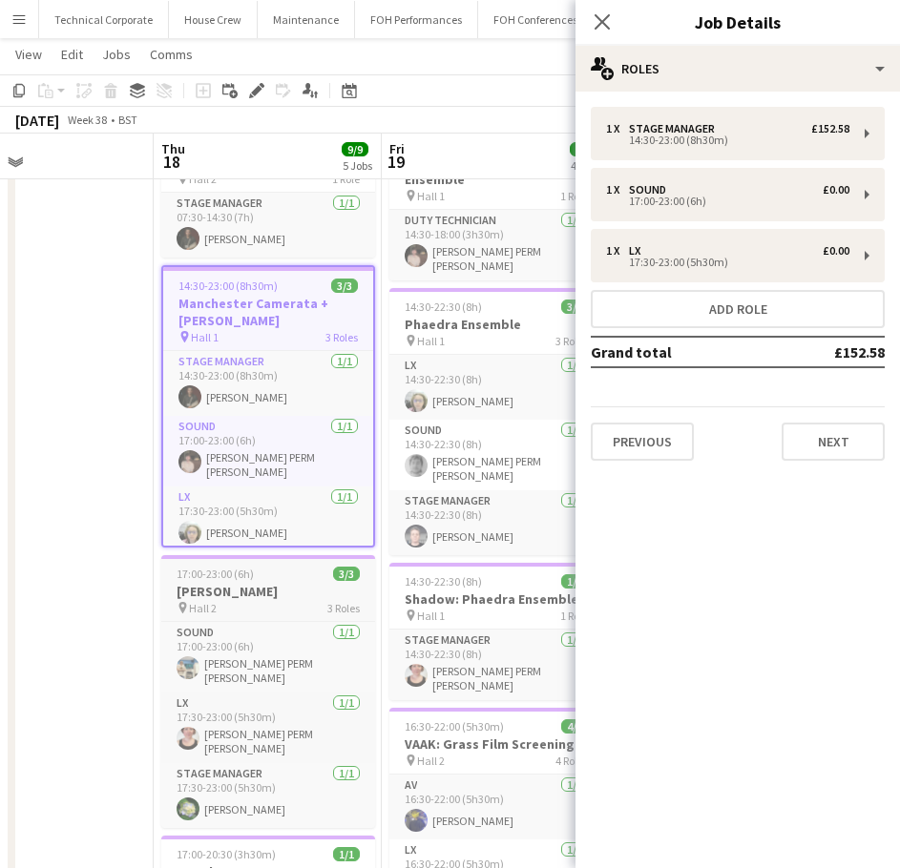
click at [250, 585] on h3 "Connor Selby" at bounding box center [268, 591] width 214 height 17
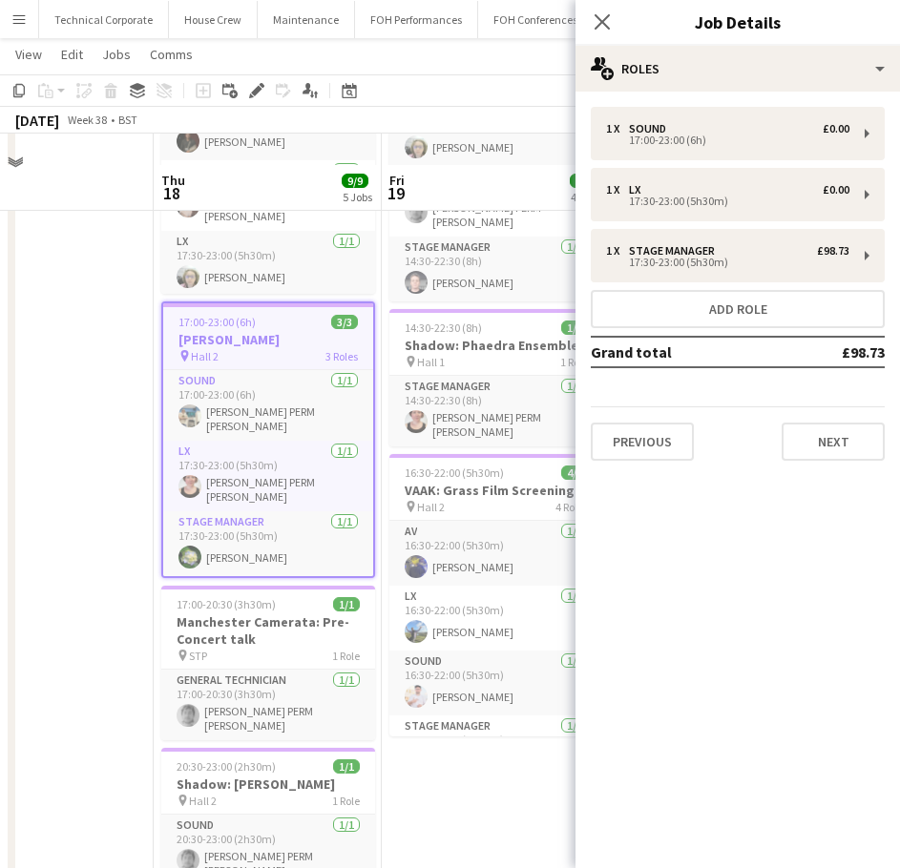
scroll to position [382, 0]
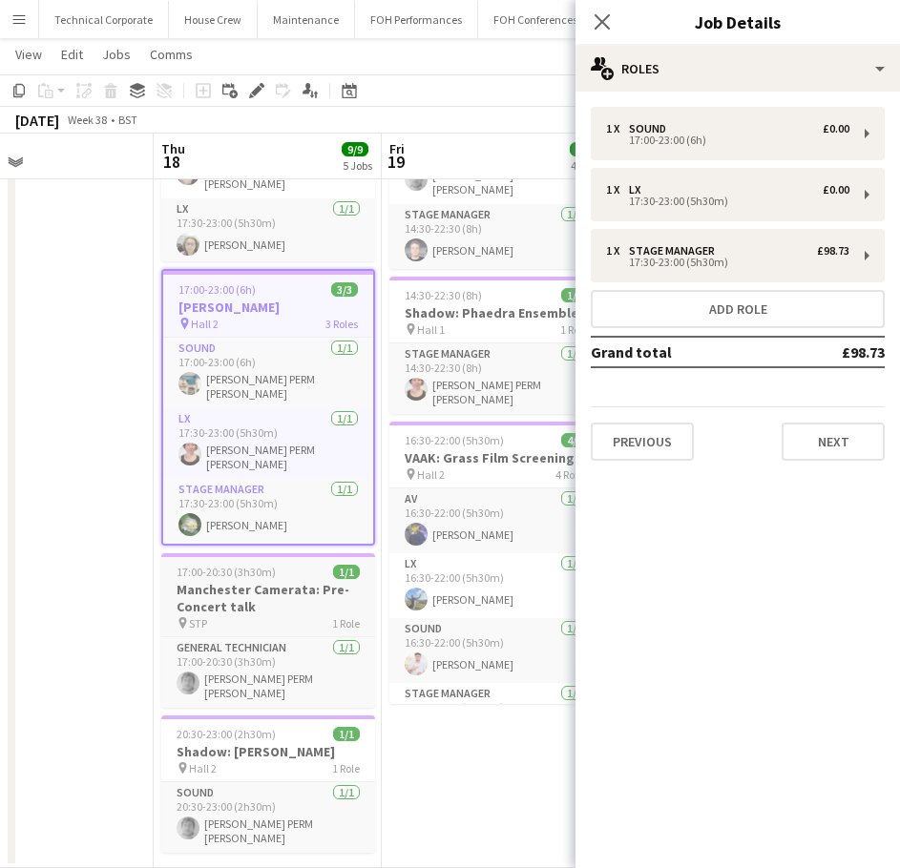
click at [229, 565] on app-job-card "17:00-20:30 (3h30m) 1/1 Manchester Camerata: Pre-Concert talk pin STP 1 Role Ge…" at bounding box center [268, 630] width 214 height 155
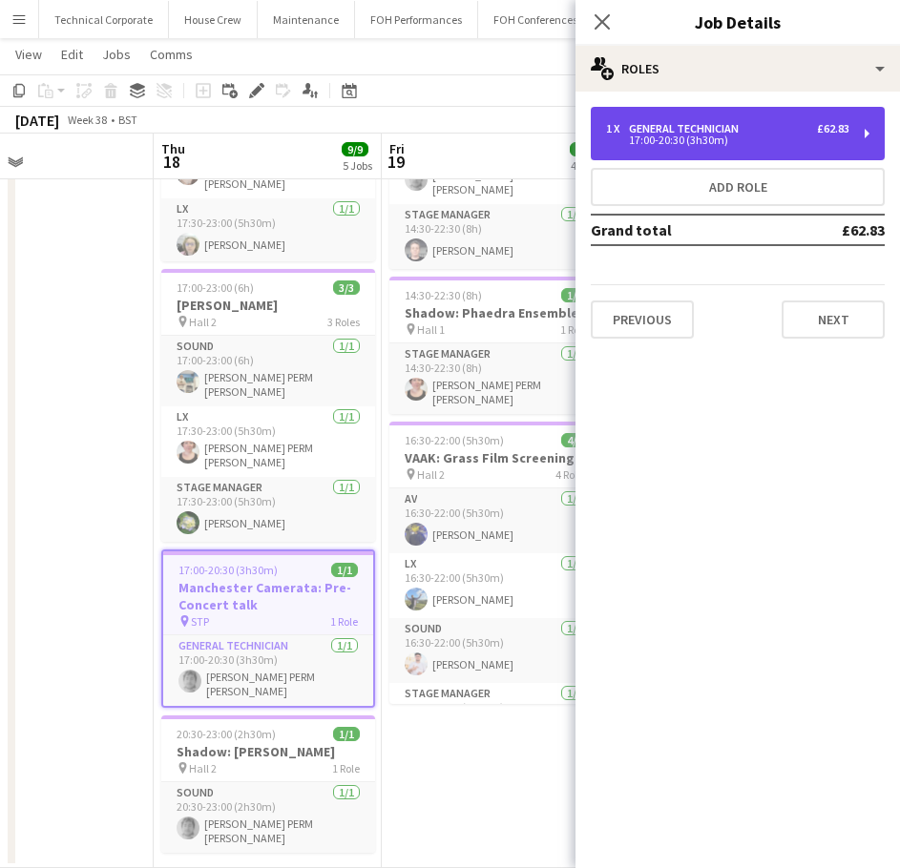
click at [710, 137] on div "17:00-20:30 (3h30m)" at bounding box center [727, 140] width 243 height 10
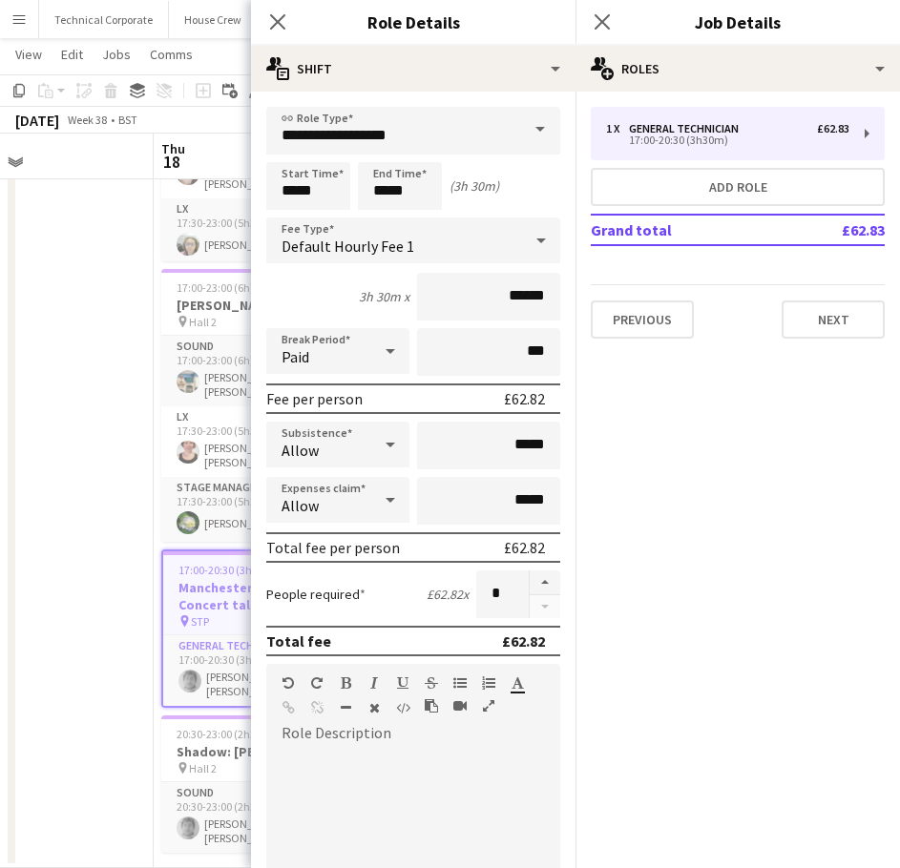
click at [428, 242] on div "Default Hourly Fee 1" at bounding box center [394, 241] width 256 height 46
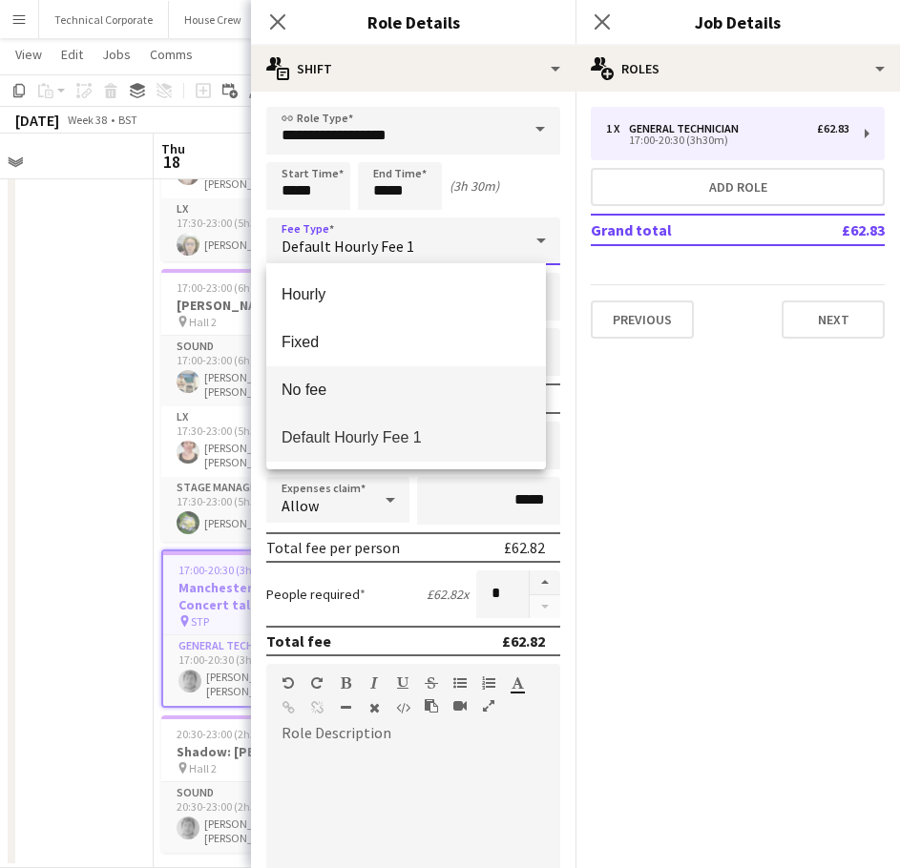
click at [421, 384] on span "No fee" at bounding box center [405, 390] width 249 height 18
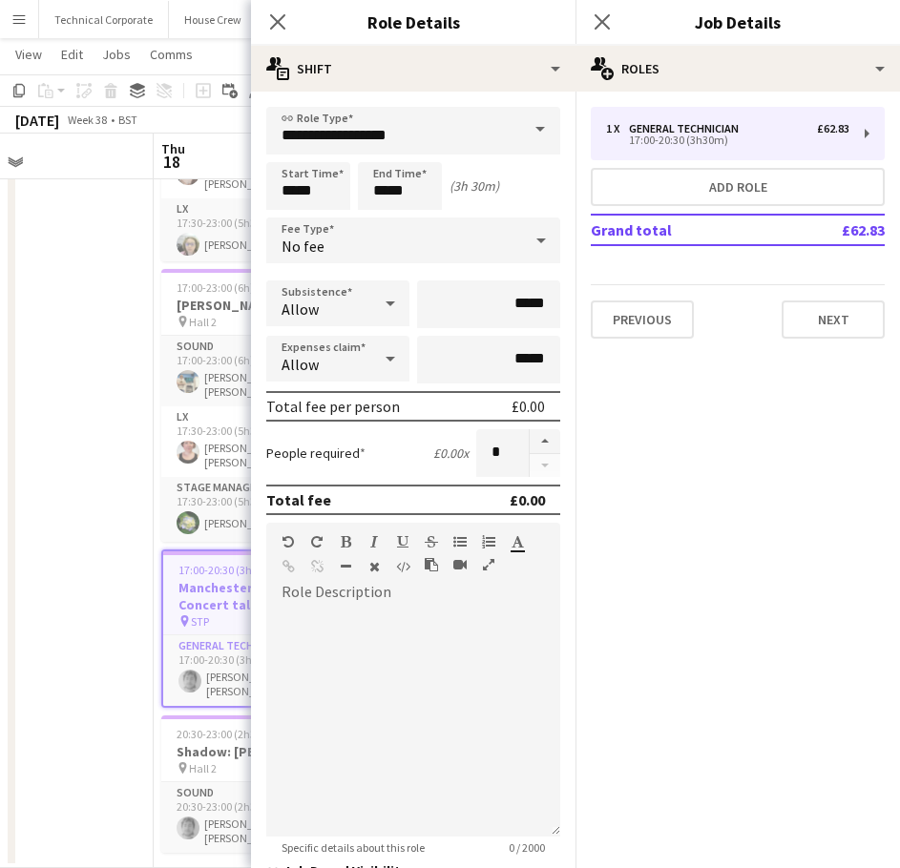
click at [148, 565] on app-date-cell at bounding box center [40, 350] width 228 height 1036
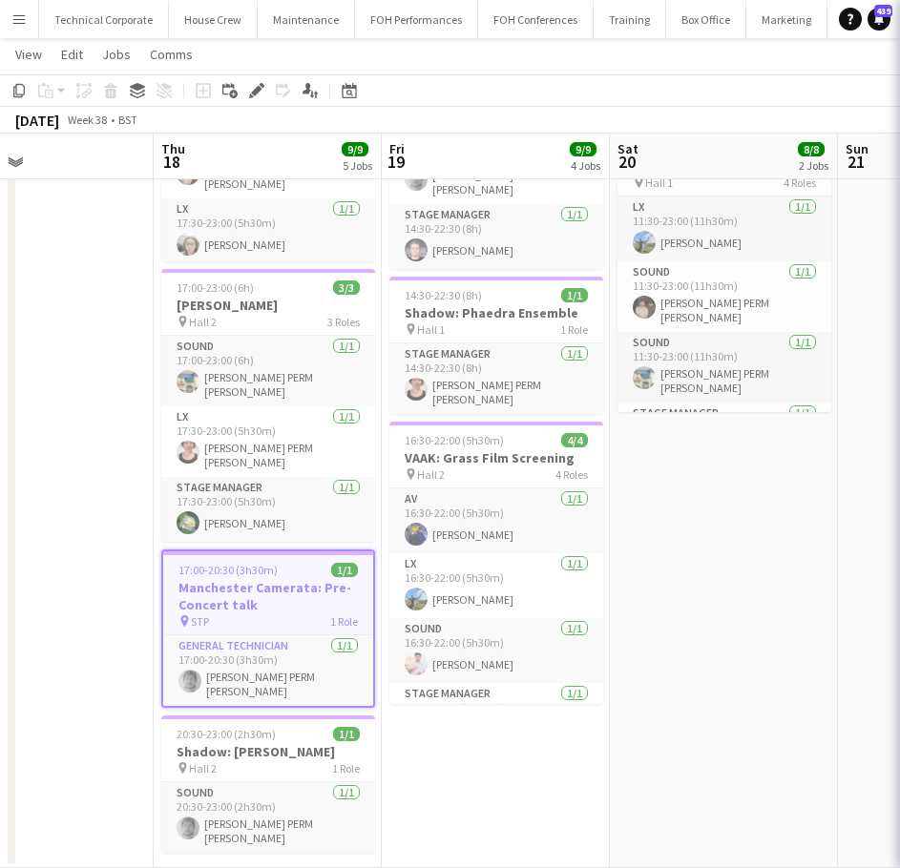
scroll to position [0, 0]
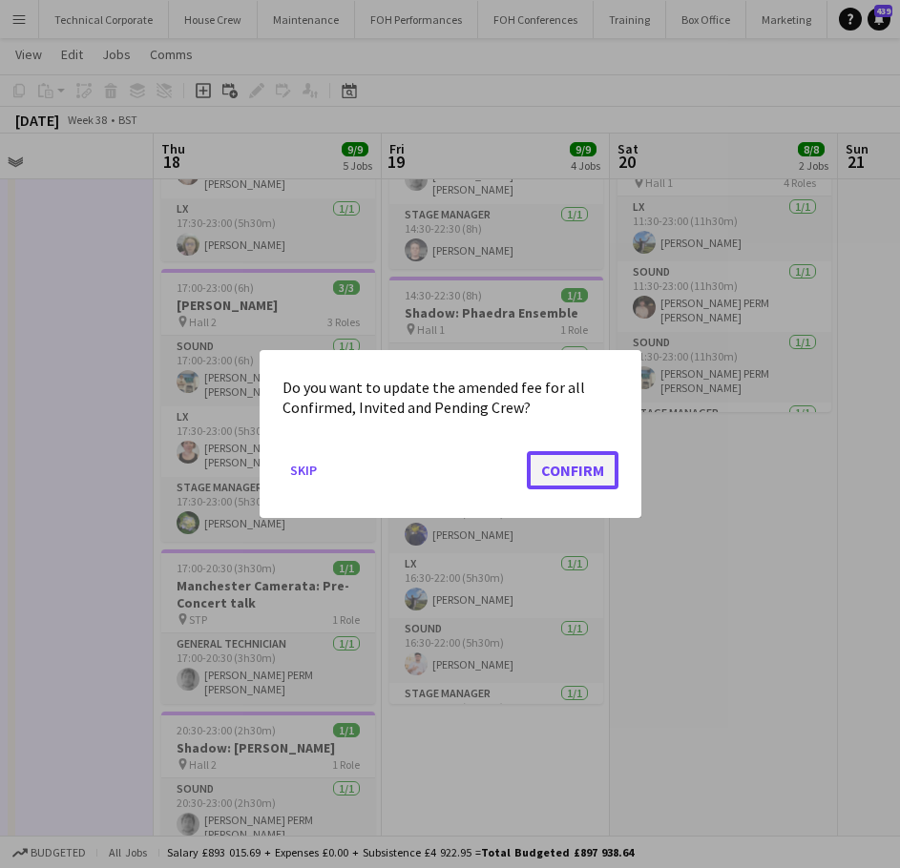
click at [595, 466] on button "Confirm" at bounding box center [573, 470] width 92 height 38
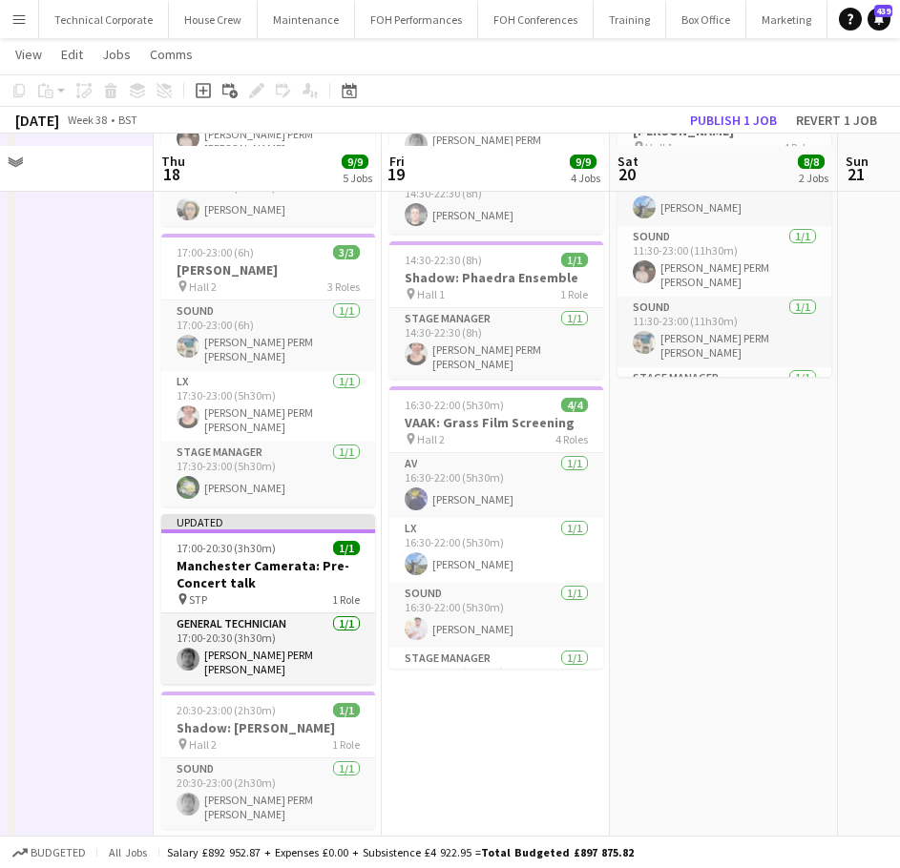
scroll to position [429, 0]
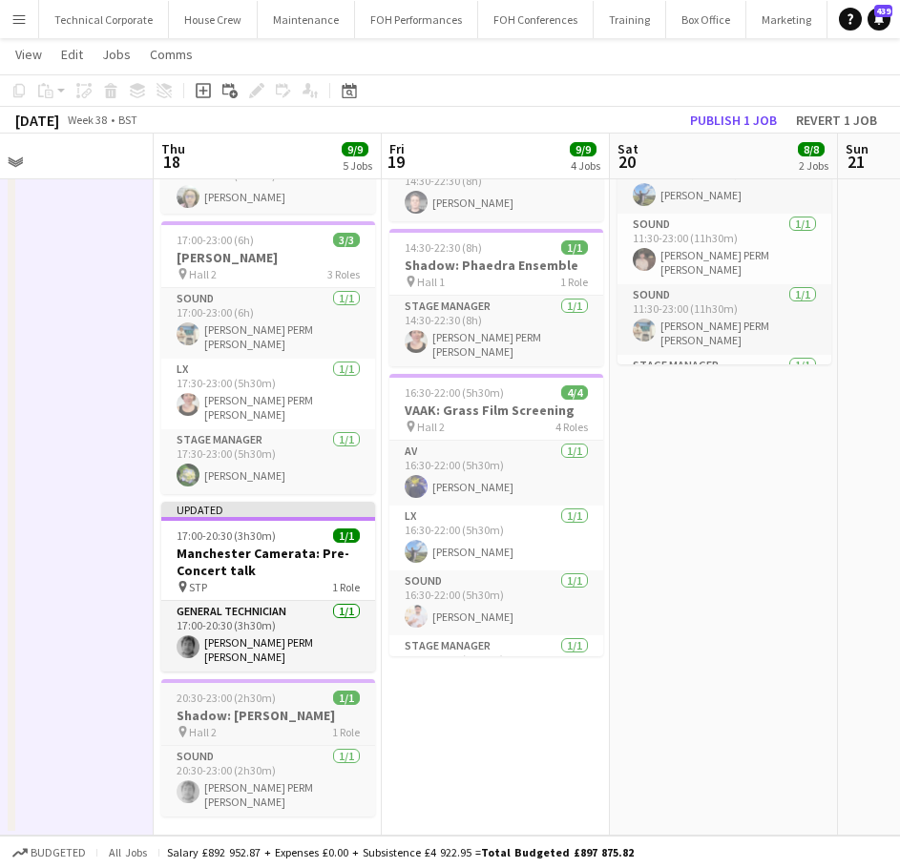
click at [233, 691] on span "20:30-23:00 (2h30m)" at bounding box center [226, 698] width 99 height 14
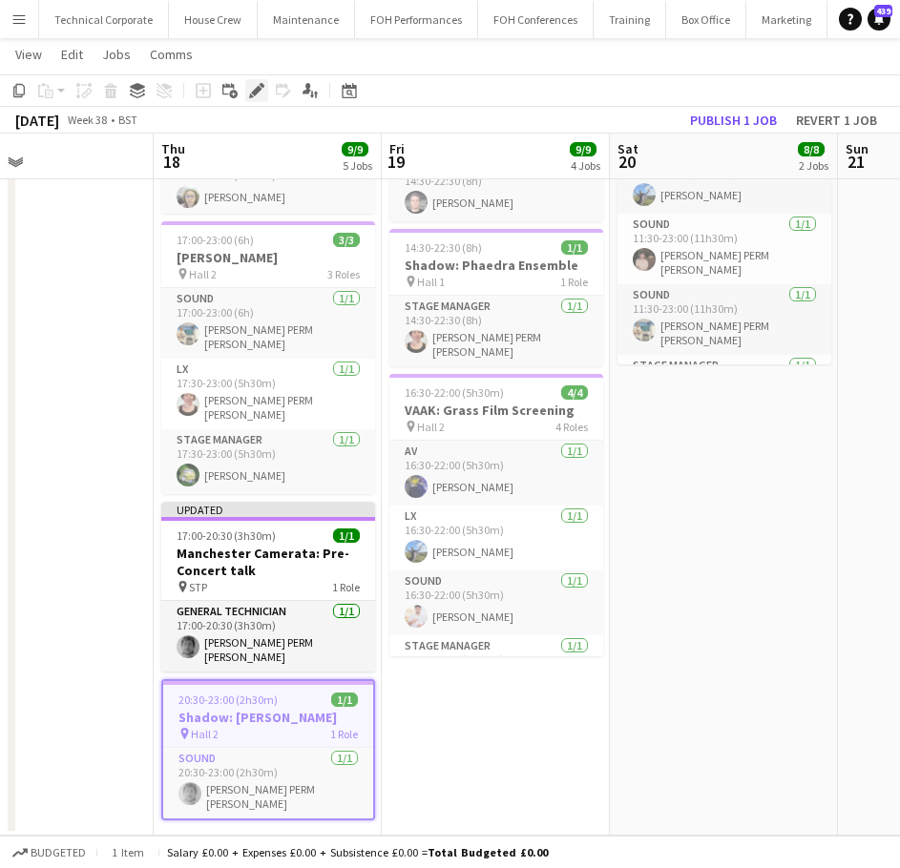
click at [250, 96] on icon at bounding box center [251, 96] width 5 height 5
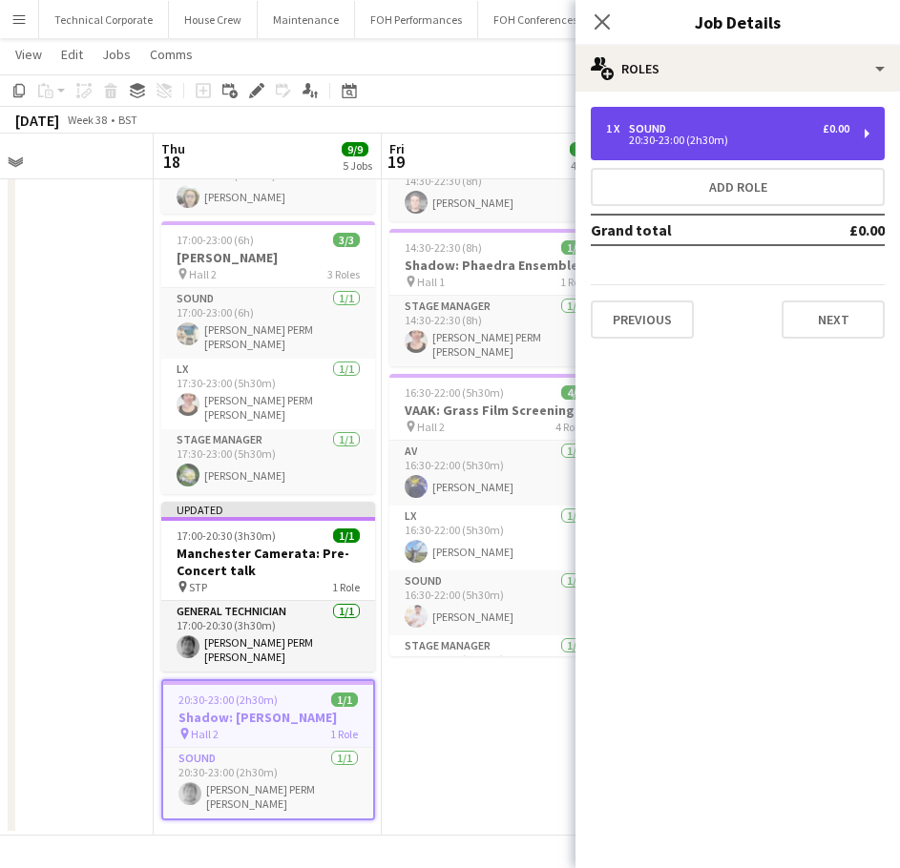
click at [752, 141] on div "20:30-23:00 (2h30m)" at bounding box center [727, 140] width 243 height 10
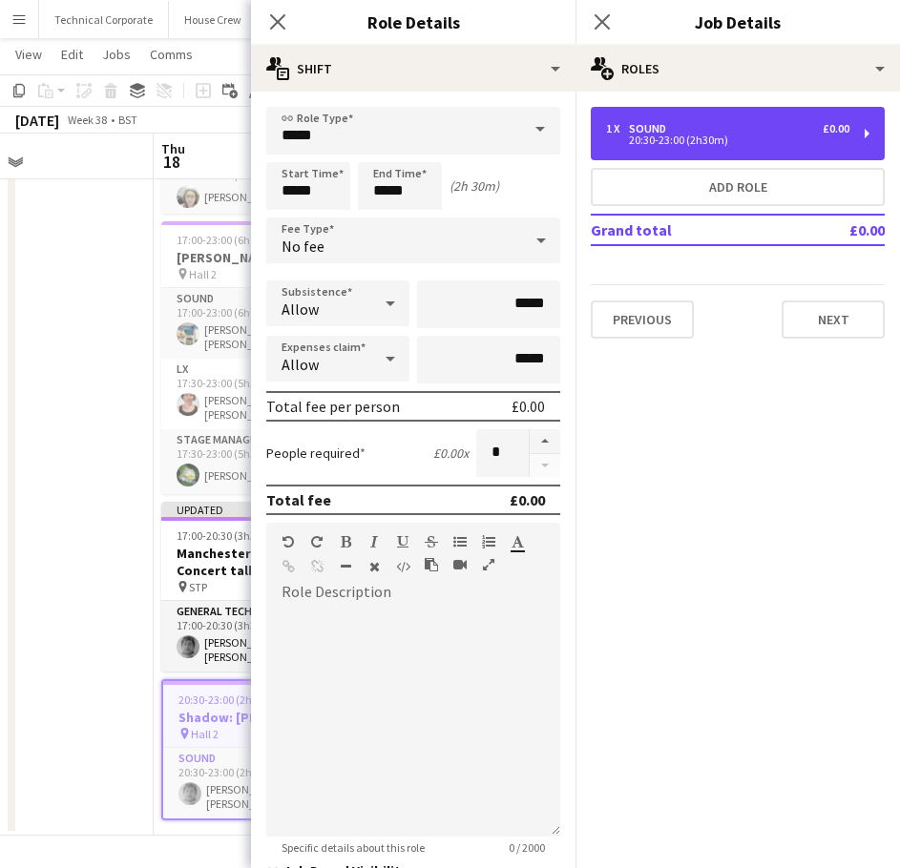
drag, startPoint x: 735, startPoint y: 148, endPoint x: 556, endPoint y: 253, distance: 207.0
click at [734, 148] on div "1 x Sound £0.00 20:30-23:00 (2h30m)" at bounding box center [738, 133] width 294 height 53
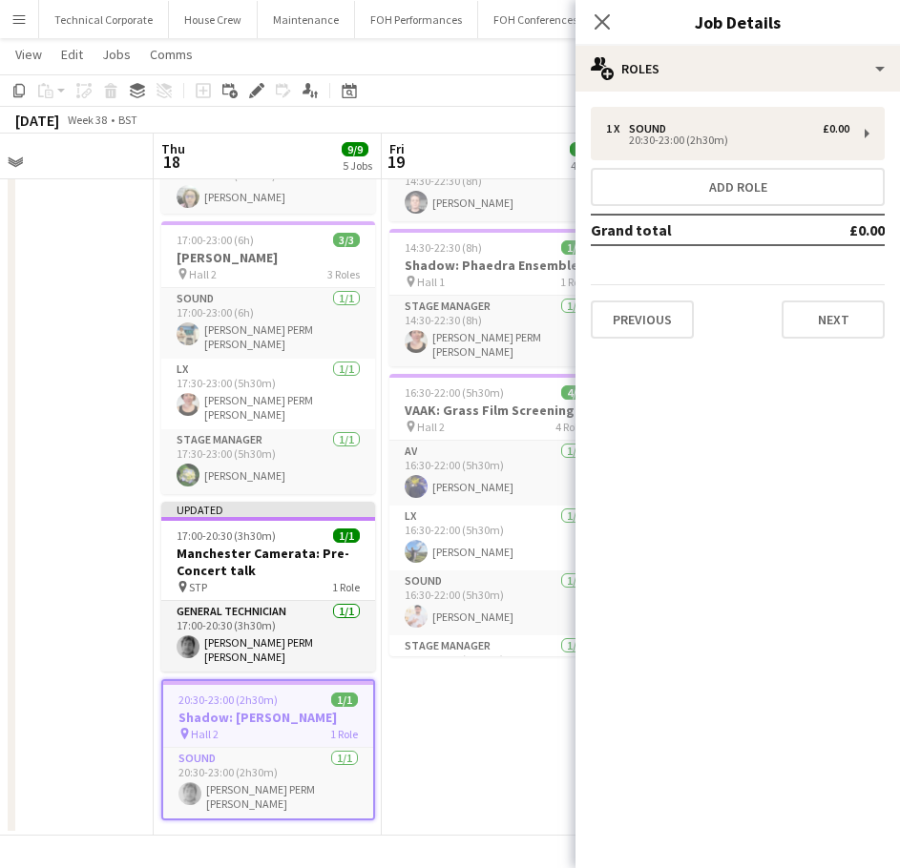
click at [124, 559] on app-date-cell at bounding box center [40, 309] width 228 height 1051
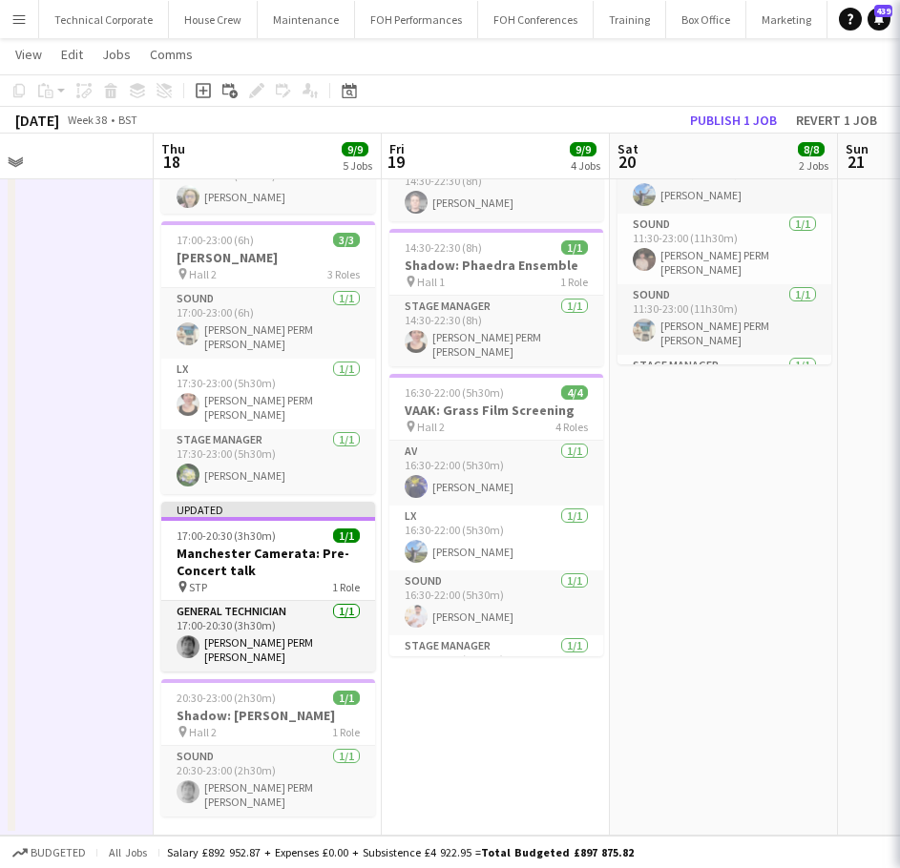
click at [124, 559] on app-date-cell at bounding box center [40, 309] width 228 height 1051
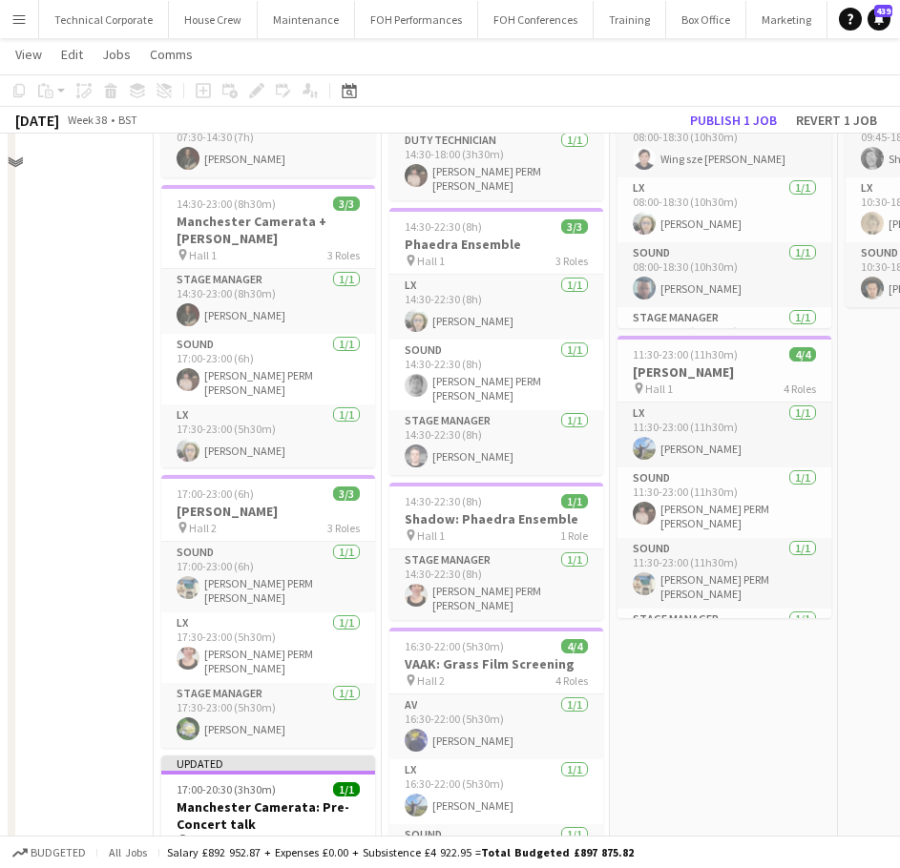
scroll to position [0, 0]
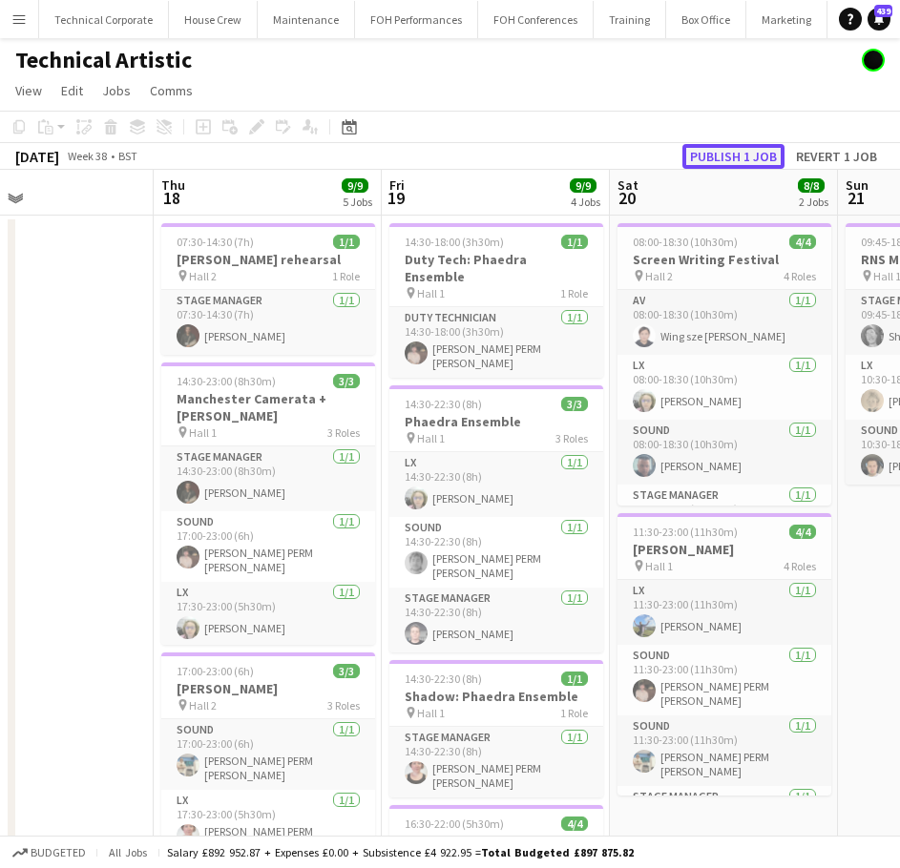
click at [728, 144] on button "Publish 1 job" at bounding box center [733, 156] width 102 height 25
click at [244, 260] on h3 "Aurora rehearsal" at bounding box center [268, 259] width 214 height 17
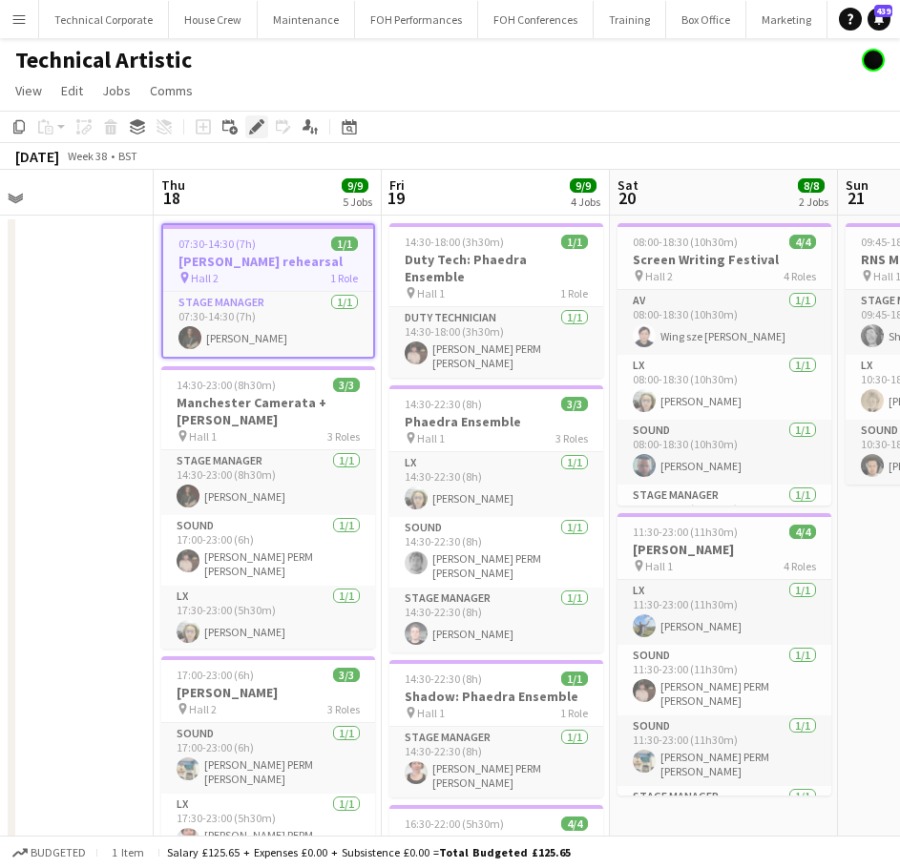
click at [260, 125] on icon at bounding box center [256, 127] width 10 height 10
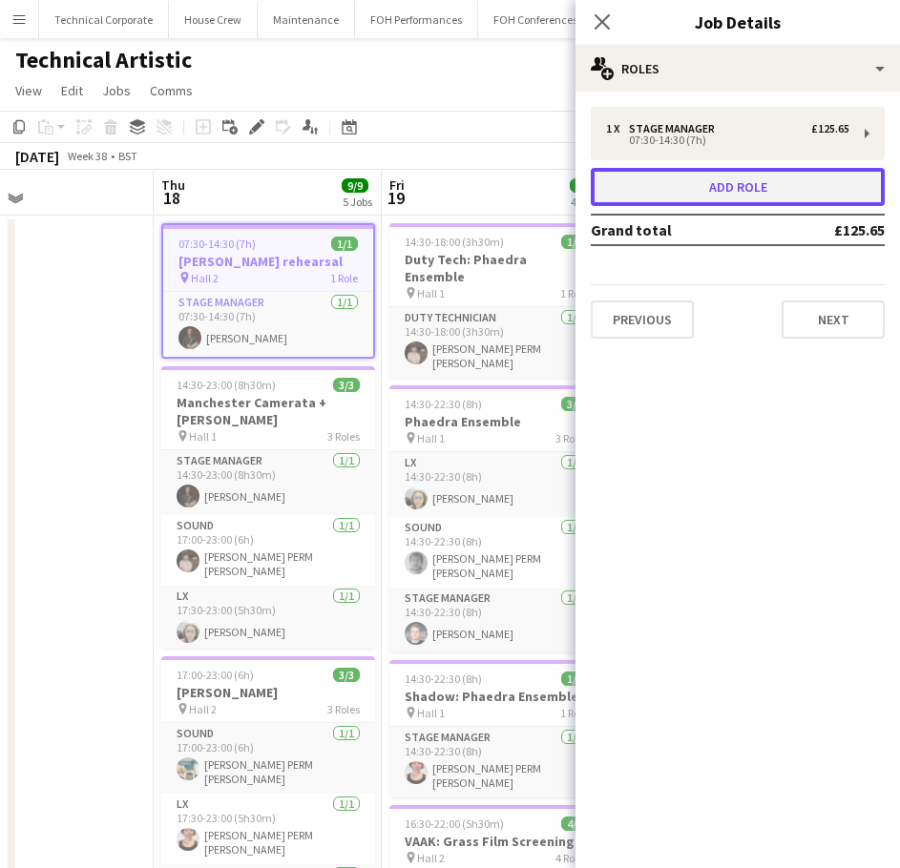
click at [734, 187] on button "Add role" at bounding box center [738, 187] width 294 height 38
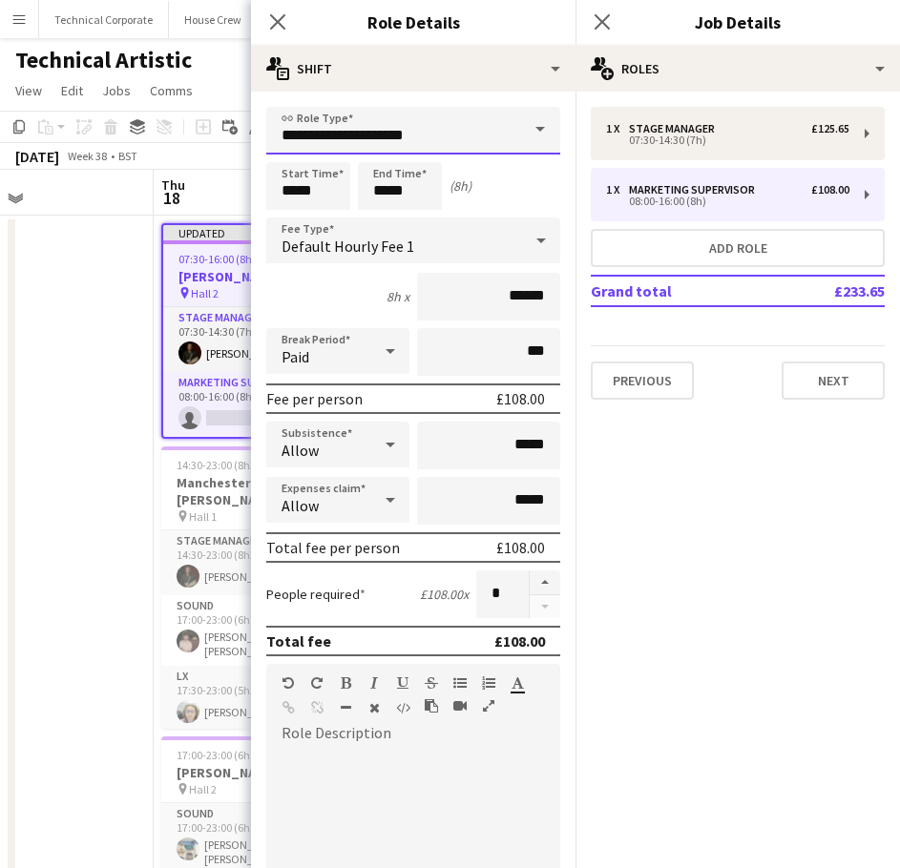
drag, startPoint x: 264, startPoint y: 139, endPoint x: 254, endPoint y: 141, distance: 10.7
click at [254, 141] on form "**********" at bounding box center [413, 651] width 324 height 1088
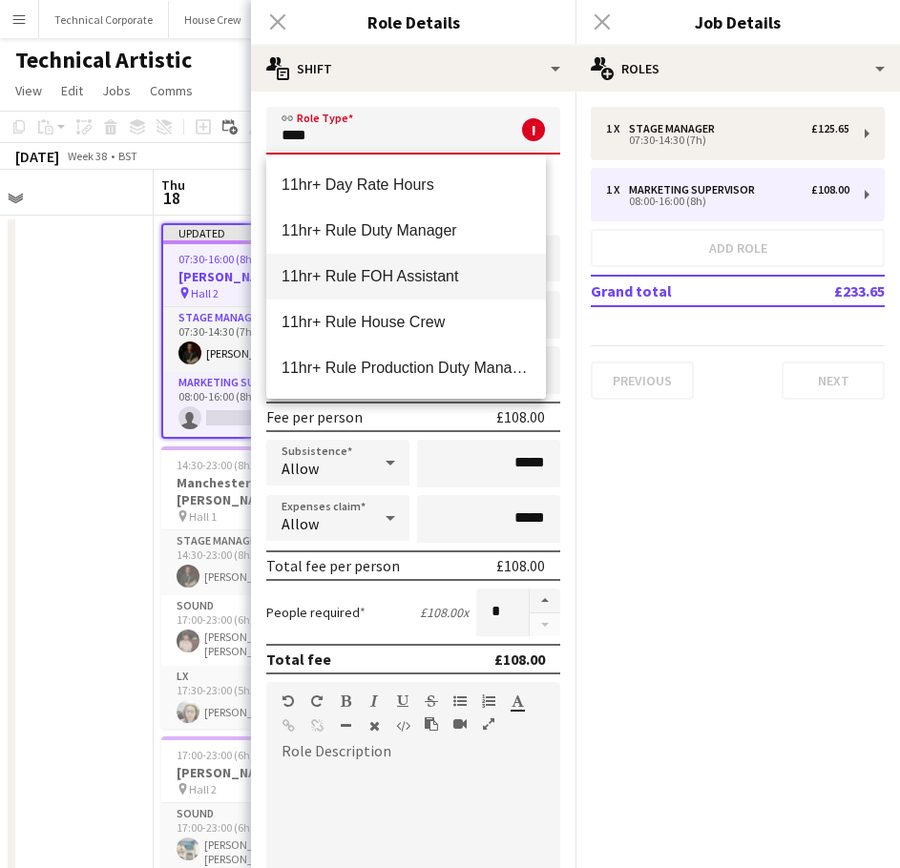
scroll to position [46, 0]
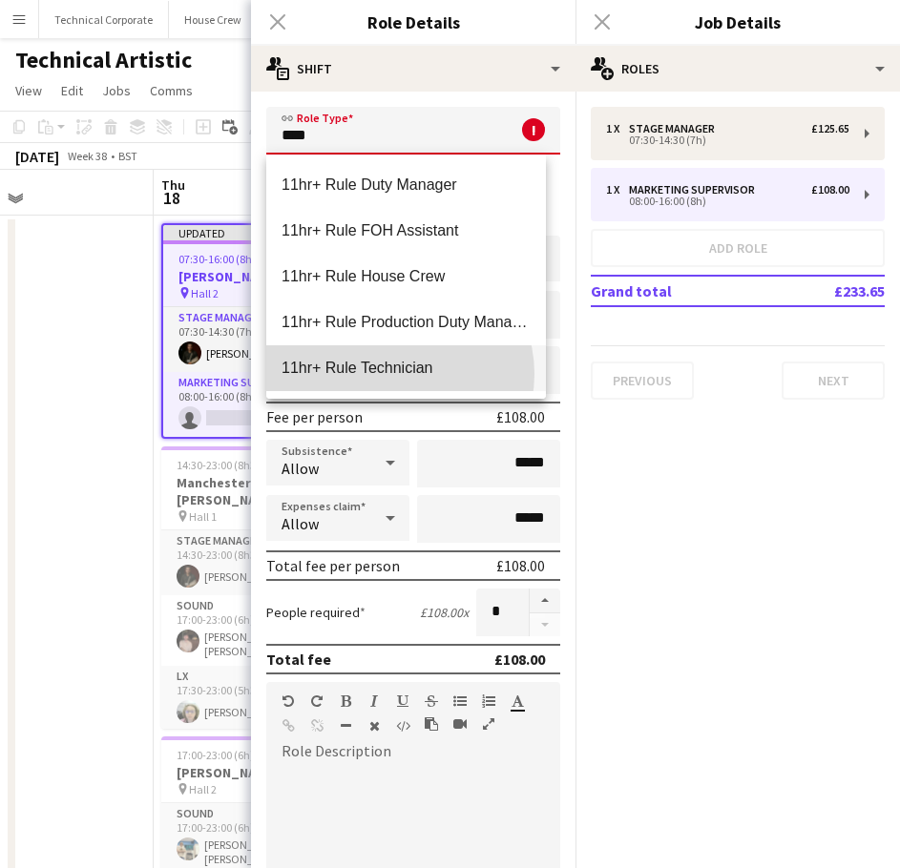
click at [395, 374] on span "11hr+ Rule Technician" at bounding box center [405, 368] width 249 height 18
type input "**********"
type input "******"
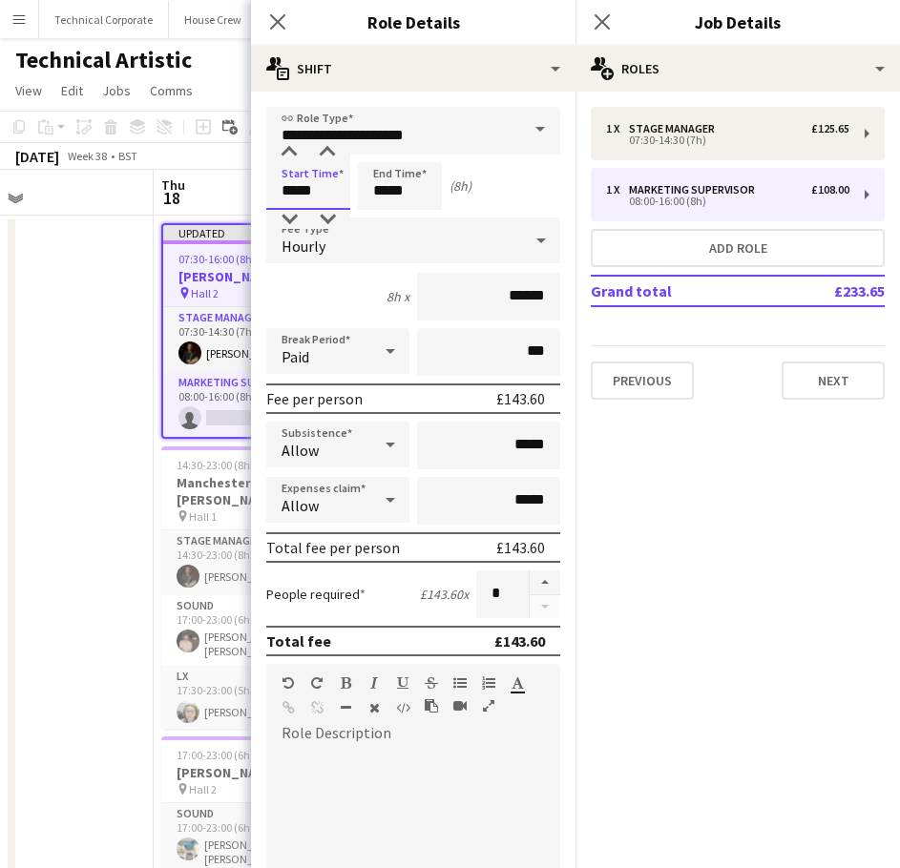
drag, startPoint x: 324, startPoint y: 185, endPoint x: 102, endPoint y: 183, distance: 222.3
click at [121, 183] on body "Menu Boards Boards Boards All jobs Status Workforce Workforce My Workforce Recr…" at bounding box center [450, 682] width 900 height 1364
type input "*****"
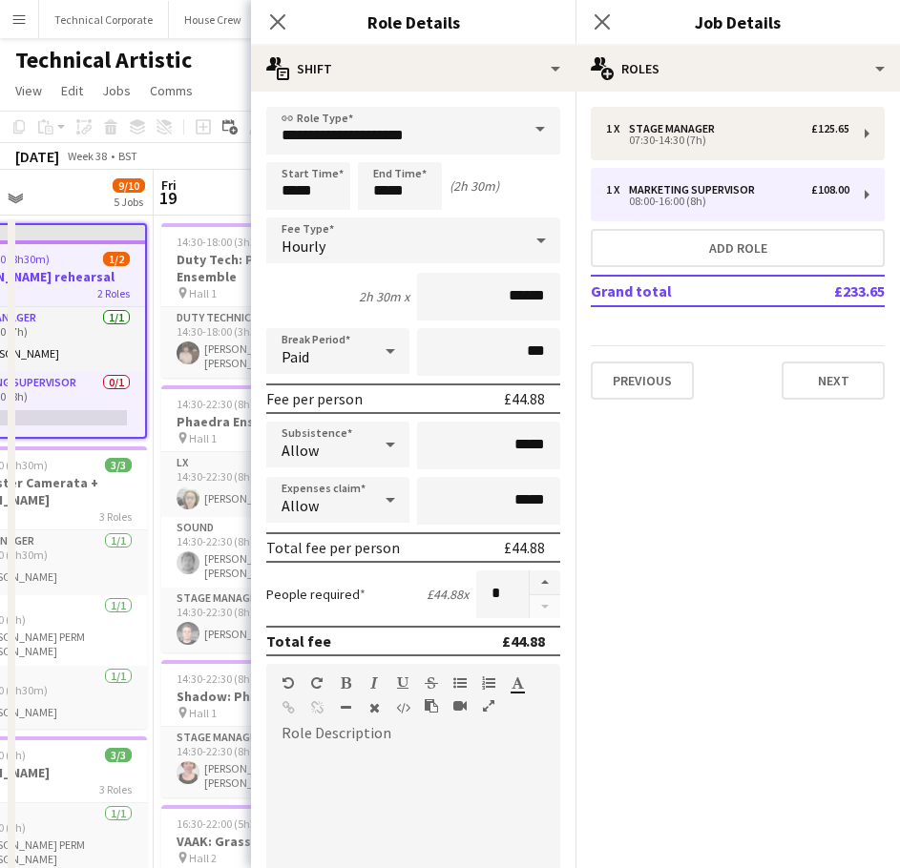
drag, startPoint x: 44, startPoint y: 563, endPoint x: 22, endPoint y: 568, distance: 22.5
click at [22, 568] on app-calendar-viewport "Mon 15 5/5 2 Jobs Tue 16 Wed 17 Thu 18 9/10 5 Jobs Fri 19 9/9 4 Jobs Sat 20 8/8…" at bounding box center [450, 751] width 900 height 1162
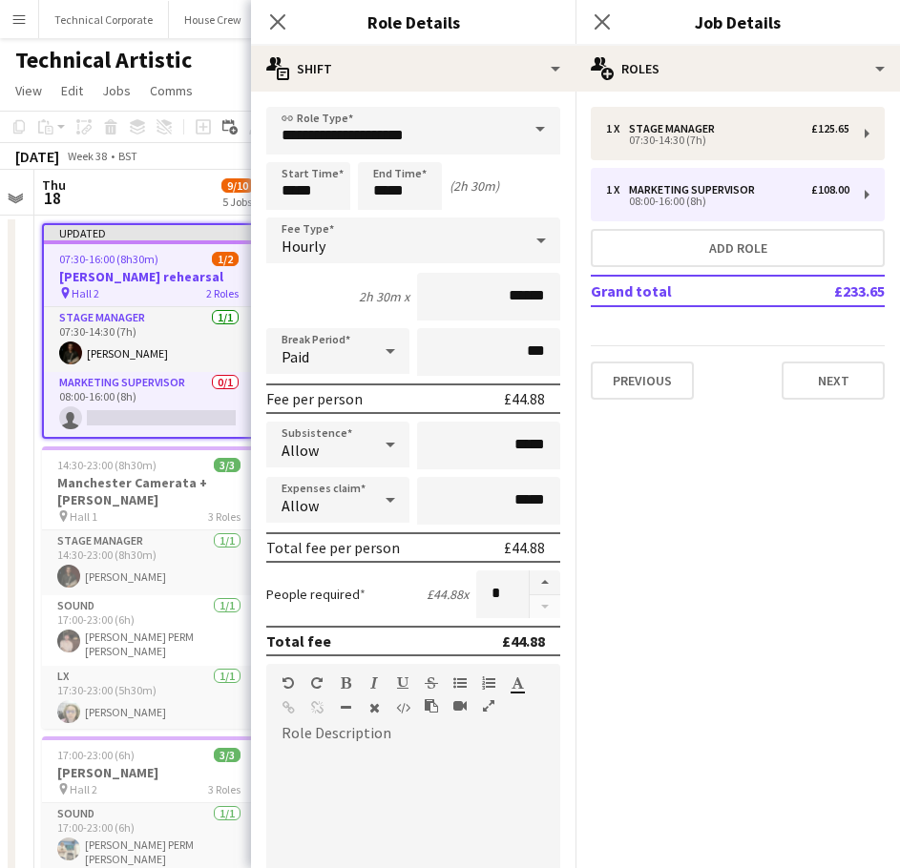
drag, startPoint x: 662, startPoint y: 489, endPoint x: 392, endPoint y: 154, distance: 430.9
click at [662, 490] on mat-expansion-panel "pencil3 General details 1 x Stage Manager £125.65 07:30-14:30 (7h) 1 x Marketin…" at bounding box center [737, 480] width 324 height 777
click at [287, 20] on app-icon "Close pop-in" at bounding box center [278, 23] width 28 height 28
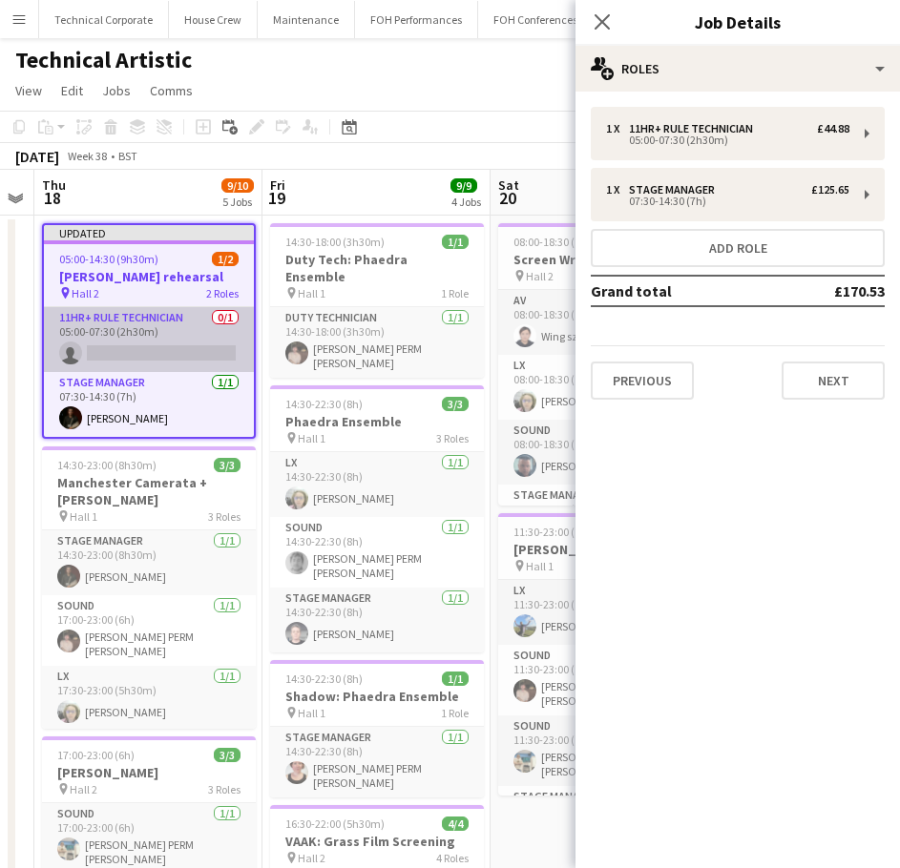
click at [156, 325] on app-card-role "11hr+ Rule Technician 0/1 05:00-07:30 (2h30m) single-neutral-actions" at bounding box center [149, 339] width 210 height 65
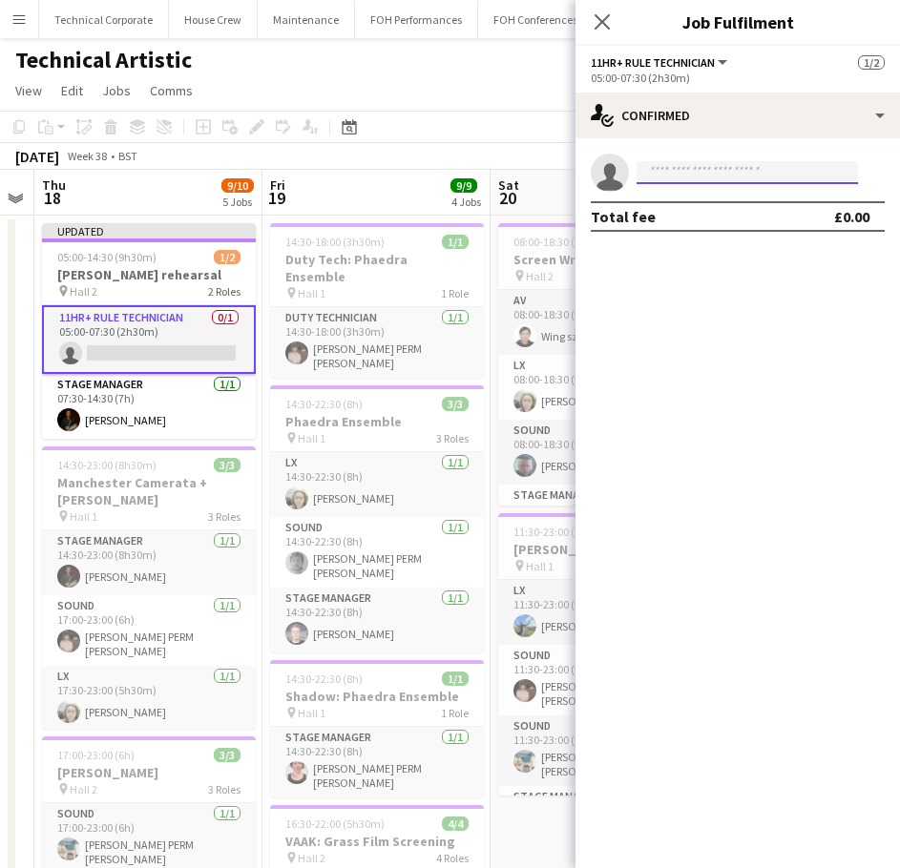
click at [720, 176] on input at bounding box center [746, 172] width 221 height 23
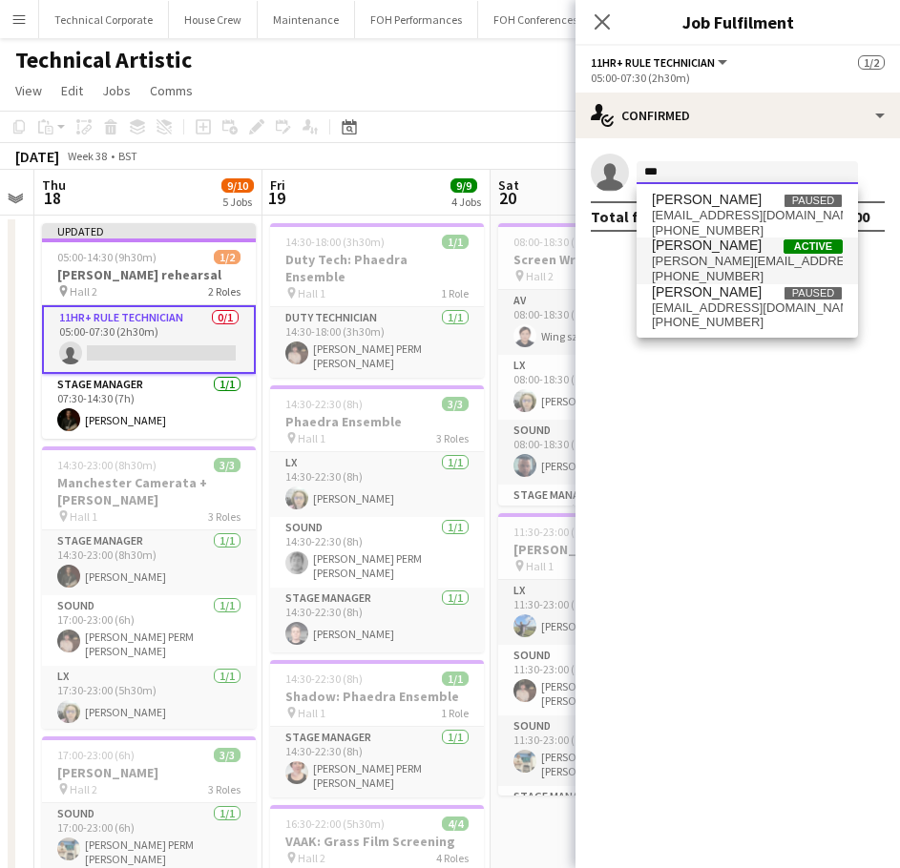
type input "***"
click at [735, 261] on span "joe.harbot@gmail.com" at bounding box center [747, 261] width 191 height 15
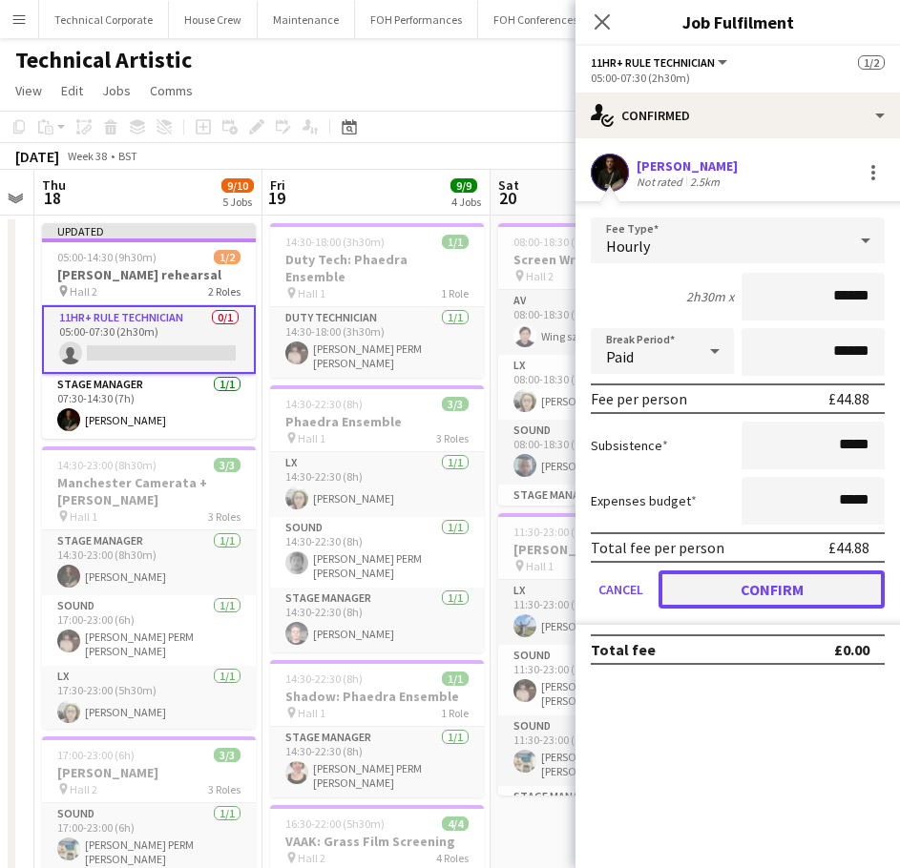
click at [805, 605] on button "Confirm" at bounding box center [771, 590] width 226 height 38
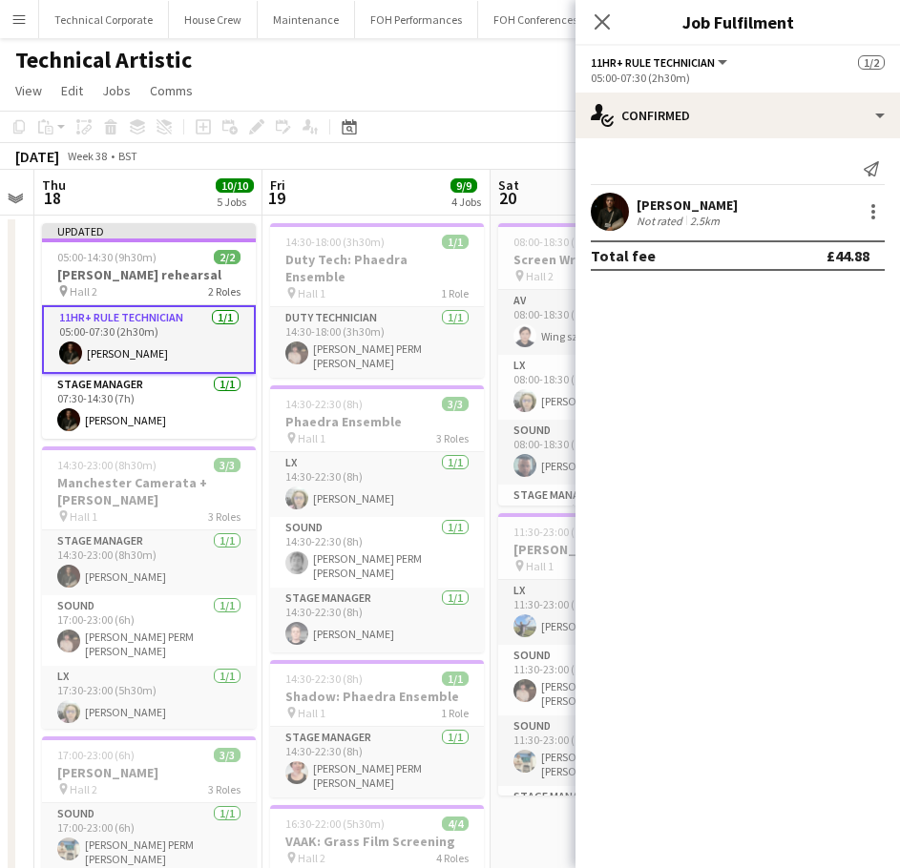
click at [177, 200] on app-board-header-date "Thu 18 10/10 5 Jobs" at bounding box center [148, 193] width 228 height 46
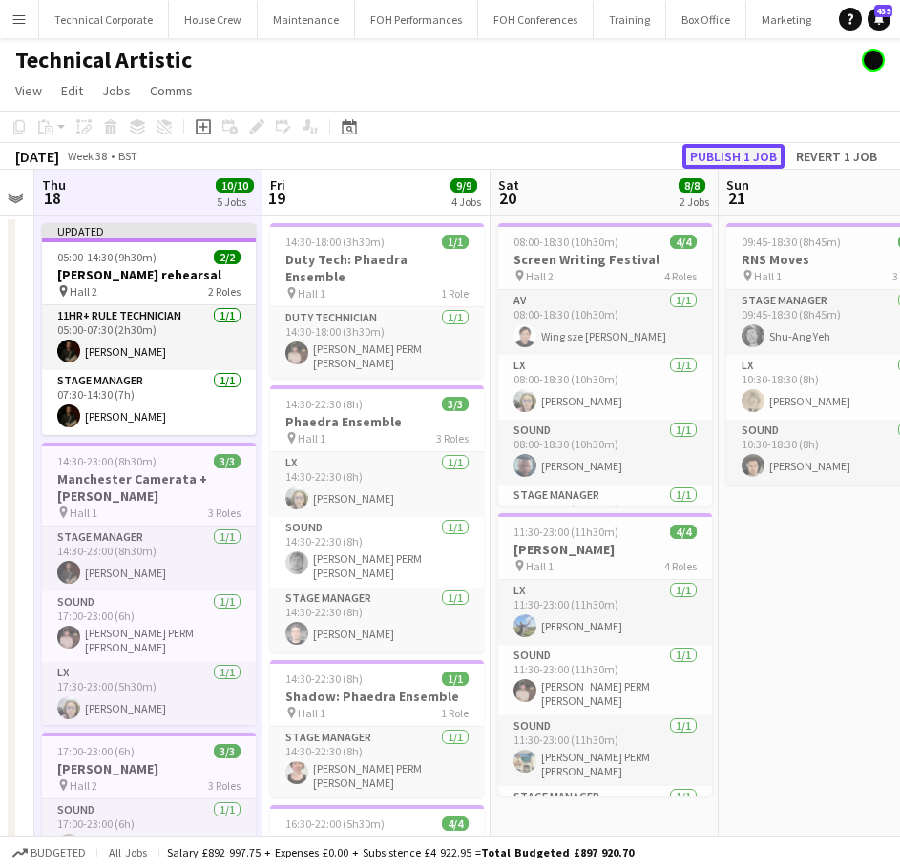
click at [718, 155] on button "Publish 1 job" at bounding box center [733, 156] width 102 height 25
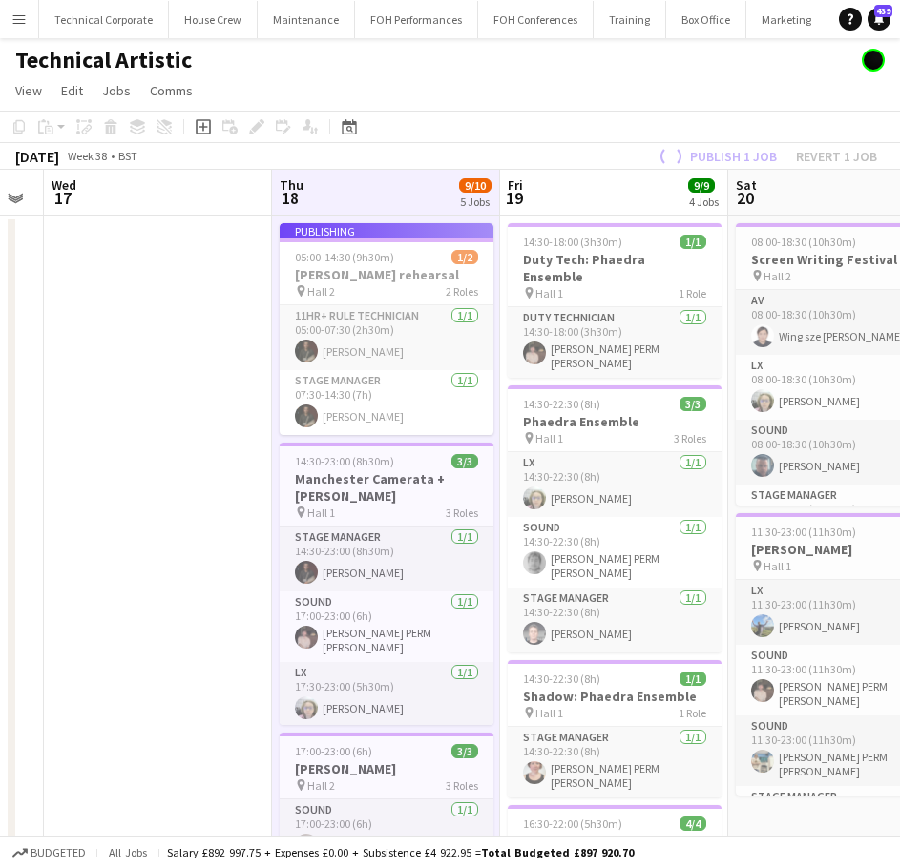
drag, startPoint x: 292, startPoint y: 416, endPoint x: 419, endPoint y: 420, distance: 127.0
click at [419, 420] on app-calendar-viewport "Mon 15 5/5 2 Jobs Tue 16 Wed 17 Thu 18 9/10 5 Jobs Fri 19 9/9 4 Jobs Sat 20 8/8…" at bounding box center [450, 751] width 900 height 1162
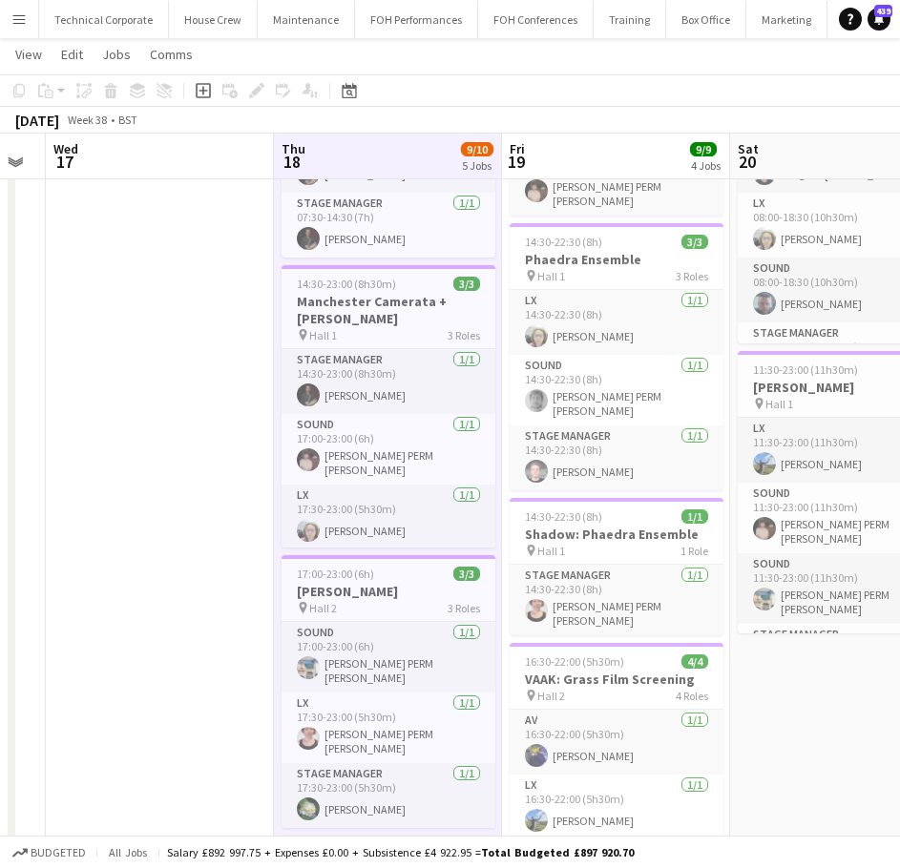
scroll to position [191, 0]
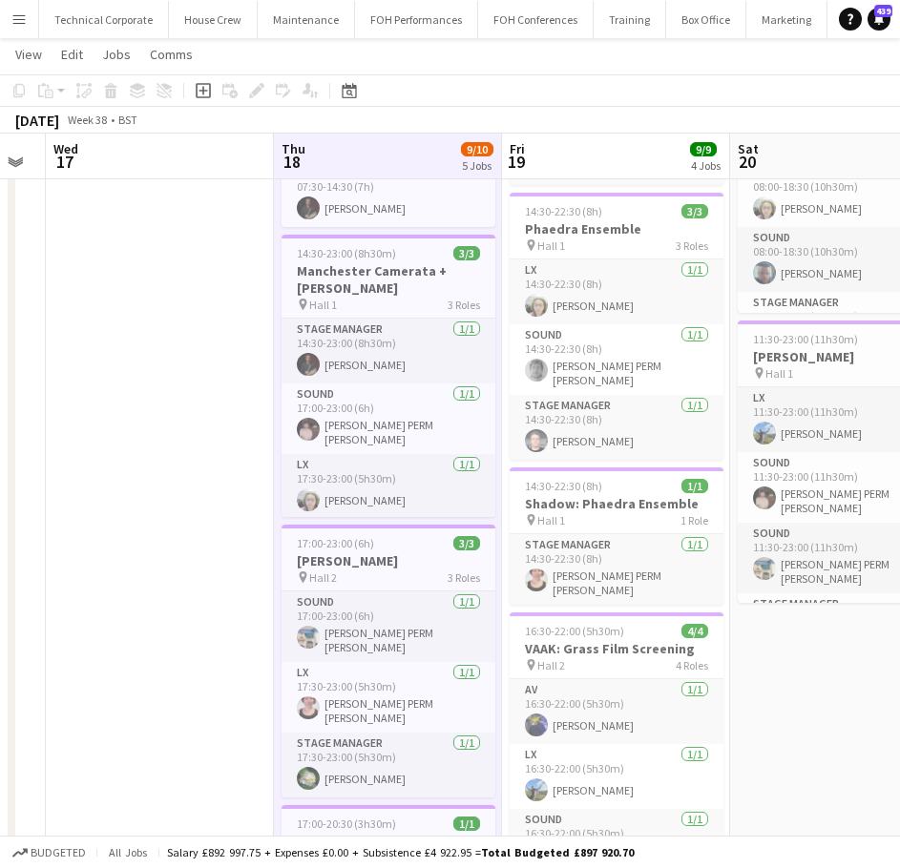
click at [275, 385] on app-date-cell "05:00-14:30 (9h30m) 1/2 Aurora rehearsal pin Hall 2 2 Roles 11hr+ Rule Technici…" at bounding box center [388, 581] width 228 height 1116
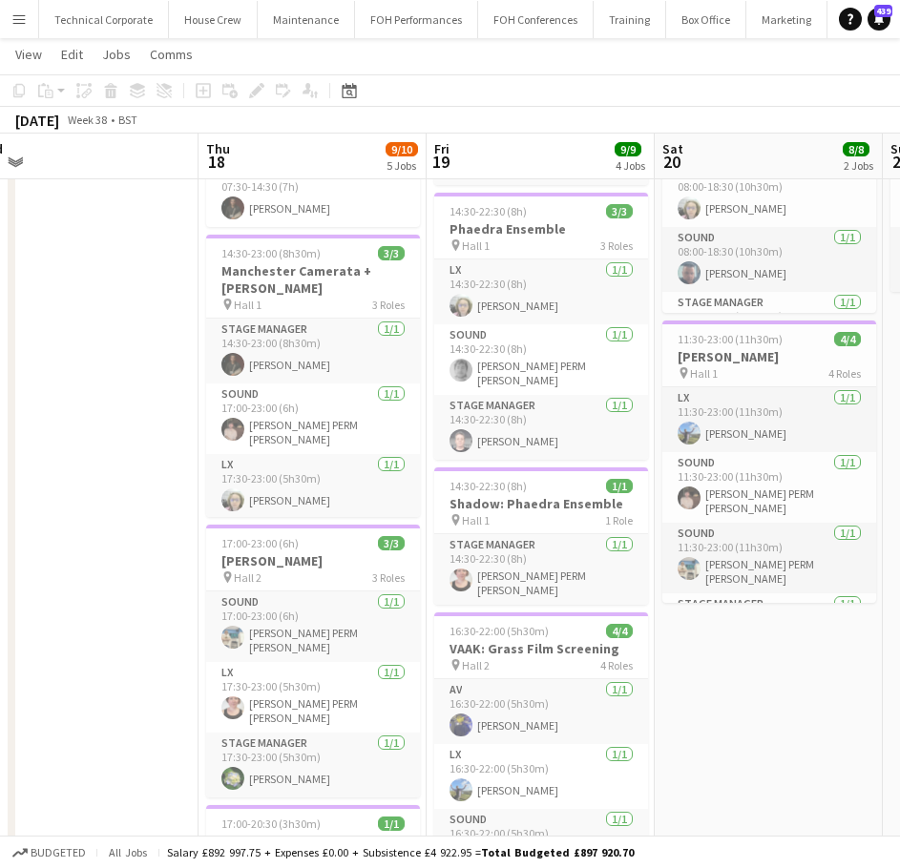
scroll to position [0, 488]
drag, startPoint x: 544, startPoint y: 435, endPoint x: 468, endPoint y: 462, distance: 80.9
click at [467, 458] on app-calendar-viewport "Mon 15 5/5 2 Jobs Tue 16 Wed 17 Thu 18 9/10 5 Jobs Fri 19 9/9 4 Jobs Sat 20 8/8…" at bounding box center [450, 512] width 900 height 1256
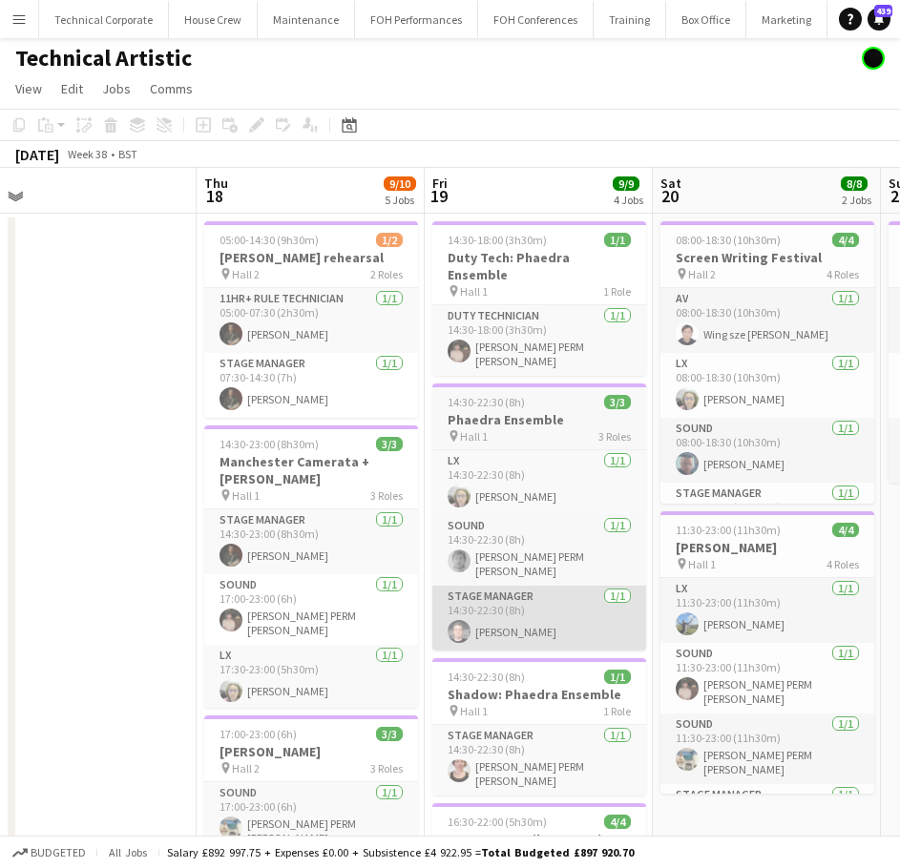
scroll to position [0, 0]
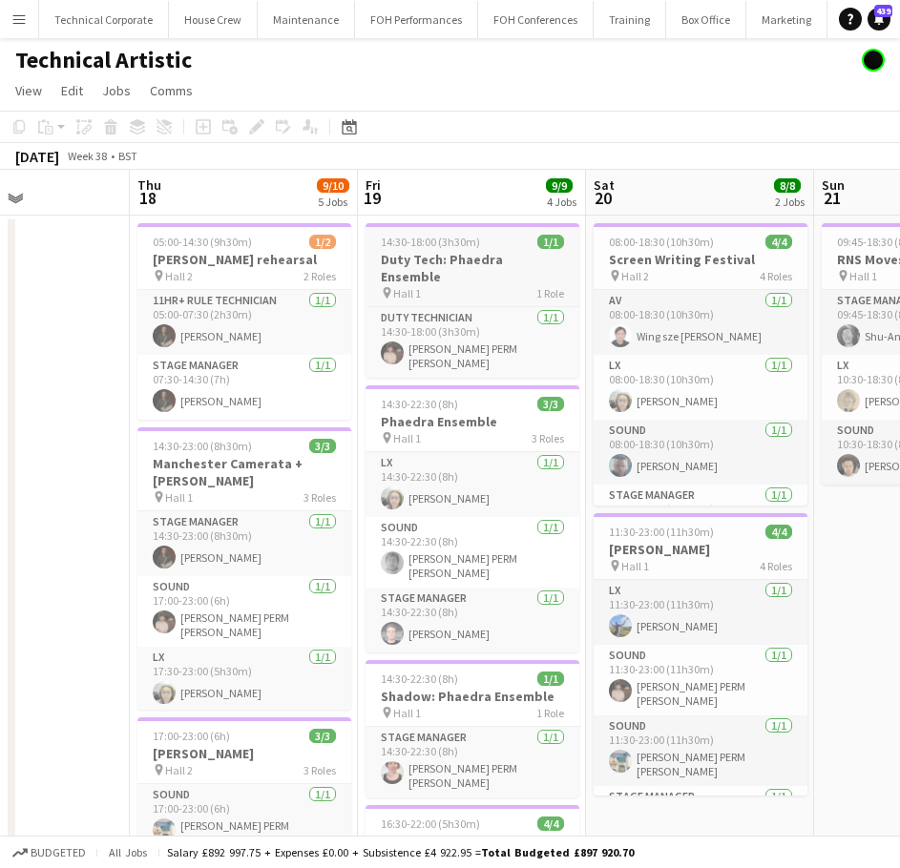
drag, startPoint x: 455, startPoint y: 273, endPoint x: 217, endPoint y: 281, distance: 238.7
click at [217, 287] on app-calendar-viewport "Mon 15 5/5 2 Jobs Tue 16 Wed 17 Thu 18 9/10 5 Jobs Fri 19 9/9 4 Jobs Sat 20 8/8…" at bounding box center [450, 751] width 900 height 1162
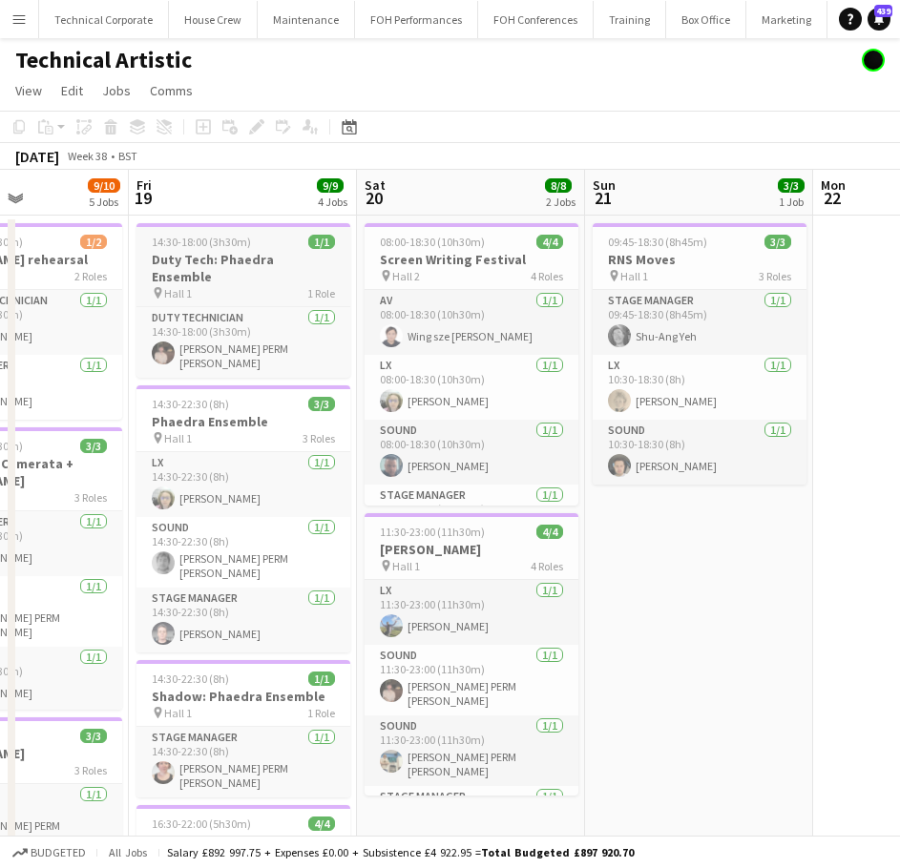
click at [229, 266] on h3 "Duty Tech: Phaedra Ensemble" at bounding box center [243, 268] width 214 height 34
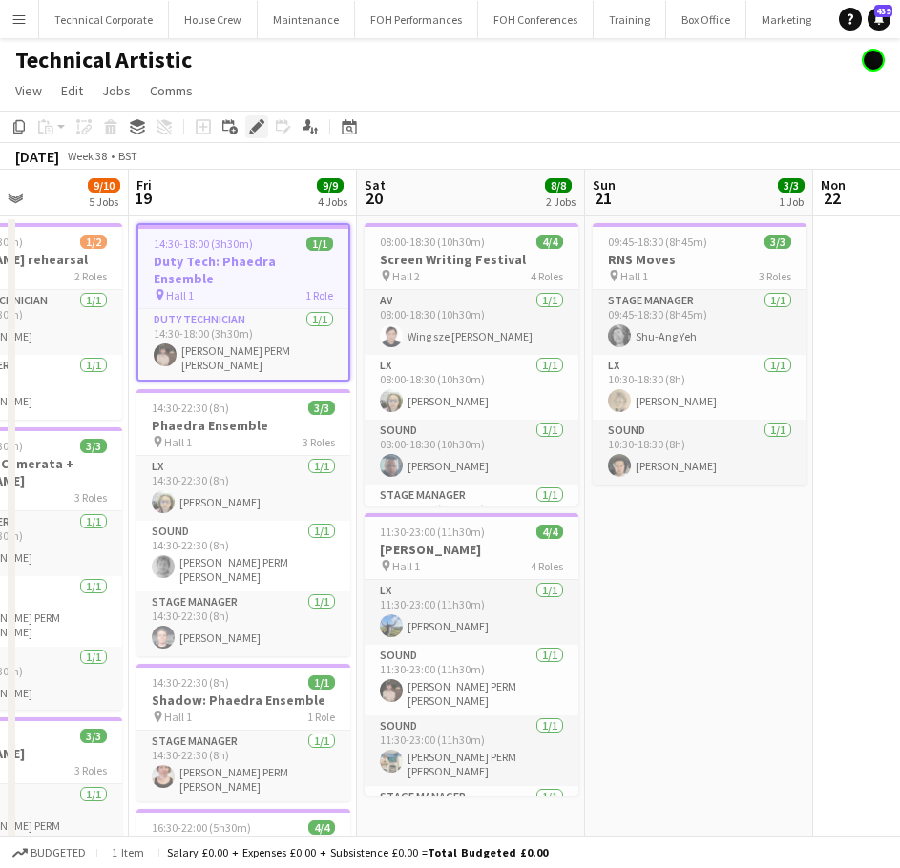
click at [252, 129] on icon at bounding box center [256, 127] width 10 height 10
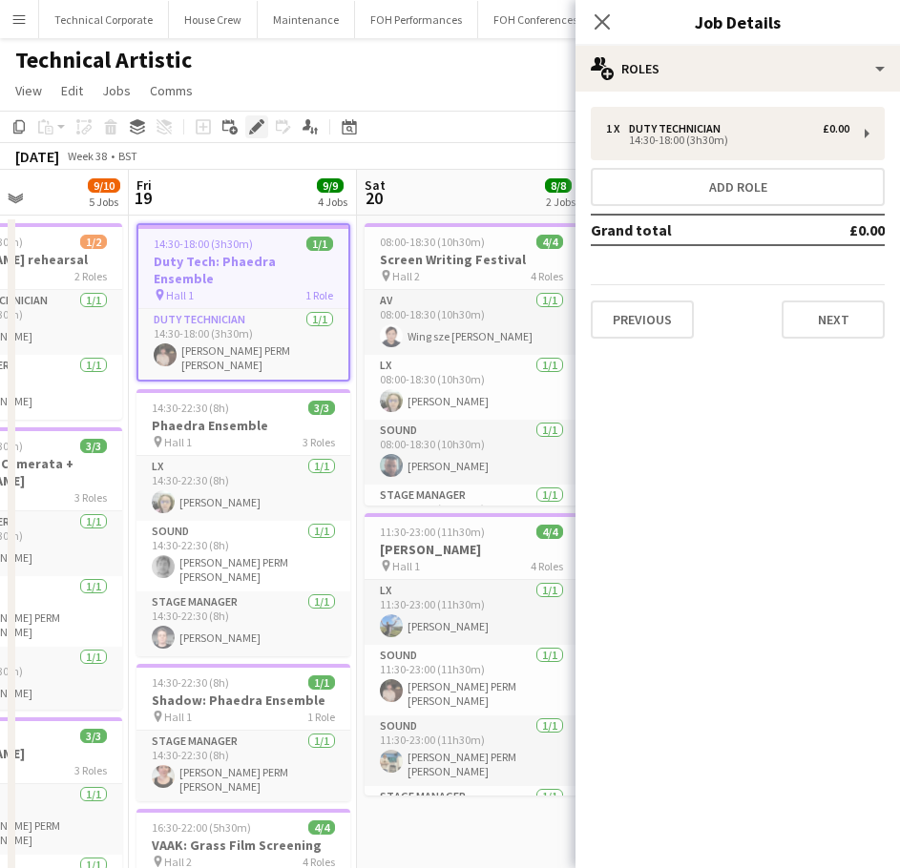
click at [252, 129] on icon at bounding box center [256, 127] width 10 height 10
click at [597, 11] on app-icon "Close pop-in" at bounding box center [603, 23] width 28 height 28
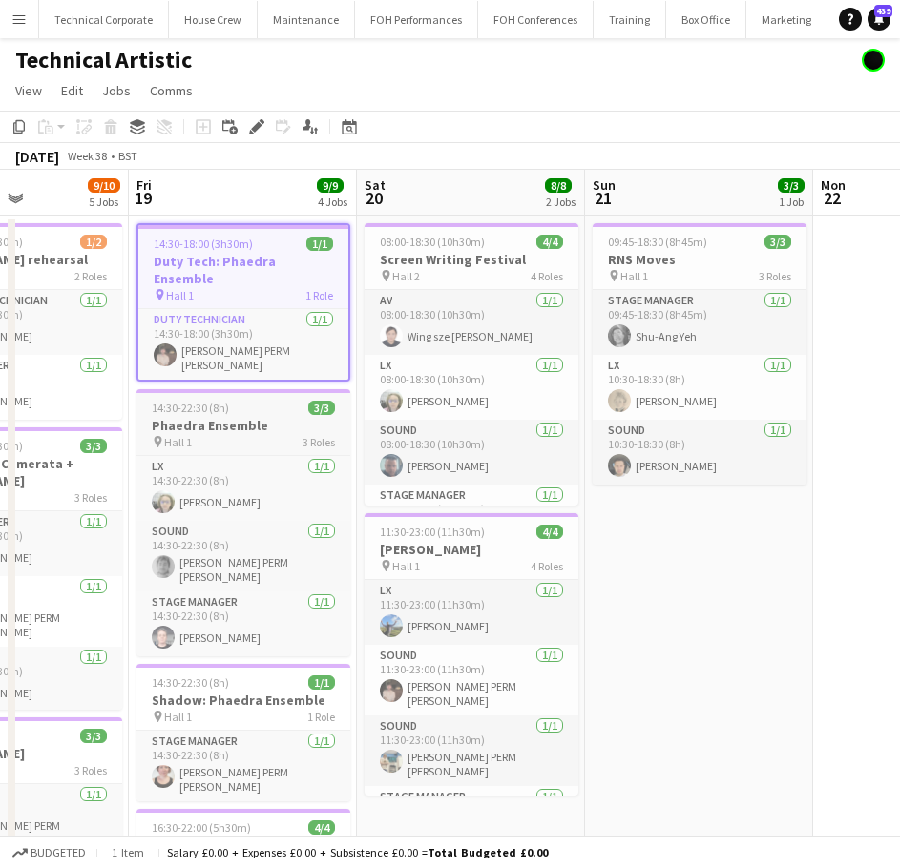
drag, startPoint x: 255, startPoint y: 413, endPoint x: 266, endPoint y: 404, distance: 14.9
click at [254, 434] on div "pin Hall 1 3 Roles" at bounding box center [243, 441] width 214 height 15
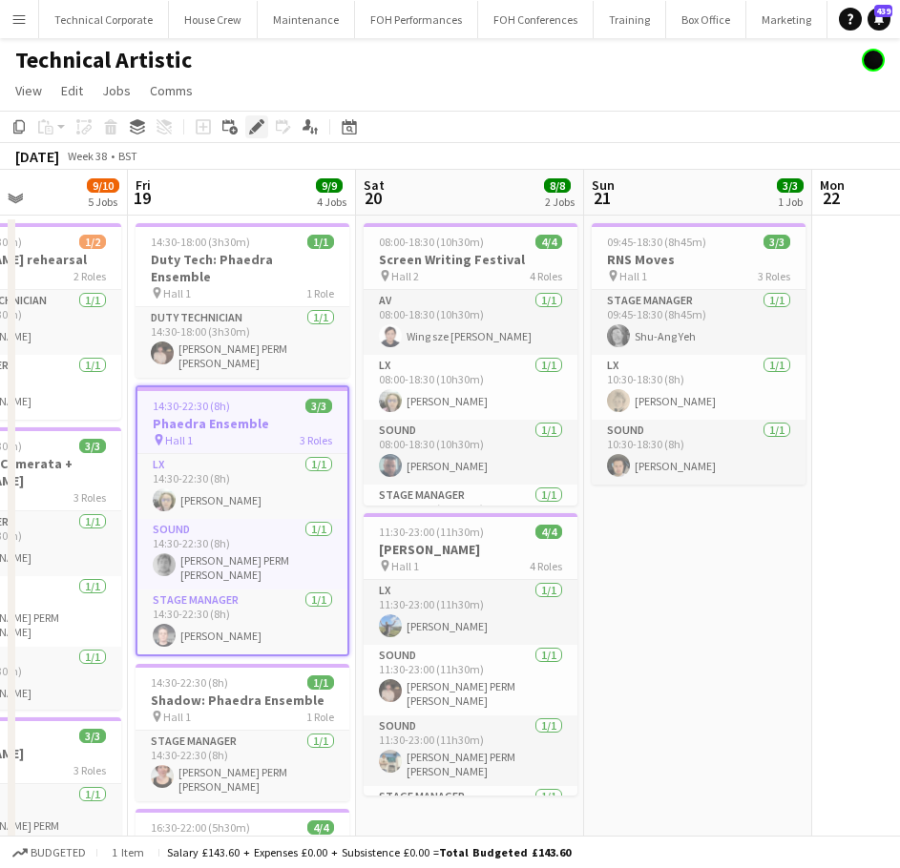
click at [254, 132] on icon at bounding box center [256, 127] width 10 height 10
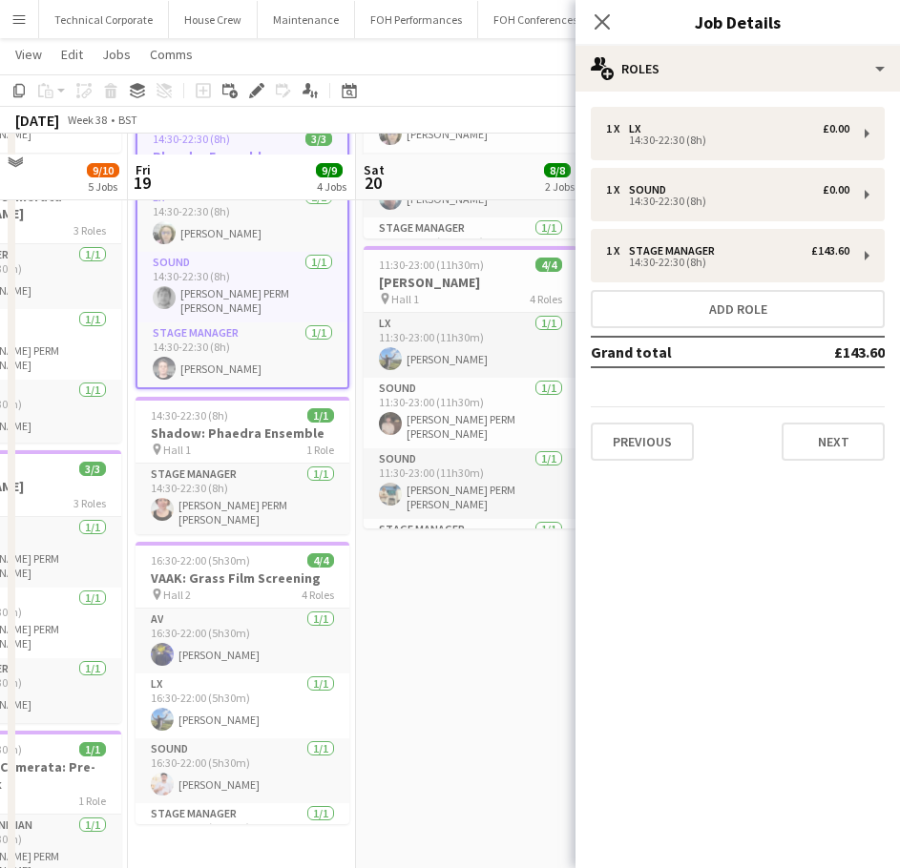
scroll to position [286, 0]
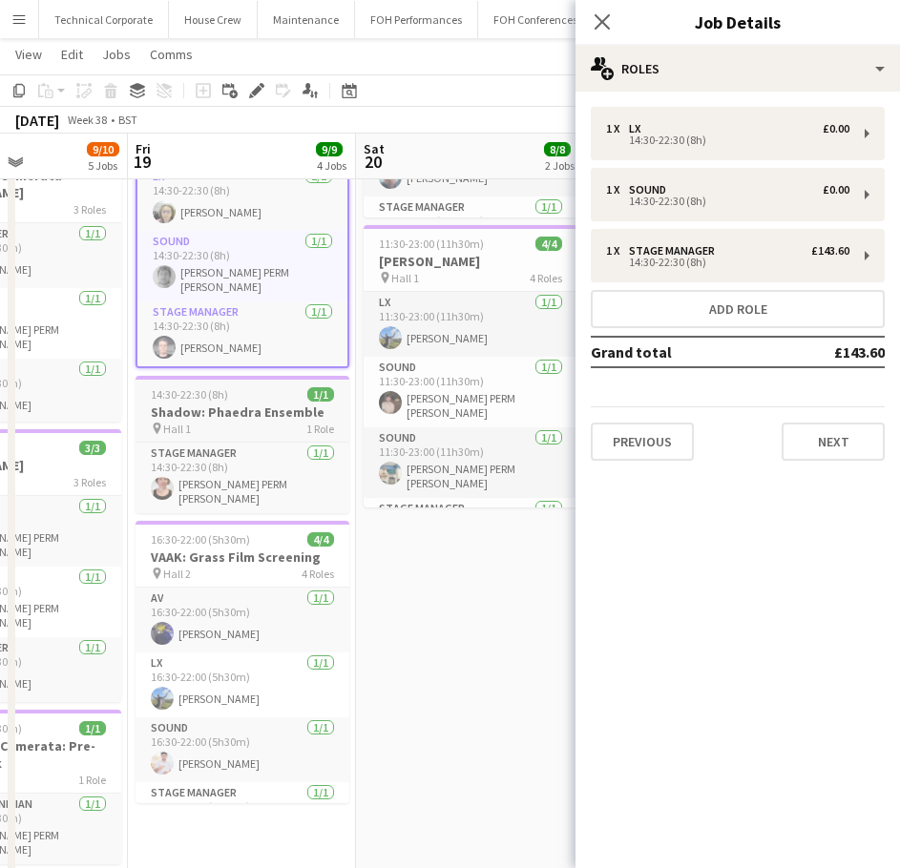
click at [239, 387] on div "14:30-22:30 (8h) 1/1" at bounding box center [242, 394] width 214 height 14
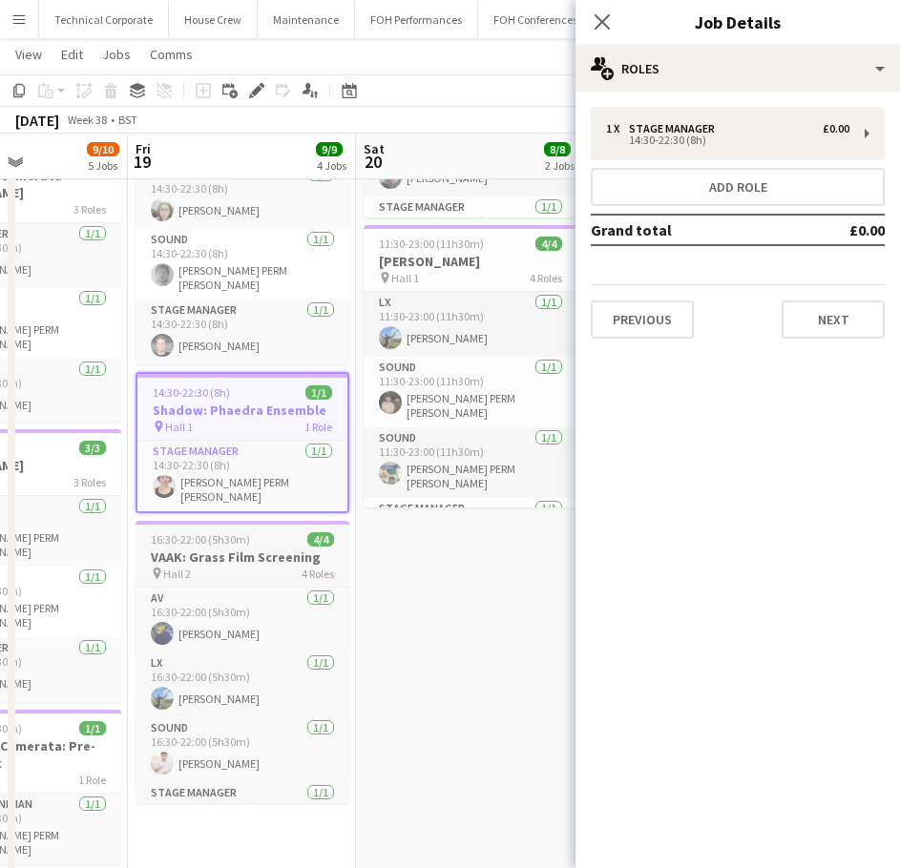
click at [265, 549] on h3 "VAAK: Grass Film Screening" at bounding box center [242, 557] width 214 height 17
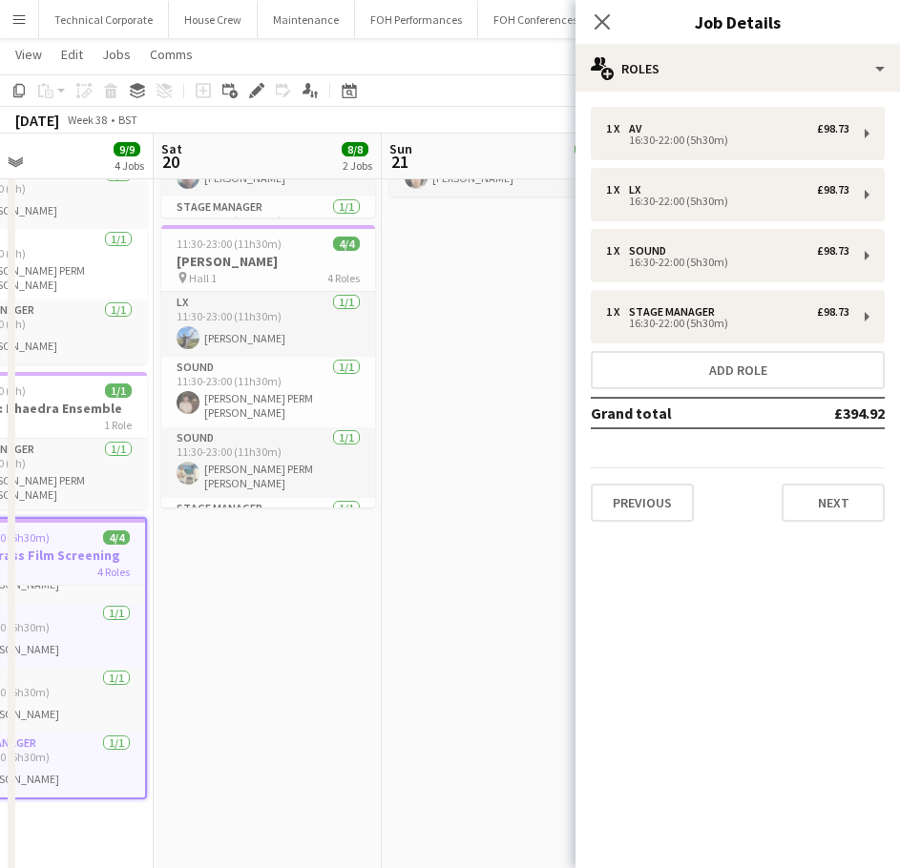
scroll to position [0, 761]
drag, startPoint x: 406, startPoint y: 655, endPoint x: 278, endPoint y: 674, distance: 129.1
click at [278, 674] on app-calendar-viewport "Tue 16 Wed 17 Thu 18 9/10 5 Jobs Fri 19 9/9 4 Jobs Sat 20 8/8 2 Jobs Sun 21 3/3…" at bounding box center [450, 408] width 900 height 1240
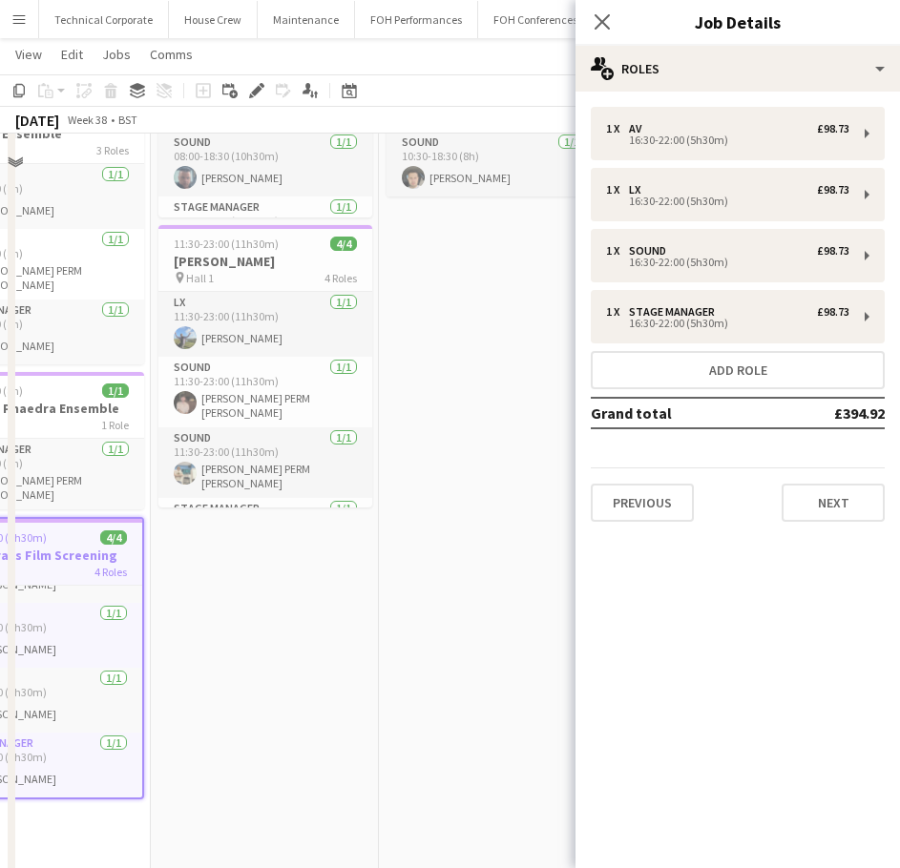
scroll to position [0, 0]
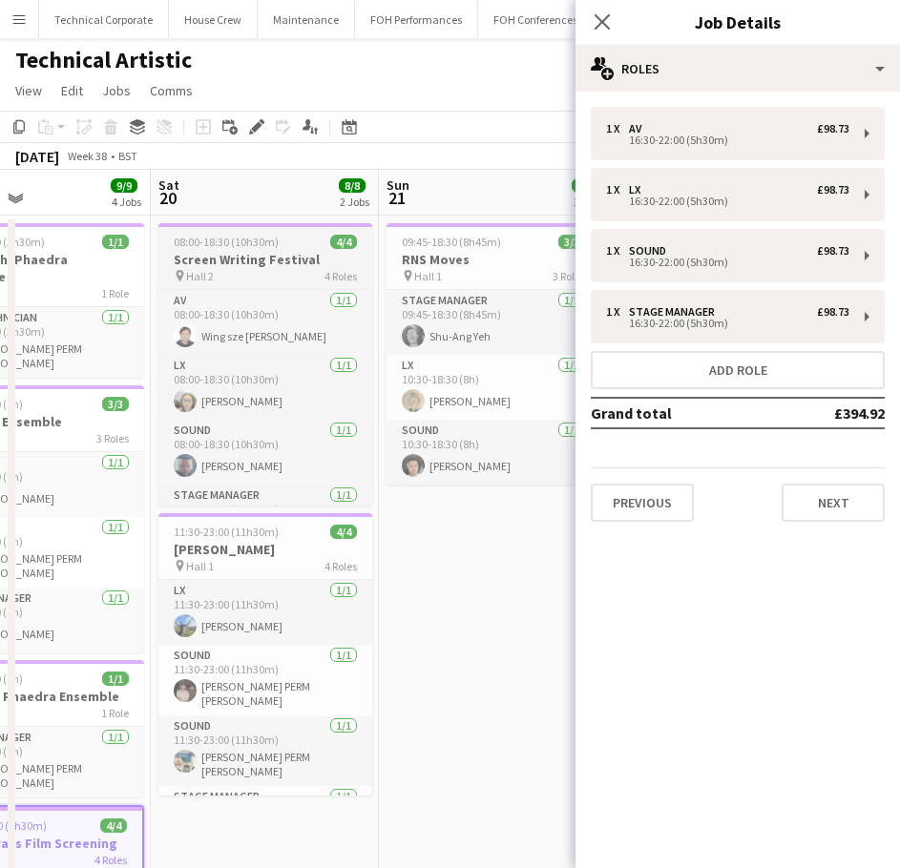
click at [278, 266] on h3 "Screen Writing Festival" at bounding box center [265, 259] width 214 height 17
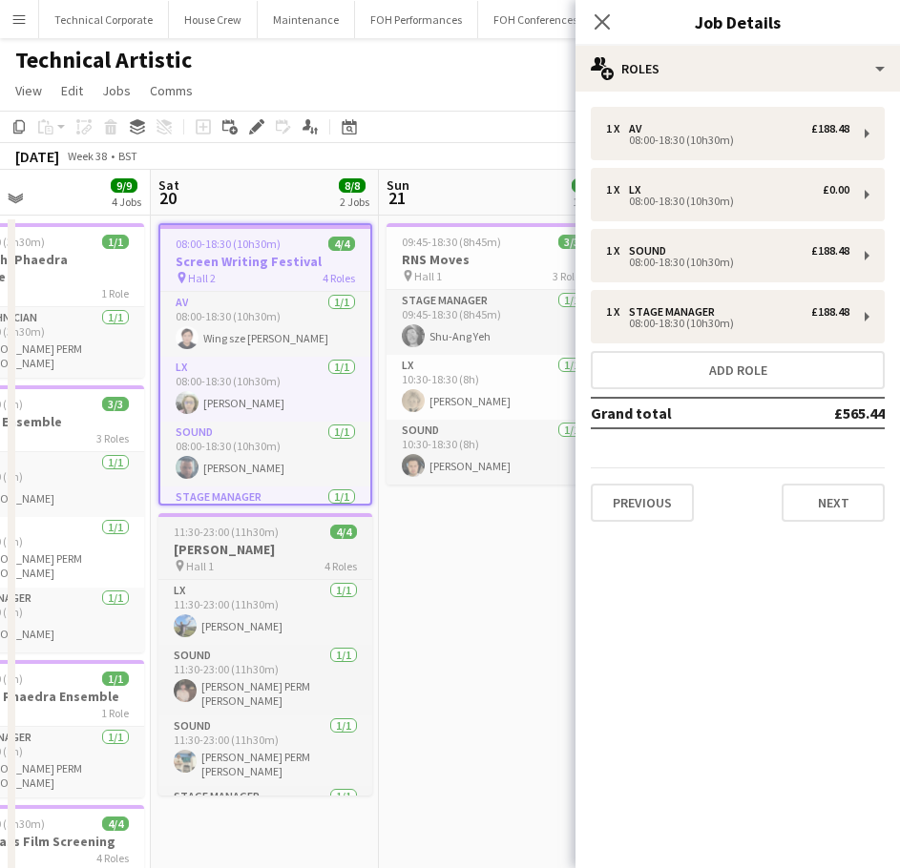
click at [278, 550] on h3 "Sam Lee" at bounding box center [265, 549] width 214 height 17
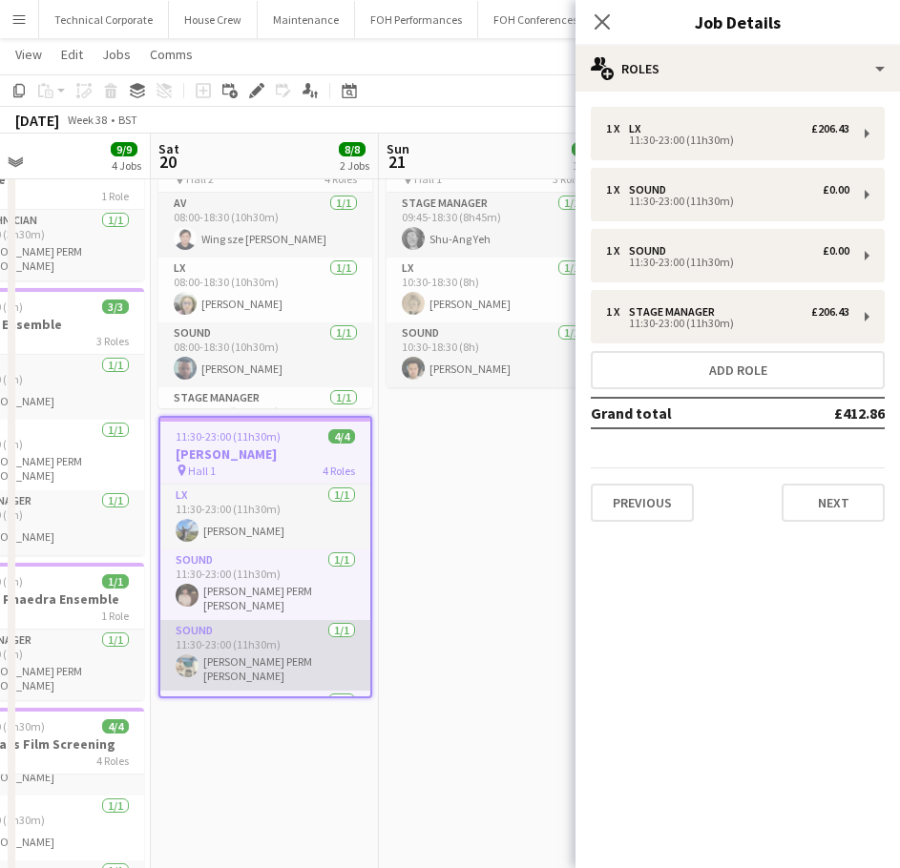
scroll to position [48, 0]
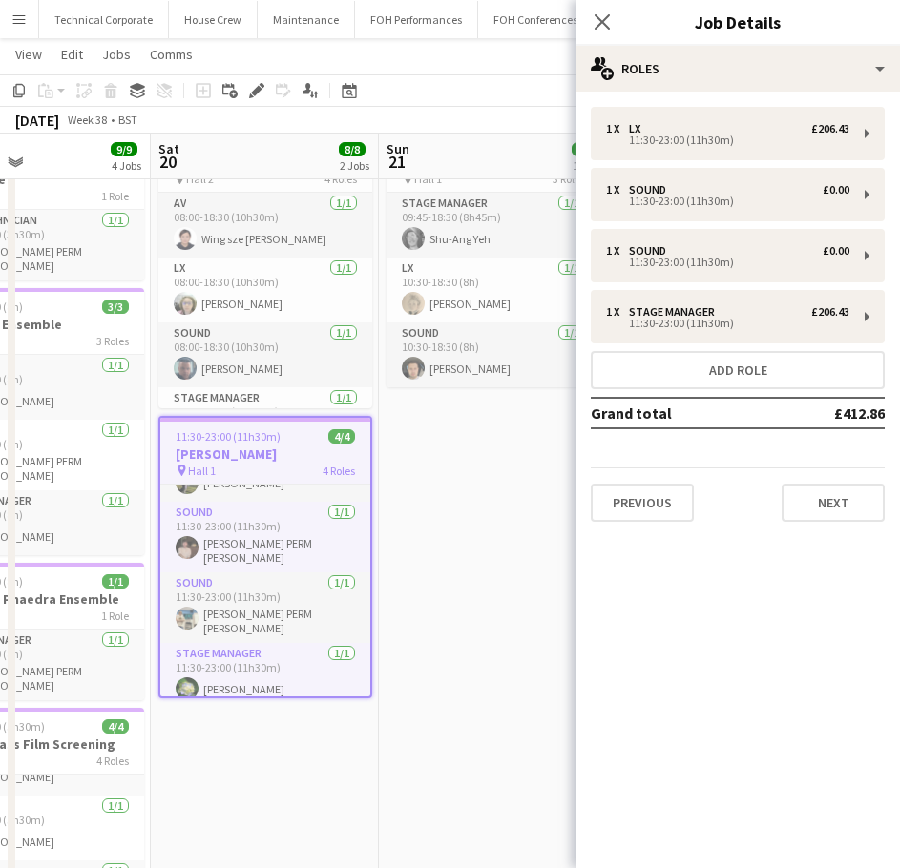
click at [443, 591] on app-date-cell "09:45-18:30 (8h45m) 3/3 RNS Moves pin Hall 1 3 Roles Stage Manager 1/1 09:45-18…" at bounding box center [493, 668] width 228 height 1101
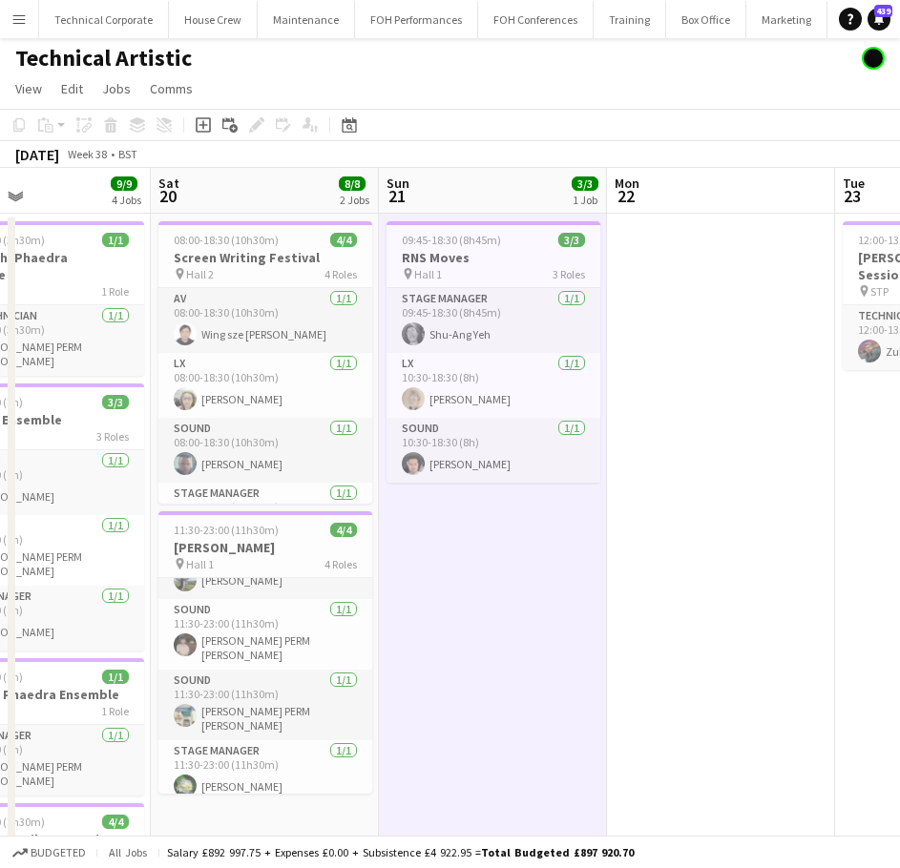
scroll to position [0, 0]
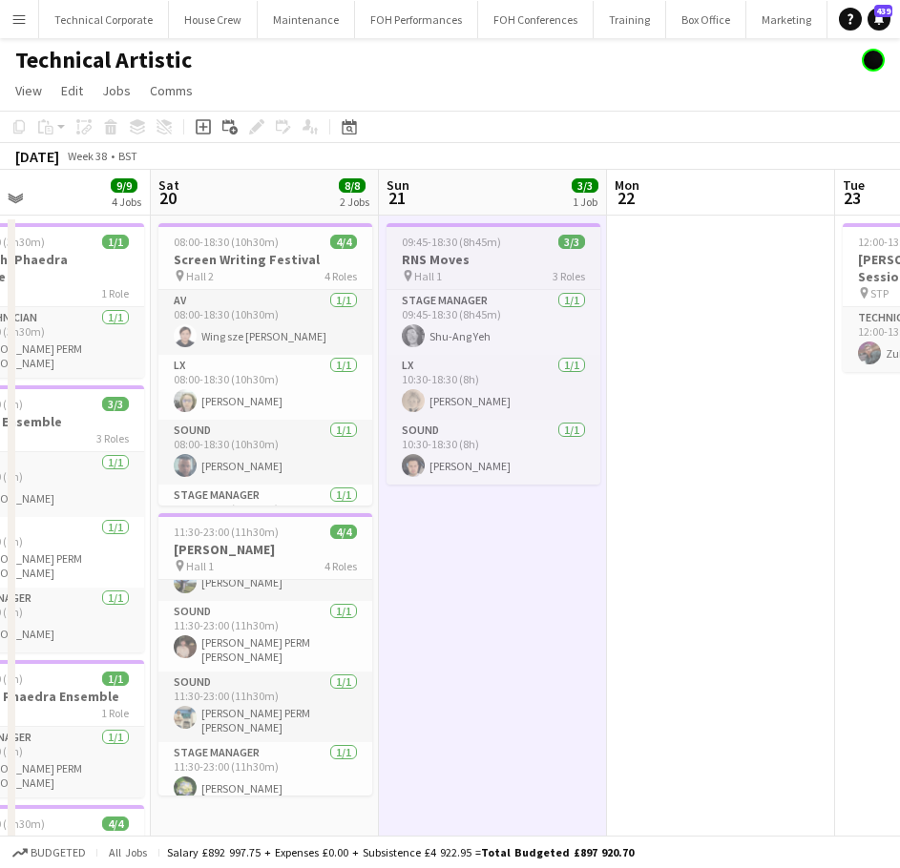
drag, startPoint x: 464, startPoint y: 263, endPoint x: 454, endPoint y: 273, distance: 13.5
click at [460, 266] on h3 "RNS Moves" at bounding box center [493, 259] width 214 height 17
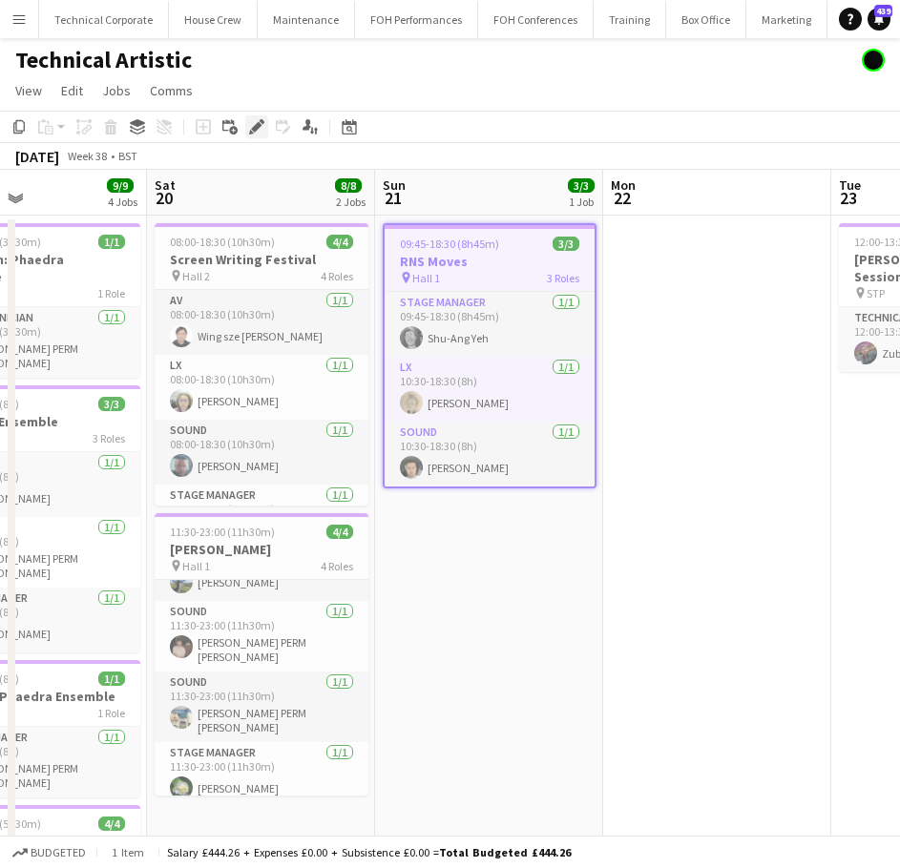
click at [249, 131] on icon "Edit" at bounding box center [256, 126] width 15 height 15
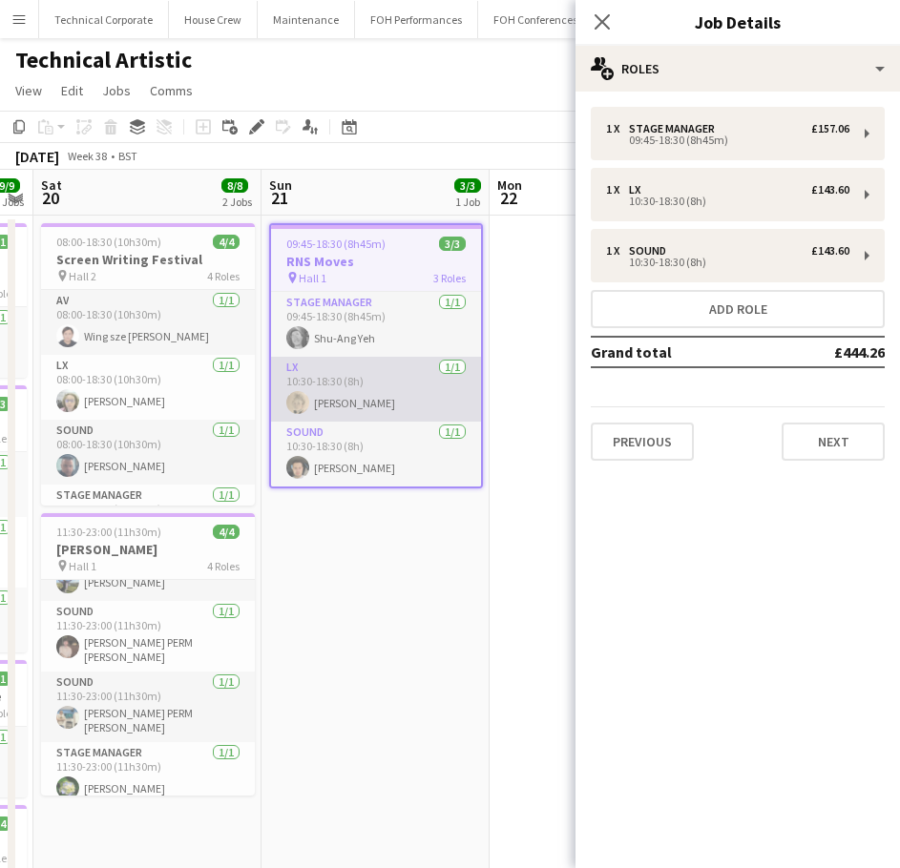
drag, startPoint x: 431, startPoint y: 393, endPoint x: 343, endPoint y: 401, distance: 89.1
click at [341, 403] on app-calendar-viewport "Wed 17 Thu 18 9/10 5 Jobs Fri 19 9/9 4 Jobs Sat 20 8/8 2 Jobs Sun 21 3/3 1 Job …" at bounding box center [450, 743] width 900 height 1147
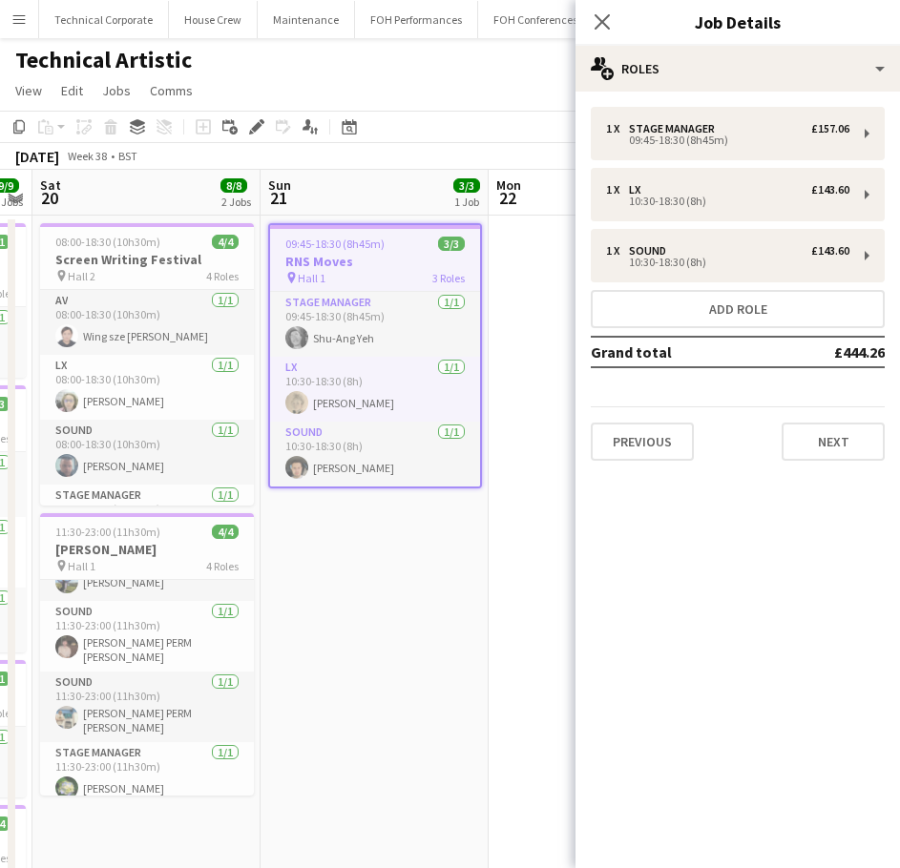
click at [420, 635] on app-date-cell "09:45-18:30 (8h45m) 3/3 RNS Moves pin Hall 1 3 Roles Stage Manager 1/1 09:45-18…" at bounding box center [374, 766] width 228 height 1101
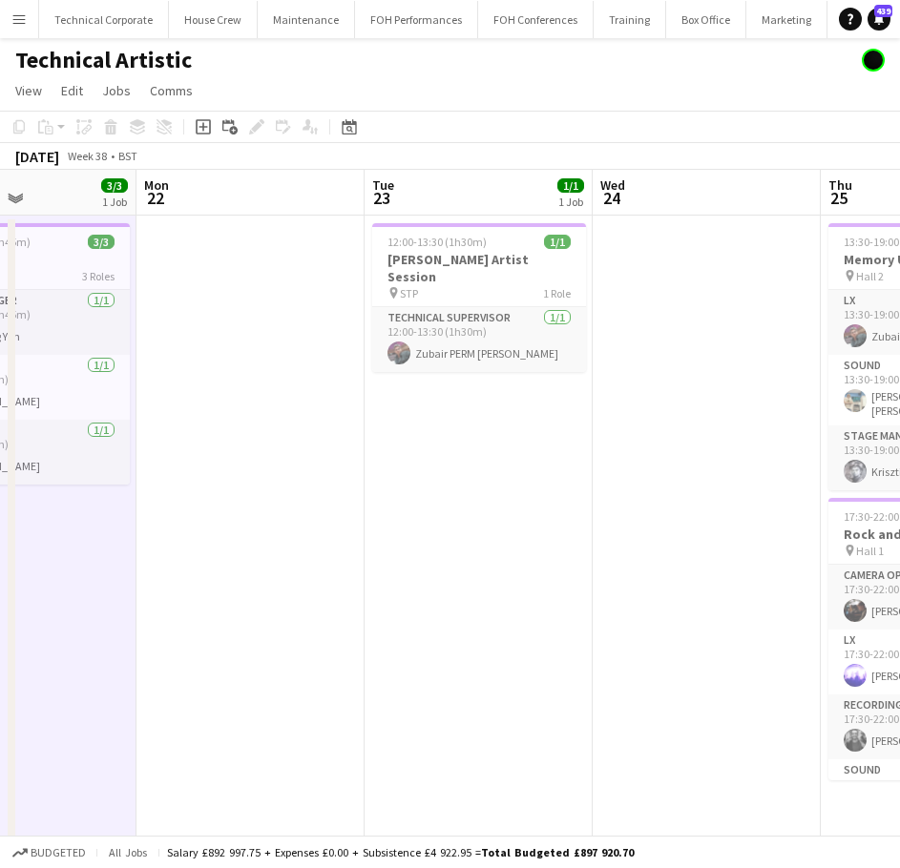
scroll to position [0, 486]
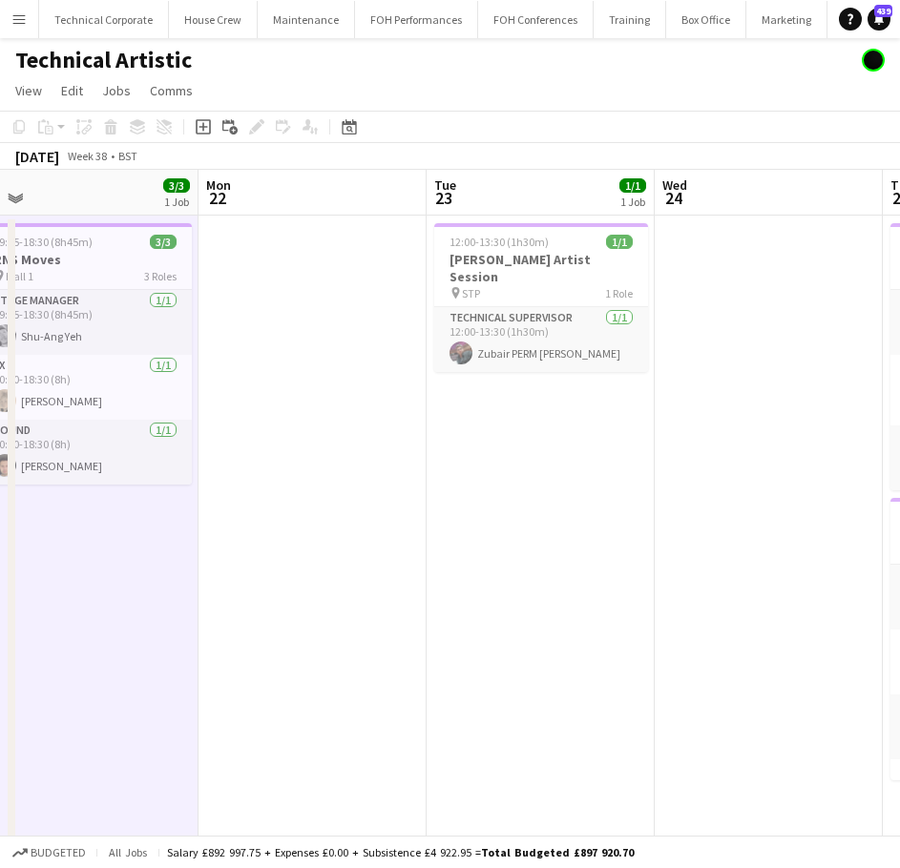
drag, startPoint x: 498, startPoint y: 612, endPoint x: 208, endPoint y: 624, distance: 290.3
click at [208, 624] on app-calendar-viewport "Fri 19 9/9 4 Jobs Sat 20 8/8 2 Jobs Sun 21 3/3 1 Job Mon 22 Tue 23 1/1 1 Job We…" at bounding box center [450, 743] width 900 height 1147
click at [399, 596] on app-date-cell at bounding box center [312, 766] width 228 height 1101
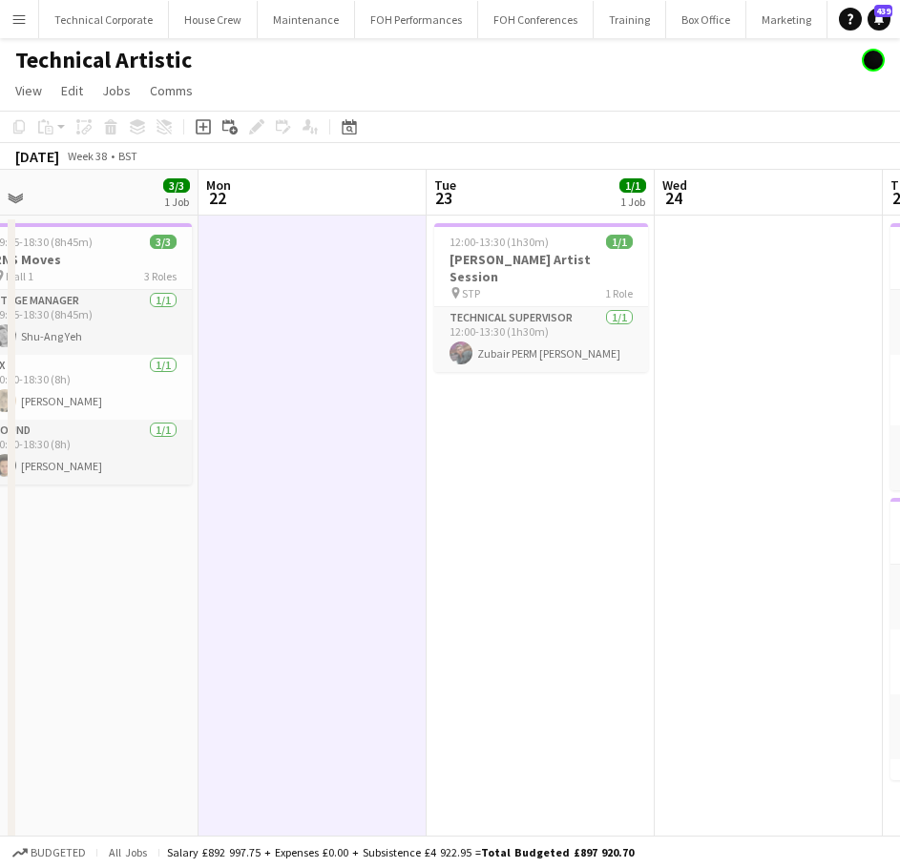
click at [399, 596] on app-date-cell at bounding box center [312, 766] width 228 height 1101
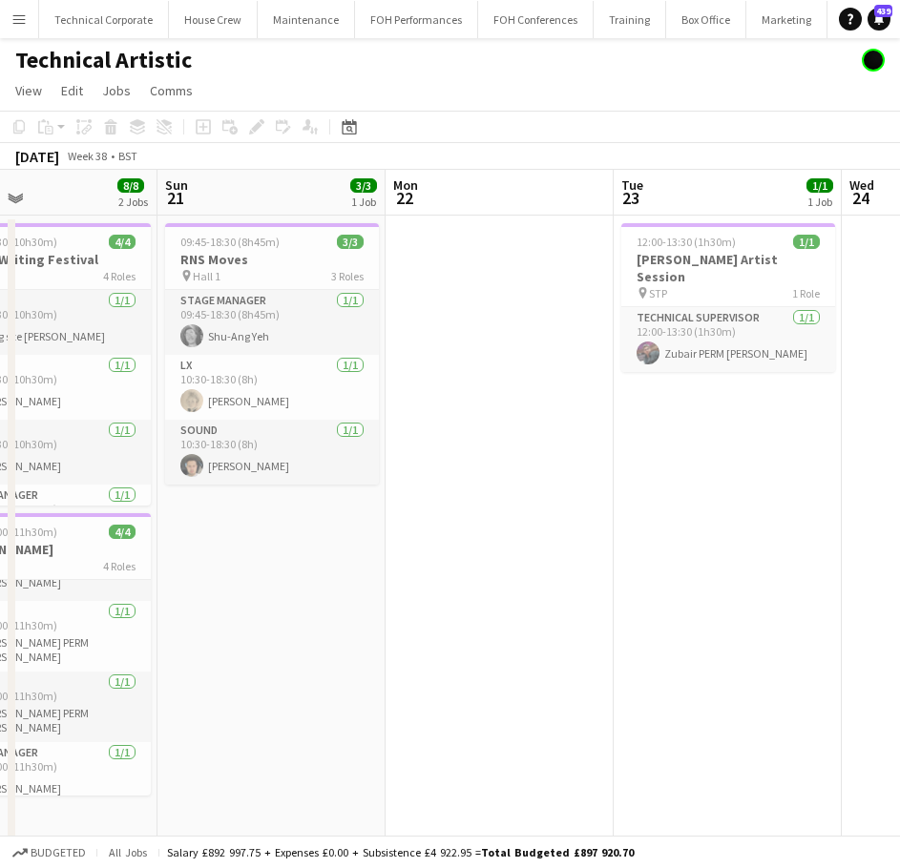
scroll to position [0, 513]
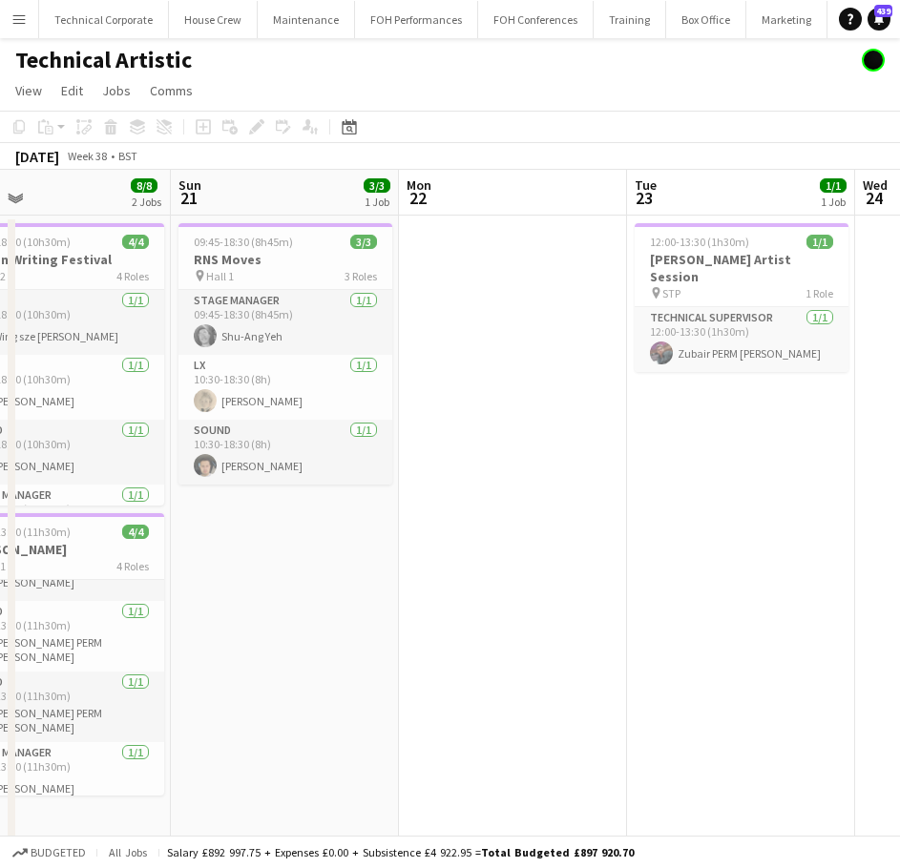
drag, startPoint x: 626, startPoint y: 626, endPoint x: 639, endPoint y: 627, distance: 13.4
click at [639, 627] on app-calendar-viewport "Thu 18 9/10 5 Jobs Fri 19 9/9 4 Jobs Sat 20 8/8 2 Jobs Sun 21 3/3 1 Job Mon 22 …" at bounding box center [450, 743] width 900 height 1147
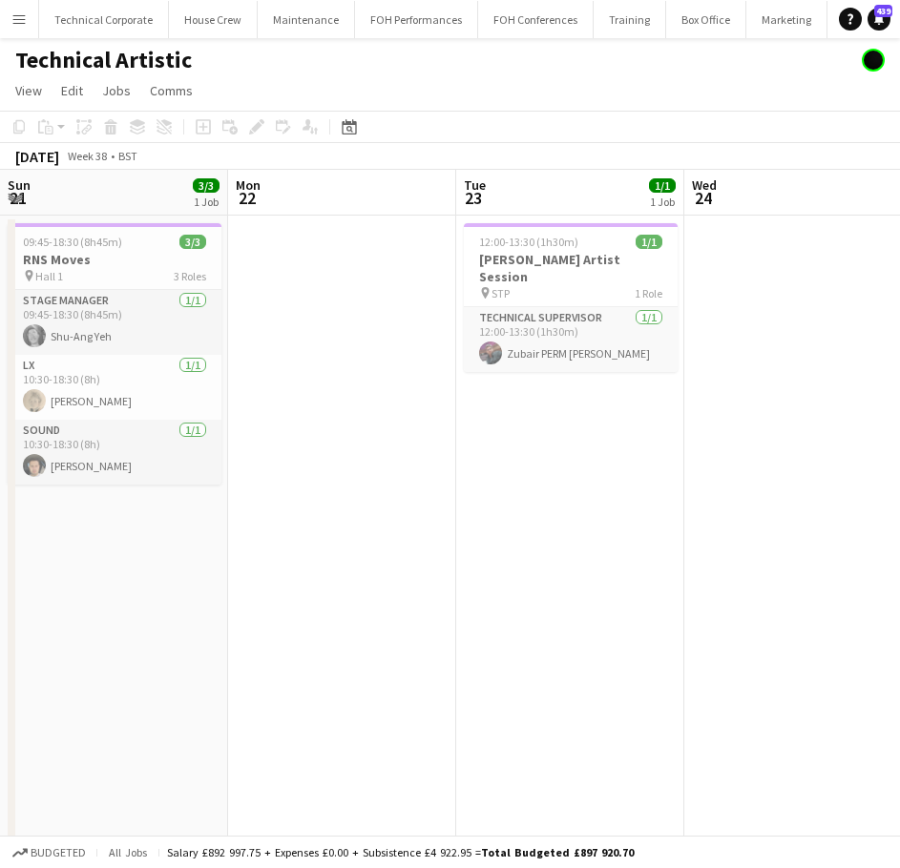
scroll to position [0, 567]
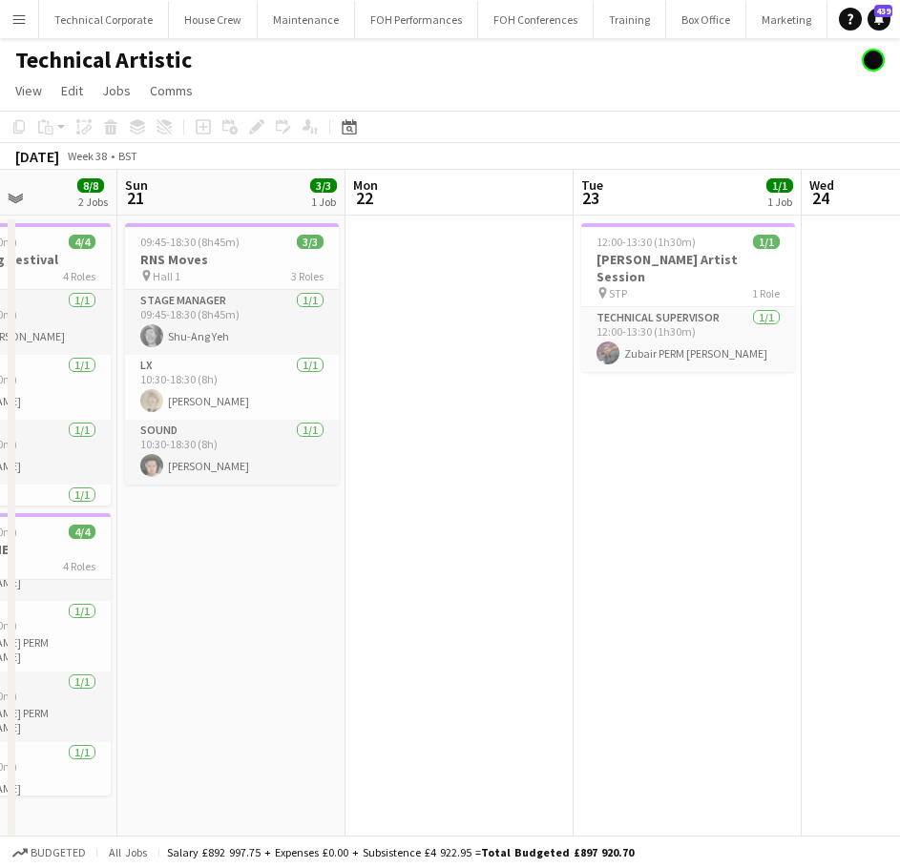
drag, startPoint x: 728, startPoint y: 576, endPoint x: 447, endPoint y: 601, distance: 282.6
click at [447, 601] on app-calendar-viewport "Thu 18 9/10 5 Jobs Fri 19 9/9 4 Jobs Sat 20 8/8 2 Jobs Sun 21 3/3 1 Job Mon 22 …" at bounding box center [450, 743] width 900 height 1147
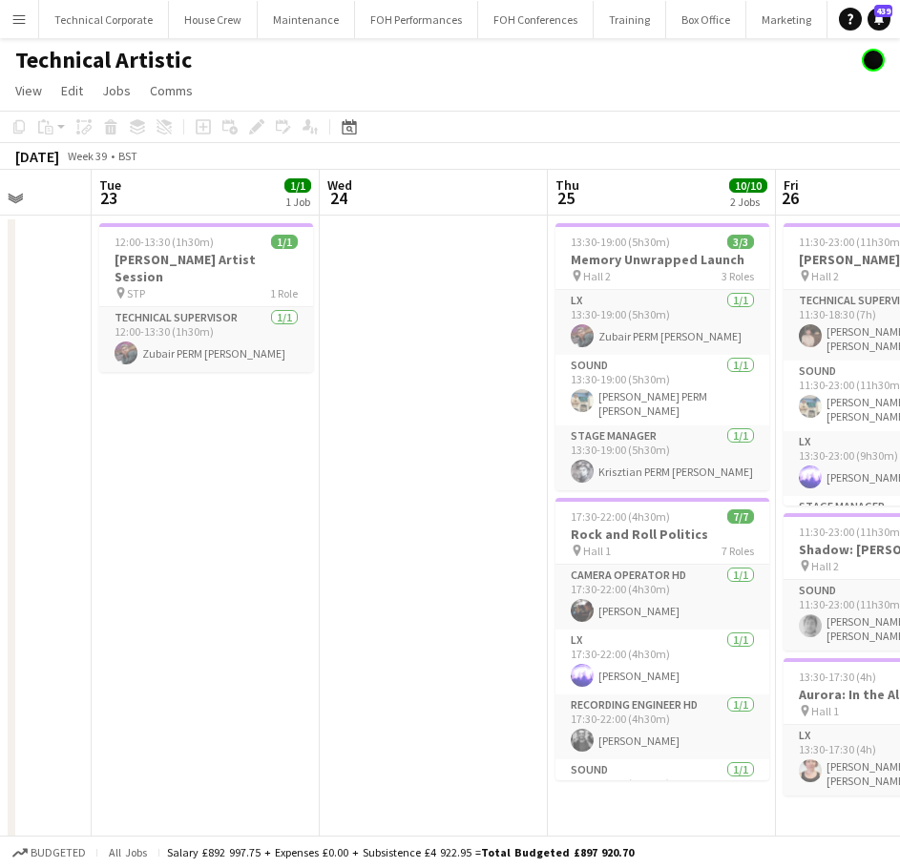
drag, startPoint x: 538, startPoint y: 511, endPoint x: 282, endPoint y: 545, distance: 257.9
click at [282, 545] on app-calendar-viewport "Sat 20 8/8 2 Jobs Sun 21 3/3 1 Job Mon 22 Tue 23 1/1 1 Job Wed 24 Thu 25 10/10 …" at bounding box center [450, 743] width 900 height 1147
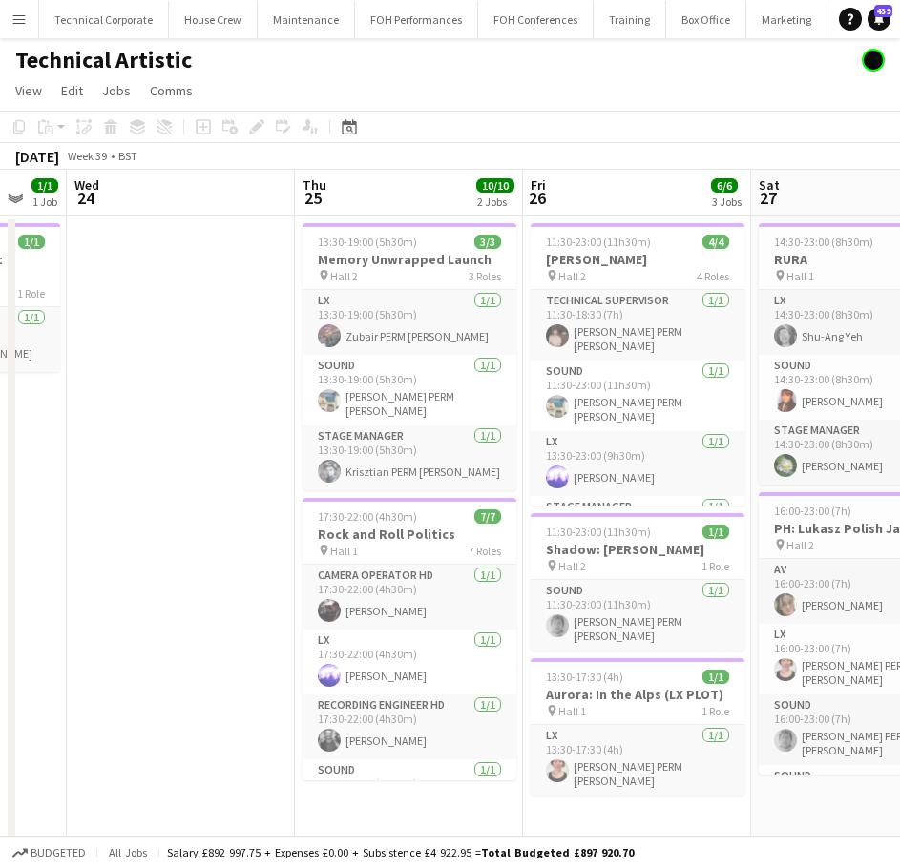
scroll to position [0, 619]
drag, startPoint x: 425, startPoint y: 527, endPoint x: 172, endPoint y: 556, distance: 254.6
click at [172, 556] on app-calendar-viewport "Sun 21 3/3 1 Job Mon 22 Tue 23 1/1 1 Job Wed 24 Thu 25 10/10 2 Jobs Fri 26 6/6 …" at bounding box center [450, 743] width 900 height 1147
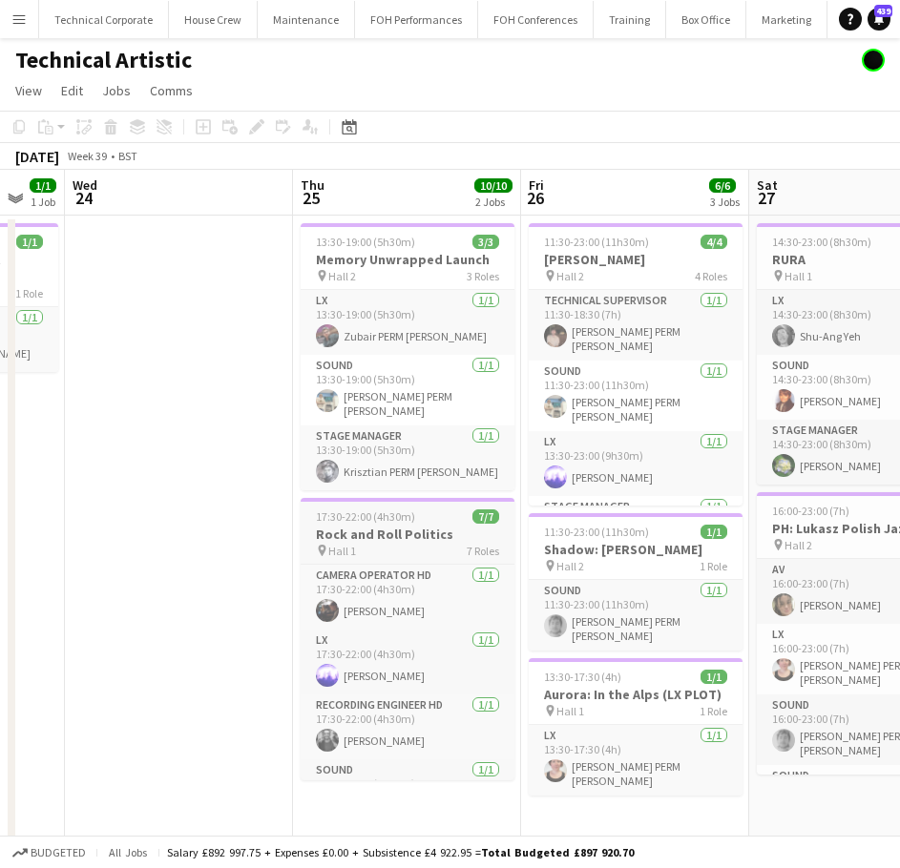
click at [394, 518] on app-job-card "17:30-22:00 (4h30m) 7/7 Rock and Roll Politics pin Hall 1 7 Roles Camera Operat…" at bounding box center [408, 639] width 214 height 282
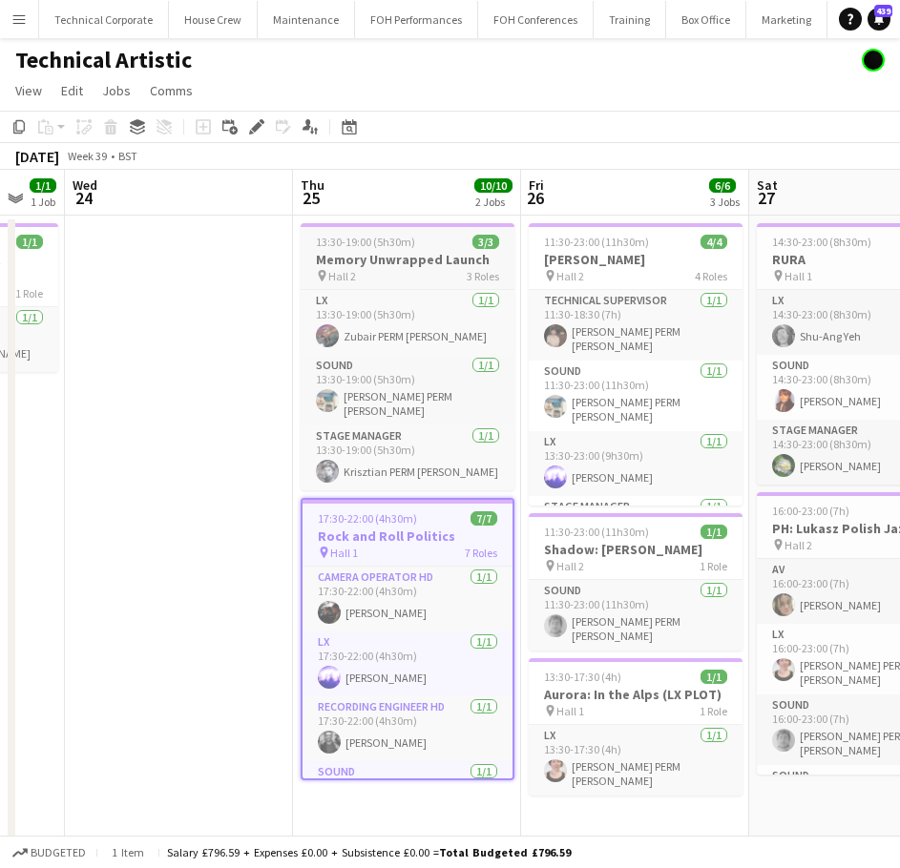
click at [265, 117] on div "Edit" at bounding box center [256, 126] width 23 height 23
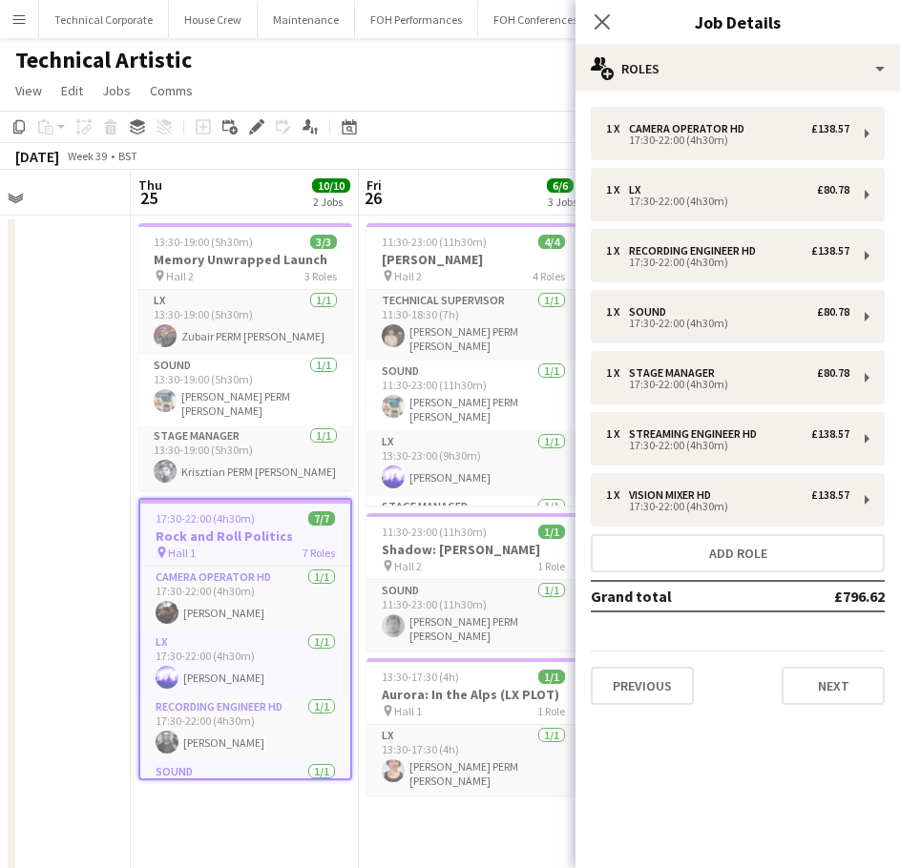
drag, startPoint x: 209, startPoint y: 476, endPoint x: 450, endPoint y: 456, distance: 242.2
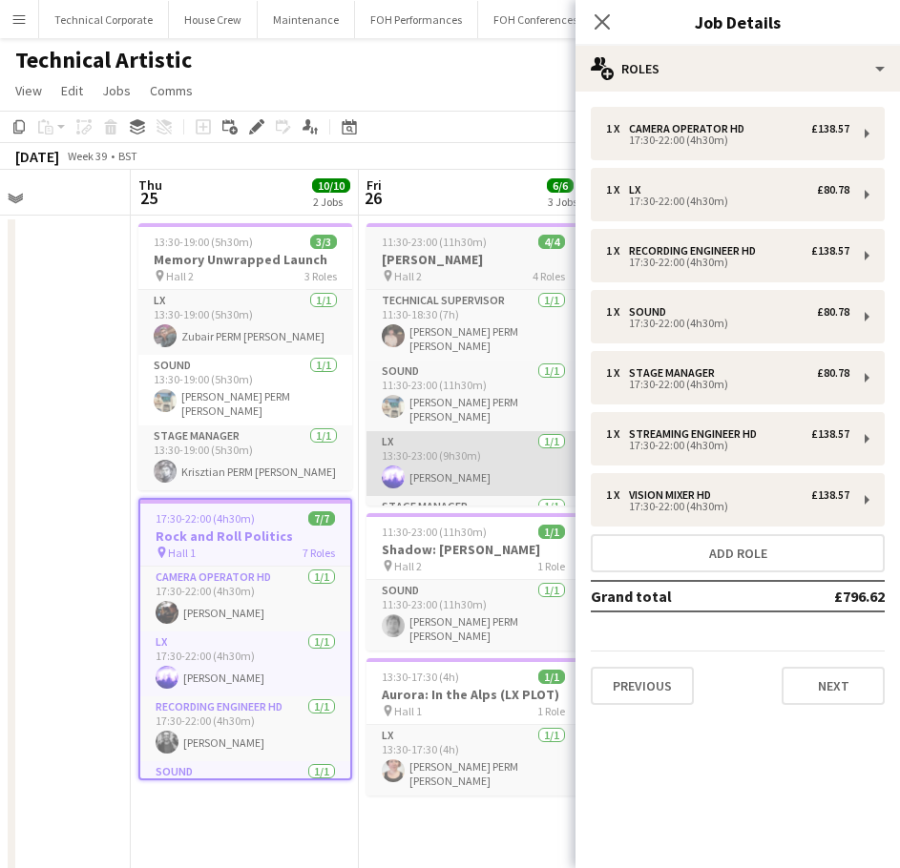
click at [208, 476] on app-calendar-viewport "Mon 22 Tue 23 1/1 1 Job Wed 24 Thu 25 10/10 2 Jobs Fri 26 6/6 3 Jobs Sat 27 8/8…" at bounding box center [450, 743] width 900 height 1147
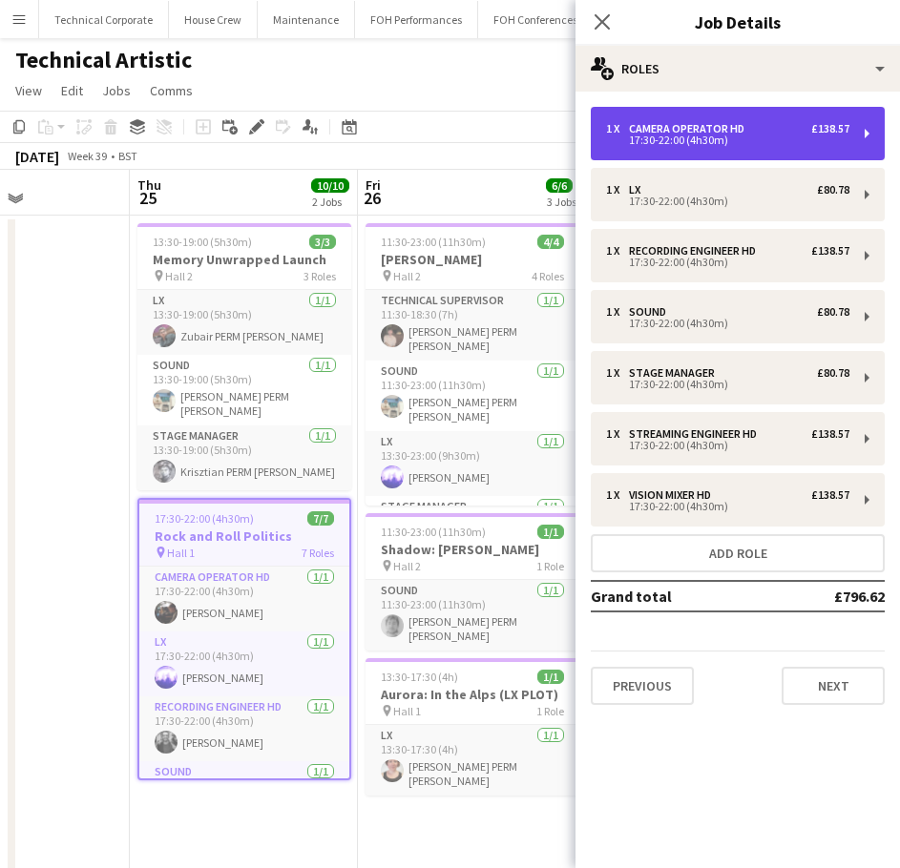
click at [690, 145] on div "17:30-22:00 (4h30m)" at bounding box center [727, 140] width 243 height 10
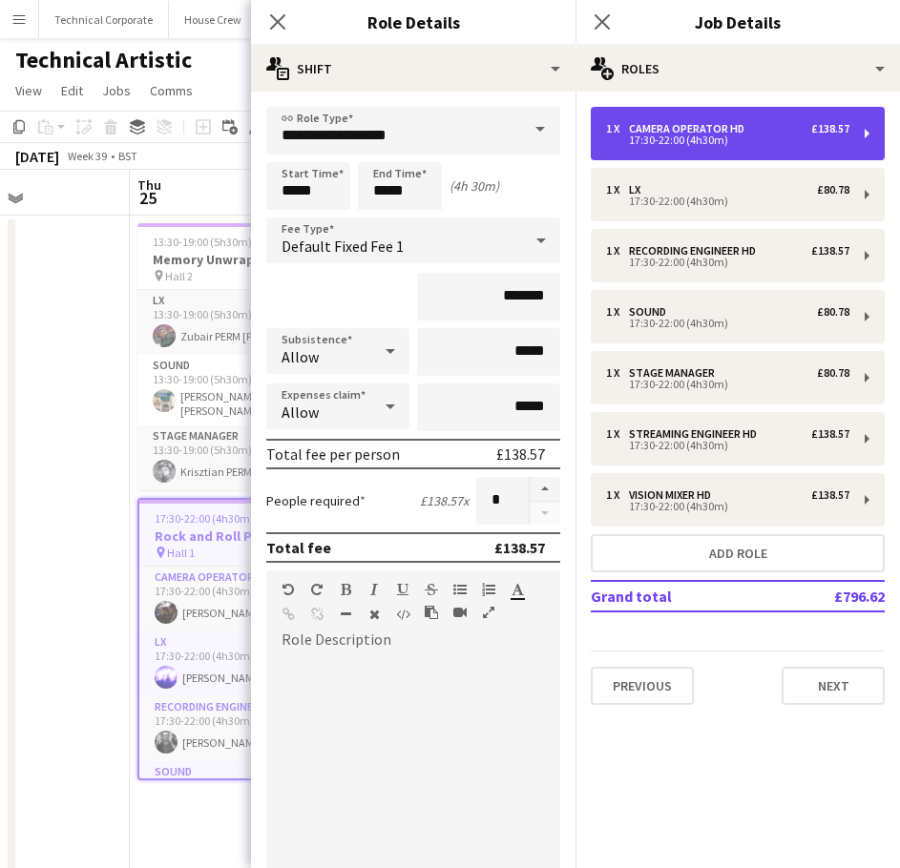
click at [690, 145] on div "17:30-22:00 (4h30m)" at bounding box center [727, 140] width 243 height 10
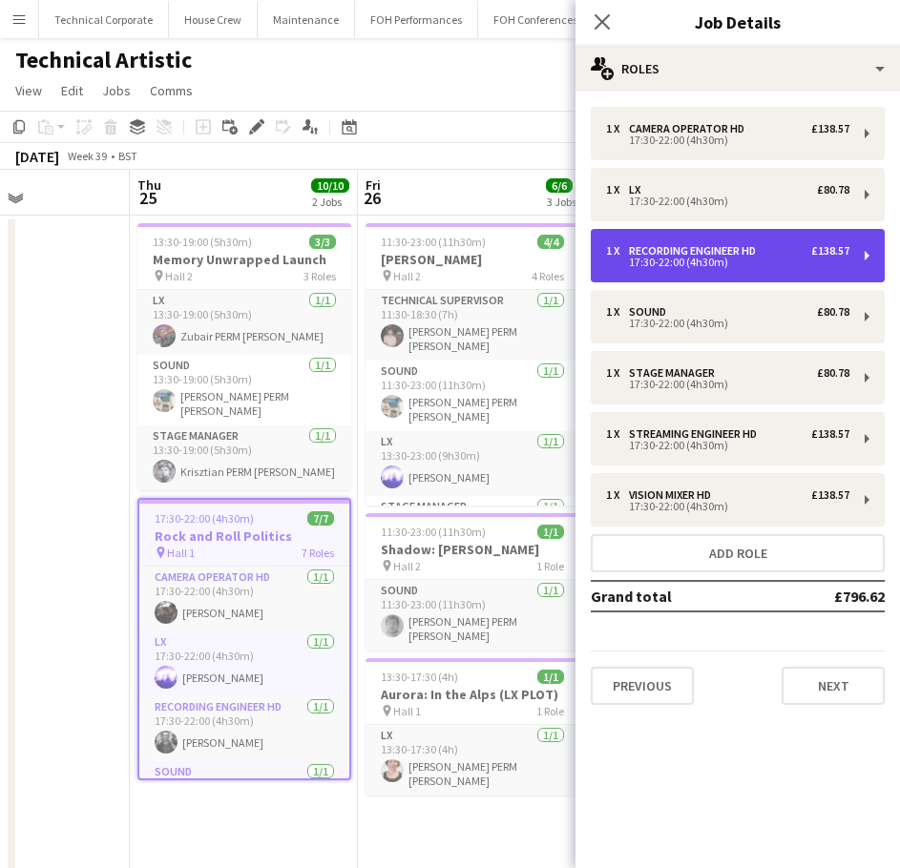
click at [740, 260] on div "17:30-22:00 (4h30m)" at bounding box center [727, 263] width 243 height 10
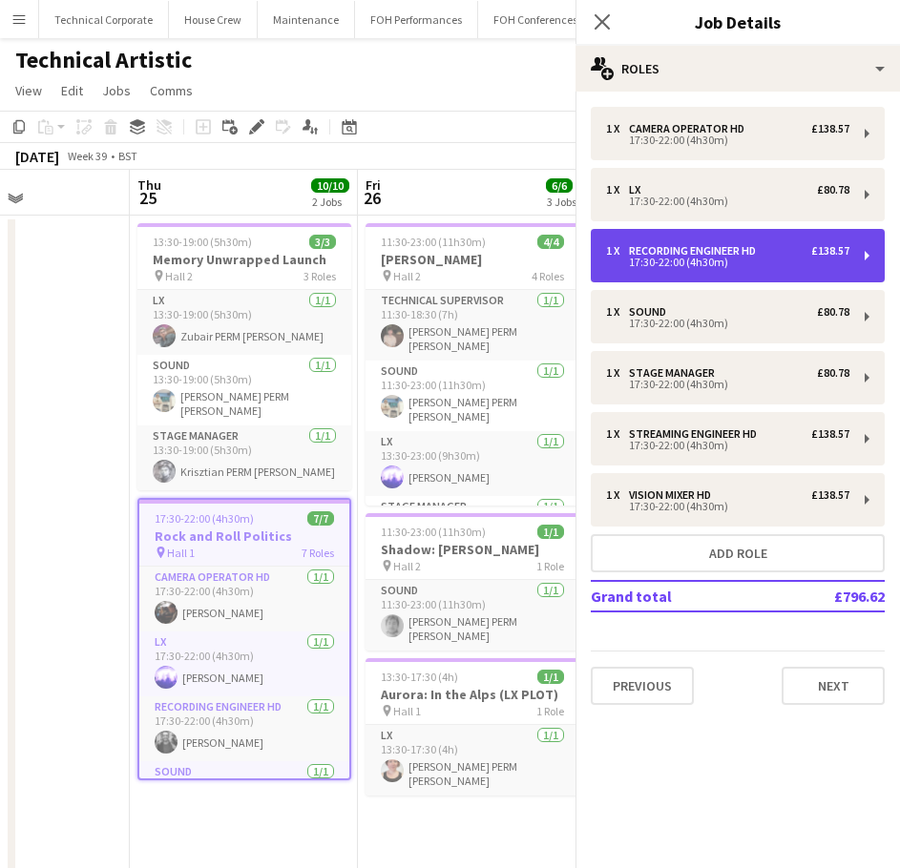
click at [740, 260] on div "17:30-22:00 (4h30m)" at bounding box center [727, 263] width 243 height 10
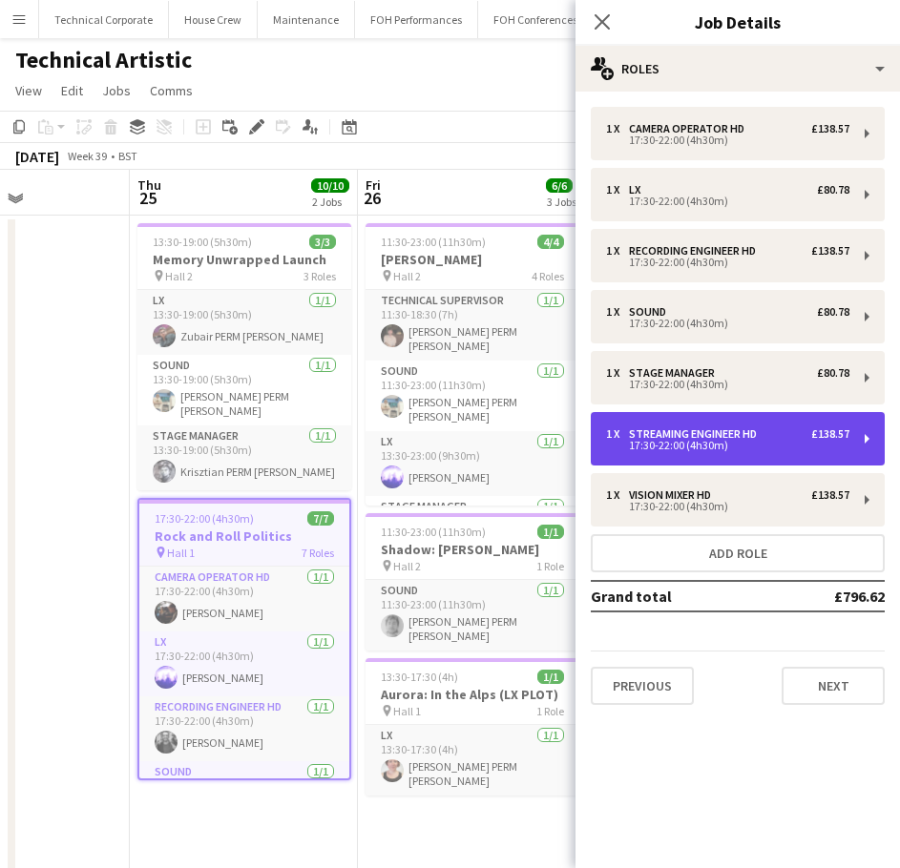
click at [763, 423] on div "1 x Streaming Engineer HD £138.57 17:30-22:00 (4h30m)" at bounding box center [738, 438] width 294 height 53
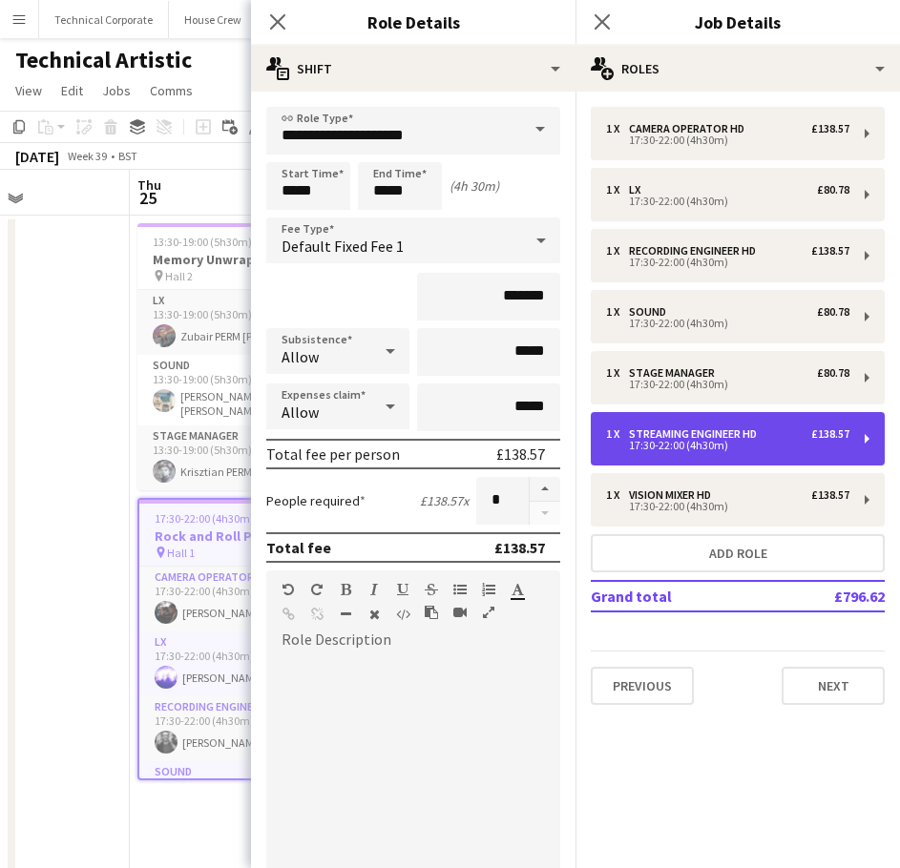
click at [769, 429] on div "1 x Streaming Engineer HD £138.57" at bounding box center [727, 433] width 243 height 13
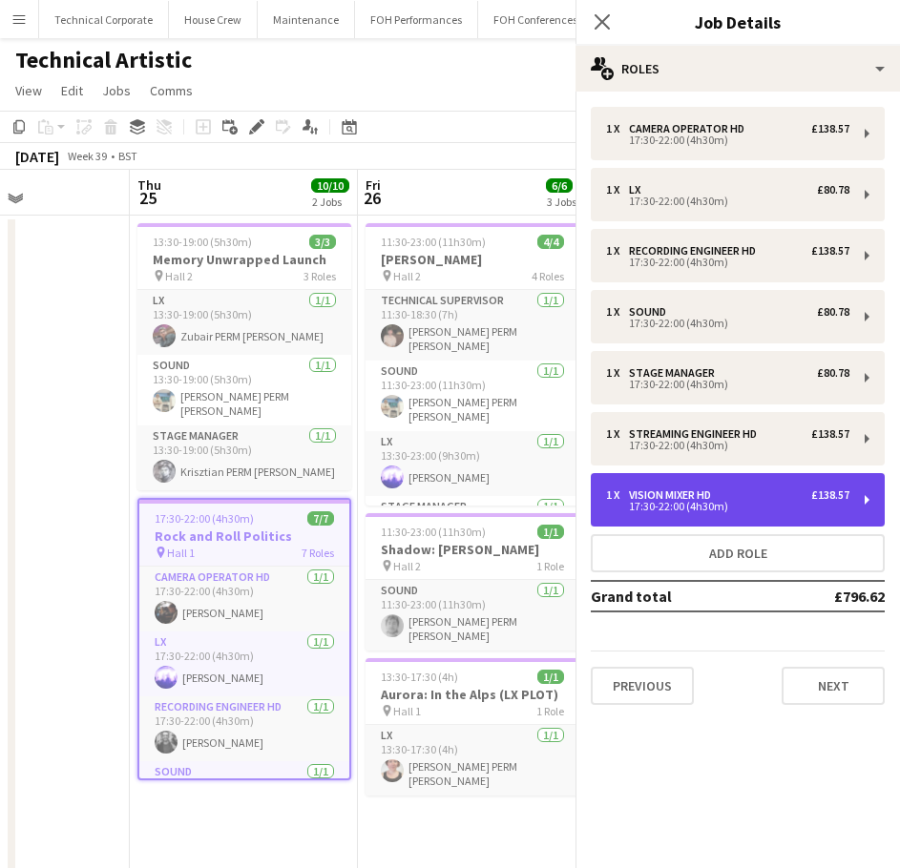
click at [775, 492] on div "1 x Vision Mixer HD £138.57" at bounding box center [727, 495] width 243 height 13
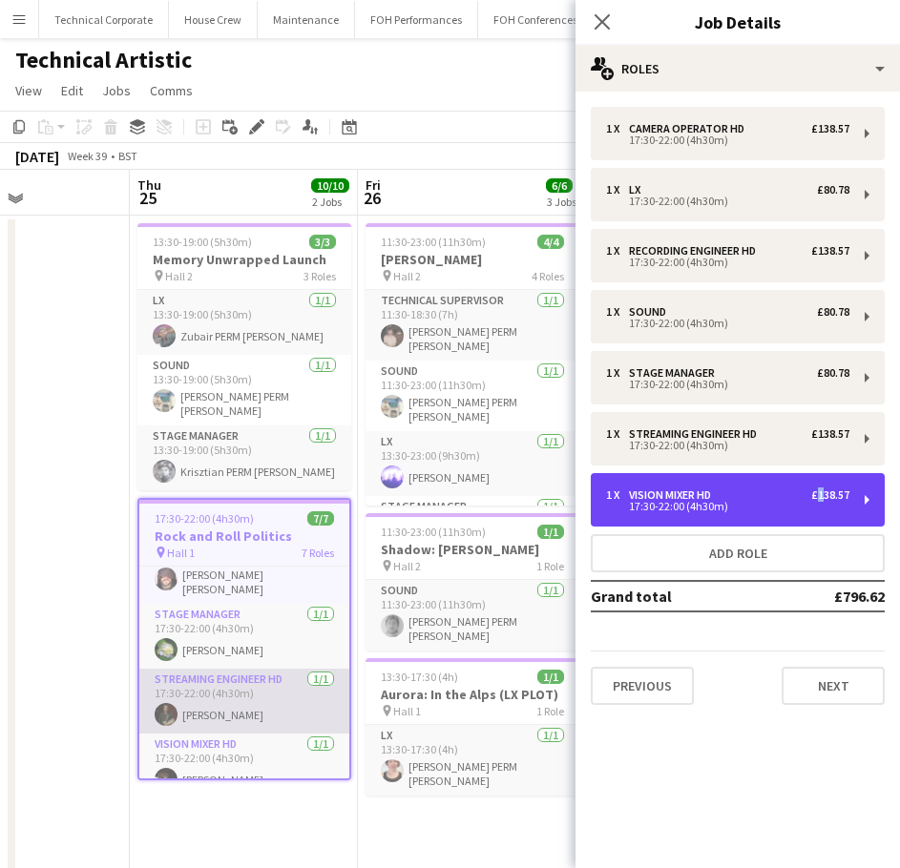
scroll to position [242, 0]
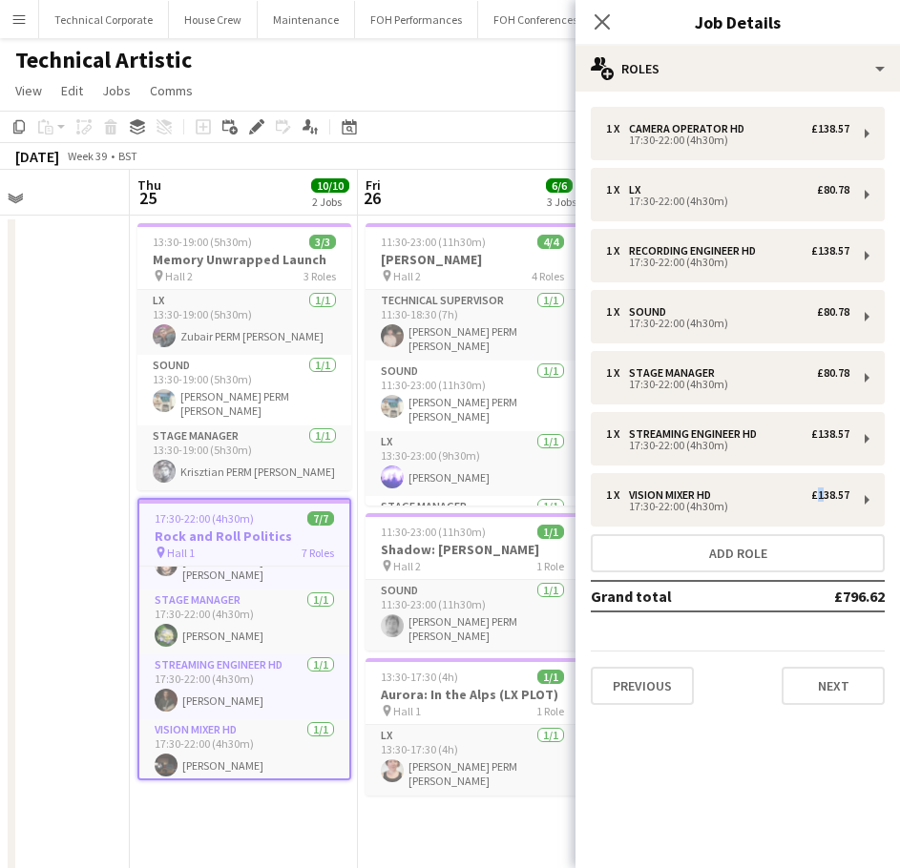
click at [65, 529] on app-date-cell at bounding box center [16, 766] width 228 height 1101
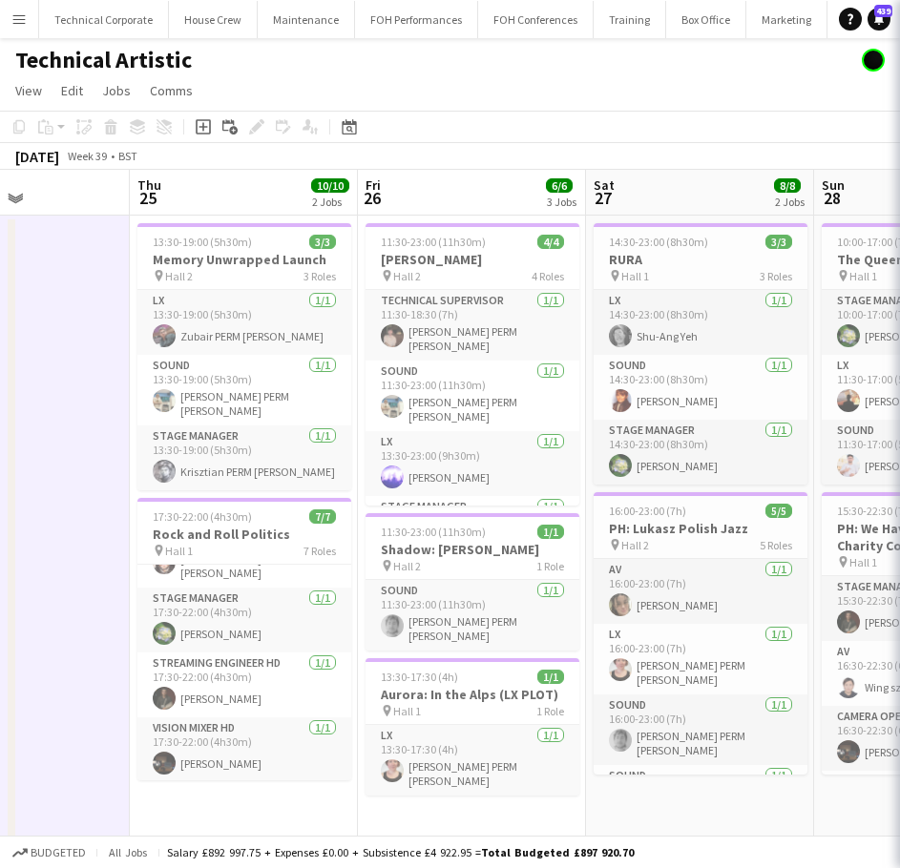
scroll to position [239, 0]
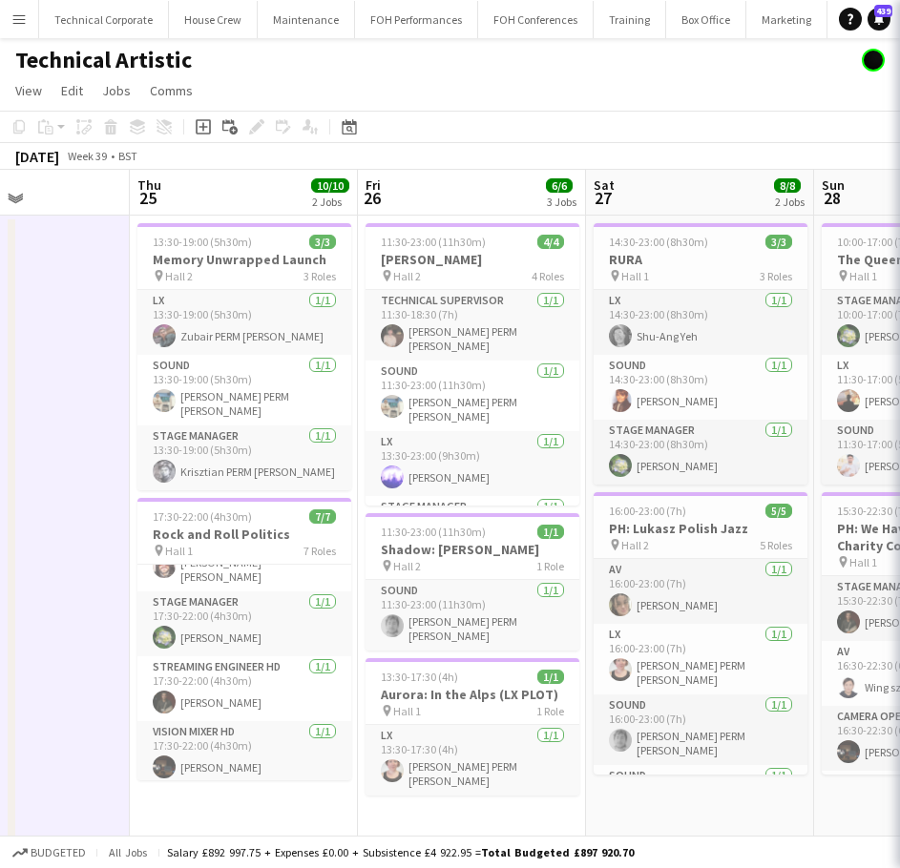
click at [65, 529] on app-date-cell at bounding box center [16, 766] width 228 height 1101
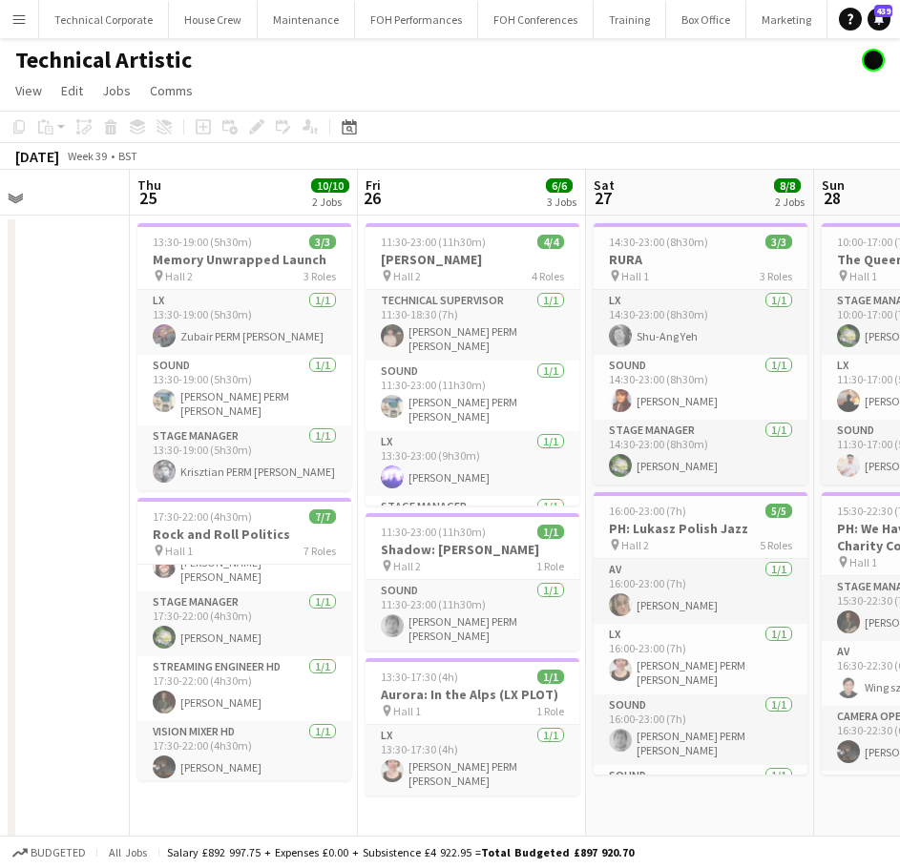
scroll to position [0, 586]
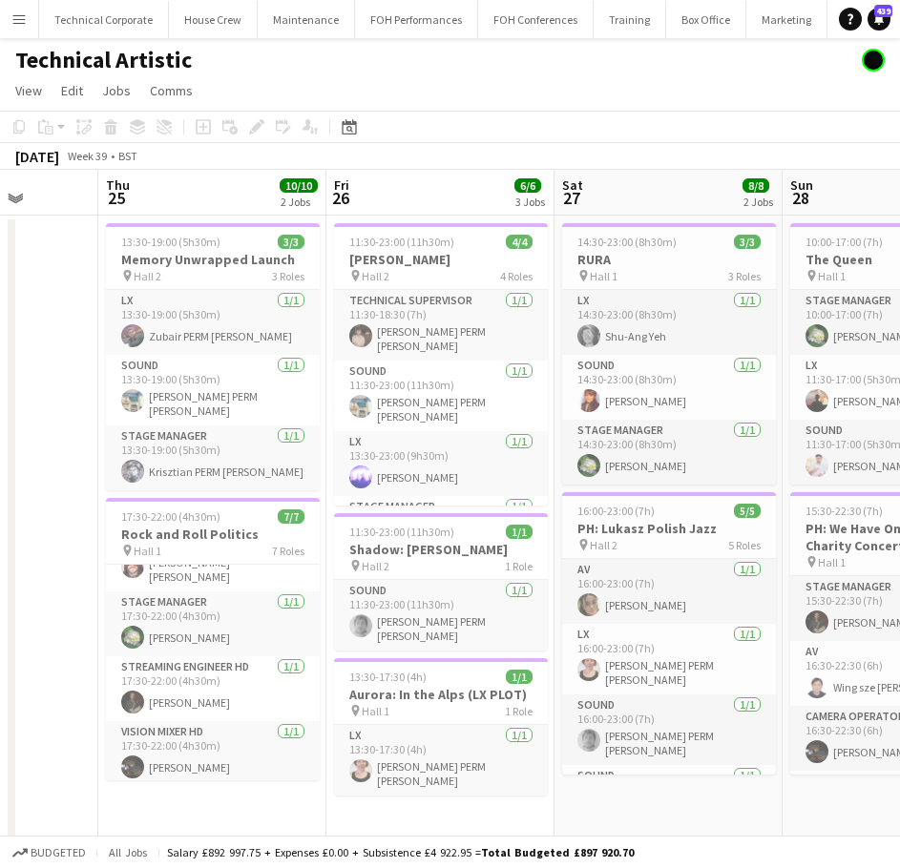
drag, startPoint x: 507, startPoint y: 426, endPoint x: 475, endPoint y: 441, distance: 35.0
click at [475, 441] on app-calendar-viewport "Mon 22 Tue 23 1/1 1 Job Wed 24 Thu 25 10/10 2 Jobs Fri 26 6/6 3 Jobs Sat 27 8/8…" at bounding box center [450, 743] width 900 height 1147
click at [429, 267] on h3 "Ben Nobuto" at bounding box center [441, 259] width 214 height 17
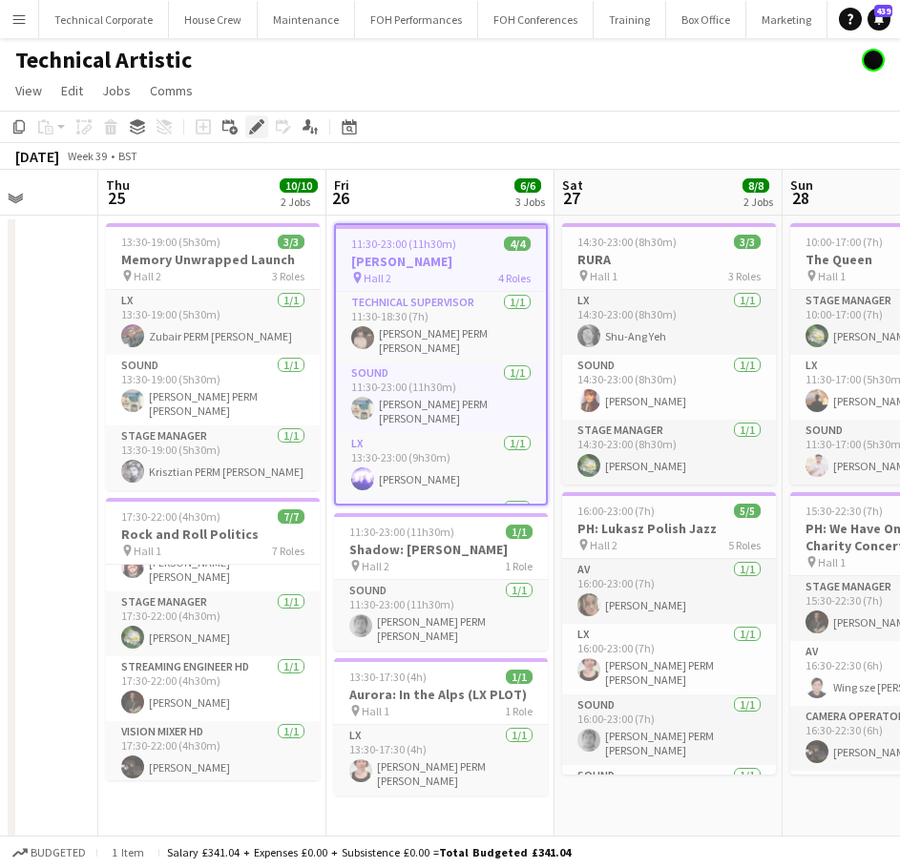
click at [265, 127] on div "Edit" at bounding box center [256, 126] width 23 height 23
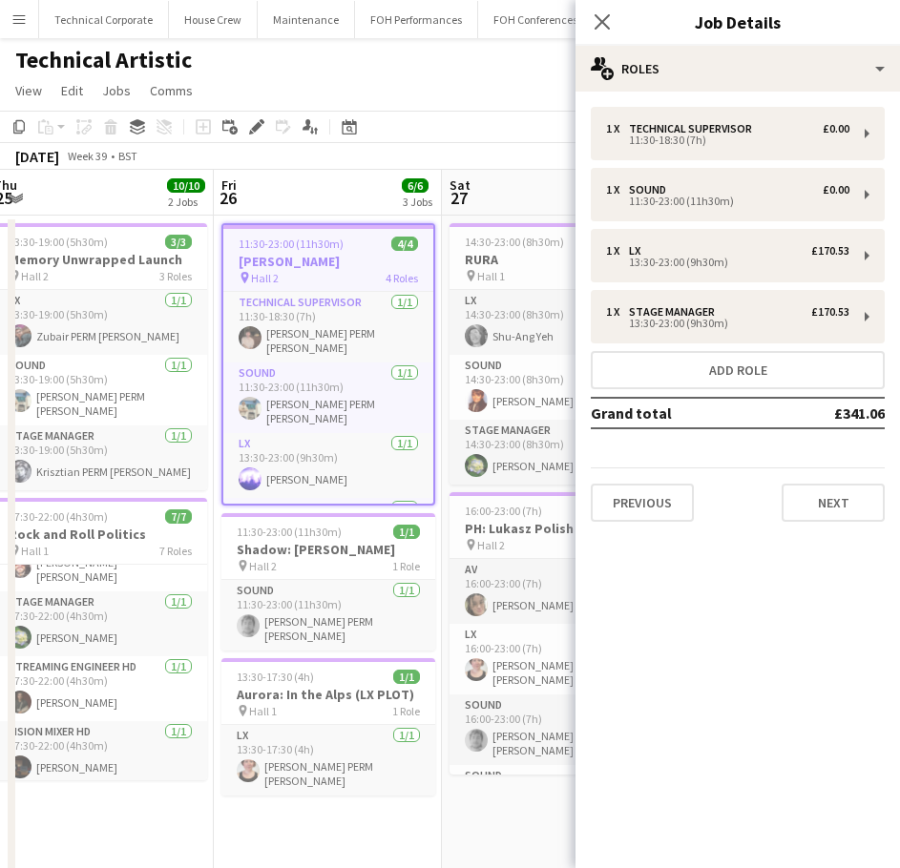
scroll to position [0, 705]
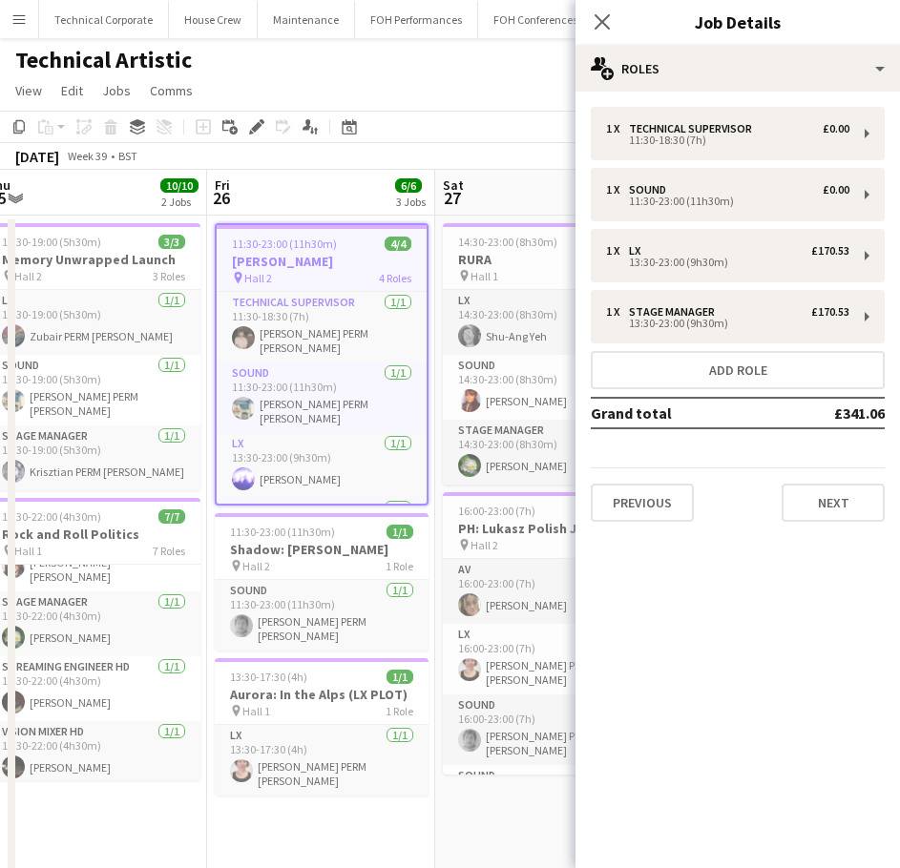
click at [292, 324] on app-calendar-viewport "Mon 22 Tue 23 1/1 1 Job Wed 24 Thu 25 10/10 2 Jobs Fri 26 6/6 3 Jobs Sat 27 8/8…" at bounding box center [450, 743] width 900 height 1147
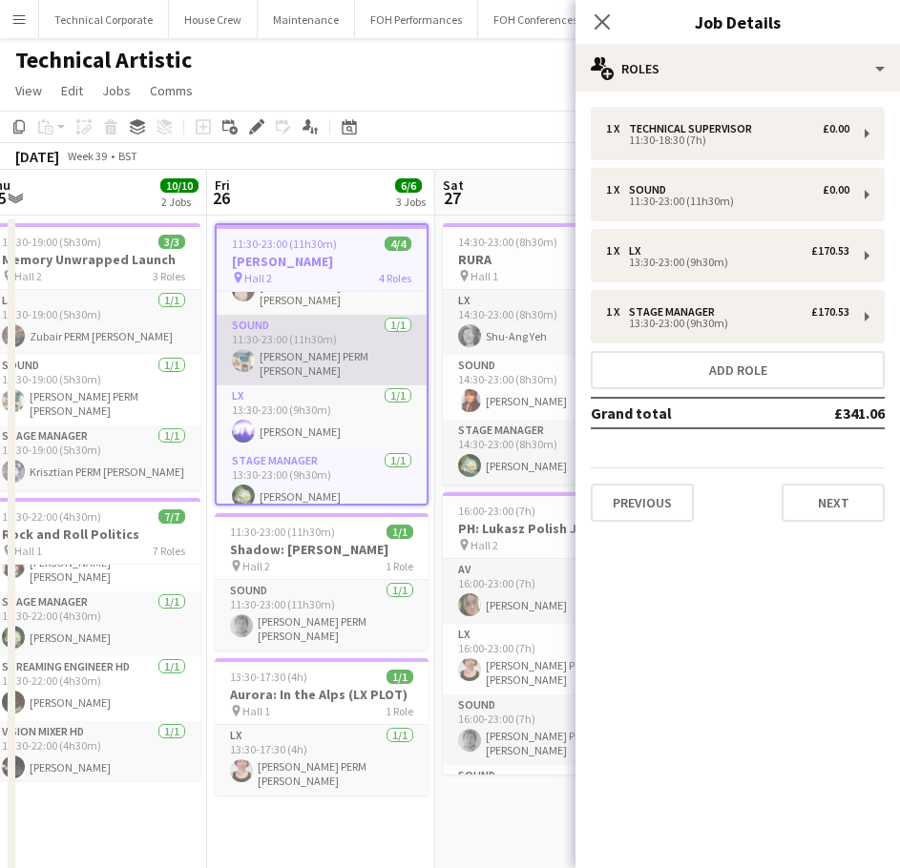
scroll to position [0, 0]
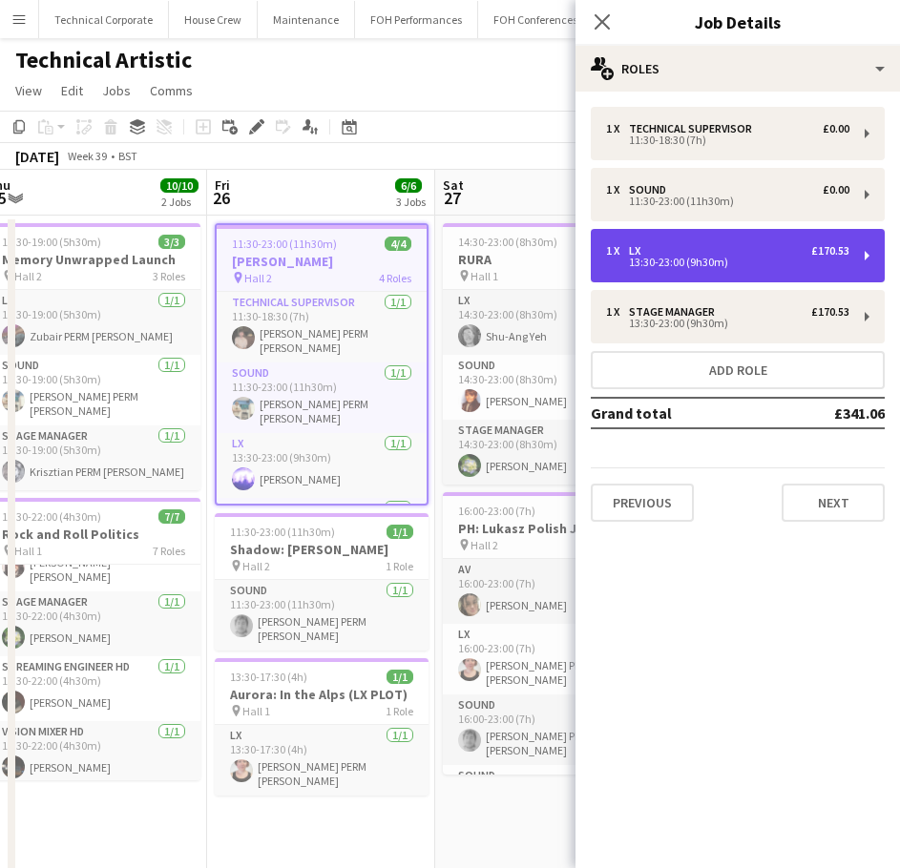
click at [697, 274] on div "1 x LX £170.53 13:30-23:00 (9h30m)" at bounding box center [738, 255] width 294 height 53
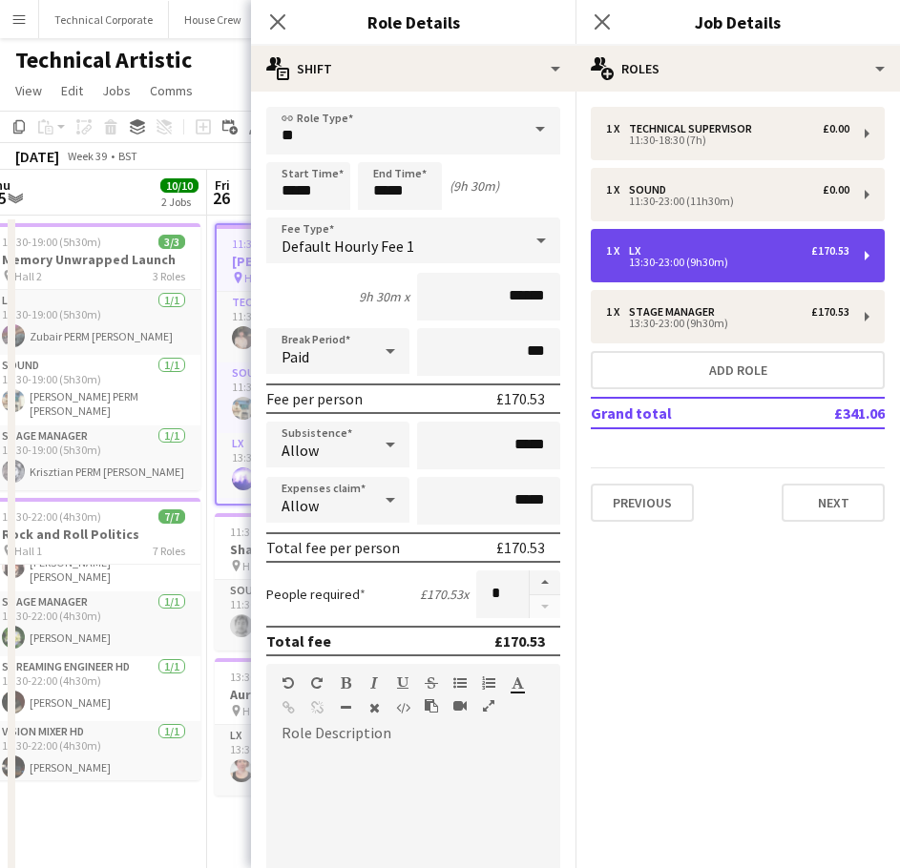
click at [697, 274] on div "1 x LX £170.53 13:30-23:00 (9h30m)" at bounding box center [738, 255] width 294 height 53
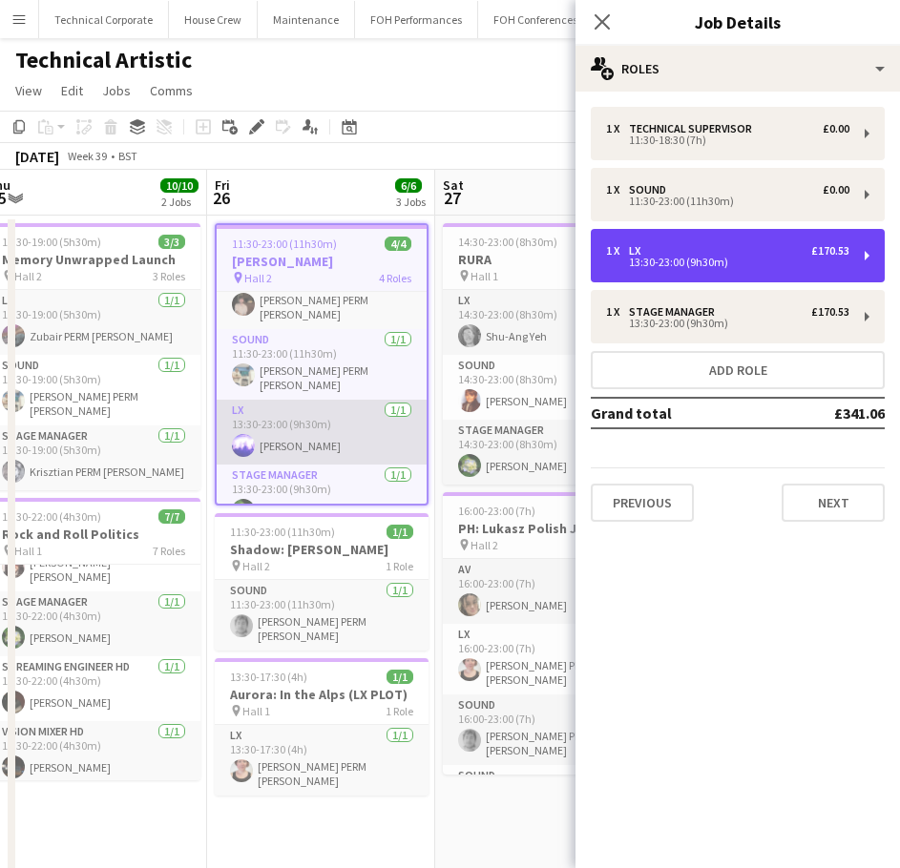
scroll to position [48, 0]
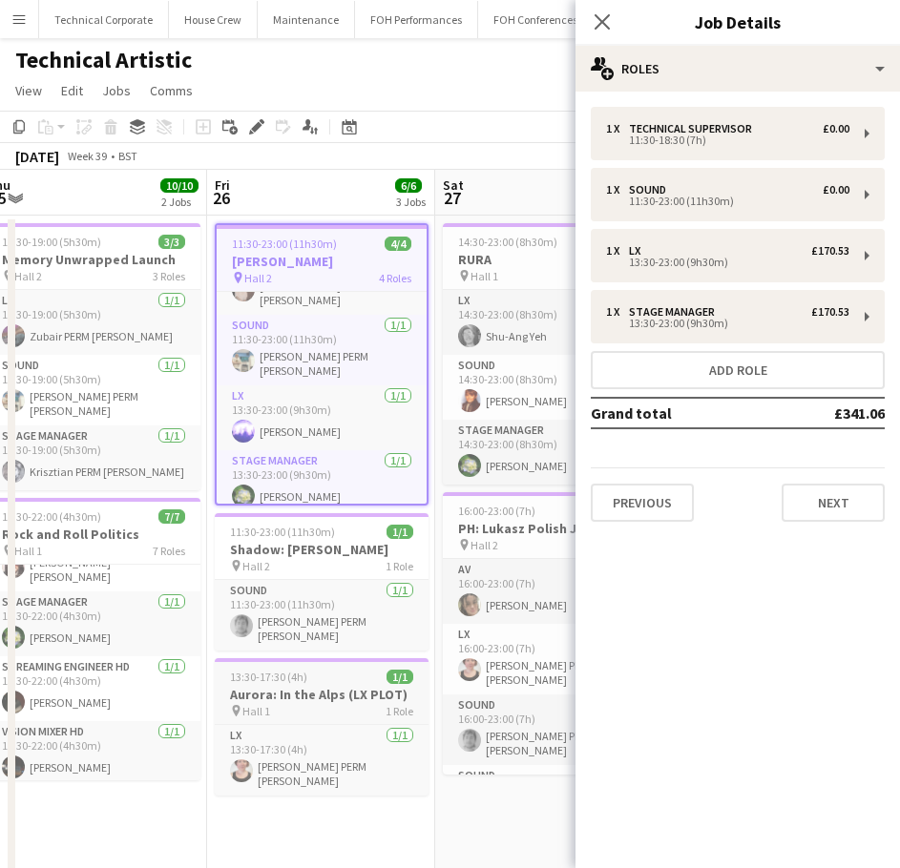
click at [308, 696] on h3 "Aurora: In the Alps (LX PLOT)" at bounding box center [322, 694] width 214 height 17
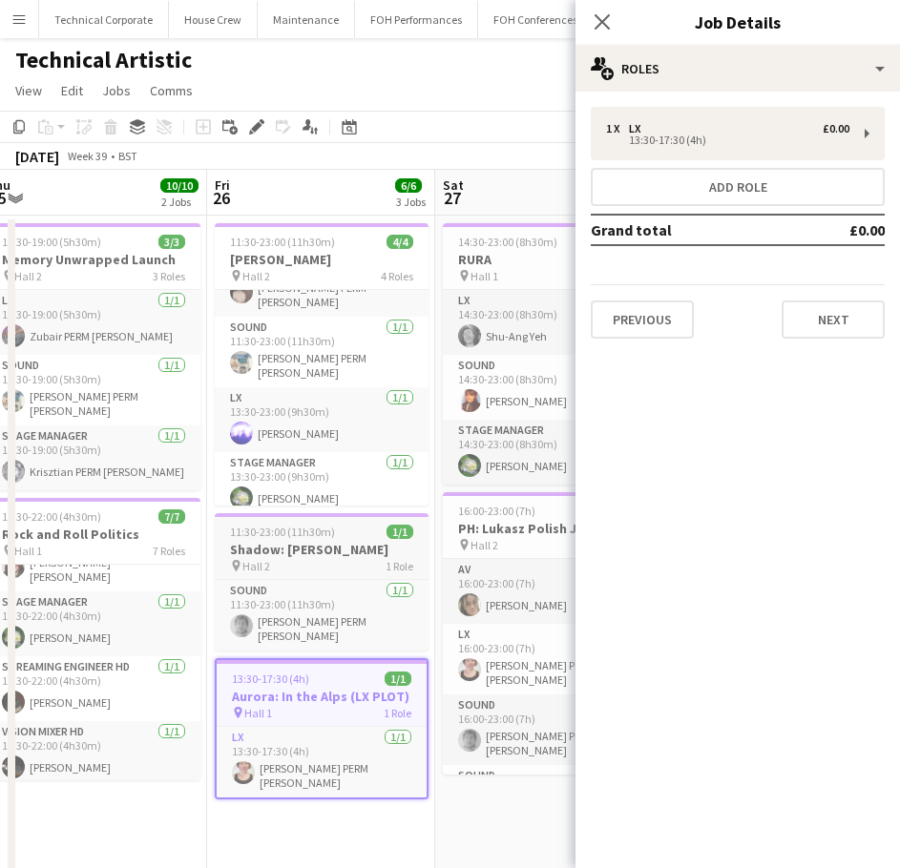
click at [298, 571] on div "pin Hall 2 1 Role" at bounding box center [322, 565] width 214 height 15
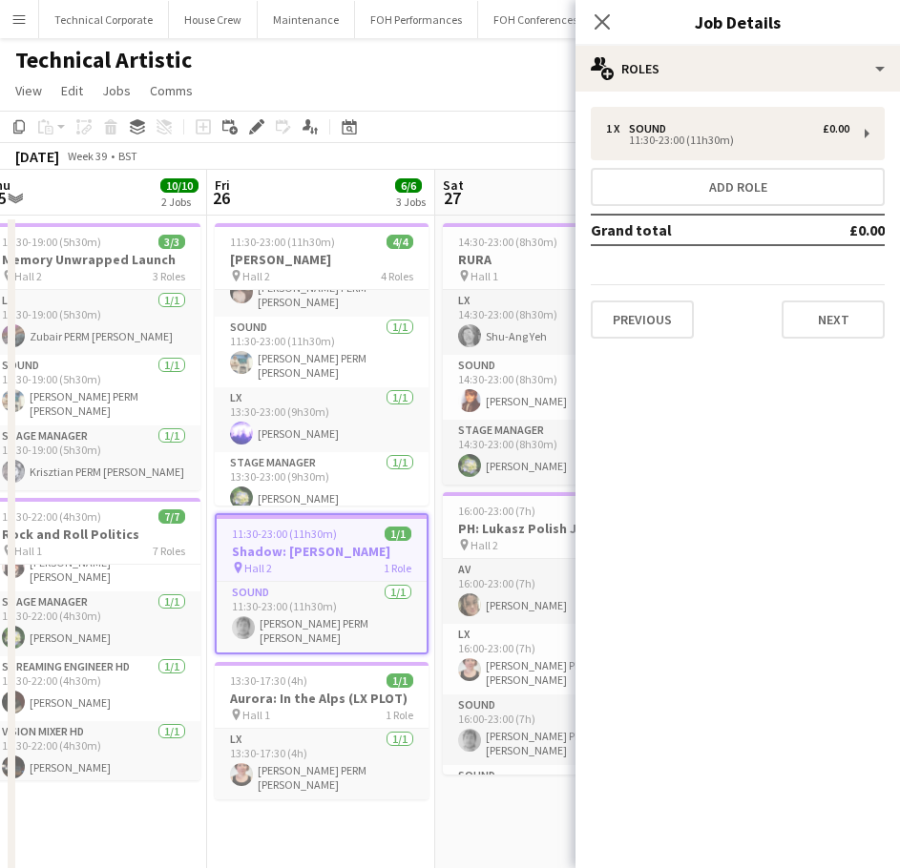
click at [326, 814] on app-date-cell "11:30-23:00 (11h30m) 4/4 Ben Nobuto pin Hall 2 4 Roles Technical Supervisor 1/1…" at bounding box center [321, 766] width 228 height 1101
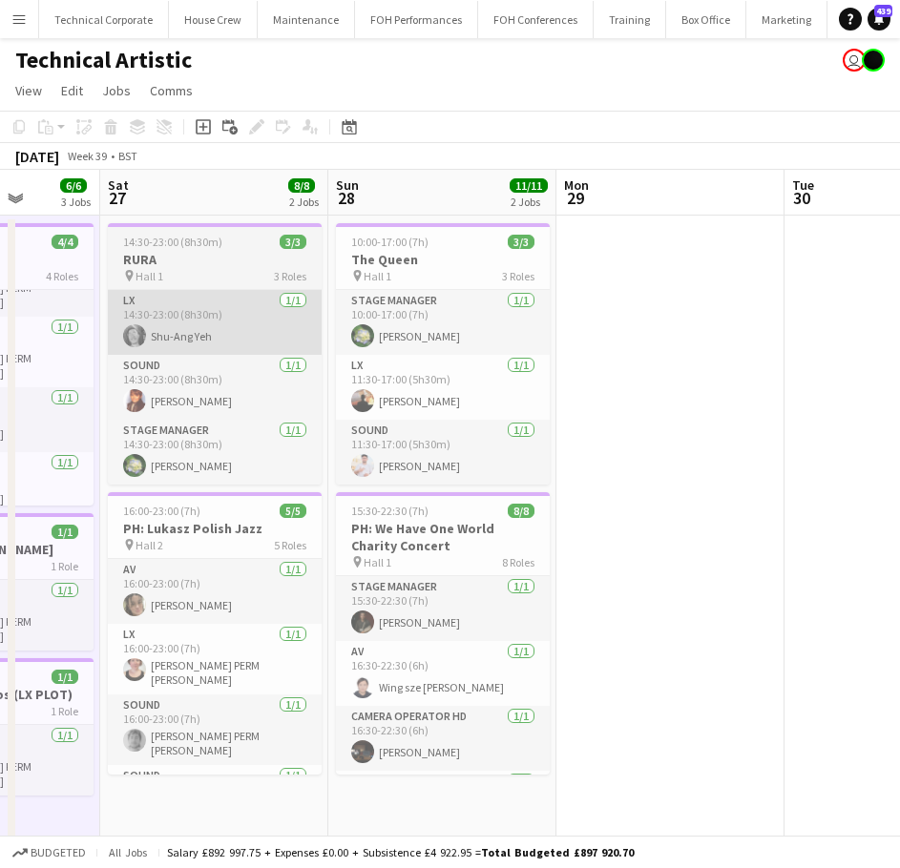
drag, startPoint x: 293, startPoint y: 344, endPoint x: 182, endPoint y: 322, distance: 113.0
click at [188, 349] on app-calendar-viewport "Wed 24 Thu 25 10/10 2 Jobs Fri 26 6/6 3 Jobs Sat 27 8/8 2 Jobs Sun 28 11/11 2 J…" at bounding box center [450, 743] width 900 height 1147
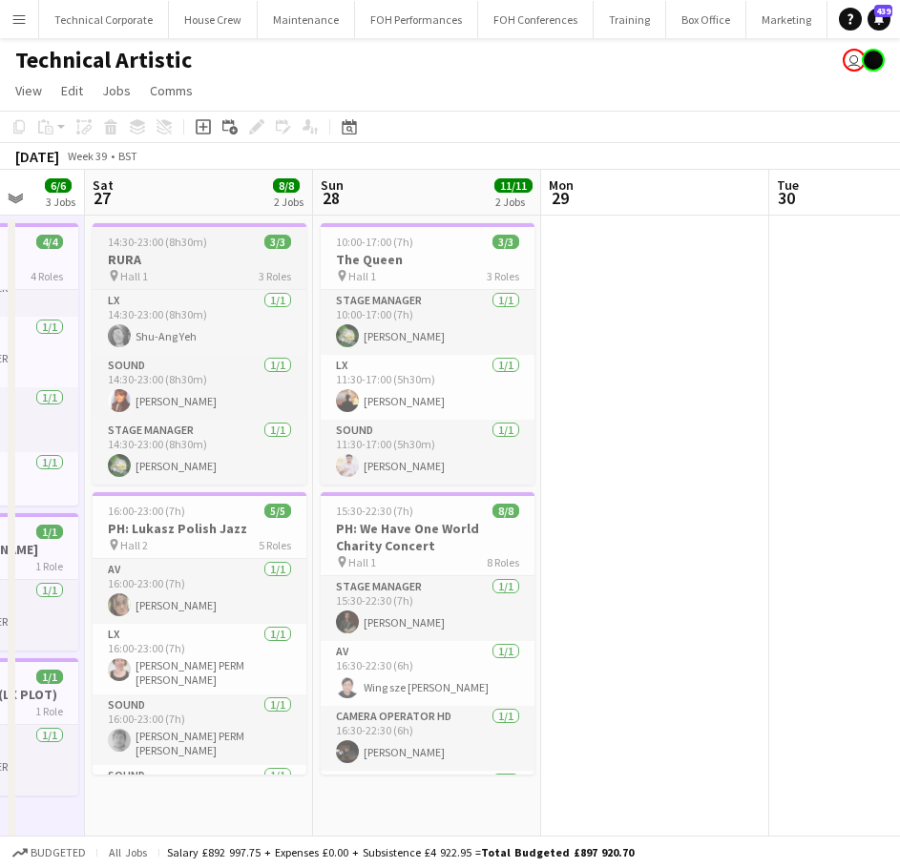
click at [246, 266] on h3 "RURA" at bounding box center [200, 259] width 214 height 17
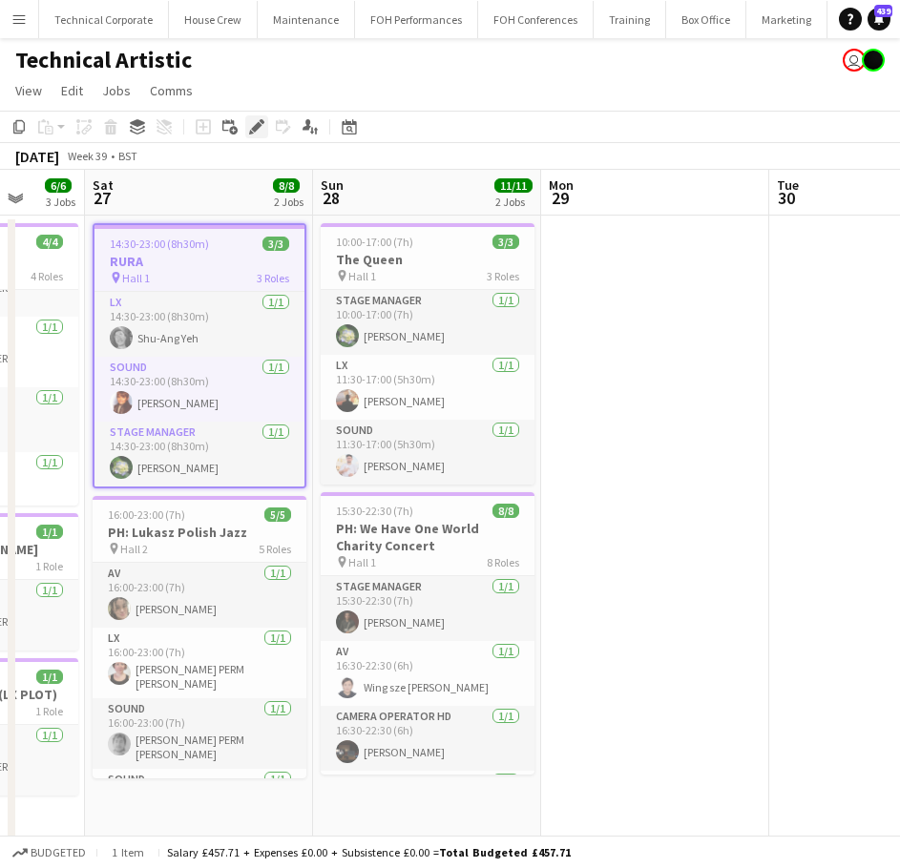
click at [258, 124] on icon at bounding box center [256, 127] width 10 height 10
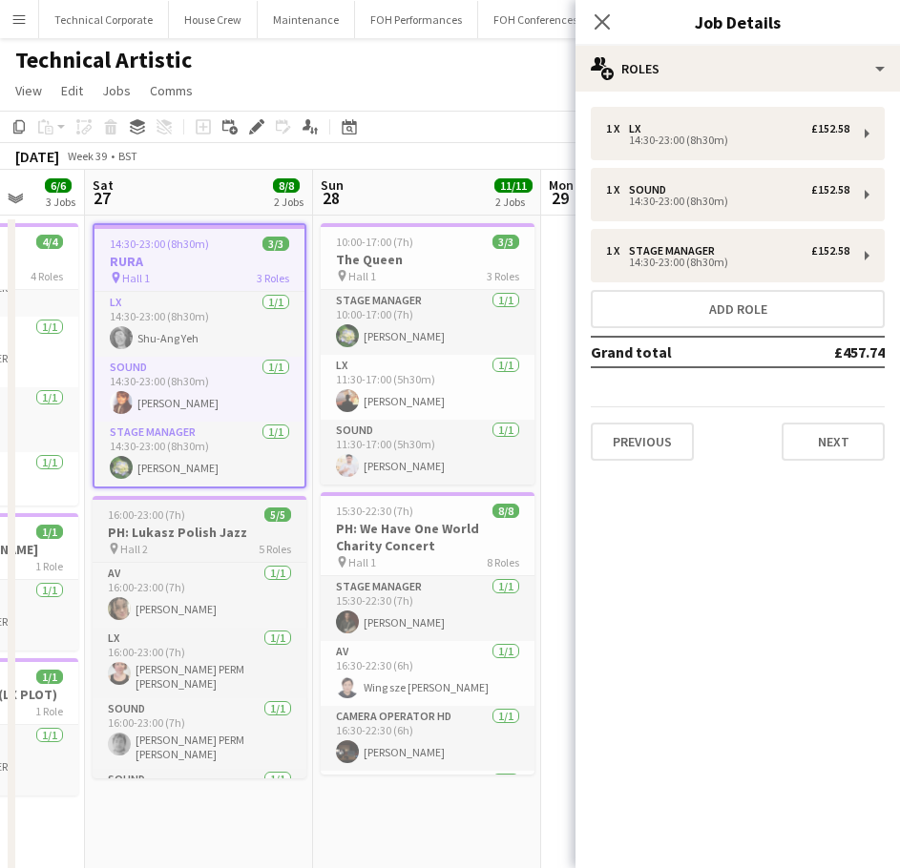
click at [191, 548] on div "pin Hall 2 5 Roles" at bounding box center [200, 548] width 214 height 15
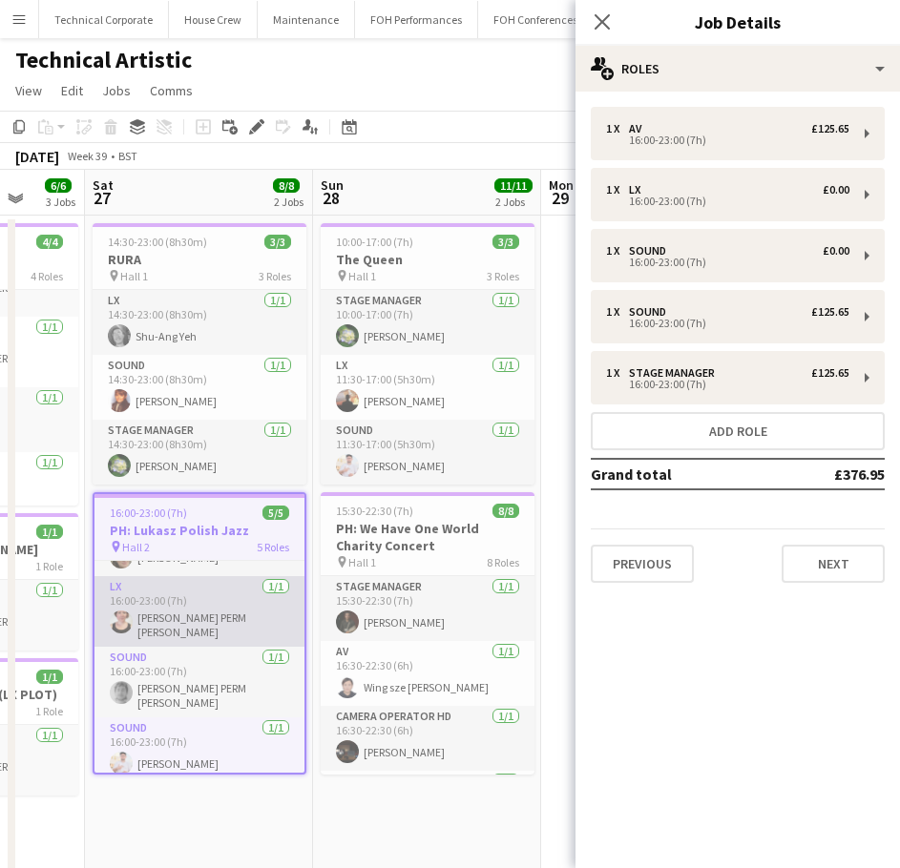
scroll to position [0, 0]
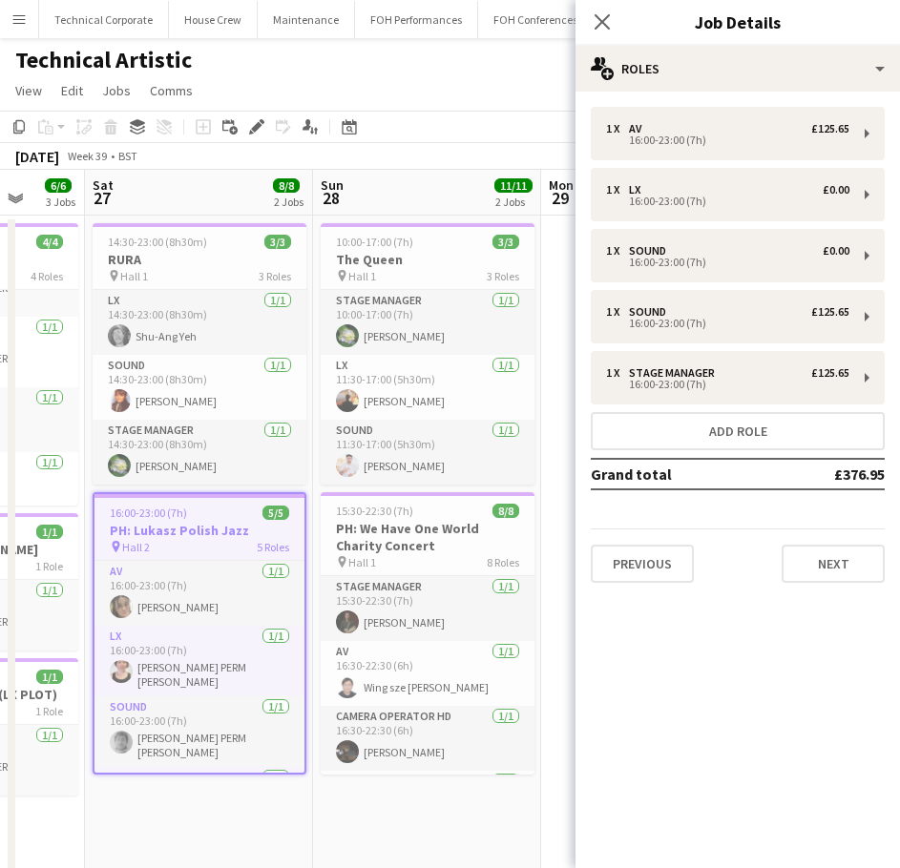
click at [249, 849] on app-date-cell "14:30-23:00 (8h30m) 3/3 RURA pin Hall 1 3 Roles LX 1/1 14:30-23:00 (8h30m) Shu-…" at bounding box center [199, 766] width 228 height 1101
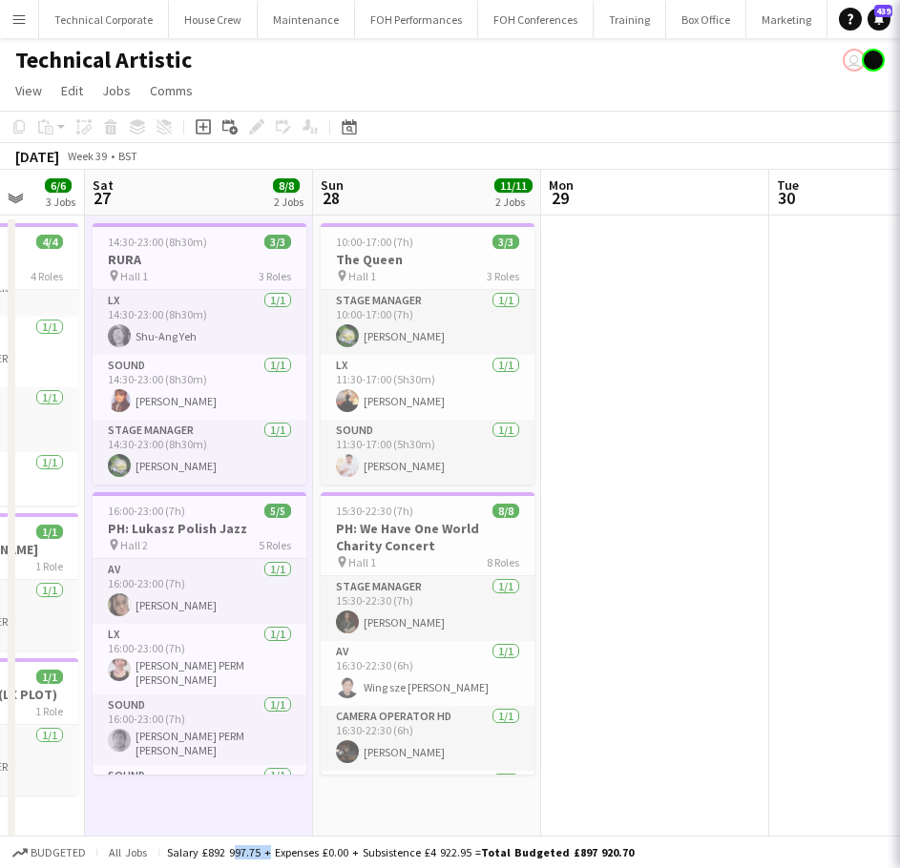
click at [249, 849] on div "Salary £892 997.75 + Expenses £0.00 + Subsistence £4 922.95 = Total Budgeted £8…" at bounding box center [400, 852] width 467 height 14
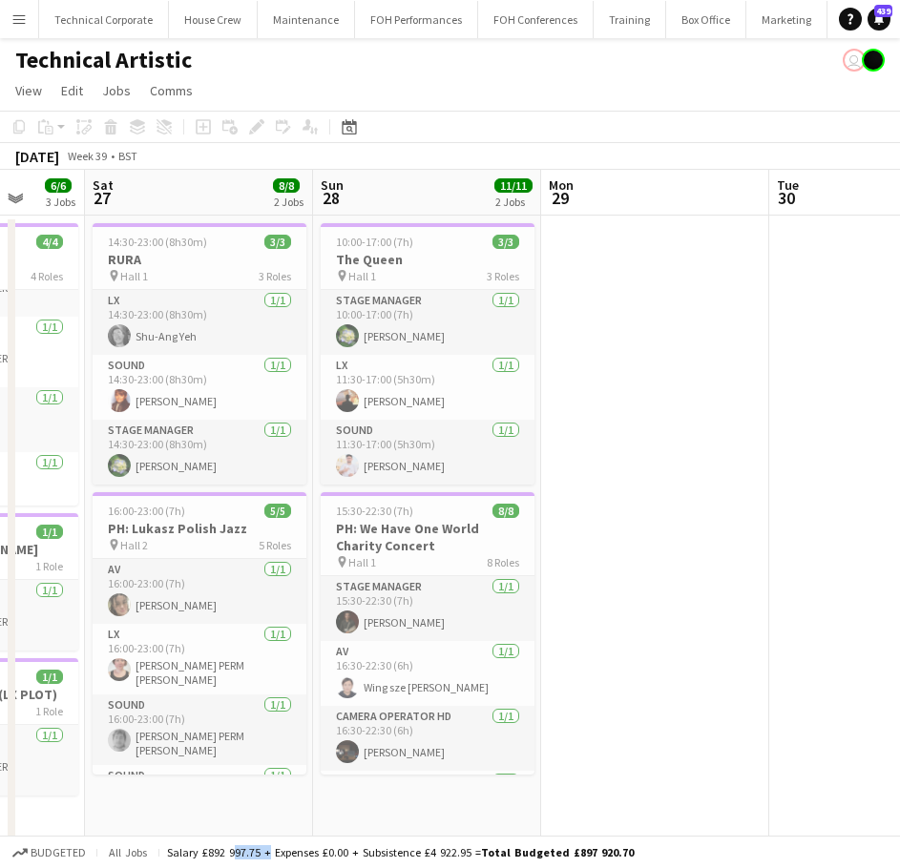
click at [581, 581] on app-date-cell at bounding box center [655, 766] width 228 height 1101
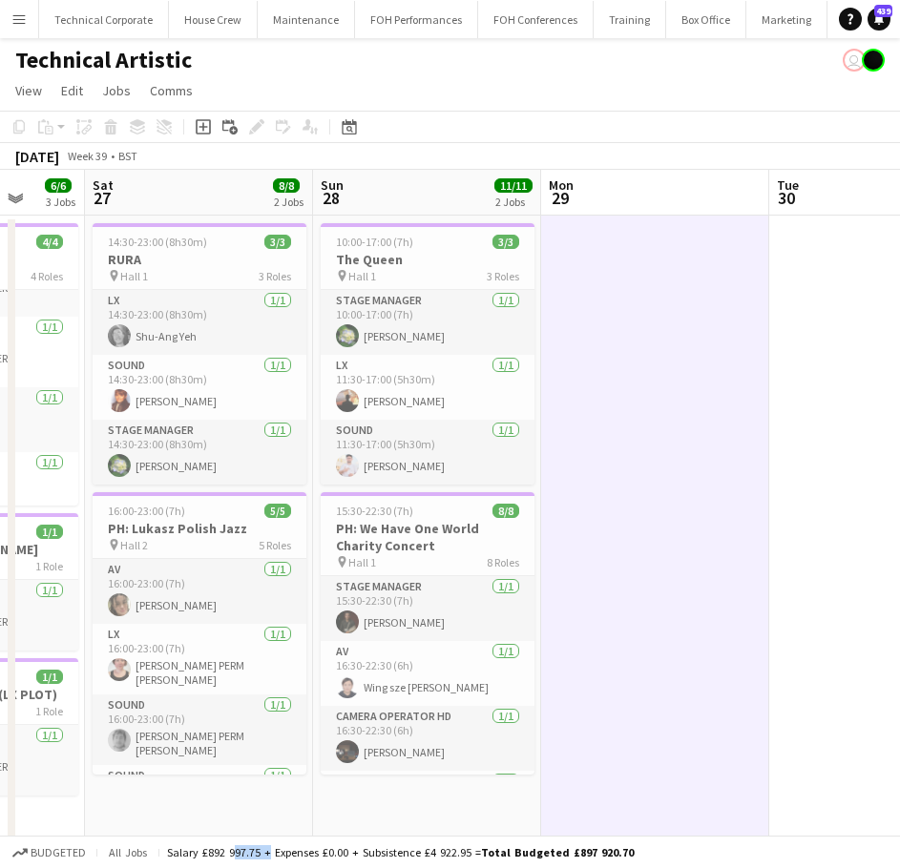
click at [581, 581] on app-date-cell at bounding box center [655, 766] width 228 height 1101
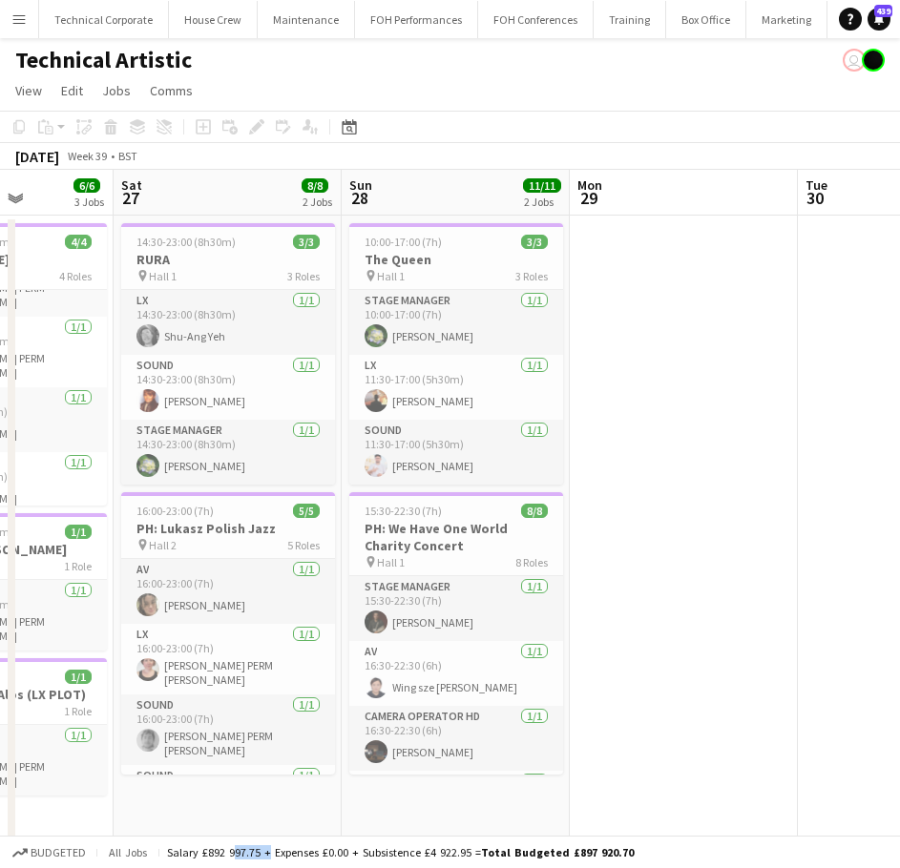
scroll to position [0, 534]
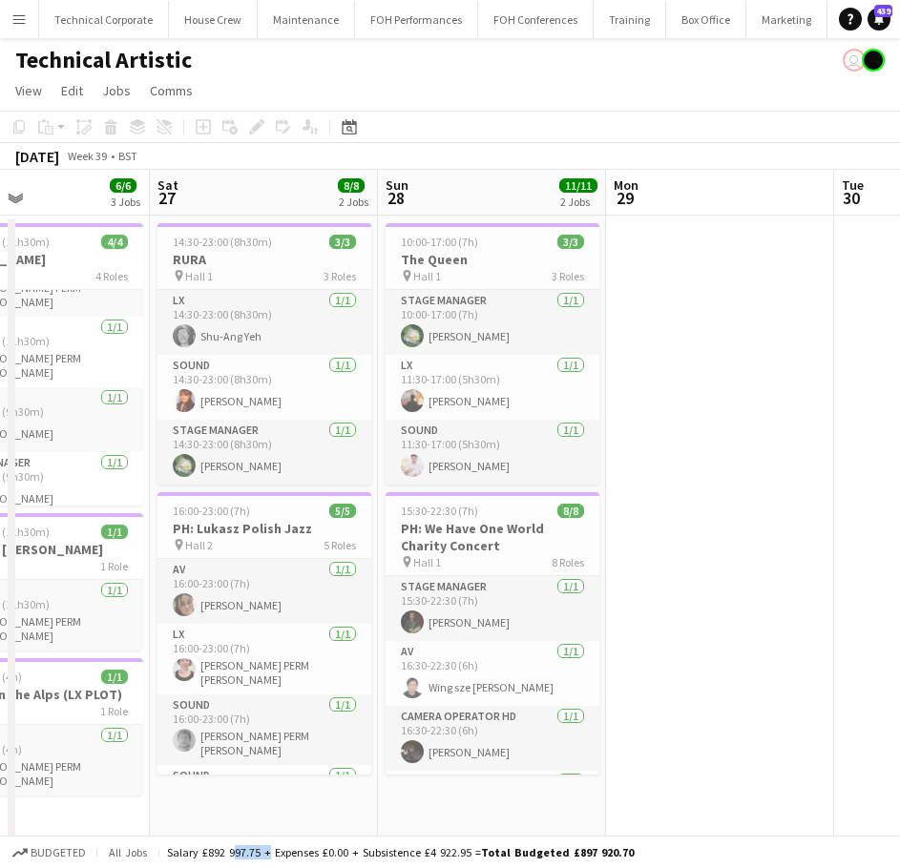
drag, startPoint x: 643, startPoint y: 551, endPoint x: 707, endPoint y: 557, distance: 64.3
click at [707, 557] on app-calendar-viewport "Wed 24 Thu 25 10/10 2 Jobs Fri 26 6/6 3 Jobs Sat 27 8/8 2 Jobs Sun 28 11/11 2 J…" at bounding box center [450, 743] width 900 height 1147
click at [456, 278] on div "pin Hall 1 3 Roles" at bounding box center [492, 275] width 214 height 15
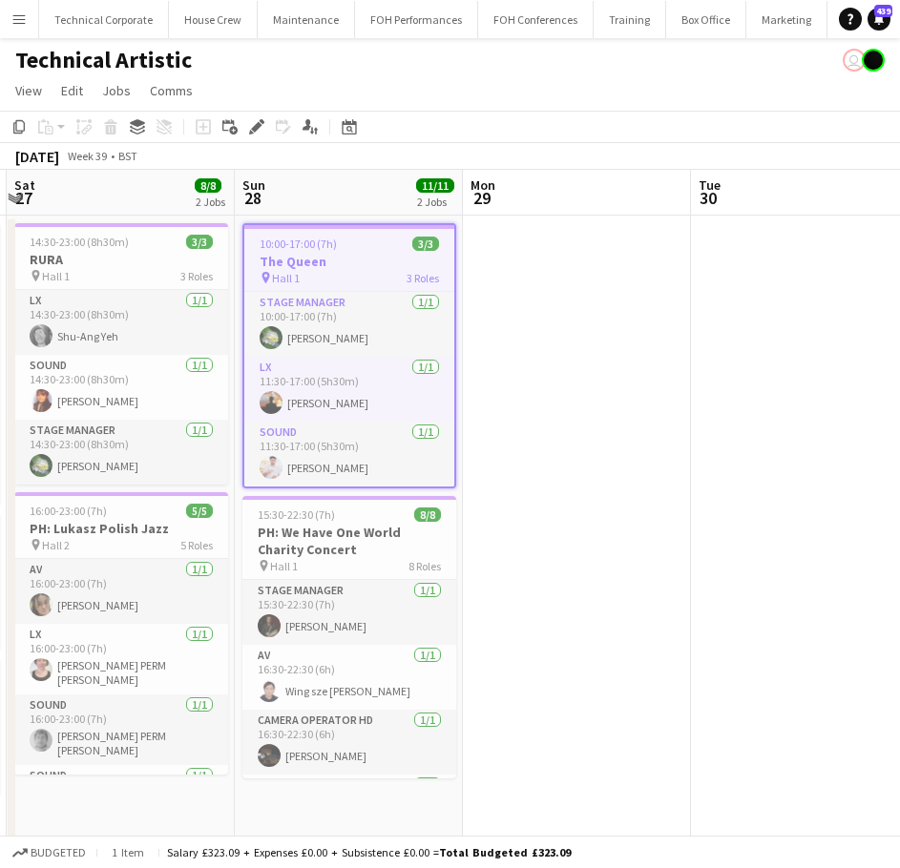
drag, startPoint x: 474, startPoint y: 335, endPoint x: 260, endPoint y: 228, distance: 238.9
click at [278, 327] on app-calendar-viewport "Wed 24 Thu 25 10/10 2 Jobs Fri 26 6/6 3 Jobs Sat 27 8/8 2 Jobs Sun 28 11/11 2 J…" at bounding box center [450, 743] width 900 height 1147
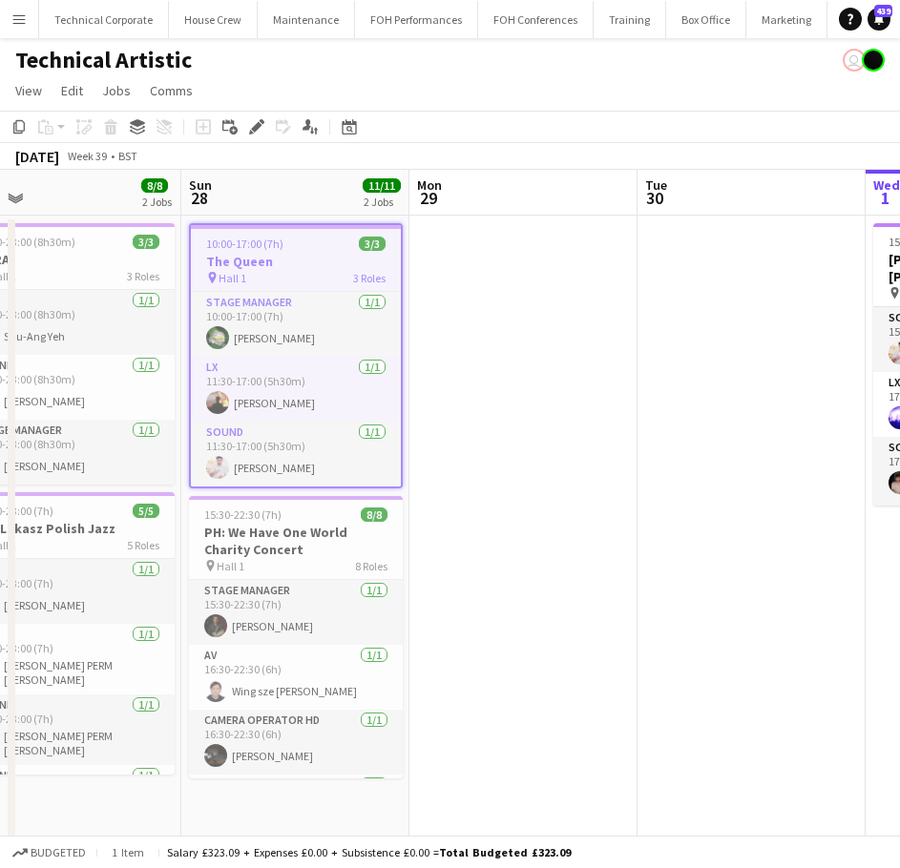
click at [260, 131] on icon "Edit" at bounding box center [256, 126] width 15 height 15
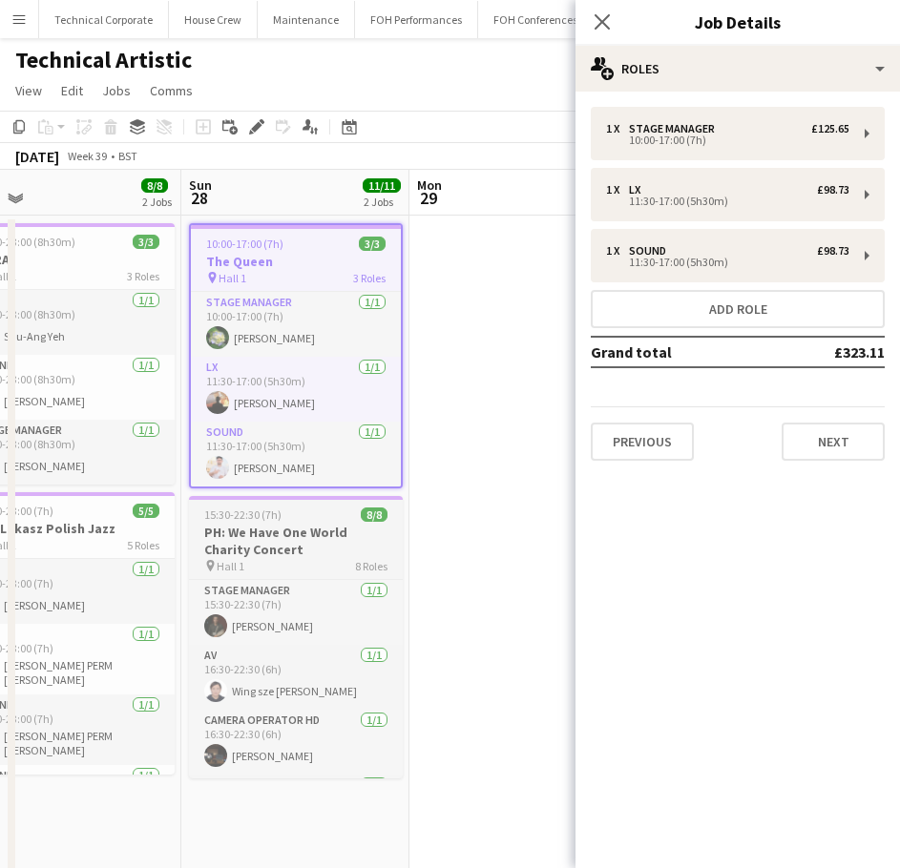
click at [317, 566] on div "pin Hall 1 8 Roles" at bounding box center [296, 565] width 214 height 15
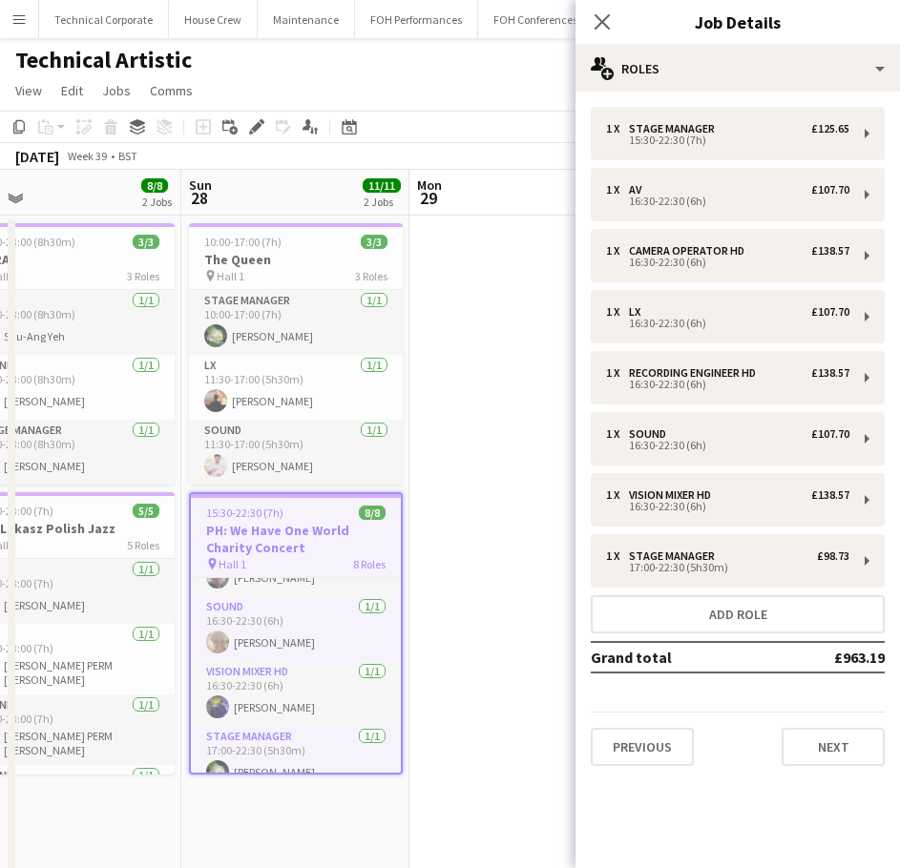
scroll to position [324, 0]
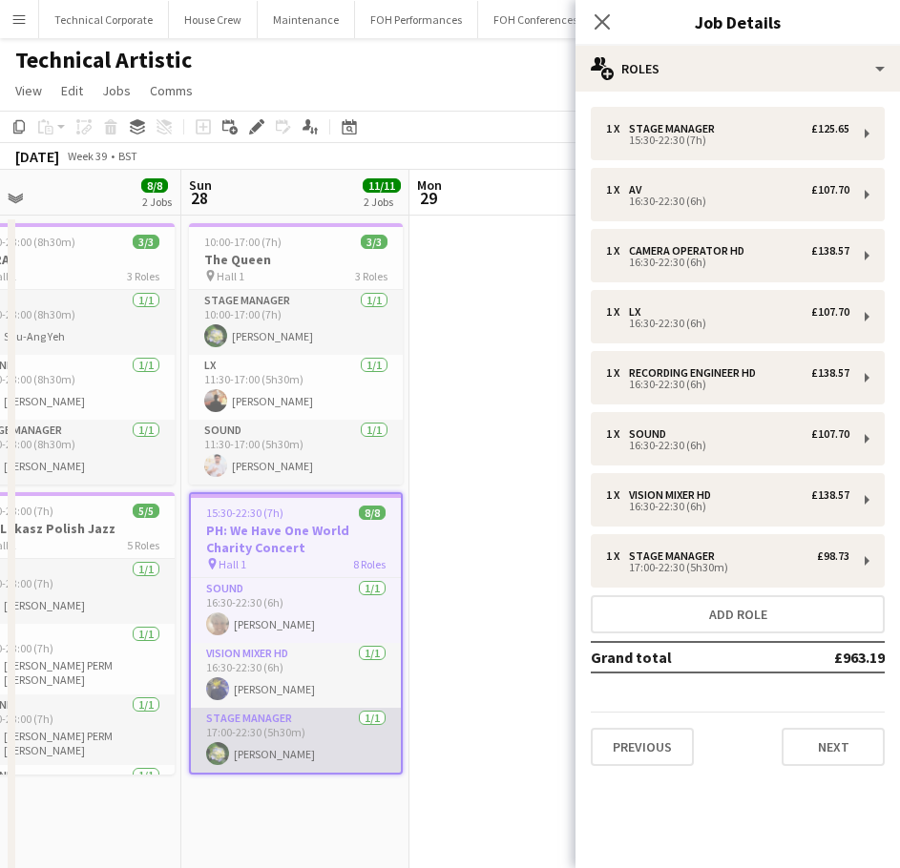
click at [301, 753] on app-card-role "Stage Manager 1/1 17:00-22:30 (5h30m) Ruth Shwer" at bounding box center [296, 740] width 210 height 65
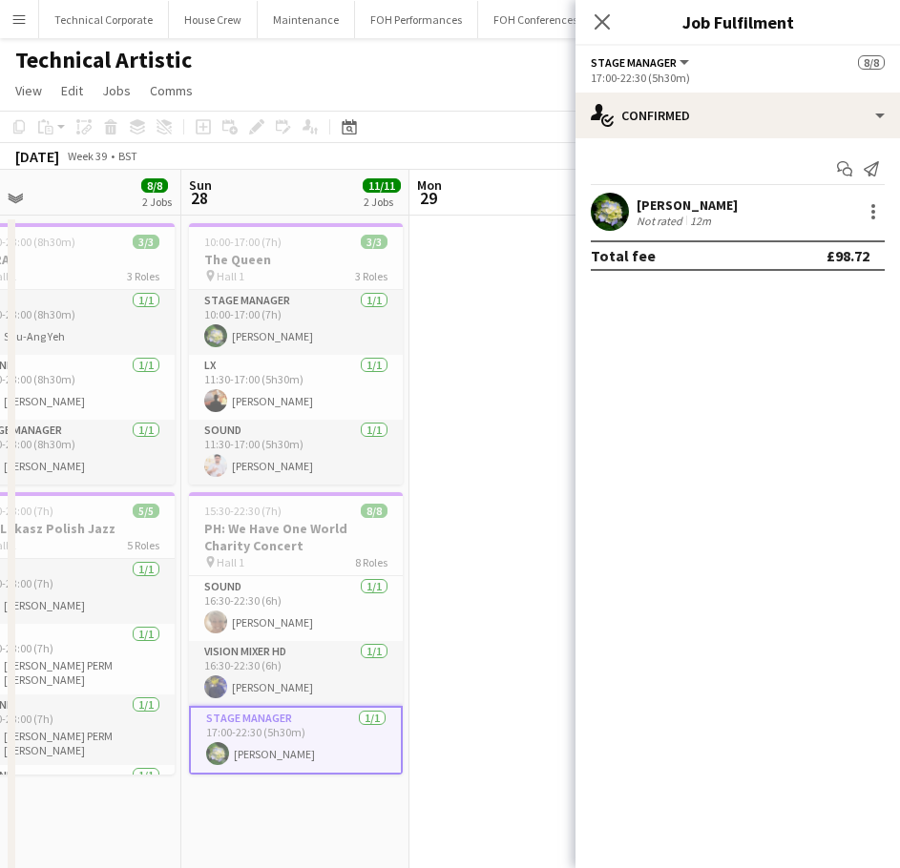
click at [808, 92] on app-options-switcher "Stage Manager All roles Stage Manager 8/8 17:00-22:30 (5h30m)" at bounding box center [737, 69] width 324 height 47
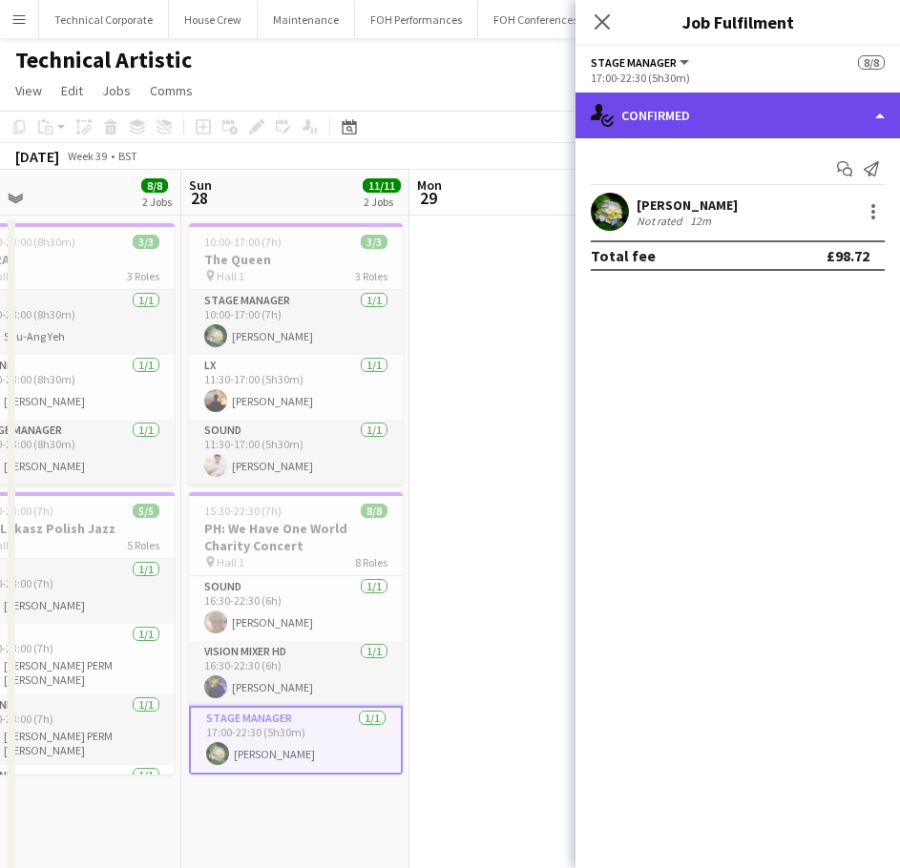
click at [793, 113] on div "single-neutral-actions-check-2 Confirmed" at bounding box center [737, 116] width 324 height 46
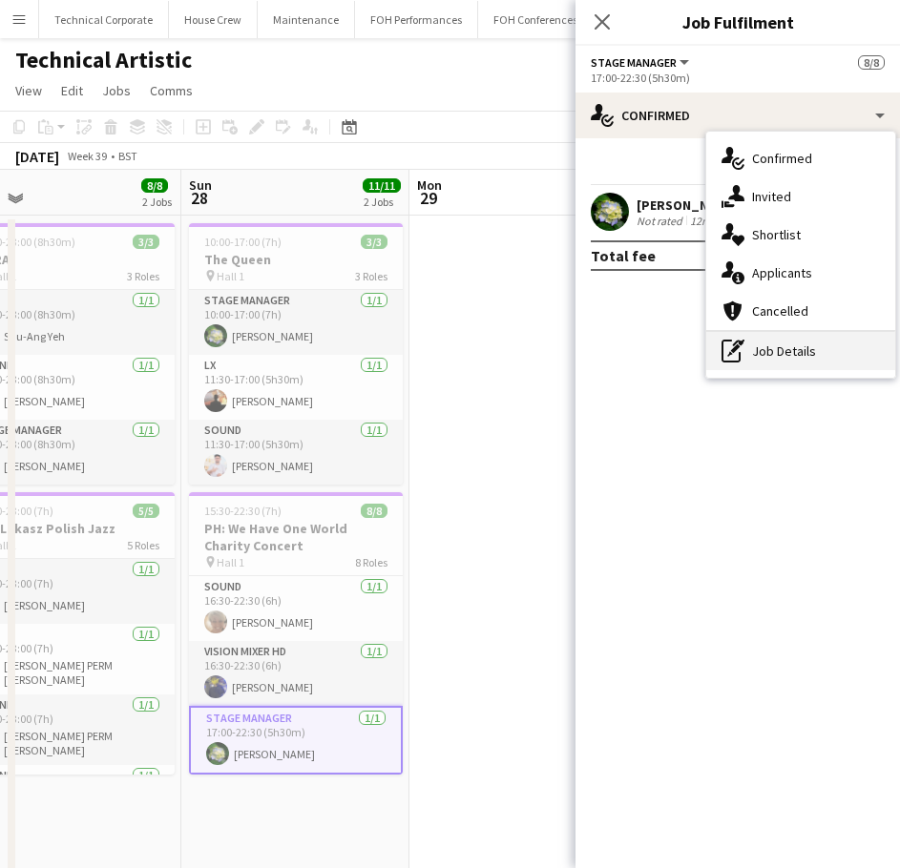
drag, startPoint x: 802, startPoint y: 337, endPoint x: 787, endPoint y: 228, distance: 109.8
click at [801, 337] on div "pen-write Job Details" at bounding box center [800, 351] width 189 height 38
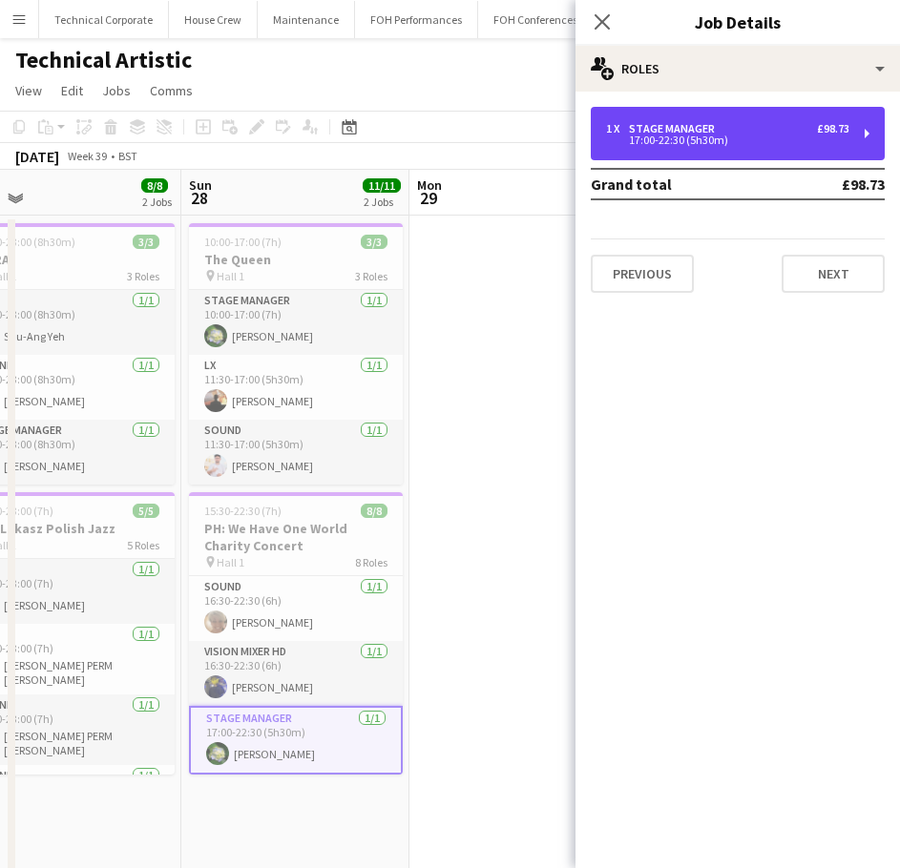
click at [801, 123] on div "1 x Stage Manager £98.73 17:00-22:30 (5h30m)" at bounding box center [738, 133] width 294 height 53
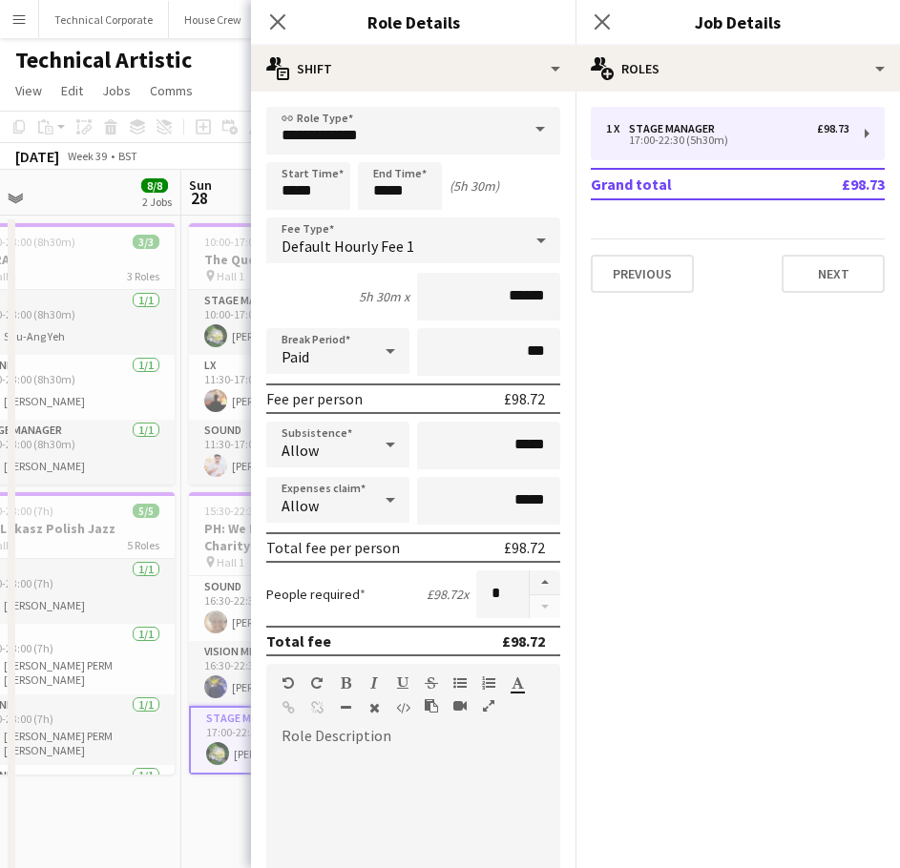
click at [360, 464] on div "Allow" at bounding box center [318, 445] width 105 height 46
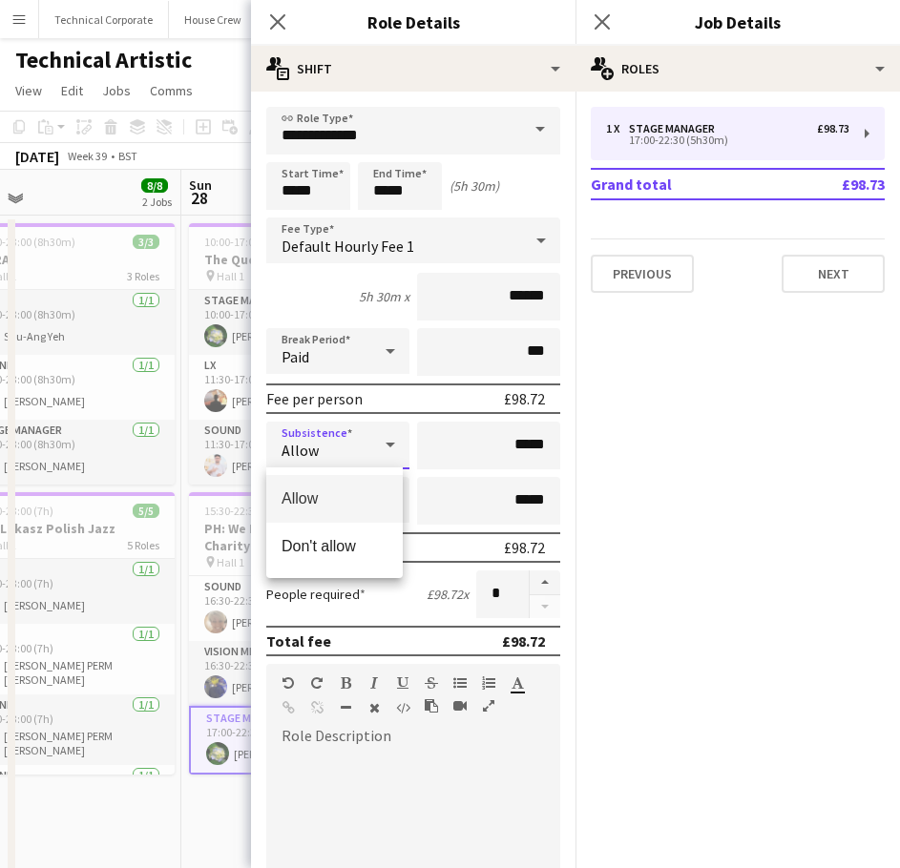
click at [360, 464] on div at bounding box center [450, 434] width 900 height 868
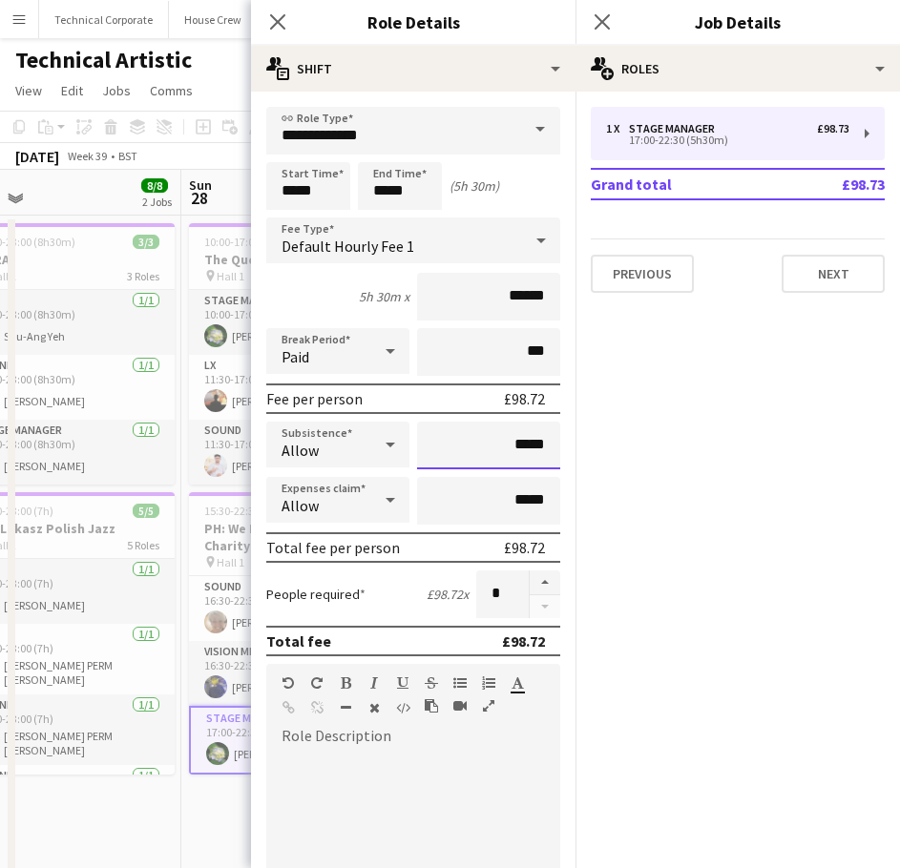
drag, startPoint x: 466, startPoint y: 447, endPoint x: 503, endPoint y: 446, distance: 37.2
click at [467, 447] on input "*****" at bounding box center [488, 446] width 143 height 48
drag, startPoint x: 523, startPoint y: 444, endPoint x: 356, endPoint y: 478, distance: 170.5
click at [476, 448] on input "*****" at bounding box center [488, 446] width 143 height 48
click at [611, 516] on mat-expansion-panel "pencil3 General details 1 x Stage Manager £98.73 17:00-22:30 (5h30m) Grand tota…" at bounding box center [737, 480] width 324 height 777
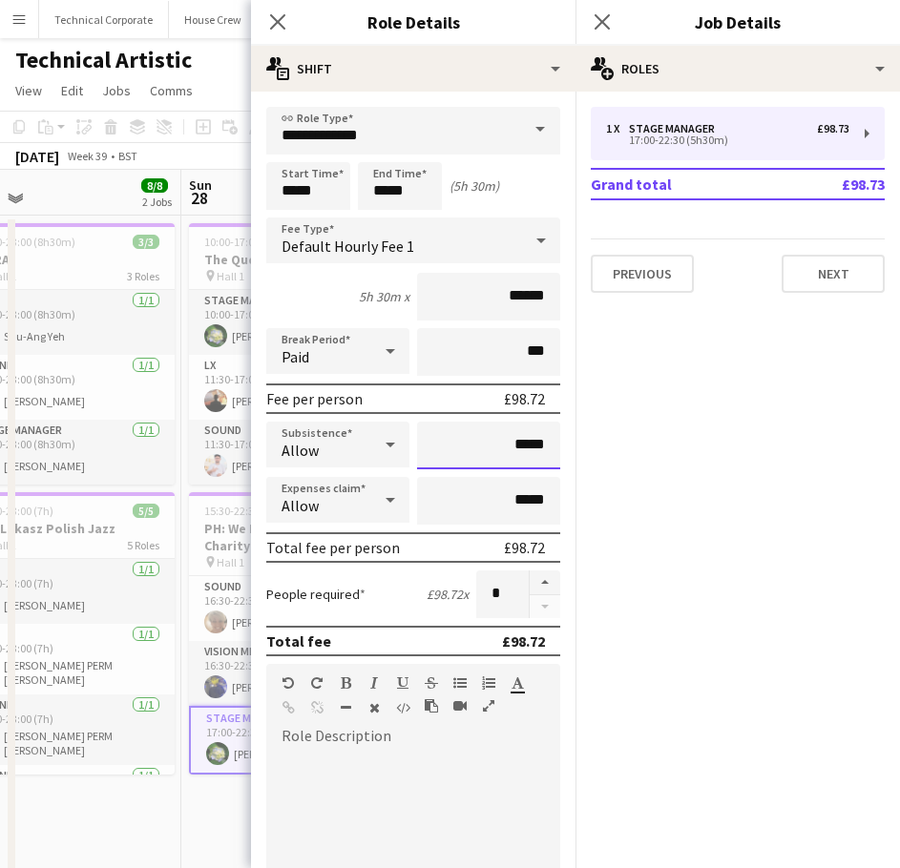
drag, startPoint x: 532, startPoint y: 445, endPoint x: 462, endPoint y: 451, distance: 70.9
click at [470, 444] on input "*****" at bounding box center [488, 446] width 143 height 48
type input "******"
click at [738, 436] on mat-expansion-panel "pencil3 General details 1 x Stage Manager £98.73 17:00-22:30 (5h30m) Grand tota…" at bounding box center [737, 480] width 324 height 777
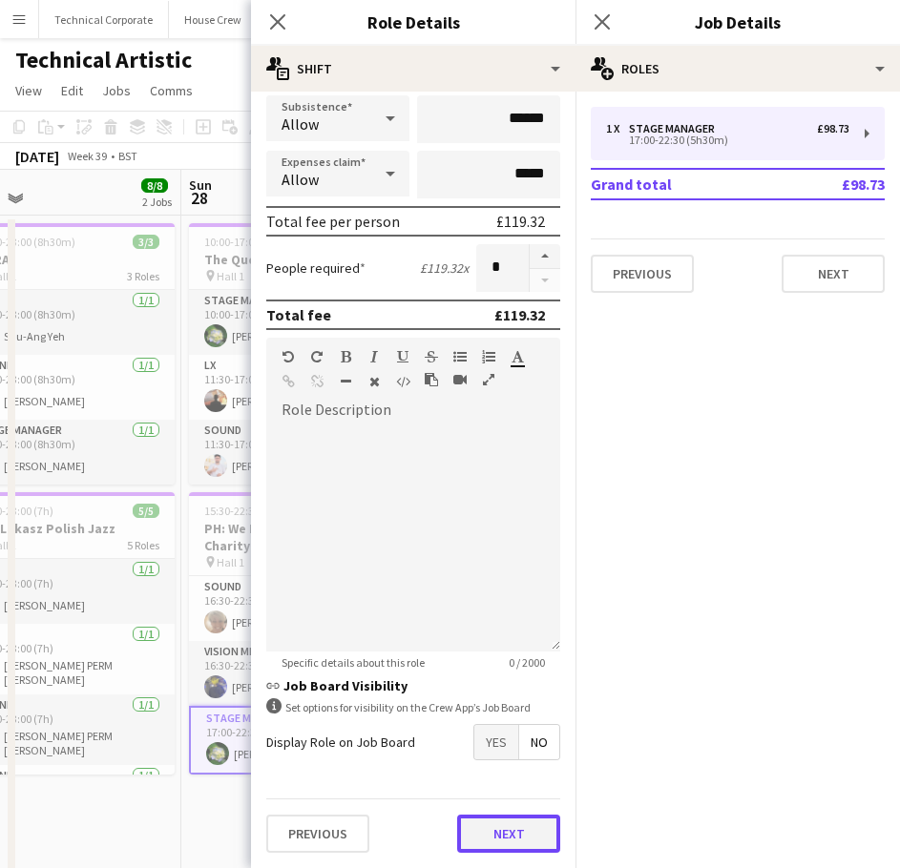
click at [502, 831] on button "Next" at bounding box center [508, 834] width 103 height 38
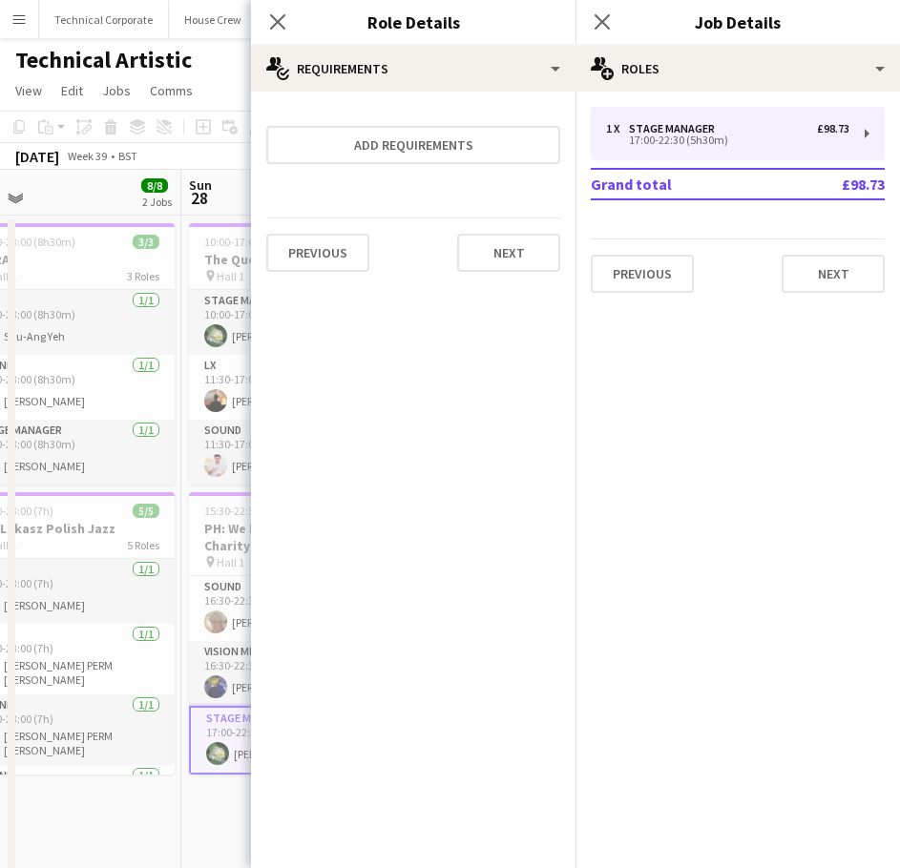
scroll to position [0, 0]
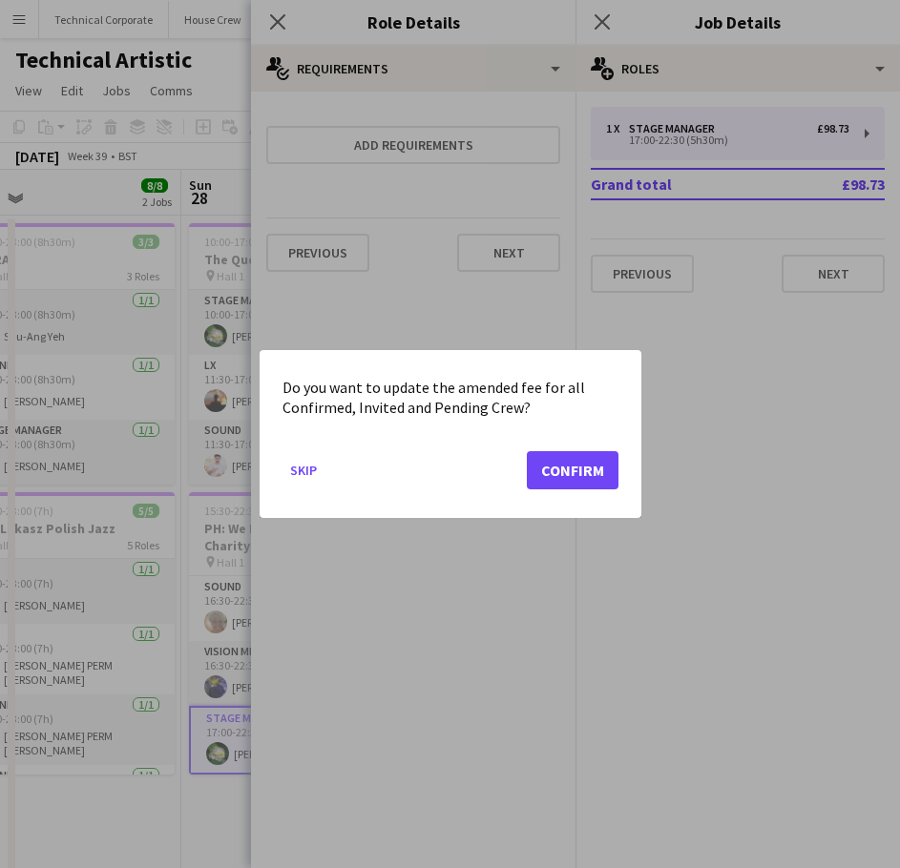
click at [619, 489] on div "Do you want to update the amended fee for all Confirmed, Invited and Pending Cr…" at bounding box center [451, 434] width 382 height 168
click at [614, 482] on button "Confirm" at bounding box center [573, 470] width 92 height 38
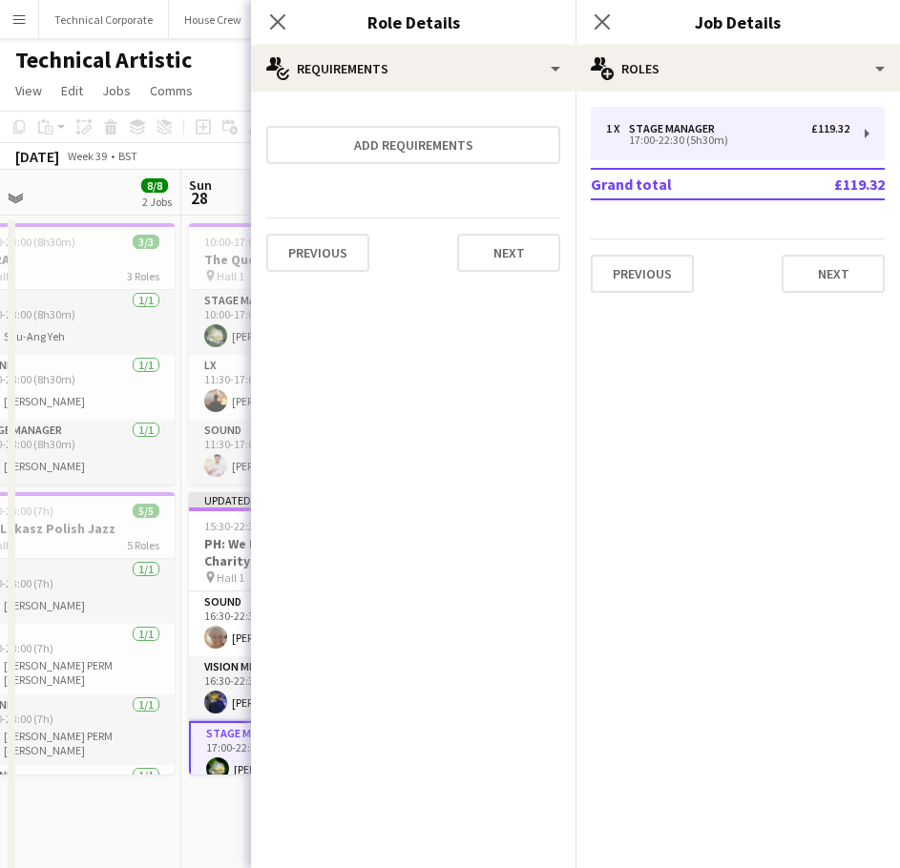
click at [270, 18] on icon "Close pop-in" at bounding box center [277, 21] width 15 height 15
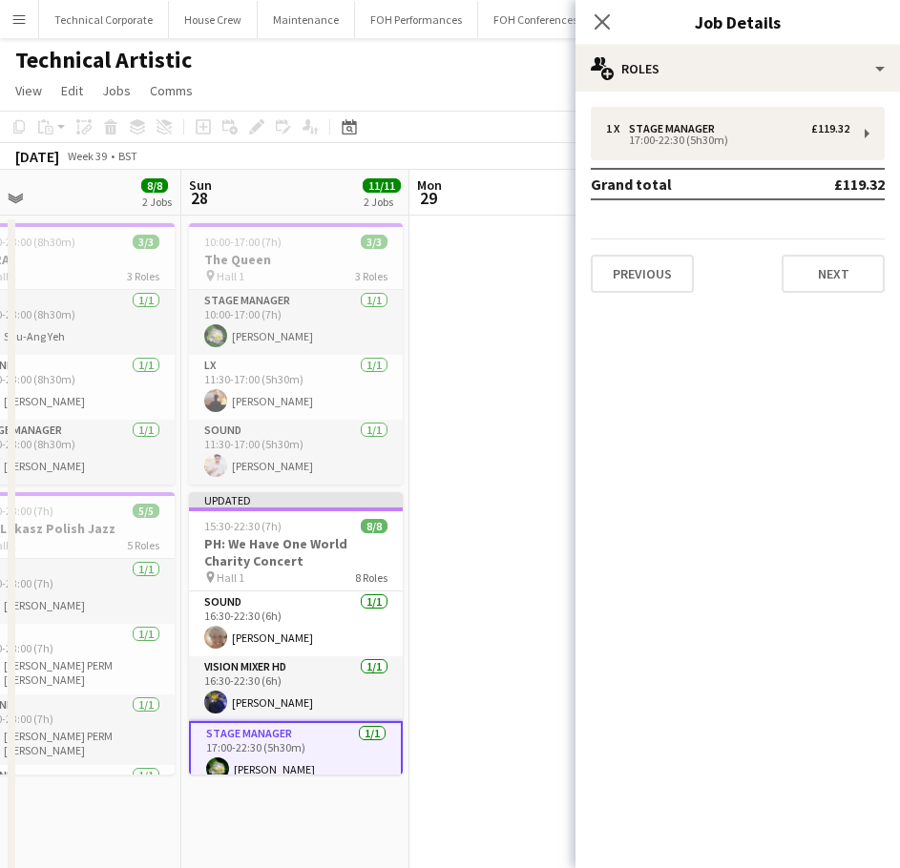
click at [705, 488] on mat-expansion-panel "pencil3 General details 1 x Stage Manager £119.32 17:00-22:30 (5h30m) Grand tot…" at bounding box center [737, 480] width 324 height 777
click at [478, 550] on app-date-cell at bounding box center [523, 766] width 228 height 1101
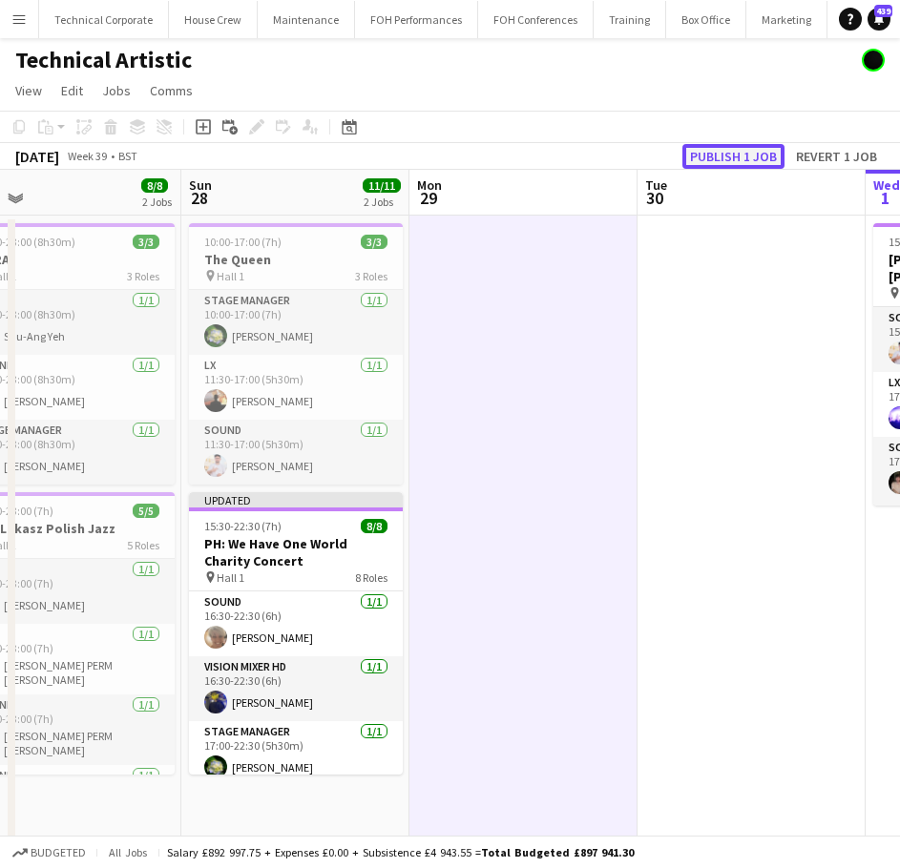
click at [759, 155] on button "Publish 1 job" at bounding box center [733, 156] width 102 height 25
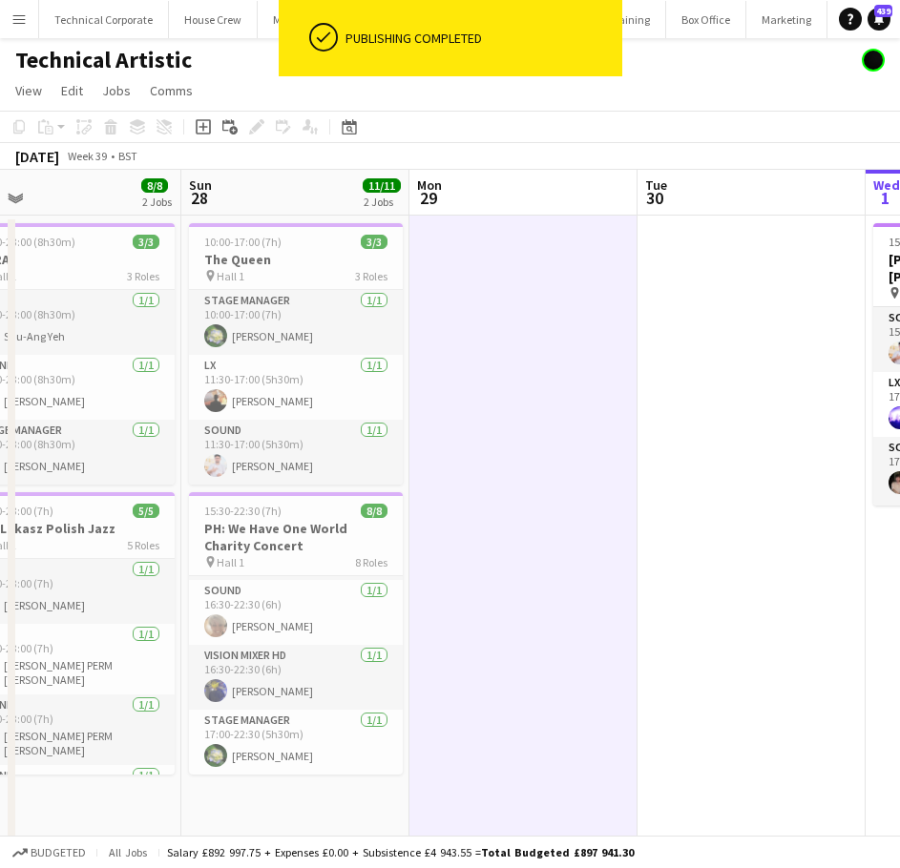
scroll to position [321, 0]
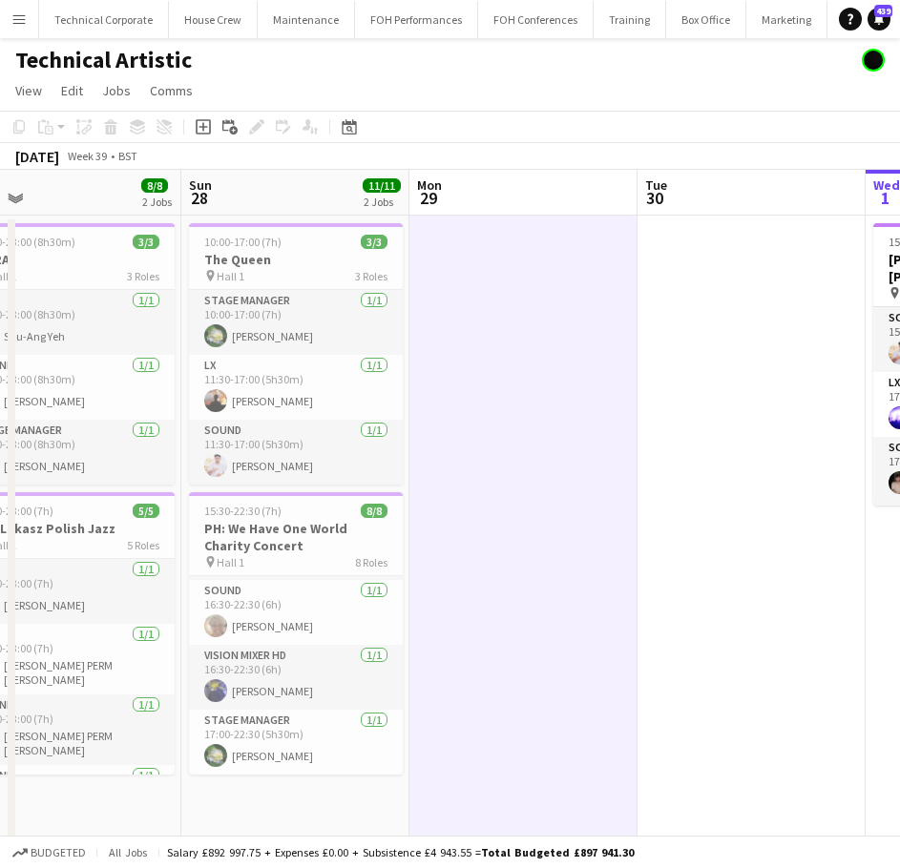
click at [500, 461] on app-date-cell at bounding box center [523, 766] width 228 height 1101
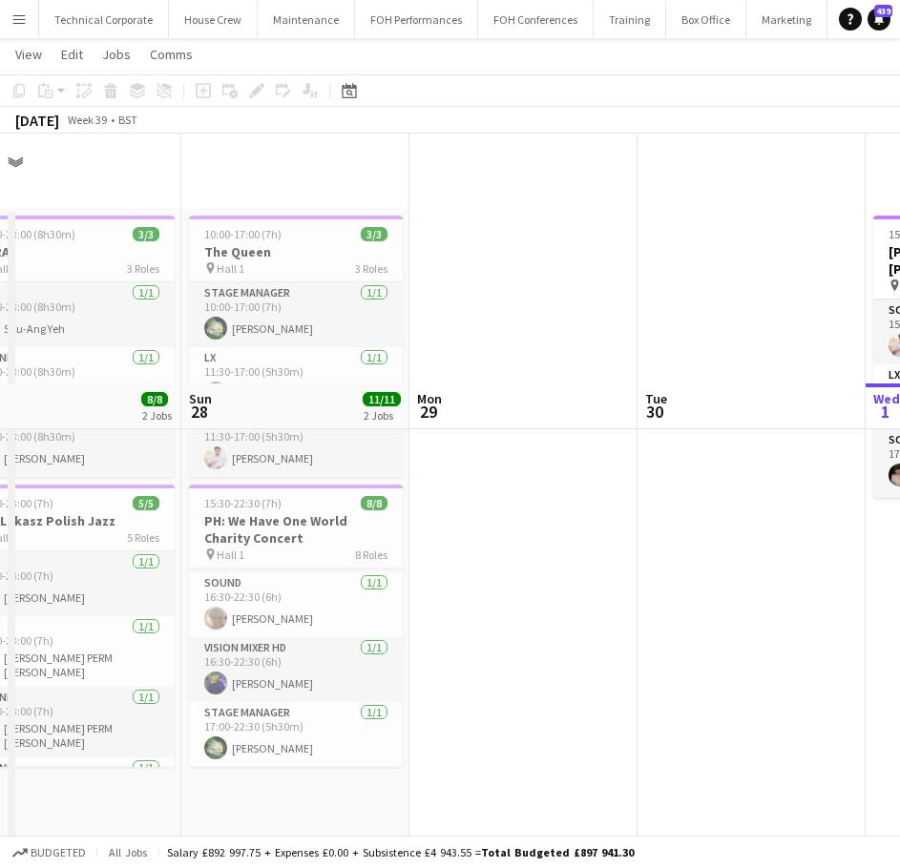
scroll to position [0, 0]
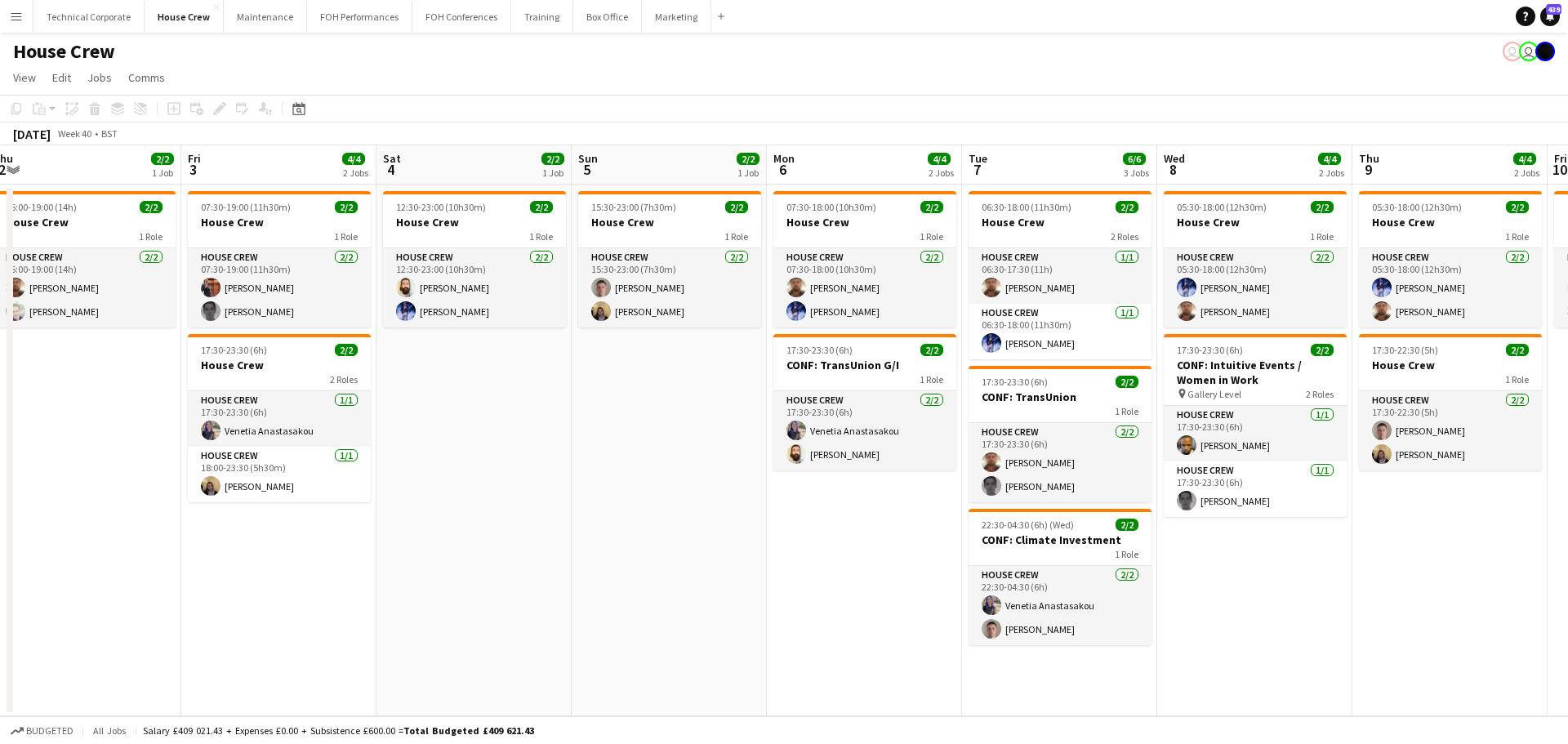
scroll to position [0, 505]
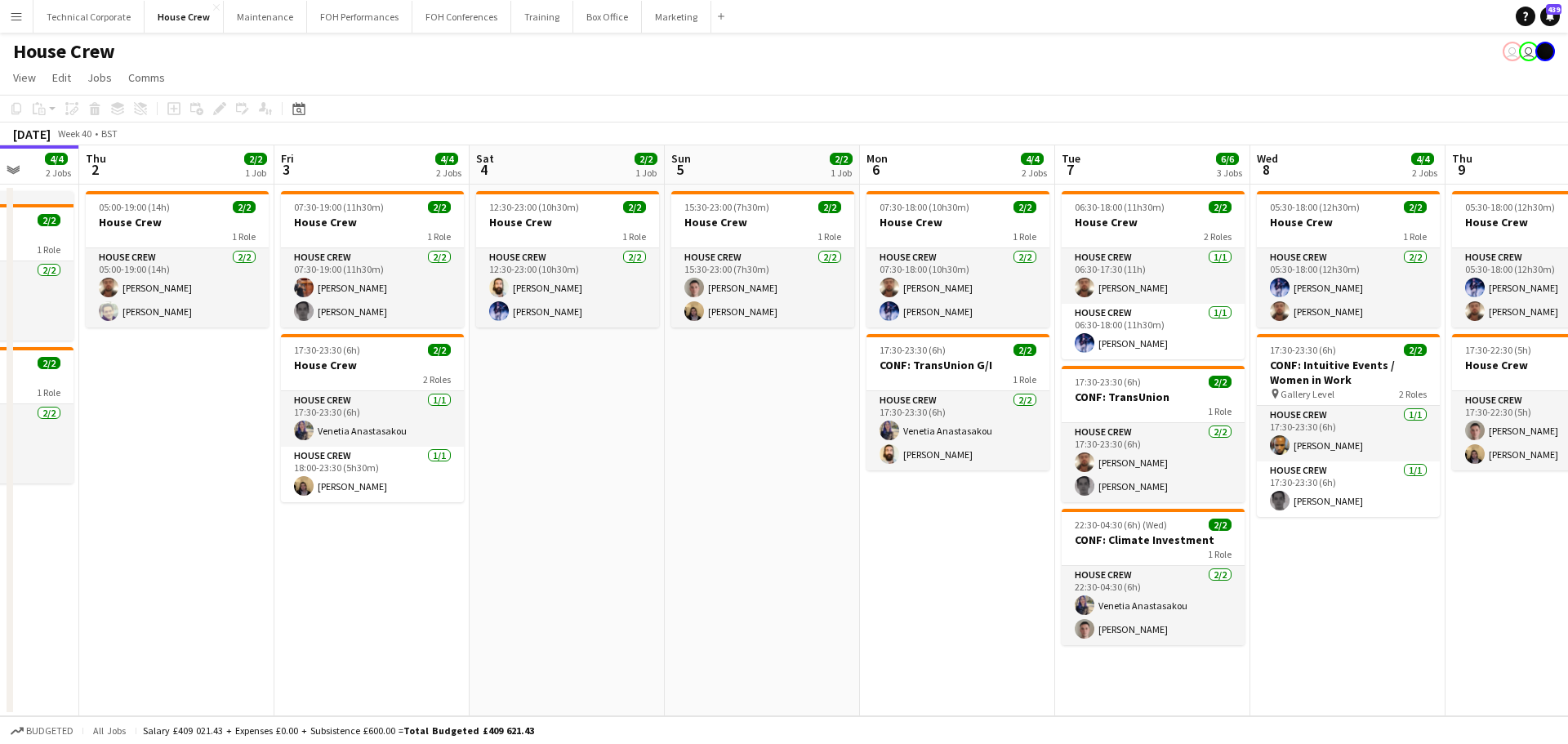
drag, startPoint x: 671, startPoint y: 337, endPoint x: 866, endPoint y: 347, distance: 195.3
click at [866, 348] on app-calendar-viewport "Mon 29 4/4 2 Jobs Tue 30 2/2 1 Job Wed 1 4/4 2 Jobs Thu 2 2/2 1 Job Fri 3 4/4 2…" at bounding box center [784, 431] width 1568 height 571
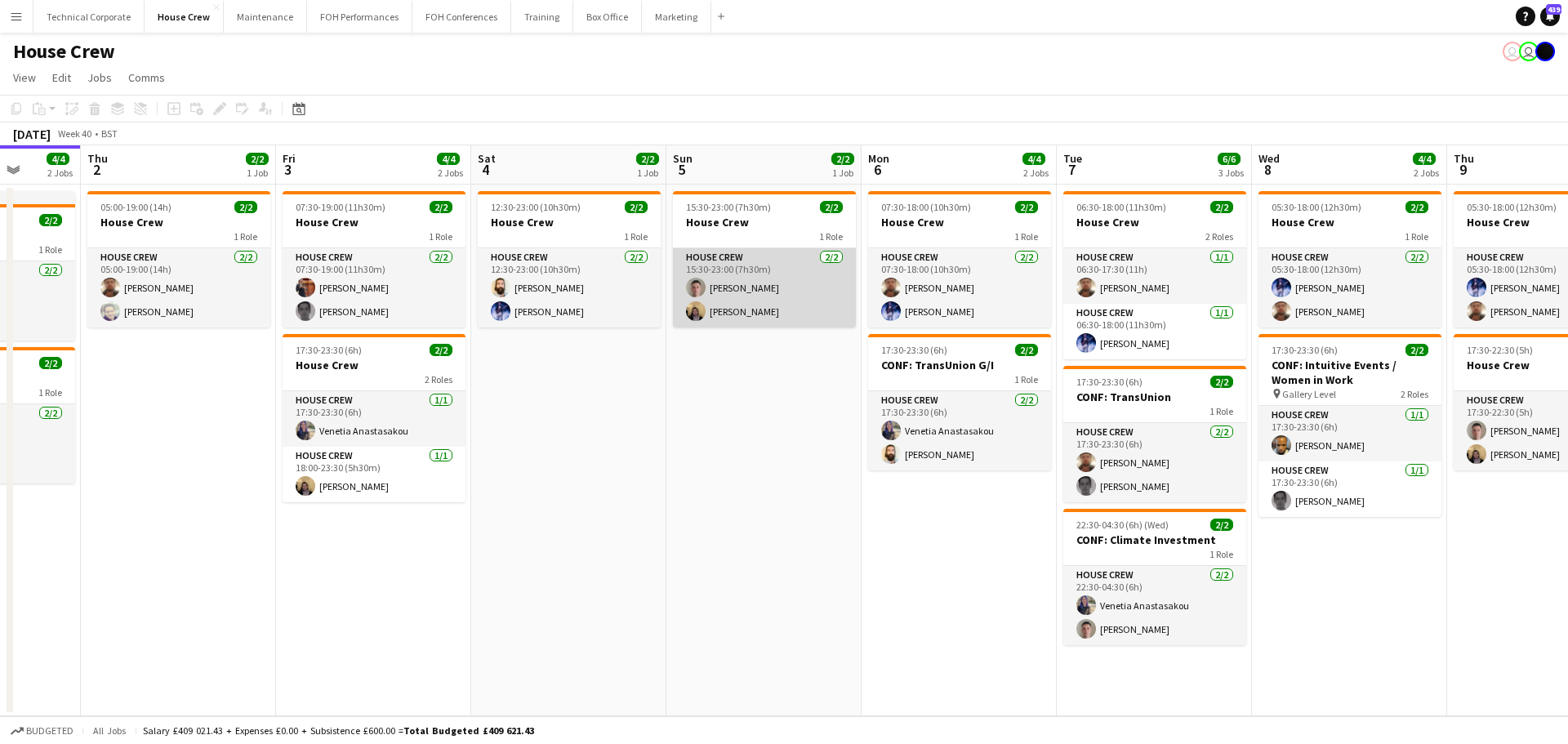
click at [769, 277] on app-card-role "House Crew 2/2 15:30-23:00 (7h30m) Robert Buckland James Reyes-Gomez" at bounding box center [764, 288] width 183 height 80
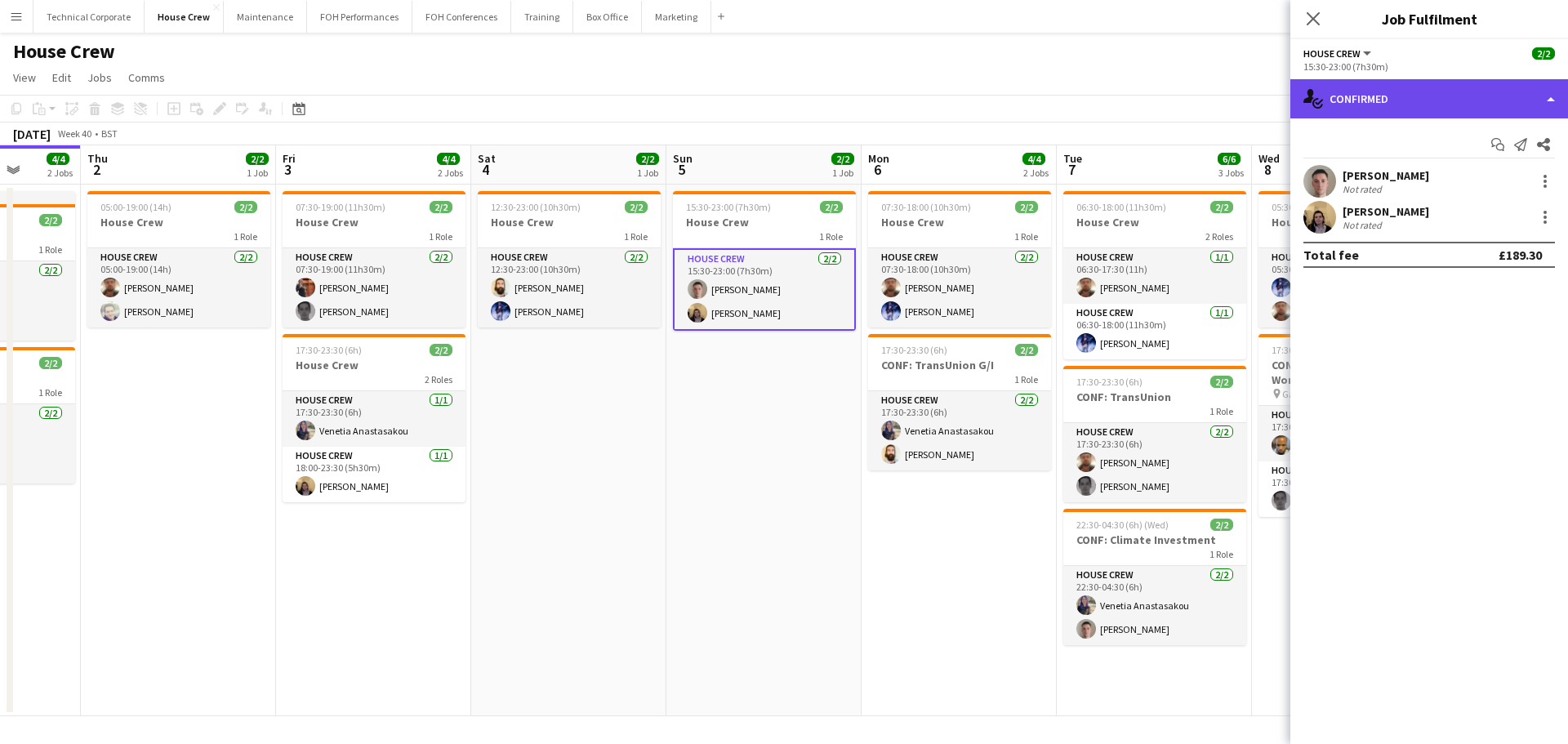
click at [1335, 94] on div "single-neutral-actions-check-2 Confirmed" at bounding box center [1429, 99] width 277 height 39
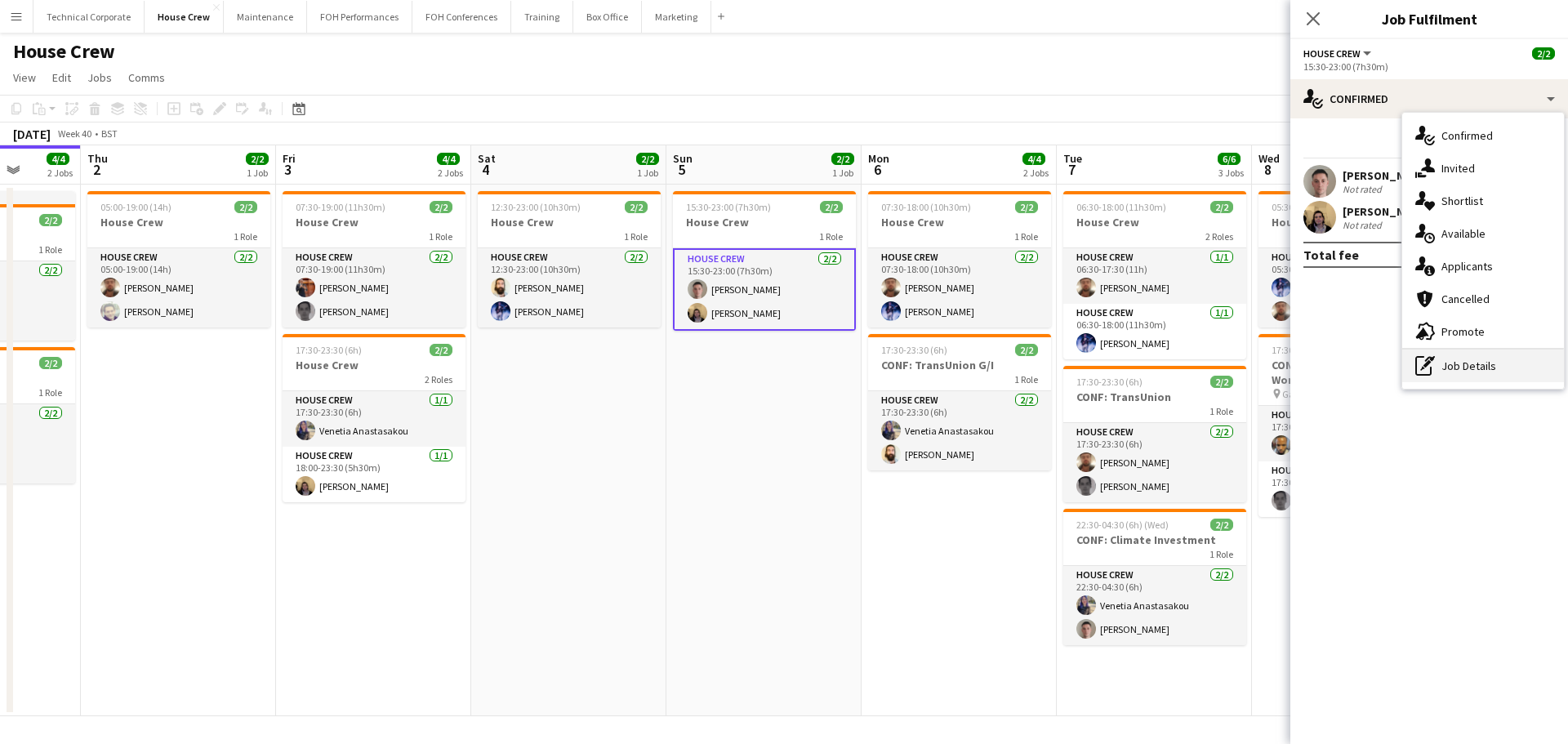
click at [1465, 380] on div "pen-write Job Details" at bounding box center [1482, 366] width 162 height 33
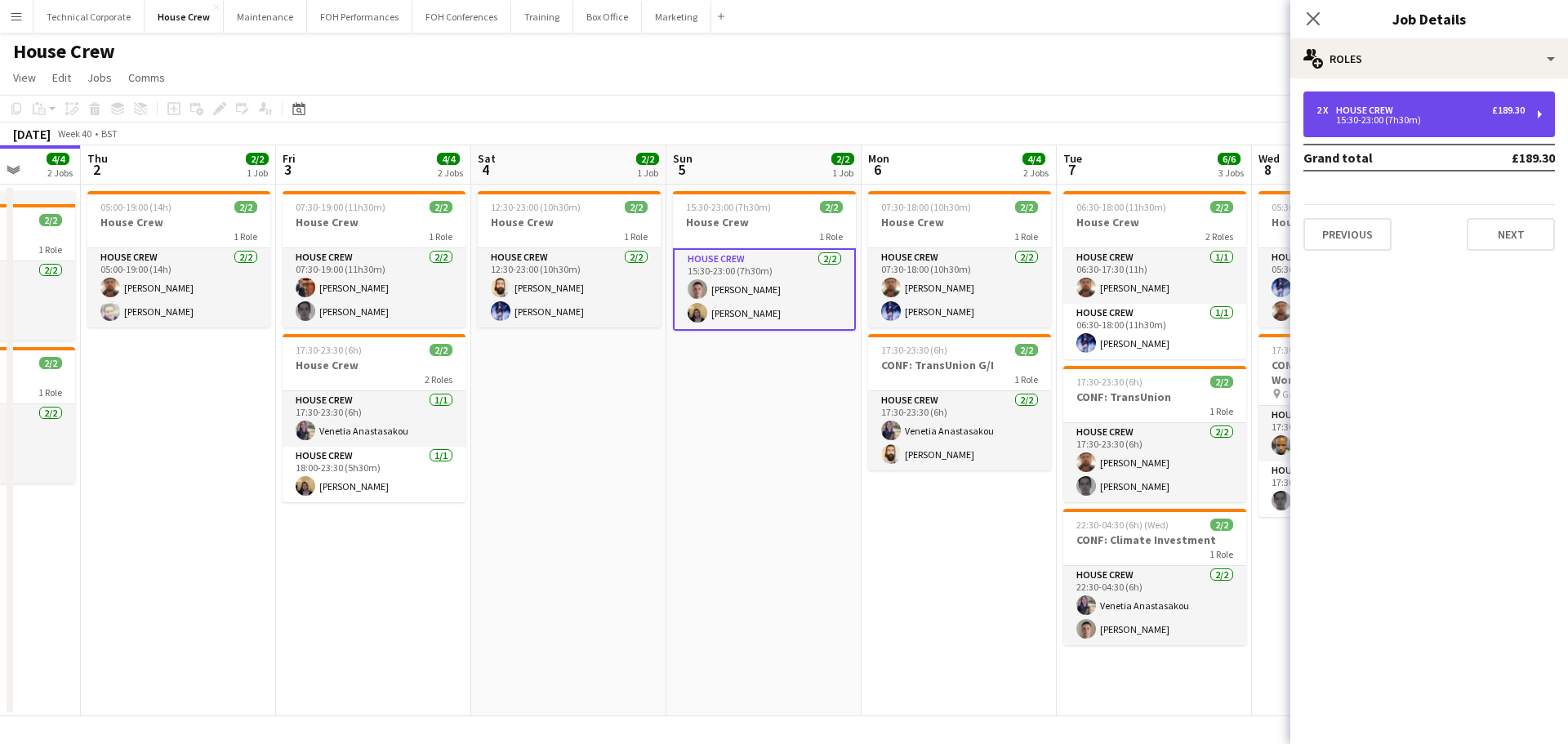
click at [1429, 108] on div "2 x House Crew £189.30" at bounding box center [1420, 110] width 208 height 11
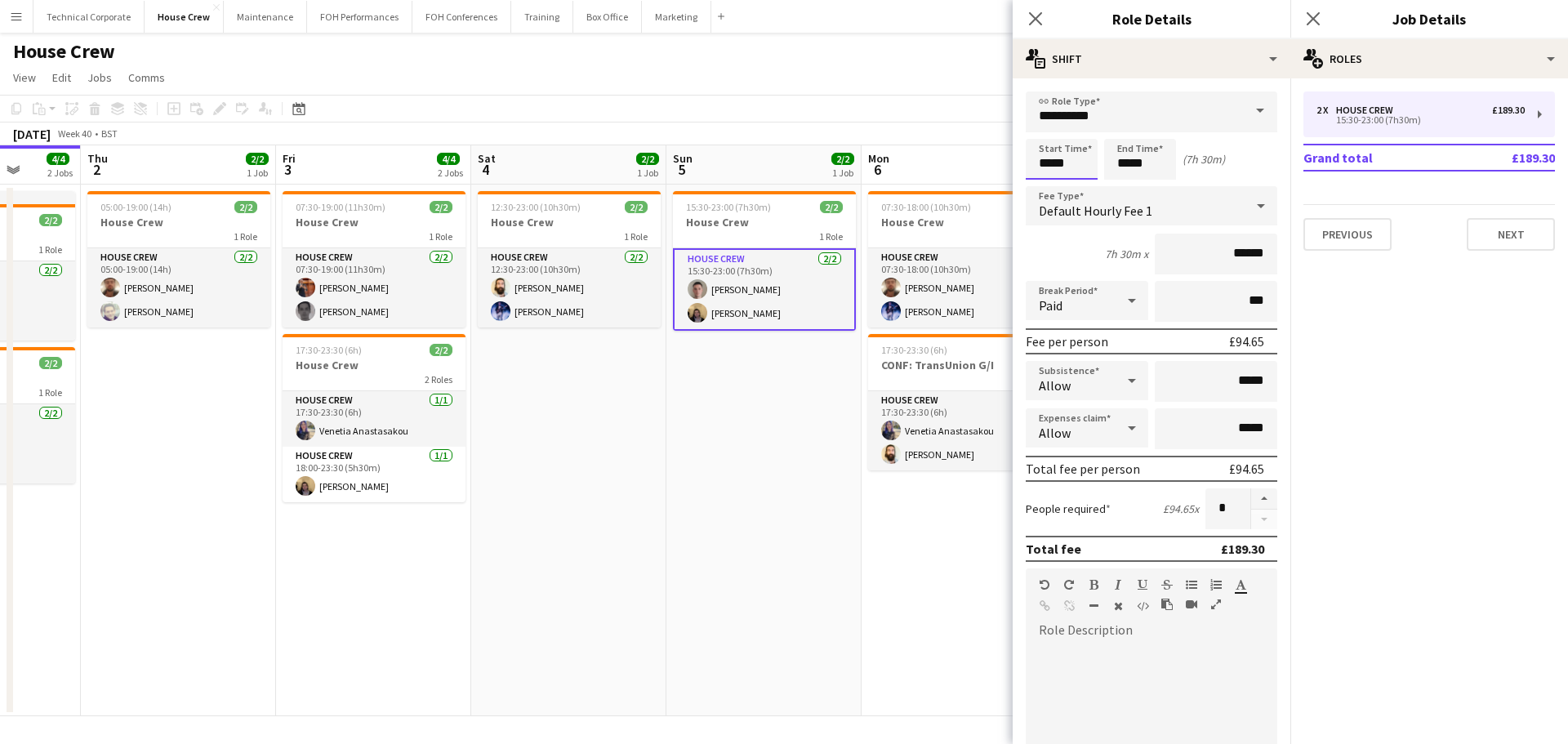
click at [1059, 163] on input "*****" at bounding box center [1061, 159] width 72 height 41
type input "*****"
click at [1039, 187] on div at bounding box center [1045, 187] width 33 height 16
click at [767, 471] on app-date-cell "15:30-23:00 (7h30m) 2/2 House Crew 1 Role House Crew 2/2 15:30-23:00 (7h30m) Ro…" at bounding box center [764, 450] width 195 height 532
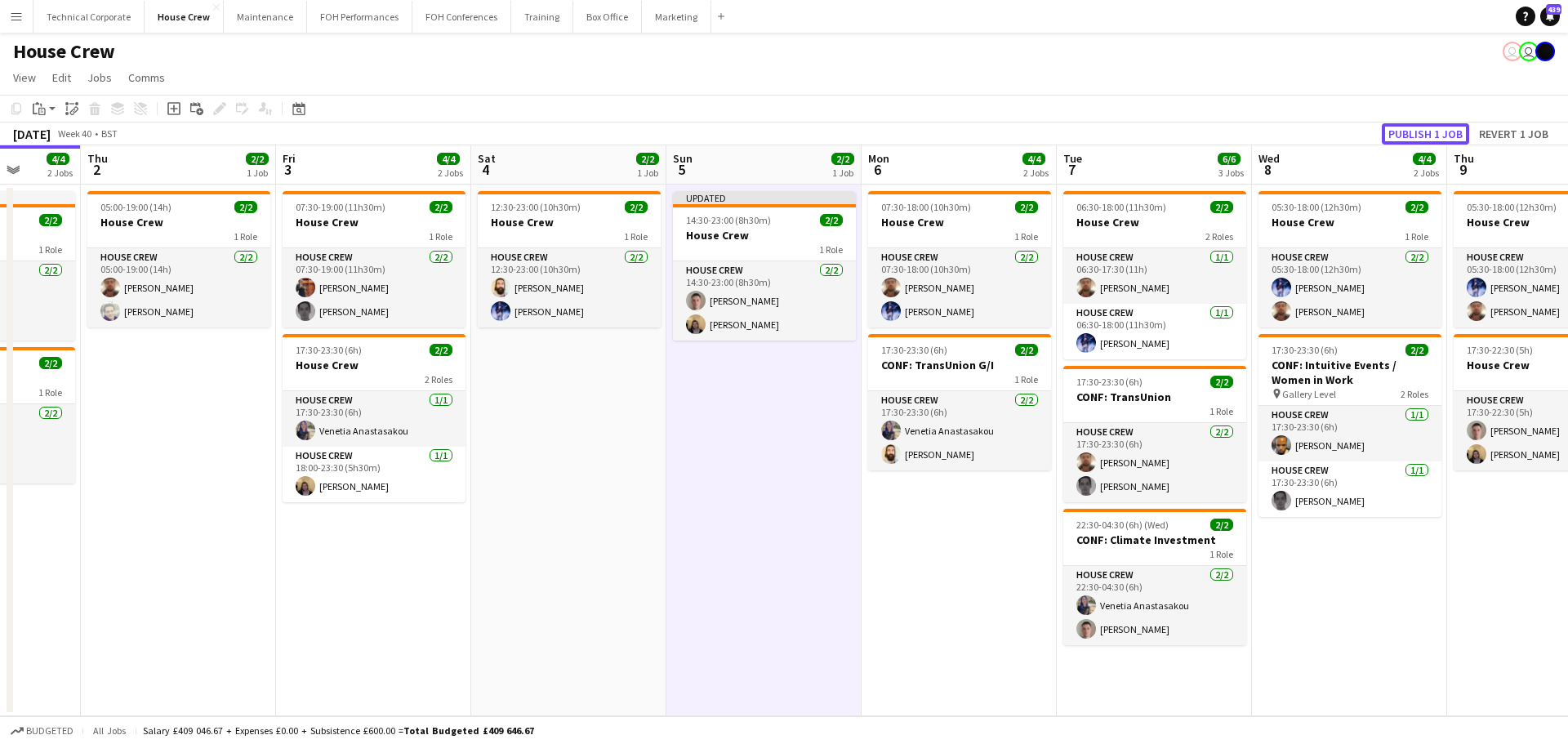
click at [1407, 136] on button "Publish 1 job" at bounding box center [1425, 134] width 87 height 21
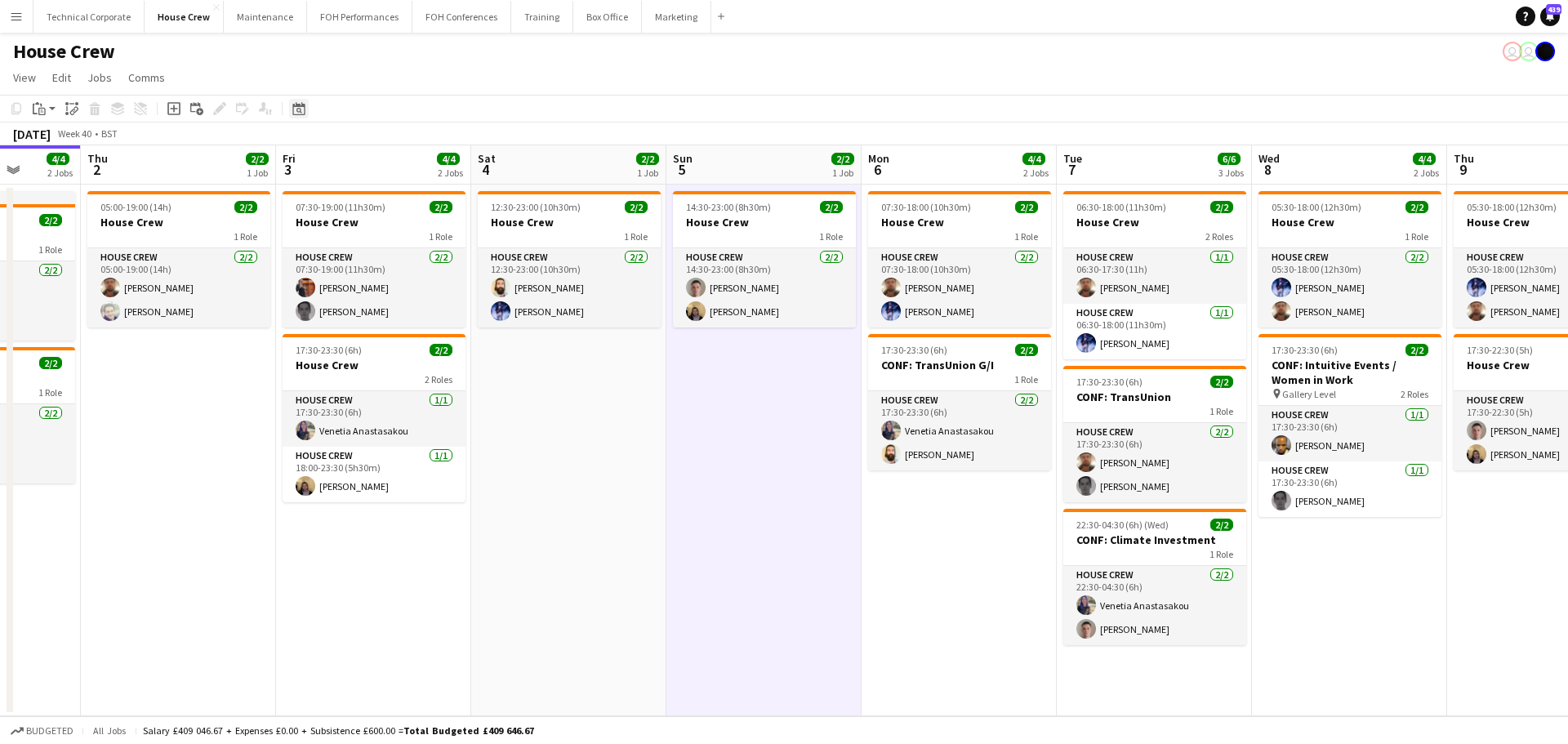
click at [302, 115] on icon at bounding box center [299, 108] width 12 height 13
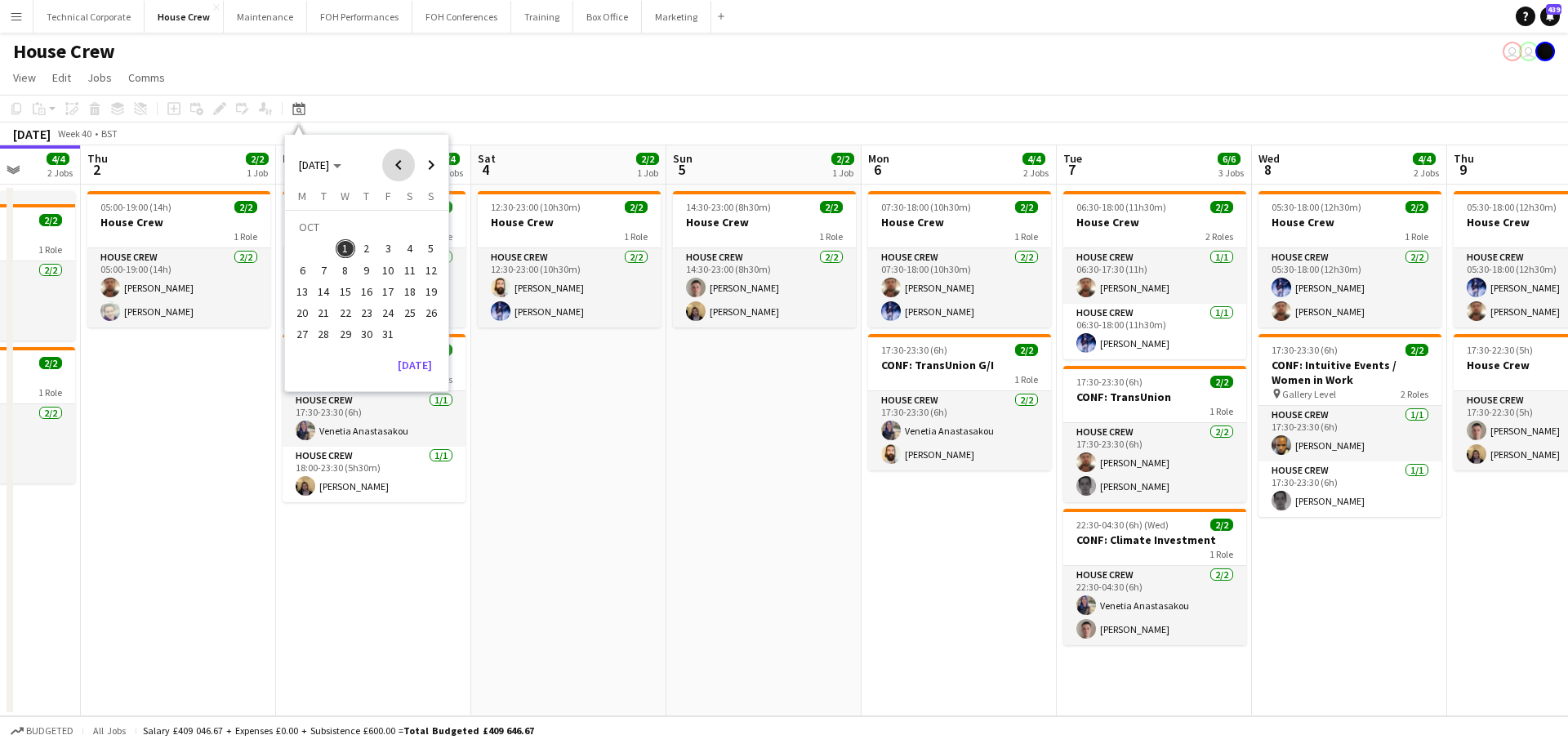
click at [402, 170] on span "Previous month" at bounding box center [399, 165] width 33 height 33
click at [343, 286] on span "17" at bounding box center [345, 291] width 20 height 20
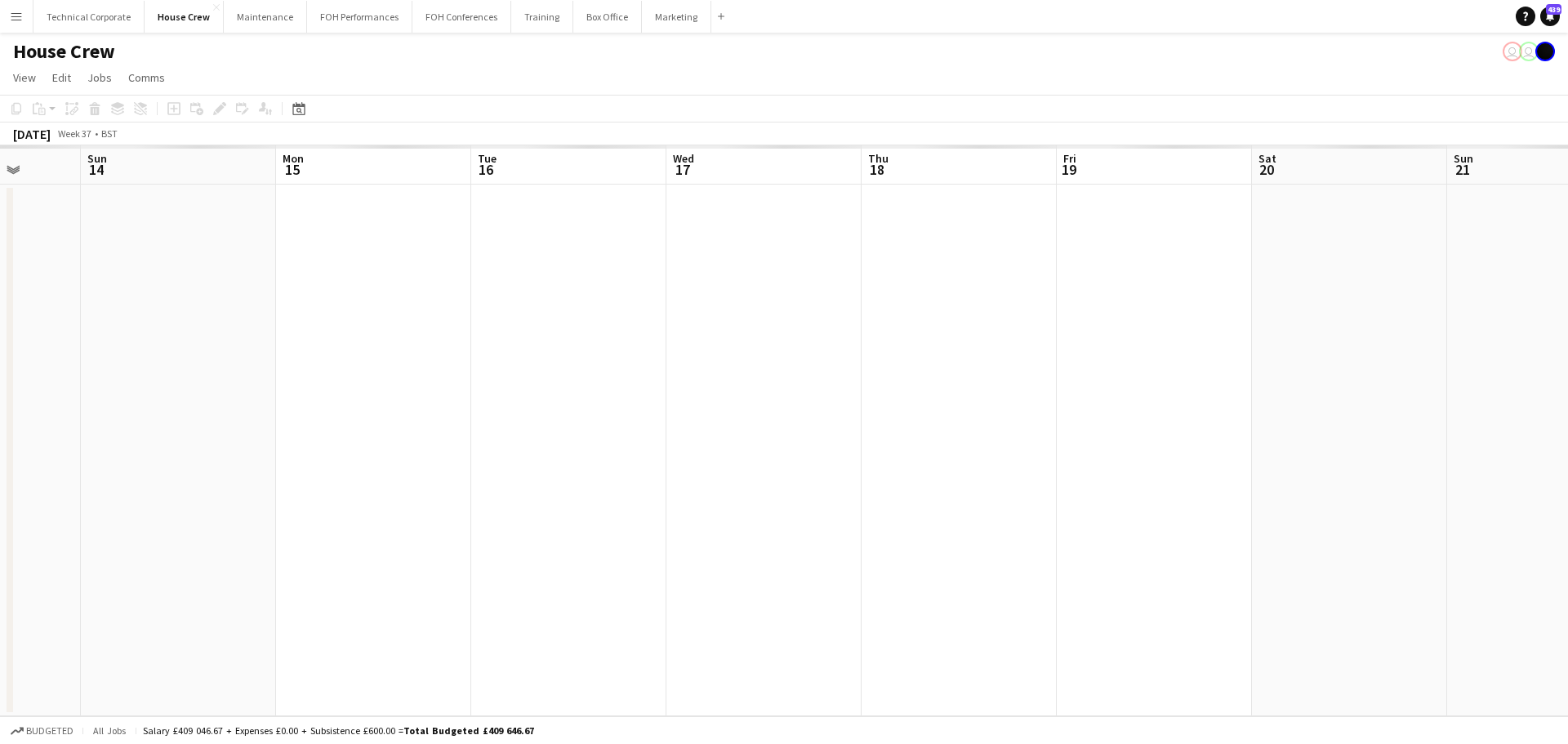
scroll to position [0, 561]
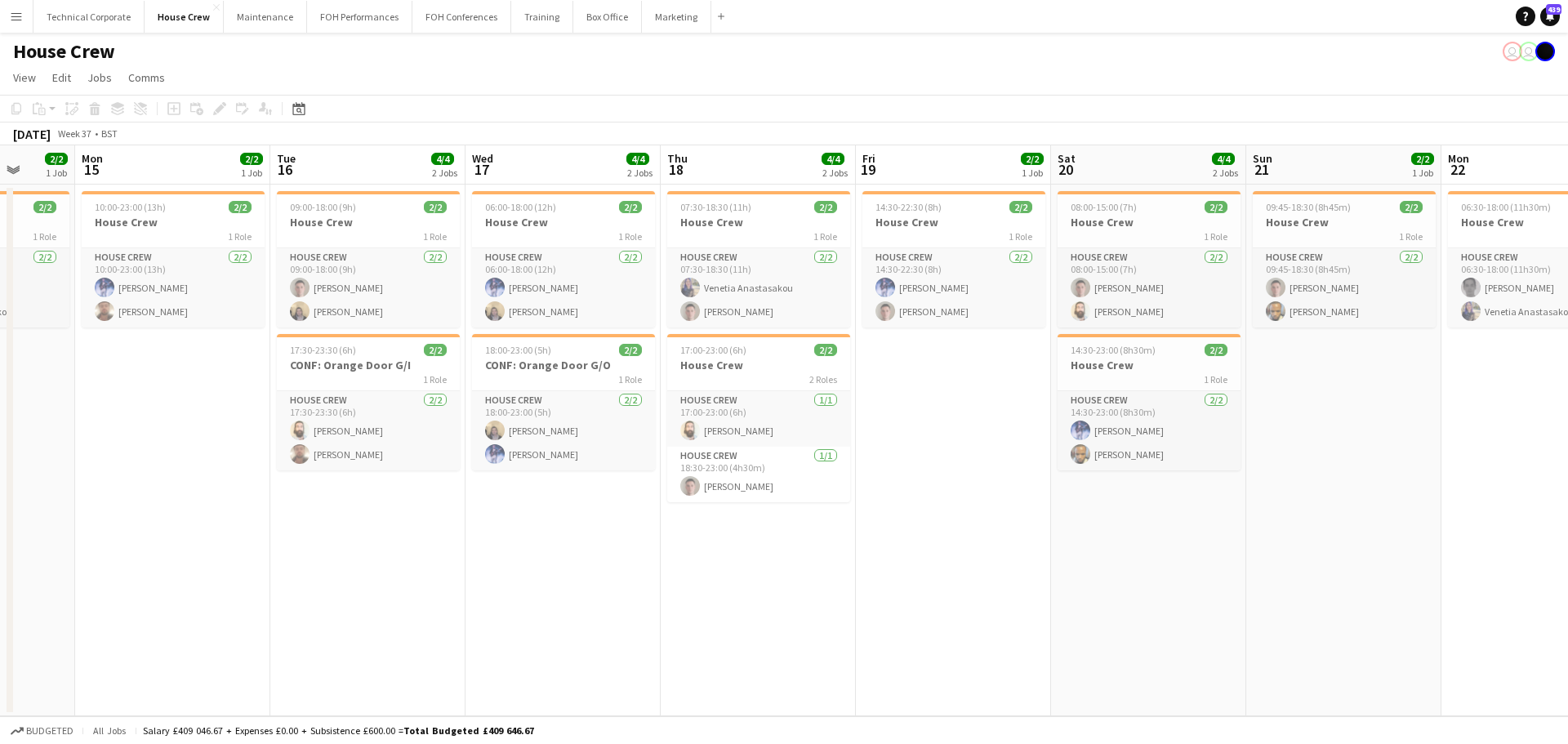
drag, startPoint x: 610, startPoint y: 547, endPoint x: 28, endPoint y: 516, distance: 582.8
click at [520, 561] on app-calendar-viewport "Thu 11 2/2 1 Job Fri 12 2/2 1 Job Sat 13 2/2 1 Job Sun 14 2/2 1 Job Mon 15 2/2 …" at bounding box center [784, 431] width 1568 height 571
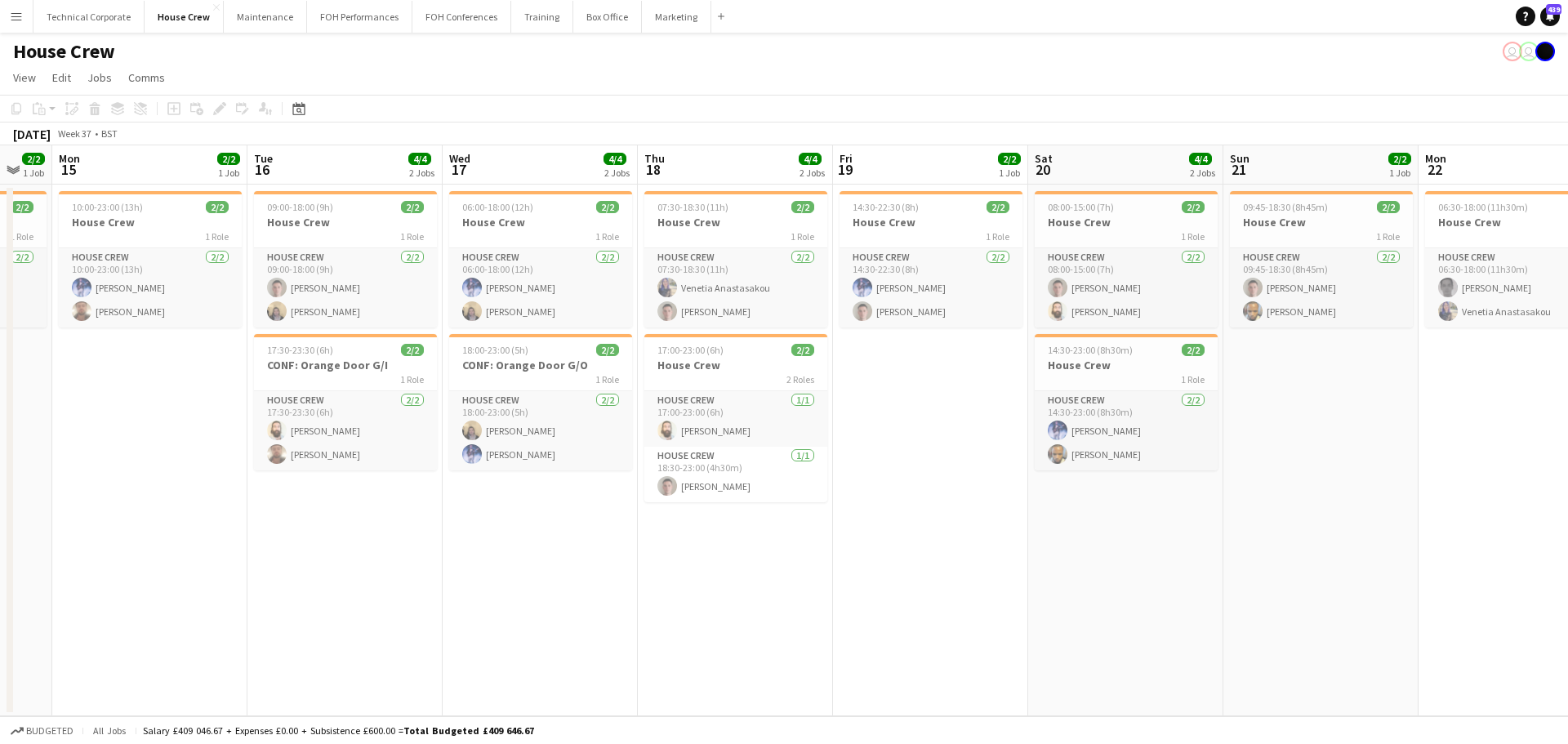
click at [860, 741] on div "Budgeted All jobs Salary £409 046.67 + Expenses £0.00 + Subsistence £600.00 = T…" at bounding box center [784, 730] width 1568 height 27
click at [525, 199] on app-job-card "06:00-18:00 (12h) 2/2 House Crew 1 Role House Crew 2/2 06:00-18:00 (12h) Ed Dam…" at bounding box center [541, 259] width 183 height 136
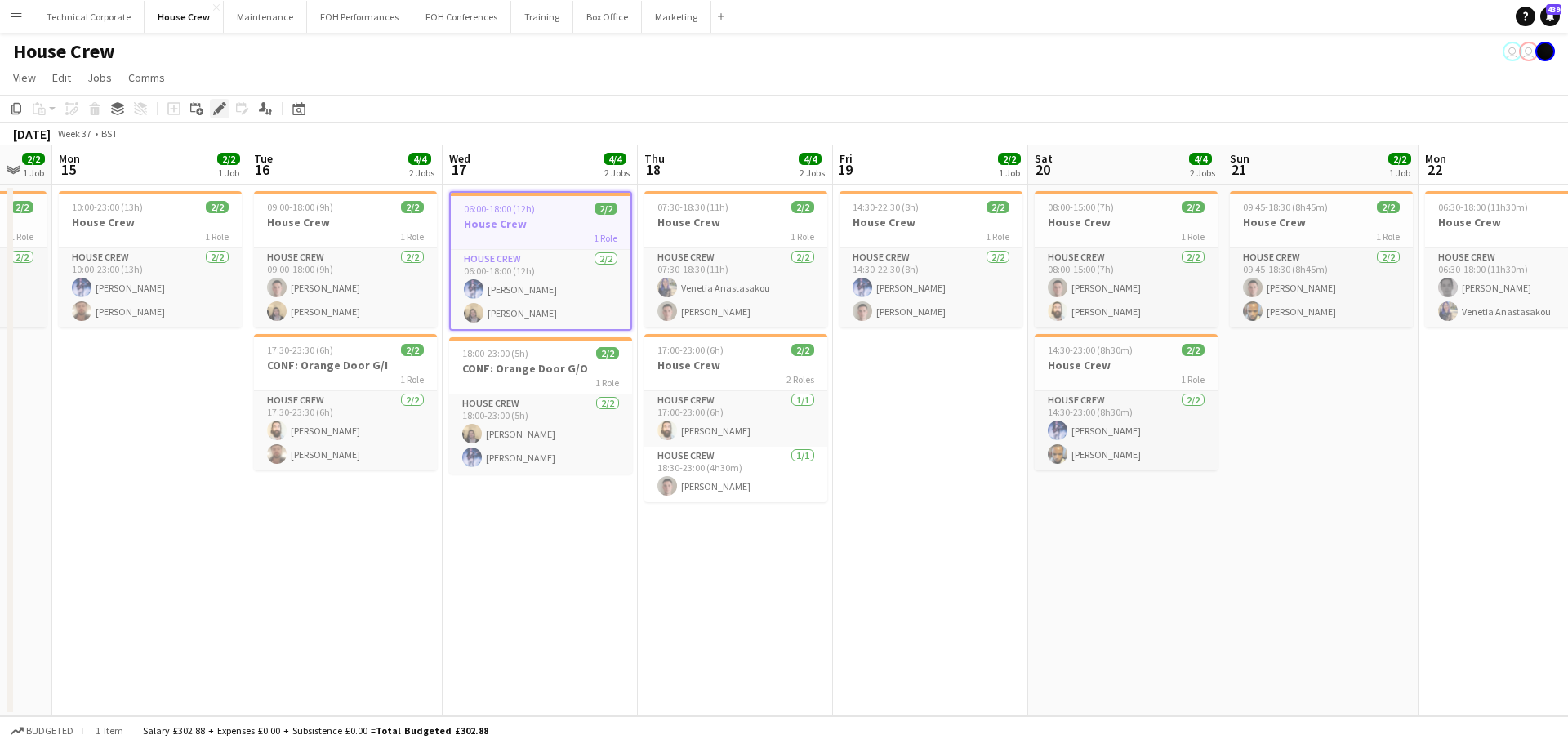
click at [211, 113] on div "Edit" at bounding box center [219, 108] width 20 height 20
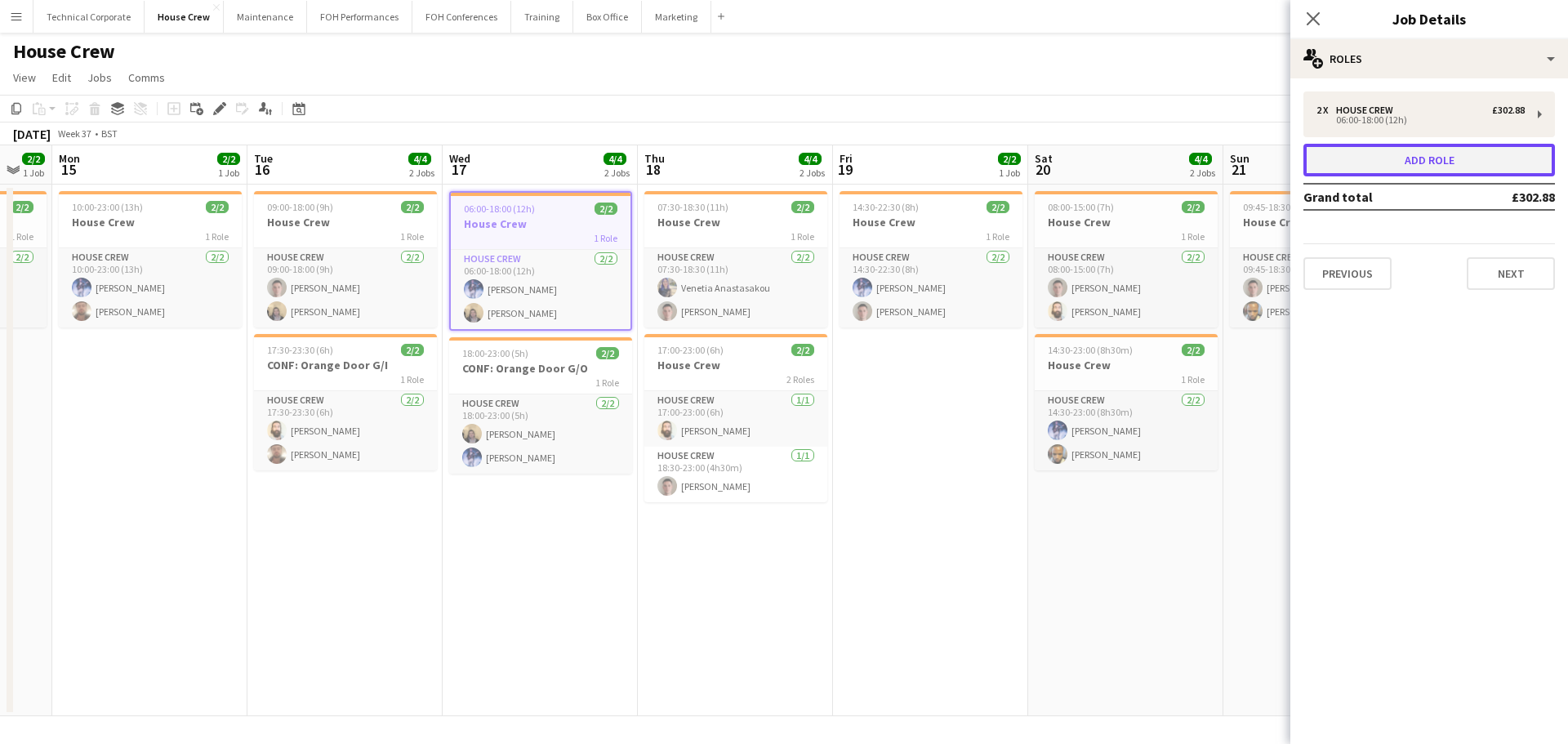
click at [1374, 163] on button "Add role" at bounding box center [1429, 160] width 252 height 33
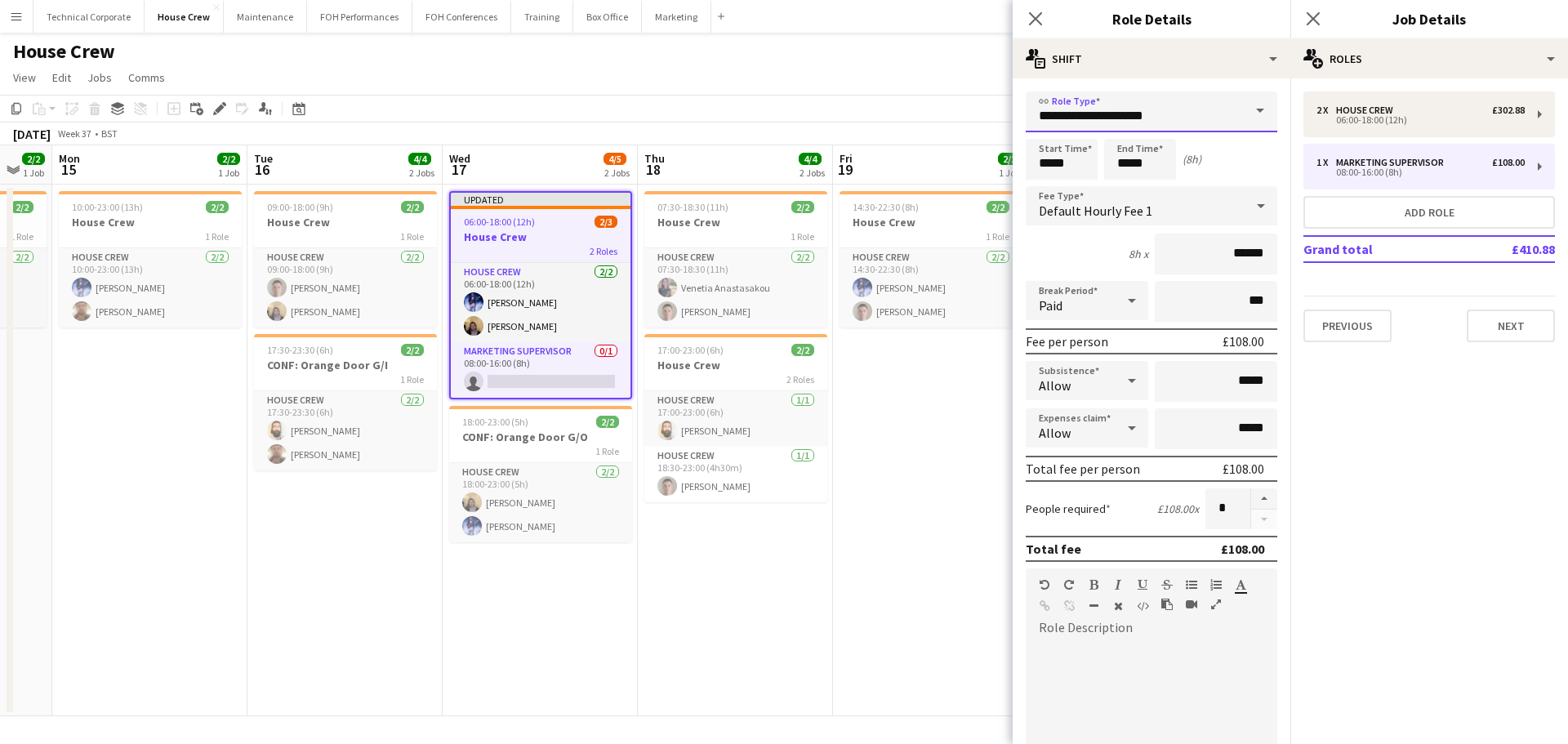
drag, startPoint x: 1182, startPoint y: 121, endPoint x: 794, endPoint y: 124, distance: 388.0
click at [797, 124] on body "Menu Boards Boards Boards All jobs Status Workforce Workforce My Workforce Recr…" at bounding box center [784, 372] width 1568 height 744
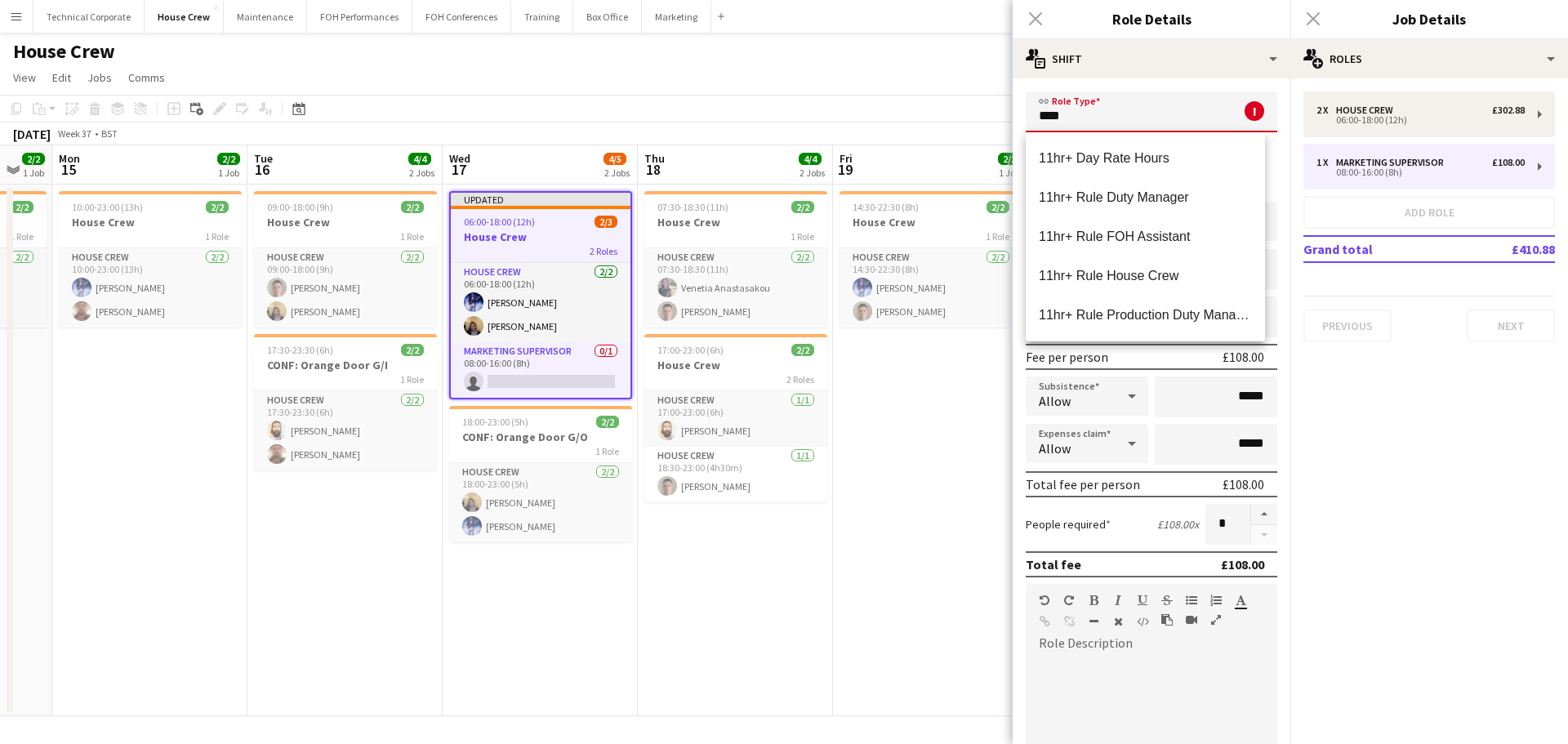
click at [1114, 277] on span "11hr+ Rule House Crew" at bounding box center [1145, 276] width 213 height 15
type input "**********"
type input "******"
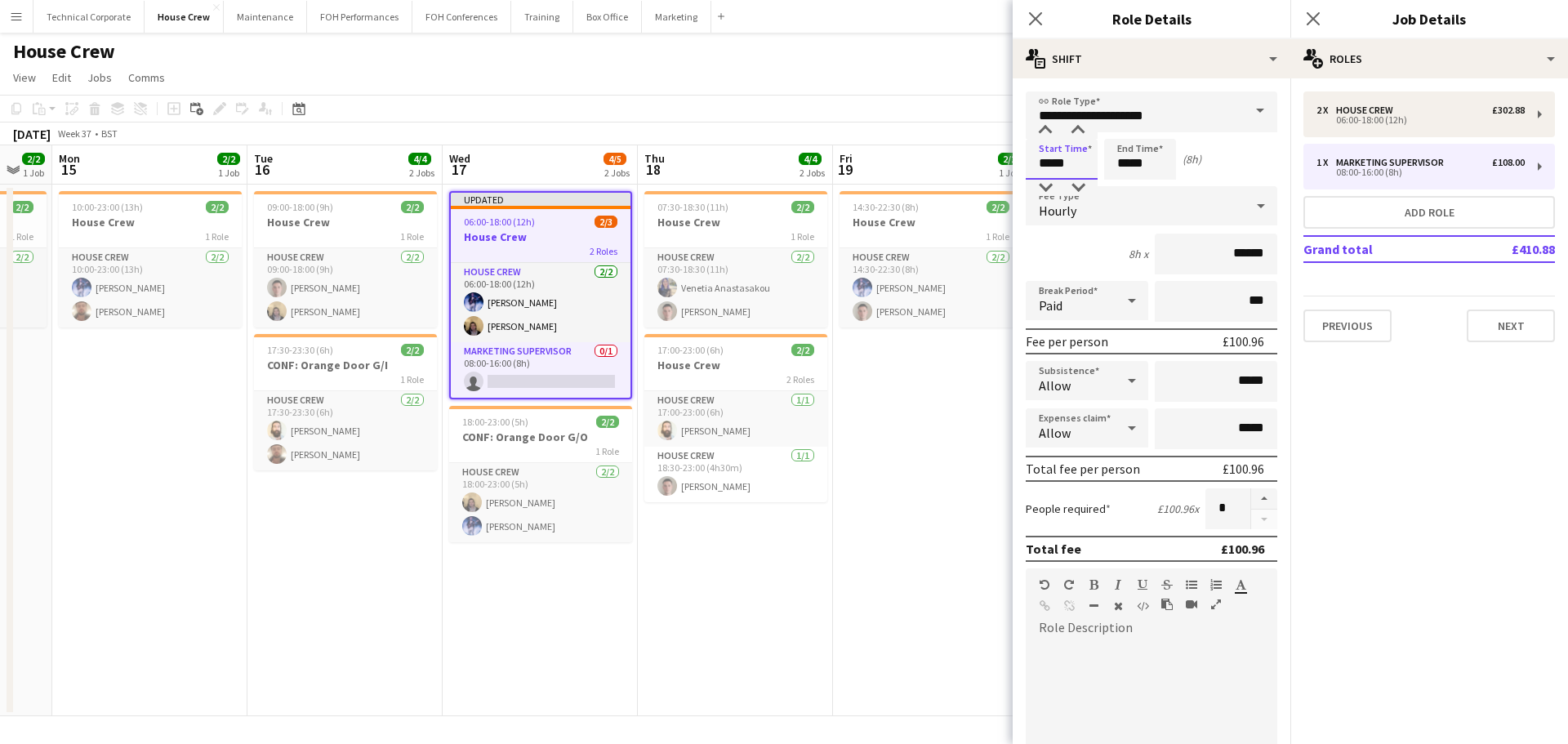
drag, startPoint x: 1057, startPoint y: 158, endPoint x: 938, endPoint y: 162, distance: 119.1
click at [944, 162] on body "Menu Boards Boards Boards All jobs Status Workforce Workforce My Workforce Recr…" at bounding box center [784, 372] width 1568 height 744
type input "*****"
drag, startPoint x: 1077, startPoint y: 161, endPoint x: 942, endPoint y: 164, distance: 135.0
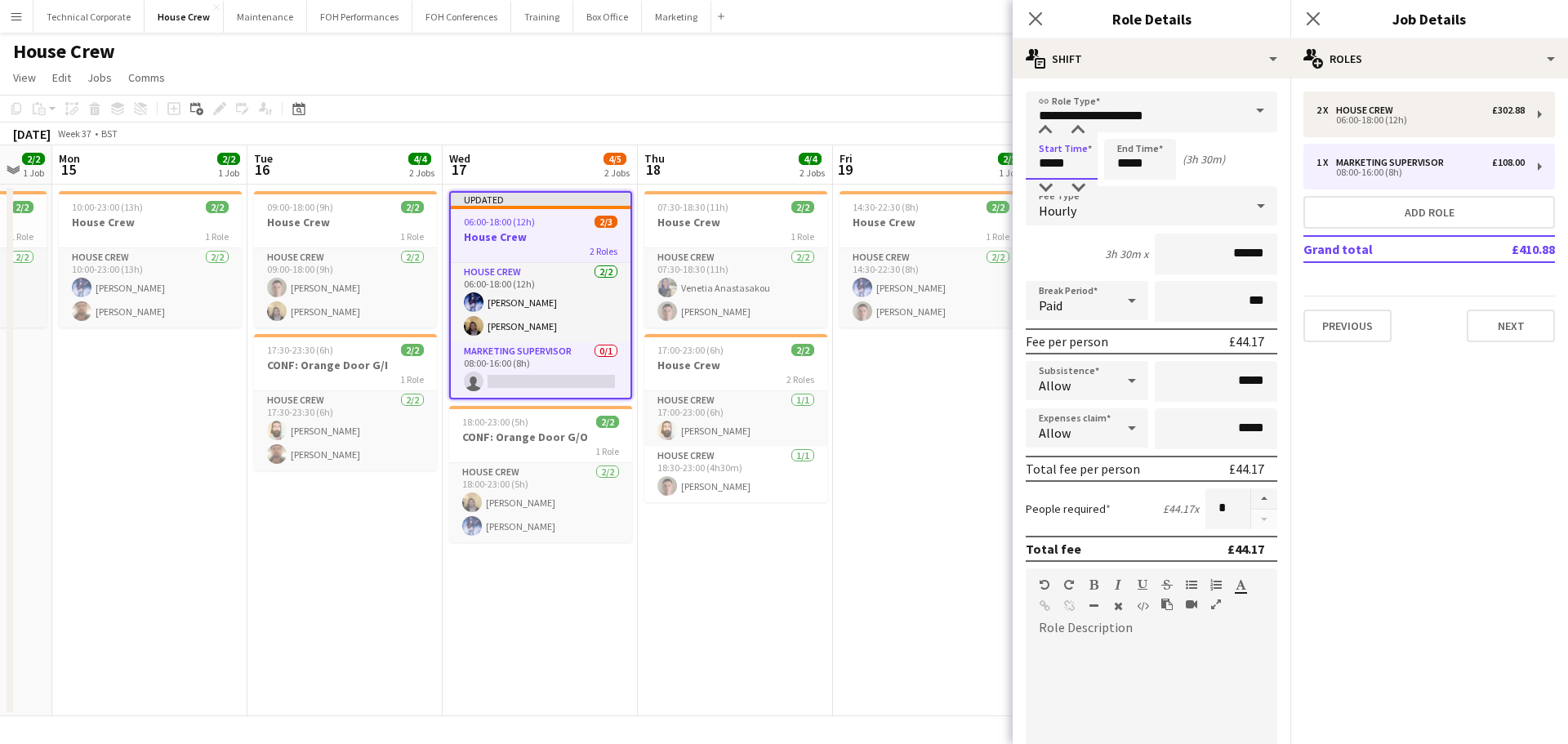
click at [942, 164] on body "Menu Boards Boards Boards All jobs Status Workforce Workforce My Workforce Recr…" at bounding box center [784, 372] width 1568 height 744
type input "*****"
drag, startPoint x: 779, startPoint y: 550, endPoint x: 752, endPoint y: 539, distance: 29.2
click at [779, 551] on app-date-cell "07:30-18:30 (11h) 2/2 House Crew 1 Role House Crew 2/2 07:30-18:30 (11h) Veneti…" at bounding box center [735, 450] width 195 height 532
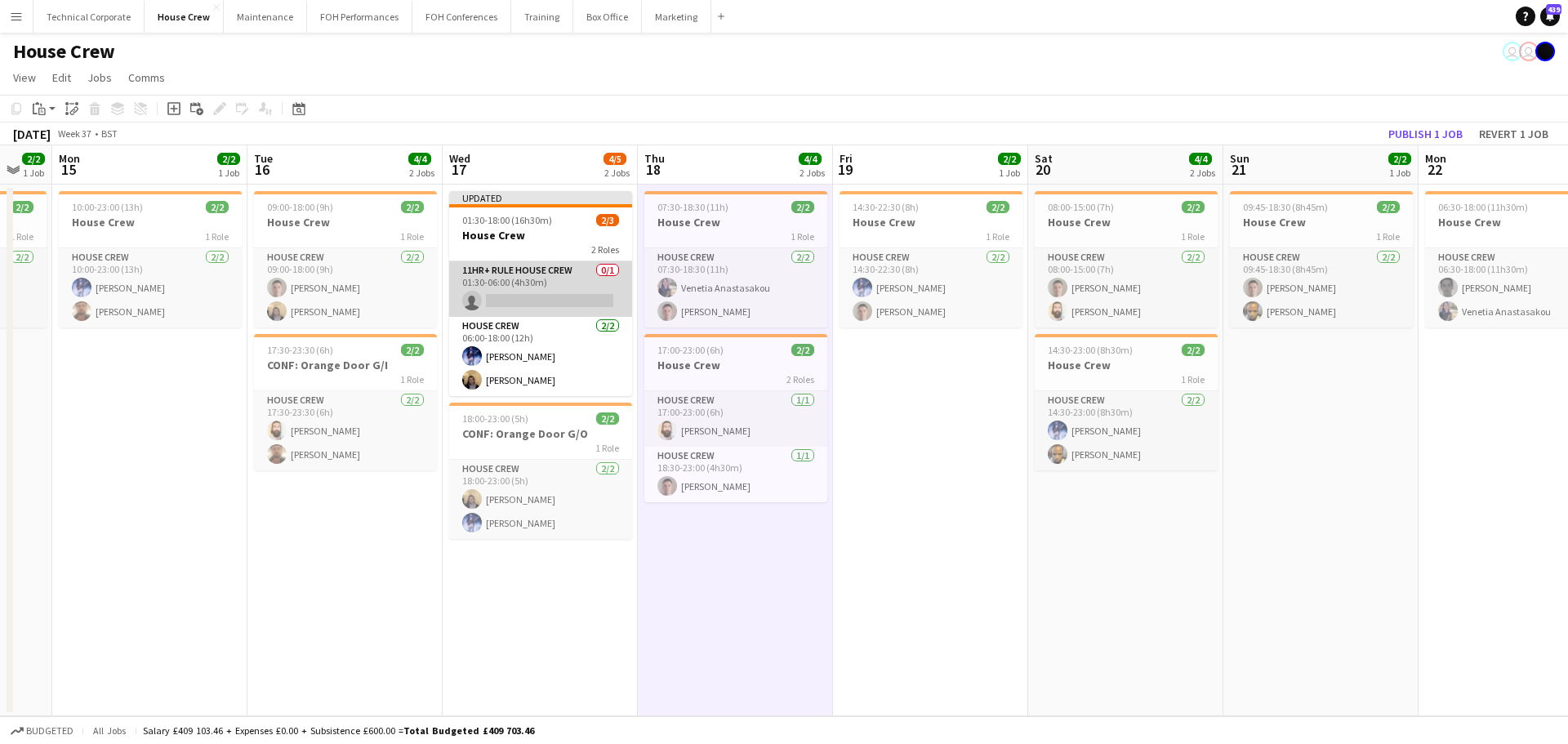
click at [532, 273] on app-card-role "11hr+ Rule House Crew 0/1 01:30-06:00 (4h30m) single-neutral-actions" at bounding box center [541, 289] width 183 height 56
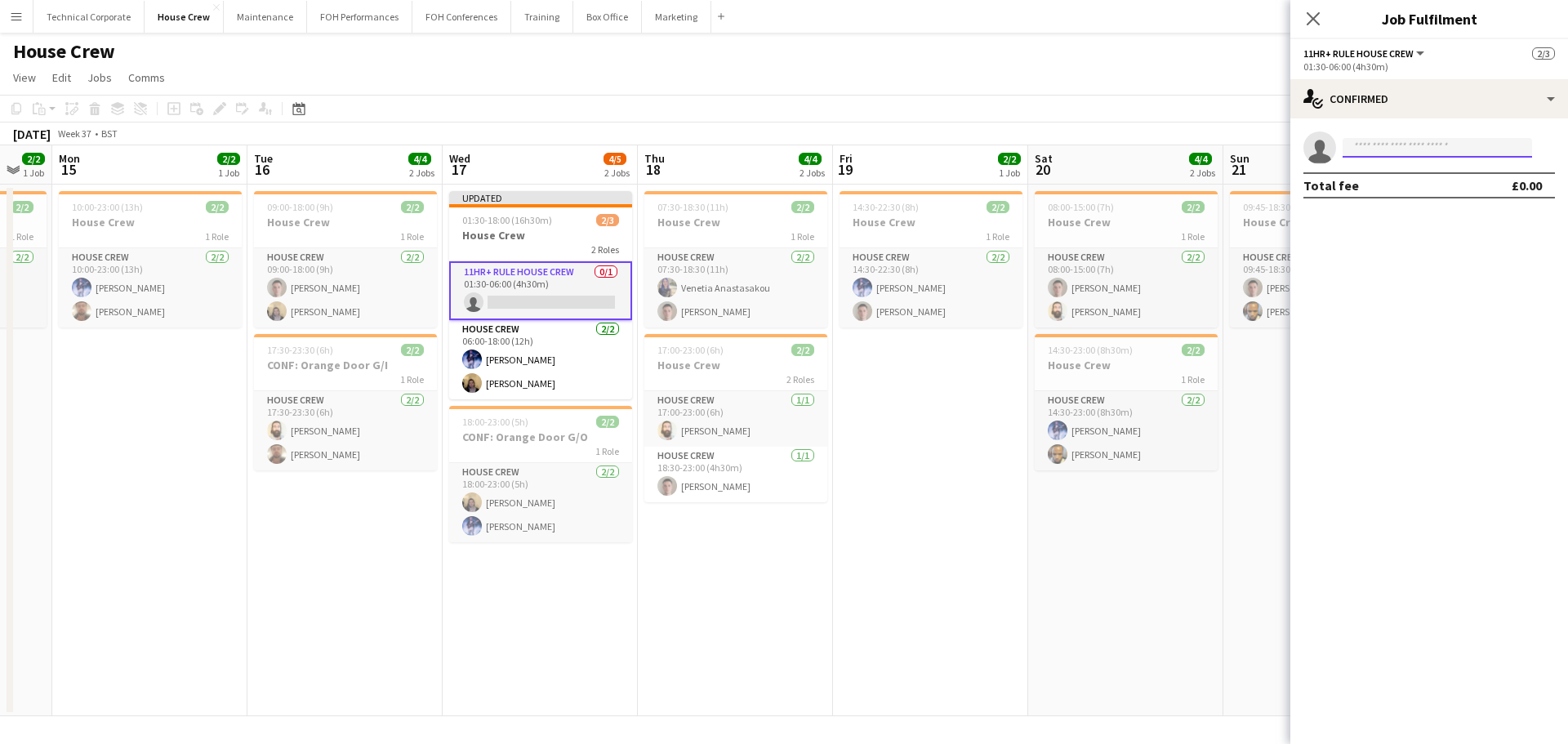
click at [1372, 149] on input at bounding box center [1437, 147] width 189 height 20
type input "***"
click at [1375, 189] on span "eddampier@gmail.com" at bounding box center [1437, 184] width 163 height 13
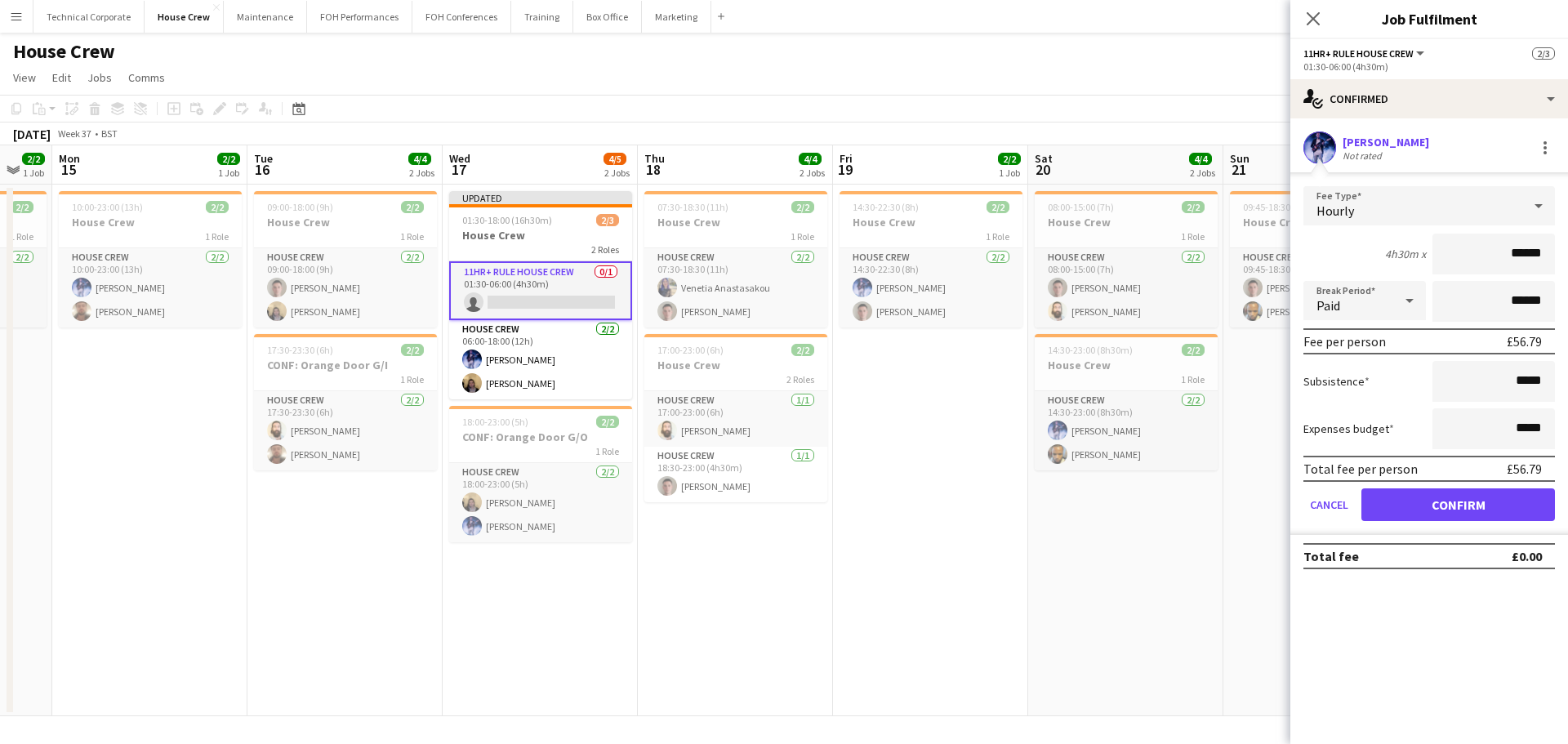
click at [1454, 487] on form "Fee Type Hourly 4h30m x ****** Break Period Paid ****** Fee per person £56.79 S…" at bounding box center [1429, 360] width 277 height 348
click at [1446, 490] on button "Confirm" at bounding box center [1458, 505] width 193 height 33
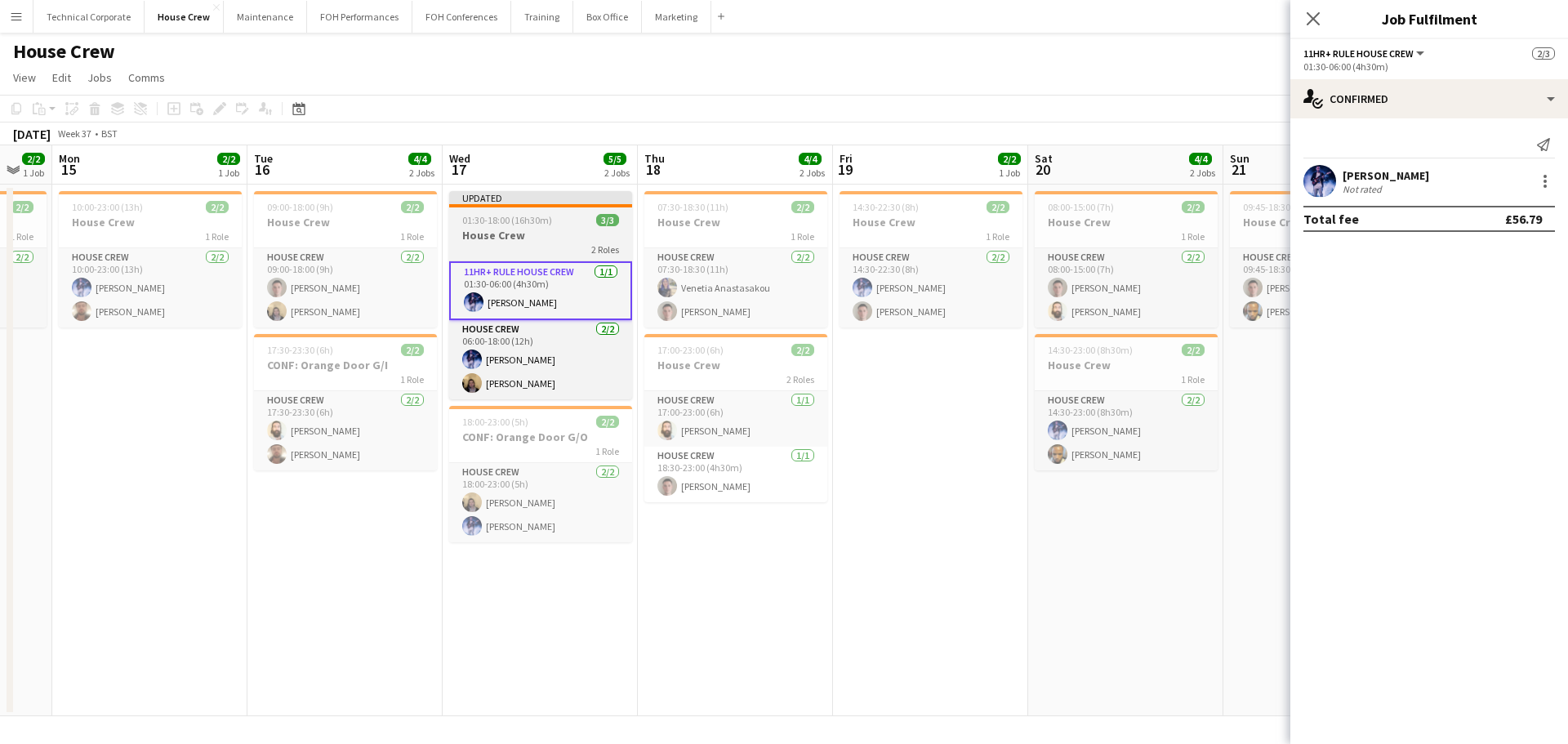
click at [506, 234] on h3 "House Crew" at bounding box center [541, 235] width 183 height 15
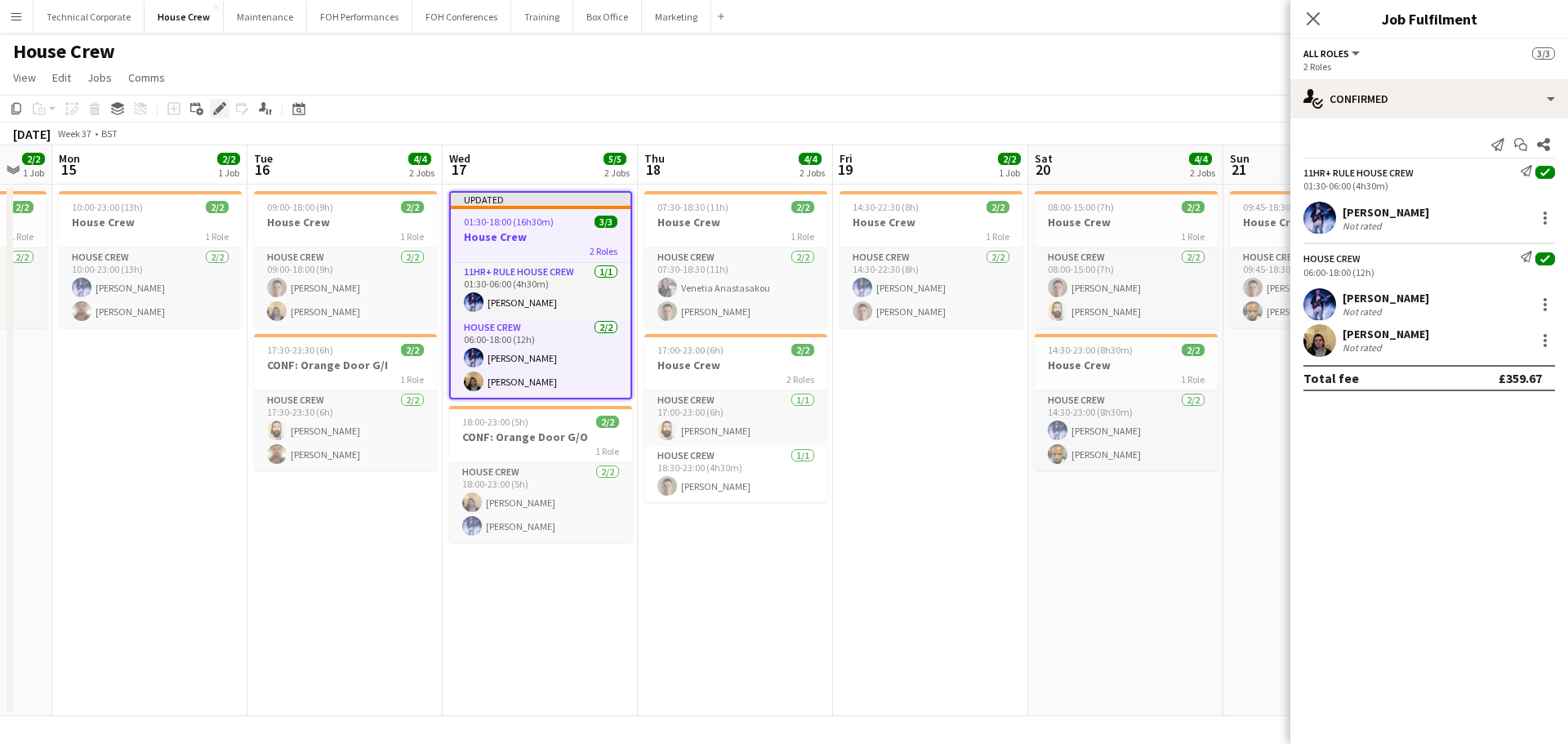
click at [225, 110] on icon "Edit" at bounding box center [219, 108] width 13 height 13
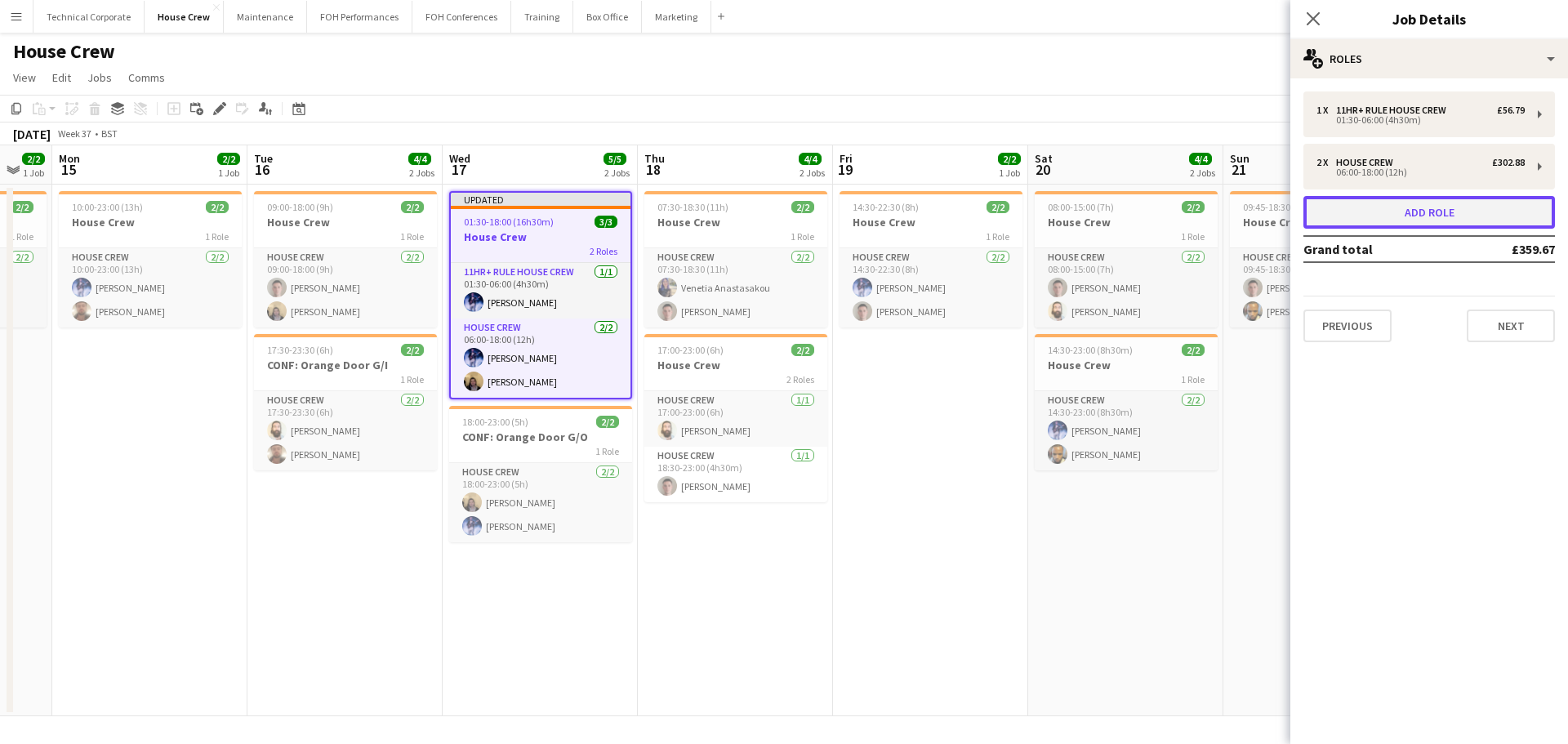
click at [1437, 212] on button "Add role" at bounding box center [1429, 212] width 252 height 33
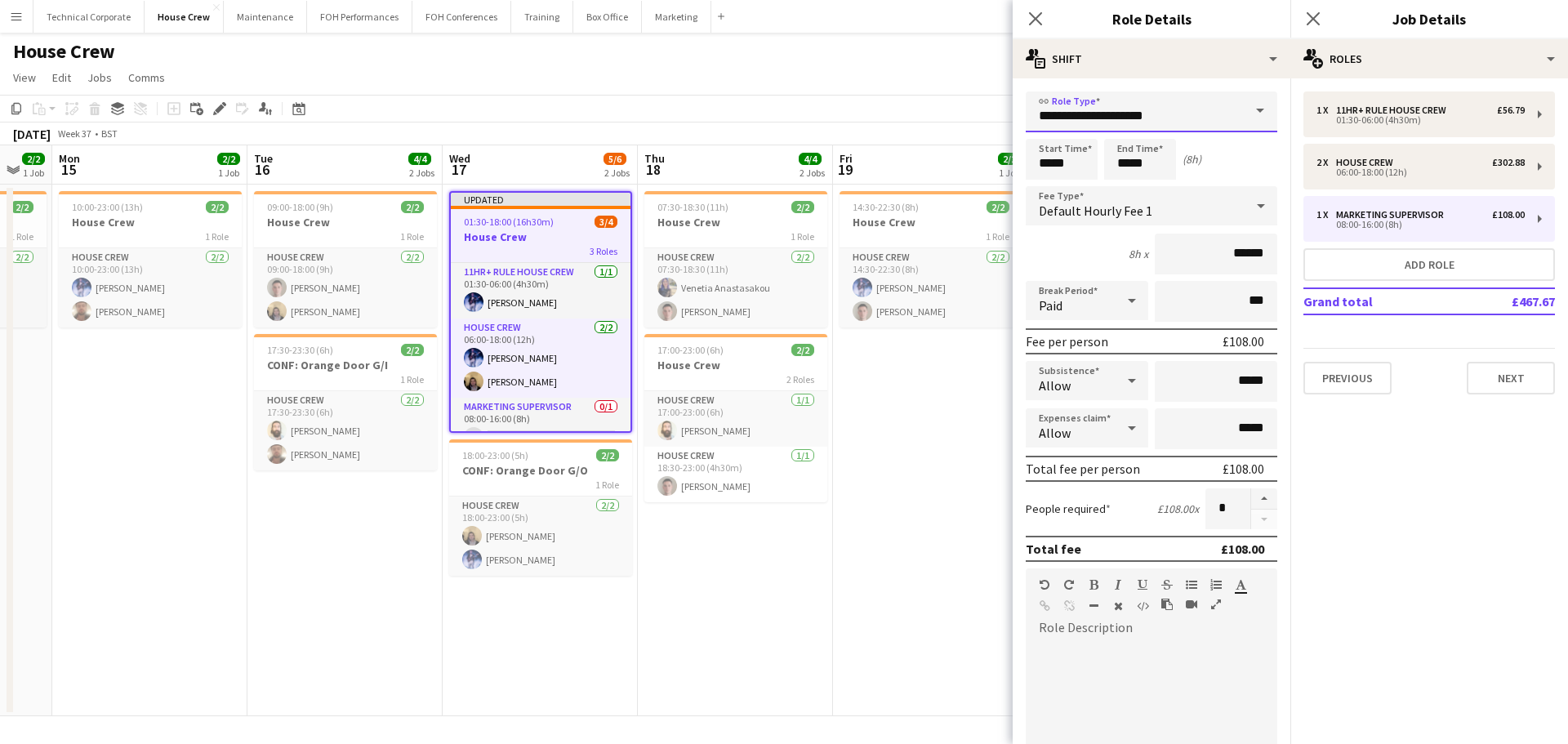
drag, startPoint x: 1200, startPoint y: 107, endPoint x: 827, endPoint y: 116, distance: 373.1
click at [834, 116] on body "Menu Boards Boards Boards All jobs Status Workforce Workforce My Workforce Recr…" at bounding box center [784, 372] width 1568 height 744
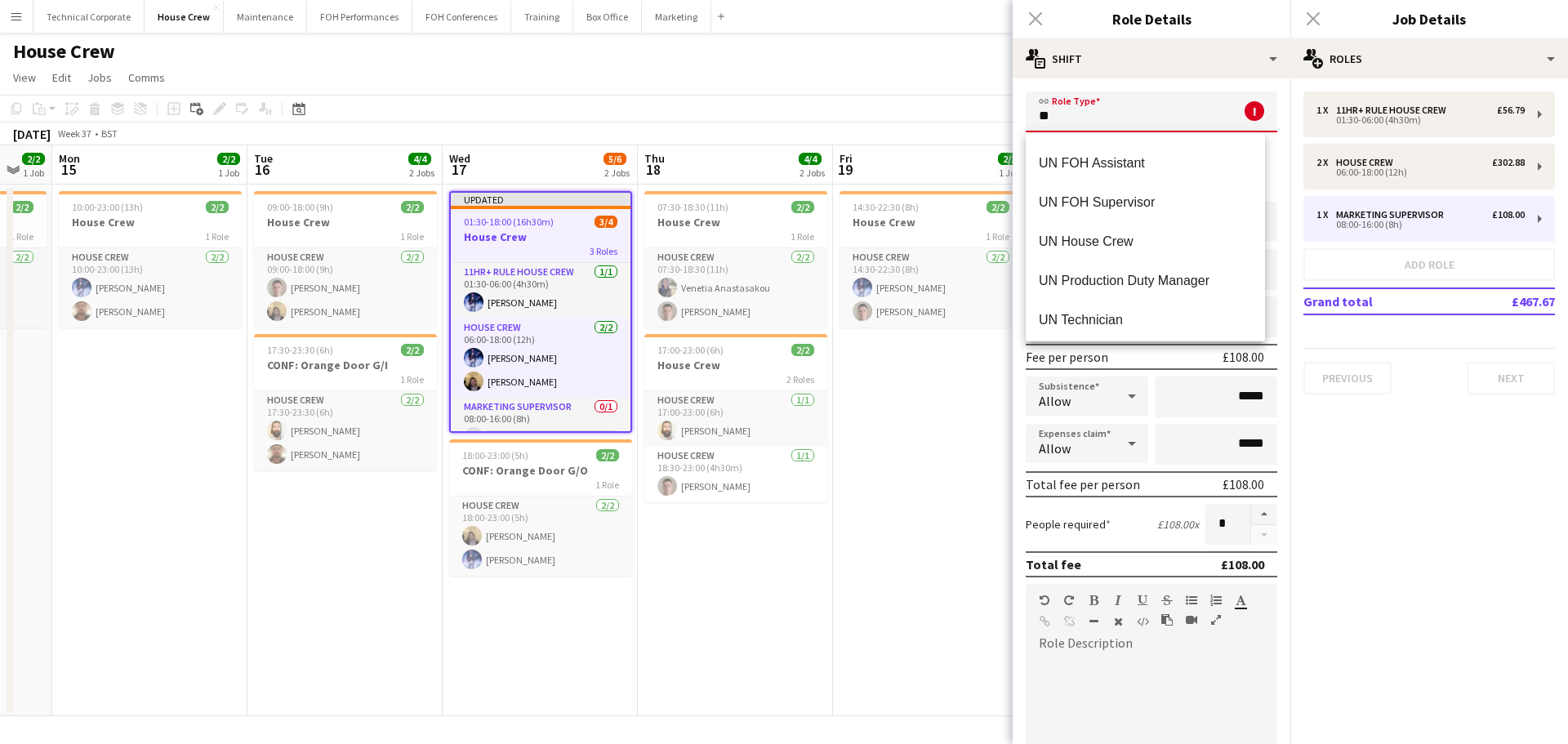
scroll to position [196, 0]
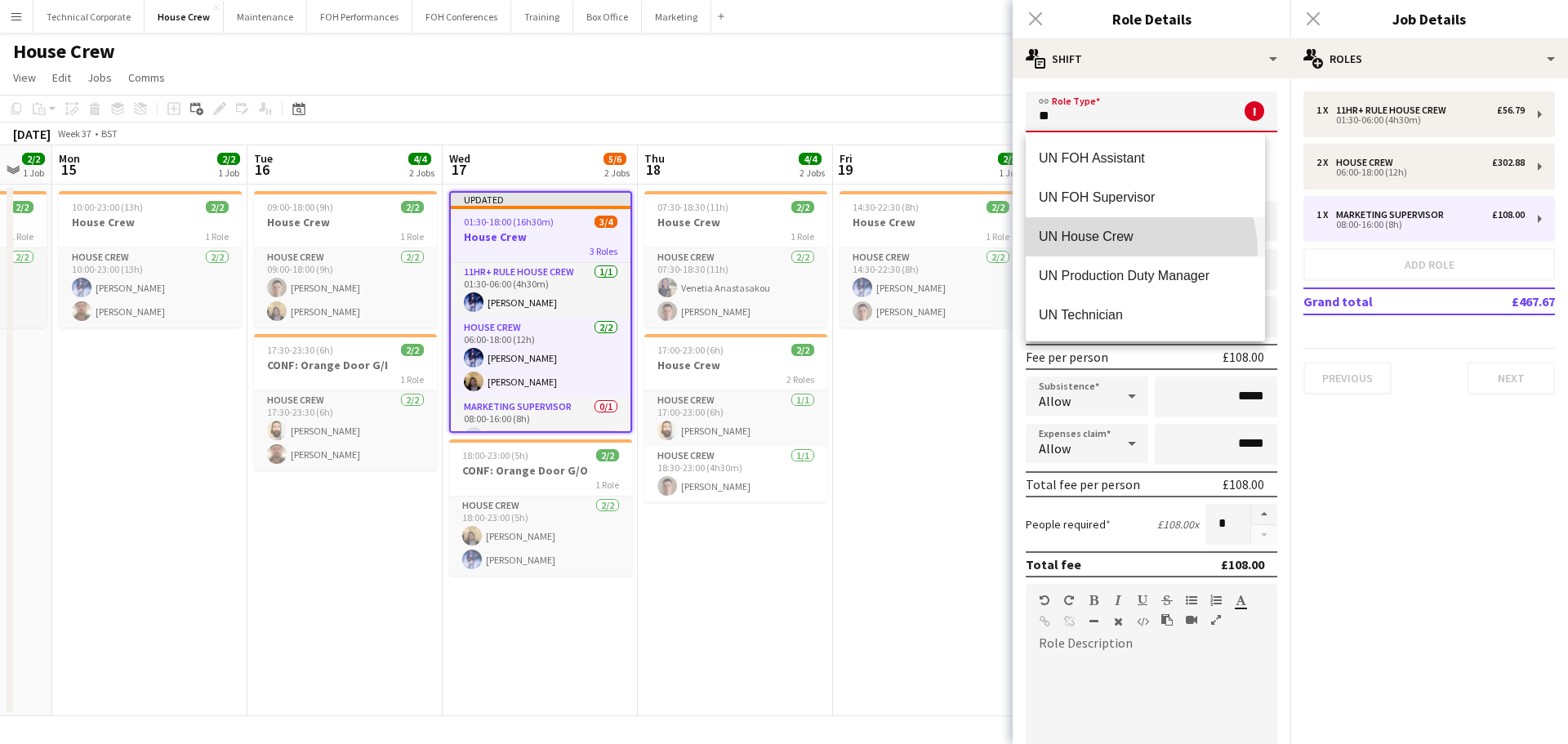
click at [1133, 251] on mat-option "UN House Crew" at bounding box center [1145, 237] width 240 height 39
type input "**********"
type input "******"
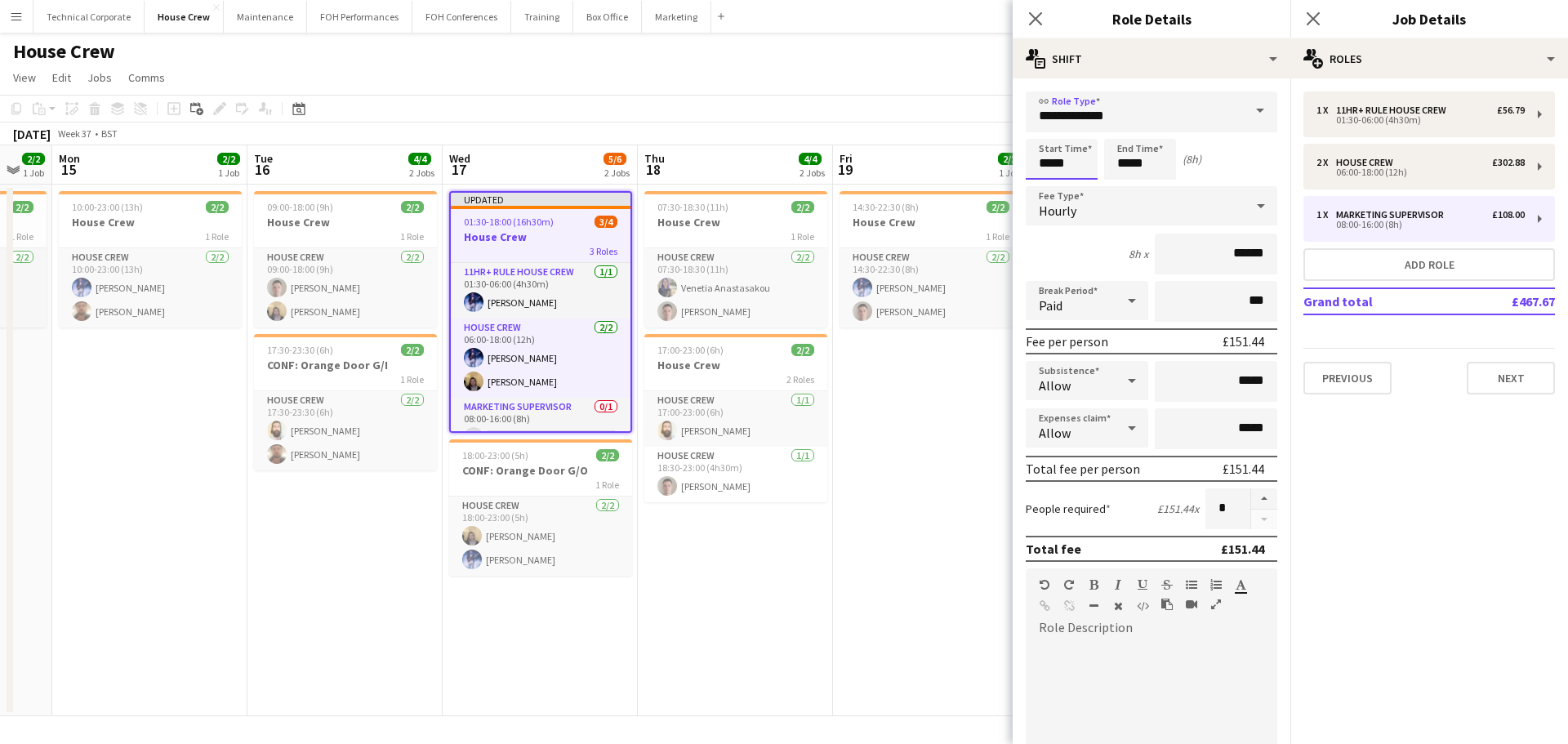
drag, startPoint x: 1059, startPoint y: 159, endPoint x: 1007, endPoint y: 161, distance: 52.0
click at [1009, 161] on body "Menu Boards Boards Boards All jobs Status Workforce Workforce My Workforce Recr…" at bounding box center [784, 372] width 1568 height 744
type input "*****"
click at [1251, 503] on button "button" at bounding box center [1264, 499] width 27 height 21
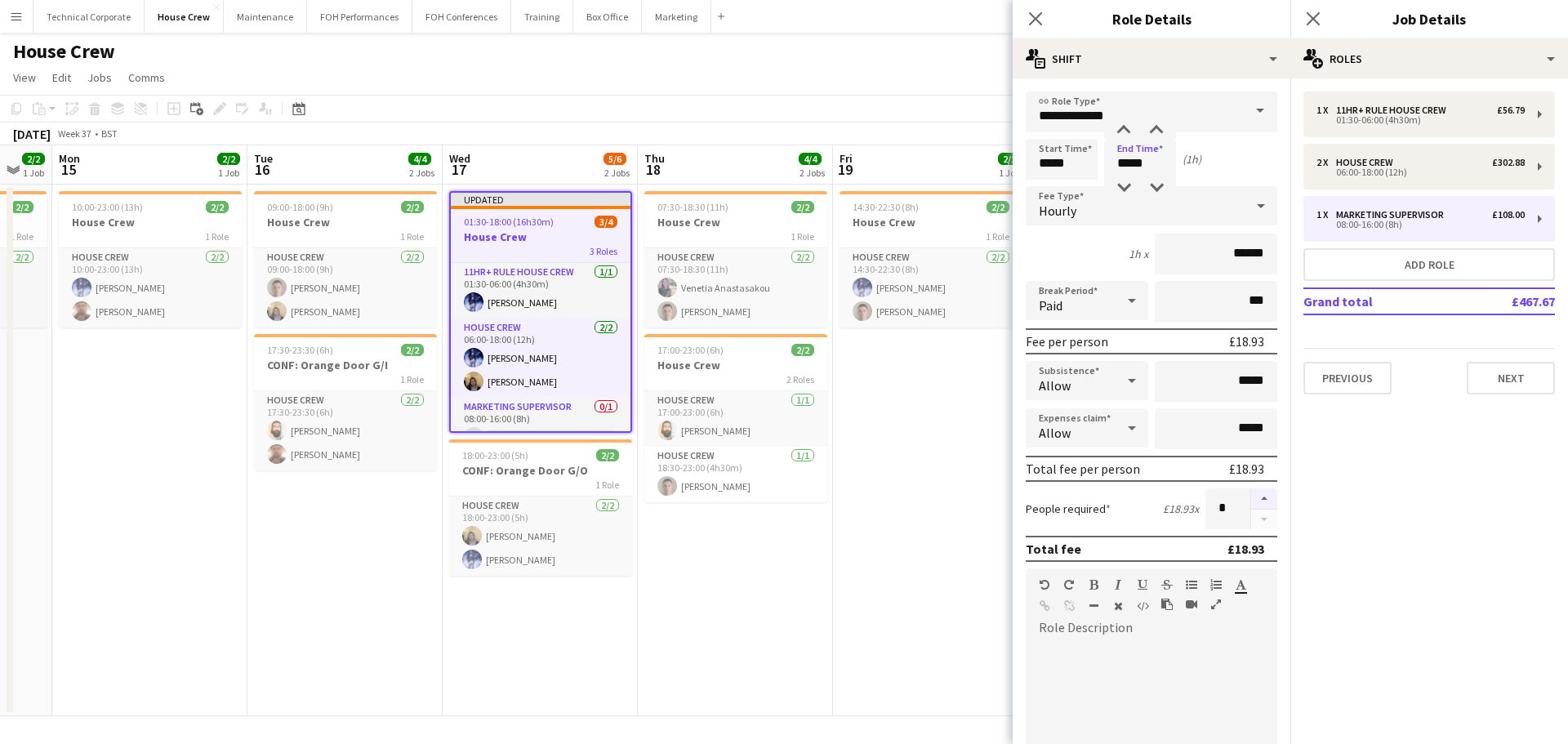
type input "*"
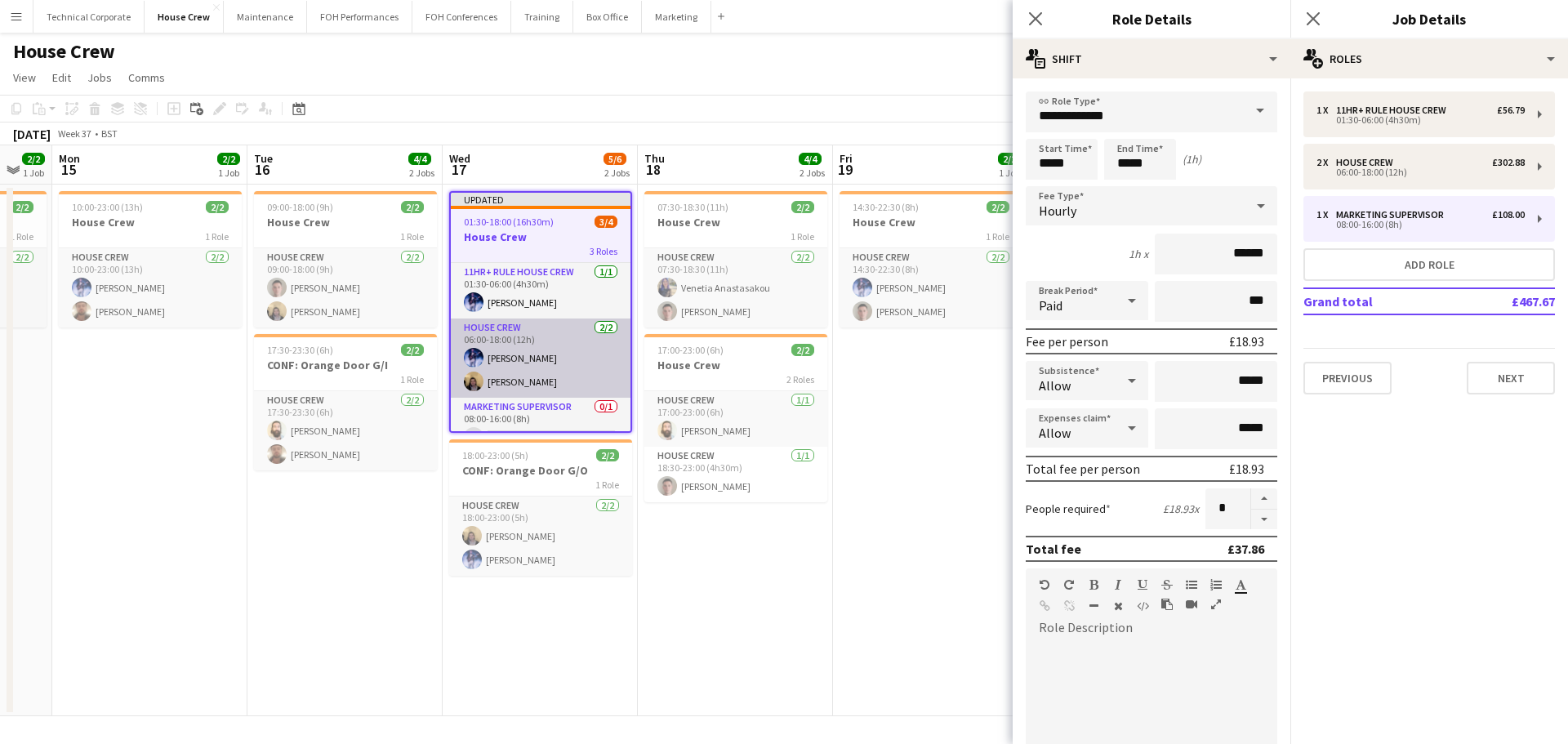
click at [498, 351] on app-card-role "House Crew 2/2 06:00-18:00 (12h) Ed Dampier James Reyes-Gomez" at bounding box center [541, 358] width 180 height 80
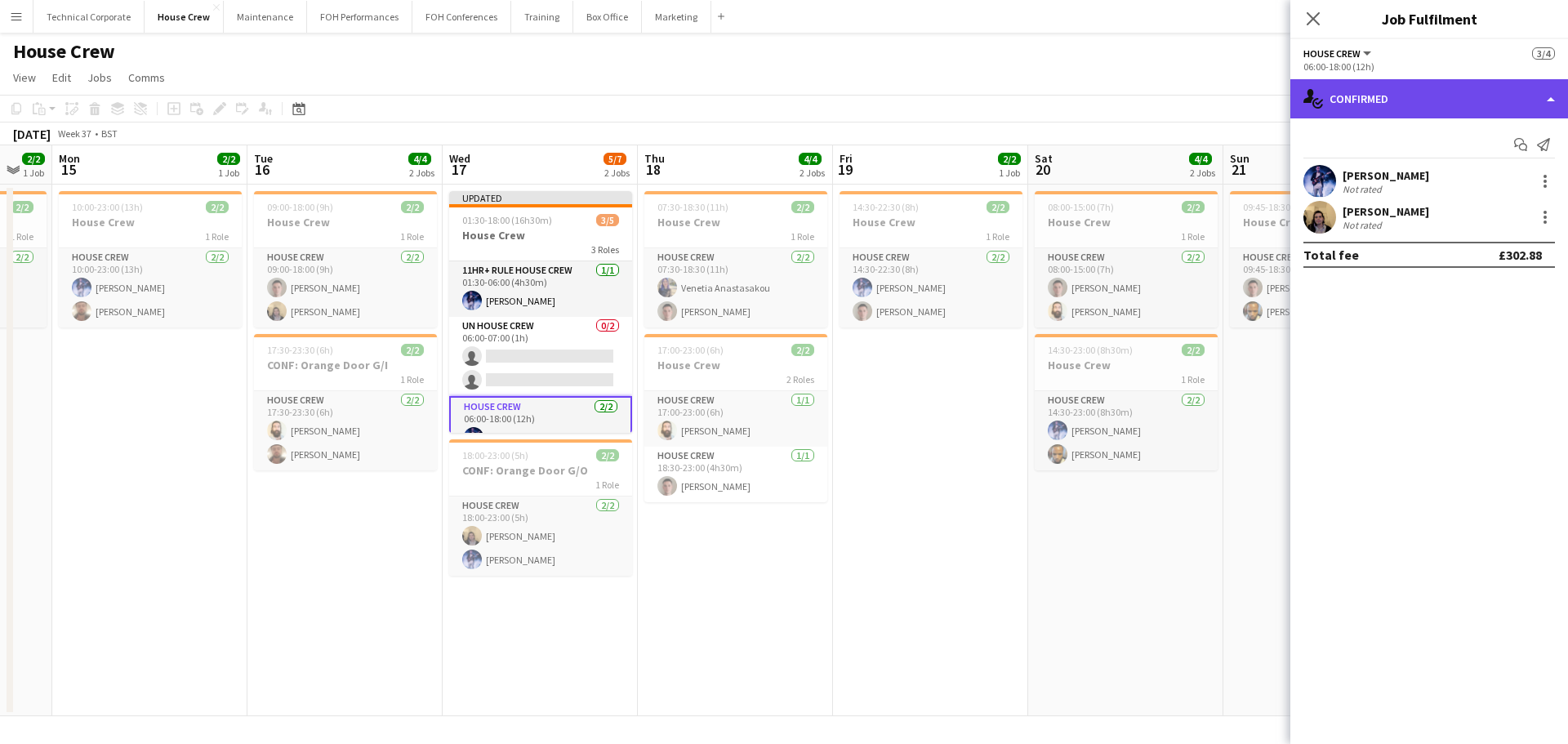
click at [1366, 106] on div "single-neutral-actions-check-2 Confirmed" at bounding box center [1429, 99] width 277 height 39
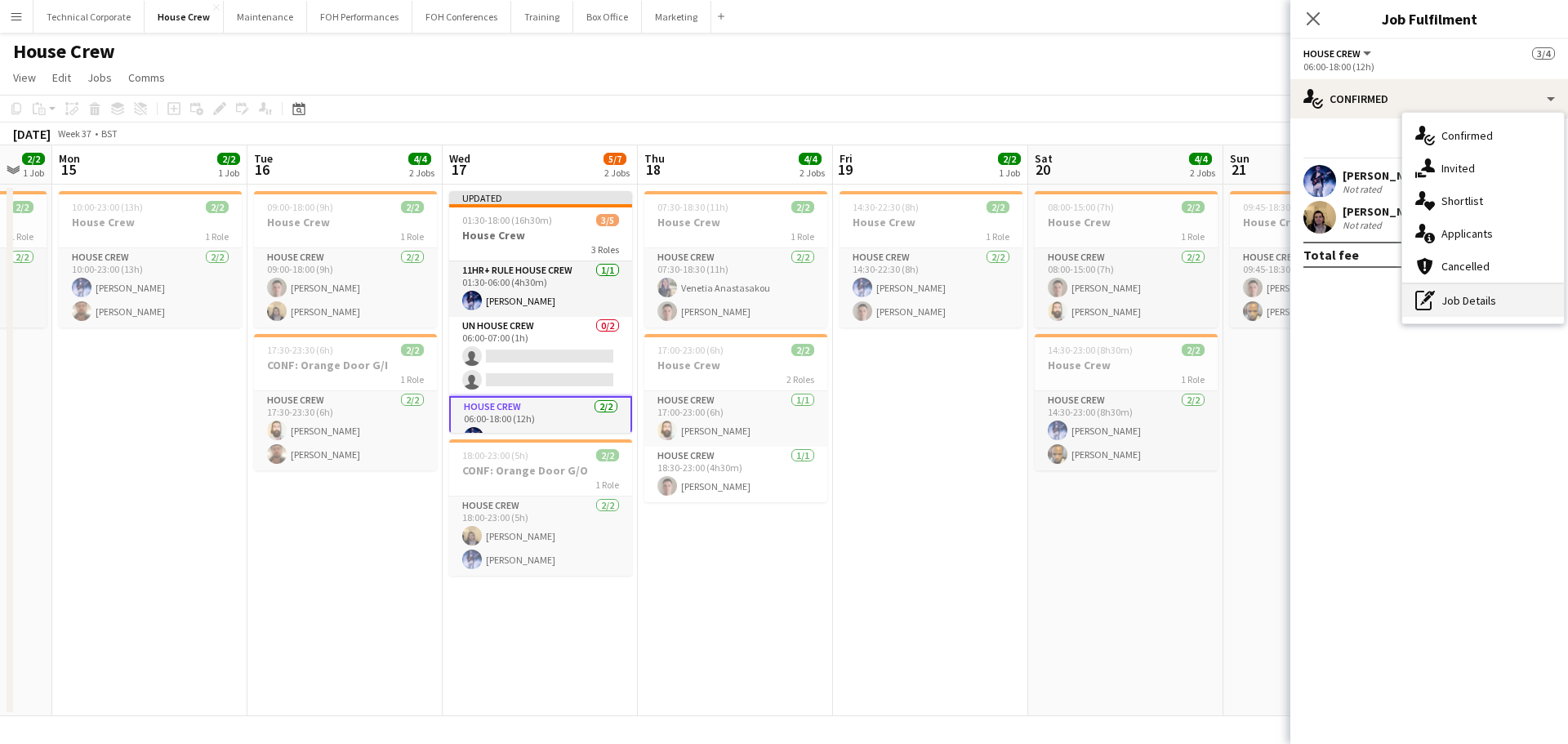
click at [1460, 309] on div "pen-write Job Details" at bounding box center [1482, 301] width 162 height 33
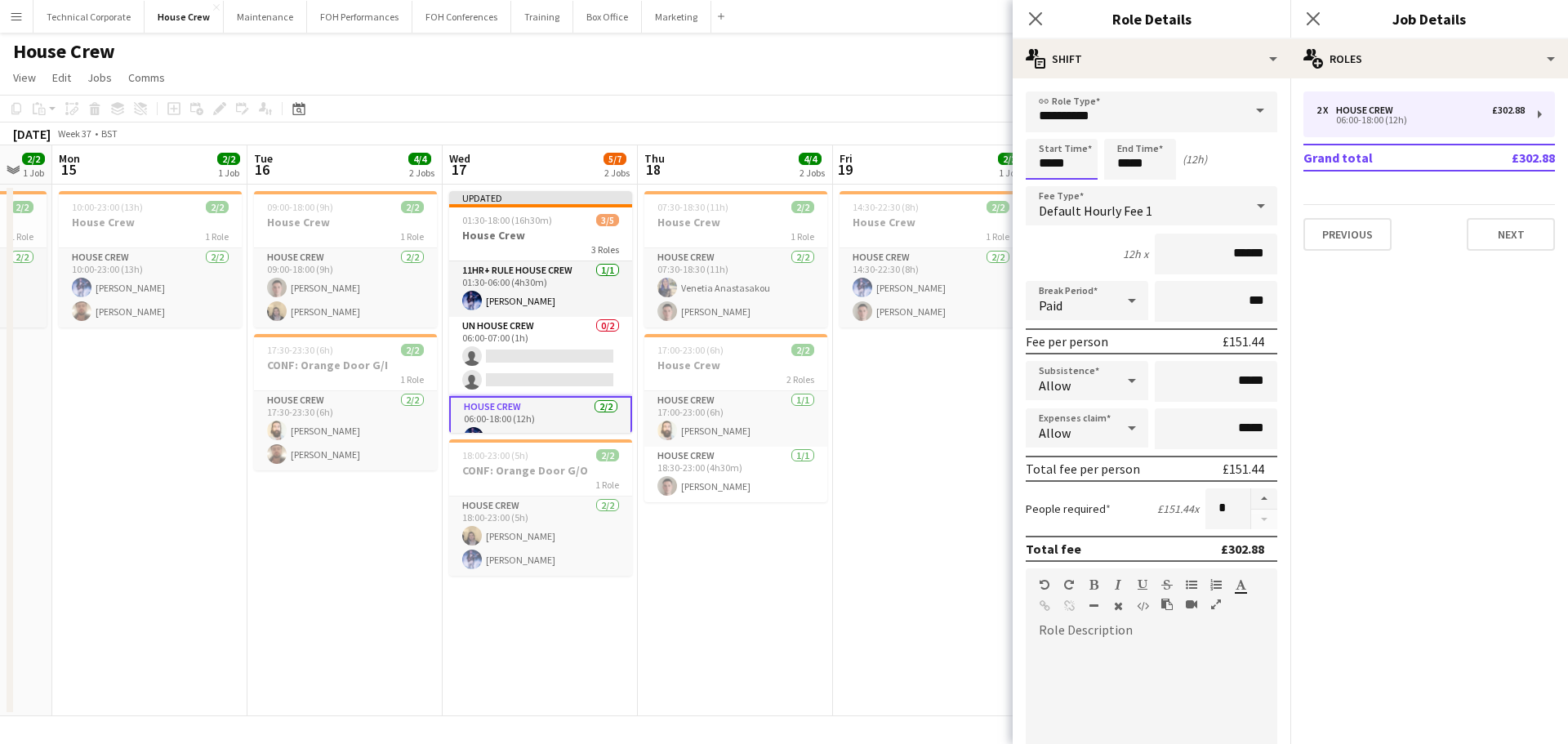
click at [930, 154] on body "Menu Boards Boards Boards All jobs Status Workforce Workforce My Workforce Recr…" at bounding box center [784, 372] width 1568 height 744
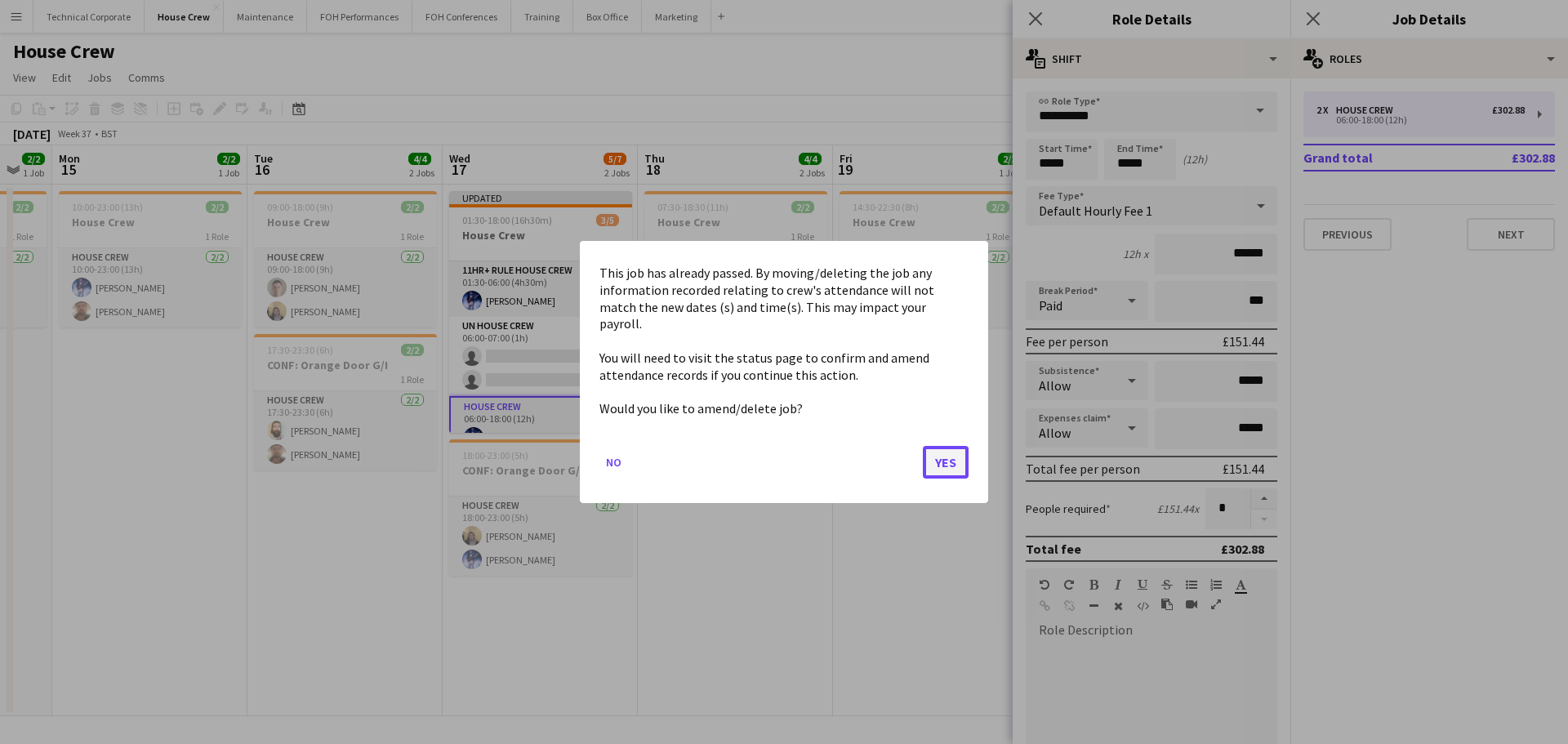
click at [958, 461] on button "Yes" at bounding box center [945, 462] width 45 height 33
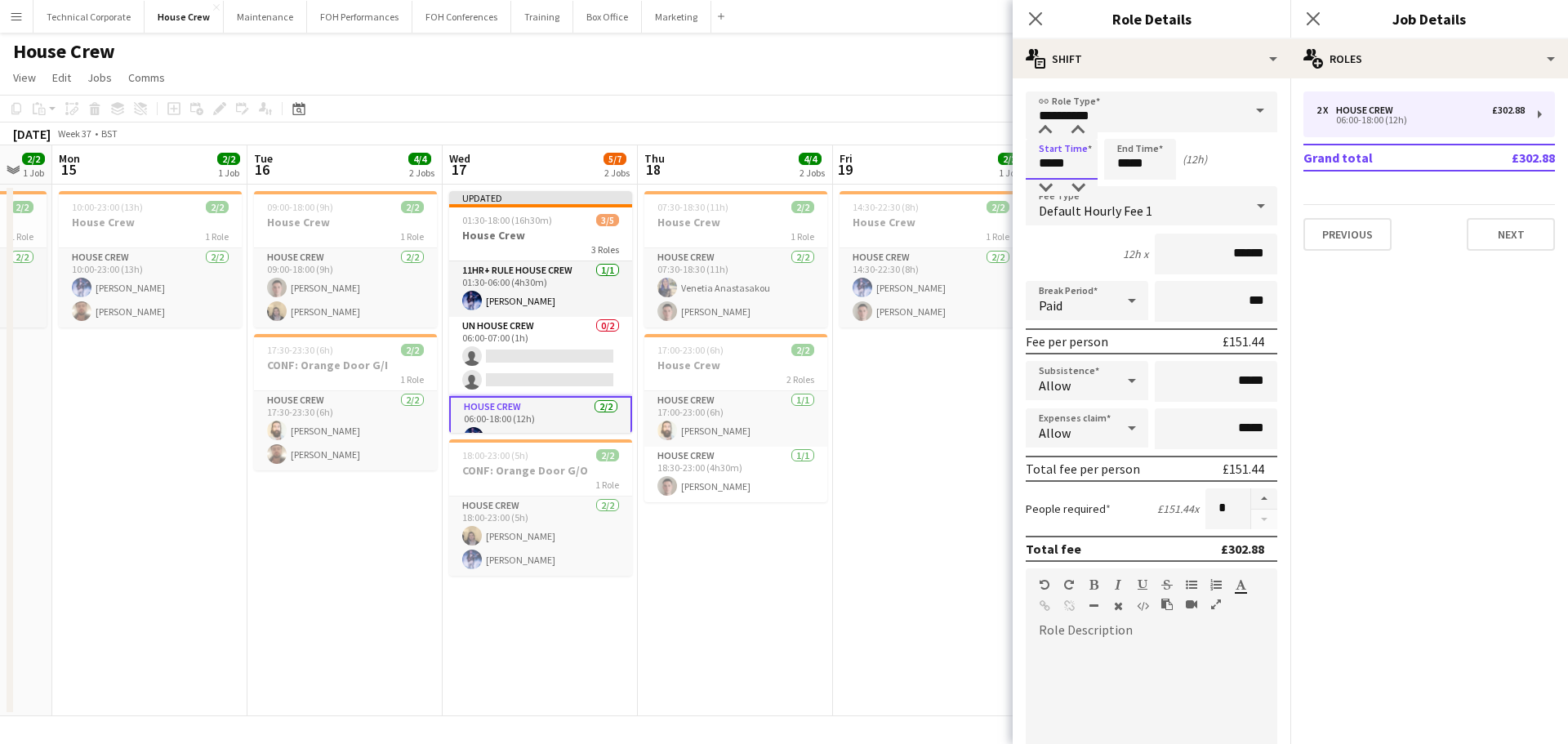
drag, startPoint x: 1070, startPoint y: 161, endPoint x: 1007, endPoint y: 163, distance: 63.0
click at [1008, 161] on body "Menu Boards Boards Boards All jobs Status Workforce Workforce My Workforce Recr…" at bounding box center [784, 372] width 1568 height 744
type input "*****"
click at [747, 658] on app-date-cell "07:30-18:30 (11h) 2/2 House Crew 1 Role House Crew 2/2 07:30-18:30 (11h) Veneti…" at bounding box center [735, 450] width 195 height 532
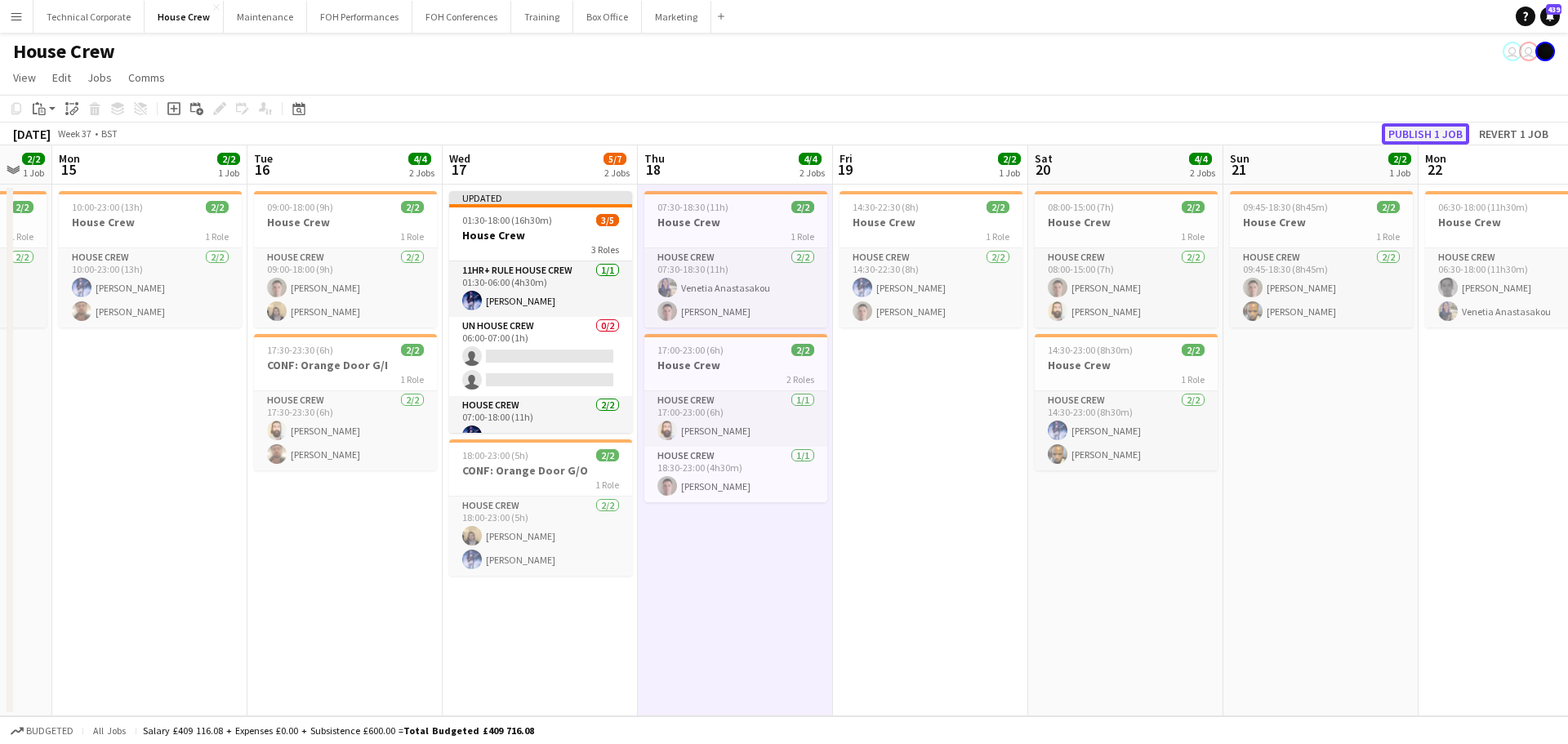
click at [1413, 134] on button "Publish 1 job" at bounding box center [1425, 134] width 87 height 21
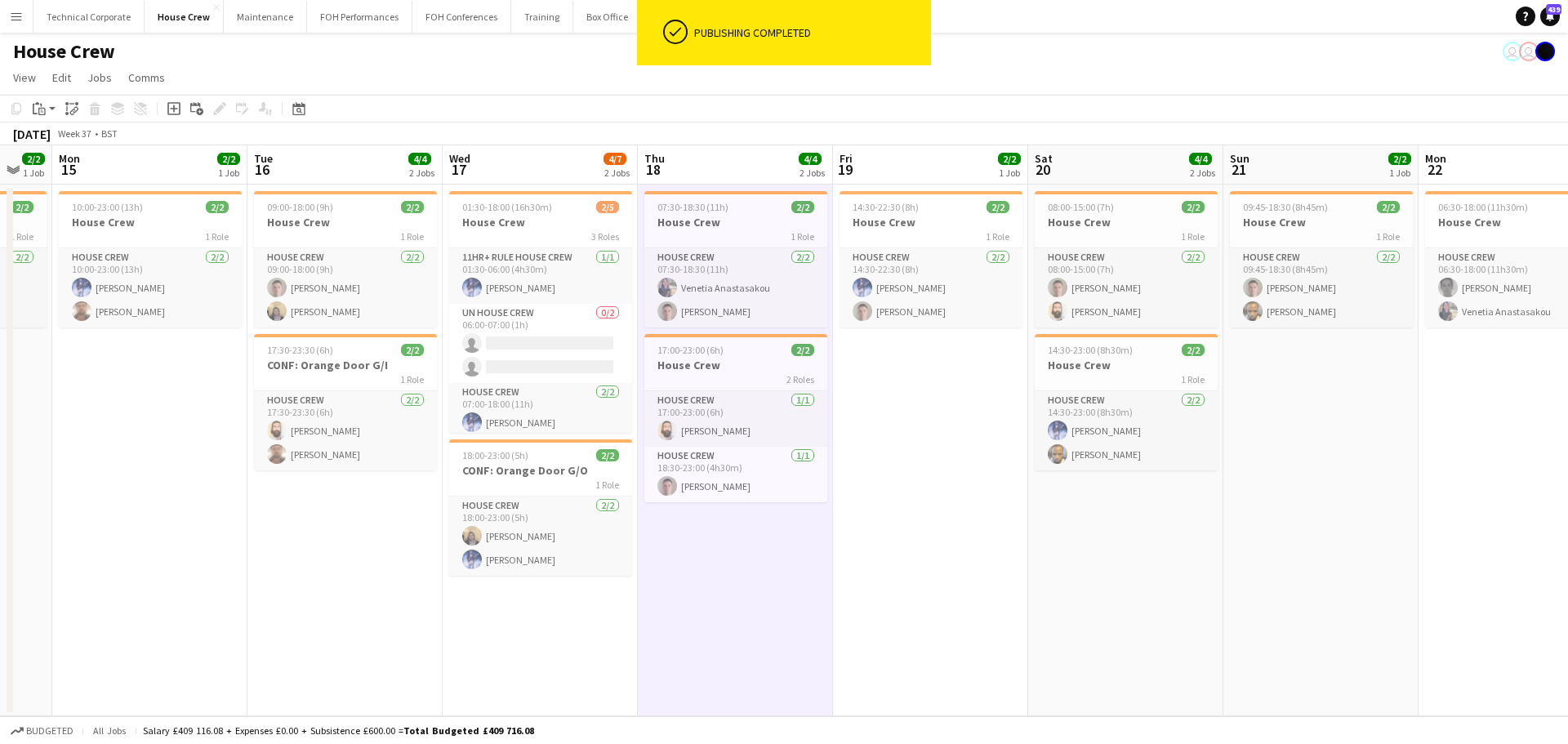
click at [521, 360] on app-card-role "UN House Crew 0/2 06:00-07:00 (1h) single-neutral-actions single-neutral-actions" at bounding box center [541, 343] width 183 height 80
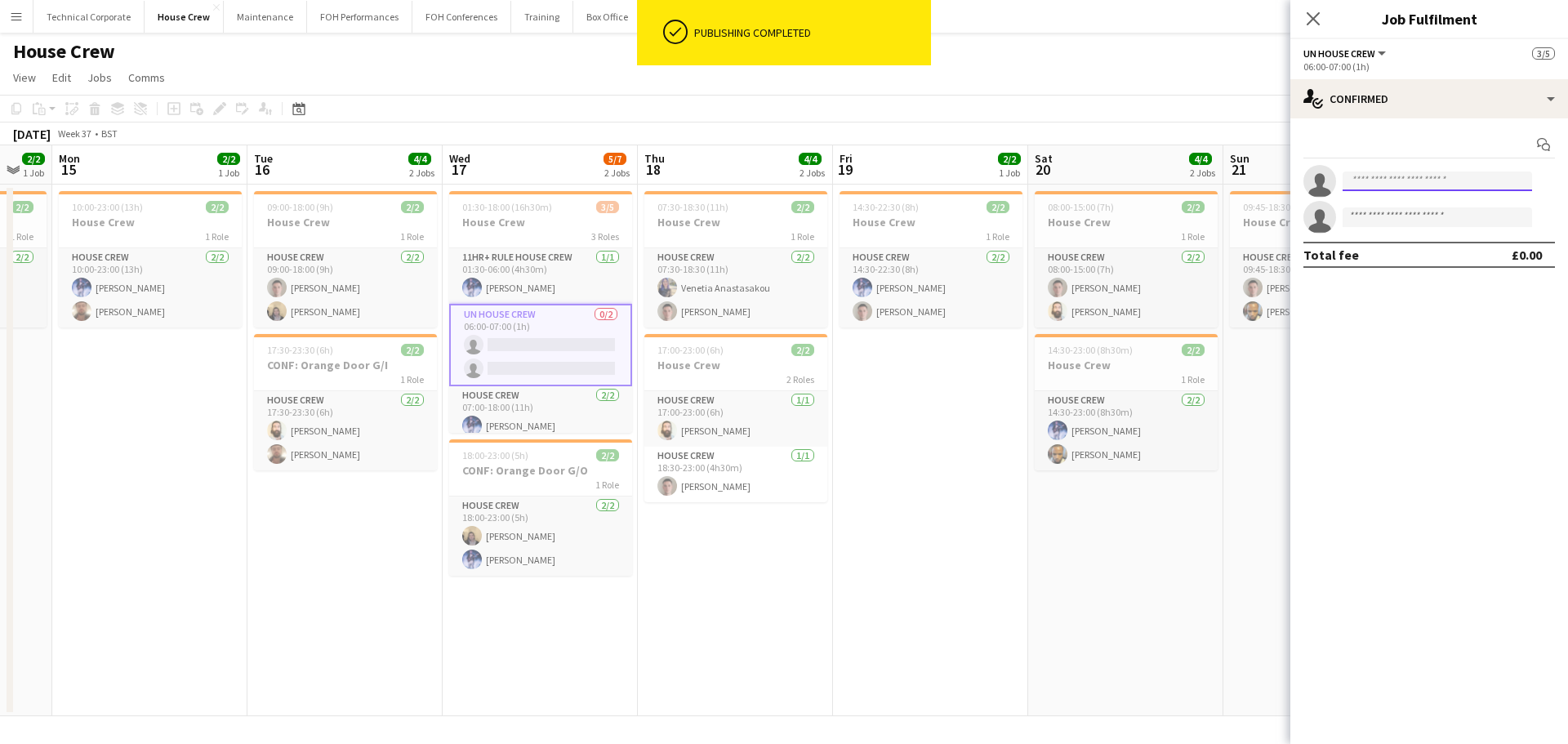
click at [1407, 182] on input at bounding box center [1437, 181] width 189 height 20
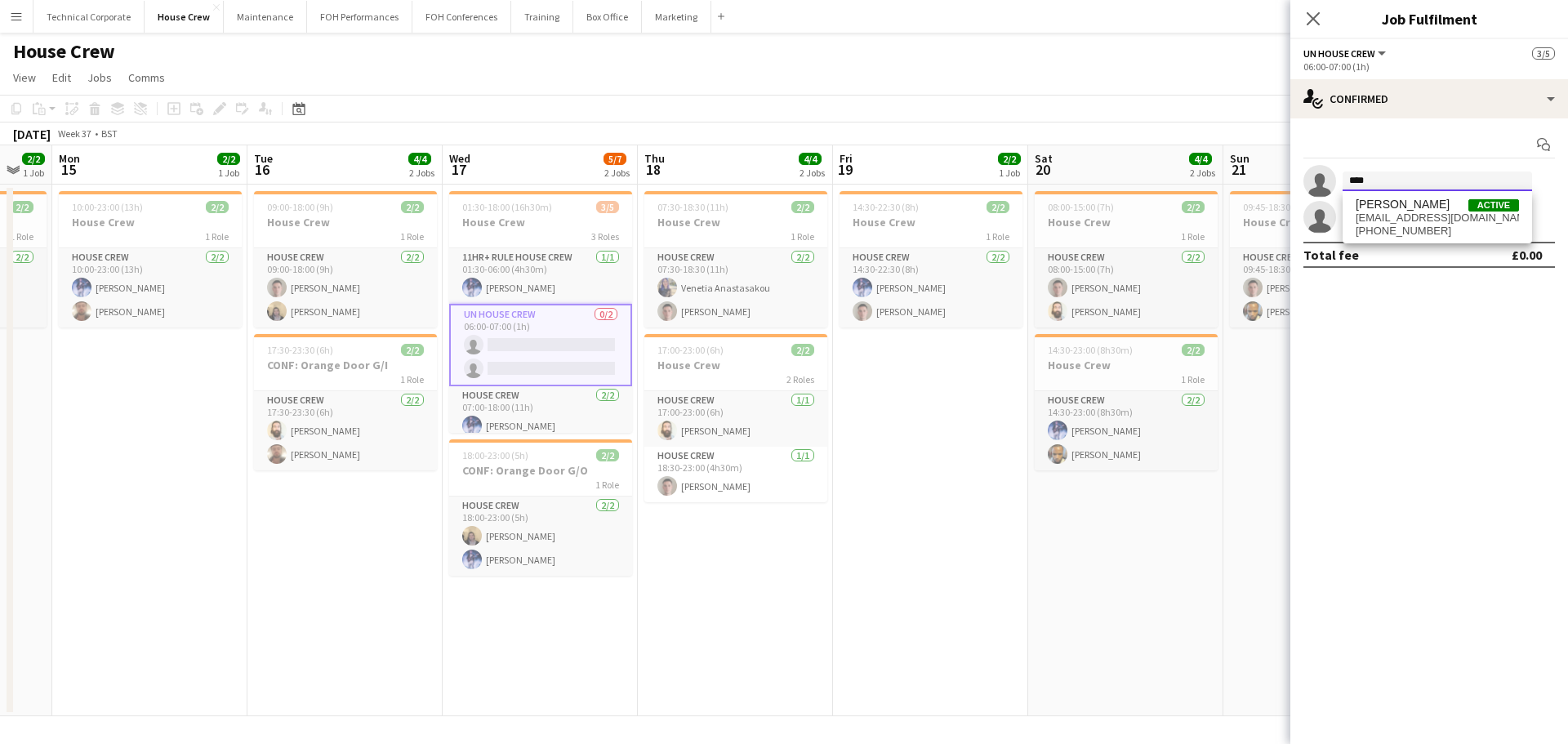
type input "****"
click at [1401, 234] on span "+447535607929" at bounding box center [1437, 230] width 163 height 13
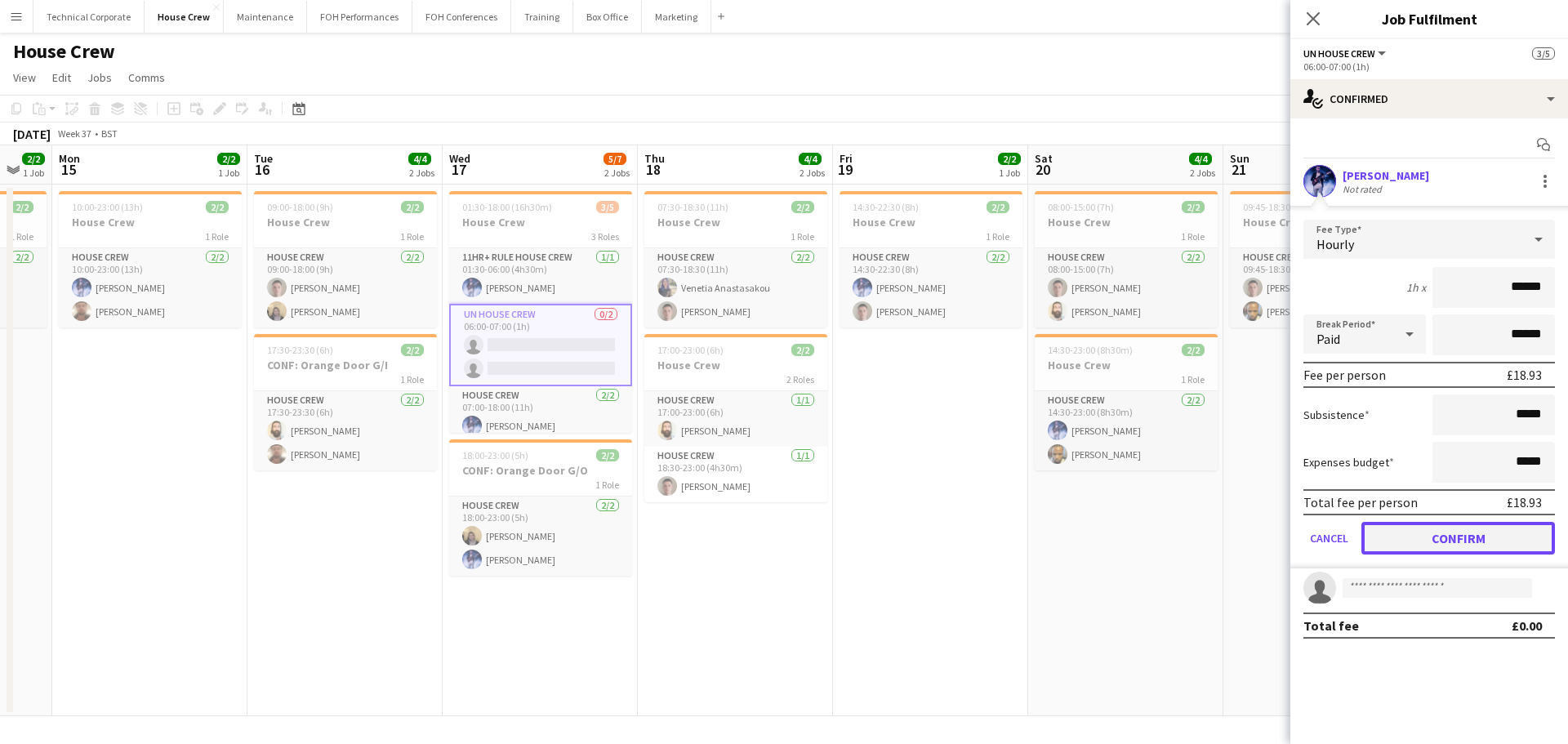
click at [1465, 543] on button "Confirm" at bounding box center [1458, 539] width 193 height 33
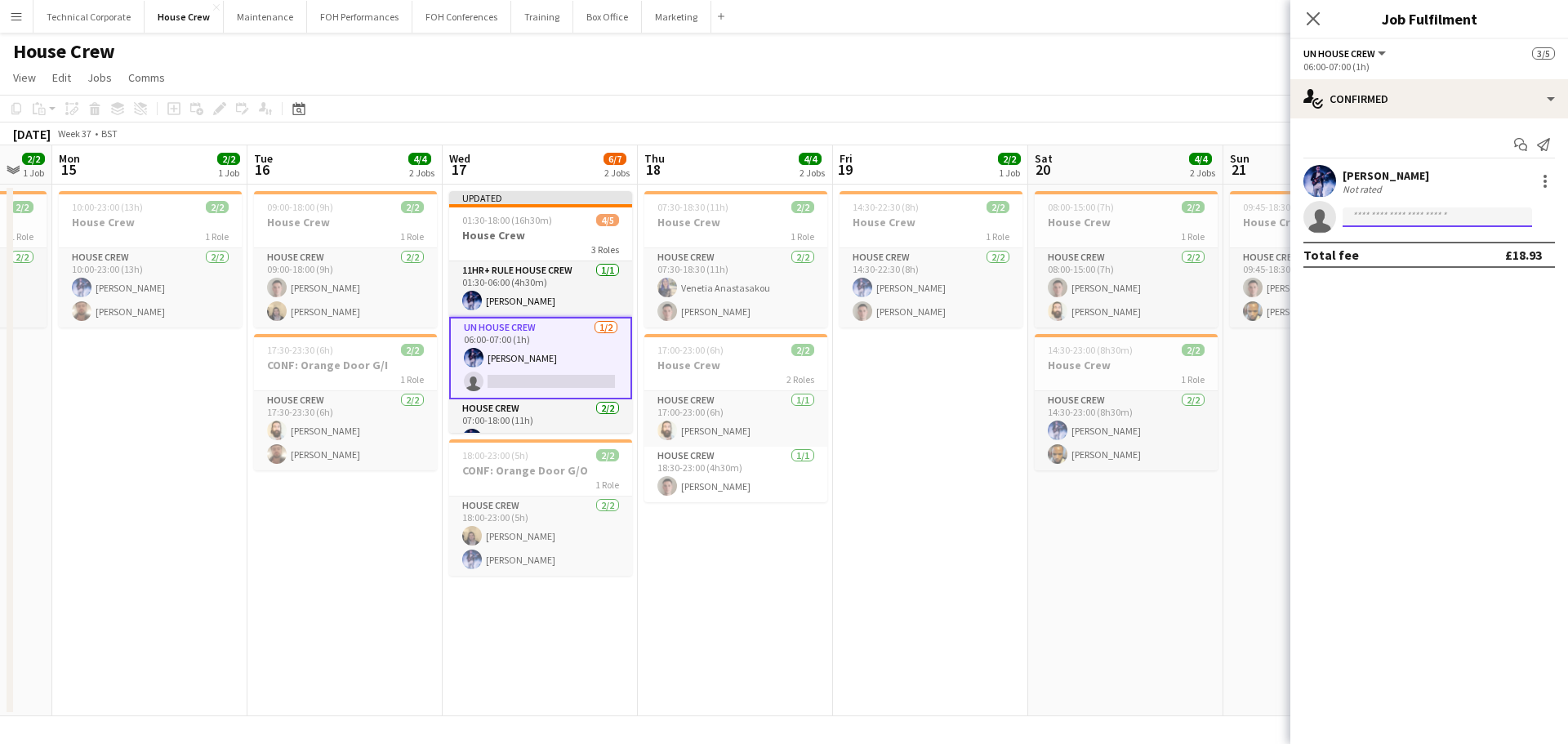
click at [1396, 221] on input at bounding box center [1437, 217] width 189 height 20
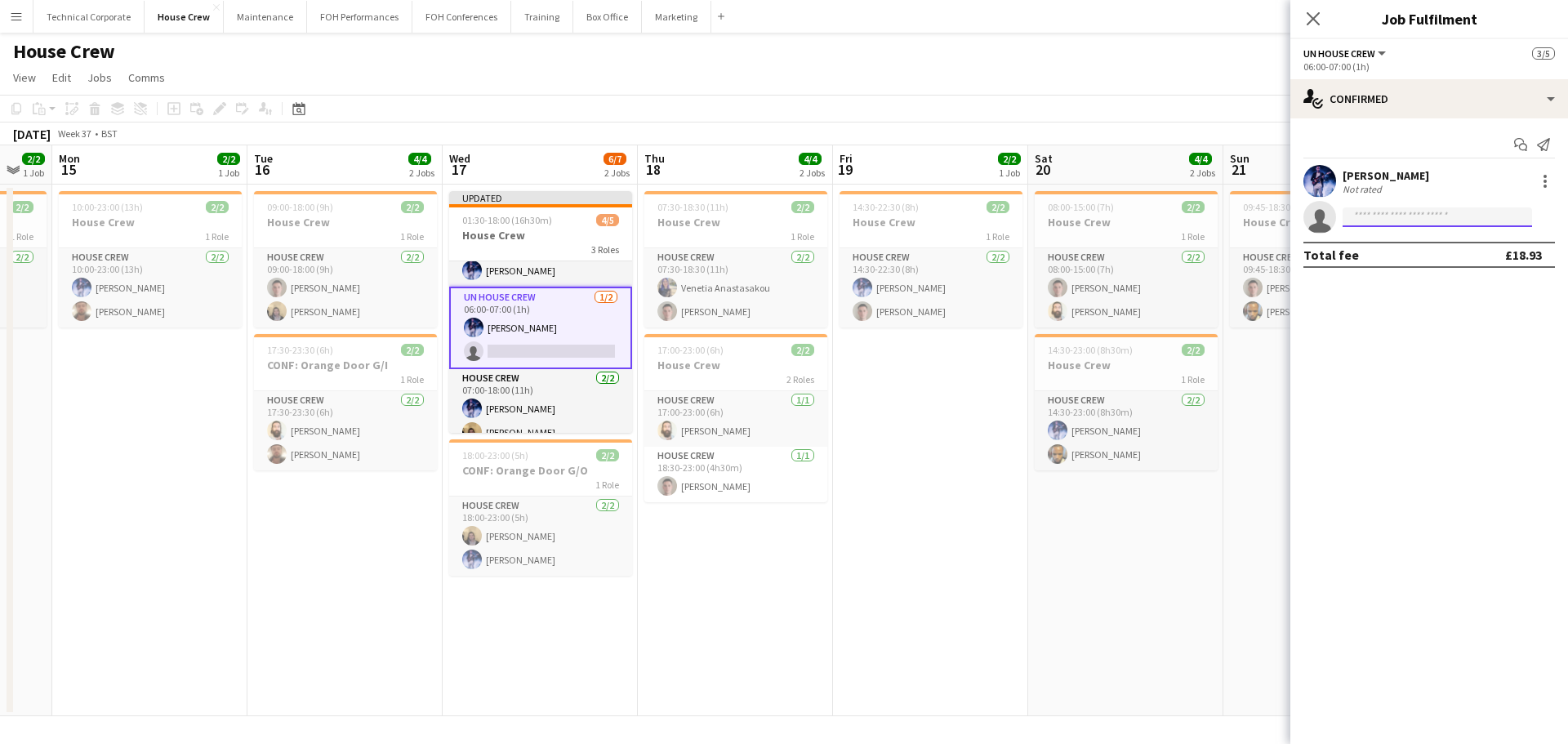
scroll to position [45, 0]
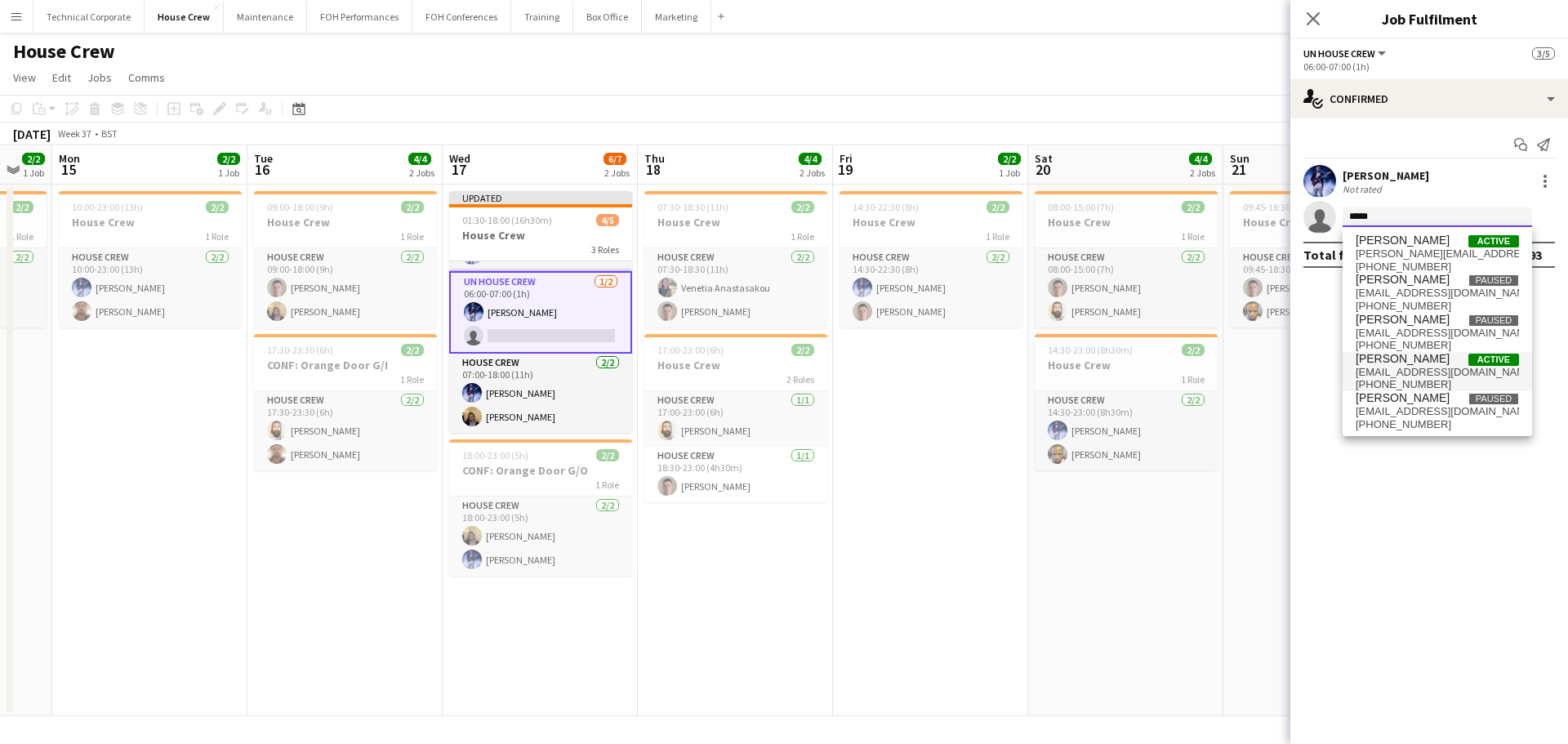
type input "*****"
click at [1424, 383] on span "+447862368386" at bounding box center [1437, 384] width 163 height 13
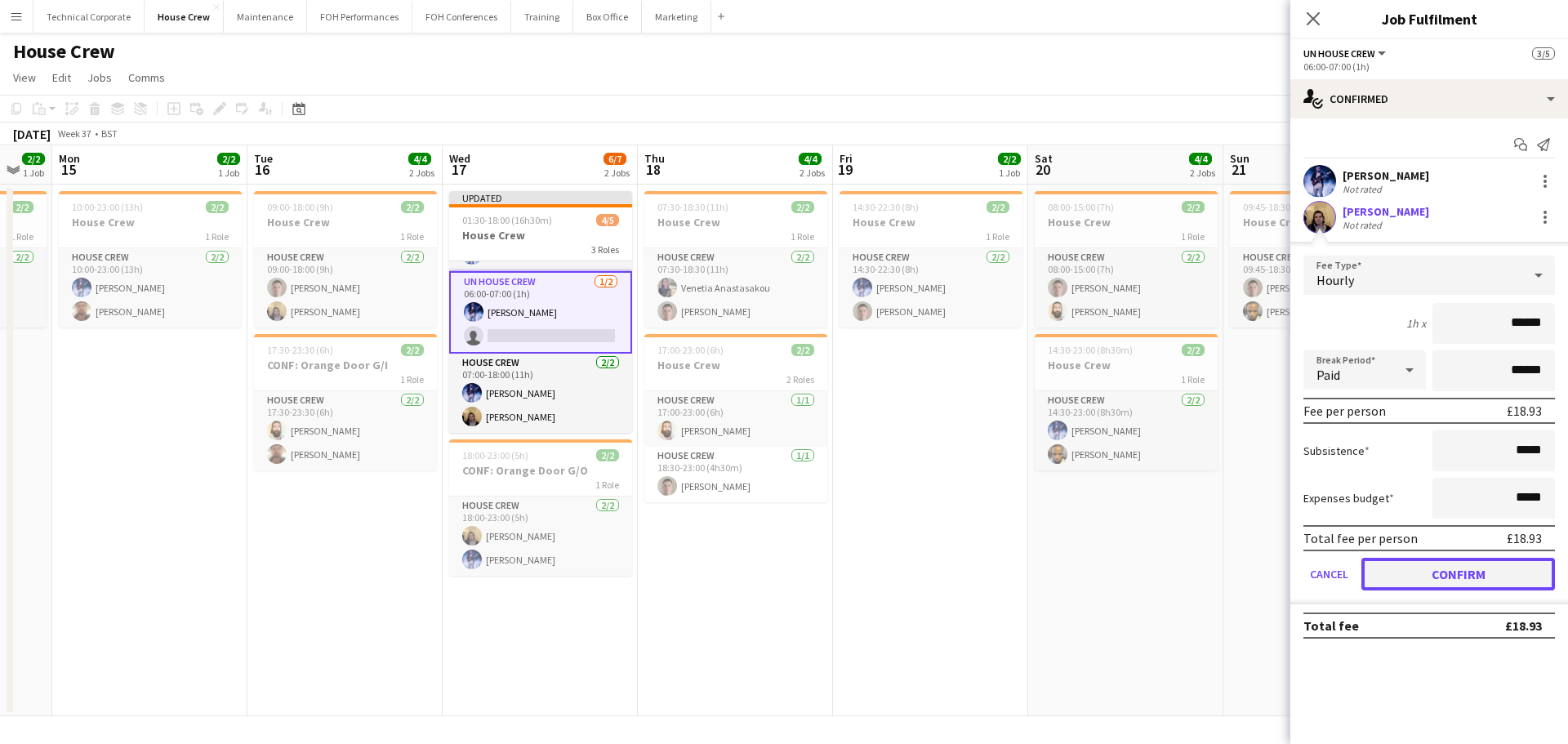
click at [1457, 562] on button "Confirm" at bounding box center [1458, 574] width 193 height 33
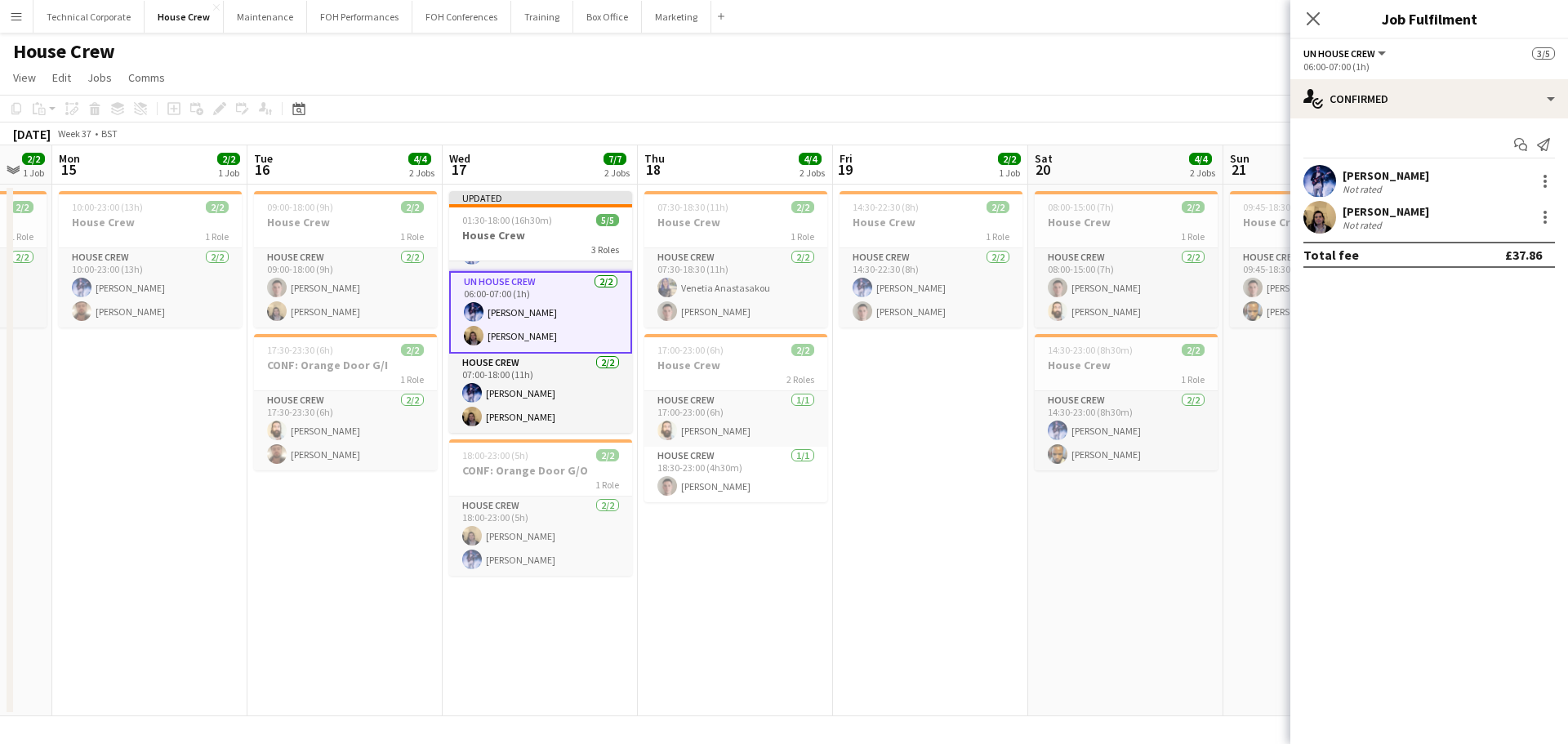
click at [686, 545] on app-date-cell "07:30-18:30 (11h) 2/2 House Crew 1 Role House Crew 2/2 07:30-18:30 (11h) Veneti…" at bounding box center [735, 450] width 195 height 532
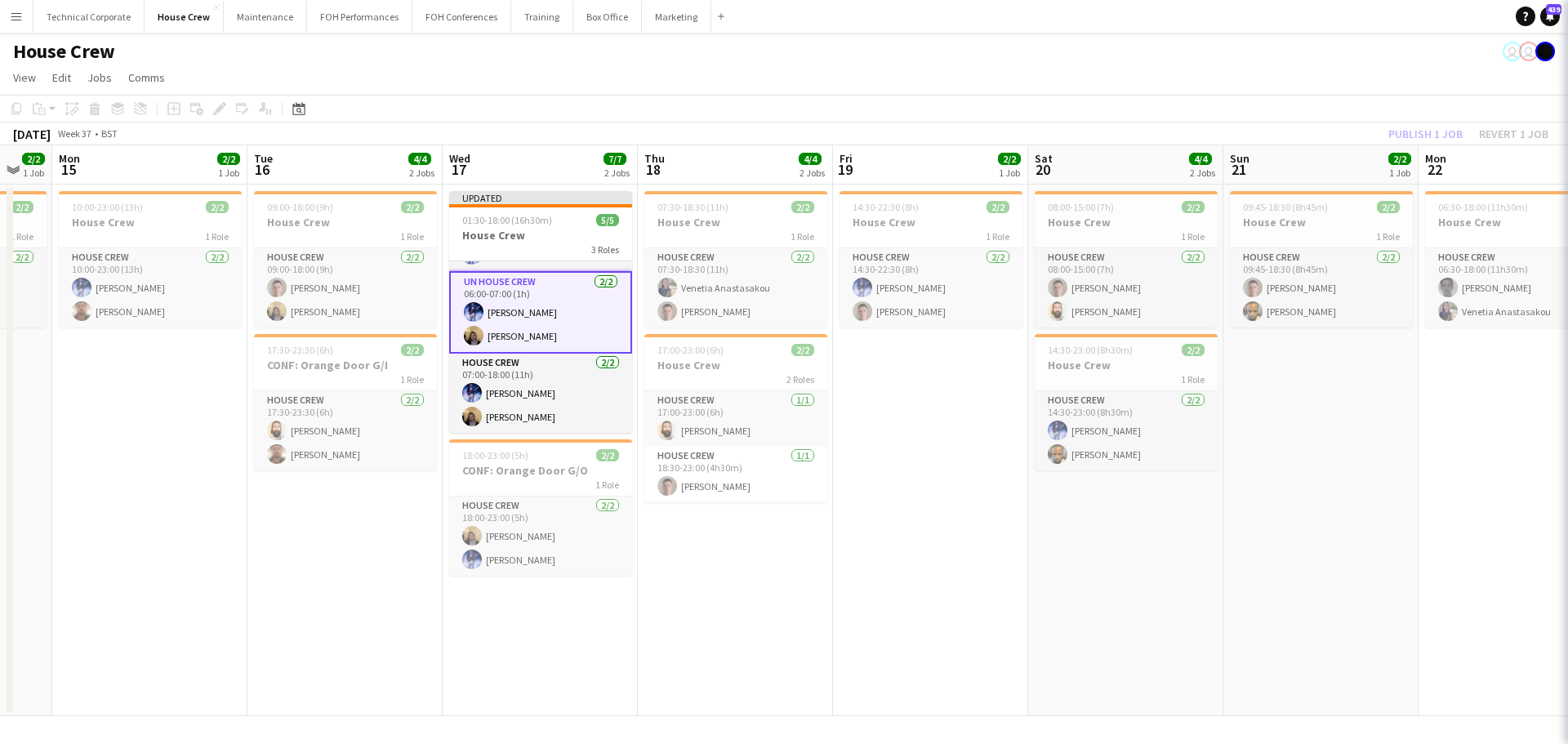
scroll to position [43, 0]
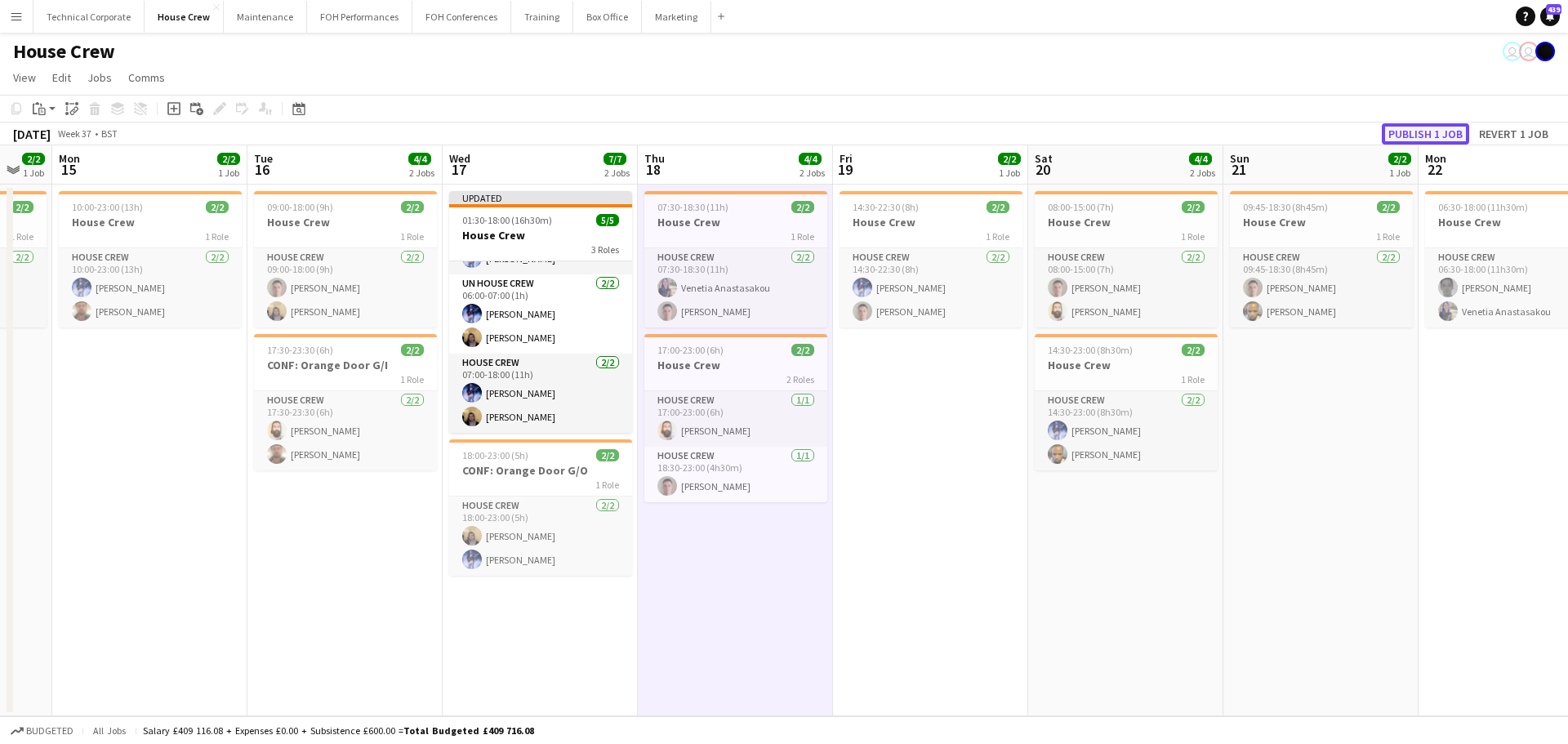
click at [1402, 137] on button "Publish 1 job" at bounding box center [1425, 134] width 87 height 21
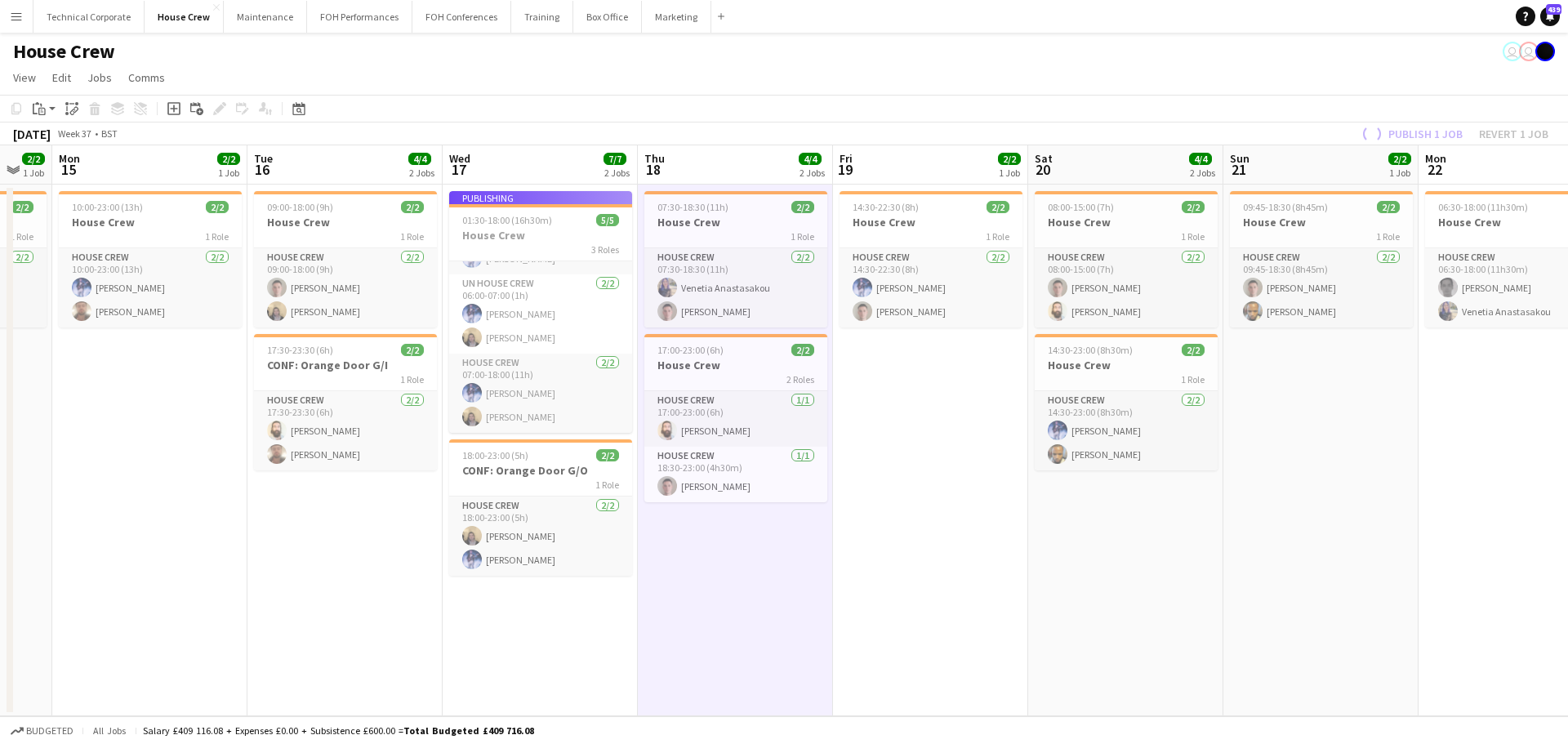
scroll to position [29, 0]
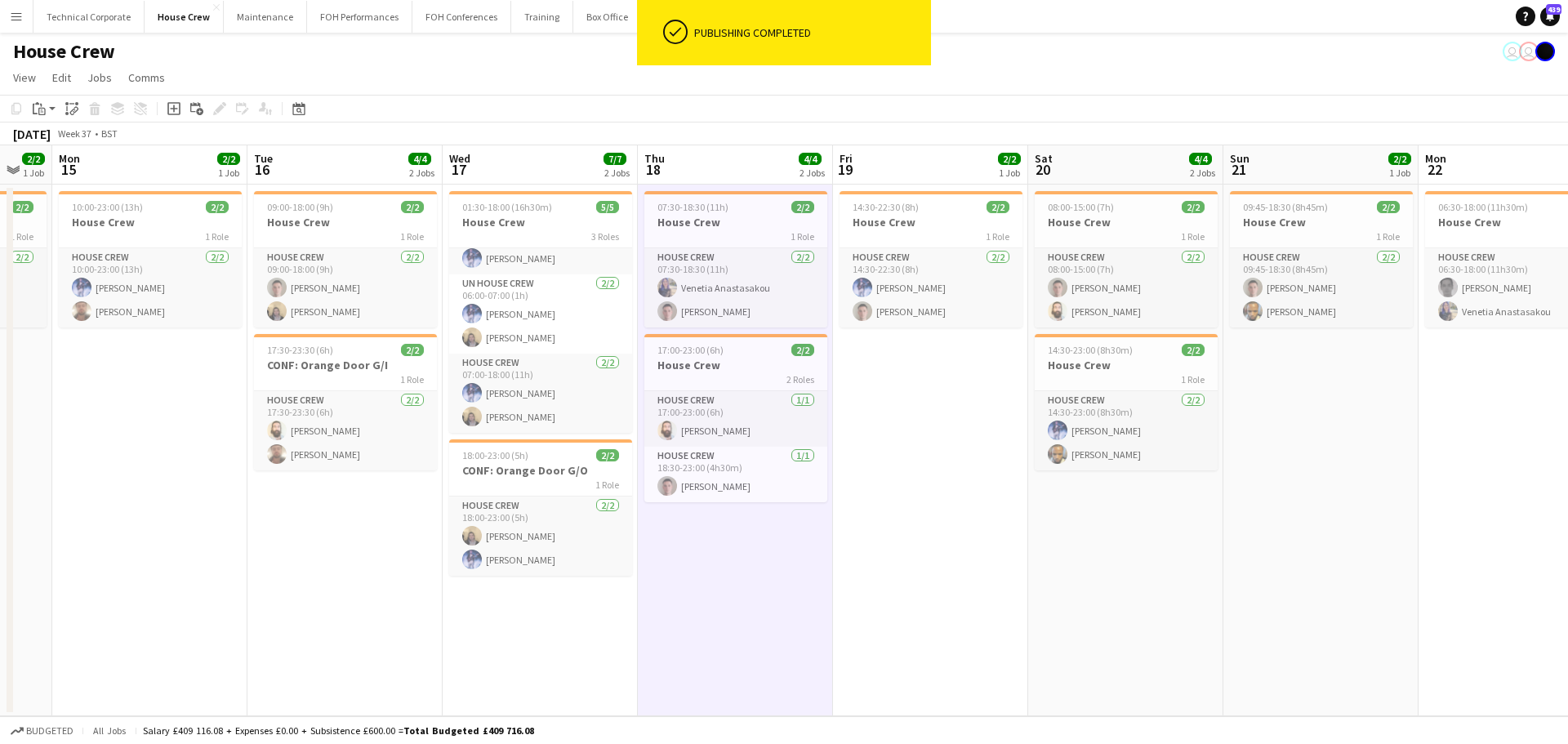
click at [761, 603] on app-date-cell "07:30-18:30 (11h) 2/2 House Crew 1 Role House Crew 2/2 07:30-18:30 (11h) Veneti…" at bounding box center [735, 450] width 195 height 532
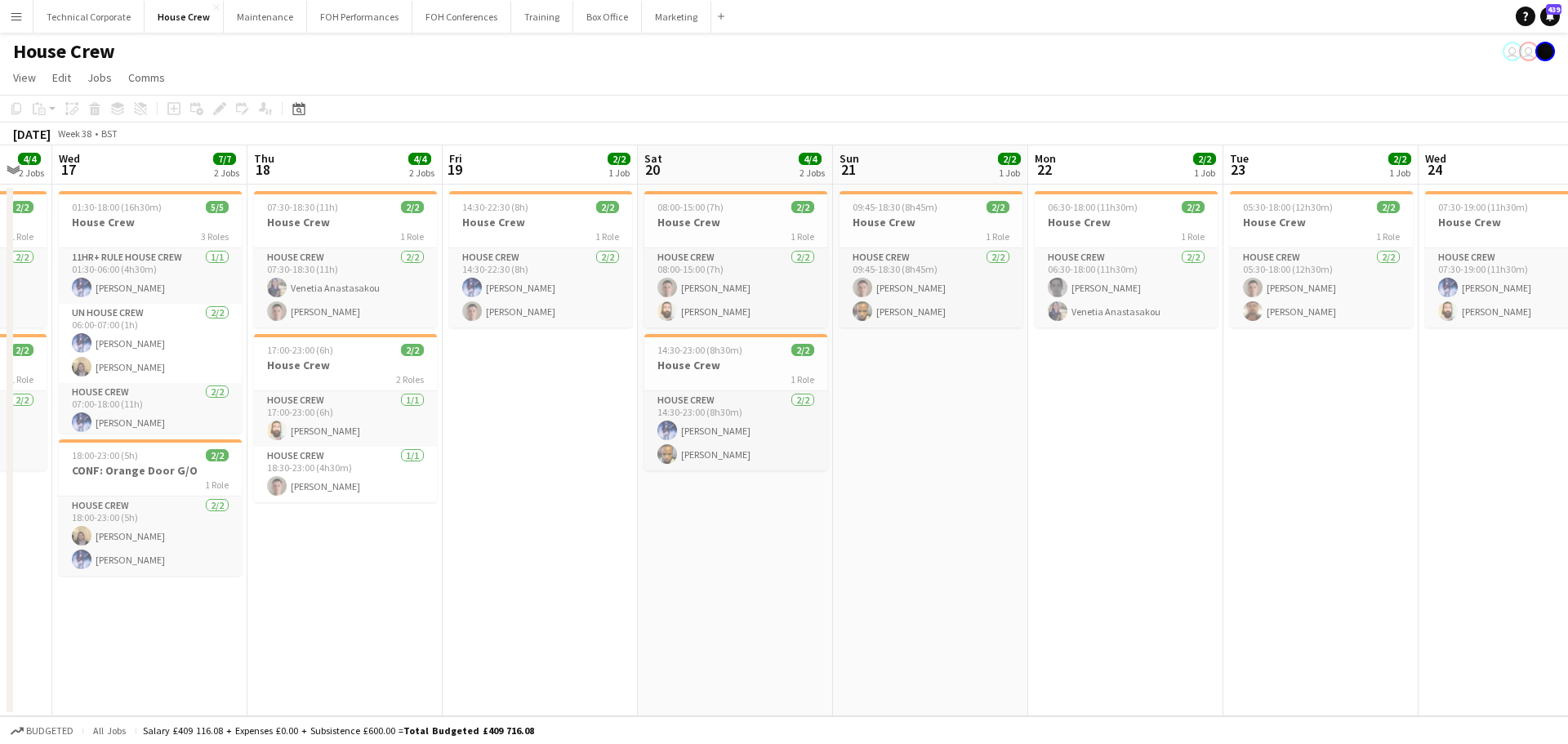
scroll to position [0, 521]
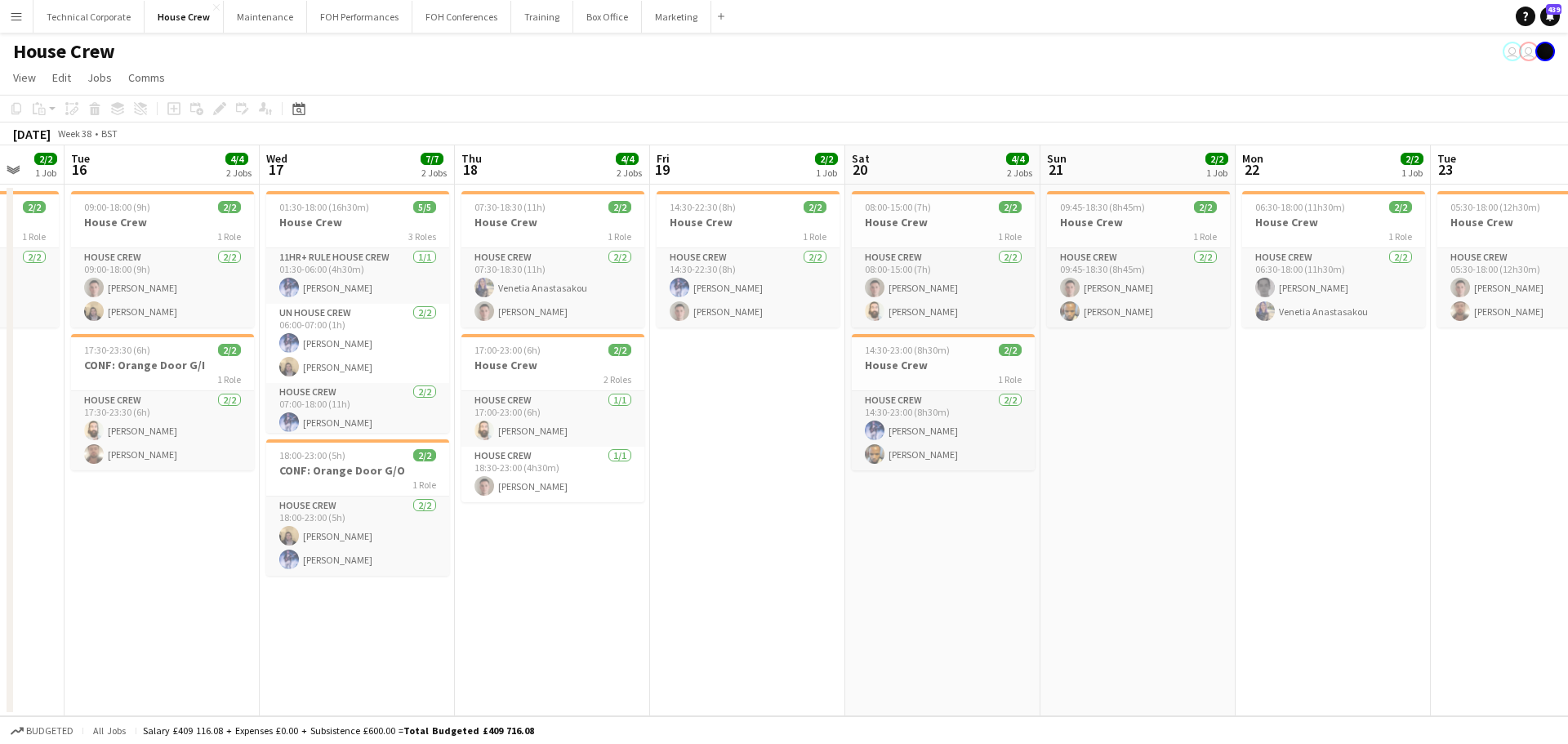
drag, startPoint x: 817, startPoint y: 486, endPoint x: 633, endPoint y: 521, distance: 187.3
click at [633, 521] on app-calendar-viewport "Sat 13 2/2 1 Job Sun 14 2/2 1 Job Mon 15 2/2 1 Job Tue 16 4/4 2 Jobs Wed 17 7/7…" at bounding box center [784, 431] width 1568 height 571
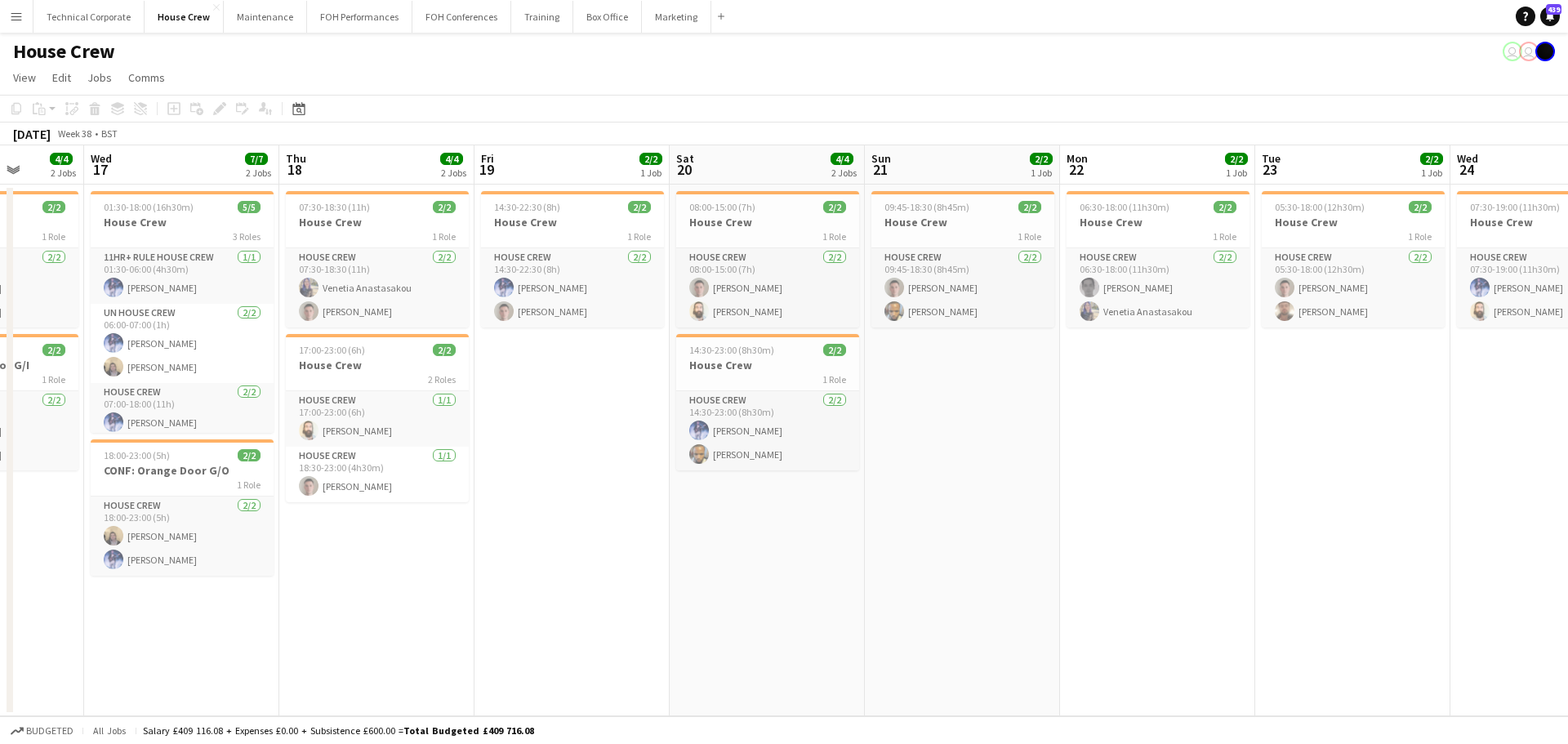
drag, startPoint x: 560, startPoint y: 504, endPoint x: 515, endPoint y: 515, distance: 46.3
click at [495, 515] on app-calendar-viewport "Sat 13 2/2 1 Job Sun 14 2/2 1 Job Mon 15 2/2 1 Job Tue 16 4/4 2 Jobs Wed 17 7/7…" at bounding box center [784, 431] width 1568 height 571
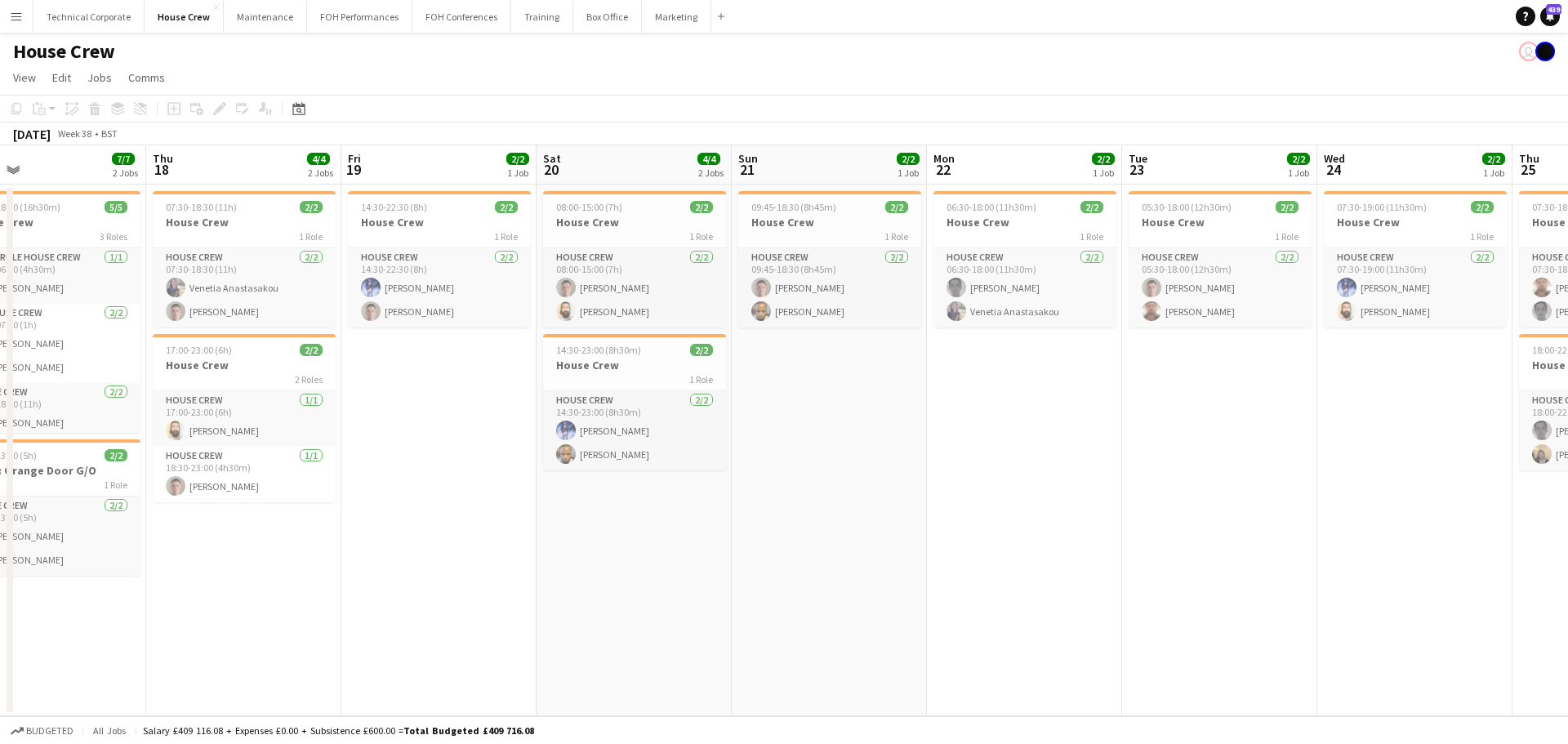
drag, startPoint x: 810, startPoint y: 560, endPoint x: 678, endPoint y: 590, distance: 135.4
click at [678, 590] on app-calendar-viewport "Sat 13 2/2 1 Job Sun 14 2/2 1 Job Mon 15 2/2 1 Job Tue 16 4/4 2 Jobs Wed 17 7/7…" at bounding box center [784, 431] width 1568 height 571
click at [626, 370] on h3 "House Crew" at bounding box center [634, 365] width 183 height 15
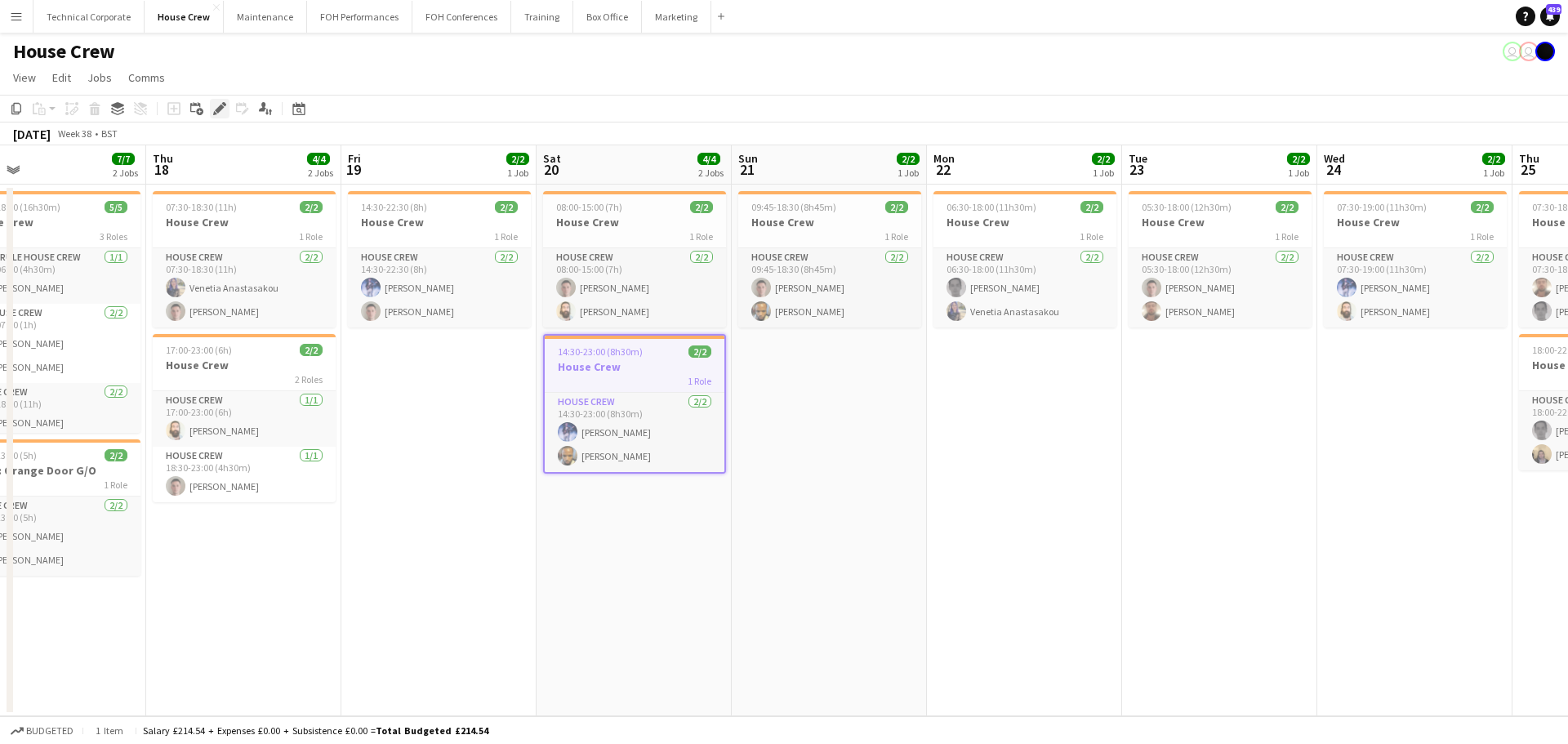
click at [211, 104] on div "Edit" at bounding box center [219, 108] width 20 height 20
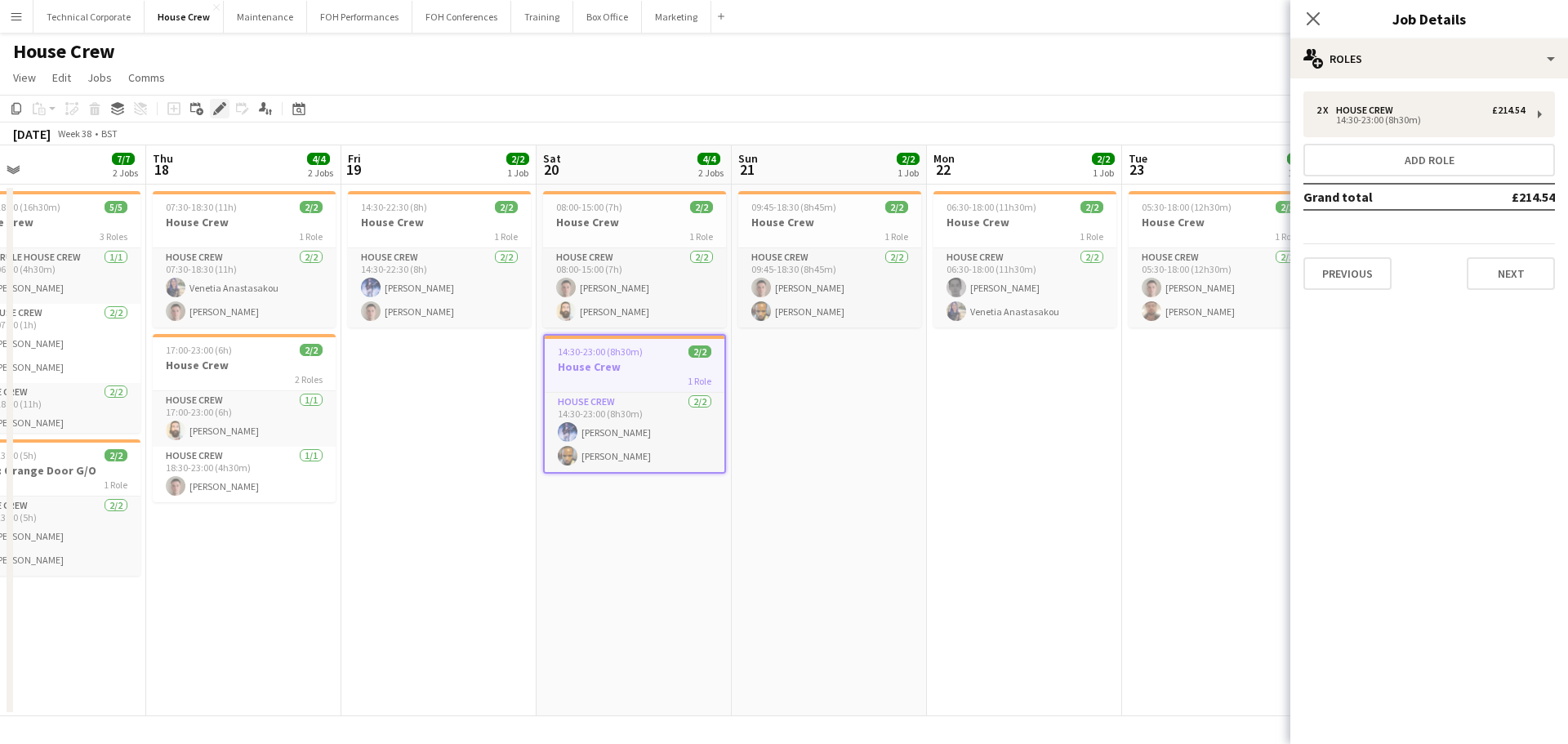
click at [212, 104] on div "Edit" at bounding box center [219, 108] width 20 height 20
click at [852, 436] on app-date-cell "09:45-18:30 (8h45m) 2/2 House Crew 1 Role House Crew 2/2 09:45-18:30 (8h45m) Ro…" at bounding box center [829, 450] width 195 height 532
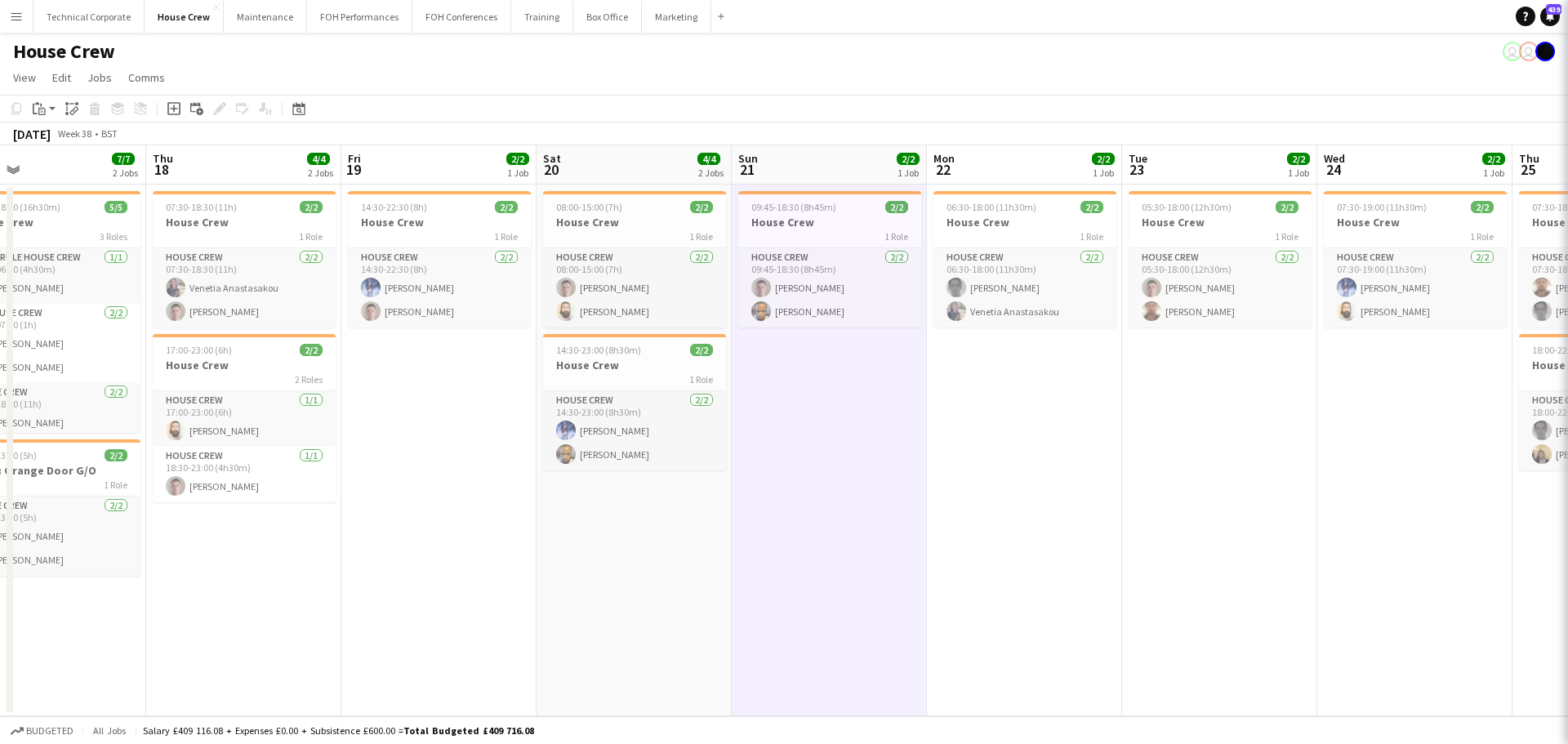
click at [852, 436] on app-date-cell "09:45-18:30 (8h45m) 2/2 House Crew 1 Role House Crew 2/2 09:45-18:30 (8h45m) Ro…" at bounding box center [829, 450] width 195 height 532
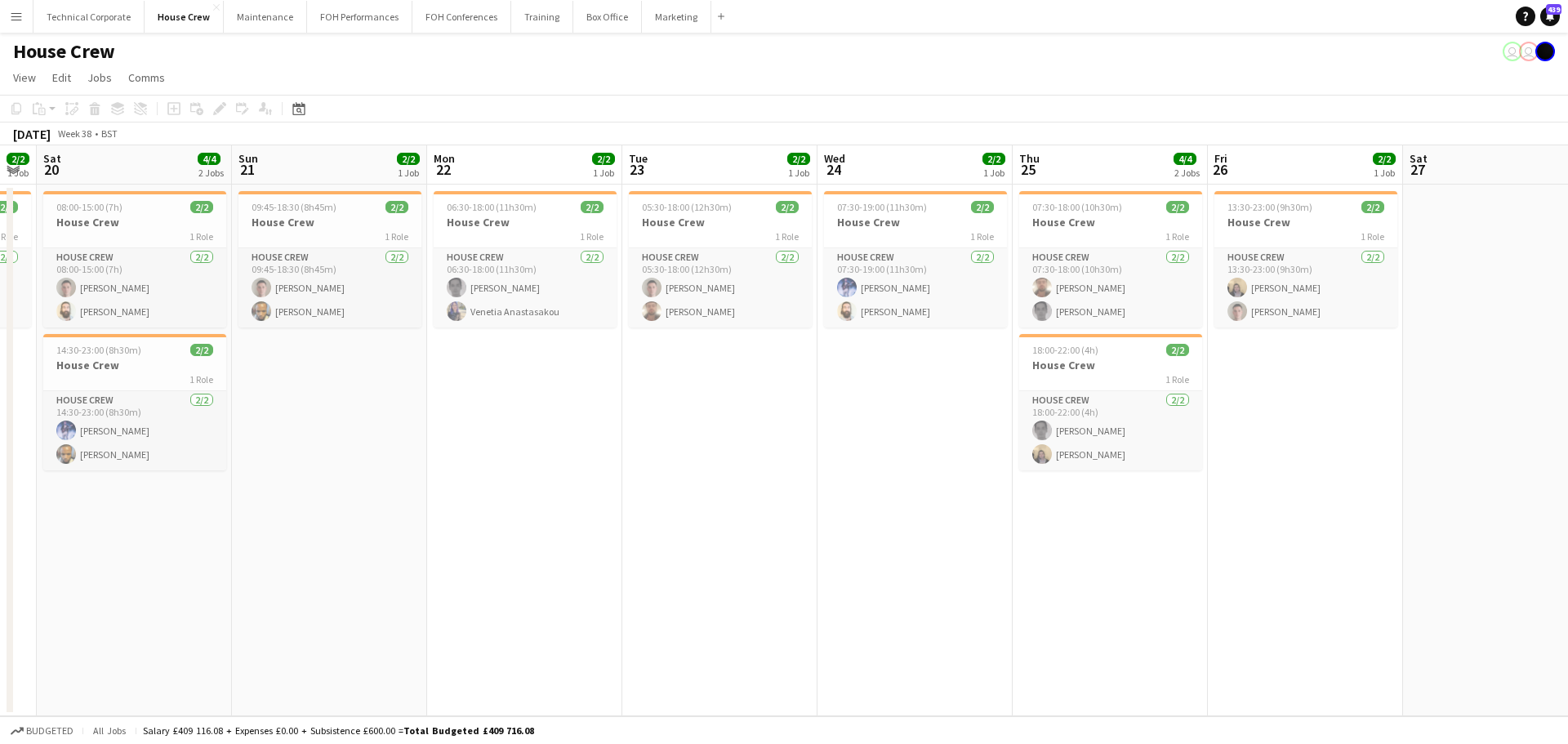
drag, startPoint x: 904, startPoint y: 477, endPoint x: 401, endPoint y: 474, distance: 503.0
click at [403, 485] on app-calendar-viewport "Wed 17 7/7 2 Jobs Thu 18 4/4 2 Jobs Fri 19 2/2 1 Job Sat 20 4/4 2 Jobs Sun 21 2…" at bounding box center [784, 431] width 1568 height 571
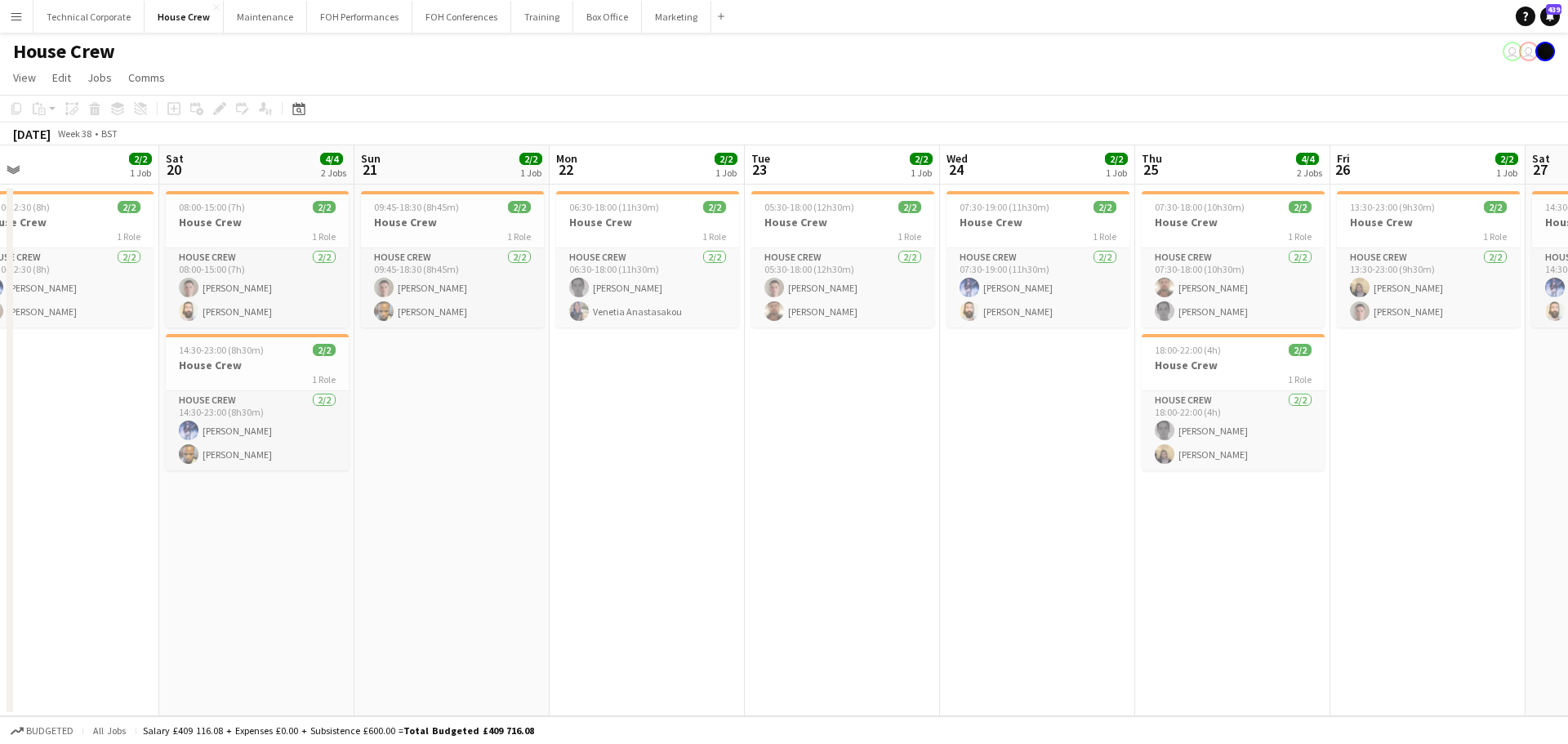
scroll to position [0, 507]
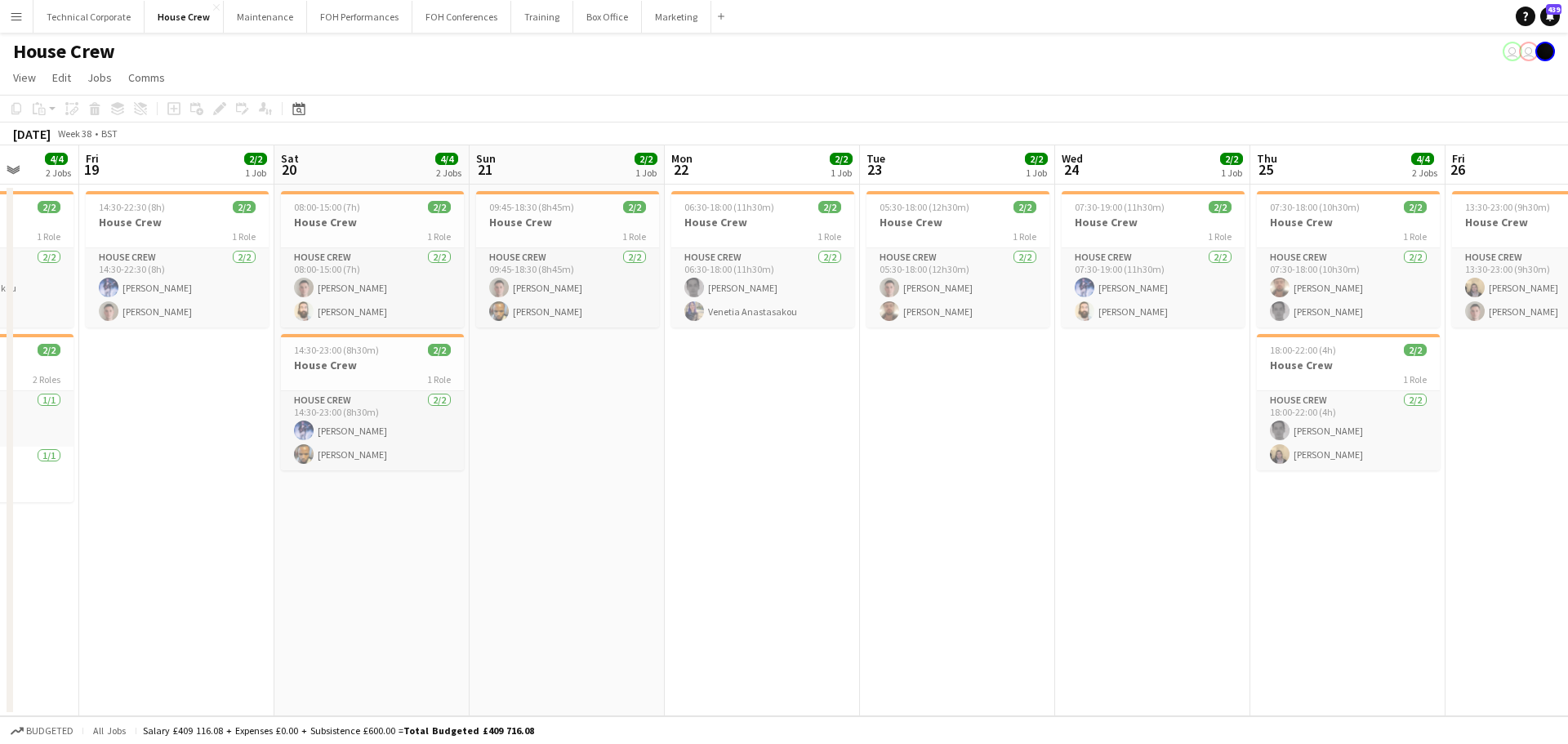
drag, startPoint x: 391, startPoint y: 464, endPoint x: 630, endPoint y: 501, distance: 241.8
click at [630, 501] on app-calendar-viewport "Tue 16 4/4 2 Jobs Wed 17 7/7 2 Jobs Thu 18 4/4 2 Jobs Fri 19 2/2 1 Job Sat 20 4…" at bounding box center [784, 431] width 1568 height 571
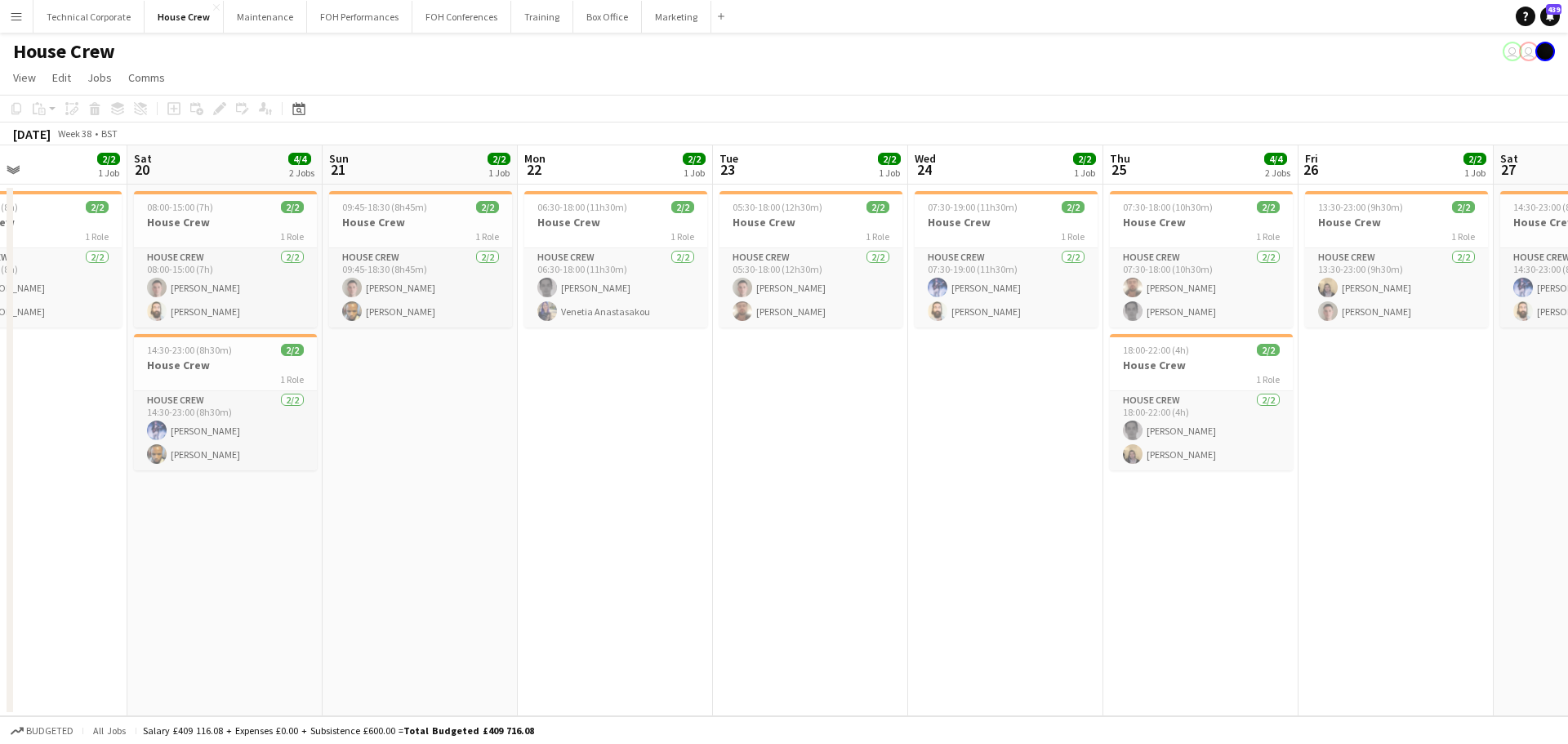
drag, startPoint x: 737, startPoint y: 454, endPoint x: 556, endPoint y: 391, distance: 191.7
click at [549, 465] on app-calendar-viewport "Tue 16 4/4 2 Jobs Wed 17 7/7 2 Jobs Thu 18 4/4 2 Jobs Fri 19 2/2 1 Job Sat 20 4…" at bounding box center [784, 431] width 1568 height 571
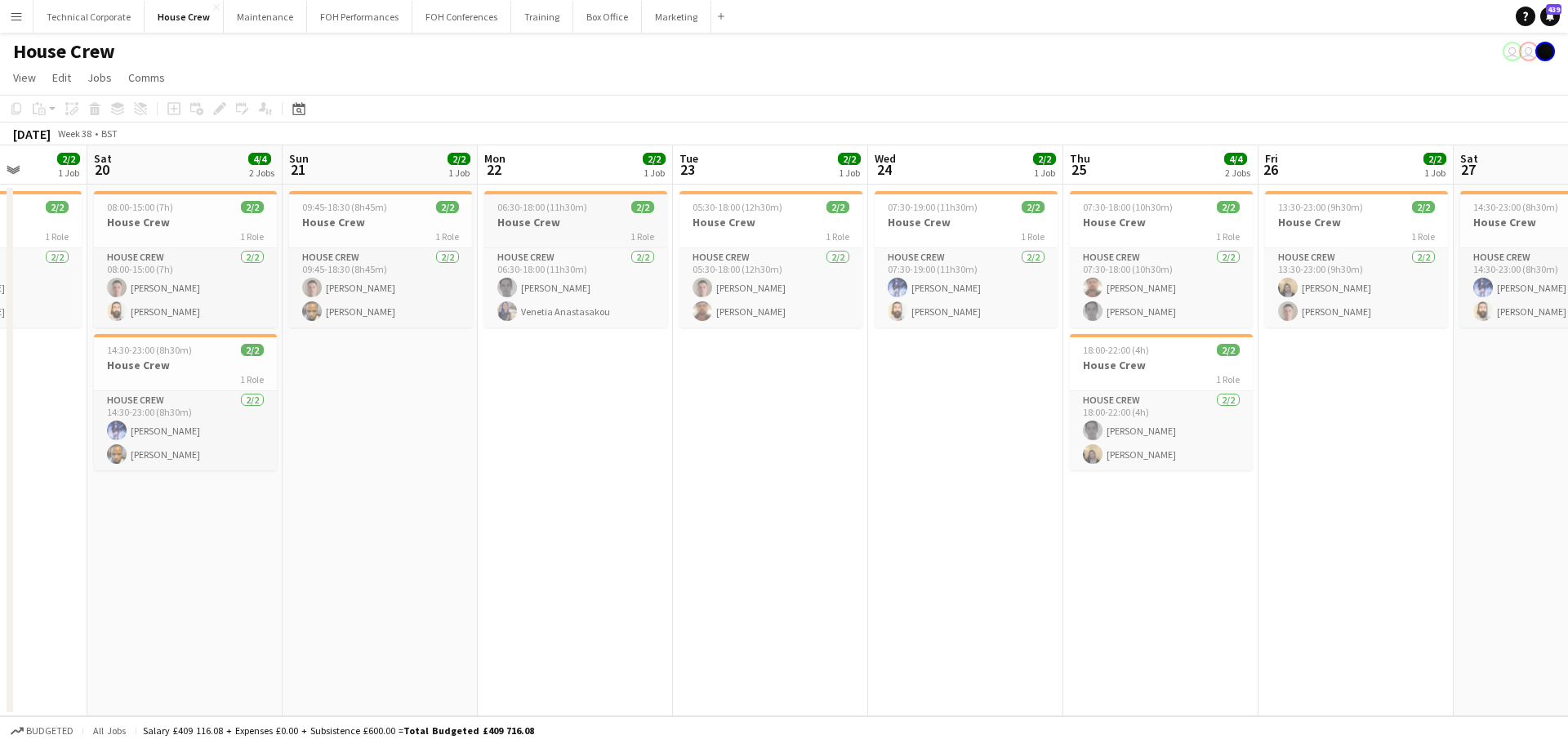
click at [573, 238] on div "1 Role" at bounding box center [576, 235] width 183 height 13
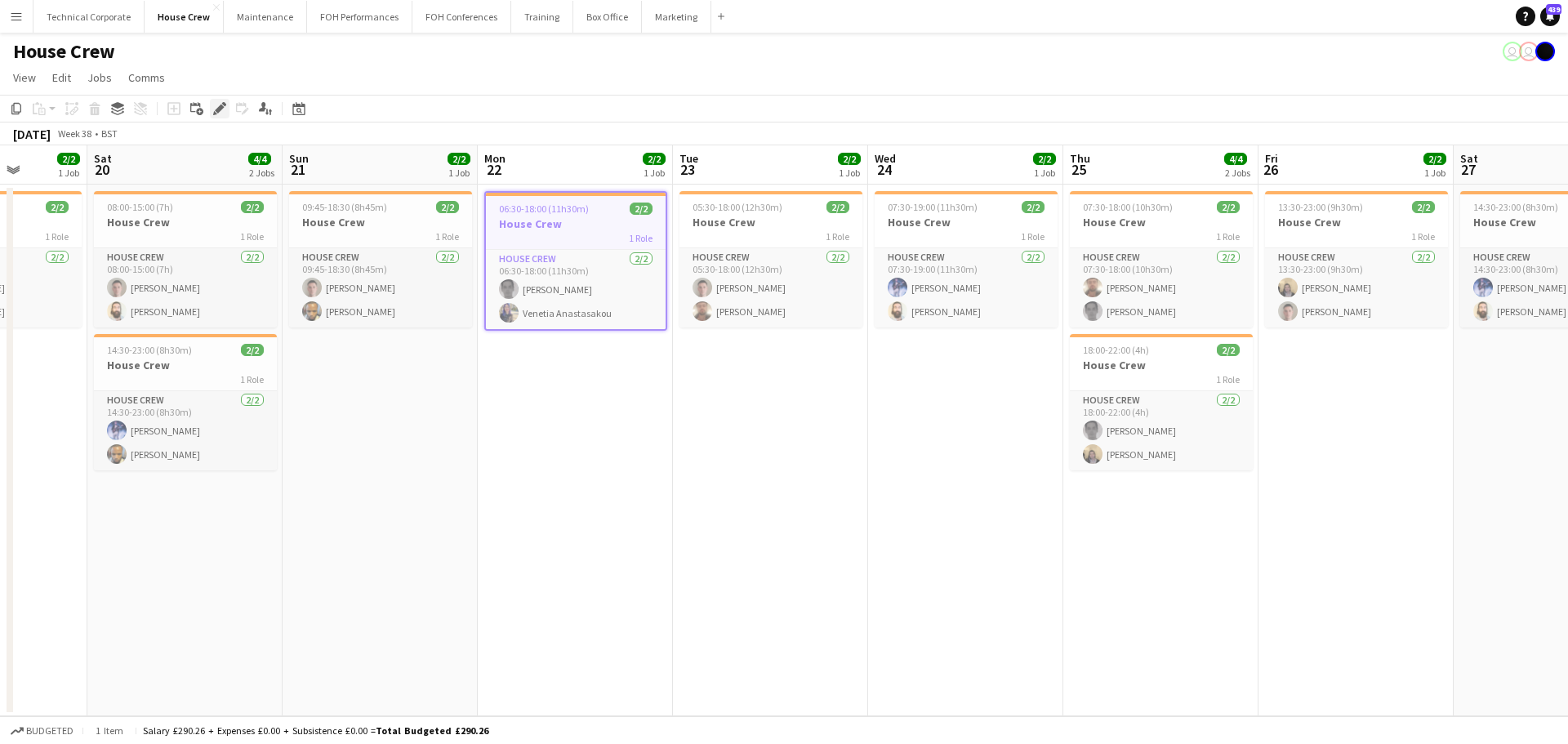
click at [221, 113] on icon "Edit" at bounding box center [219, 108] width 13 height 13
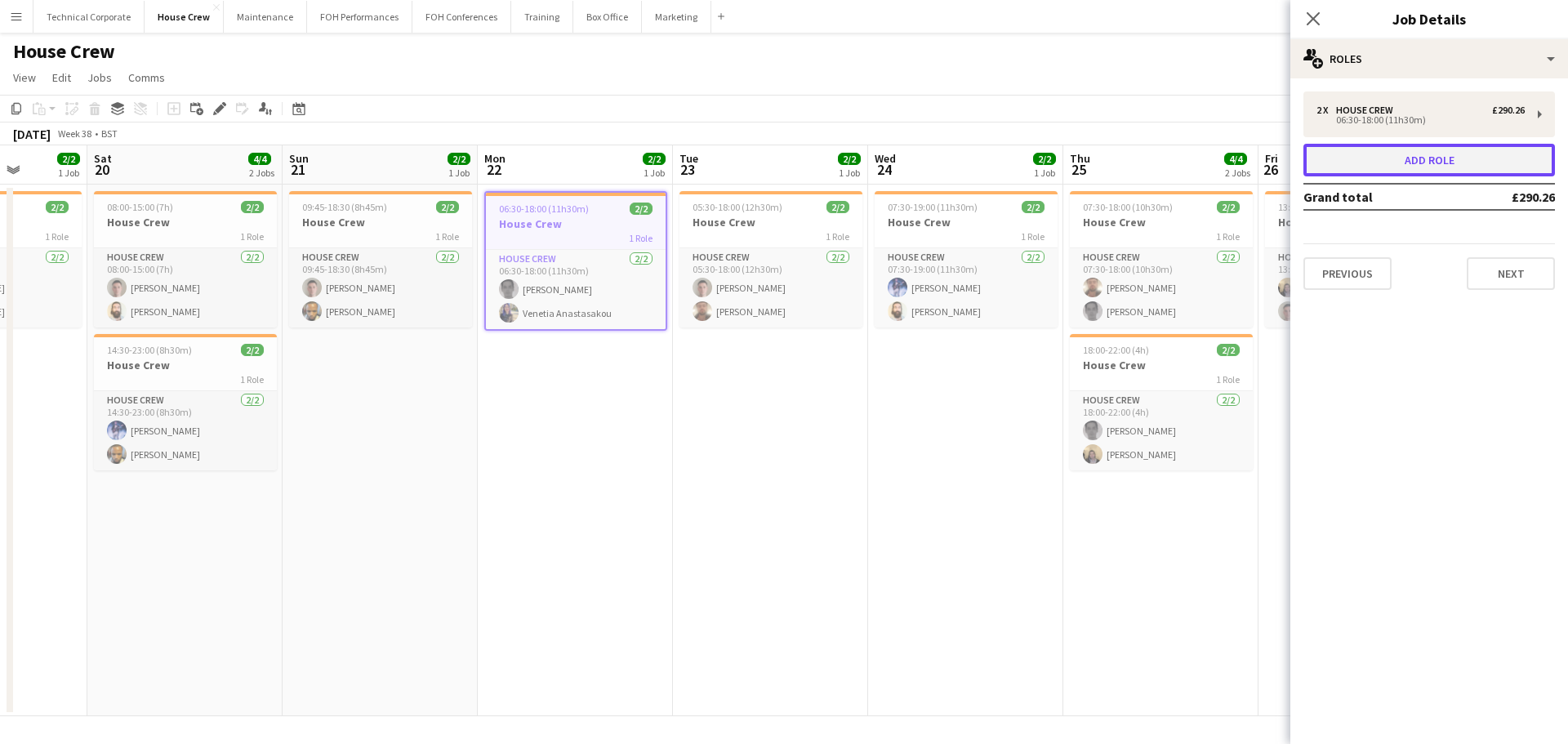
click at [1374, 170] on button "Add role" at bounding box center [1429, 160] width 252 height 33
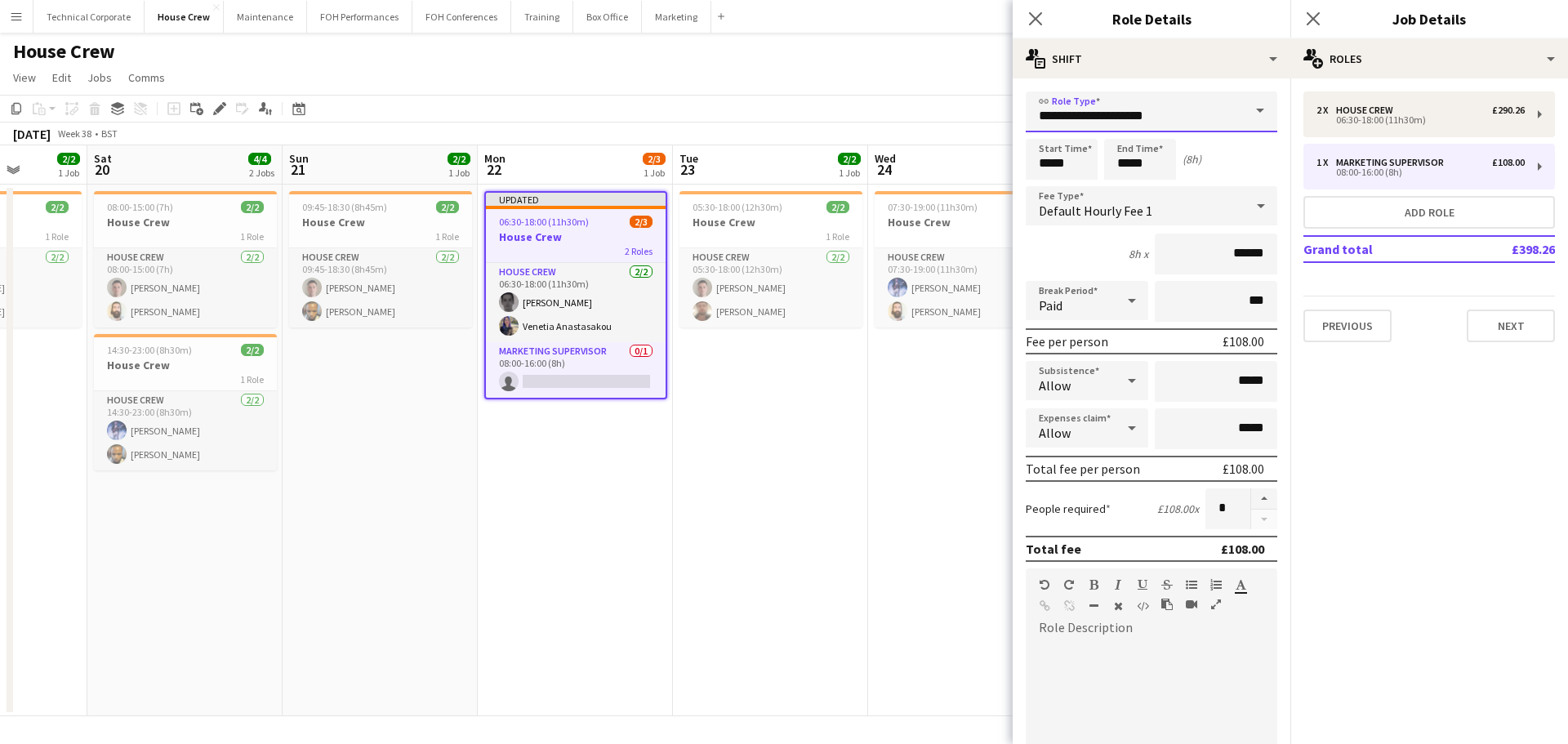
drag, startPoint x: 1188, startPoint y: 109, endPoint x: 745, endPoint y: 122, distance: 443.2
click at [758, 122] on body "Menu Boards Boards Boards All jobs Status Workforce Workforce My Workforce Recr…" at bounding box center [784, 372] width 1568 height 744
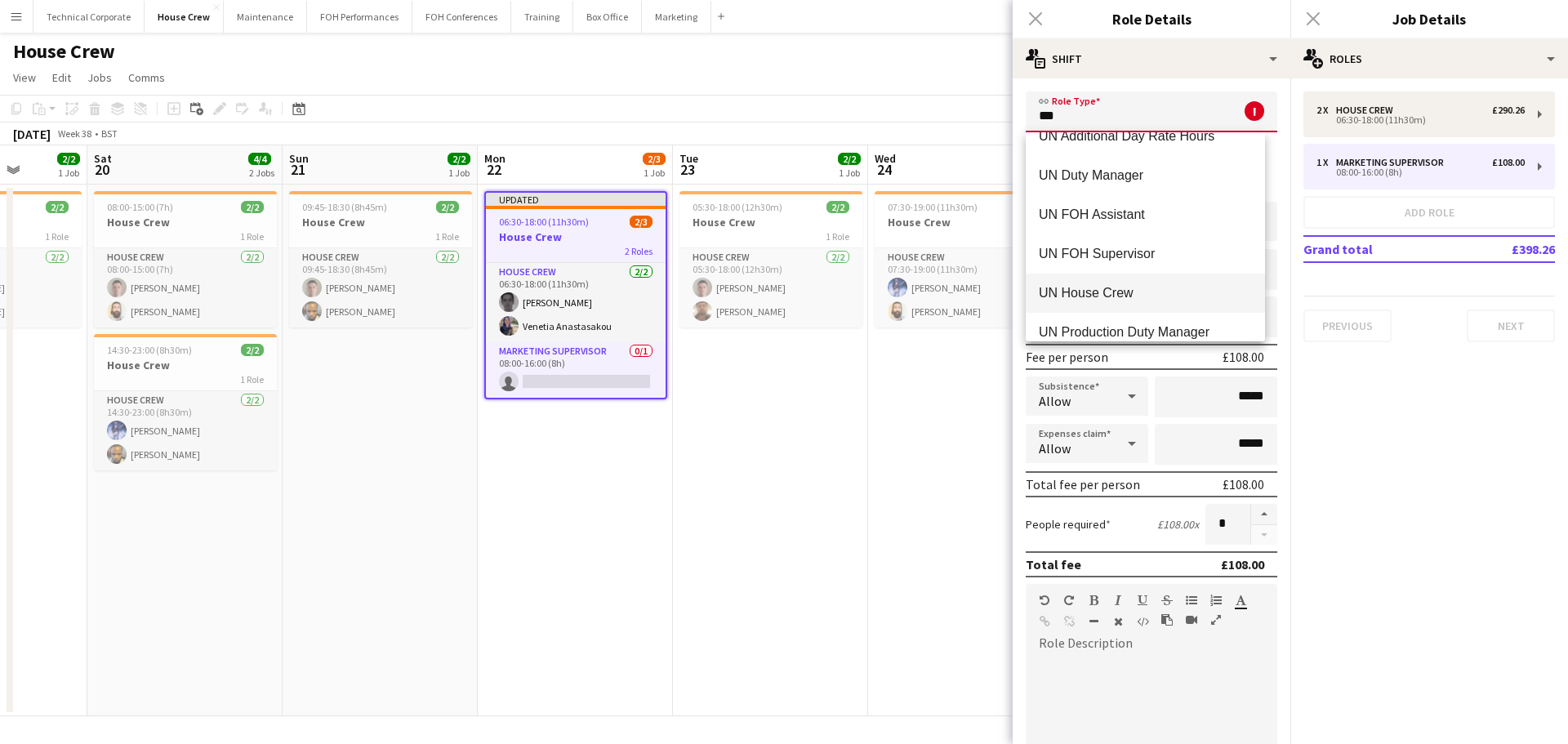
scroll to position [196, 0]
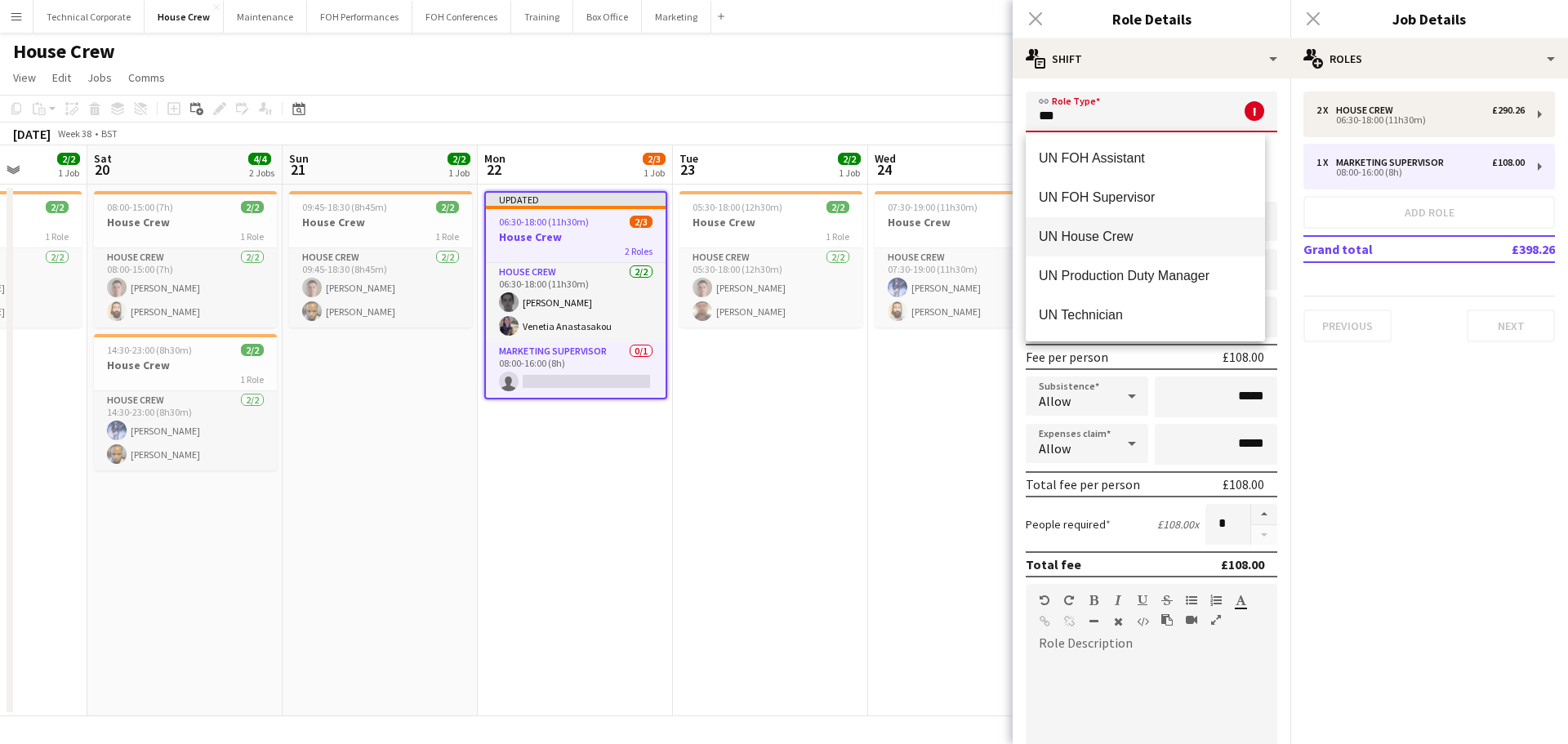
click at [1123, 251] on mat-option "UN House Crew" at bounding box center [1145, 237] width 240 height 39
type input "**********"
type input "******"
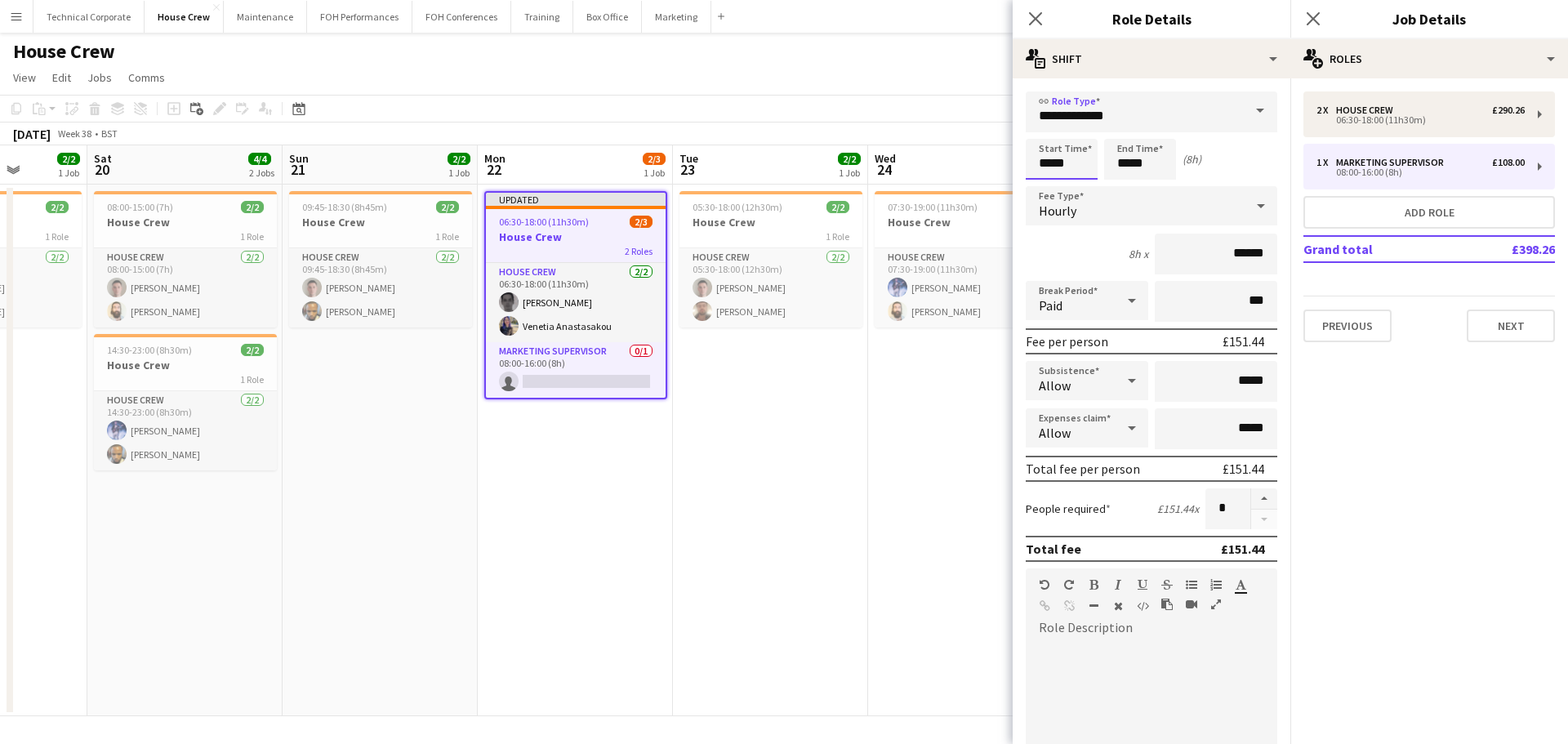
drag, startPoint x: 1087, startPoint y: 169, endPoint x: 931, endPoint y: 178, distance: 156.3
click at [932, 178] on body "Menu Boards Boards Boards All jobs Status Workforce Workforce My Workforce Recr…" at bounding box center [784, 372] width 1568 height 744
type input "*****"
click at [1255, 497] on button "button" at bounding box center [1264, 499] width 27 height 21
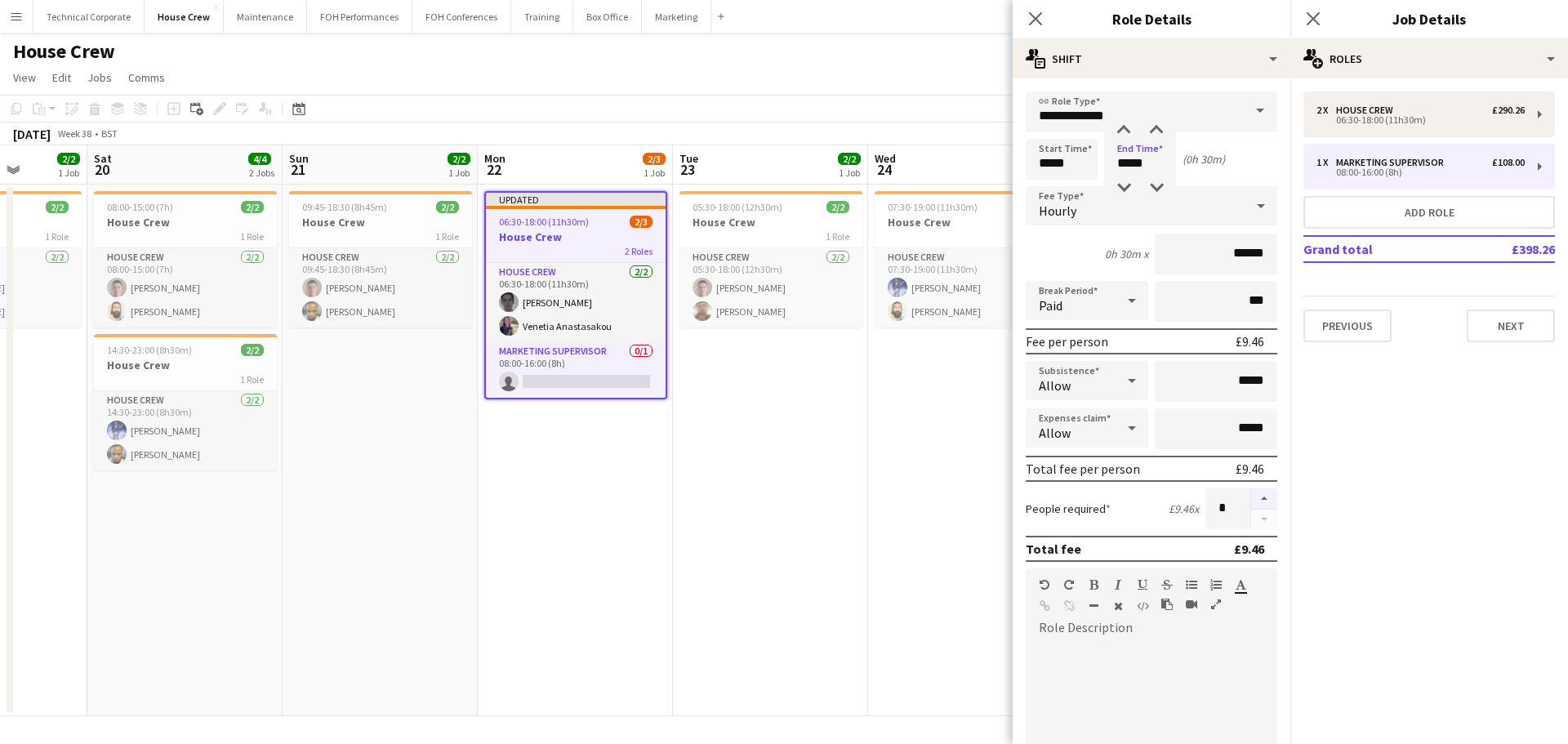
type input "*"
click at [780, 497] on app-date-cell "05:30-18:00 (12h30m) 2/2 House Crew 1 Role House Crew 2/2 05:30-18:00 (12h30m) …" at bounding box center [770, 450] width 195 height 532
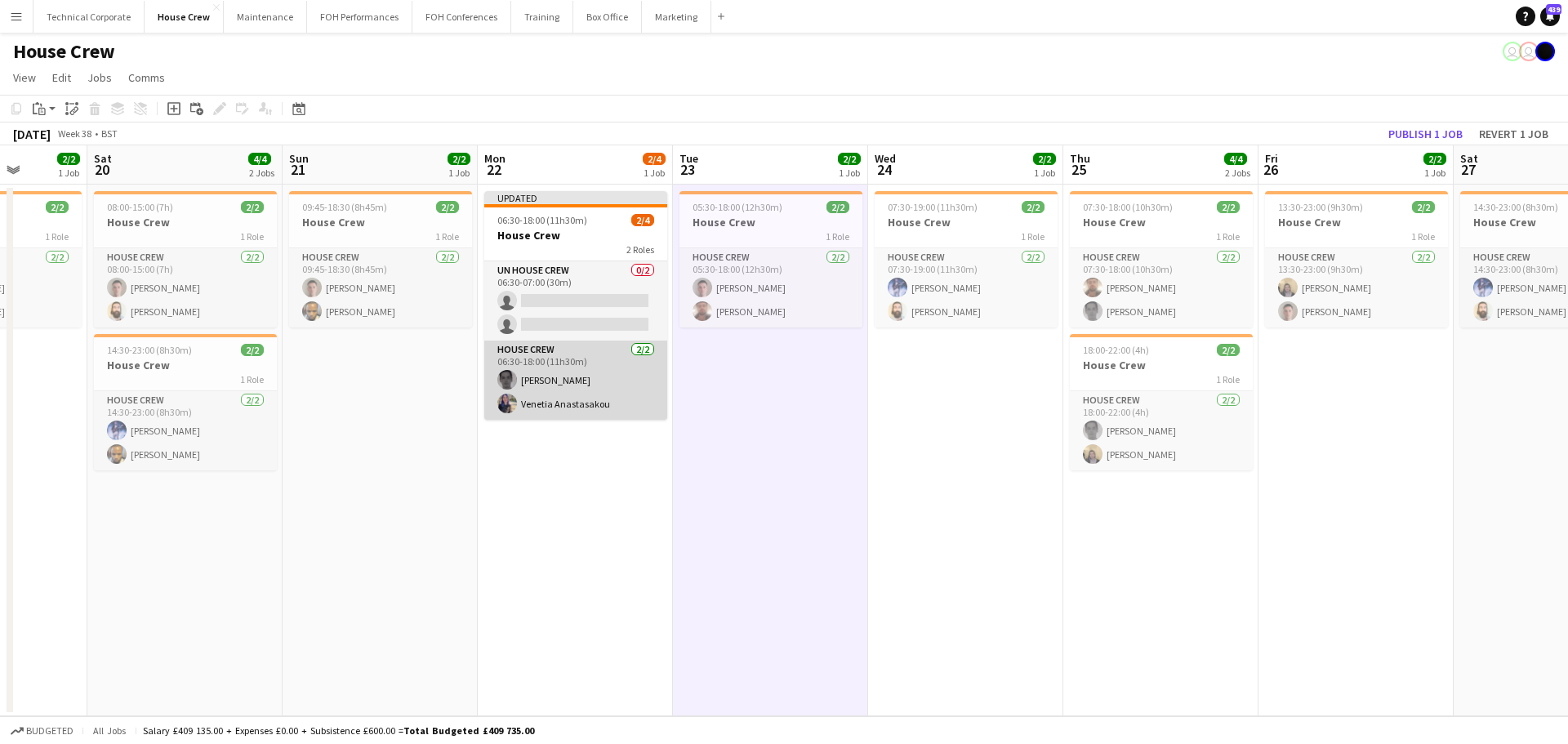
click at [583, 372] on app-card-role "House Crew 2/2 06:30-18:00 (11h30m) Johnny McCaughan Venetia Anastasakou" at bounding box center [576, 380] width 183 height 80
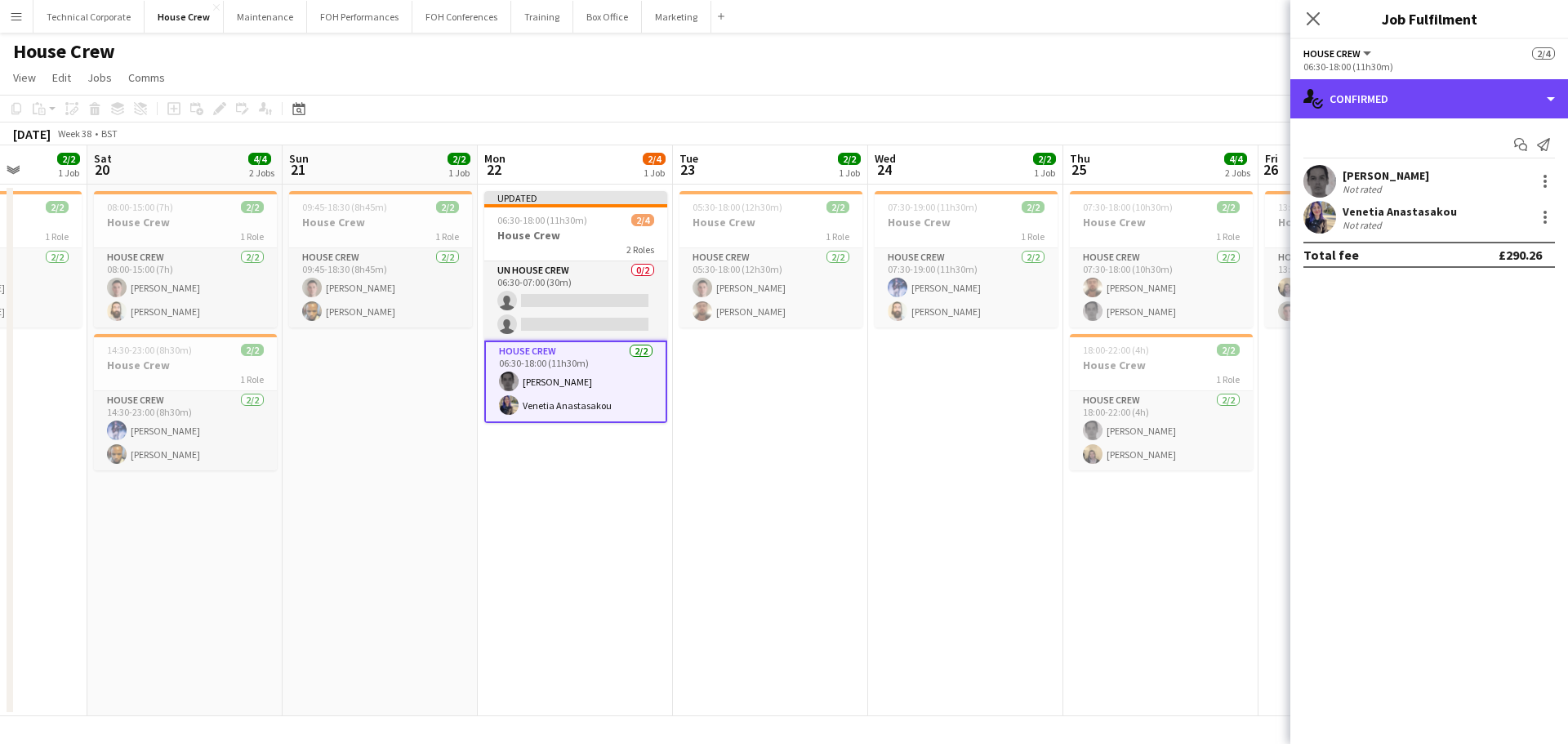
drag, startPoint x: 1304, startPoint y: 113, endPoint x: 1395, endPoint y: 182, distance: 114.2
click at [1307, 113] on div "single-neutral-actions-check-2 Confirmed" at bounding box center [1429, 99] width 277 height 39
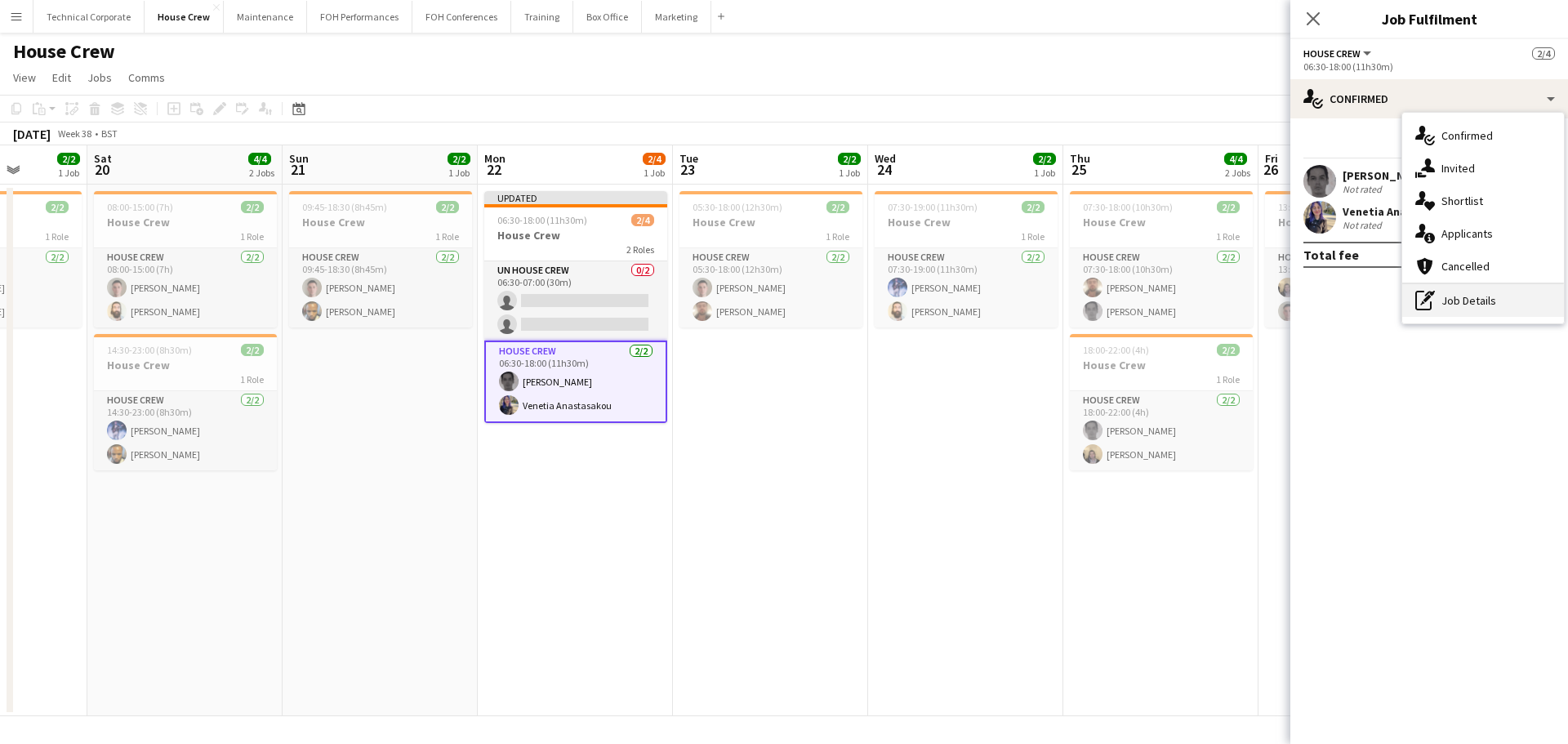
click at [1453, 301] on div "pen-write Job Details" at bounding box center [1482, 301] width 162 height 33
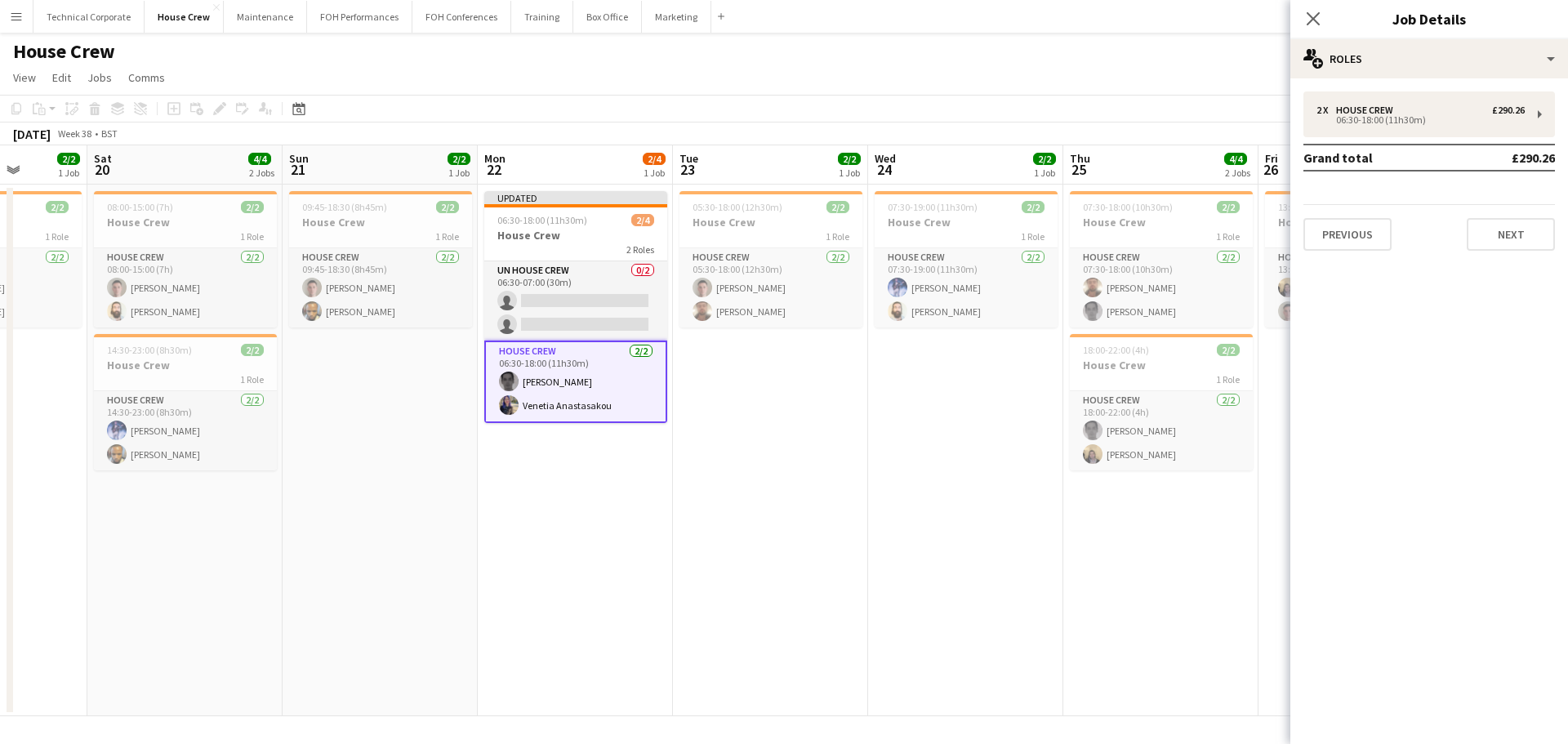
click at [1430, 147] on td "Grand total" at bounding box center [1381, 158] width 154 height 27
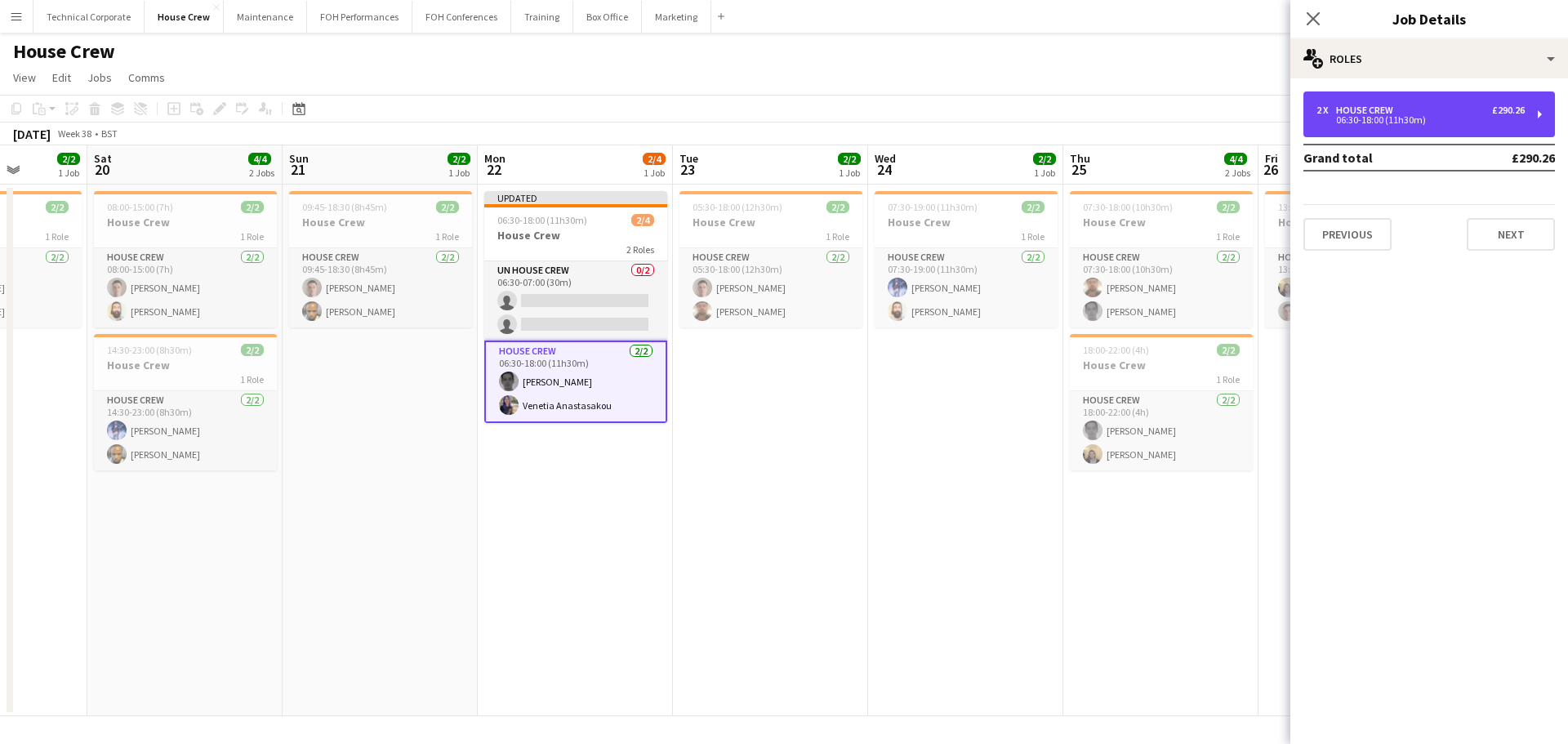
click at [1432, 122] on div "06:30-18:00 (11h30m)" at bounding box center [1420, 120] width 208 height 9
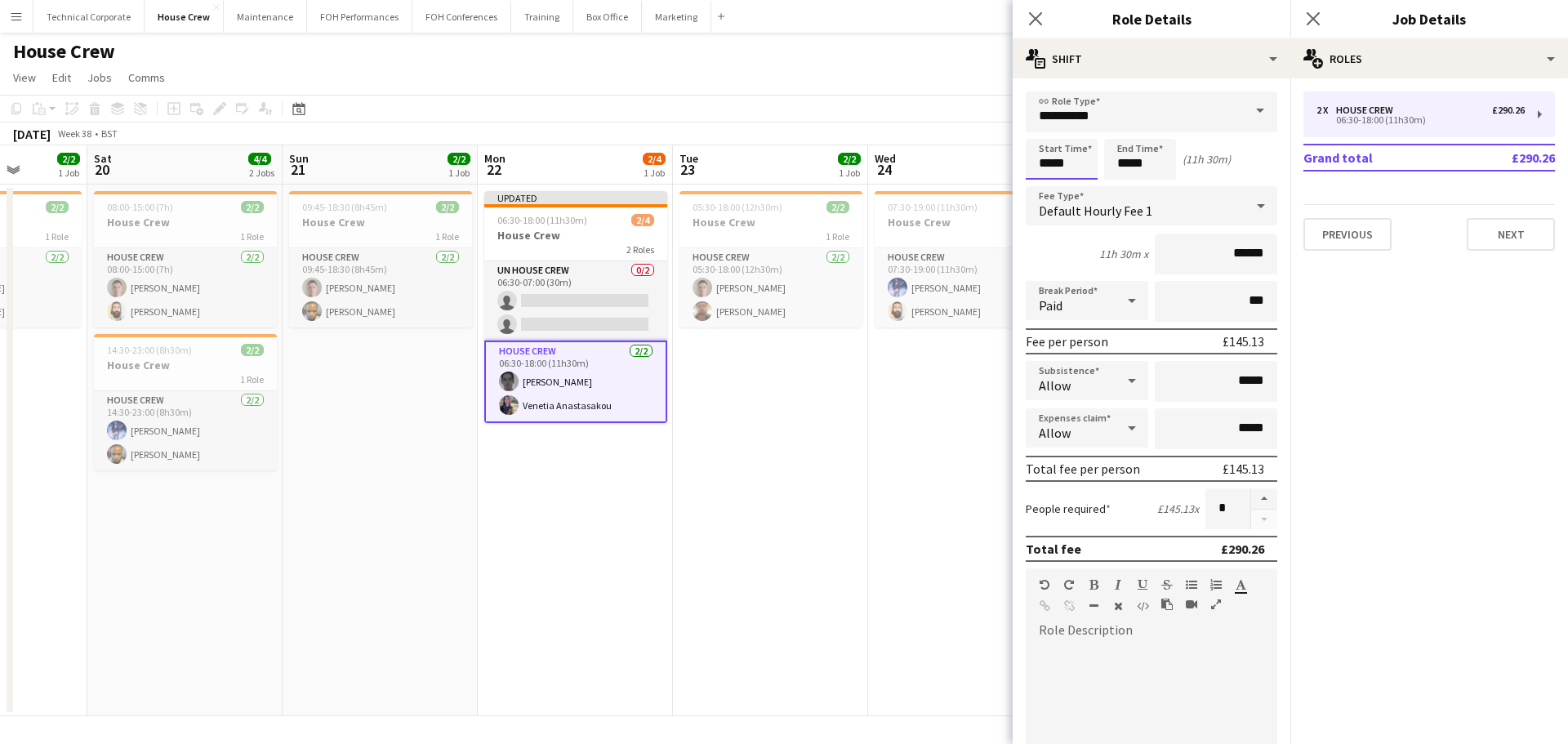
click at [1077, 174] on body "Menu Boards Boards Boards All jobs Status Workforce Workforce My Workforce Recr…" at bounding box center [784, 372] width 1568 height 744
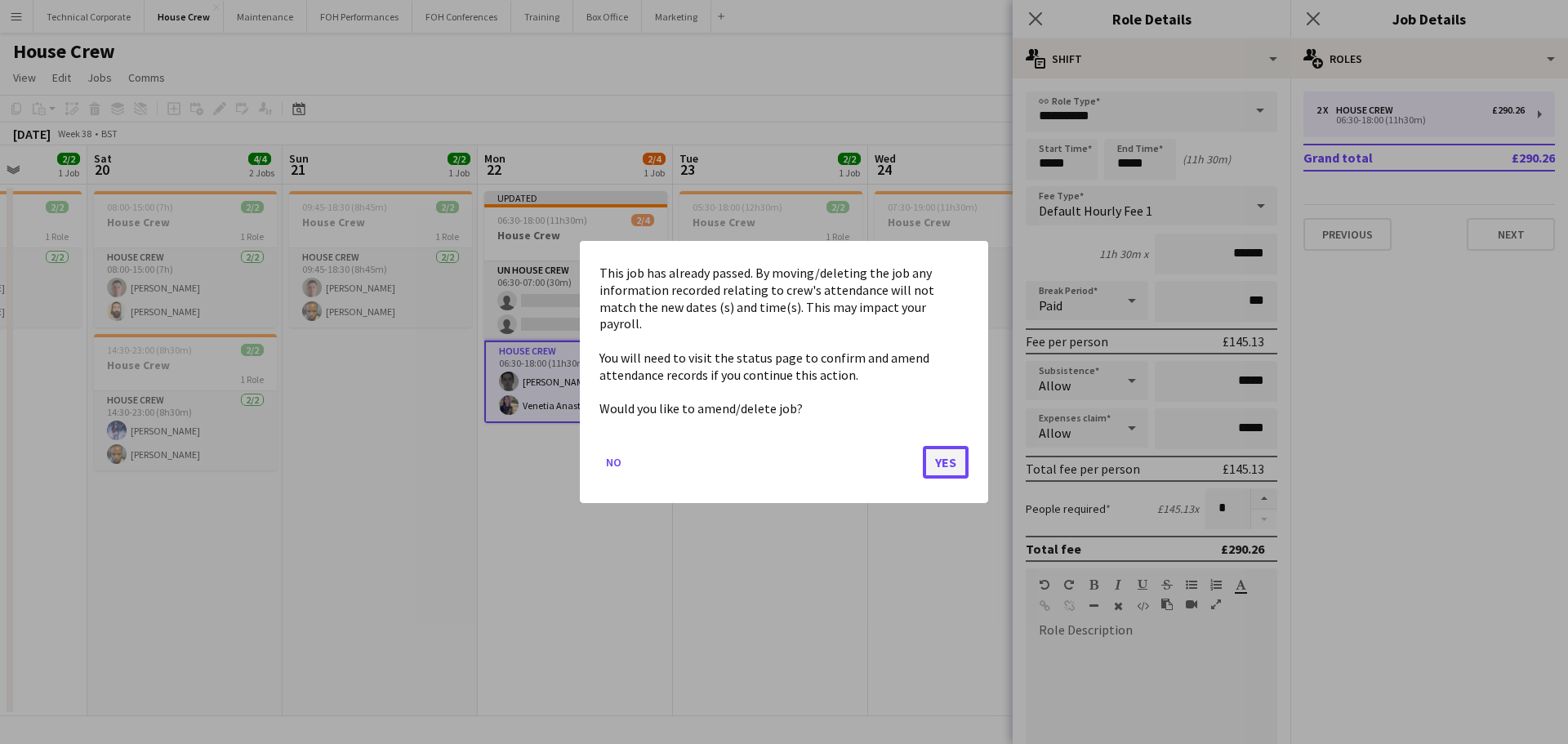
click at [937, 455] on button "Yes" at bounding box center [945, 462] width 45 height 33
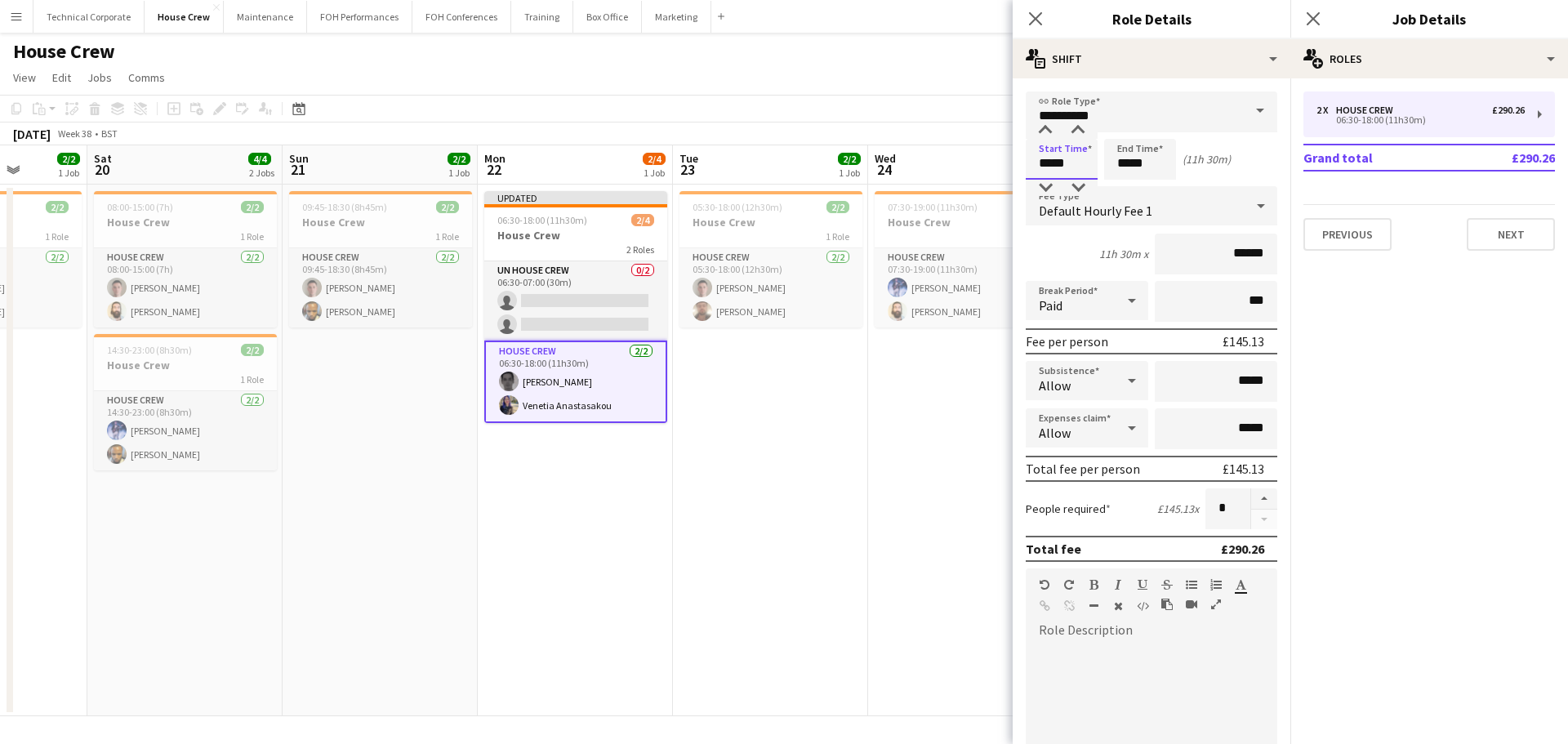
drag, startPoint x: 1074, startPoint y: 170, endPoint x: 965, endPoint y: 176, distance: 109.2
click at [971, 170] on body "Menu Boards Boards Boards All jobs Status Workforce Workforce My Workforce Recr…" at bounding box center [784, 372] width 1568 height 744
type input "*****"
click at [514, 332] on app-card-role "UN House Crew 0/2 06:30-07:00 (30m) single-neutral-actions single-neutral-actio…" at bounding box center [576, 301] width 183 height 80
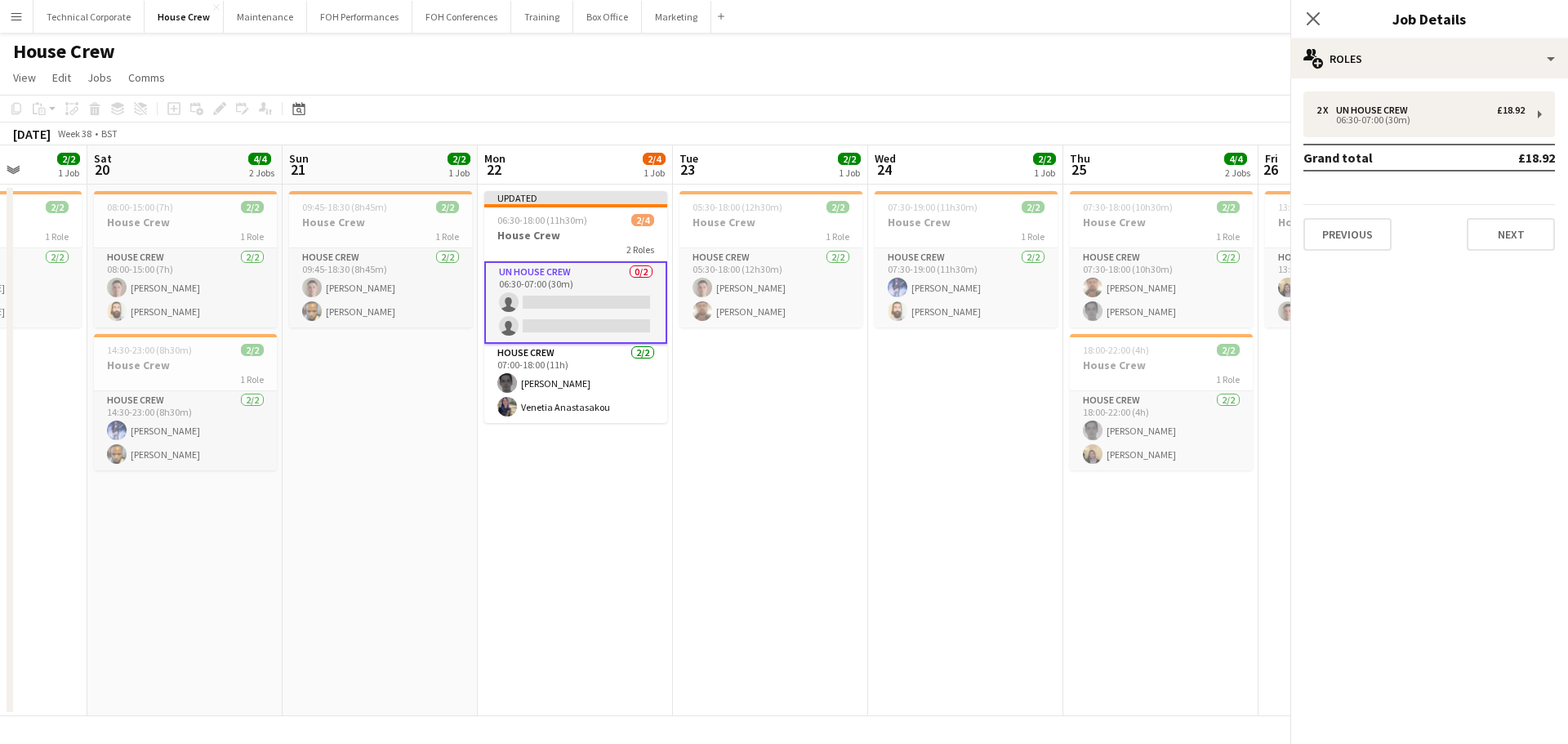
drag, startPoint x: 739, startPoint y: 464, endPoint x: 828, endPoint y: 402, distance: 108.5
click at [739, 465] on app-date-cell "05:30-18:00 (12h30m) 2/2 House Crew 1 Role House Crew 2/2 05:30-18:00 (12h30m) …" at bounding box center [770, 450] width 195 height 532
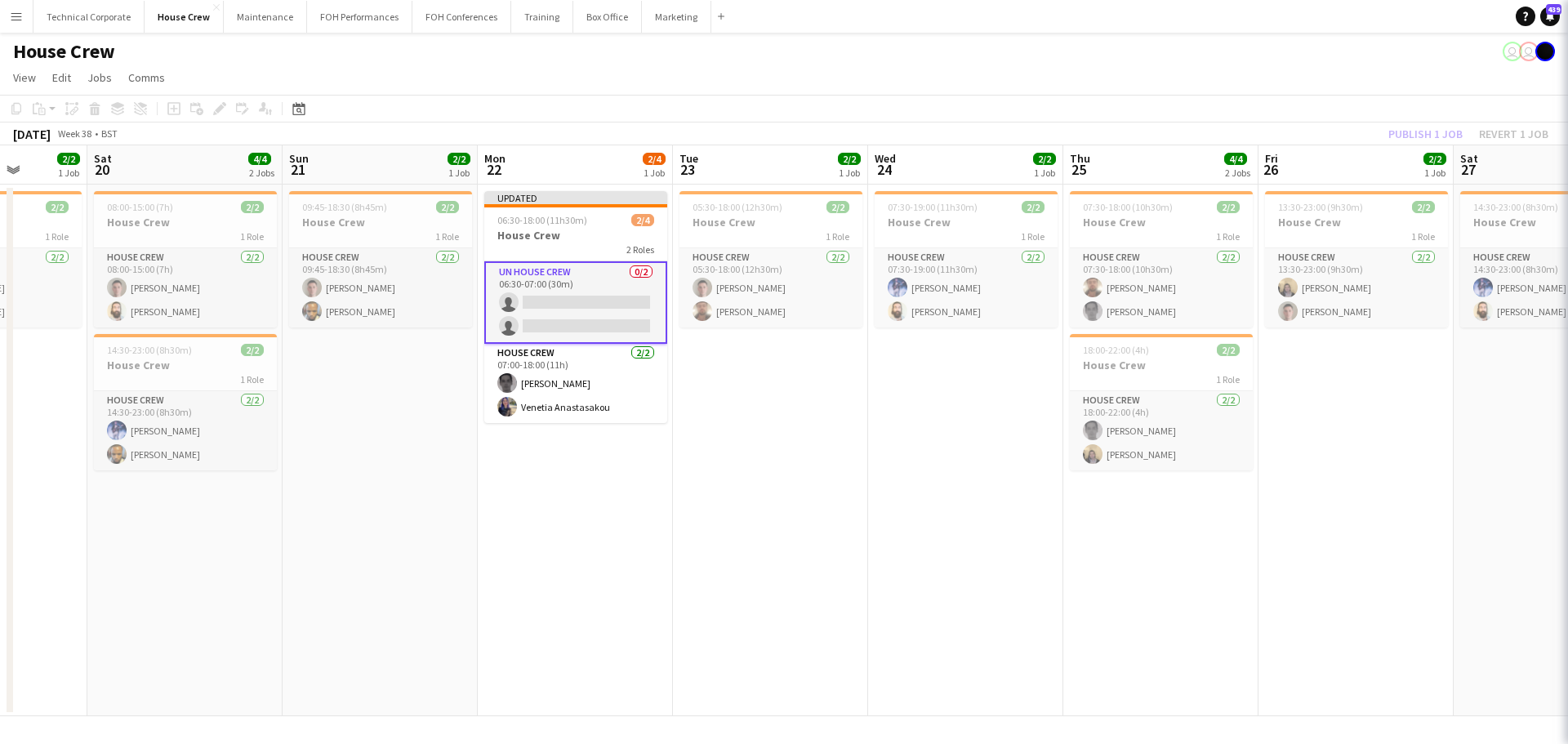
scroll to position [0, 692]
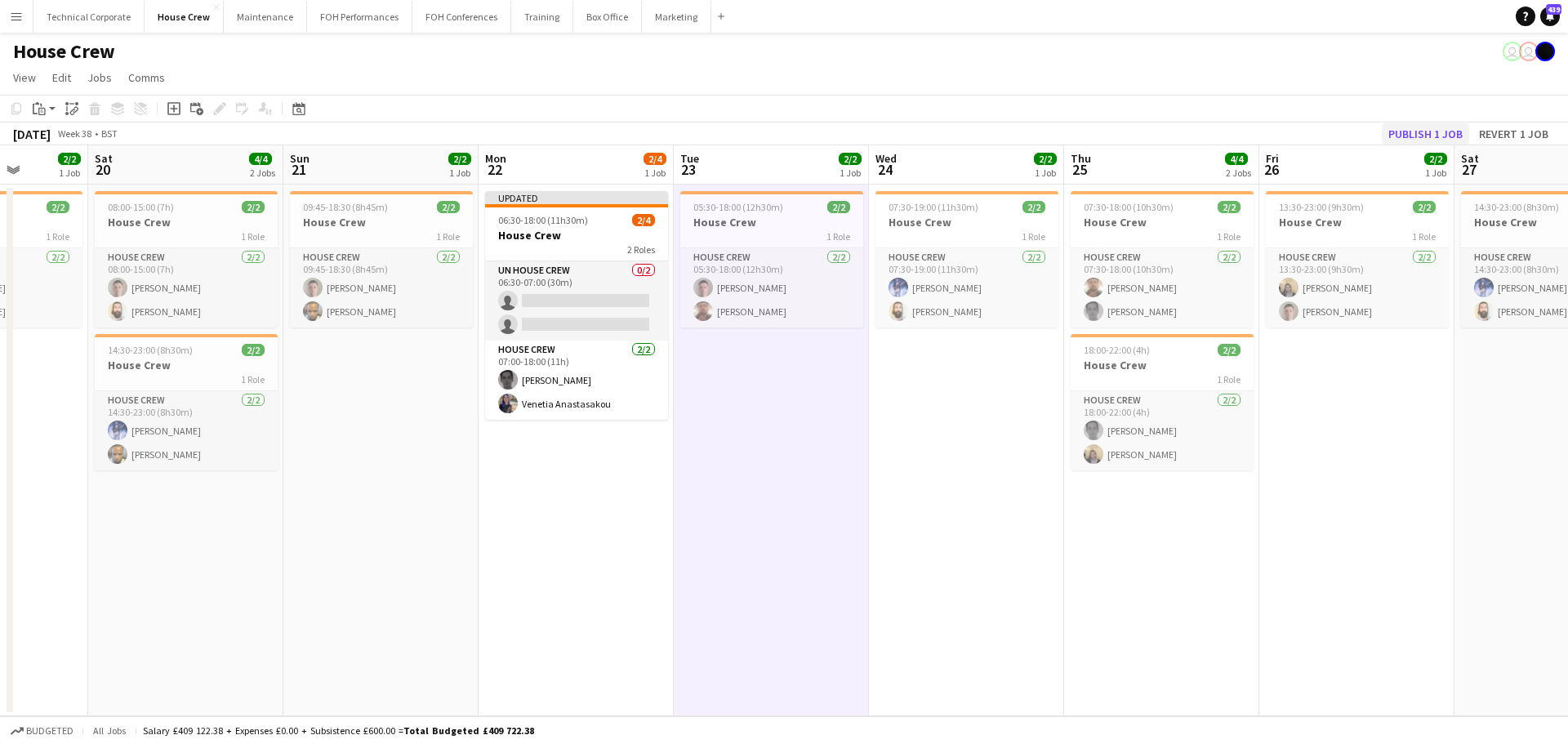
click at [1404, 122] on app-toolbar "Copy Paste Paste Ctrl+V Paste with crew Ctrl+Shift+V Paste linked Job Delete Gr…" at bounding box center [784, 109] width 1568 height 27
click at [1405, 125] on button "Publish 1 job" at bounding box center [1425, 134] width 87 height 21
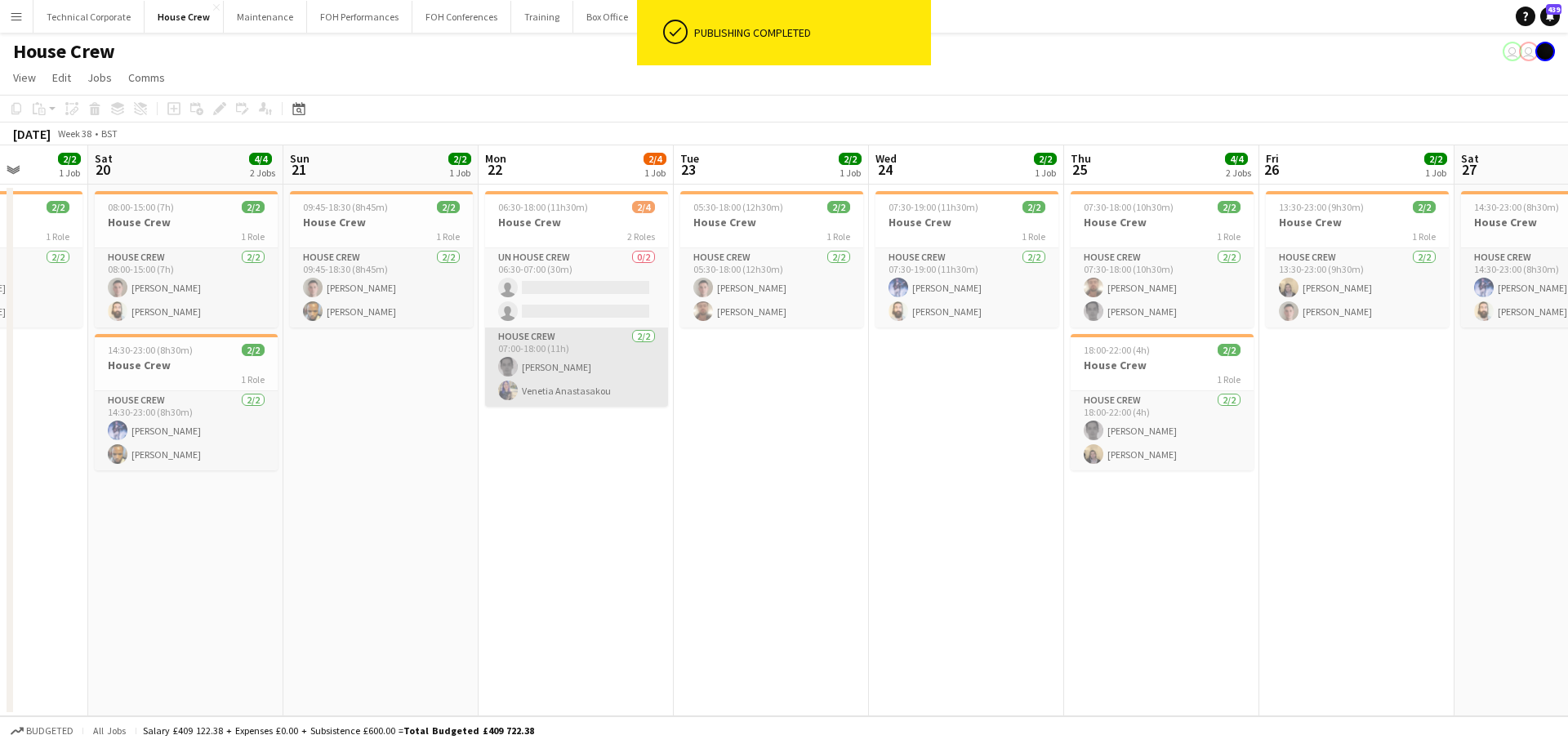
click at [598, 338] on app-card-role "House Crew 2/2 07:00-18:00 (11h) Johnny McCaughan Venetia Anastasakou" at bounding box center [577, 367] width 183 height 80
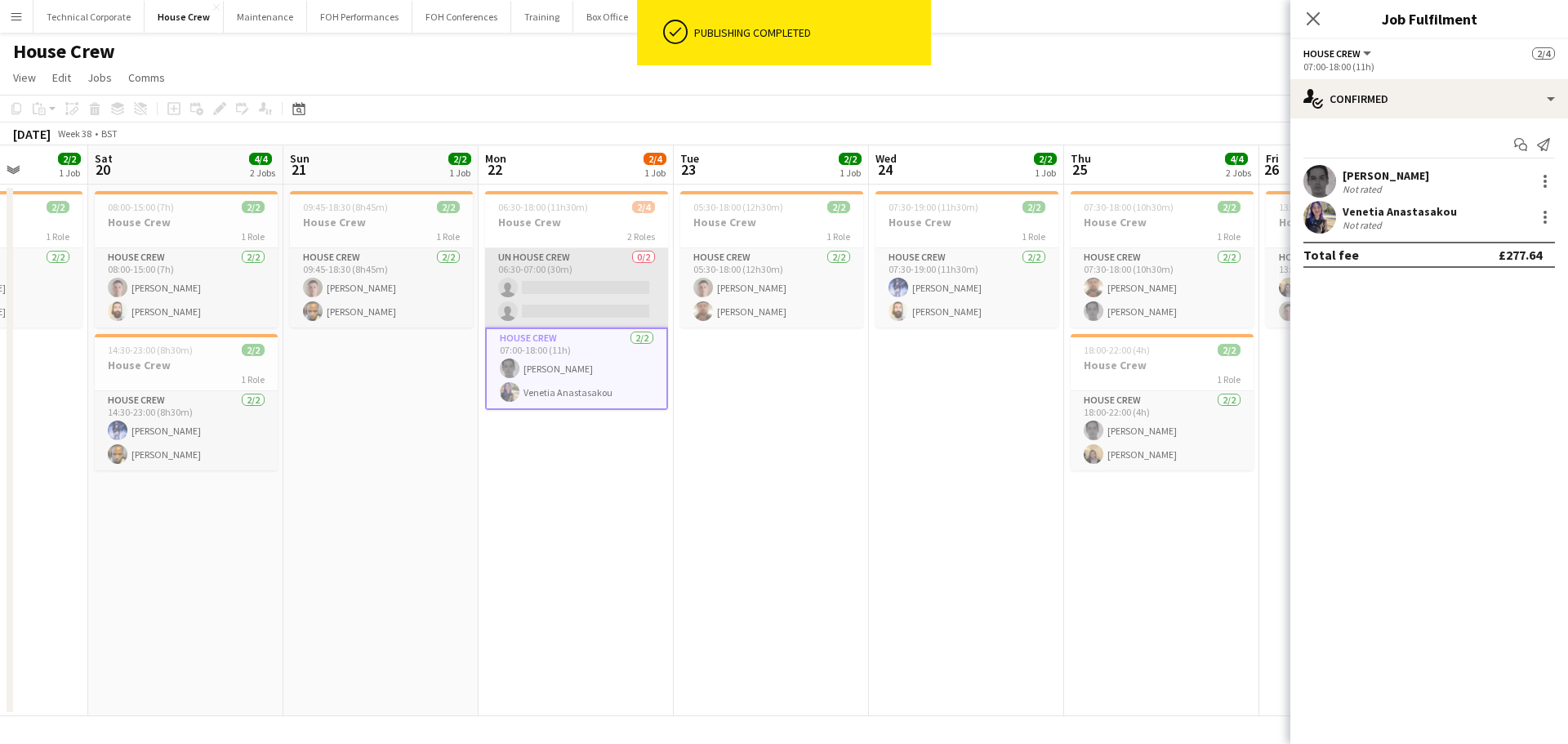
click at [581, 313] on app-card-role "UN House Crew 0/2 06:30-07:00 (30m) single-neutral-actions single-neutral-actio…" at bounding box center [577, 288] width 183 height 80
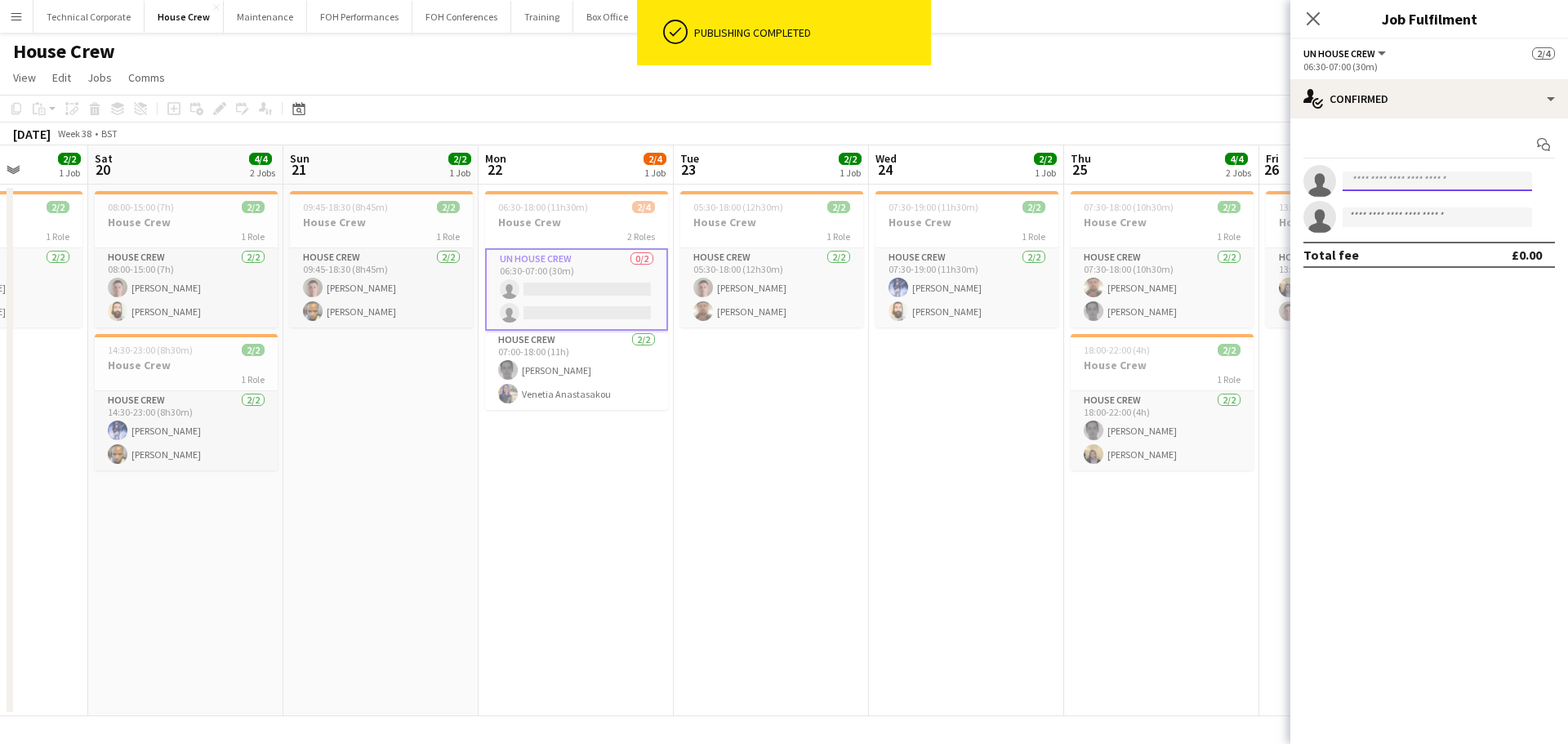
click at [1382, 176] on input at bounding box center [1437, 181] width 189 height 20
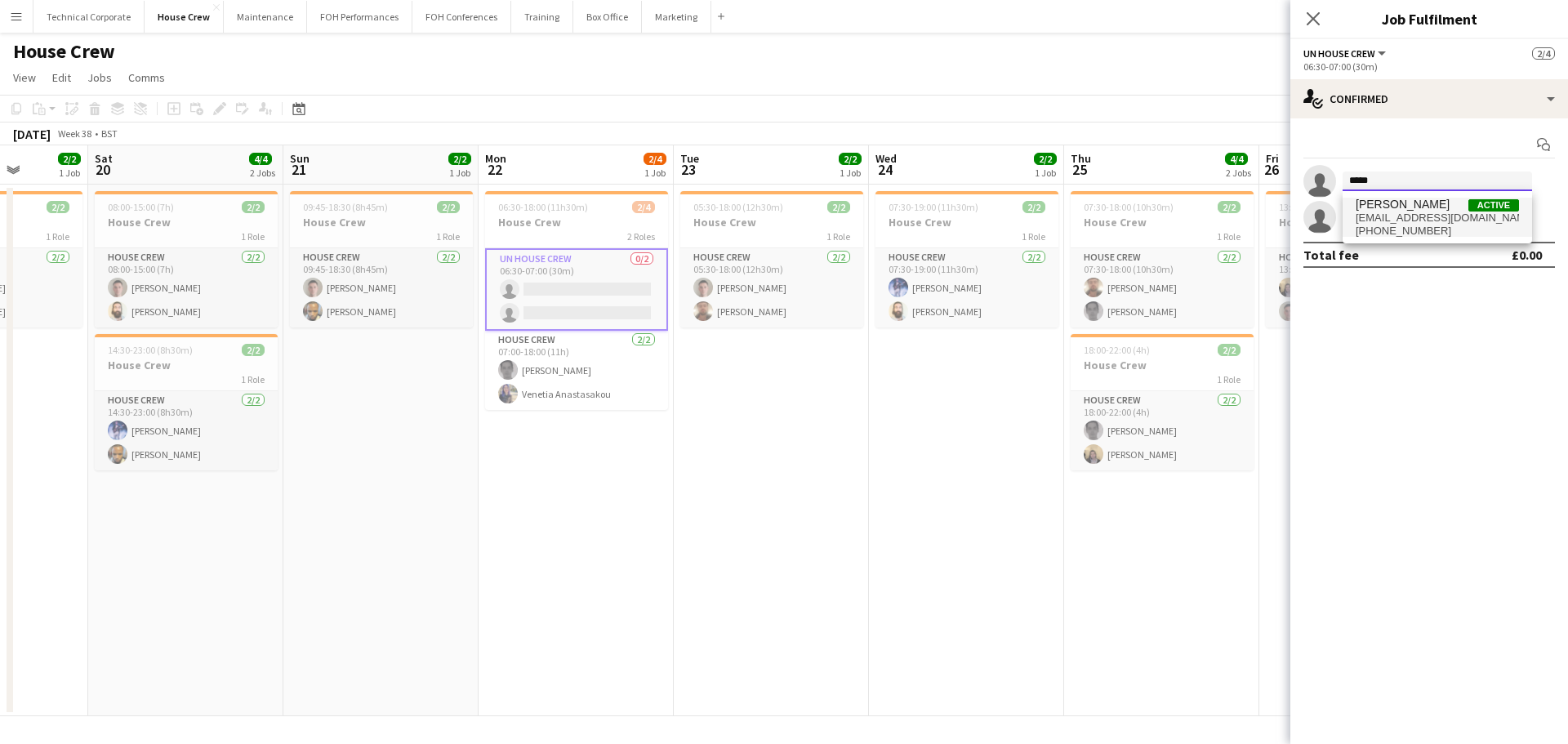
type input "*****"
click at [1385, 219] on span "jlmccaughan2046@gmail.com" at bounding box center [1437, 217] width 163 height 13
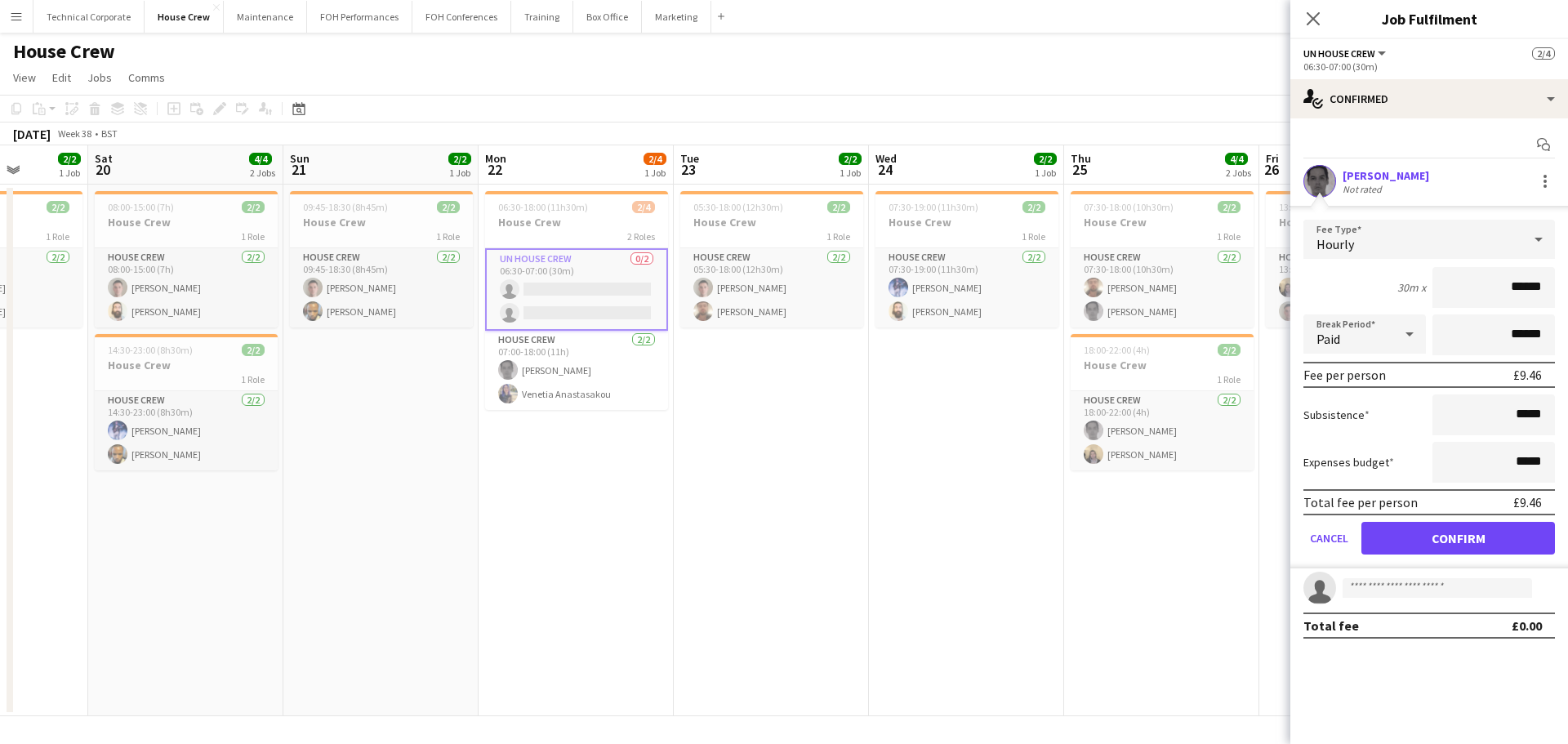
click at [1434, 520] on form "Fee Type Hourly 30m x ****** Break Period Paid ****** Fee per person £9.46 Subs…" at bounding box center [1429, 394] width 277 height 348
click at [1433, 533] on button "Confirm" at bounding box center [1458, 539] width 193 height 33
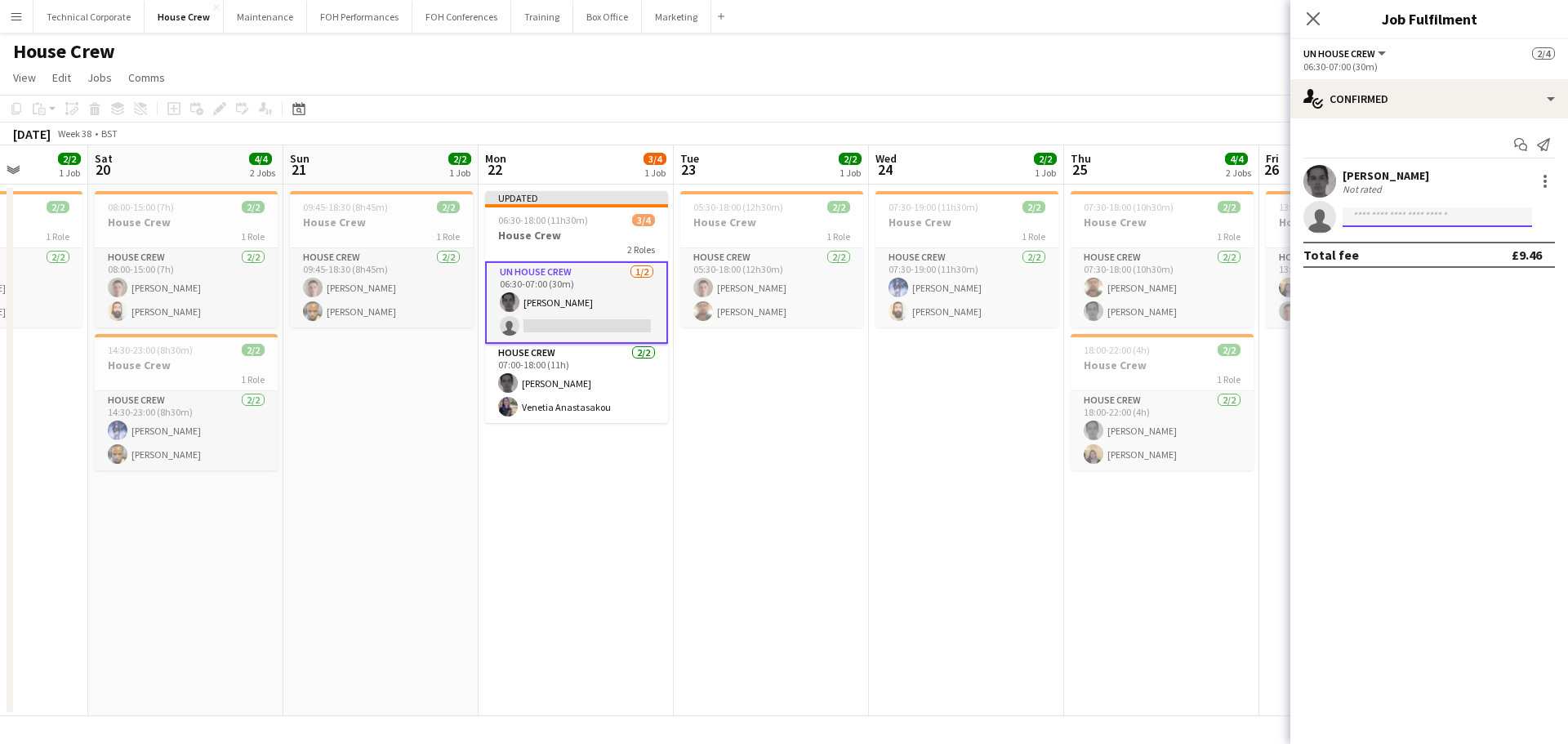
click at [1371, 211] on input at bounding box center [1437, 217] width 189 height 20
type input "*****"
click at [1396, 252] on span "venetia.an@hotmail.com" at bounding box center [1437, 253] width 163 height 13
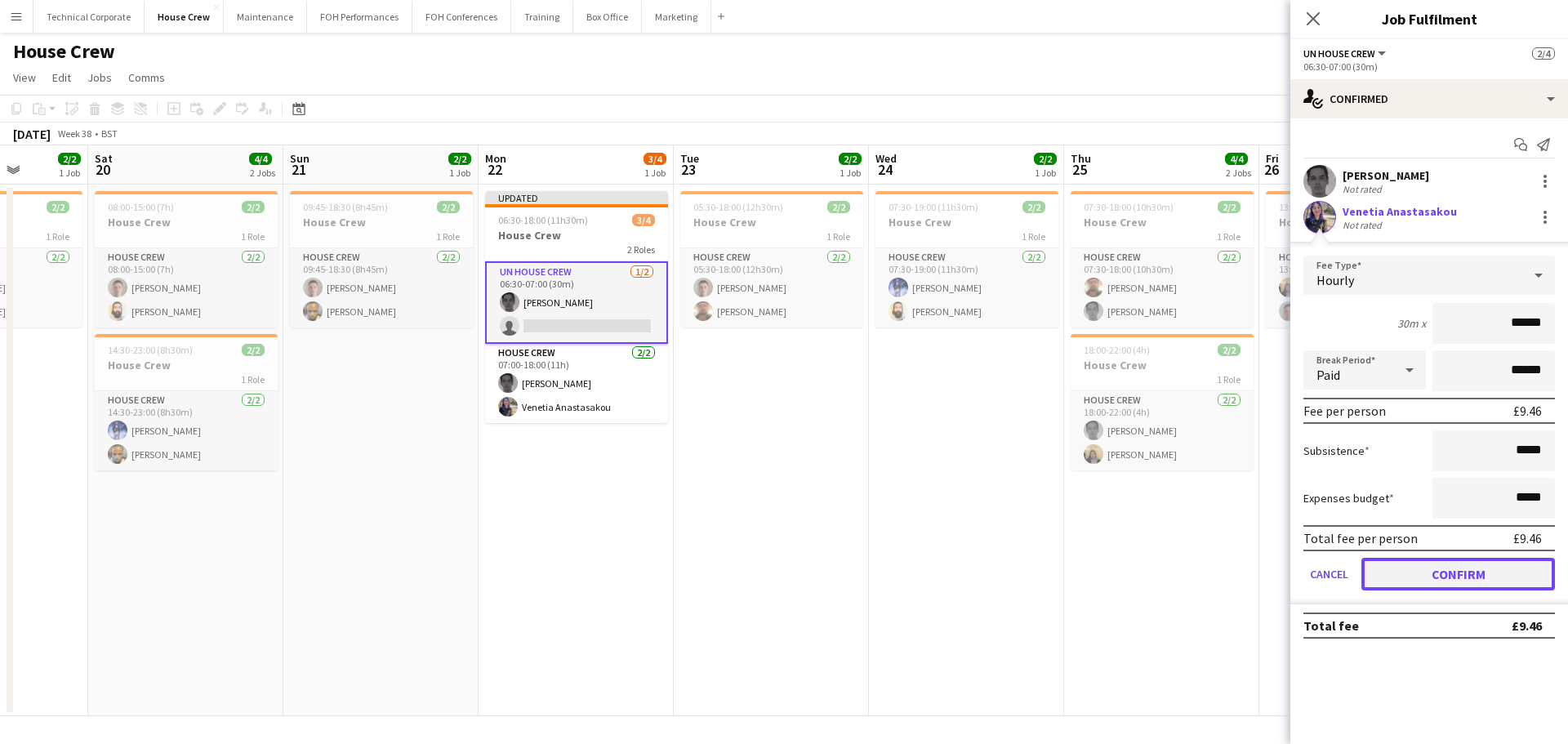
click at [1463, 567] on button "Confirm" at bounding box center [1458, 574] width 193 height 33
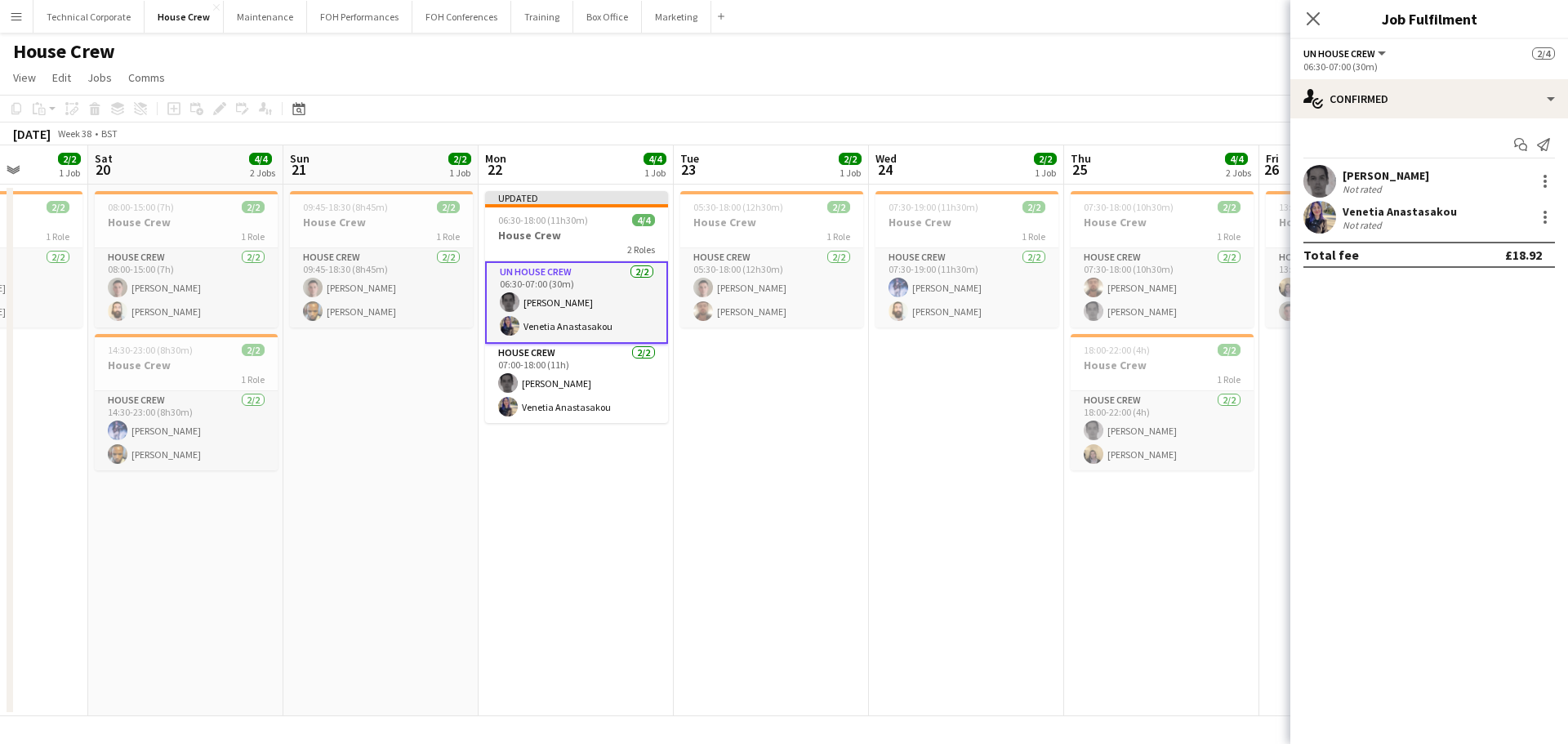
click at [810, 540] on app-date-cell "05:30-18:00 (12h30m) 2/2 House Crew 1 Role House Crew 2/2 05:30-18:00 (12h30m) …" at bounding box center [771, 450] width 195 height 532
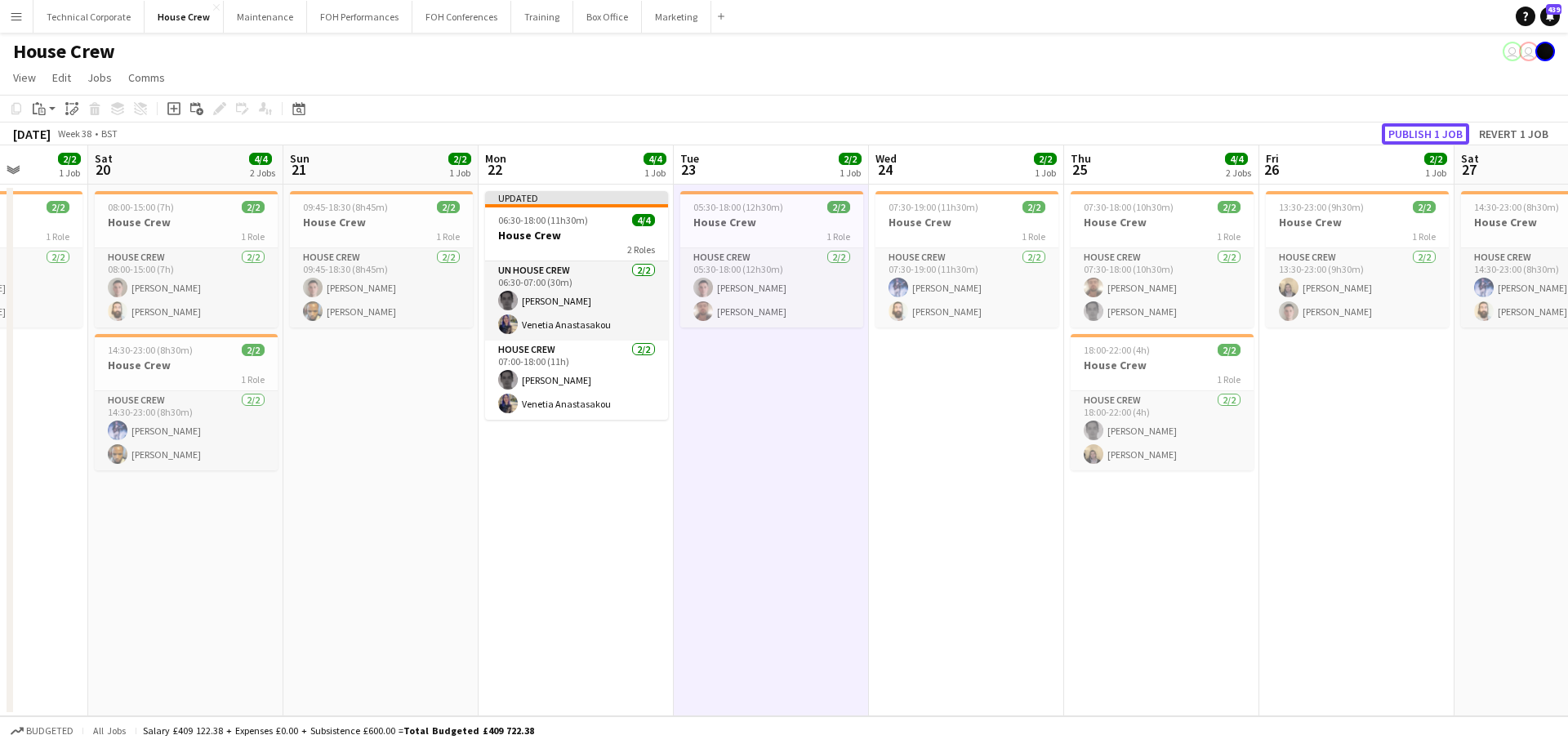
drag, startPoint x: 1443, startPoint y: 130, endPoint x: 1291, endPoint y: 187, distance: 162.3
click at [1441, 131] on button "Publish 1 job" at bounding box center [1425, 134] width 87 height 21
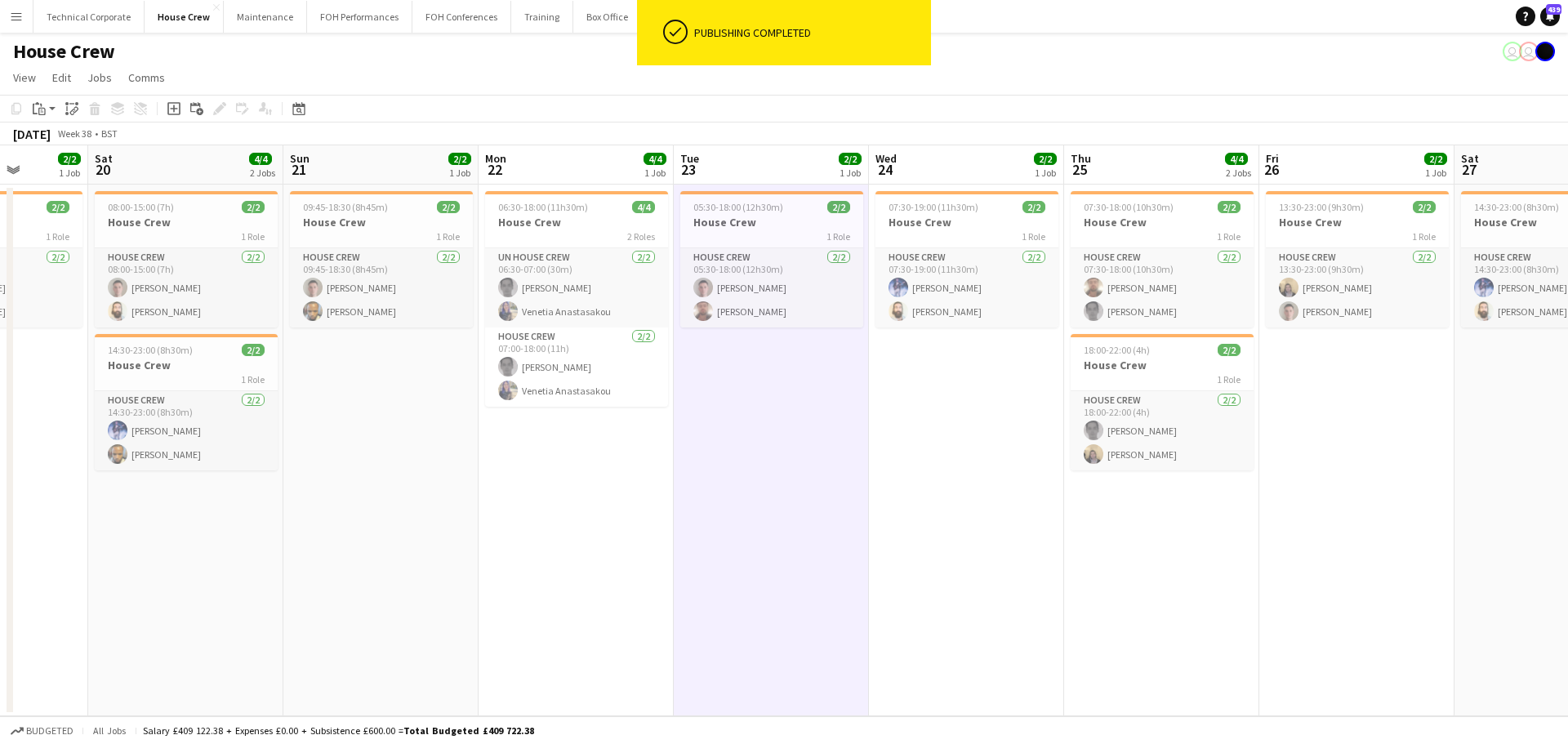
drag, startPoint x: 834, startPoint y: 543, endPoint x: 810, endPoint y: 556, distance: 27.3
click at [834, 544] on app-date-cell "05:30-18:00 (12h30m) 2/2 House Crew 1 Role House Crew 2/2 05:30-18:00 (12h30m) …" at bounding box center [771, 450] width 195 height 532
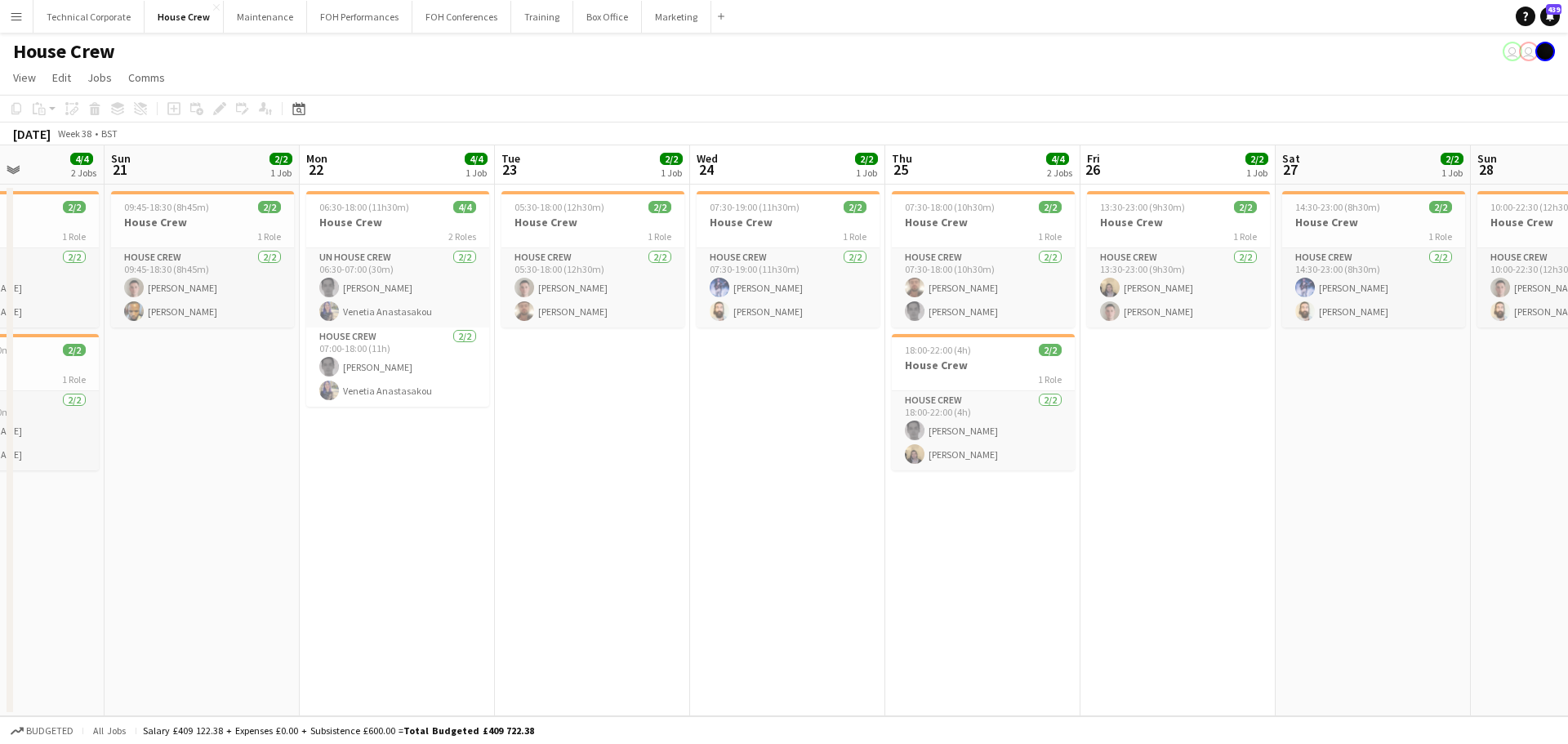
scroll to position [0, 508]
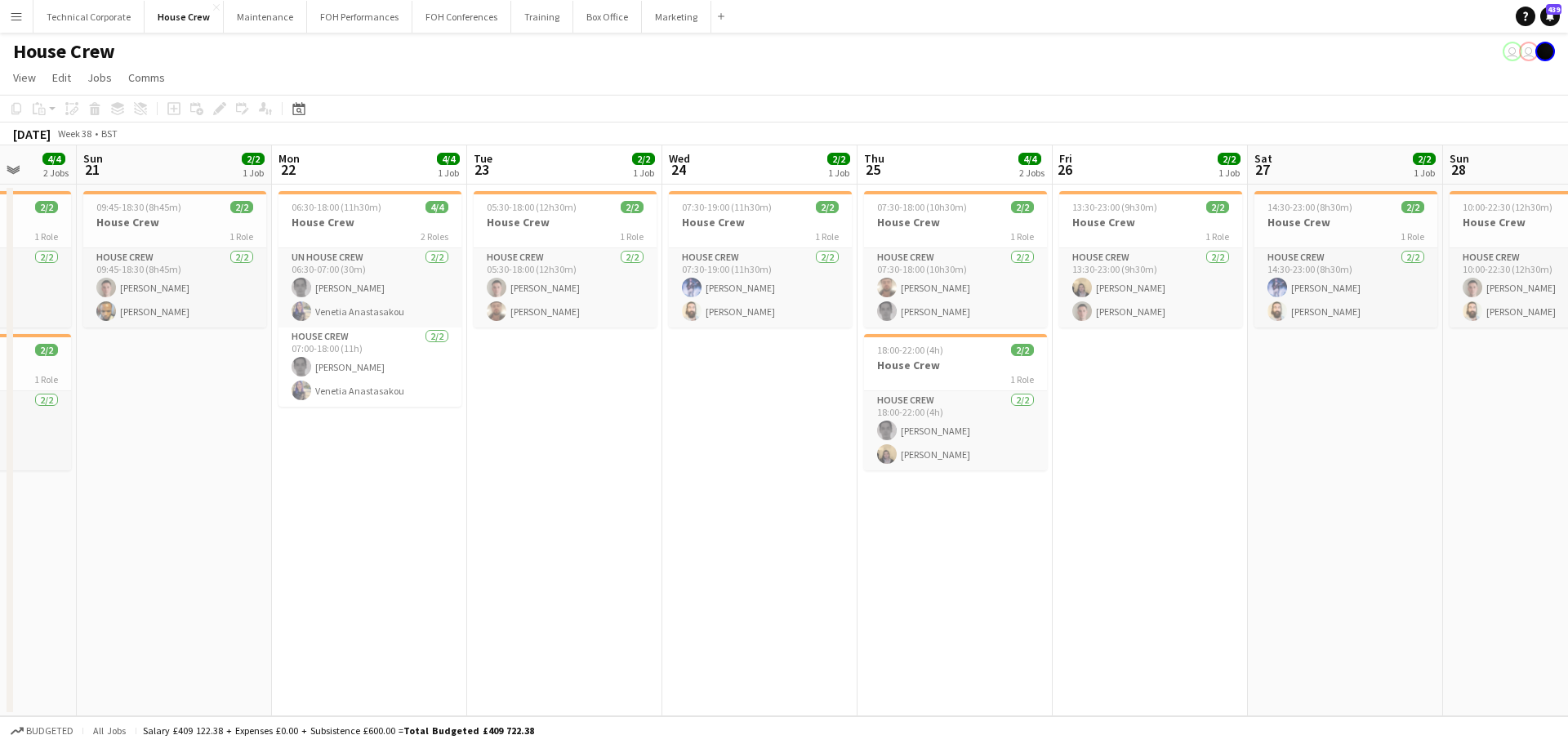
drag, startPoint x: 757, startPoint y: 543, endPoint x: 550, endPoint y: 570, distance: 208.8
click at [550, 570] on app-calendar-viewport "Thu 18 4/4 2 Jobs Fri 19 2/2 1 Job Sat 20 4/4 2 Jobs Sun 21 2/2 1 Job Mon 22 4/…" at bounding box center [784, 431] width 1568 height 571
click at [508, 225] on h3 "House Crew" at bounding box center [565, 222] width 183 height 15
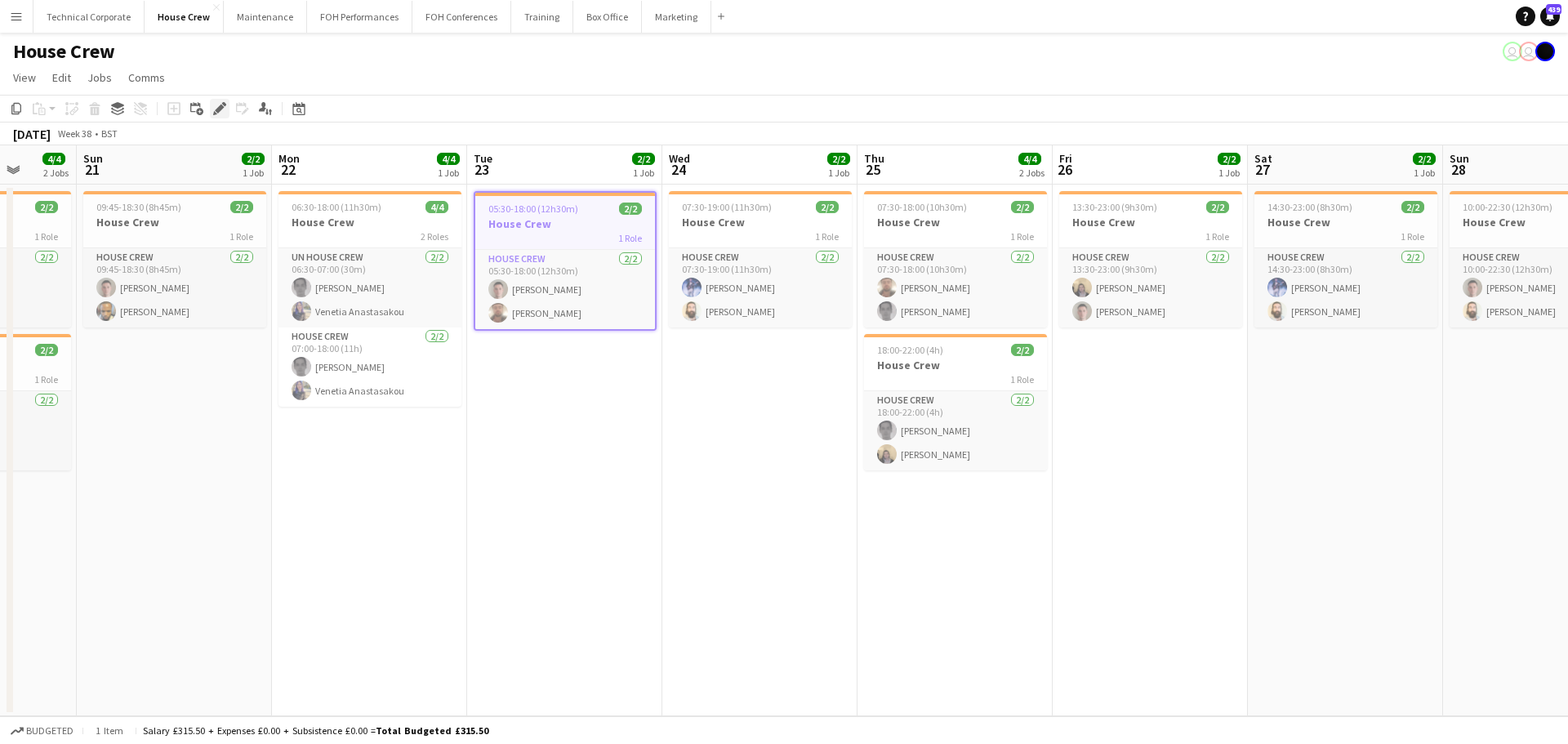
drag, startPoint x: 217, startPoint y: 109, endPoint x: 565, endPoint y: 163, distance: 352.2
click at [217, 111] on icon "Edit" at bounding box center [219, 108] width 13 height 13
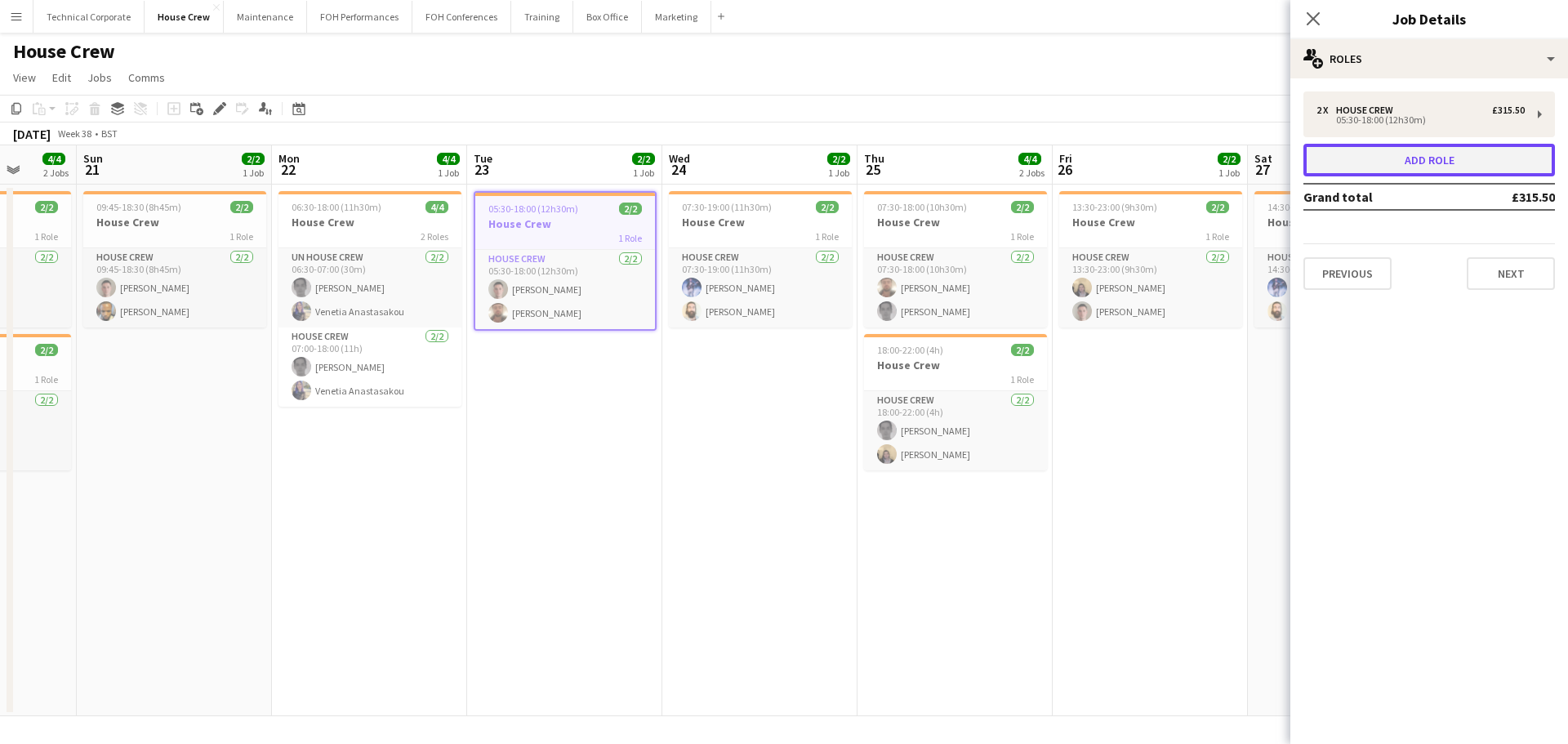
click at [1399, 161] on button "Add role" at bounding box center [1429, 160] width 252 height 33
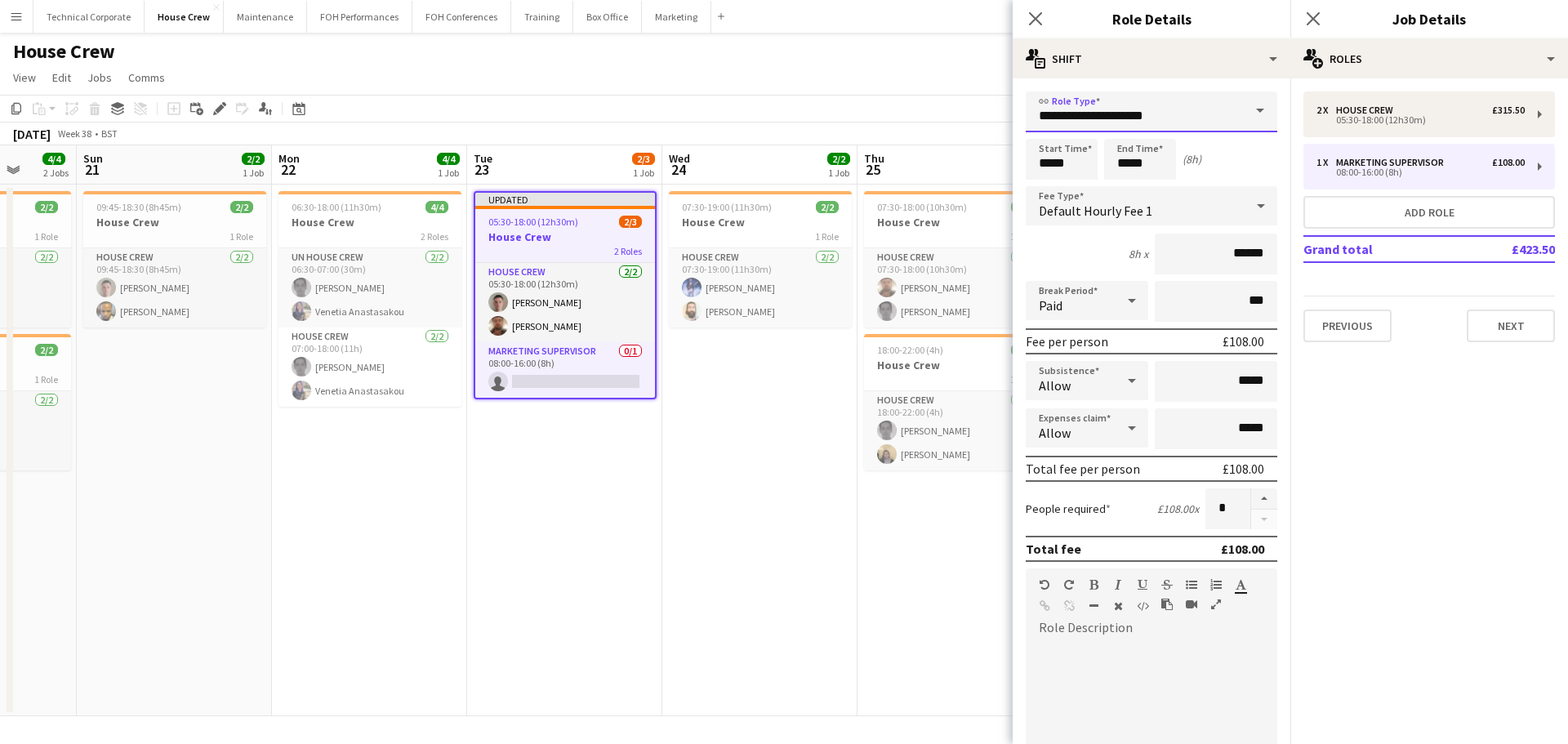
drag, startPoint x: 1150, startPoint y: 116, endPoint x: 723, endPoint y: 115, distance: 427.0
click at [737, 115] on body "Menu Boards Boards Boards All jobs Status Workforce Workforce My Workforce Recr…" at bounding box center [784, 372] width 1568 height 744
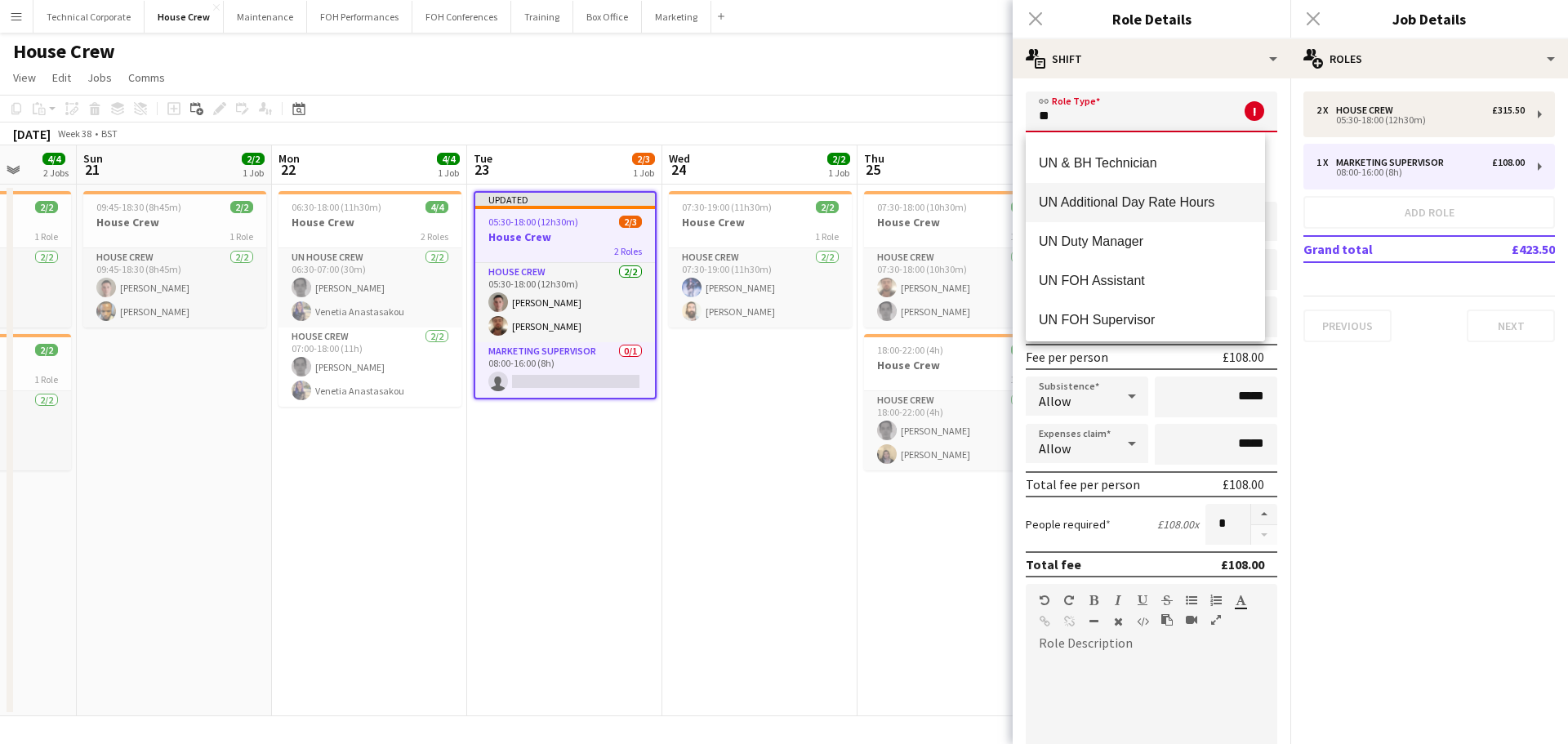
scroll to position [196, 0]
click at [1124, 239] on span "UN House Crew" at bounding box center [1145, 236] width 213 height 15
type input "**********"
type input "******"
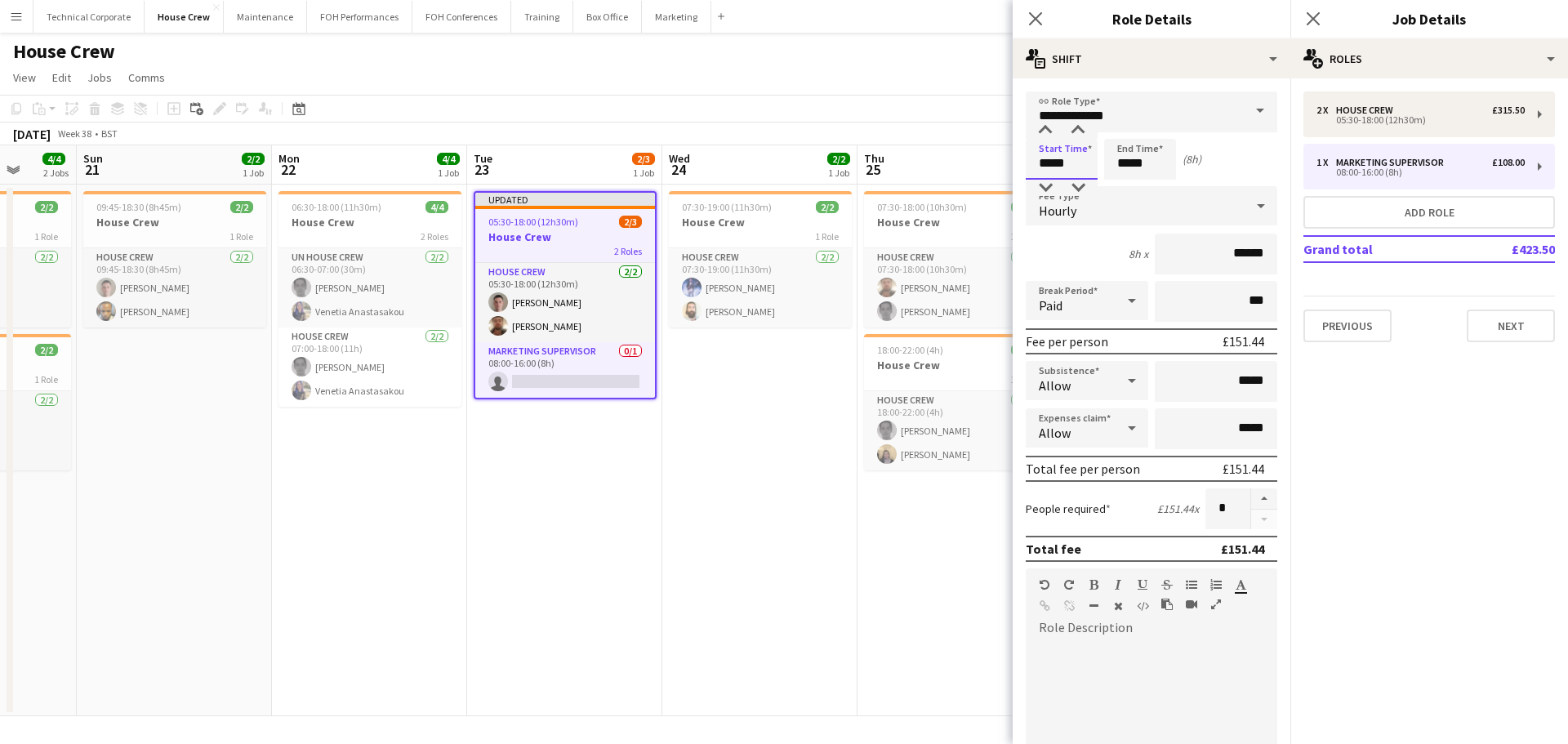
drag, startPoint x: 1082, startPoint y: 163, endPoint x: 959, endPoint y: 168, distance: 123.1
click at [960, 167] on body "Menu Boards Boards Boards All jobs Status Workforce Workforce My Workforce Recr…" at bounding box center [784, 372] width 1568 height 744
type input "*****"
click at [1260, 501] on button "button" at bounding box center [1264, 499] width 27 height 21
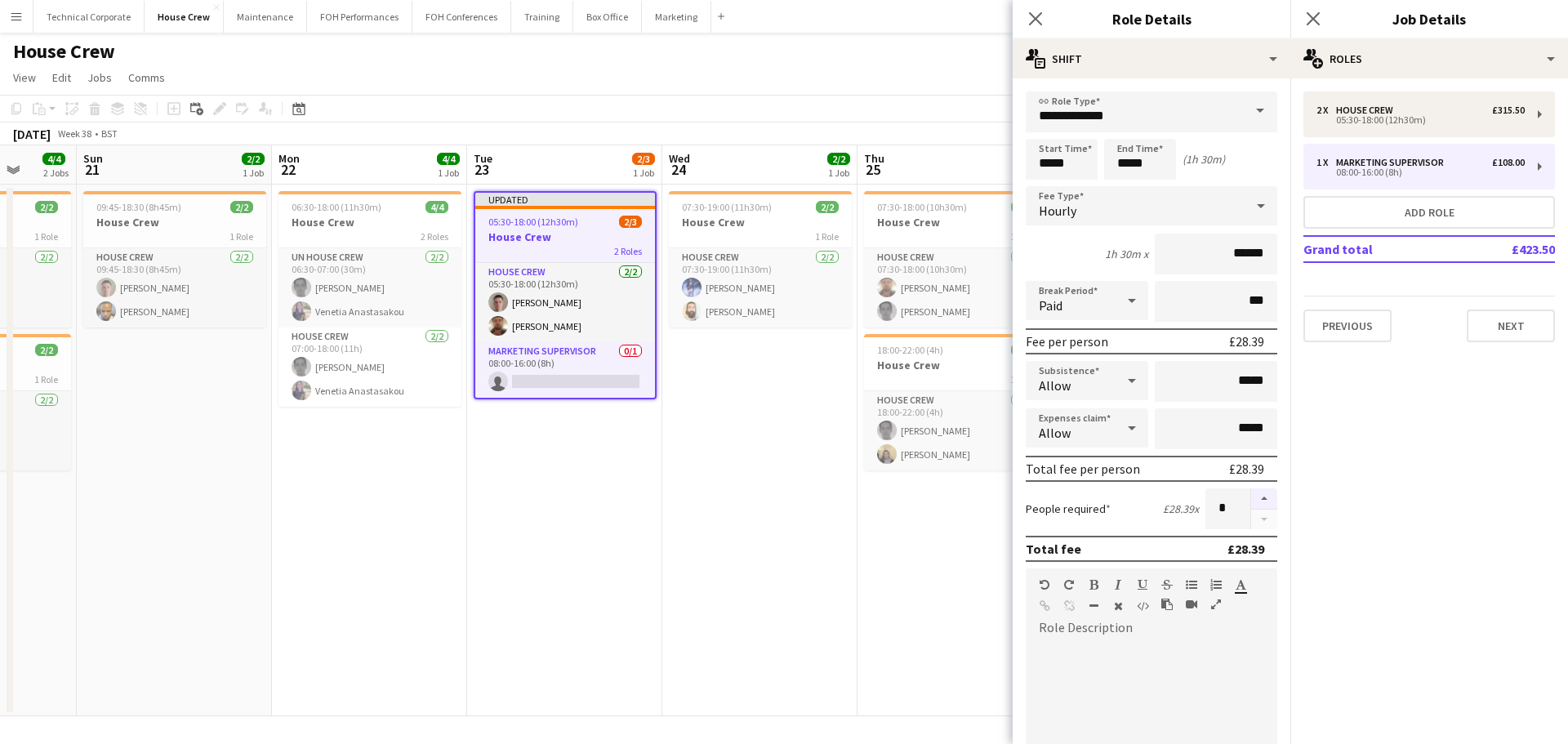
type input "*"
click at [743, 491] on app-date-cell "07:30-19:00 (11h30m) 2/2 House Crew 1 Role House Crew 2/2 07:30-19:00 (11h30m) …" at bounding box center [760, 450] width 195 height 532
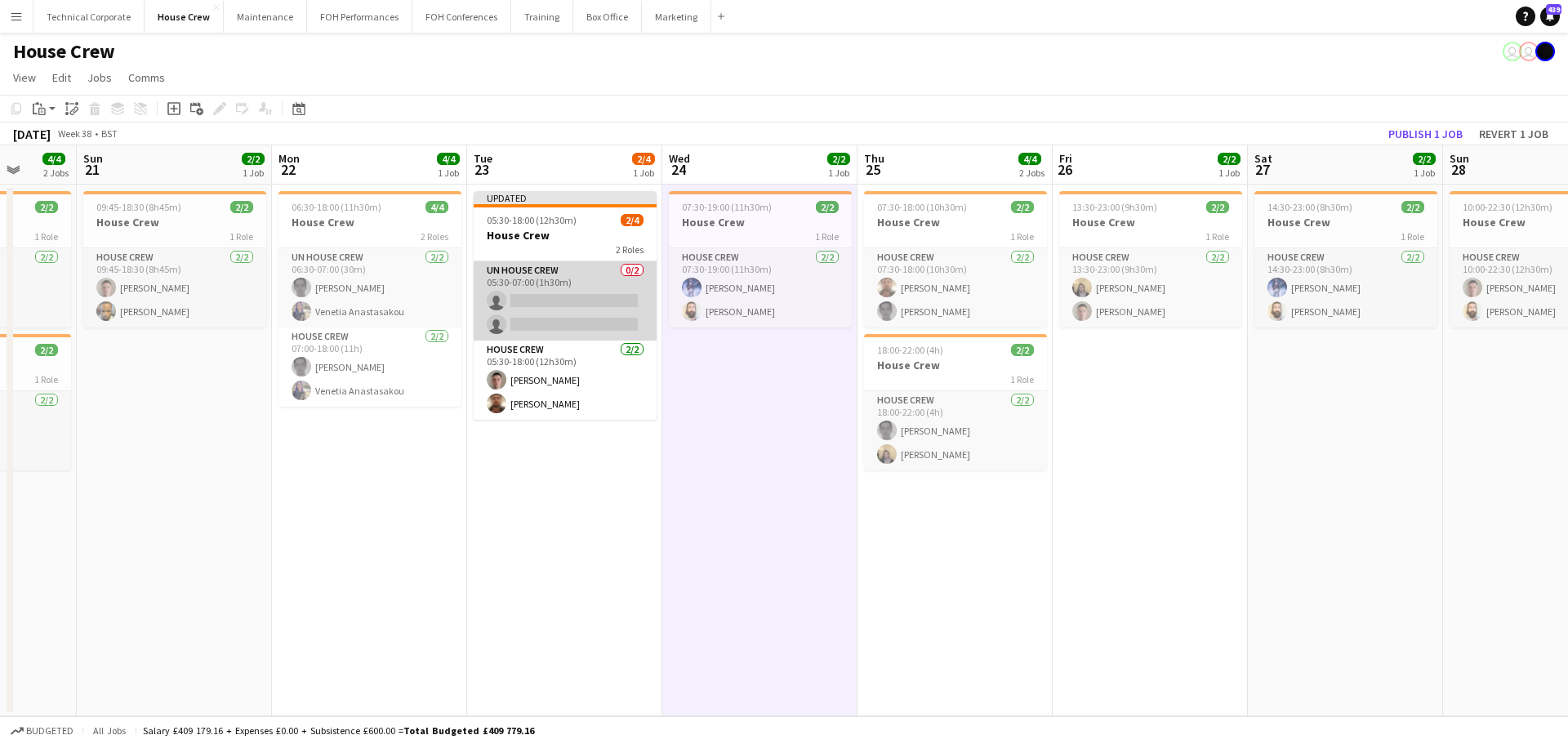
click at [568, 293] on app-card-role "UN House Crew 0/2 05:30-07:00 (1h30m) single-neutral-actions single-neutral-act…" at bounding box center [565, 301] width 183 height 80
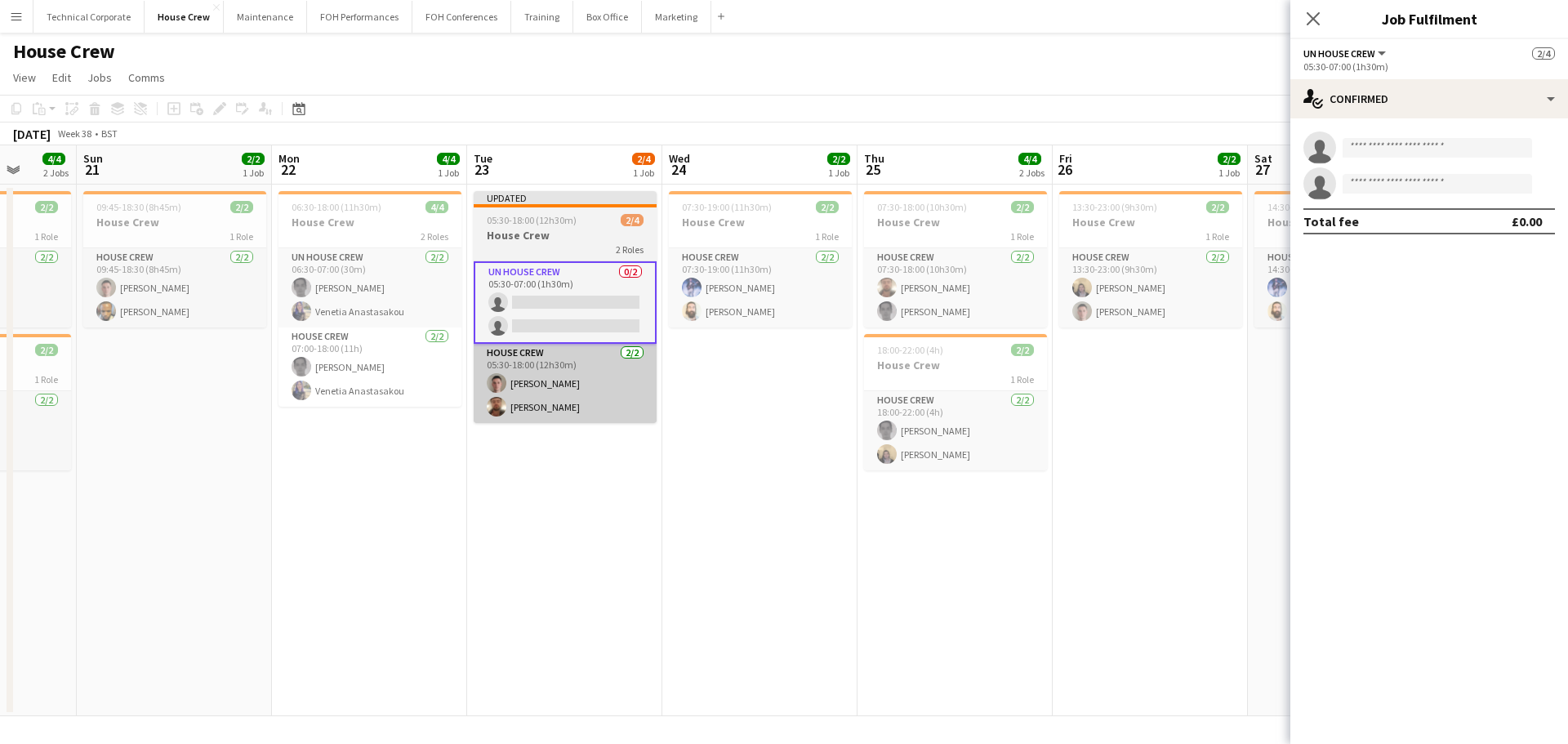
click at [562, 416] on app-card-role "House Crew 2/2 05:30-18:00 (12h30m) Robert Buckland Donnacha Mooney" at bounding box center [565, 384] width 183 height 80
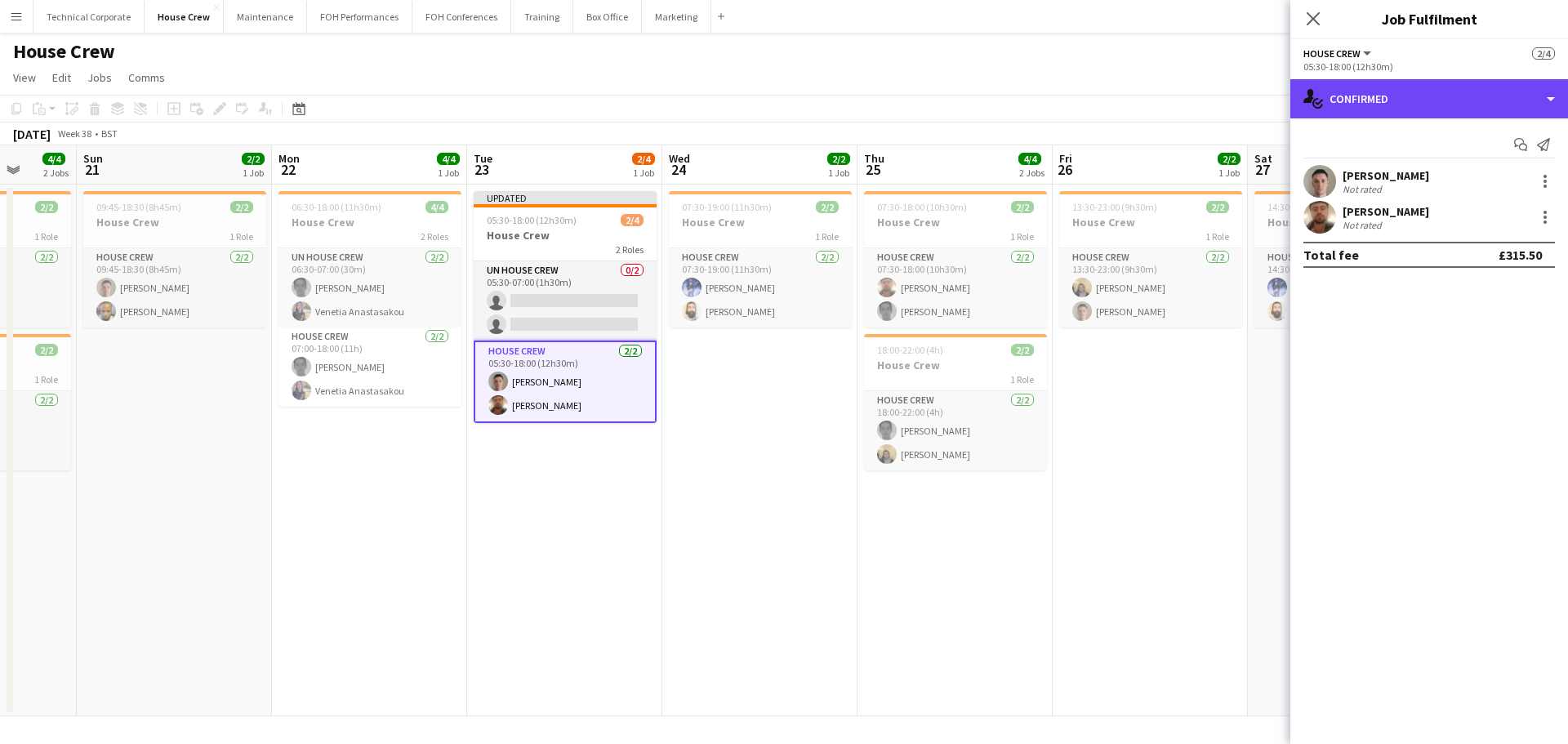
drag, startPoint x: 1418, startPoint y: 89, endPoint x: 1486, endPoint y: 277, distance: 199.9
click at [1419, 89] on div "single-neutral-actions-check-2 Confirmed" at bounding box center [1429, 99] width 277 height 39
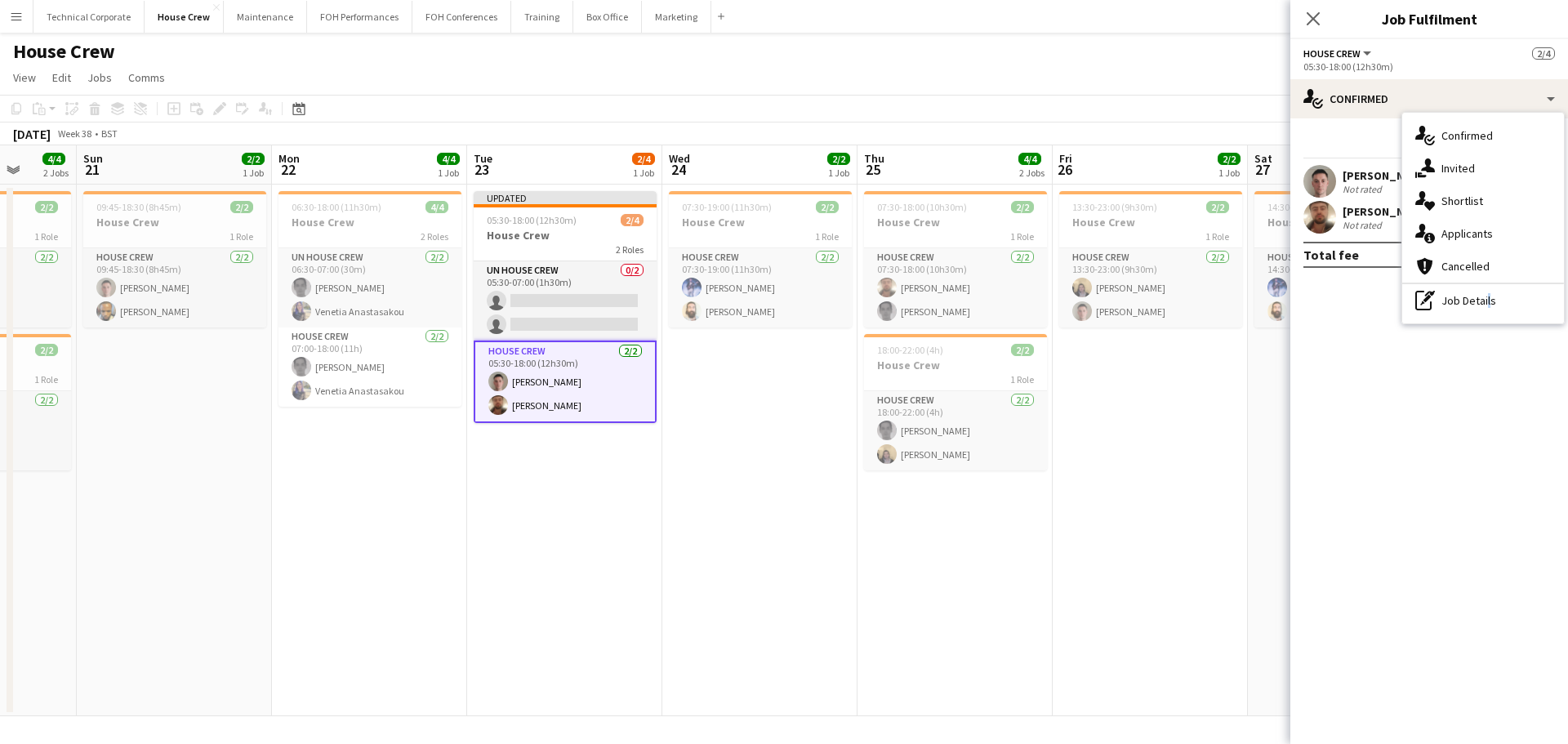
click at [1485, 315] on div "pen-write Job Details" at bounding box center [1482, 301] width 162 height 33
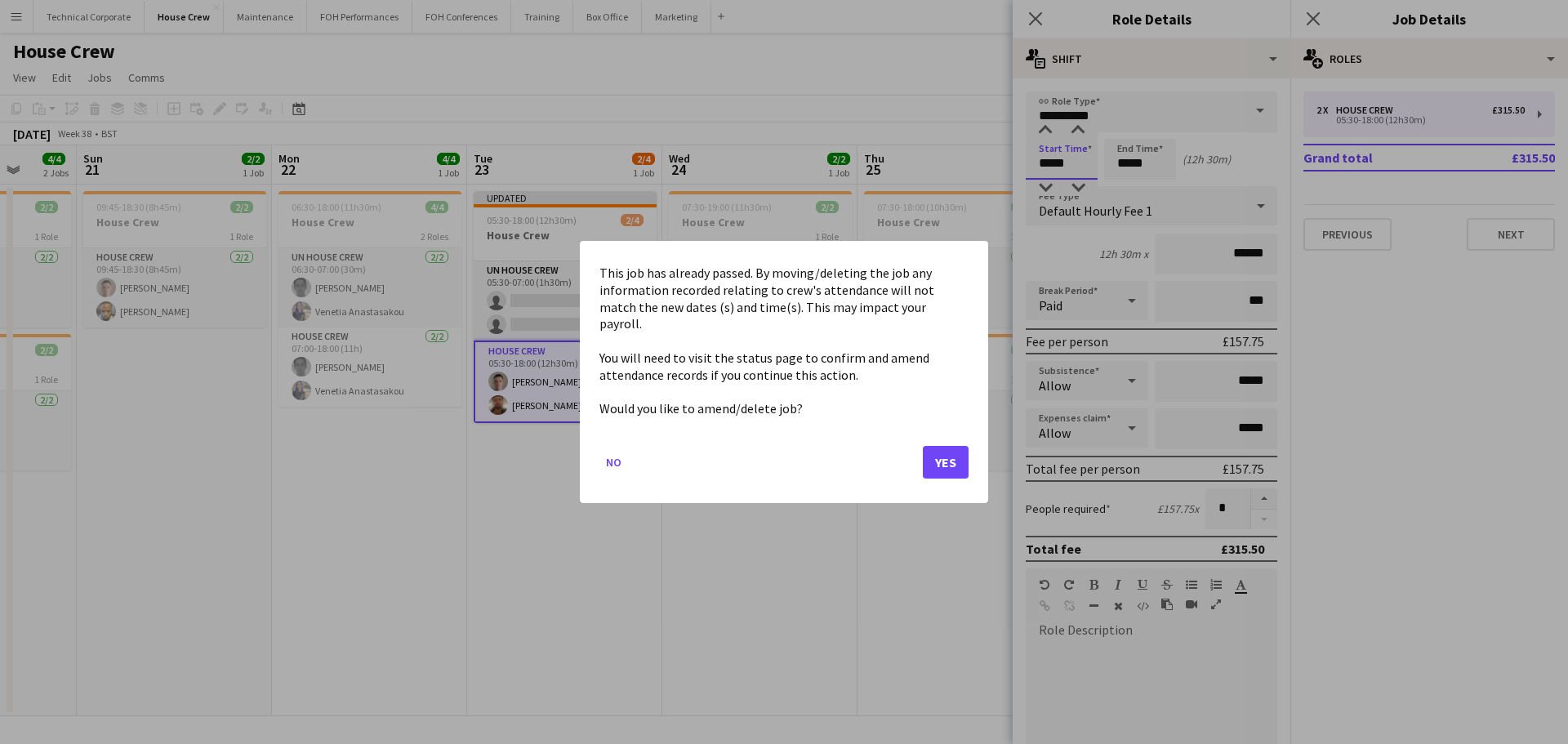
drag, startPoint x: 1076, startPoint y: 161, endPoint x: 890, endPoint y: 159, distance: 186.0
click at [928, 164] on body "Menu Boards Boards Boards All jobs Status Workforce Workforce My Workforce Recr…" at bounding box center [784, 372] width 1568 height 744
click at [933, 456] on button "Yes" at bounding box center [945, 462] width 45 height 33
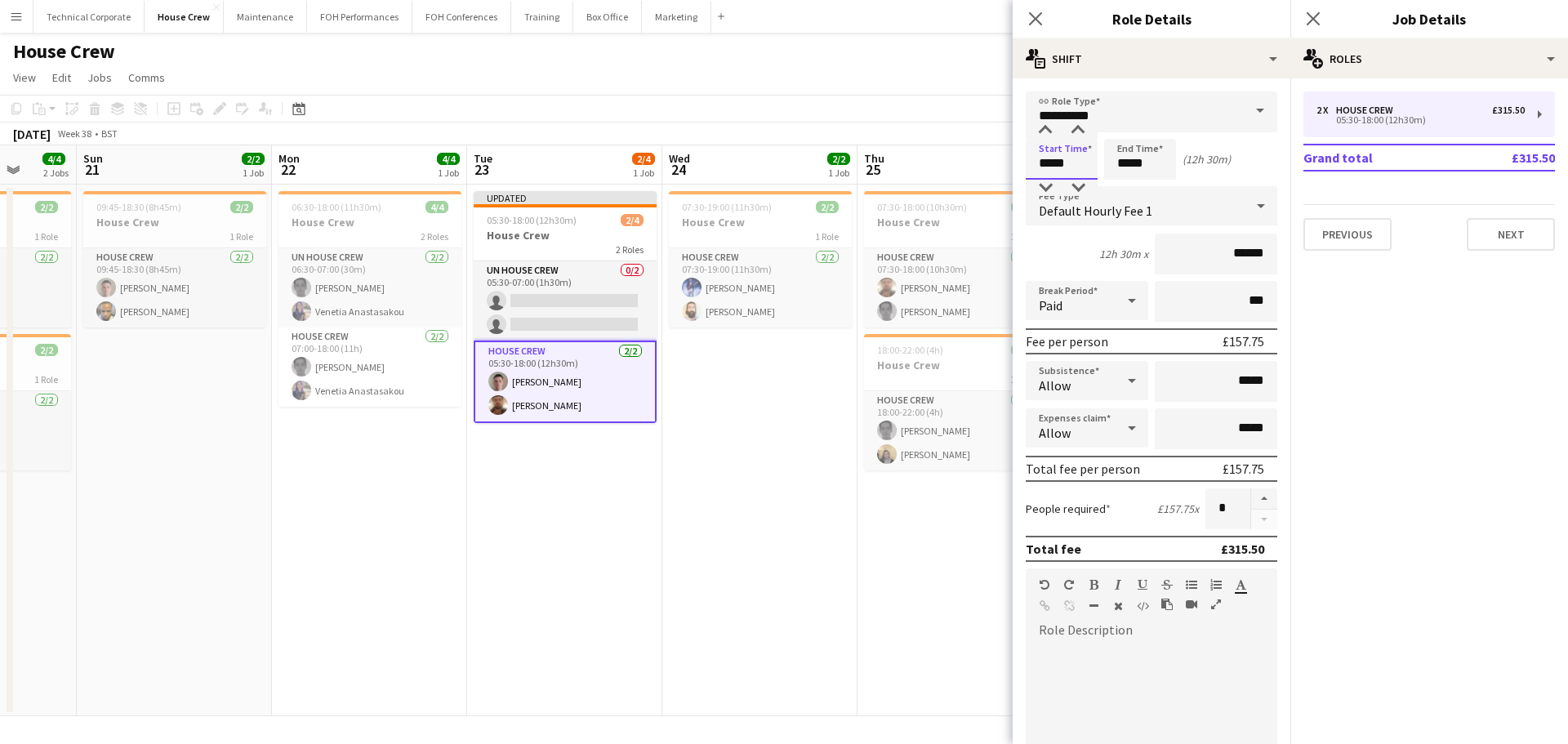
drag, startPoint x: 1006, startPoint y: 170, endPoint x: 906, endPoint y: 182, distance: 100.7
click at [915, 177] on body "Menu Boards Boards Boards All jobs Status Workforce Workforce My Workforce Recr…" at bounding box center [784, 372] width 1568 height 744
type input "*****"
click at [668, 584] on app-date-cell "07:30-19:00 (11h30m) 2/2 House Crew 1 Role House Crew 2/2 07:30-19:00 (11h30m) …" at bounding box center [760, 450] width 195 height 532
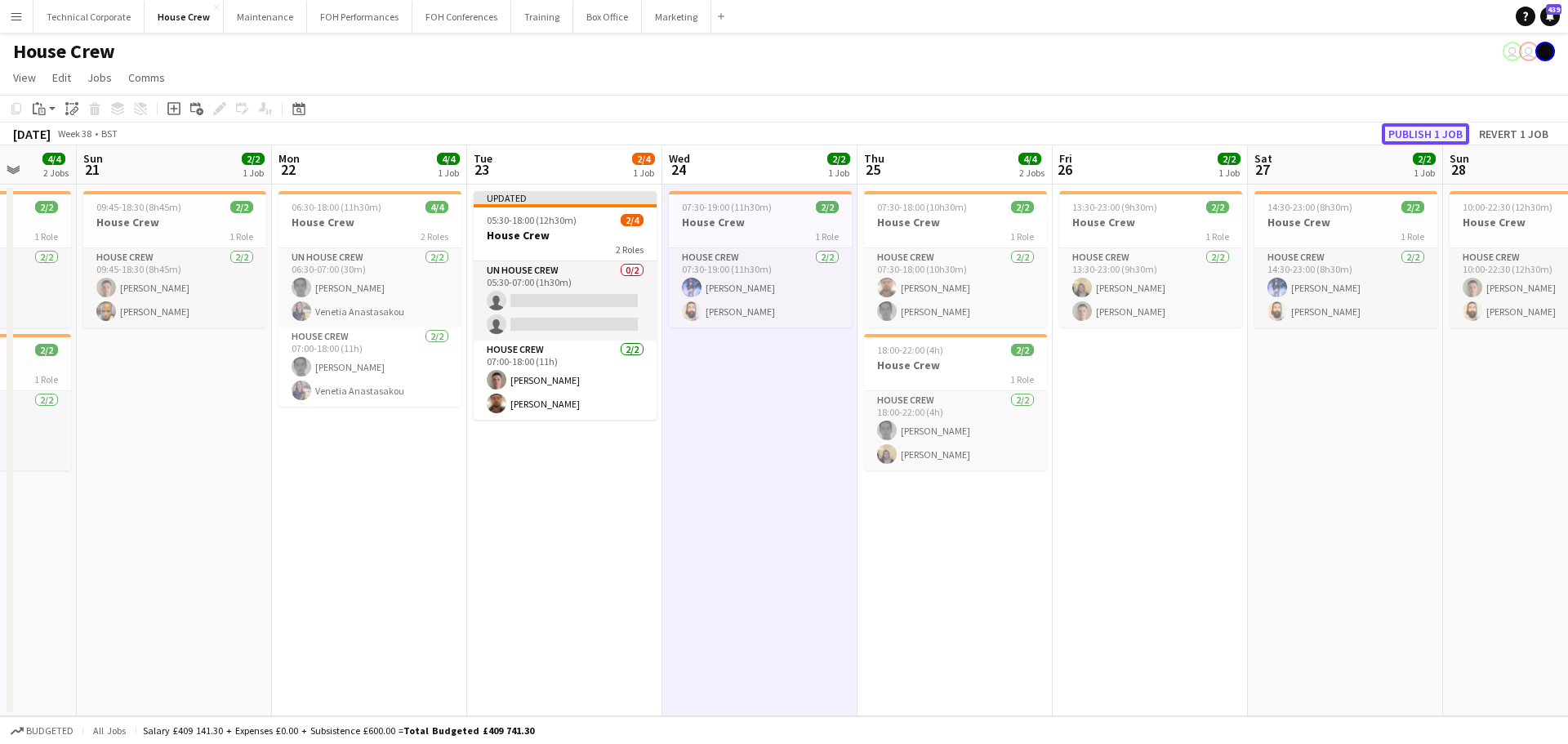
click at [1415, 126] on button "Publish 1 job" at bounding box center [1425, 134] width 87 height 21
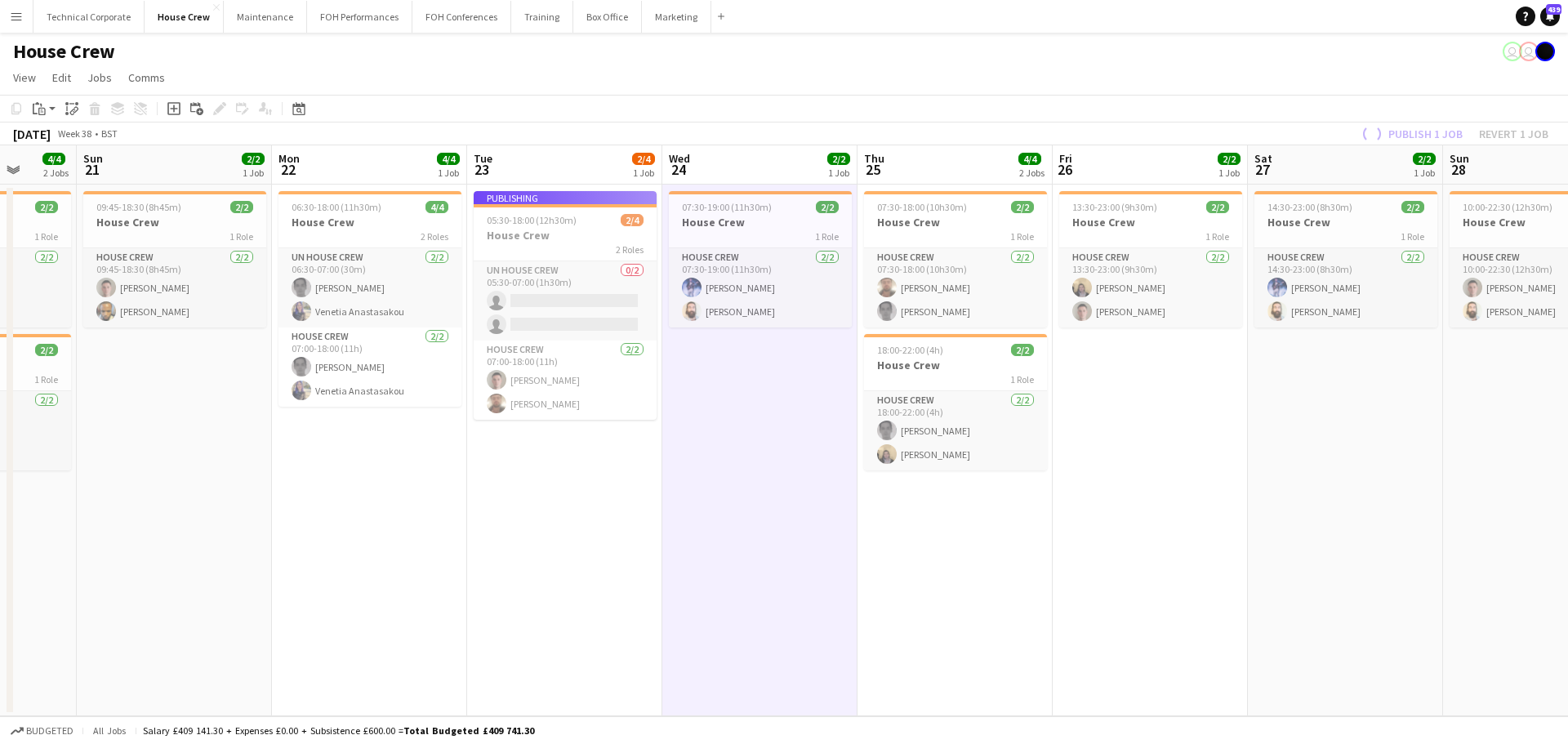
click at [589, 283] on app-job-card "Publishing 05:30-18:00 (12h30m) 2/4 House Crew 2 Roles UN House Crew 0/2 05:30-…" at bounding box center [565, 305] width 183 height 229
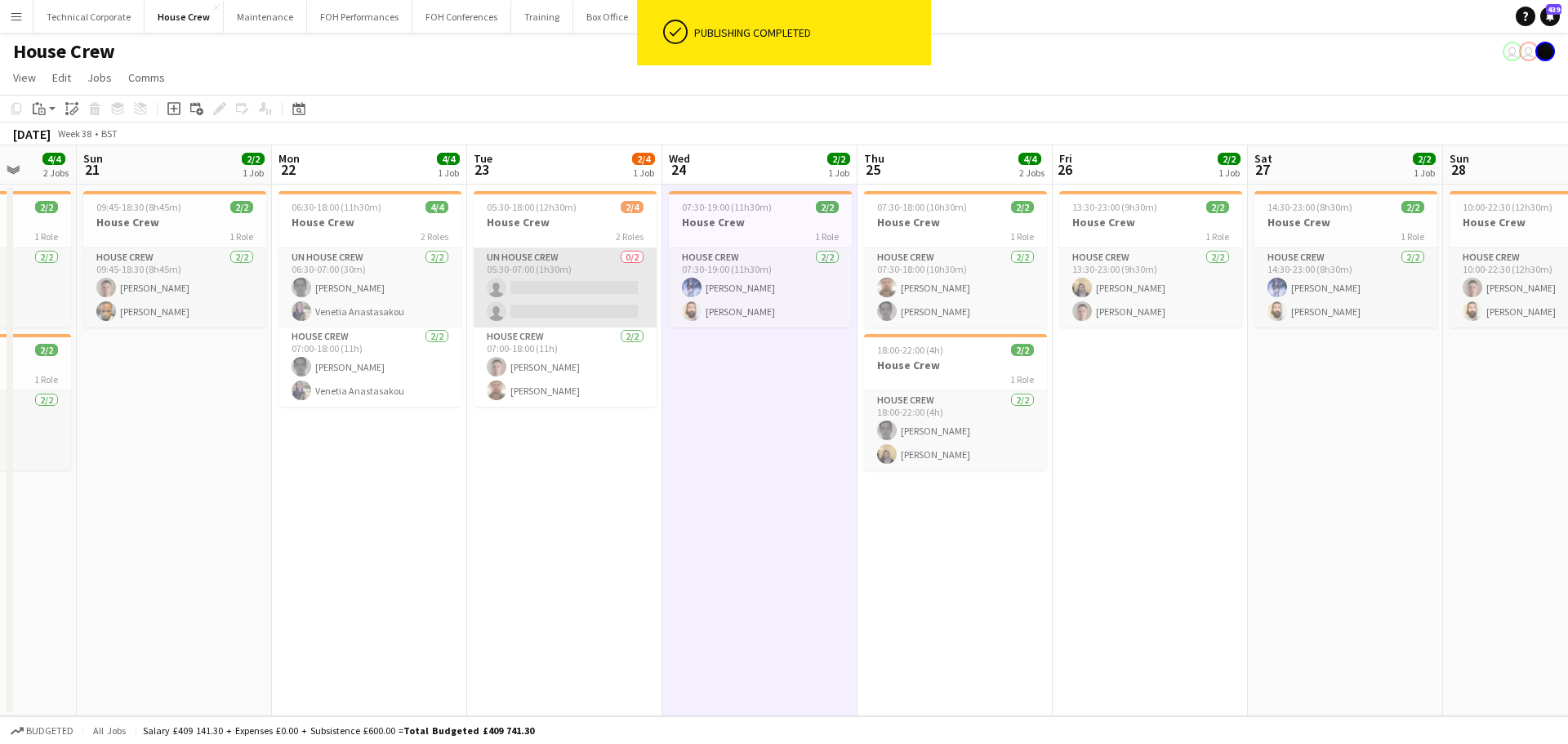
click at [573, 311] on app-card-role "UN House Crew 0/2 05:30-07:00 (1h30m) single-neutral-actions single-neutral-act…" at bounding box center [565, 288] width 183 height 80
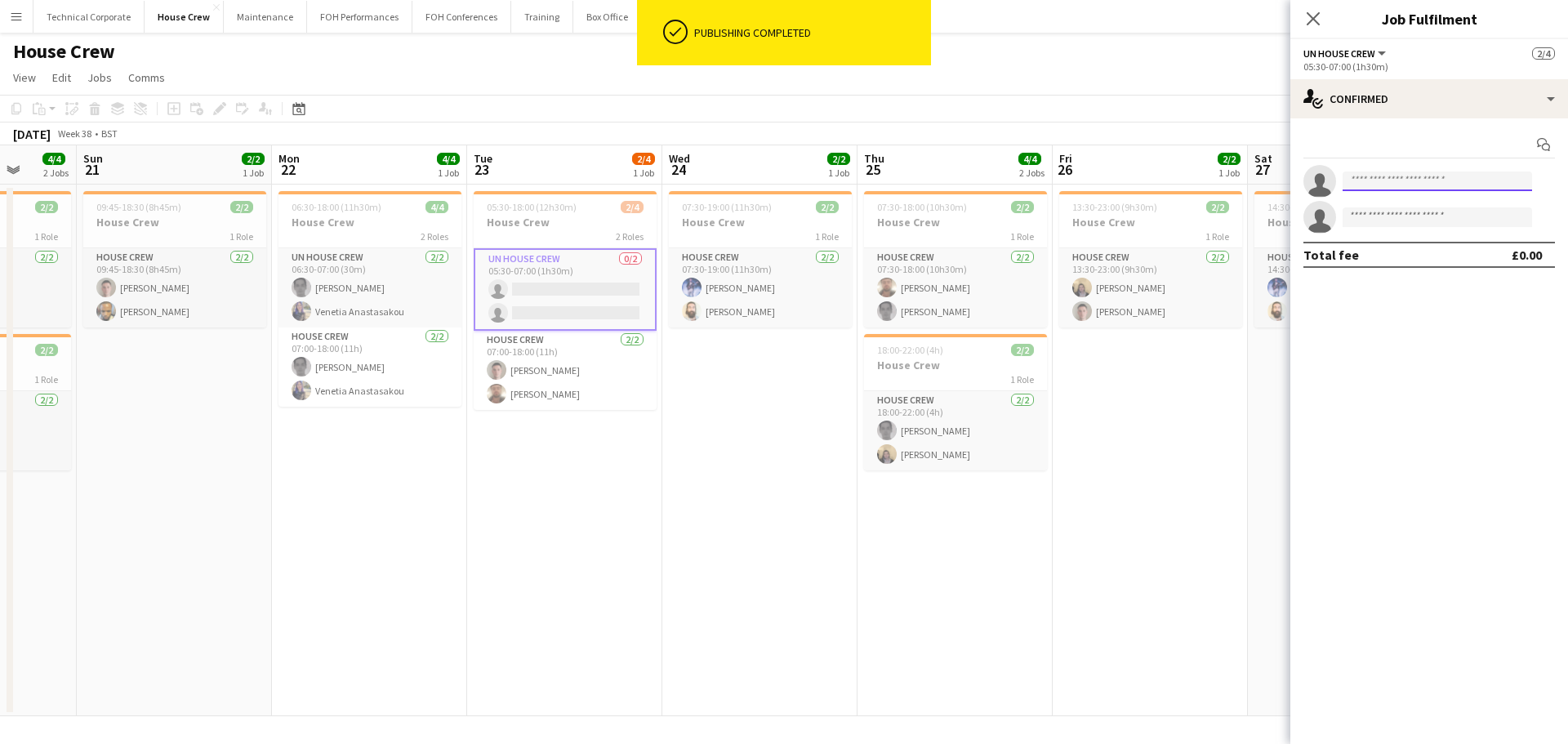
click at [1384, 185] on input at bounding box center [1437, 181] width 189 height 20
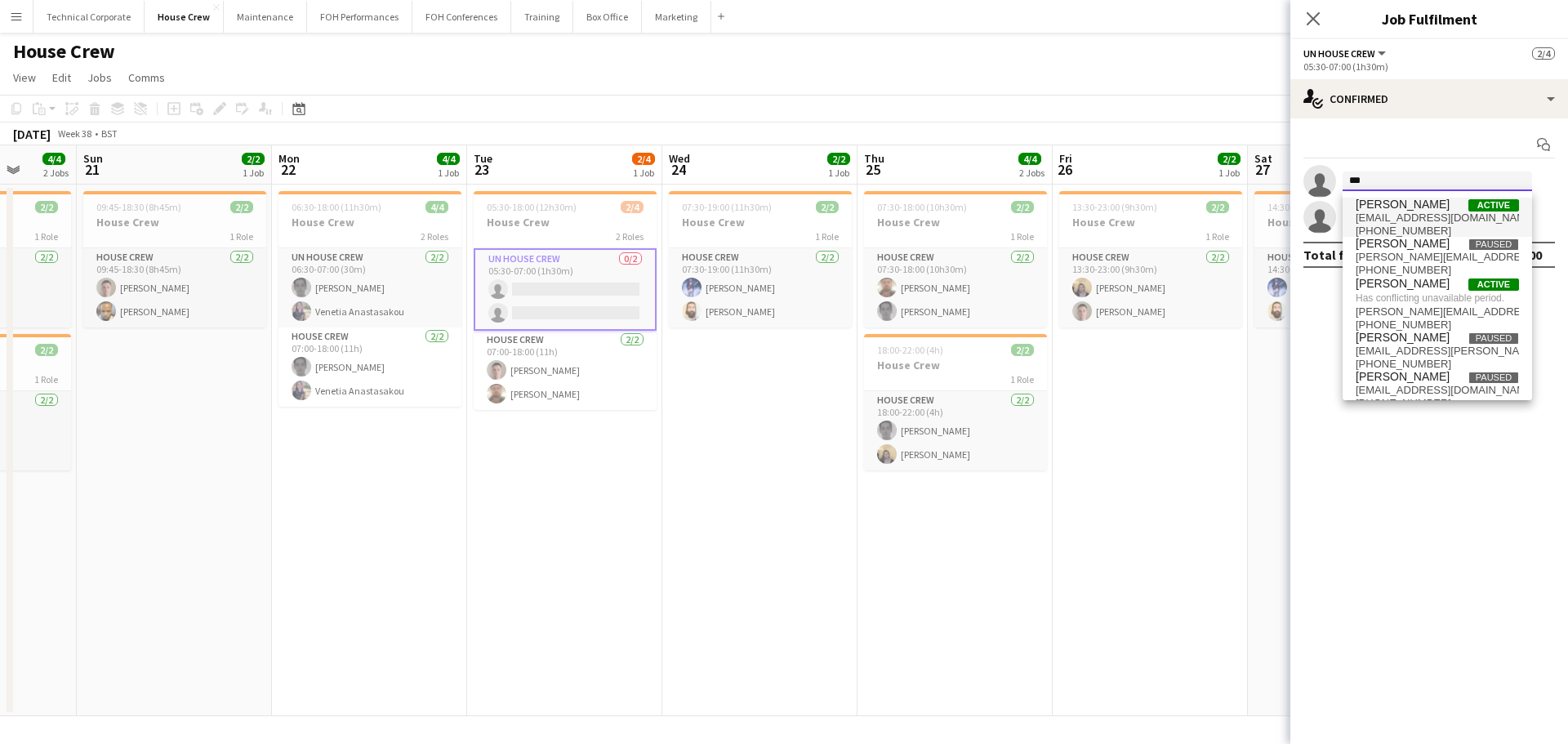
type input "***"
click at [1381, 207] on span "[PERSON_NAME]" at bounding box center [1403, 205] width 94 height 14
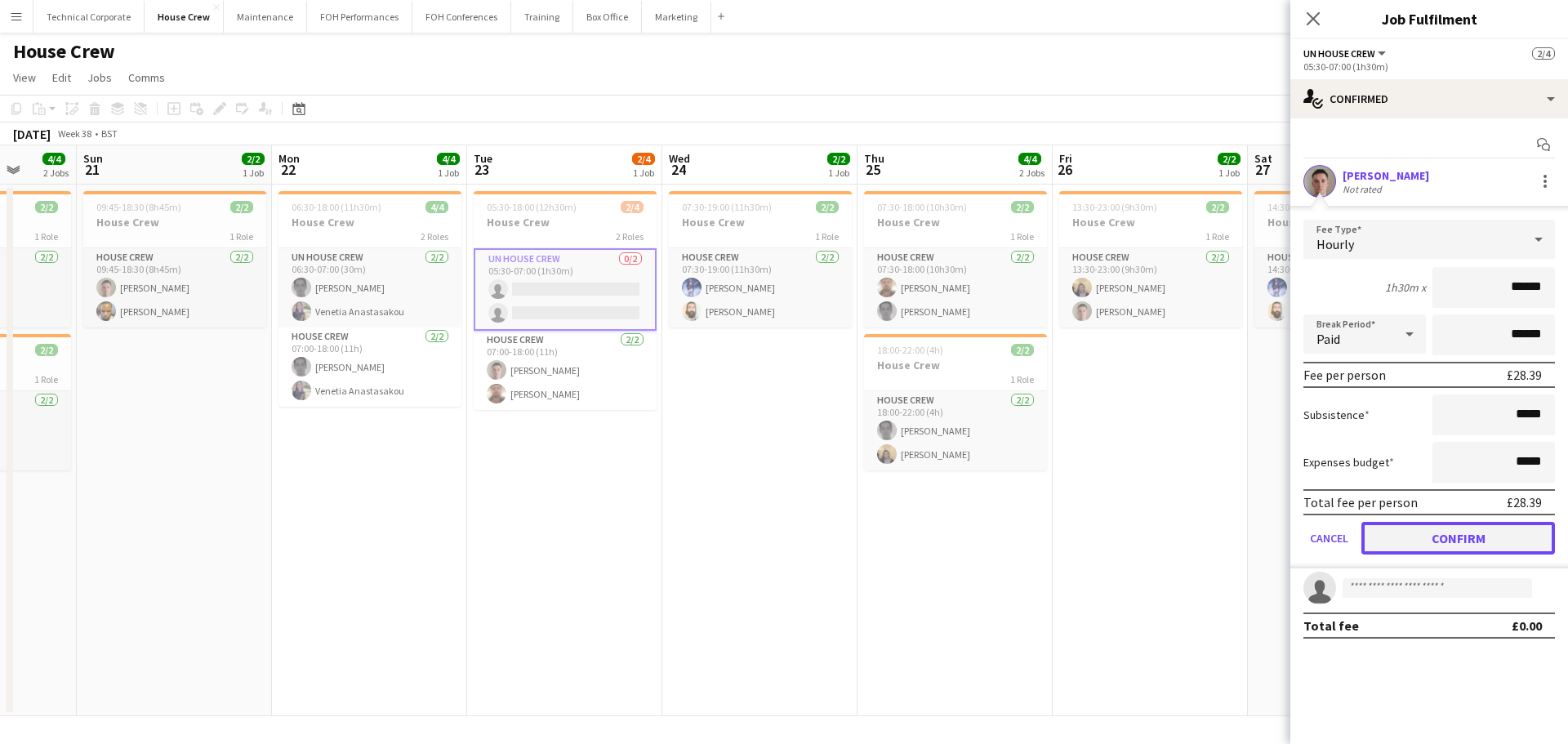
click at [1467, 545] on button "Confirm" at bounding box center [1458, 539] width 193 height 33
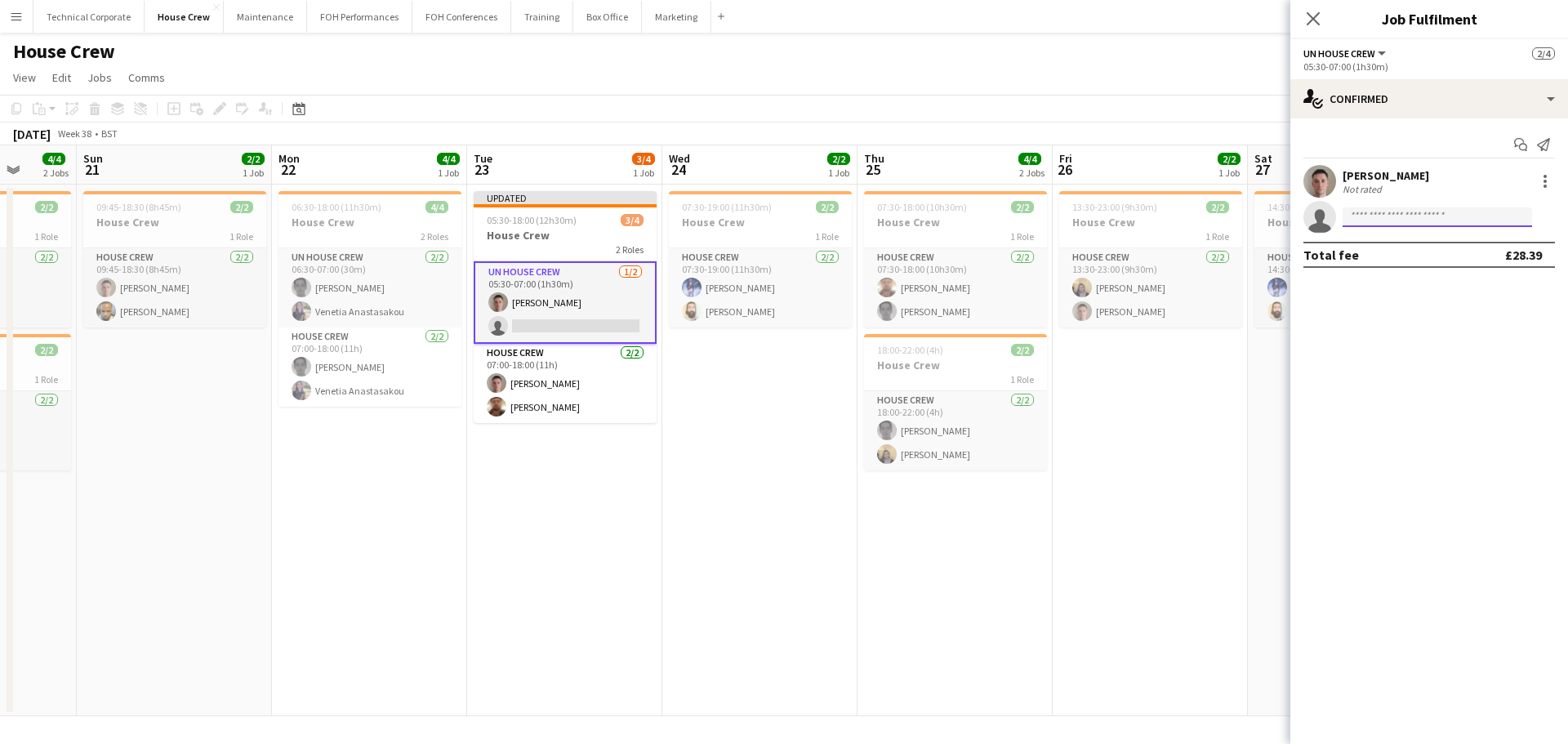
click at [1404, 218] on input at bounding box center [1437, 217] width 189 height 20
type input "***"
click at [1403, 235] on span "[PERSON_NAME]" at bounding box center [1403, 241] width 94 height 14
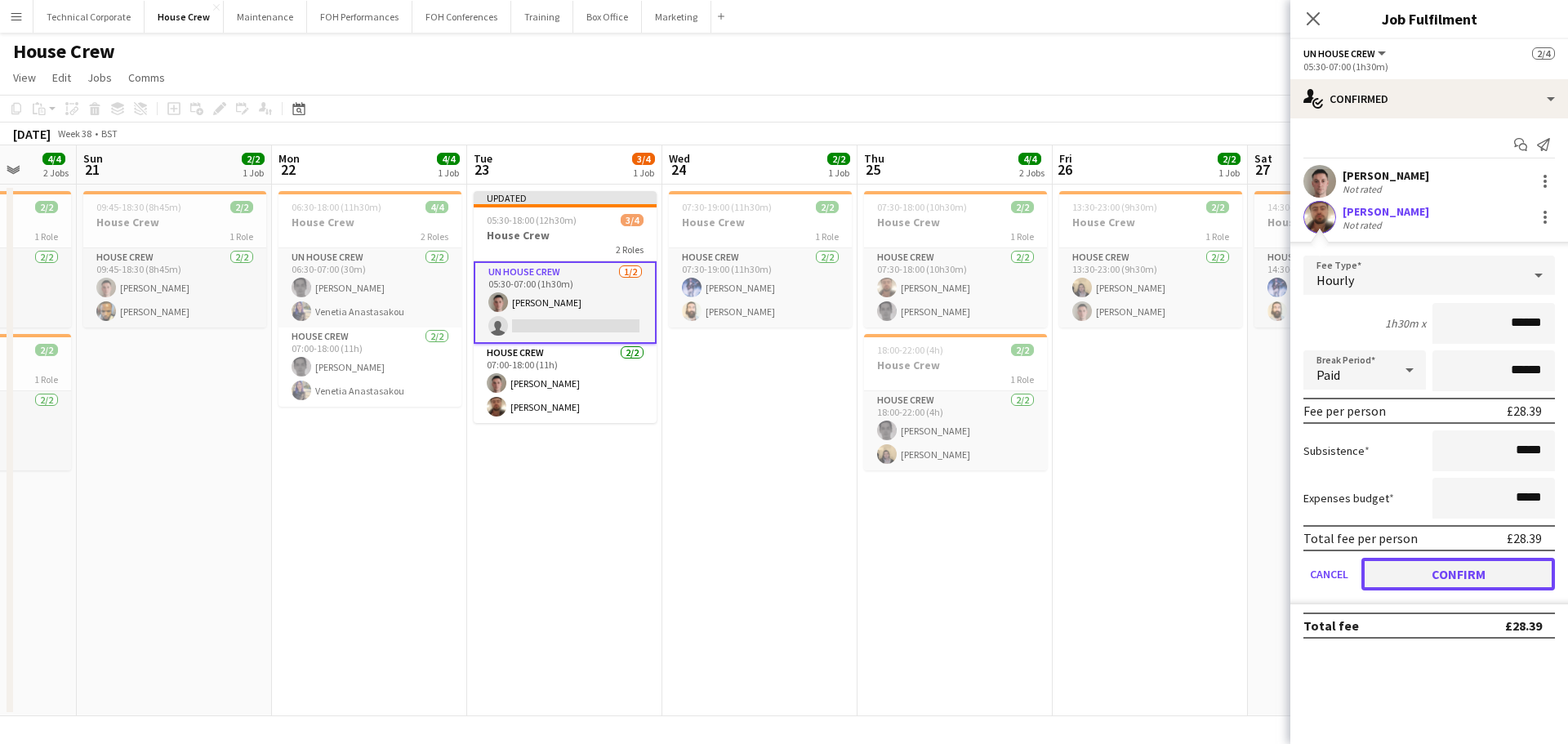
click at [1452, 575] on button "Confirm" at bounding box center [1458, 574] width 193 height 33
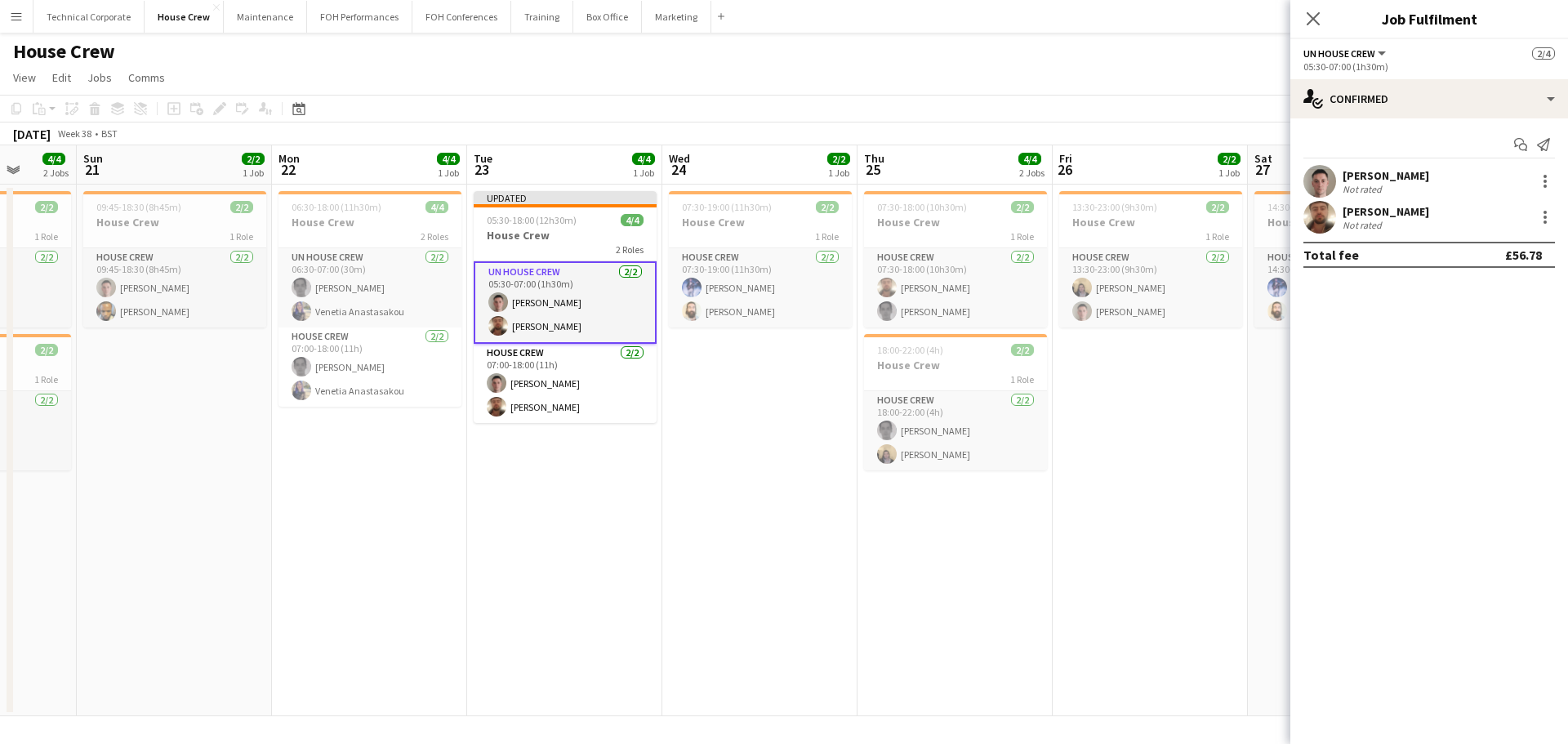
click at [718, 561] on app-date-cell "07:30-19:00 (11h30m) 2/2 House Crew 1 Role House Crew 2/2 07:30-19:00 (11h30m) …" at bounding box center [760, 450] width 195 height 532
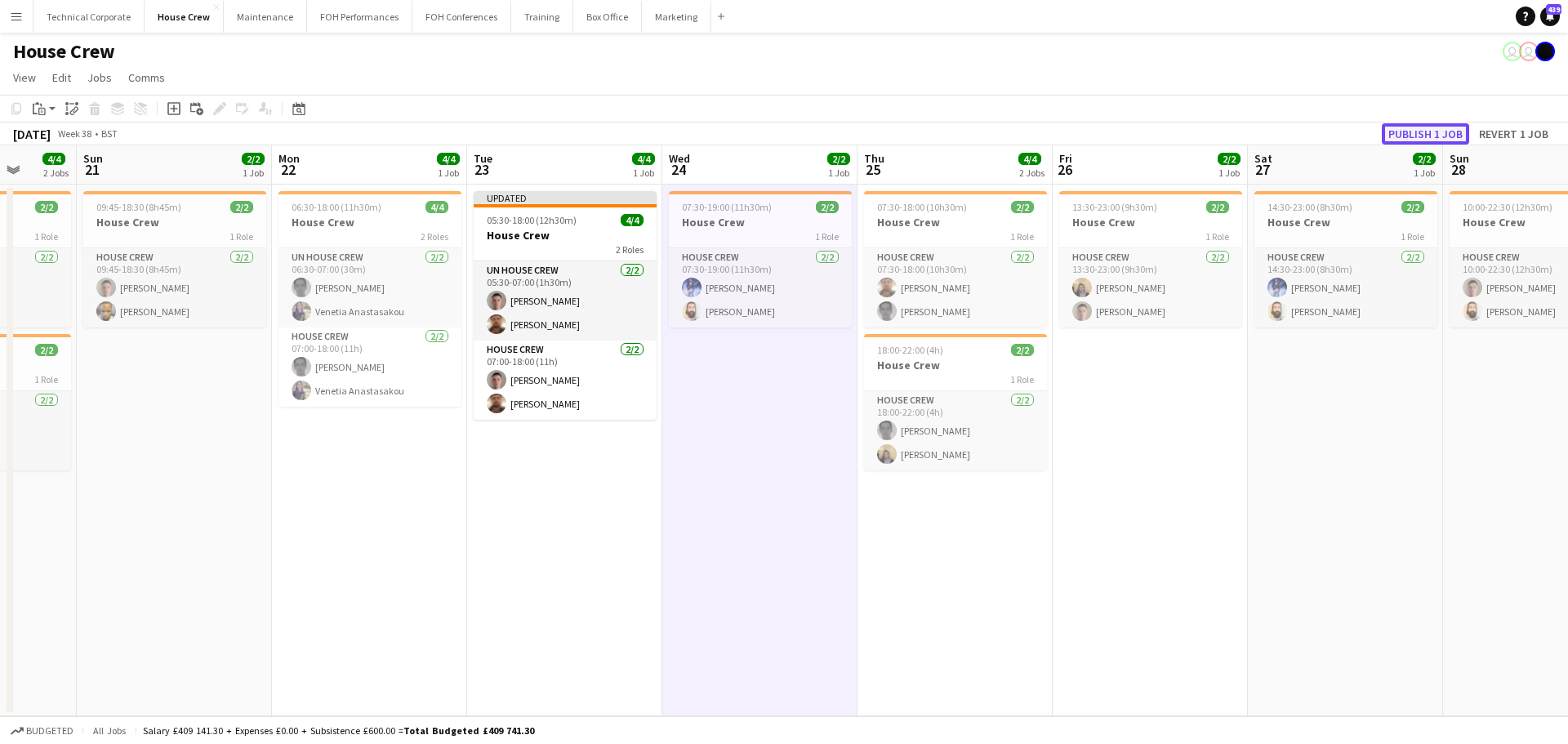
click at [1413, 134] on button "Publish 1 job" at bounding box center [1425, 134] width 87 height 21
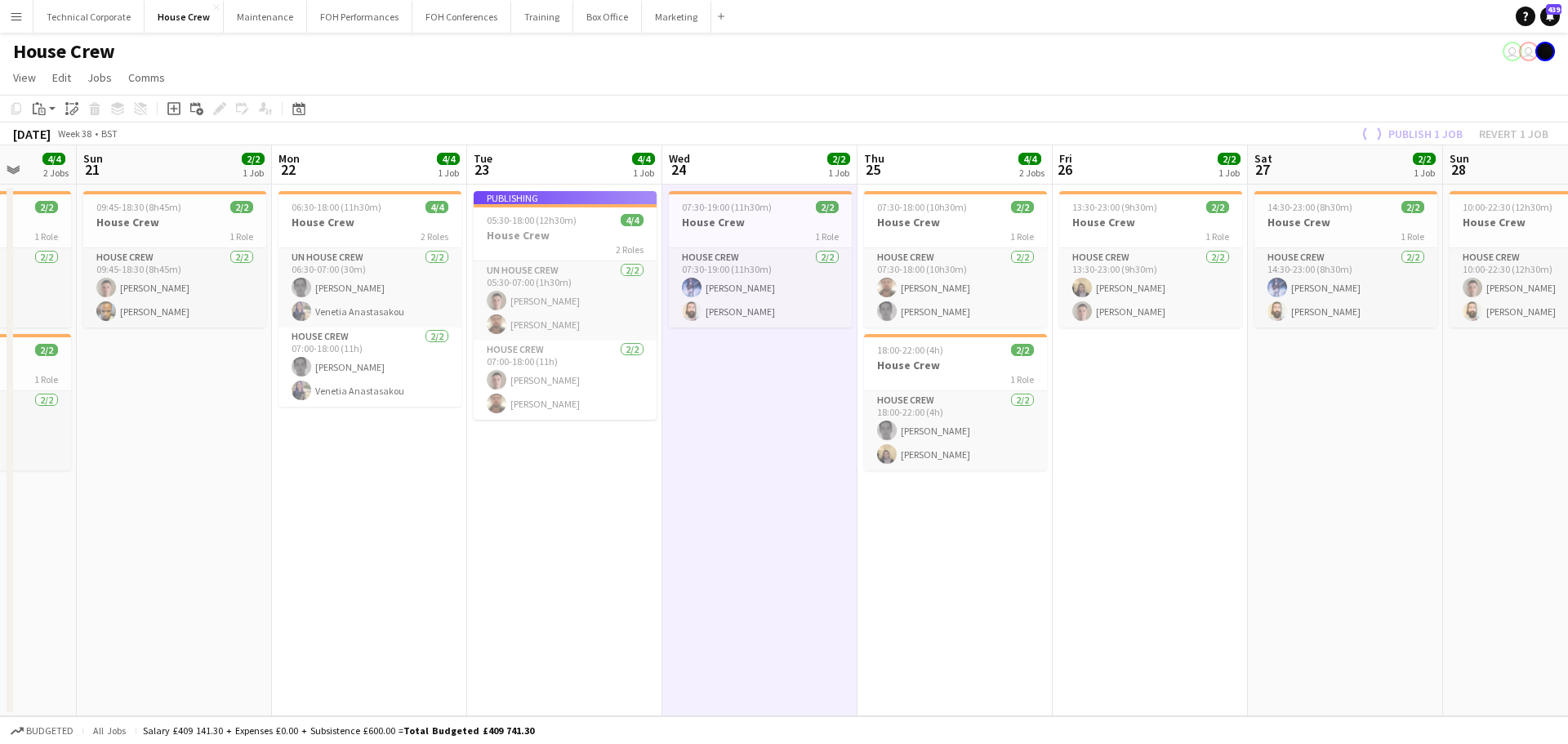
click at [757, 541] on app-date-cell "07:30-19:00 (11h30m) 2/2 House Crew 1 Role House Crew 2/2 07:30-19:00 (11h30m) …" at bounding box center [760, 450] width 195 height 532
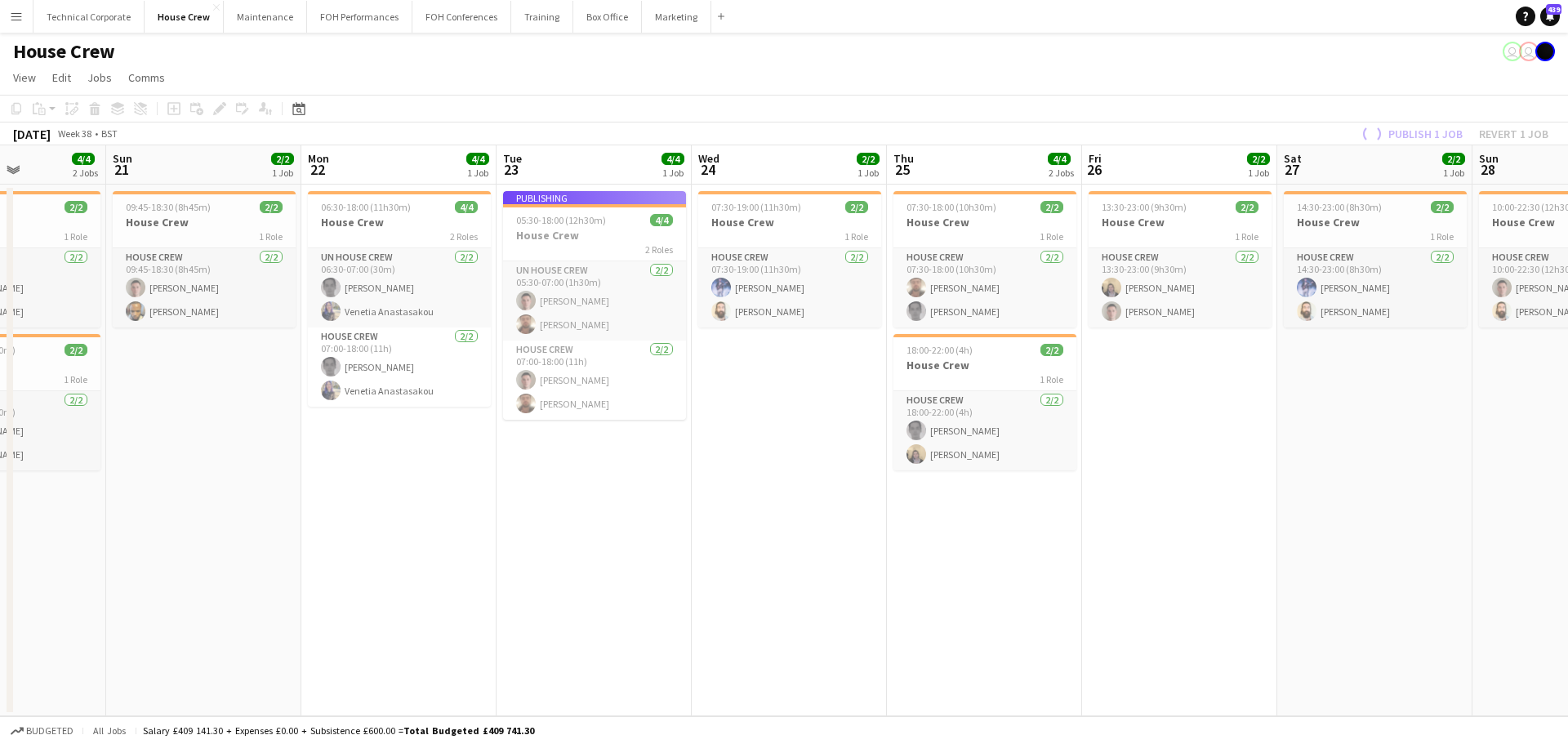
scroll to position [0, 401]
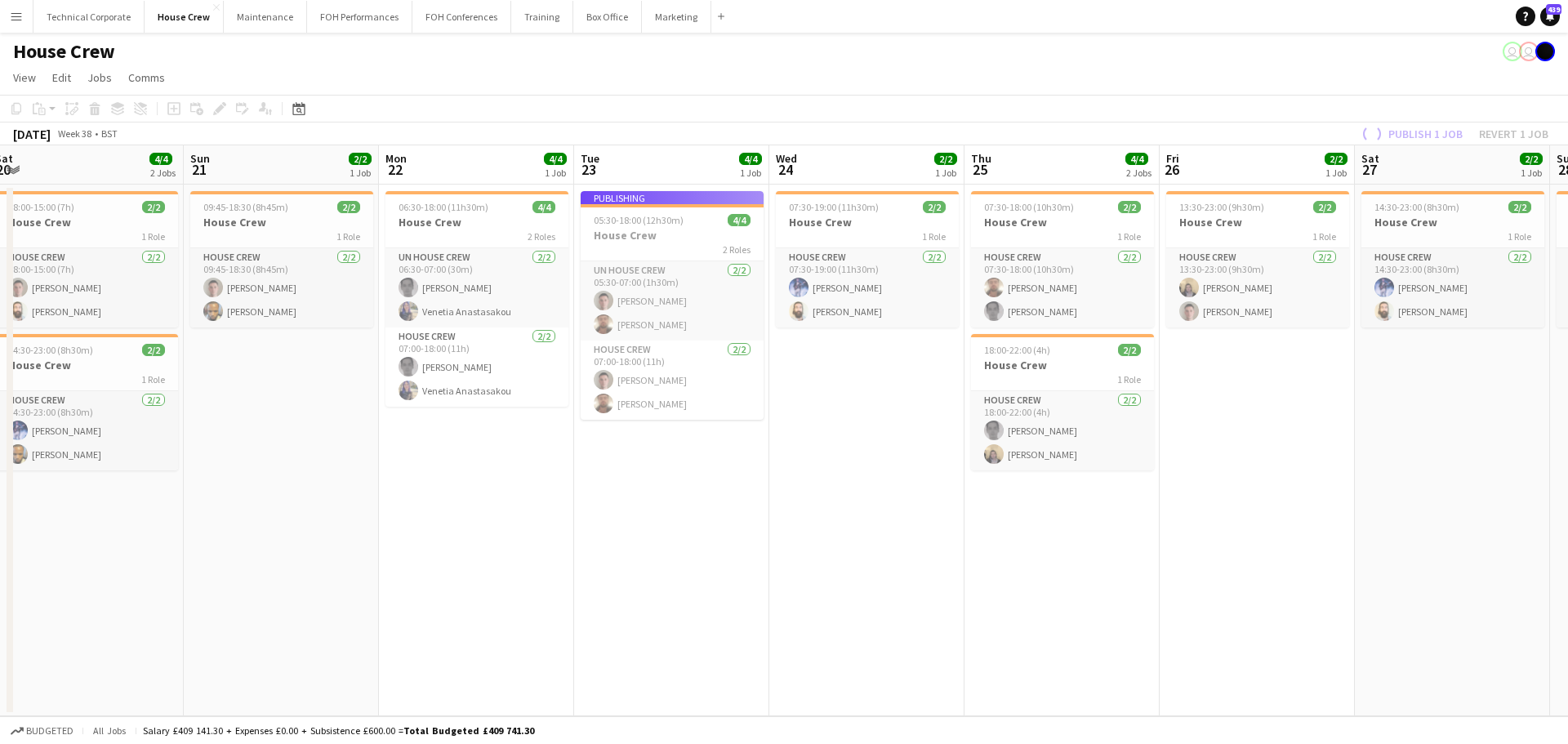
drag, startPoint x: 719, startPoint y: 549, endPoint x: 826, endPoint y: 552, distance: 107.0
click at [826, 552] on app-calendar-viewport "Thu 18 4/4 2 Jobs Fri 19 2/2 1 Job Sat 20 4/4 2 Jobs Sun 21 2/2 1 Job Mon 22 4/…" at bounding box center [784, 431] width 1568 height 571
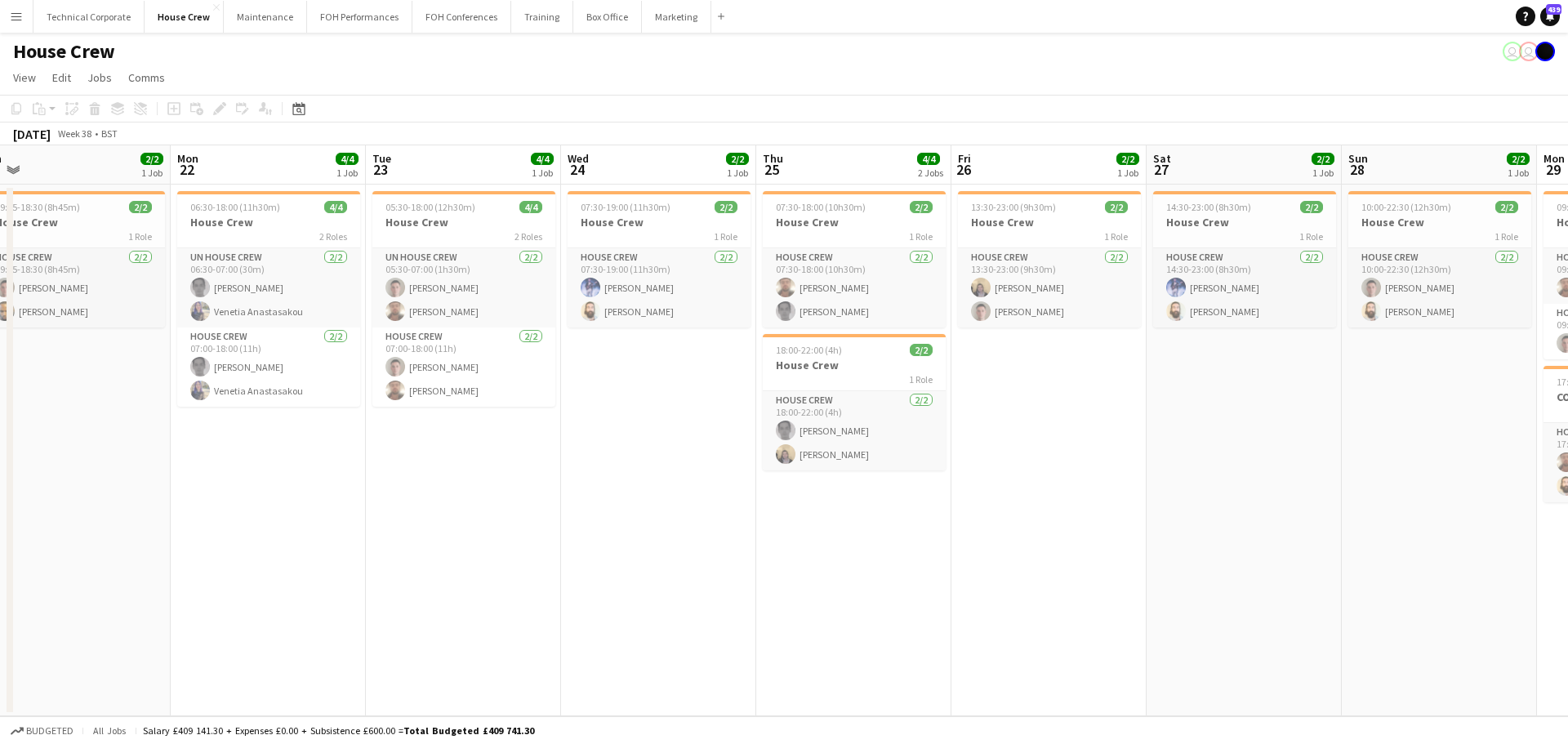
drag, startPoint x: 814, startPoint y: 492, endPoint x: 674, endPoint y: 497, distance: 140.1
click at [677, 499] on app-calendar-viewport "Thu 18 4/4 2 Jobs Fri 19 2/2 1 Job Sat 20 4/4 2 Jobs Sun 21 2/2 1 Job Mon 22 4/…" at bounding box center [784, 431] width 1568 height 571
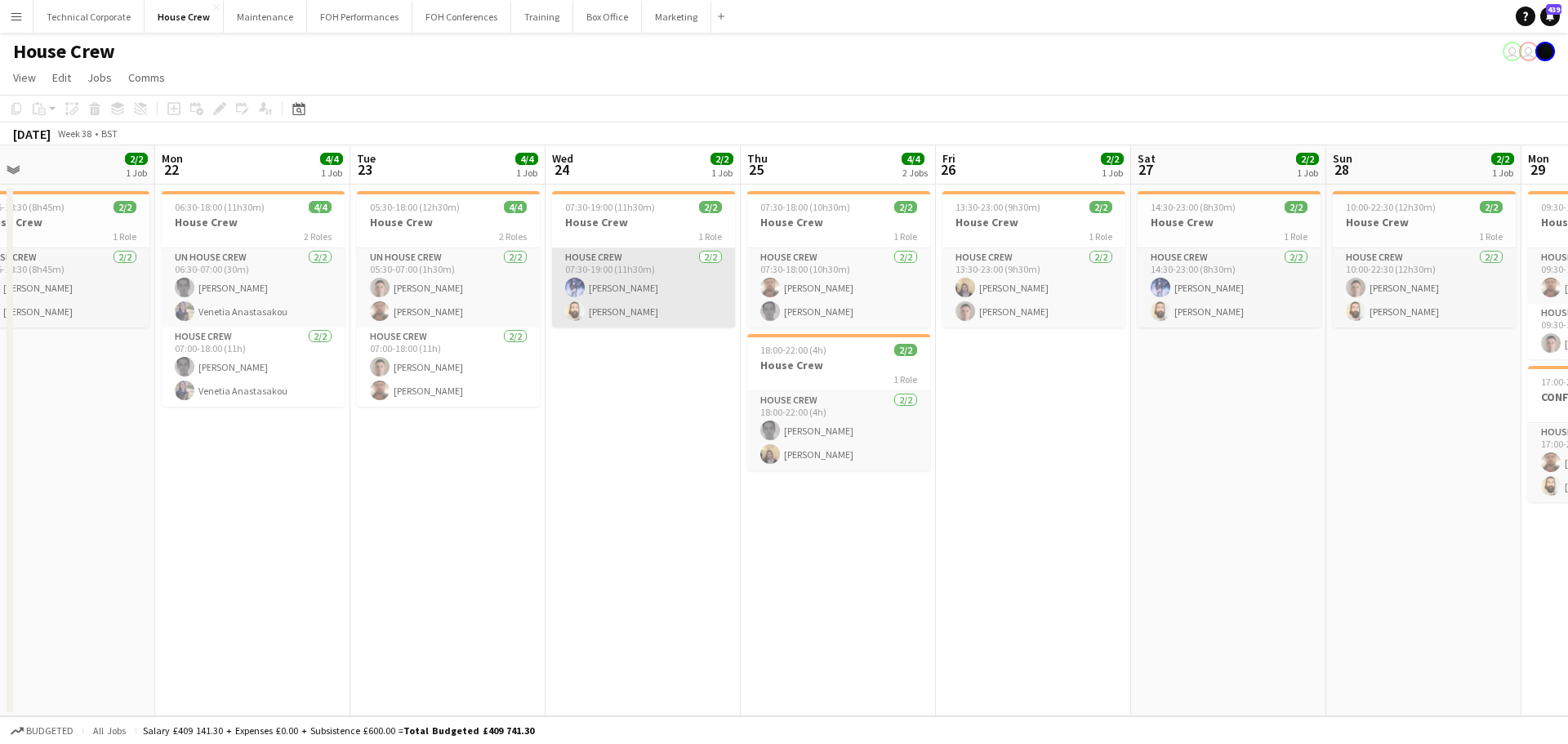
click at [671, 312] on app-card-role "House Crew 2/2 07:30-19:00 (11h30m) Ed Dampier Justin Gartry" at bounding box center [644, 288] width 183 height 80
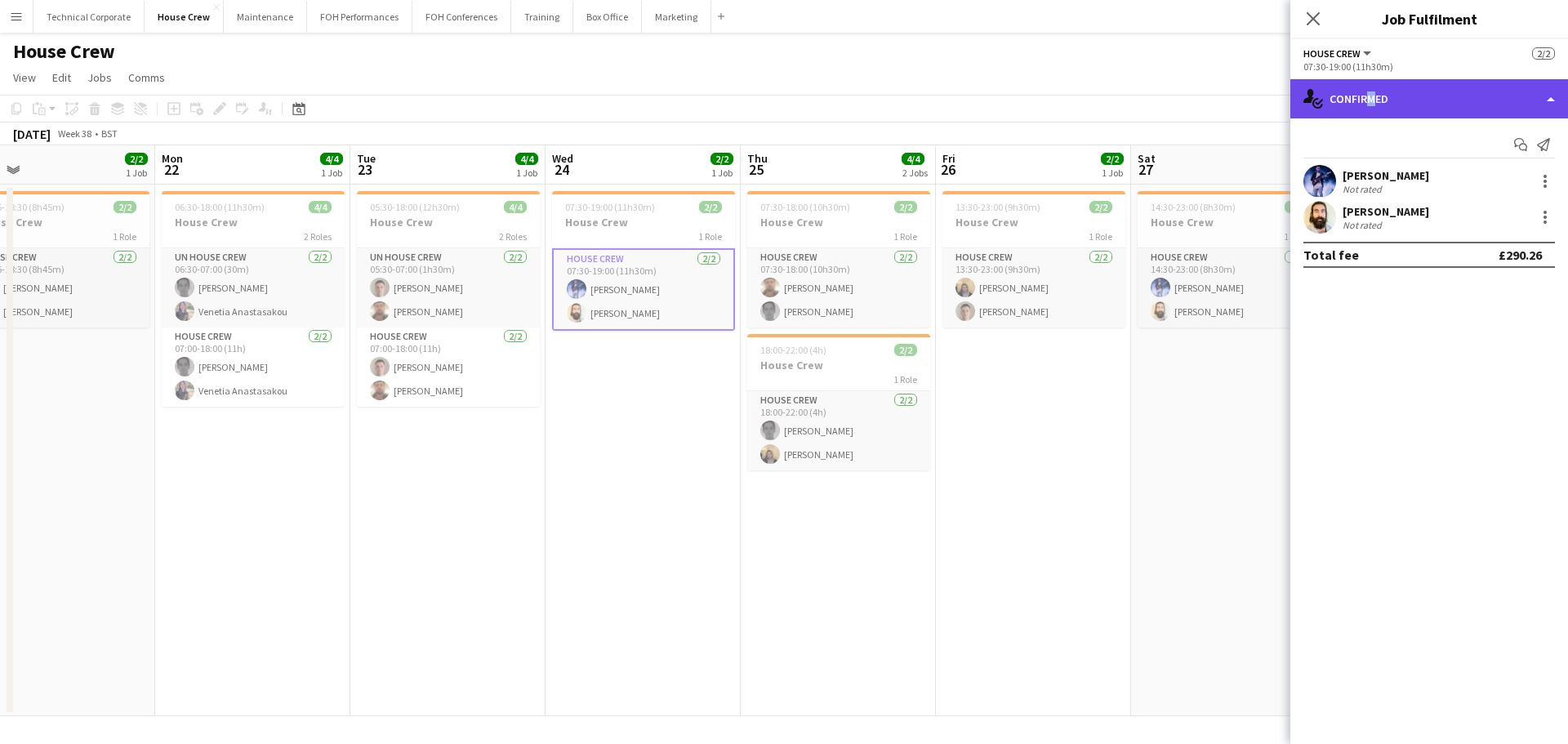
click at [1364, 101] on div "single-neutral-actions-check-2 Confirmed" at bounding box center [1429, 99] width 277 height 39
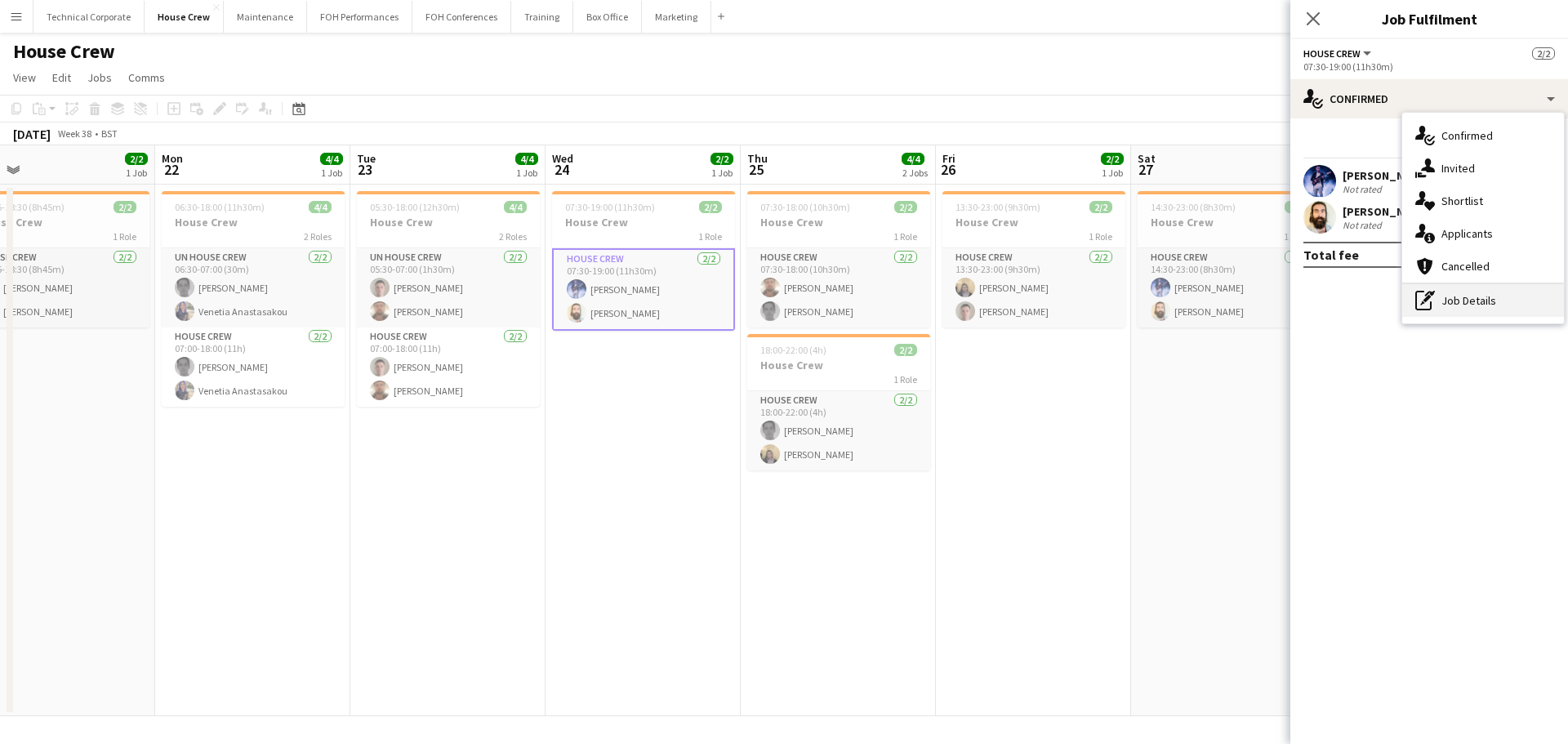
click at [1464, 300] on div "pen-write Job Details" at bounding box center [1482, 301] width 162 height 33
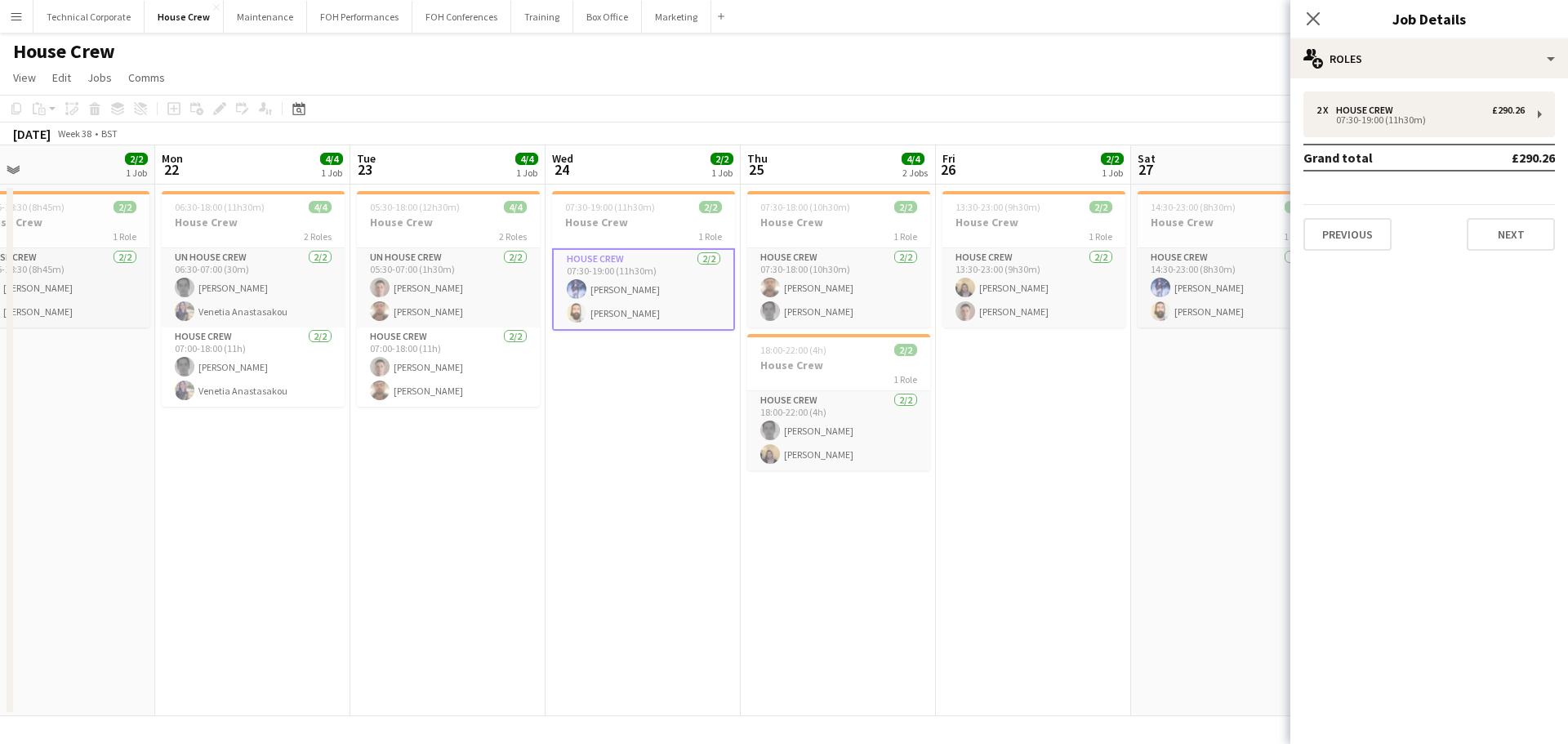
click at [601, 419] on app-date-cell "07:30-19:00 (11h30m) 2/2 House Crew 1 Role House Crew 2/2 07:30-19:00 (11h30m) …" at bounding box center [643, 450] width 195 height 532
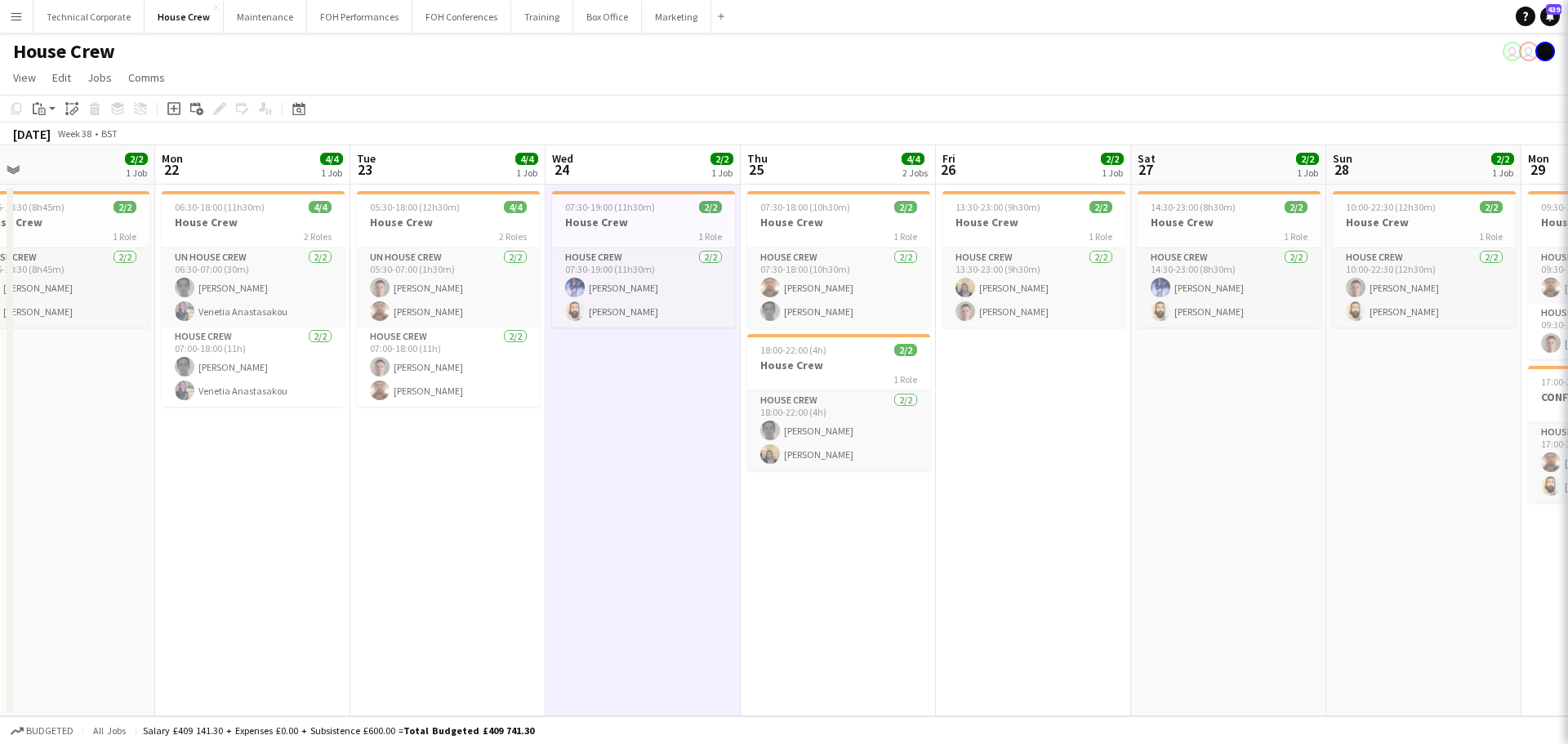
click at [601, 419] on app-date-cell "07:30-19:00 (11h30m) 2/2 House Crew 1 Role House Crew 2/2 07:30-19:00 (11h30m) …" at bounding box center [643, 450] width 195 height 532
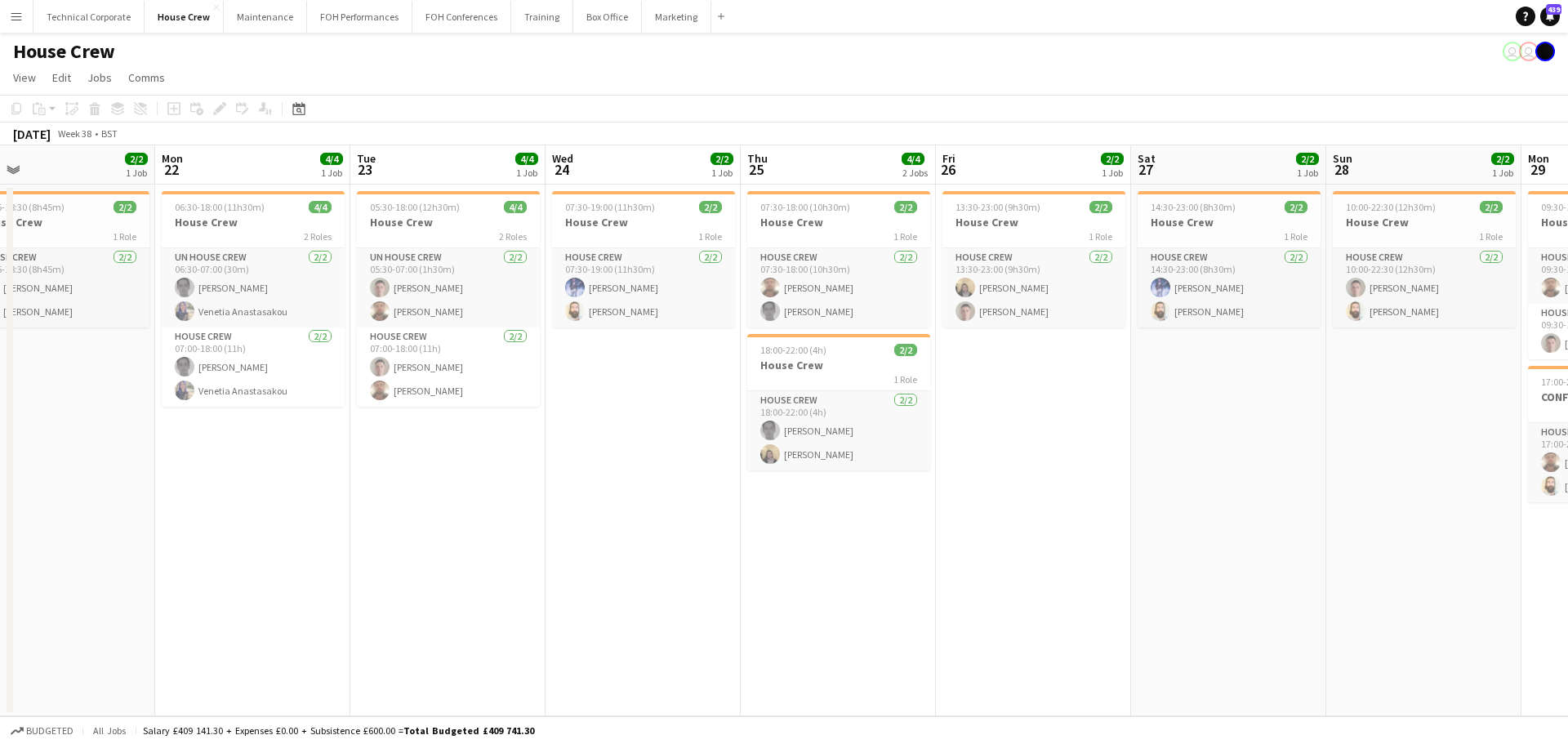
scroll to position [0, 666]
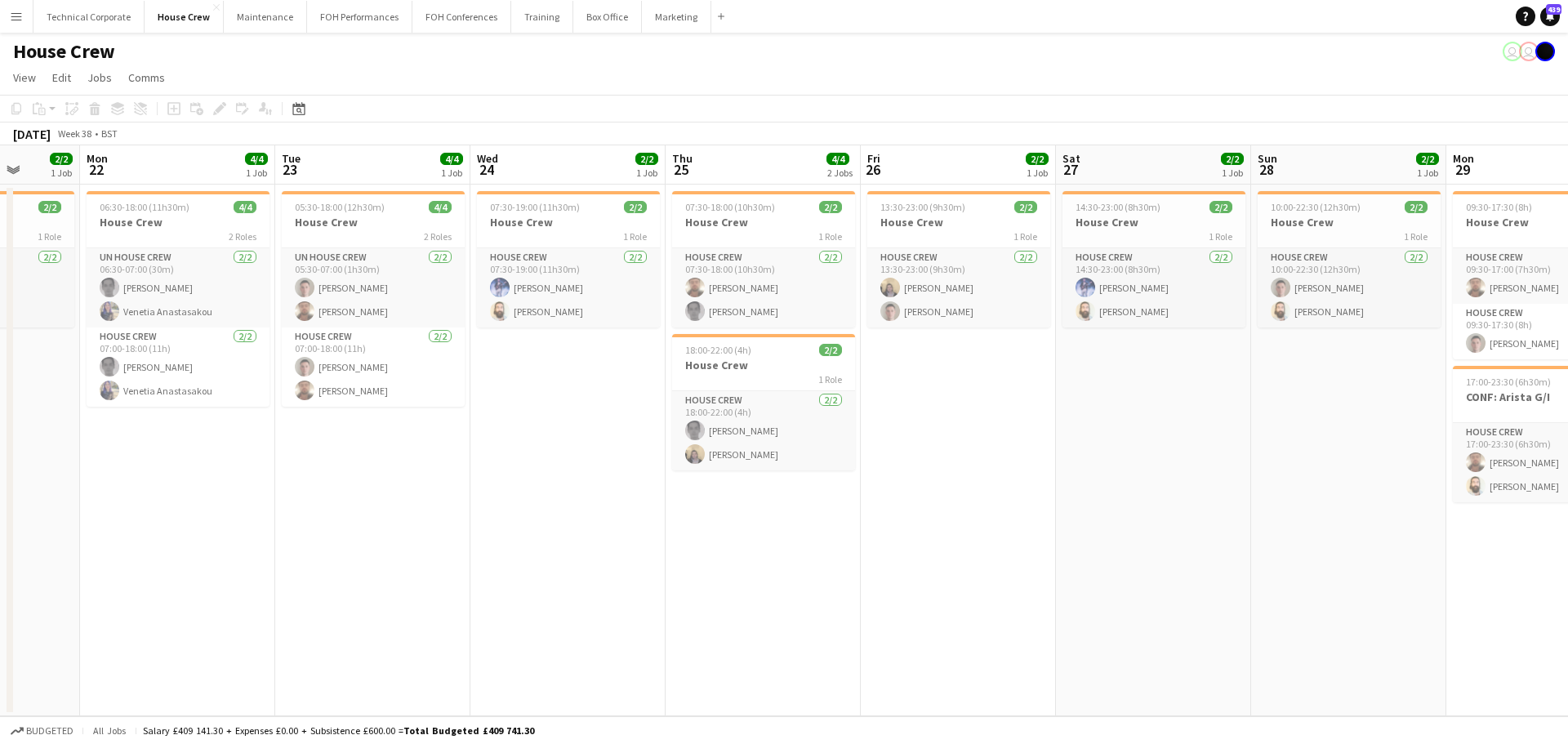
drag, startPoint x: 899, startPoint y: 523, endPoint x: 822, endPoint y: 533, distance: 77.6
click at [822, 533] on app-calendar-viewport "Thu 18 4/4 2 Jobs Fri 19 2/2 1 Job Sat 20 4/4 2 Jobs Sun 21 2/2 1 Job Mon 22 4/…" at bounding box center [784, 431] width 1568 height 571
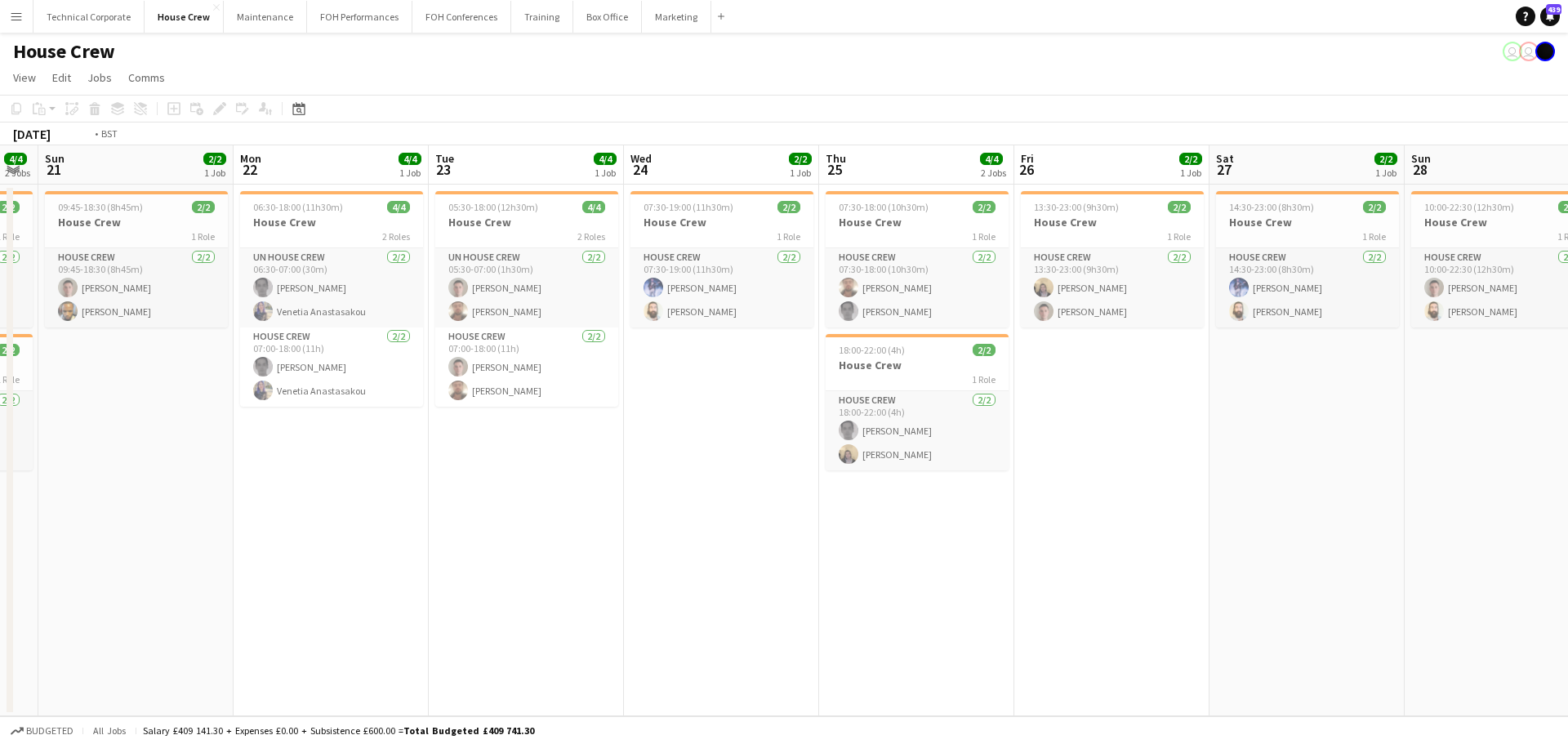
drag, startPoint x: 1048, startPoint y: 532, endPoint x: 472, endPoint y: 548, distance: 576.2
click at [472, 548] on app-calendar-viewport "Thu 18 4/4 2 Jobs Fri 19 2/2 1 Job Sat 20 4/4 2 Jobs Sun 21 2/2 1 Job Mon 22 4/…" at bounding box center [784, 431] width 1568 height 571
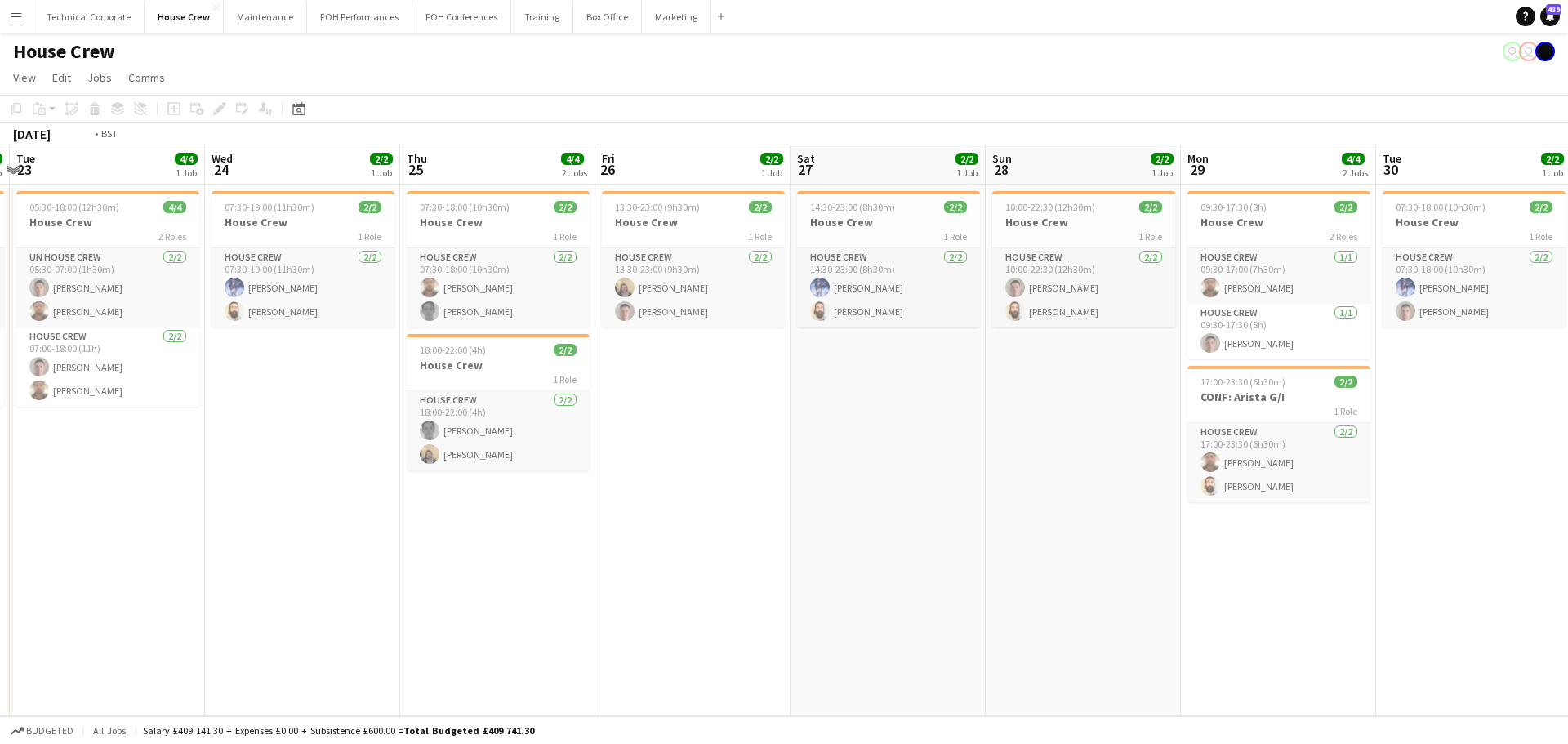
scroll to position [0, 388]
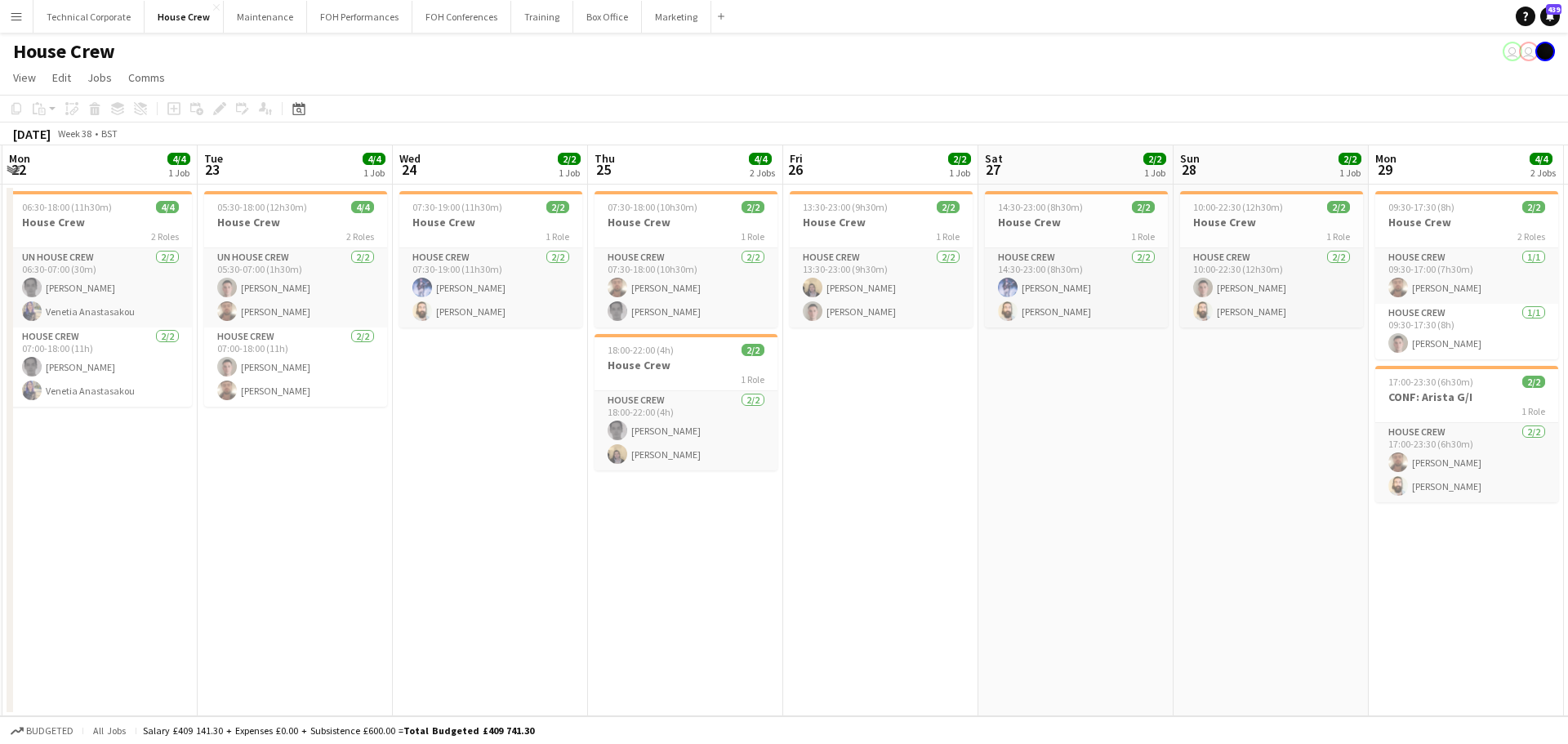
drag, startPoint x: 472, startPoint y: 548, endPoint x: 1050, endPoint y: 534, distance: 578.2
click at [1050, 534] on app-calendar-viewport "Sat 20 4/4 2 Jobs Sun 21 2/2 1 Job Mon 22 4/4 1 Job Tue 23 4/4 1 Job Wed 24 2/2…" at bounding box center [784, 431] width 1568 height 571
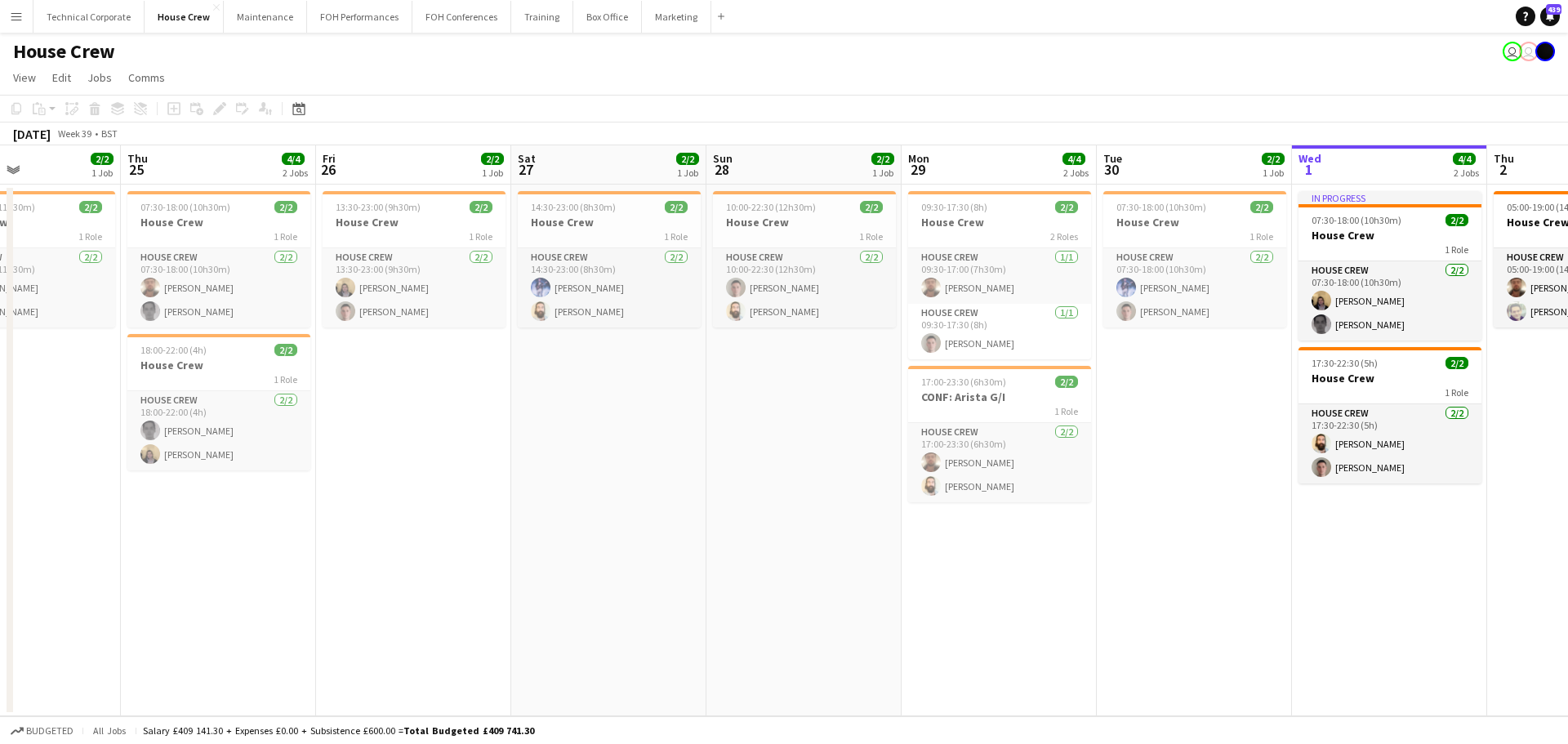
scroll to position [0, 487]
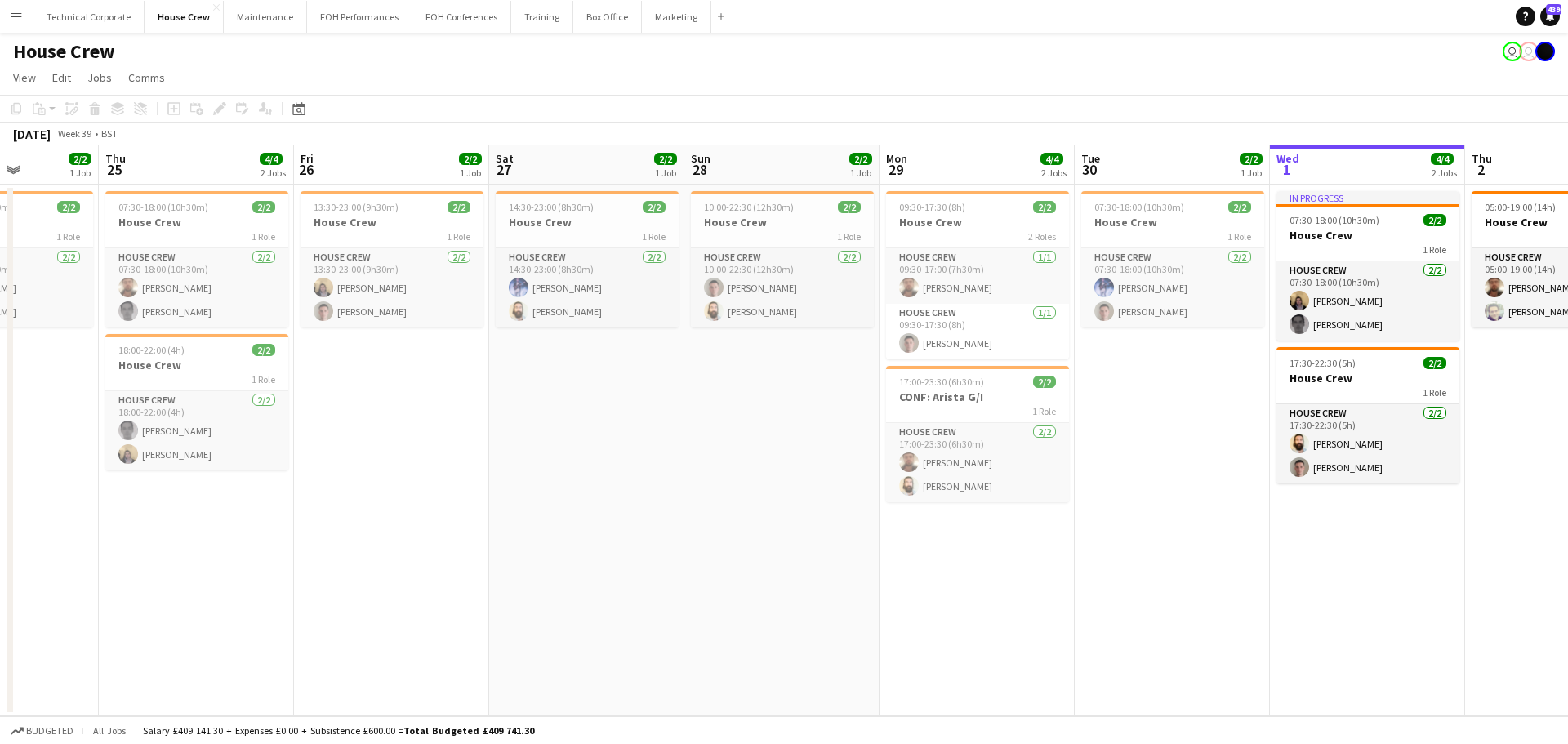
drag, startPoint x: 1093, startPoint y: 507, endPoint x: 603, endPoint y: 524, distance: 490.3
click at [603, 524] on app-calendar-viewport "Mon 22 4/4 1 Job Tue 23 4/4 1 Job Wed 24 2/2 1 Job Thu 25 4/4 2 Jobs Fri 26 2/2…" at bounding box center [784, 431] width 1568 height 571
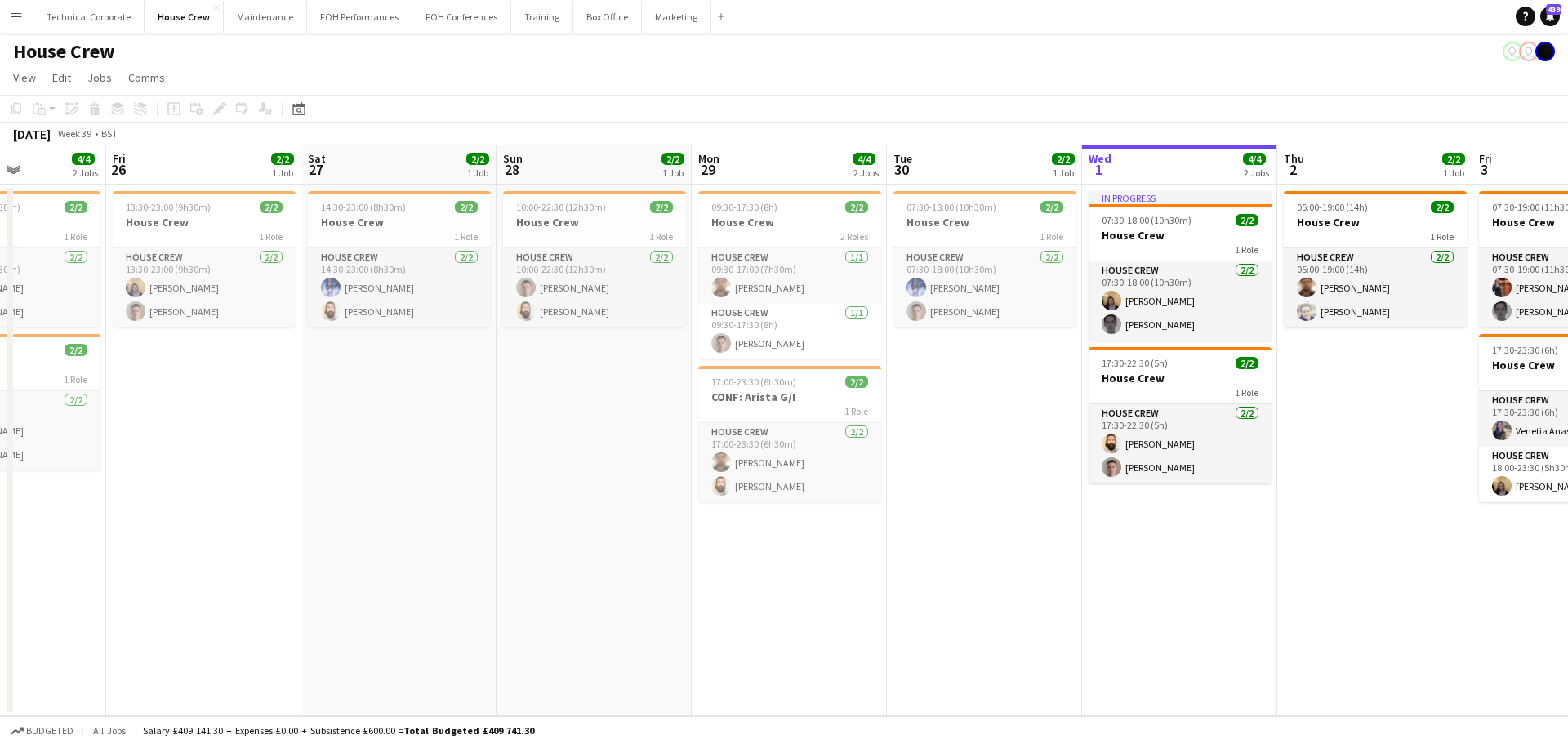
drag, startPoint x: 668, startPoint y: 575, endPoint x: 584, endPoint y: 589, distance: 85.2
click at [597, 589] on app-calendar-viewport "Mon 22 4/4 1 Job Tue 23 4/4 1 Job Wed 24 2/2 1 Job Thu 25 4/4 2 Jobs Fri 26 2/2…" at bounding box center [784, 431] width 1568 height 571
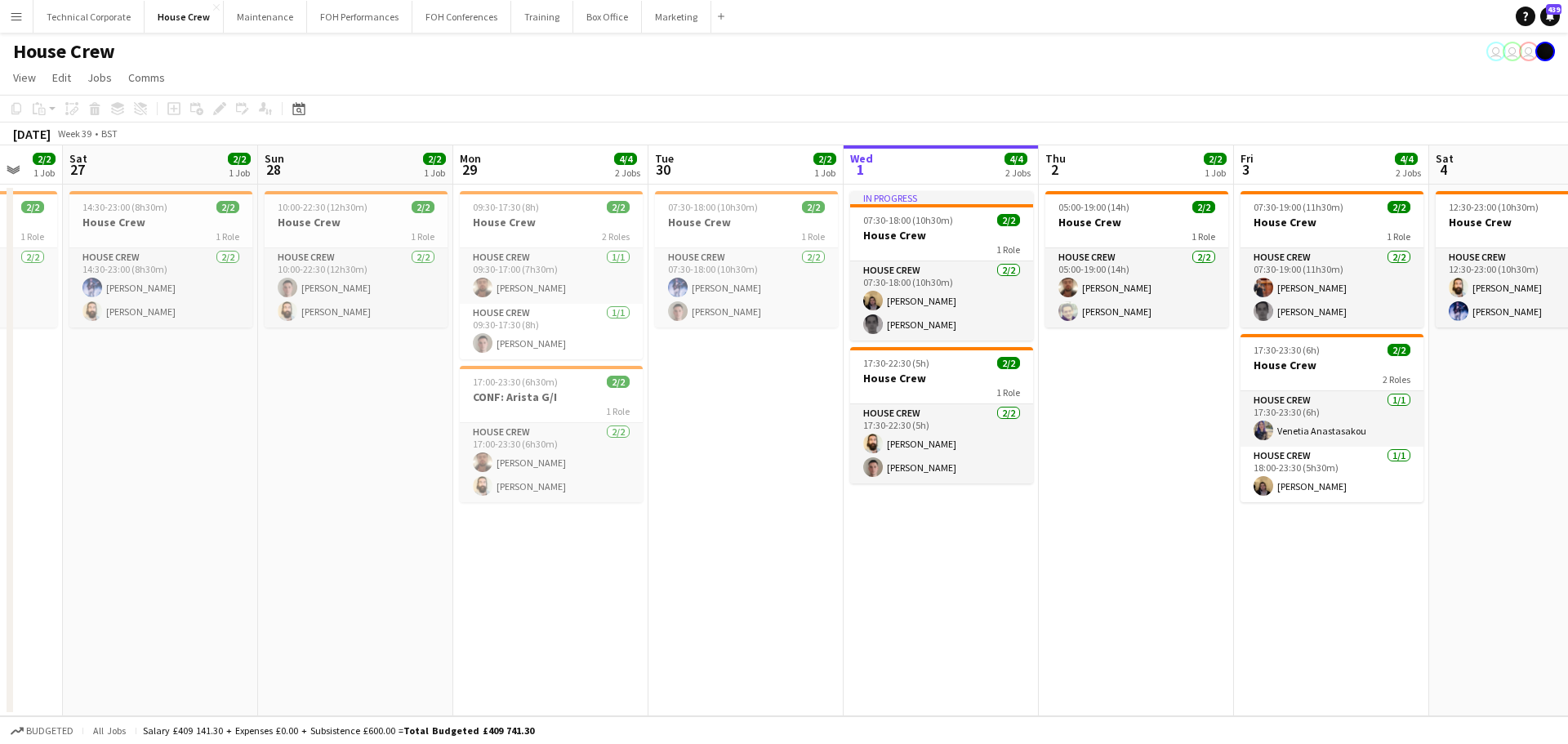
scroll to position [0, 525]
drag, startPoint x: 935, startPoint y: 487, endPoint x: 720, endPoint y: 519, distance: 217.4
click at [720, 519] on app-calendar-viewport "Wed 24 2/2 1 Job Thu 25 4/4 2 Jobs Fri 26 2/2 1 Job Sat 27 2/2 1 Job Sun 28 2/2…" at bounding box center [784, 431] width 1568 height 571
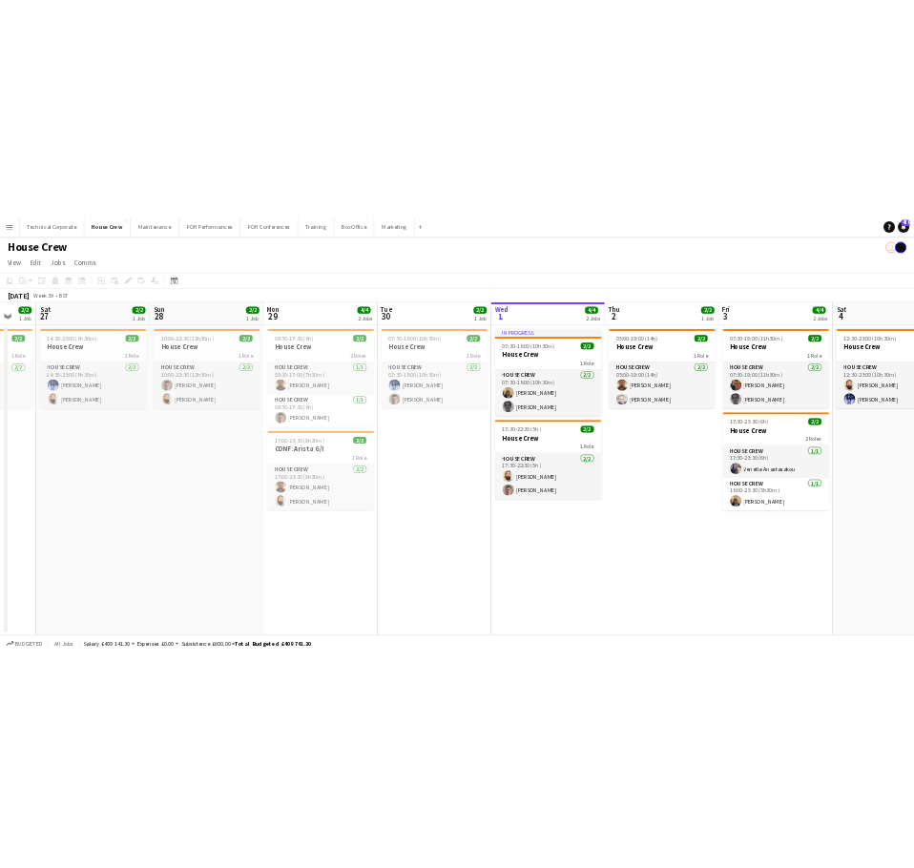
scroll to position [0, 727]
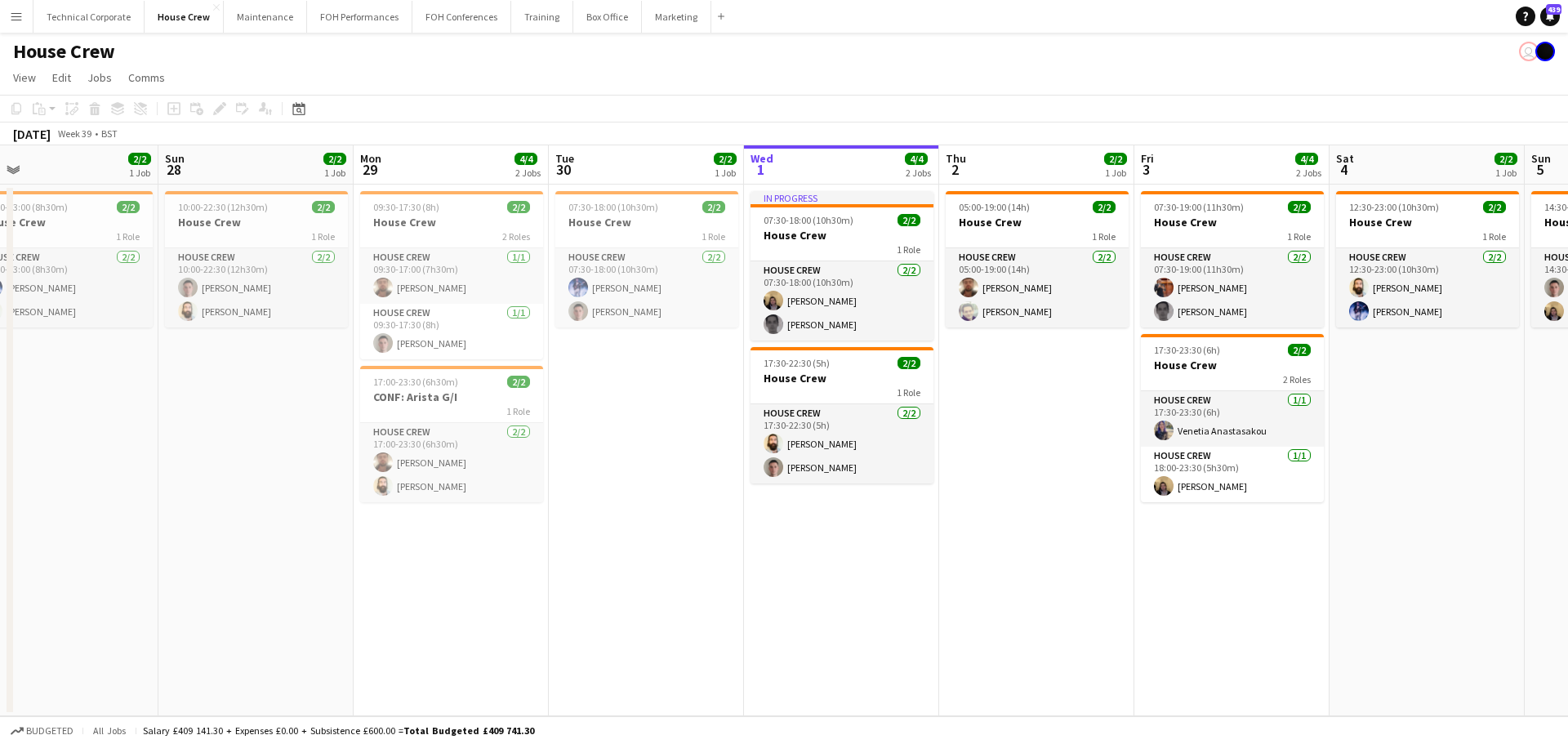
click at [655, 472] on app-calendar-viewport "Wed 24 2/2 1 Job Thu 25 4/4 2 Jobs Fri 26 2/2 1 Job Sat 27 2/2 1 Job Sun 28 2/2…" at bounding box center [784, 431] width 1568 height 571
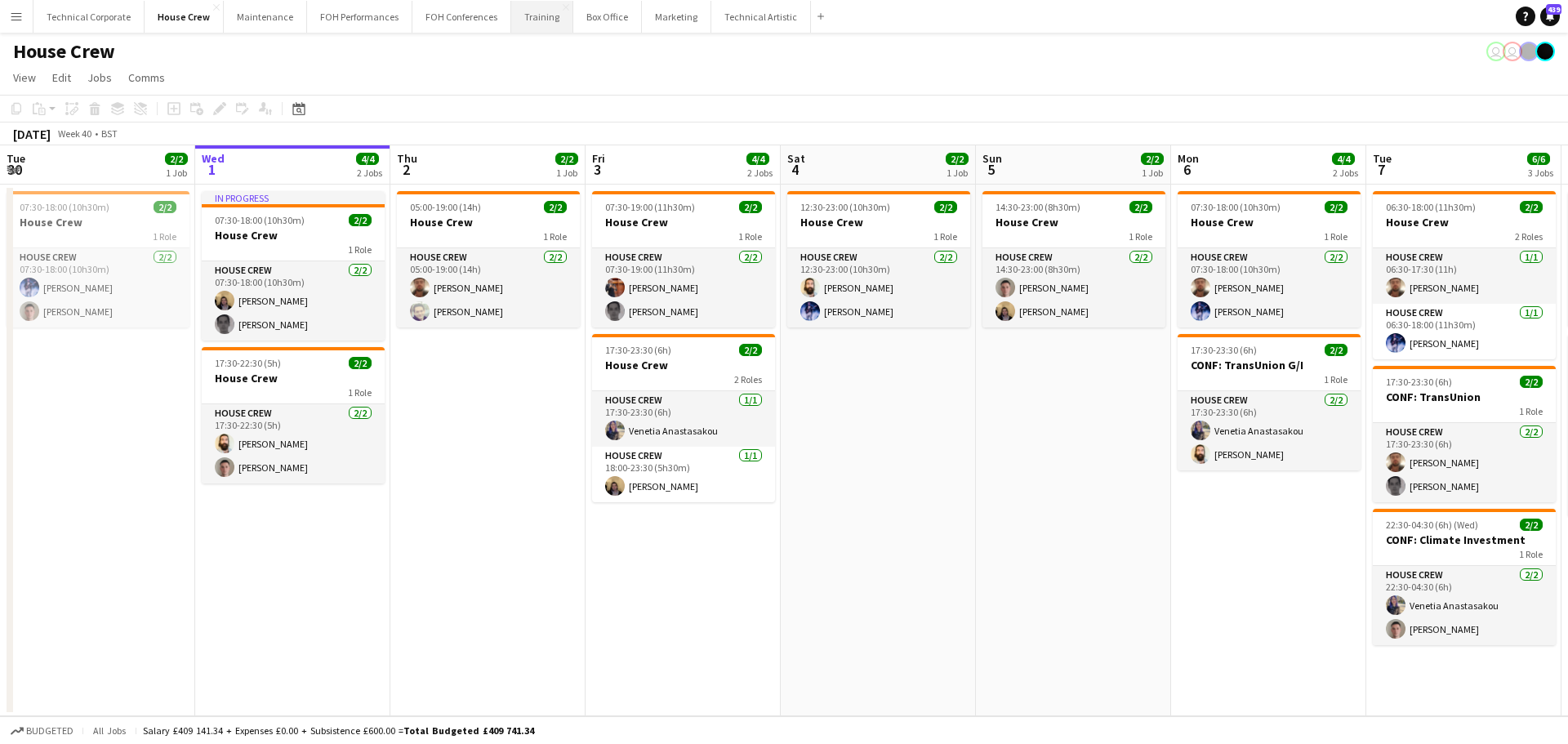
click at [511, 30] on button "Training Close" at bounding box center [542, 16] width 62 height 32
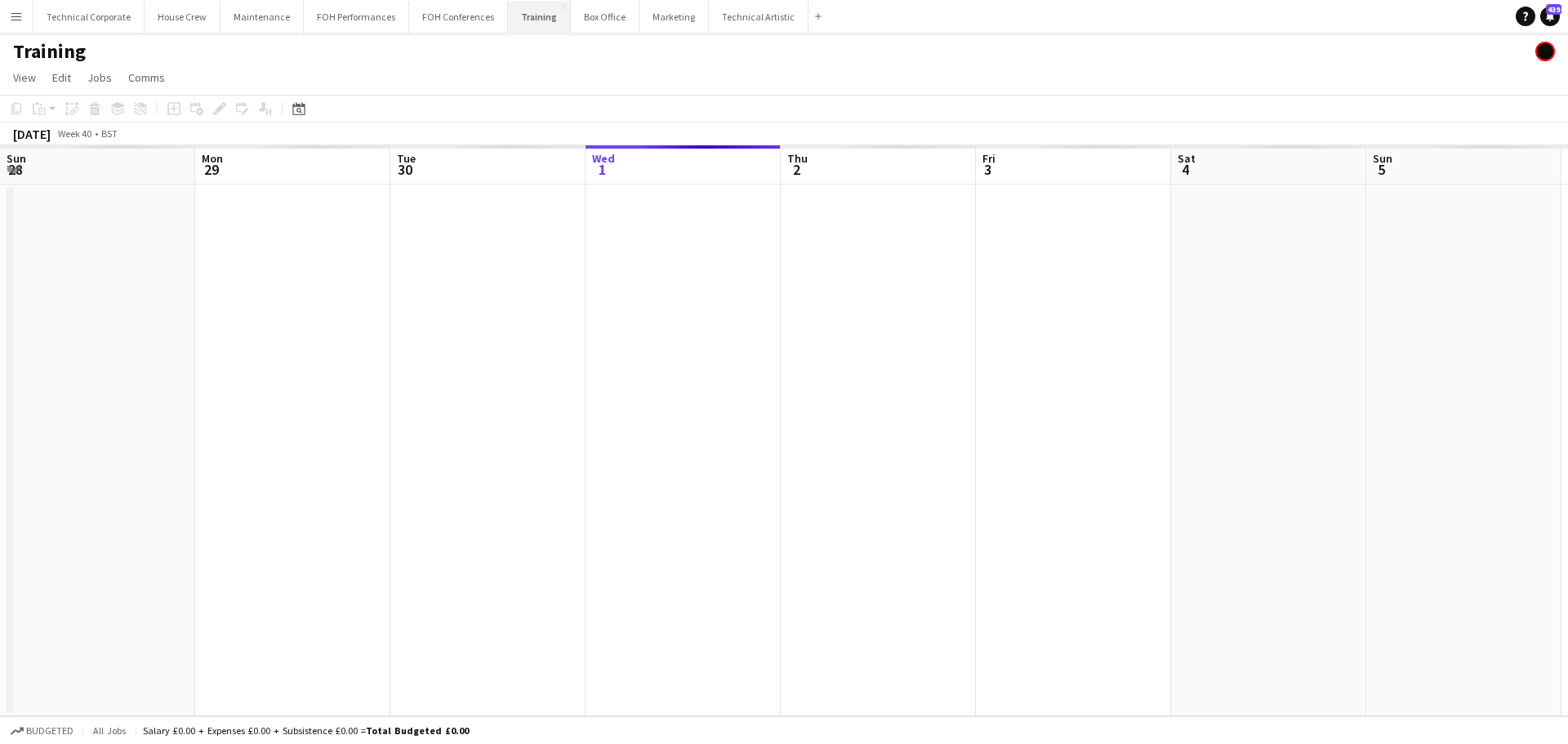
scroll to position [0, 390]
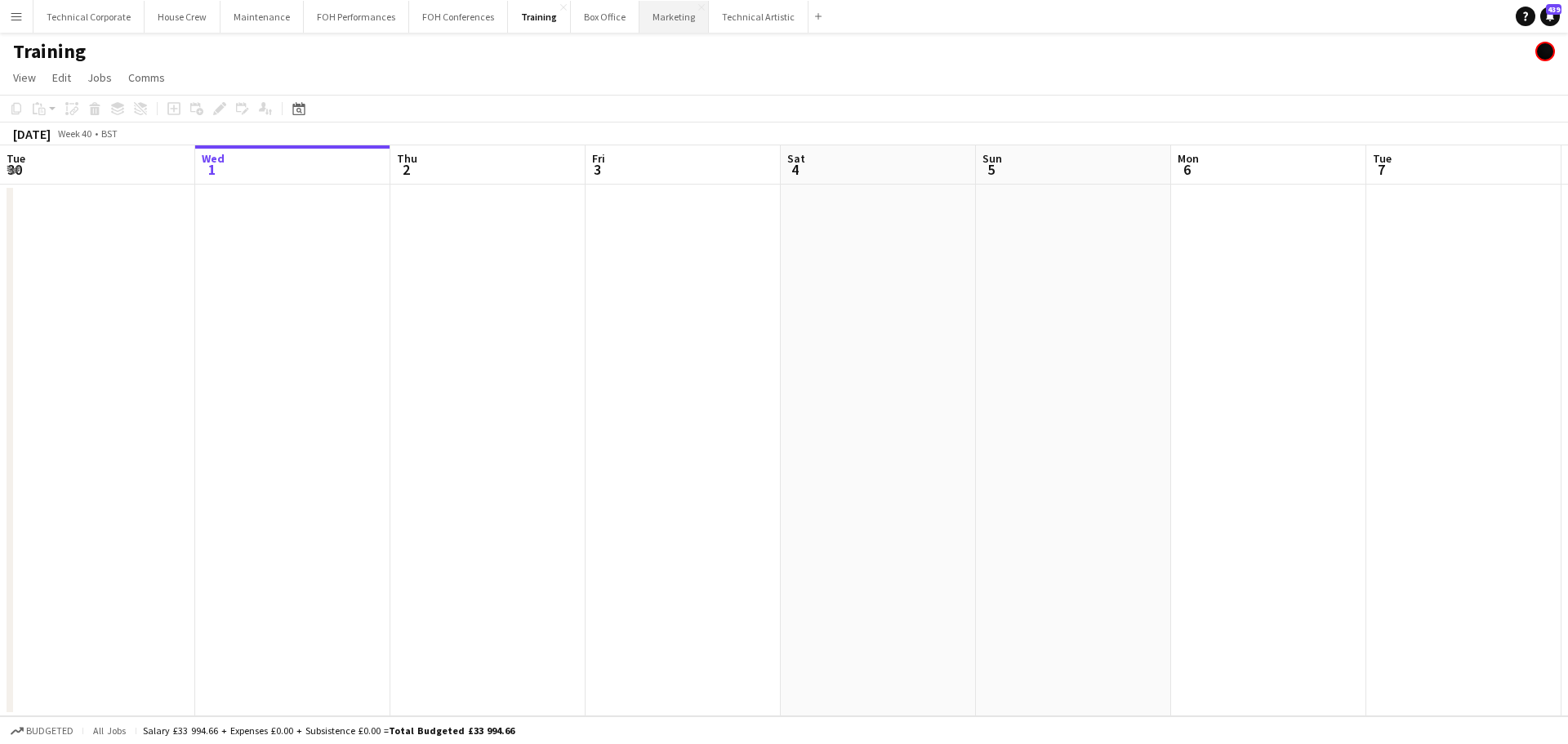
click at [656, 22] on button "Marketing Close" at bounding box center [674, 16] width 69 height 32
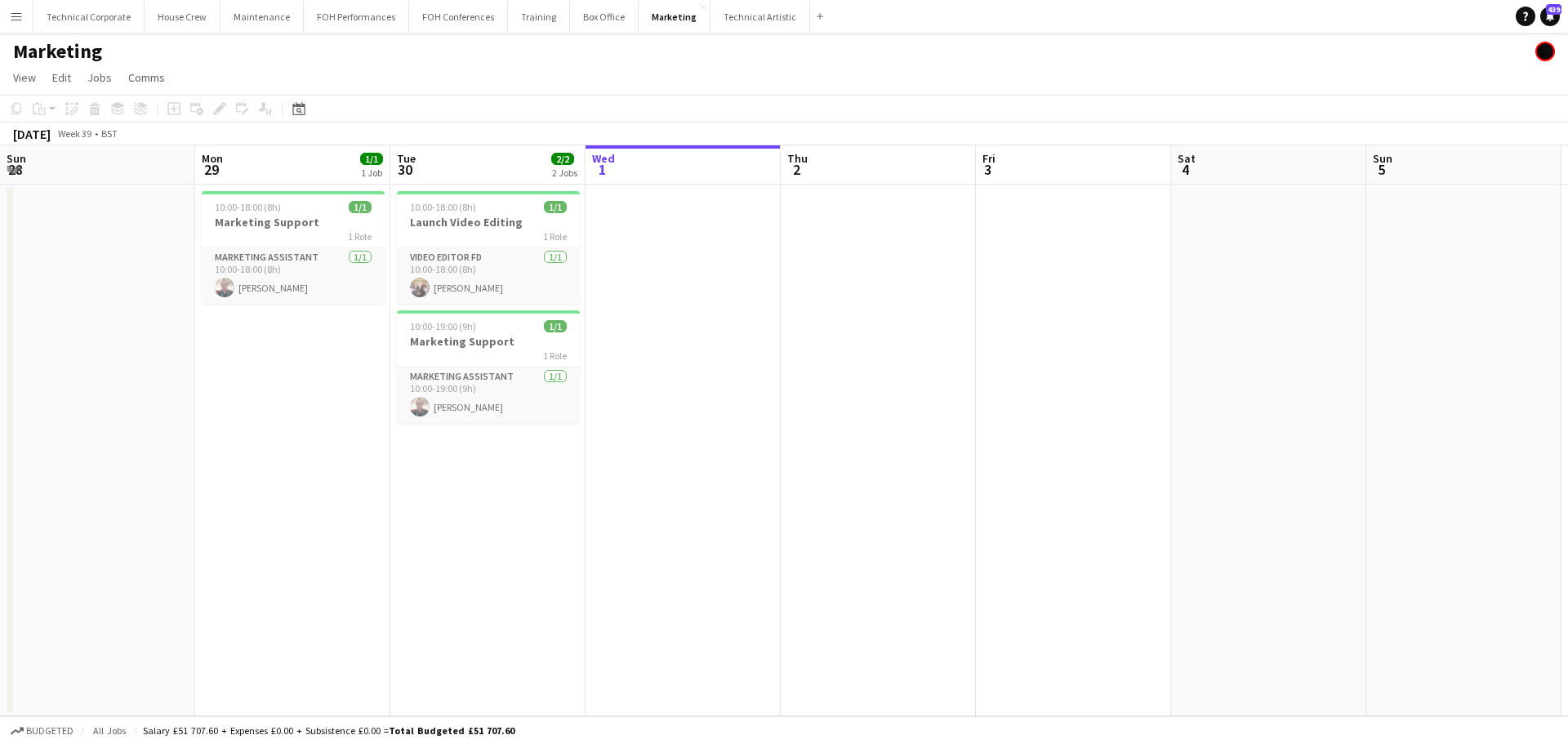
drag, startPoint x: 317, startPoint y: 299, endPoint x: 840, endPoint y: 342, distance: 524.8
click at [835, 342] on app-calendar-viewport "Fri 26 Sat 27 Sun 28 Mon 29 1/1 1 Job Tue 30 2/2 2 Jobs Wed 1 Thu 2 Fri 3 Sat 4…" at bounding box center [784, 431] width 1568 height 571
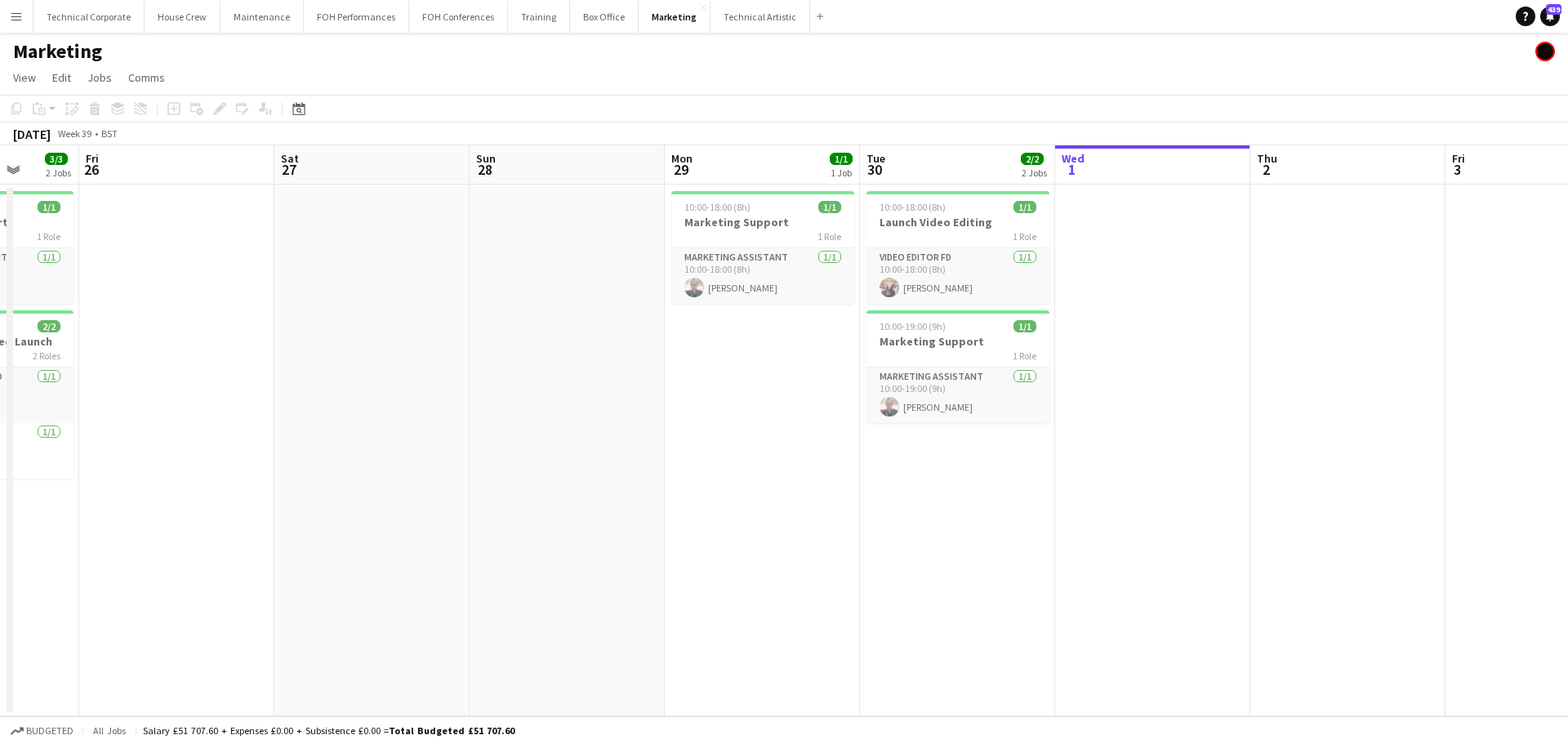
scroll to position [0, 500]
click at [808, 387] on app-calendar-viewport "Tue 23 1/1 1 Job Wed 24 1/1 1 Job Thu 25 3/3 2 Jobs Fri 26 Sat 27 Sun 28 Mon 29…" at bounding box center [784, 431] width 1568 height 571
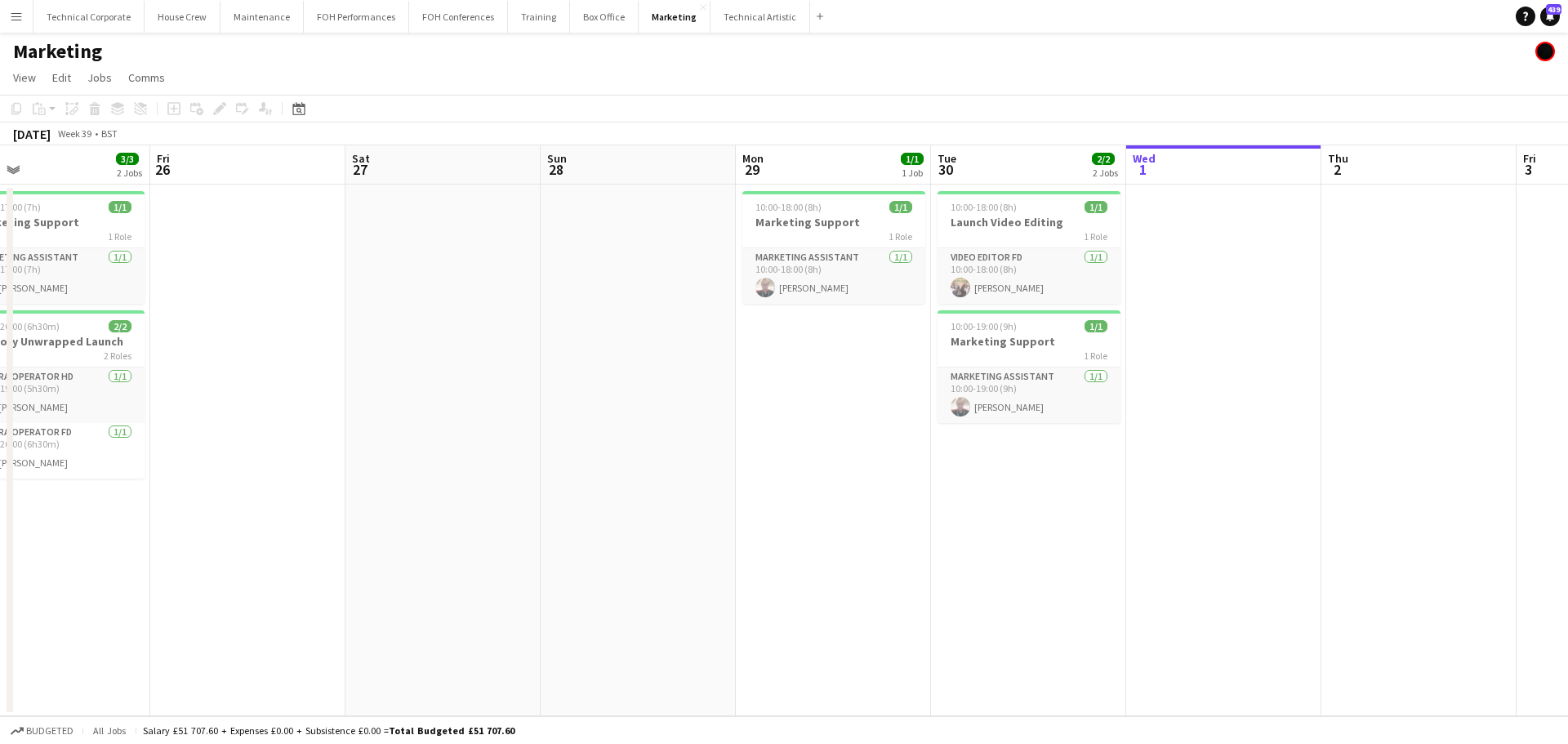
click at [938, 392] on app-calendar-viewport "Tue 23 1/1 1 Job Wed 24 1/1 1 Job Thu 25 3/3 2 Jobs Fri 26 Sat 27 Sun 28 Mon 29…" at bounding box center [784, 431] width 1568 height 571
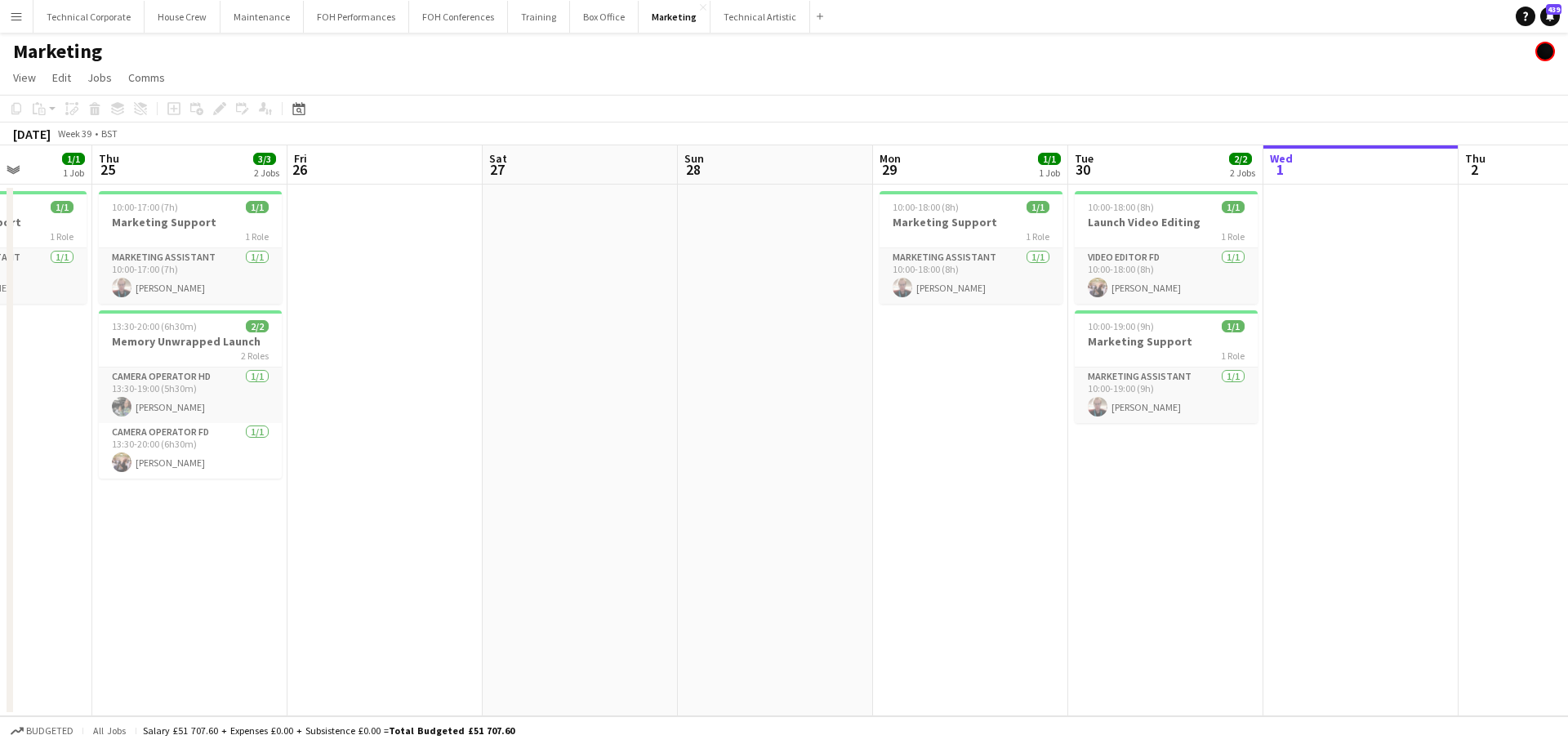
scroll to position [0, 423]
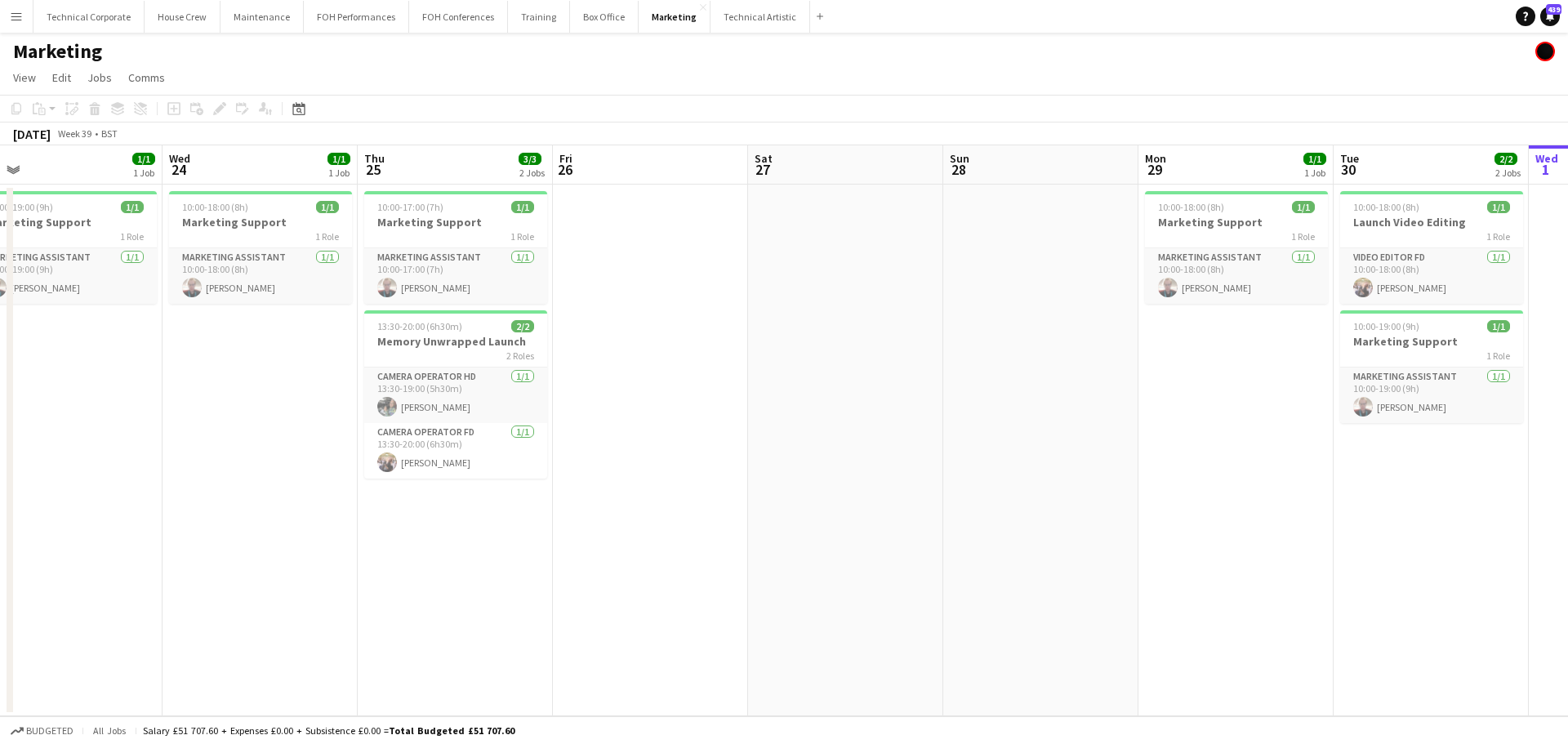
drag, startPoint x: 217, startPoint y: 490, endPoint x: 407, endPoint y: 490, distance: 190.0
click at [407, 490] on app-calendar-viewport "Sun 21 Mon 22 1/1 1 Job Tue 23 1/1 1 Job Wed 24 1/1 1 Job Thu 25 3/3 2 Jobs Fri…" at bounding box center [784, 431] width 1568 height 571
